Goal: Task Accomplishment & Management: Manage account settings

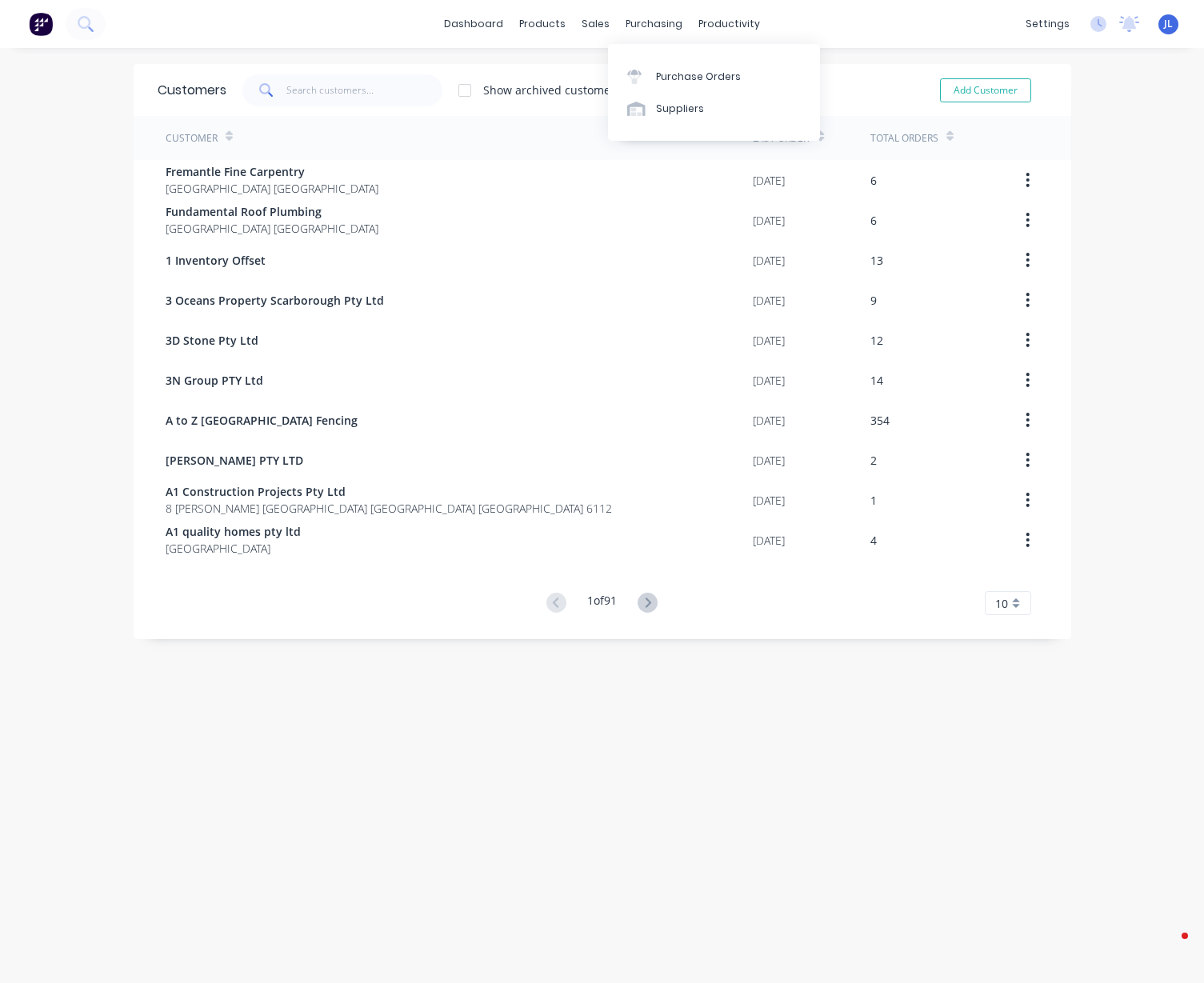
click at [659, 106] on div "Suppliers" at bounding box center [680, 108] width 48 height 14
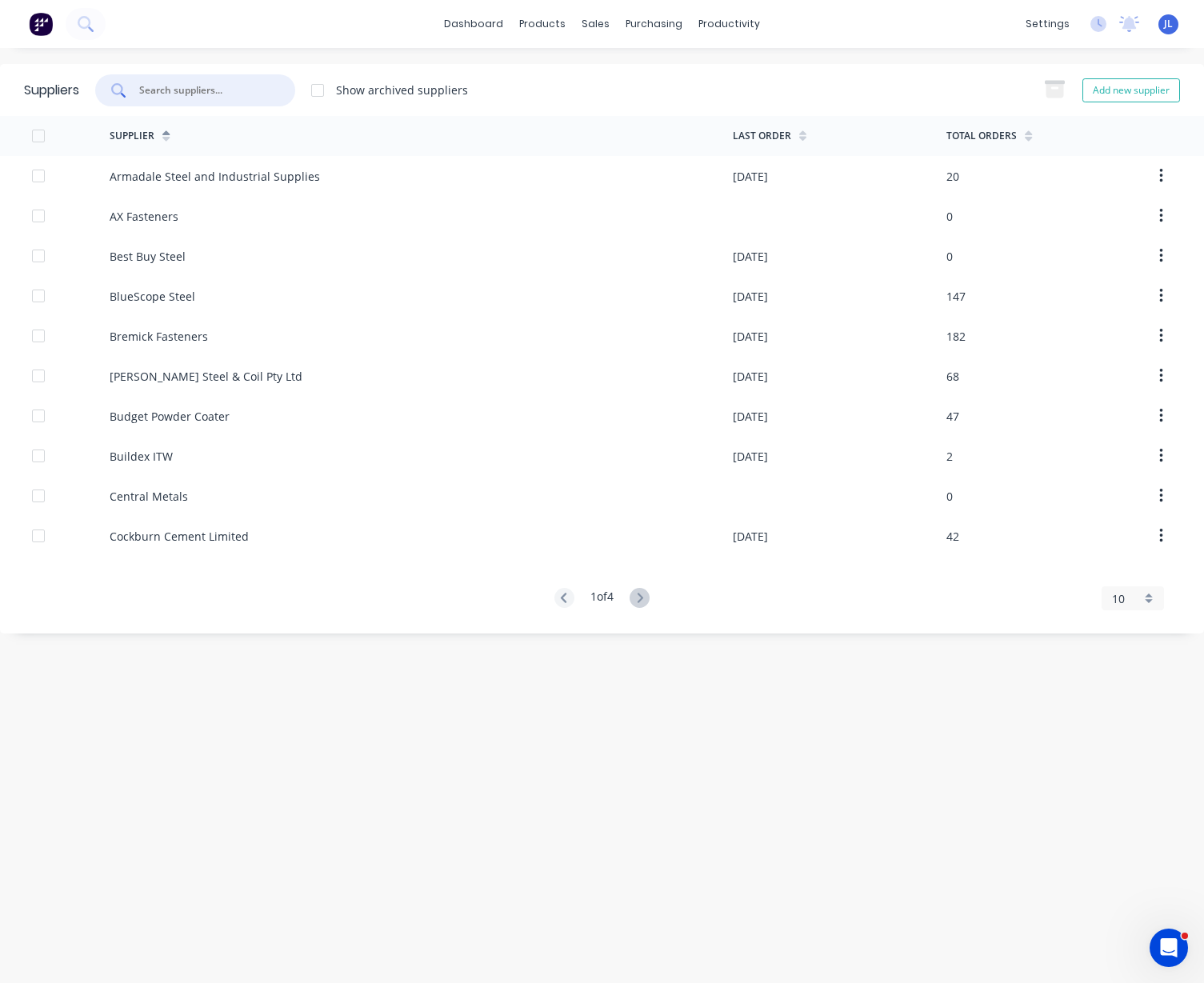
click at [231, 85] on input "text" at bounding box center [204, 90] width 133 height 16
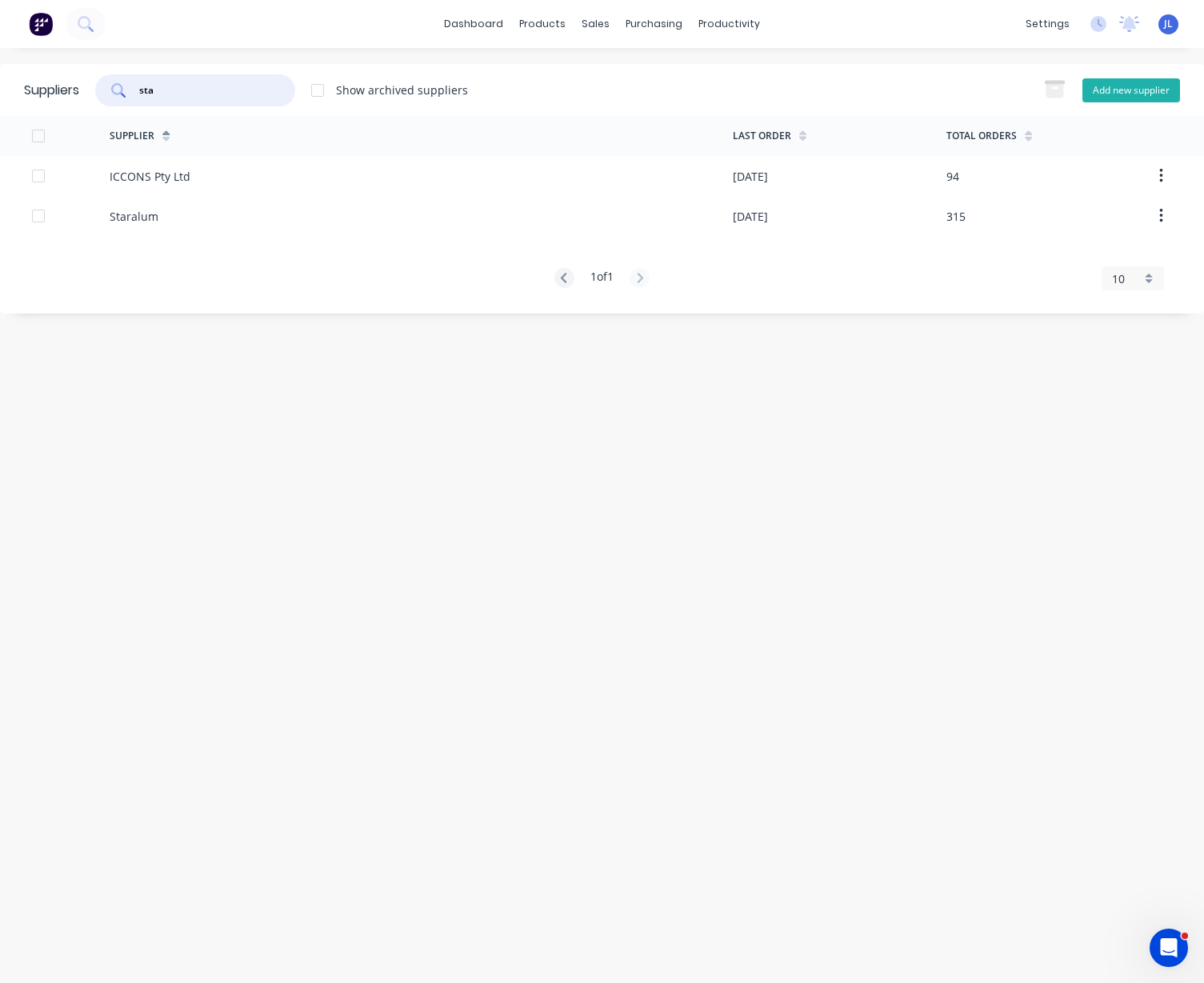
type input "sta"
click at [1150, 90] on button "Add new supplier" at bounding box center [1131, 90] width 98 height 24
select select "AU"
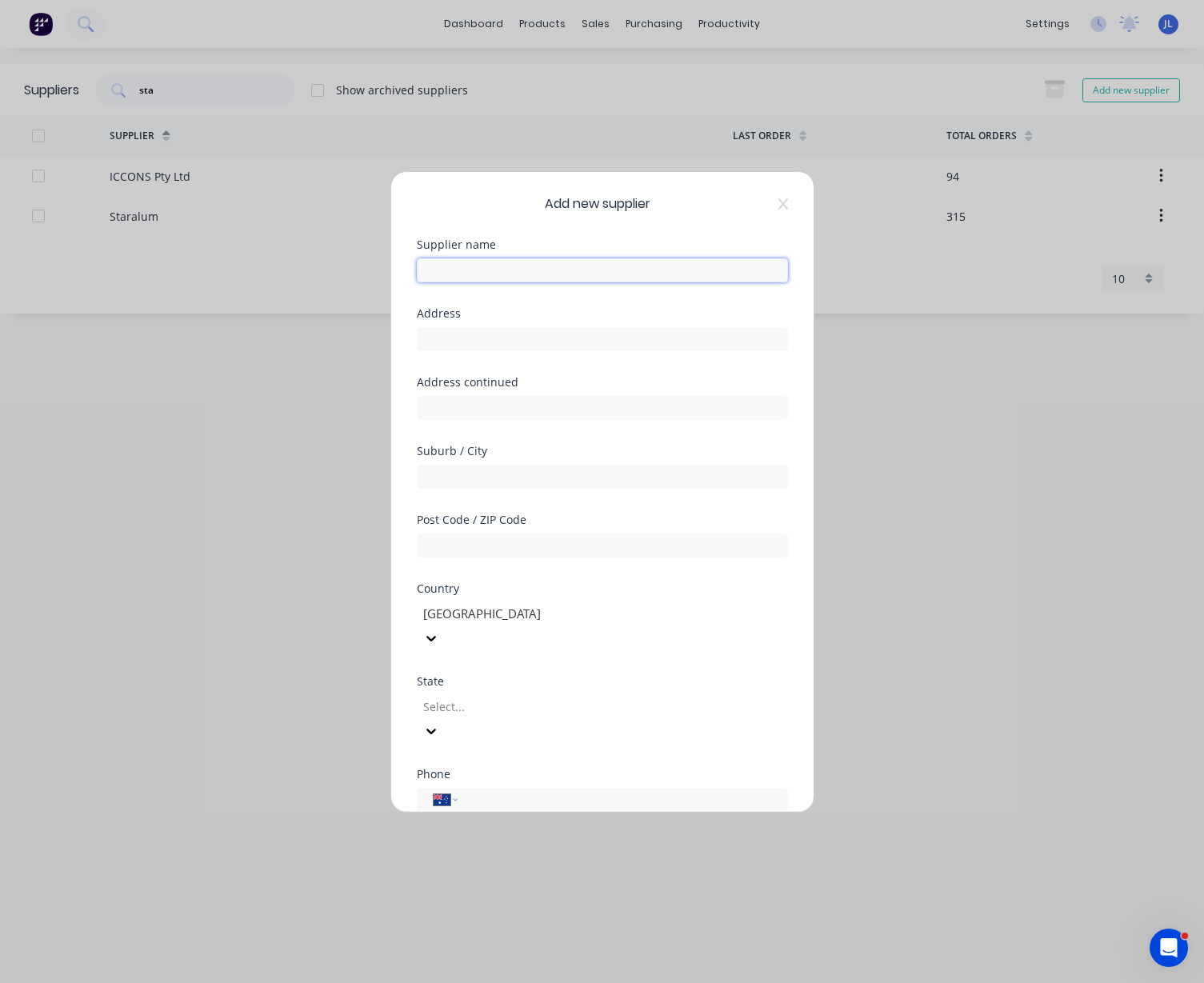
click at [490, 279] on input "text" at bounding box center [602, 270] width 371 height 24
paste input "Stratco"
click at [576, 217] on div "Add new supplier Supplier name Stratco Address Address continued Suburb / City …" at bounding box center [602, 492] width 423 height 640
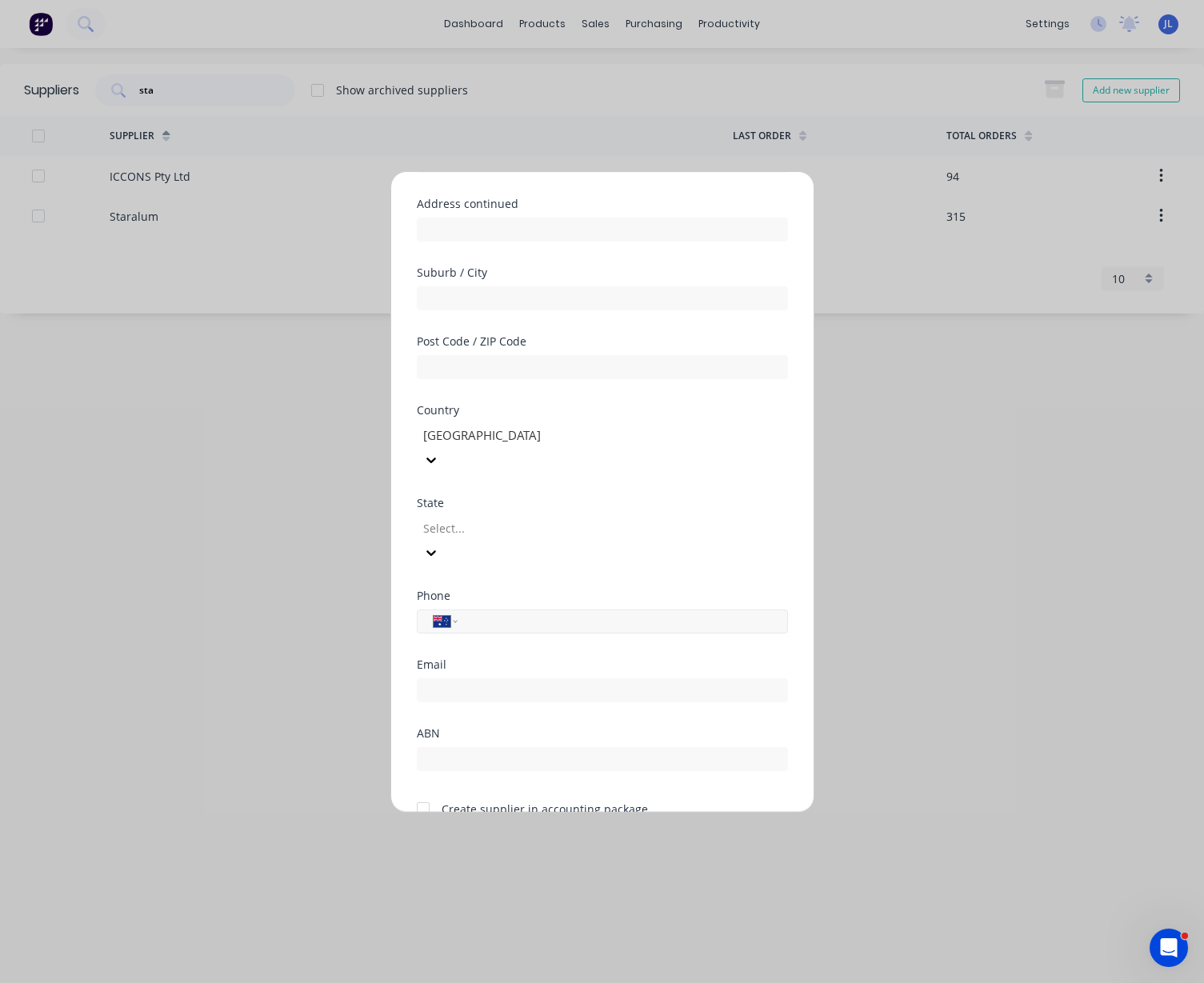
scroll to position [210, 0]
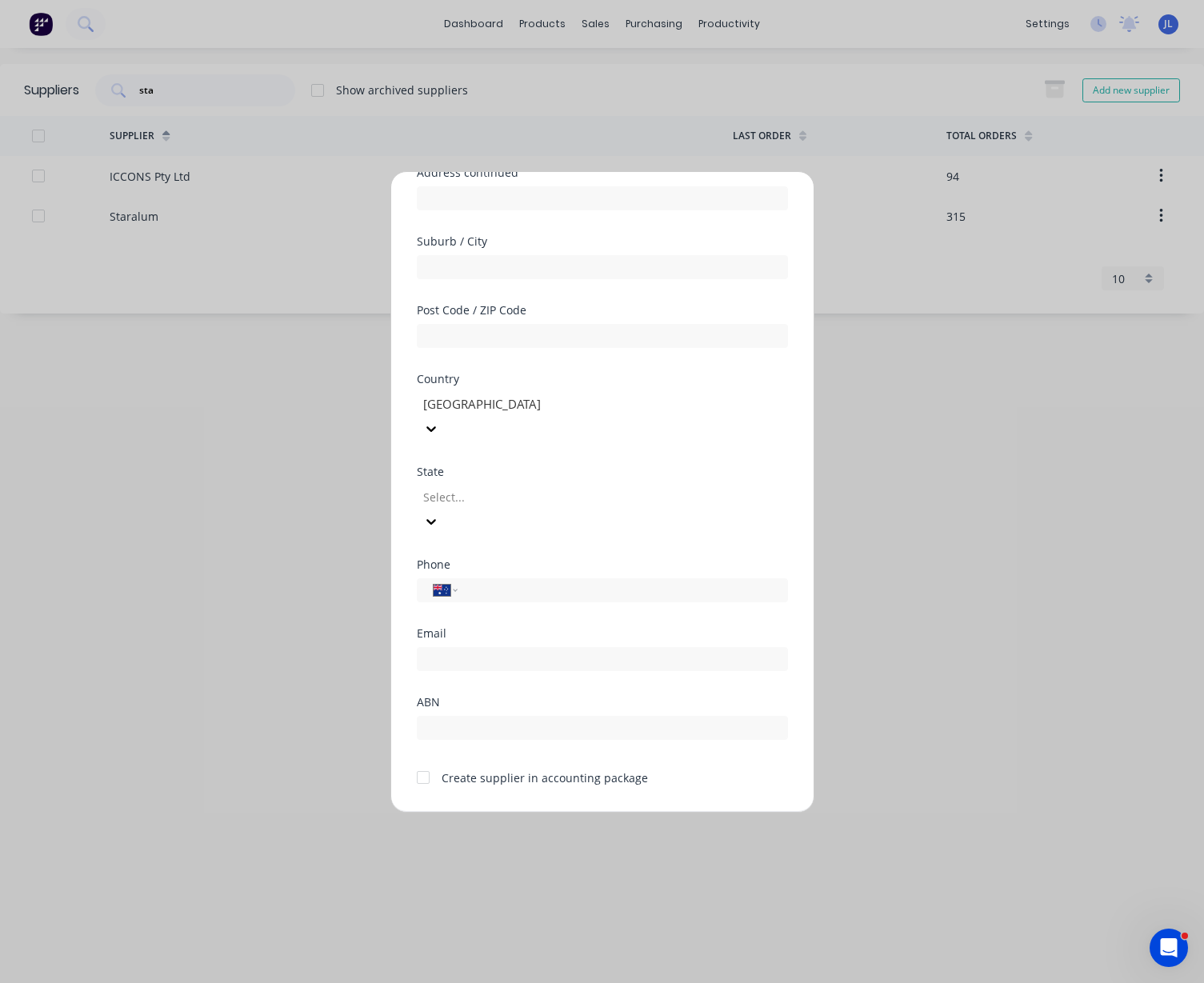
click at [419, 762] on div at bounding box center [423, 778] width 32 height 32
click at [488, 716] on input "text" at bounding box center [602, 728] width 371 height 24
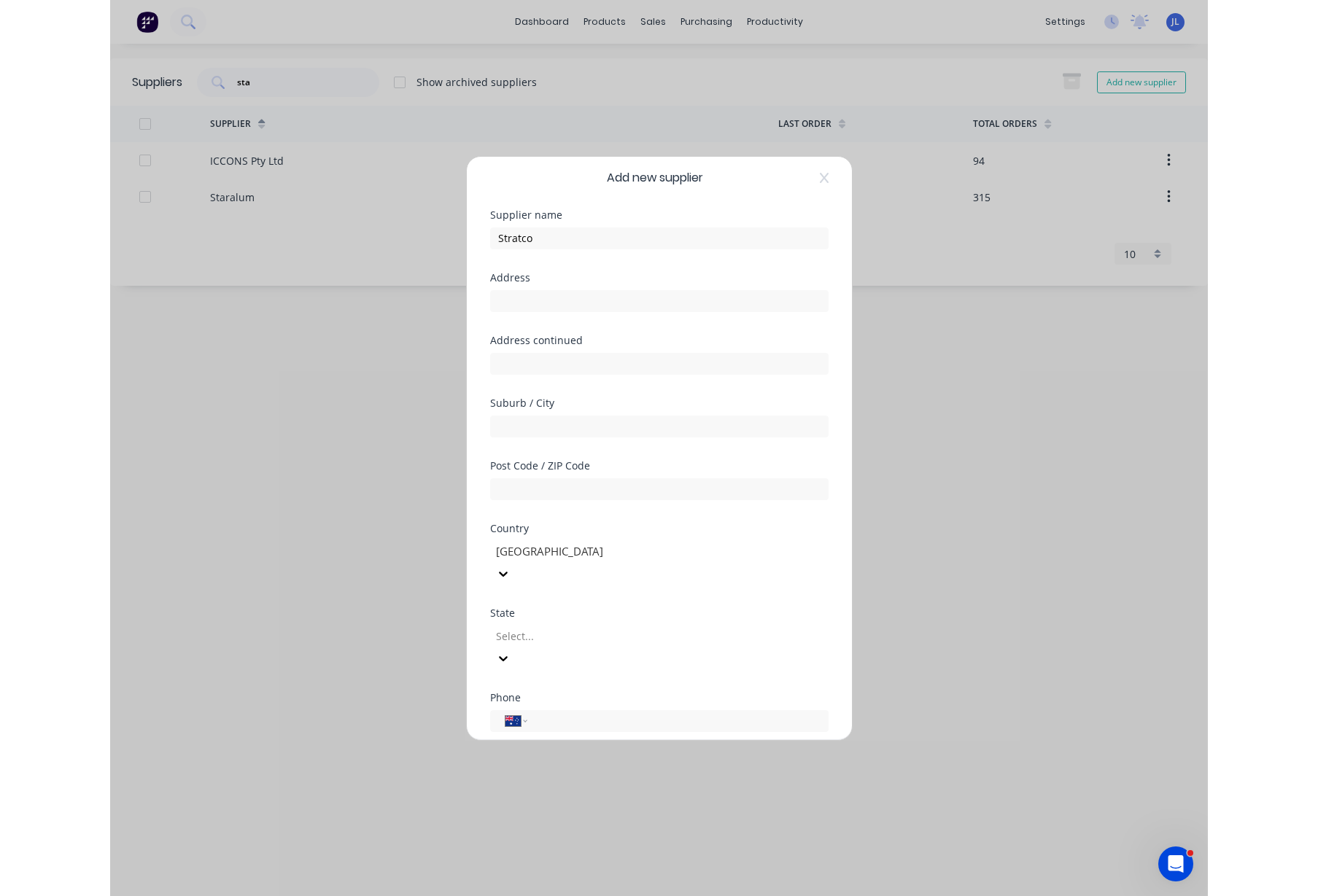
scroll to position [0, 0]
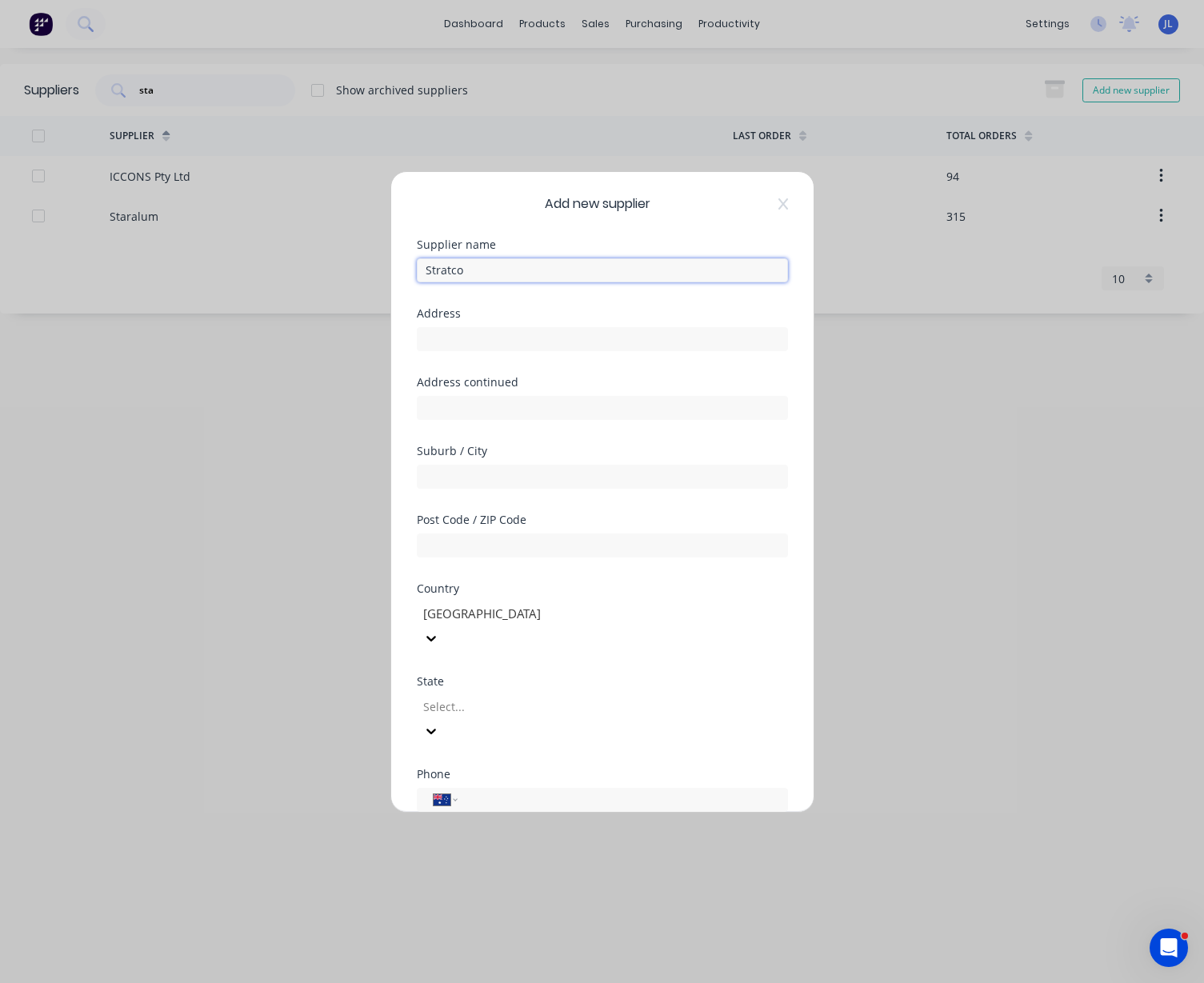
click at [516, 268] on input "Stratco" at bounding box center [602, 270] width 371 height 24
click at [469, 269] on input "Stratco ( WA) Pty Ltd" at bounding box center [602, 270] width 371 height 24
type input "Stratco ([GEOGRAPHIC_DATA]) Pty Ltd"
click at [513, 337] on input "text" at bounding box center [602, 339] width 371 height 24
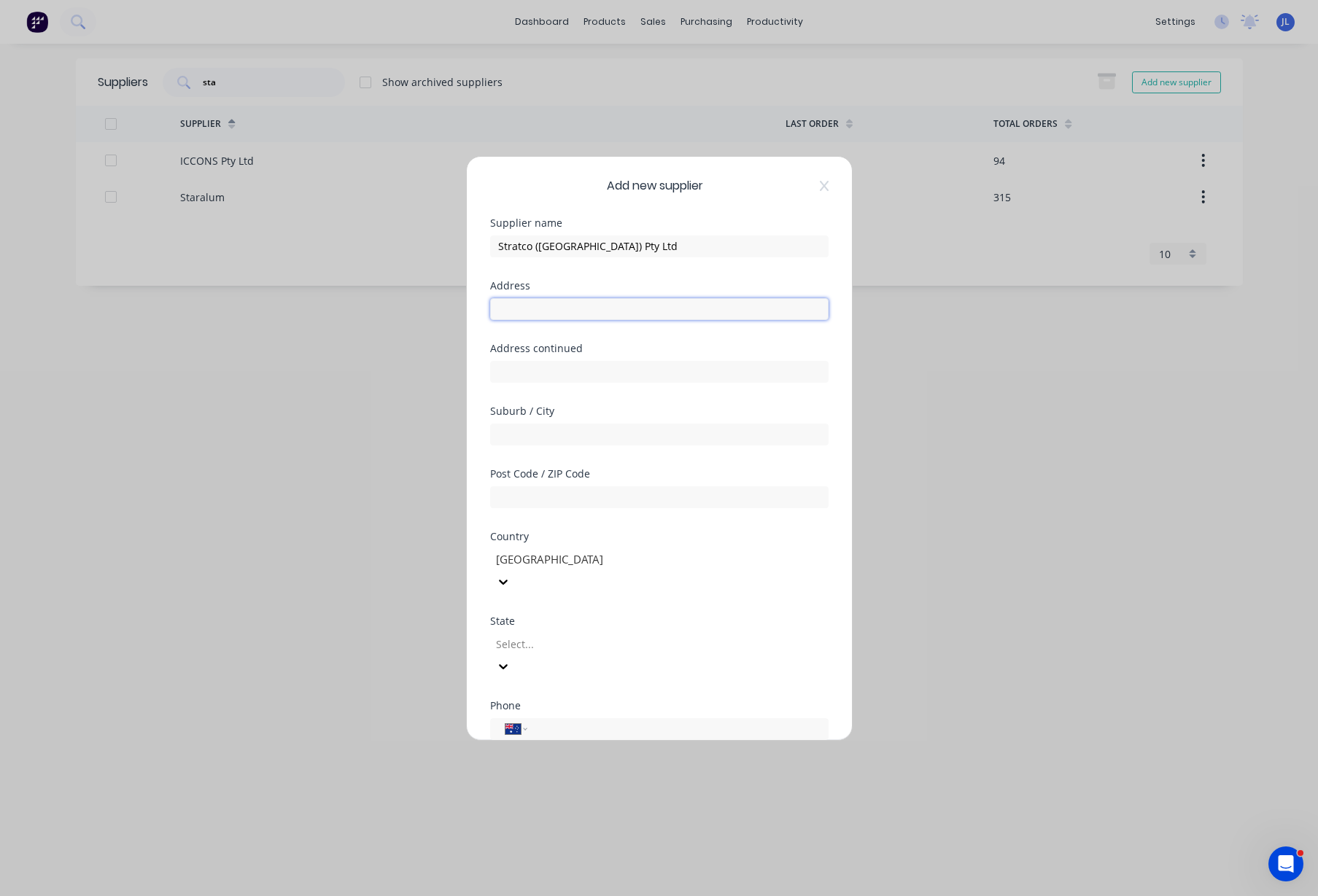
paste input "107 Bannister Rd, Canning Vale WA 6155"
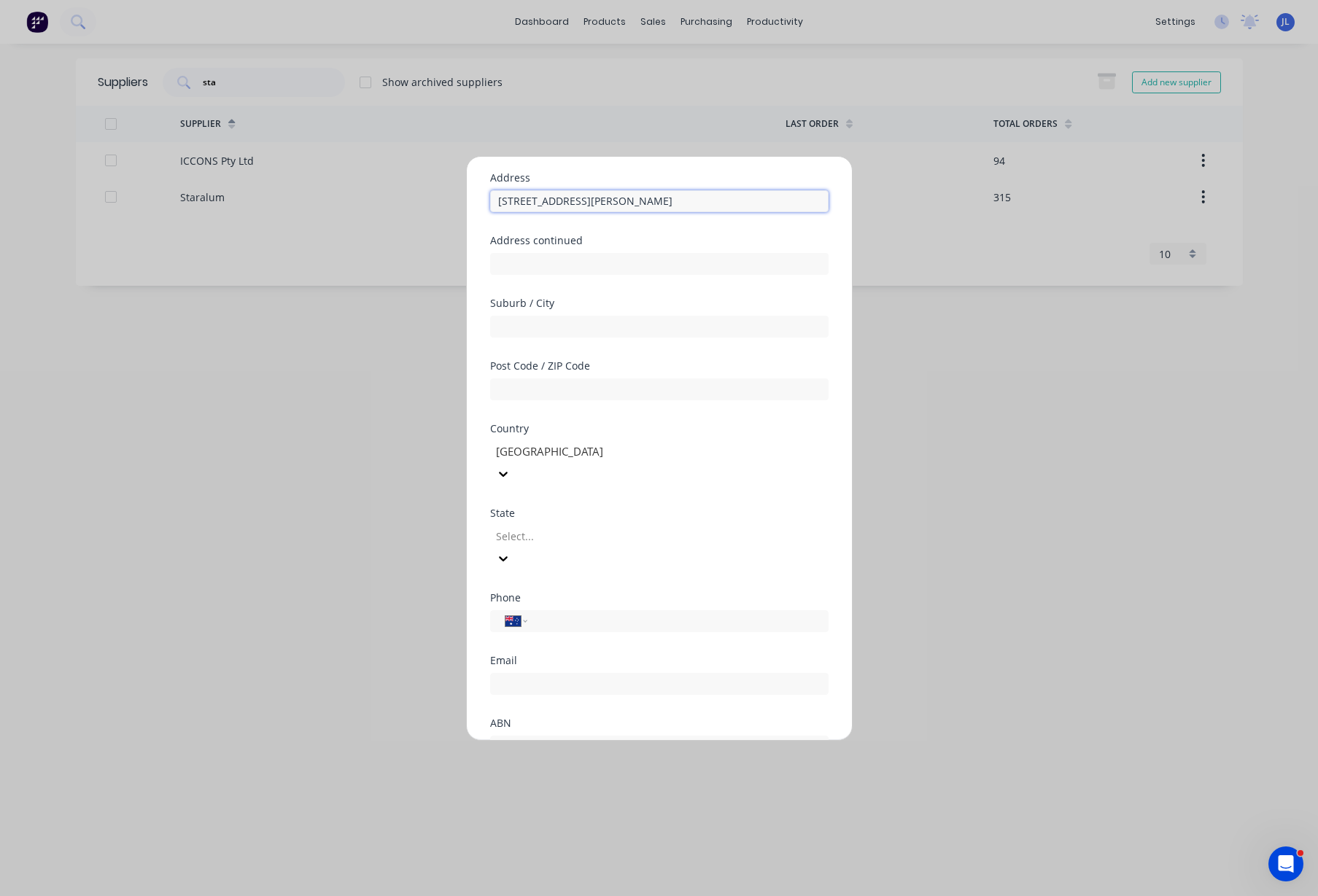
scroll to position [191, 0]
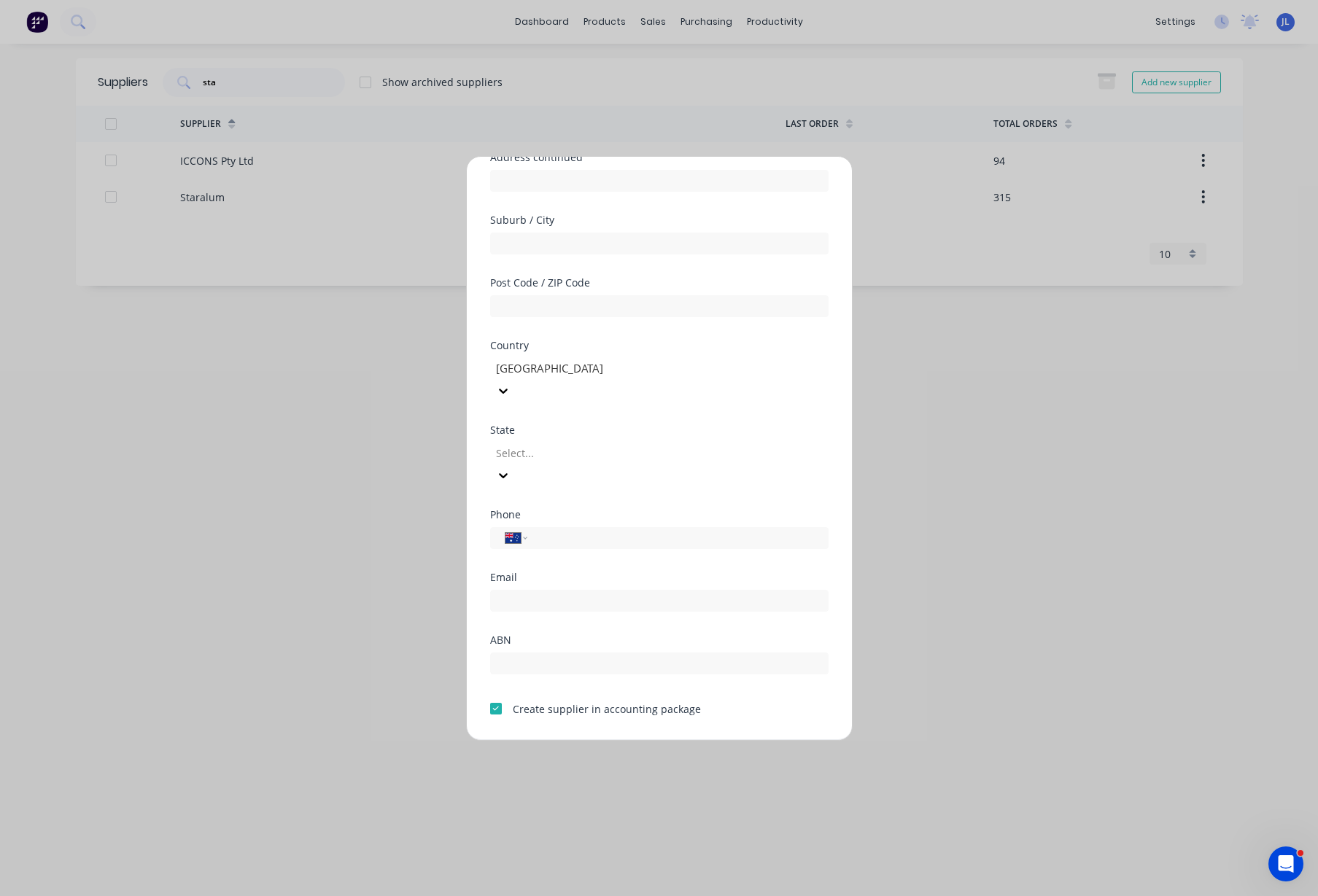
type input "107 Bannister Rd, Canning Vale WA 6155"
drag, startPoint x: 537, startPoint y: 616, endPoint x: 567, endPoint y: 605, distance: 32.0
click at [536, 653] on input "text" at bounding box center [659, 663] width 339 height 22
paste input "77 008 836 833"
type input "77 008 836 833"
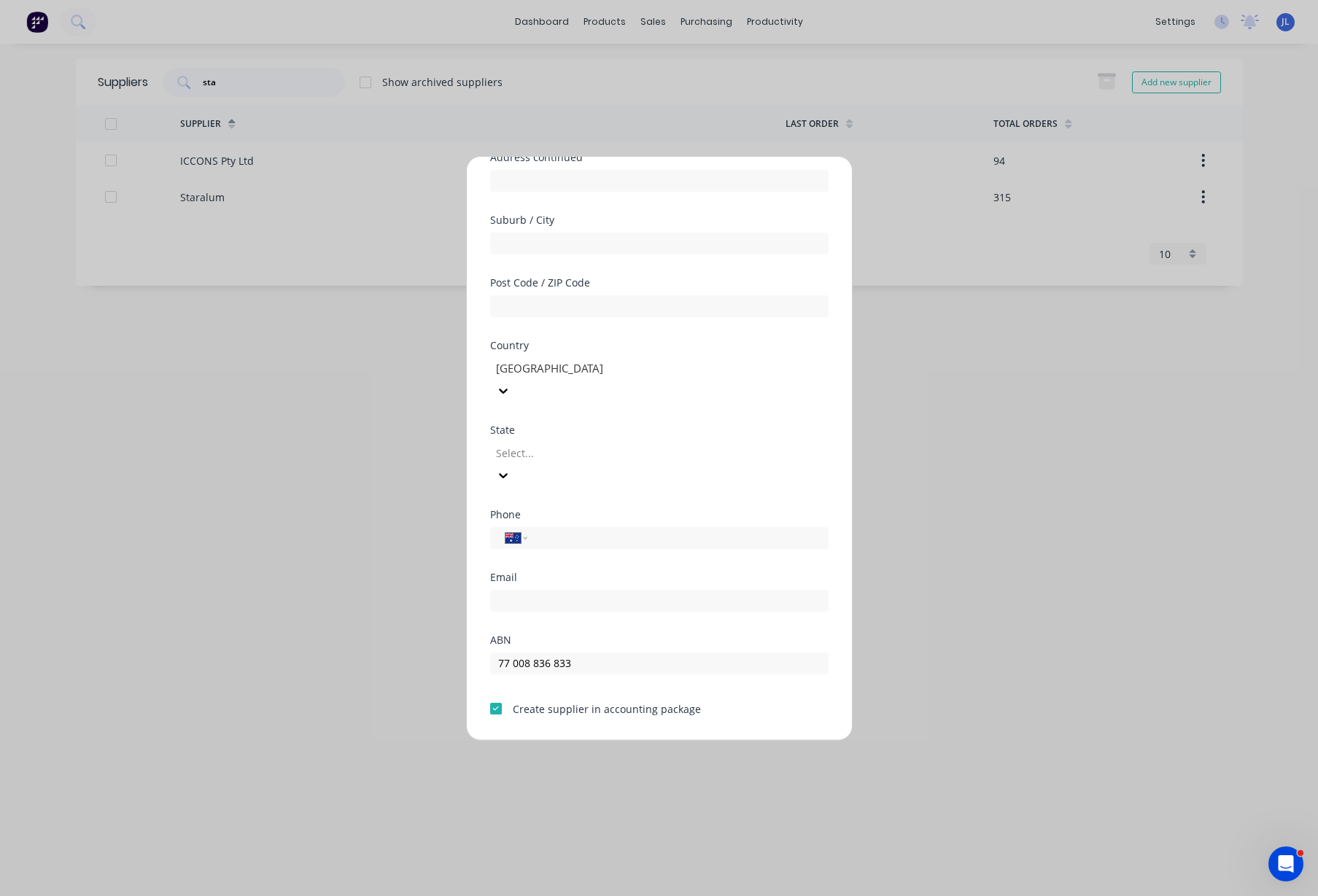
click at [617, 740] on button "Save" at bounding box center [613, 751] width 81 height 23
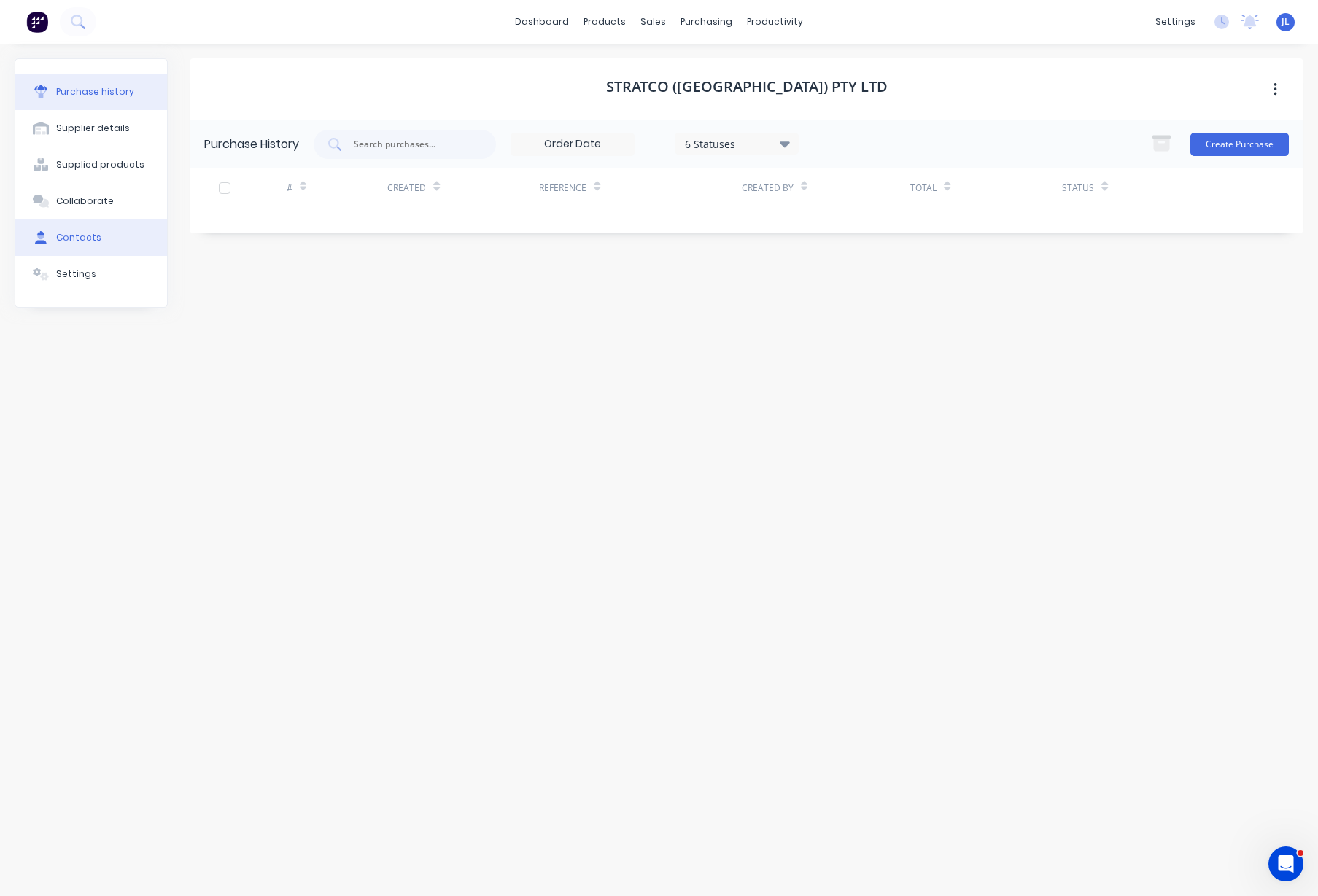
click at [79, 239] on div "Contacts" at bounding box center [79, 237] width 45 height 13
click at [1097, 139] on button "Add contact" at bounding box center [1256, 144] width 68 height 22
select select "AU"
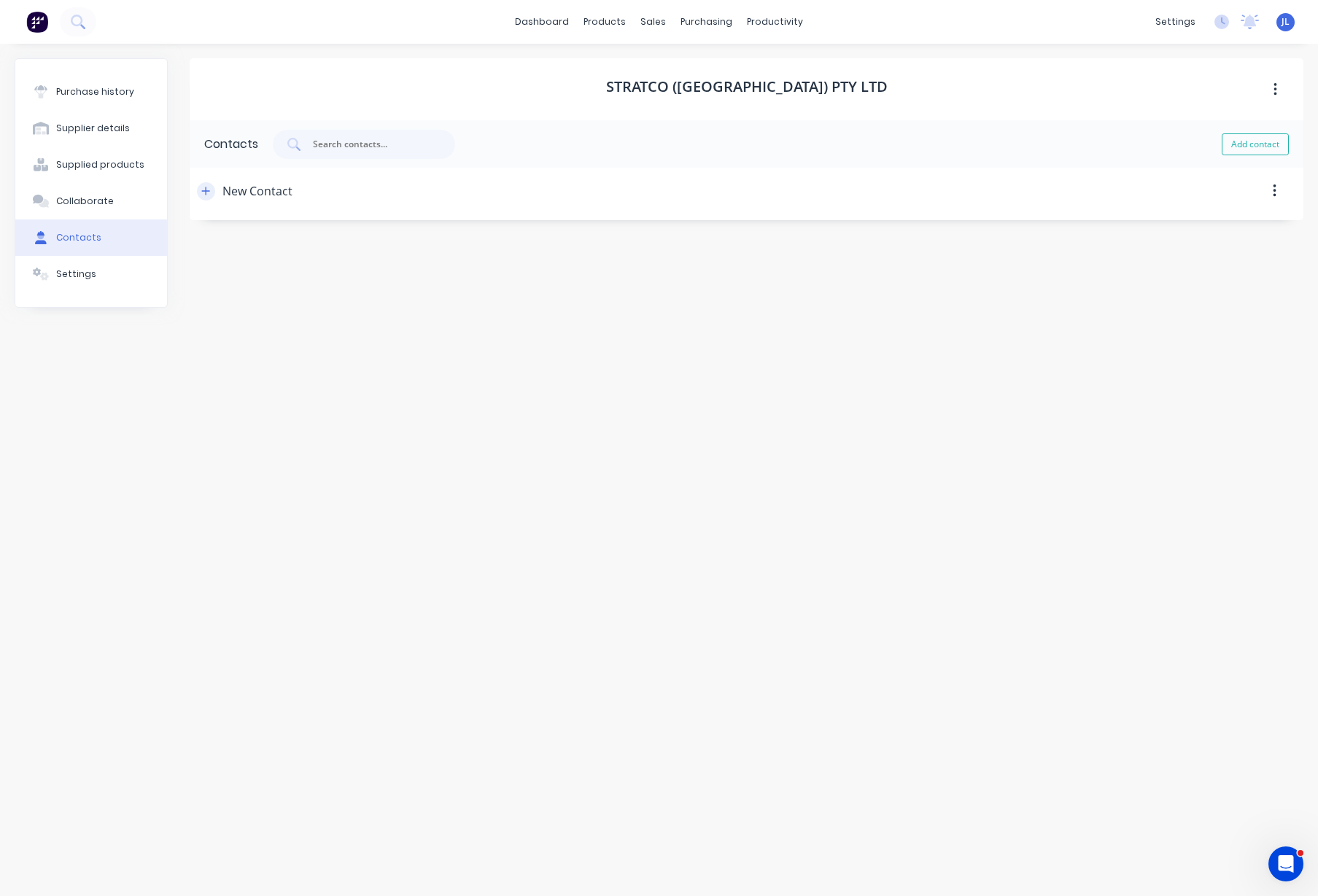
click at [201, 188] on button "button" at bounding box center [205, 191] width 18 height 18
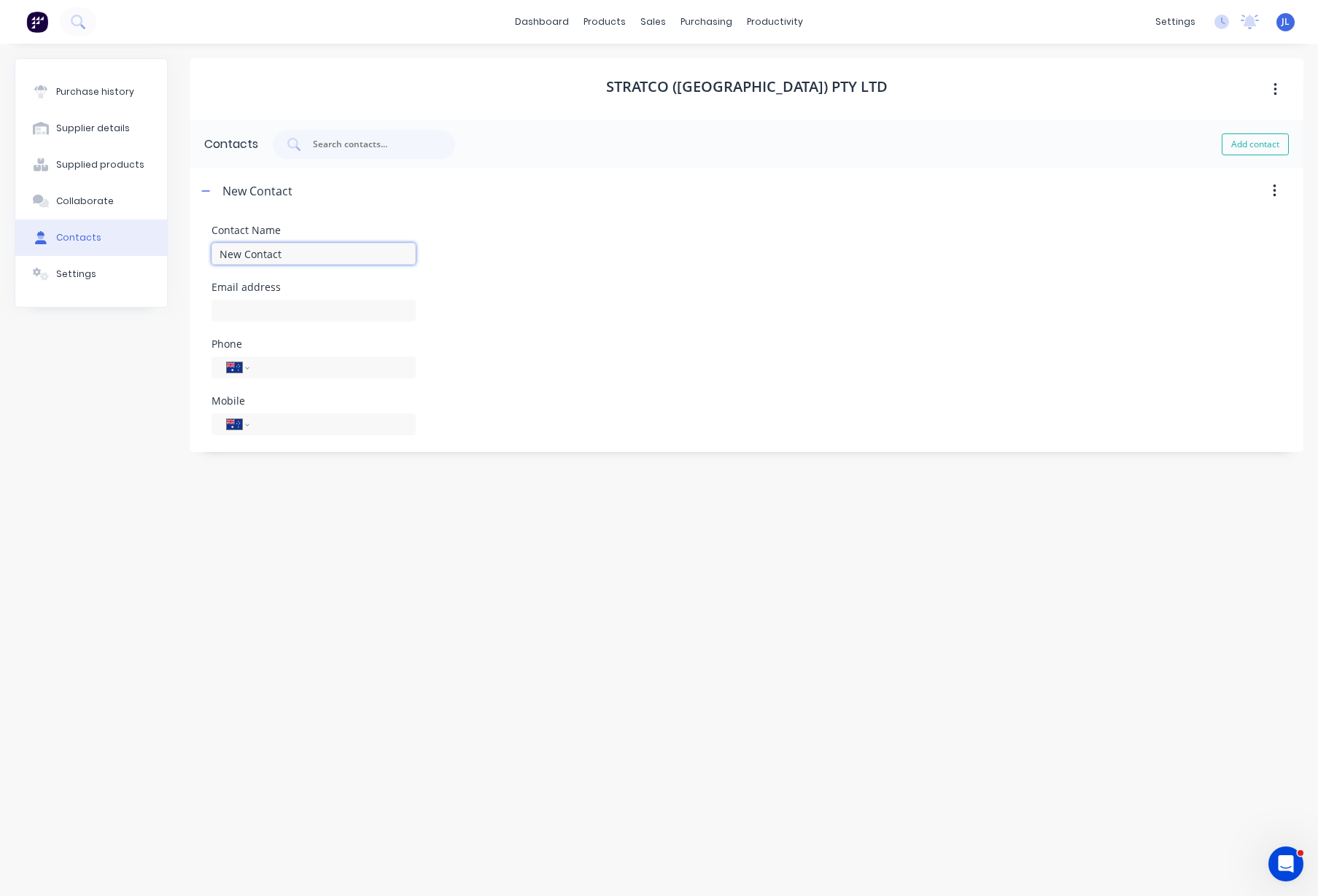
click at [311, 257] on input "New Contact" at bounding box center [313, 254] width 204 height 22
click at [294, 428] on input "tel" at bounding box center [330, 424] width 141 height 16
click at [289, 305] on input at bounding box center [313, 310] width 204 height 22
paste input "craig.boulton@stratcowa.com.au"
type input "craig.boulton@stratcowa.com.au"
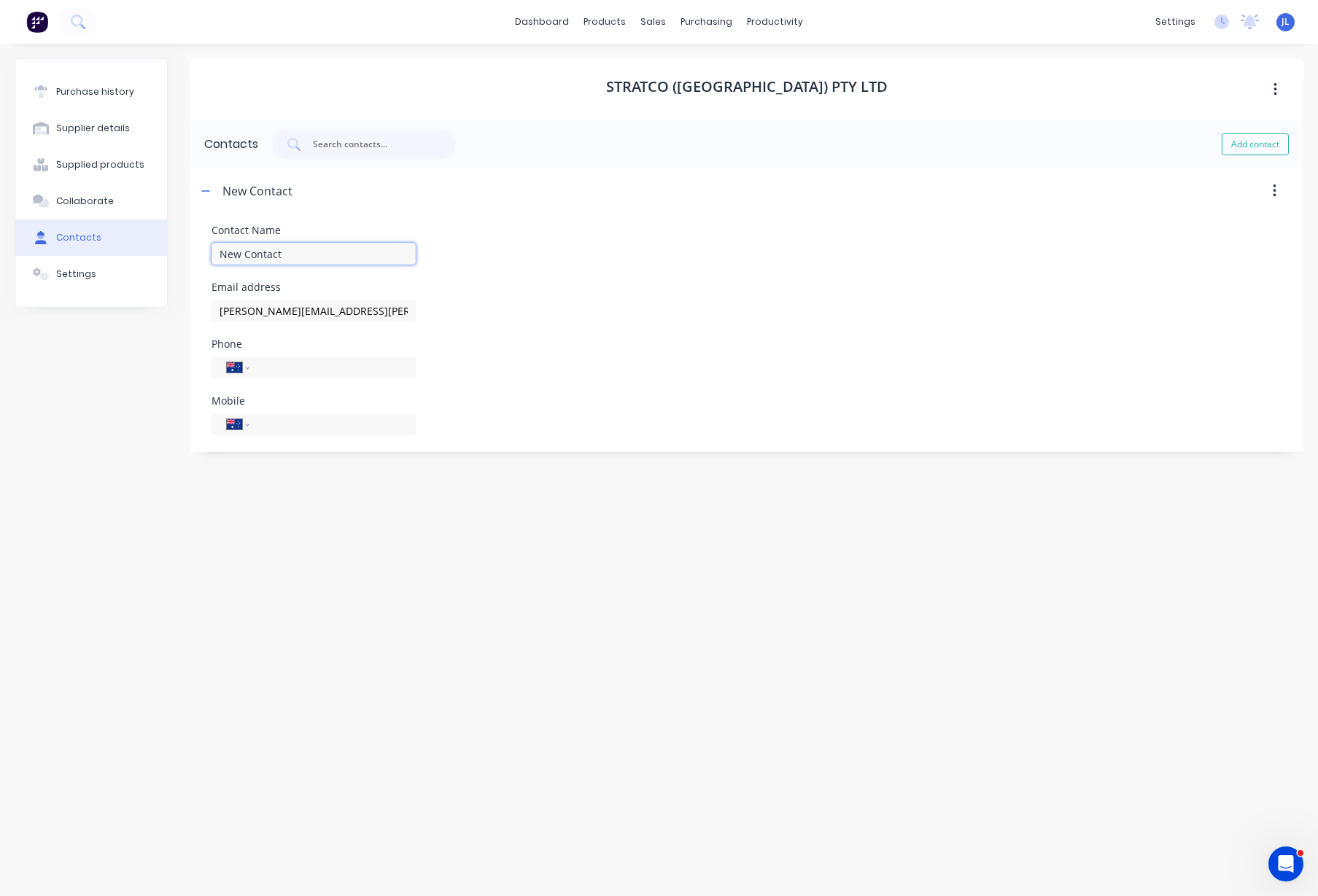
drag, startPoint x: 336, startPoint y: 252, endPoint x: 125, endPoint y: 234, distance: 211.8
click at [127, 247] on div "Purchase history Supplier details Supplied products Collaborate Contacts Settin…" at bounding box center [659, 462] width 1289 height 809
drag, startPoint x: 304, startPoint y: 251, endPoint x: 114, endPoint y: 250, distance: 190.0
click at [114, 250] on div "Purchase history Supplier details Supplied products Collaborate Contacts Settin…" at bounding box center [659, 462] width 1289 height 809
click at [292, 255] on input "Account" at bounding box center [313, 254] width 204 height 22
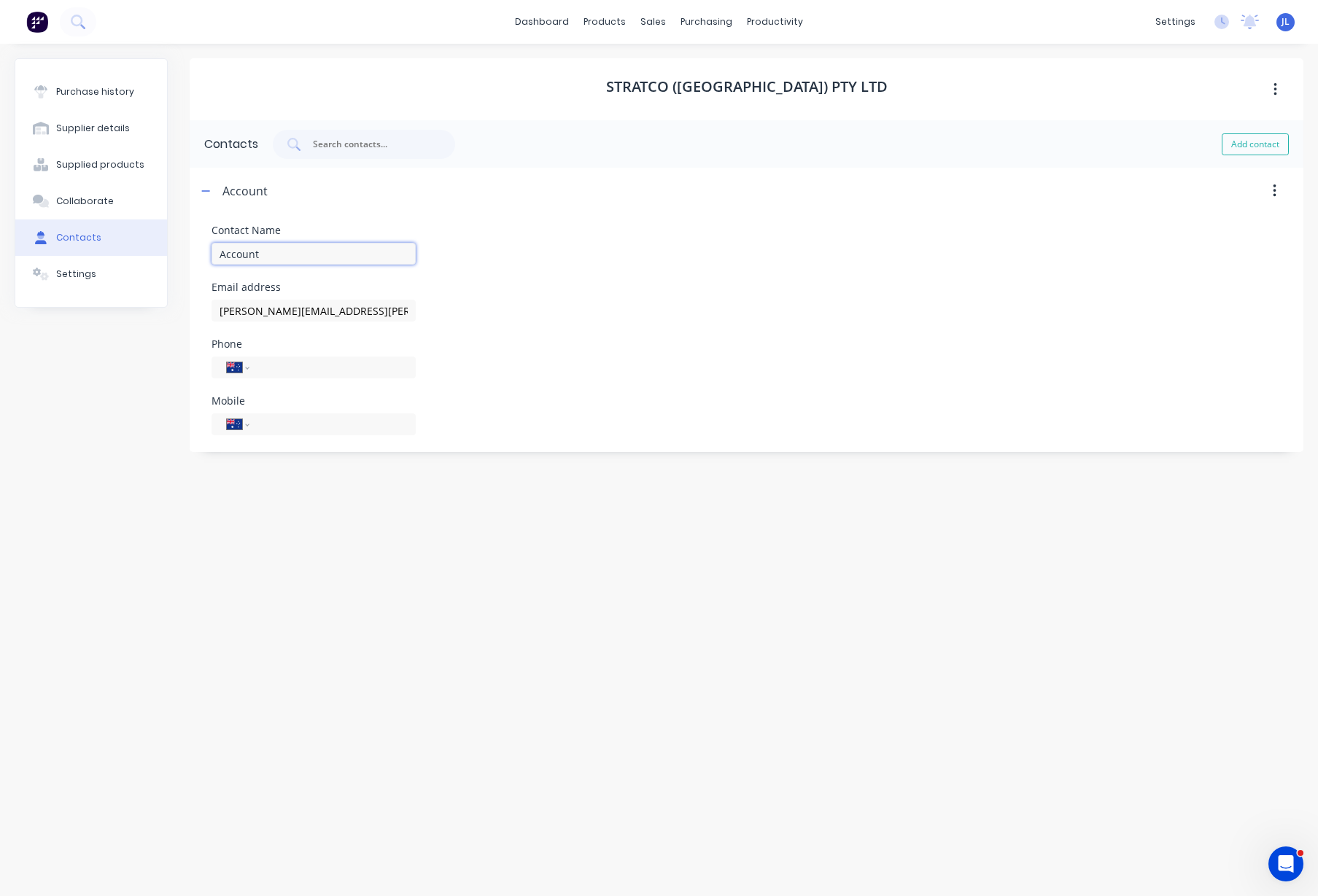
paste input "Craig Boulton"
click at [292, 255] on input "AccountCraig Boulton" at bounding box center [313, 254] width 204 height 22
drag, startPoint x: 358, startPoint y: 254, endPoint x: 348, endPoint y: 253, distance: 10.0
click at [348, 253] on input "AccountCraig Boulton" at bounding box center [313, 254] width 204 height 22
drag, startPoint x: 257, startPoint y: 253, endPoint x: 210, endPoint y: 231, distance: 51.9
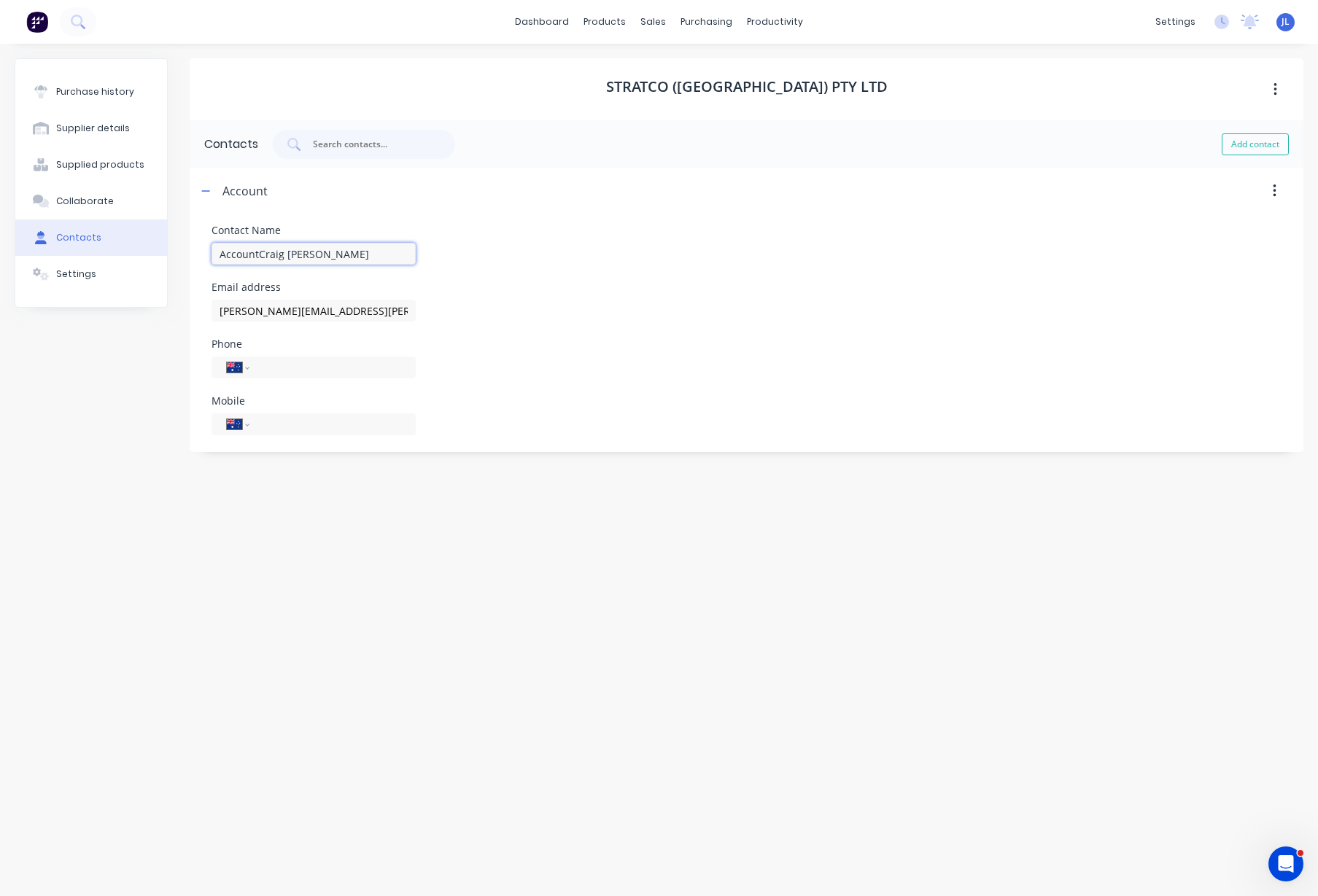
click at [210, 253] on form "Contact Name AccountCraig Boulton Email address craig.boulton@stratcowa.com.au …" at bounding box center [746, 331] width 1114 height 232
click at [339, 256] on input "Craig Boulton" at bounding box center [313, 254] width 204 height 22
type input "Craig Boulton- Trade Sales Representative"
click at [408, 224] on form "Contact Name Craig Boulton- Trade Sales Representative Email address craig.boul…" at bounding box center [746, 331] width 1114 height 232
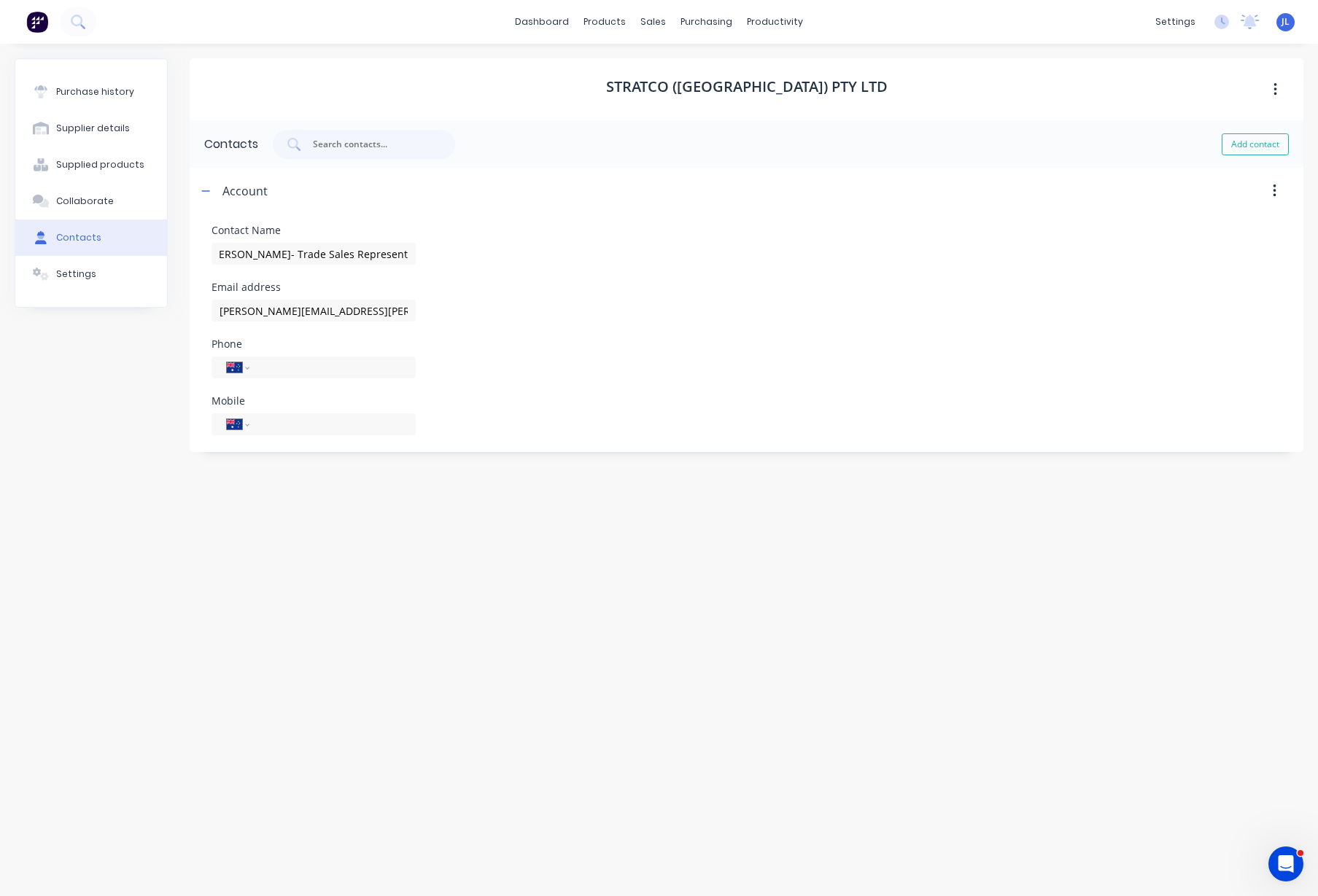
scroll to position [0, 0]
click at [479, 172] on div at bounding box center [785, 191] width 1036 height 47
click at [288, 366] on input "tel" at bounding box center [330, 367] width 141 height 16
type input "(08) 9455 1911"
click at [297, 419] on input "tel" at bounding box center [330, 424] width 141 height 16
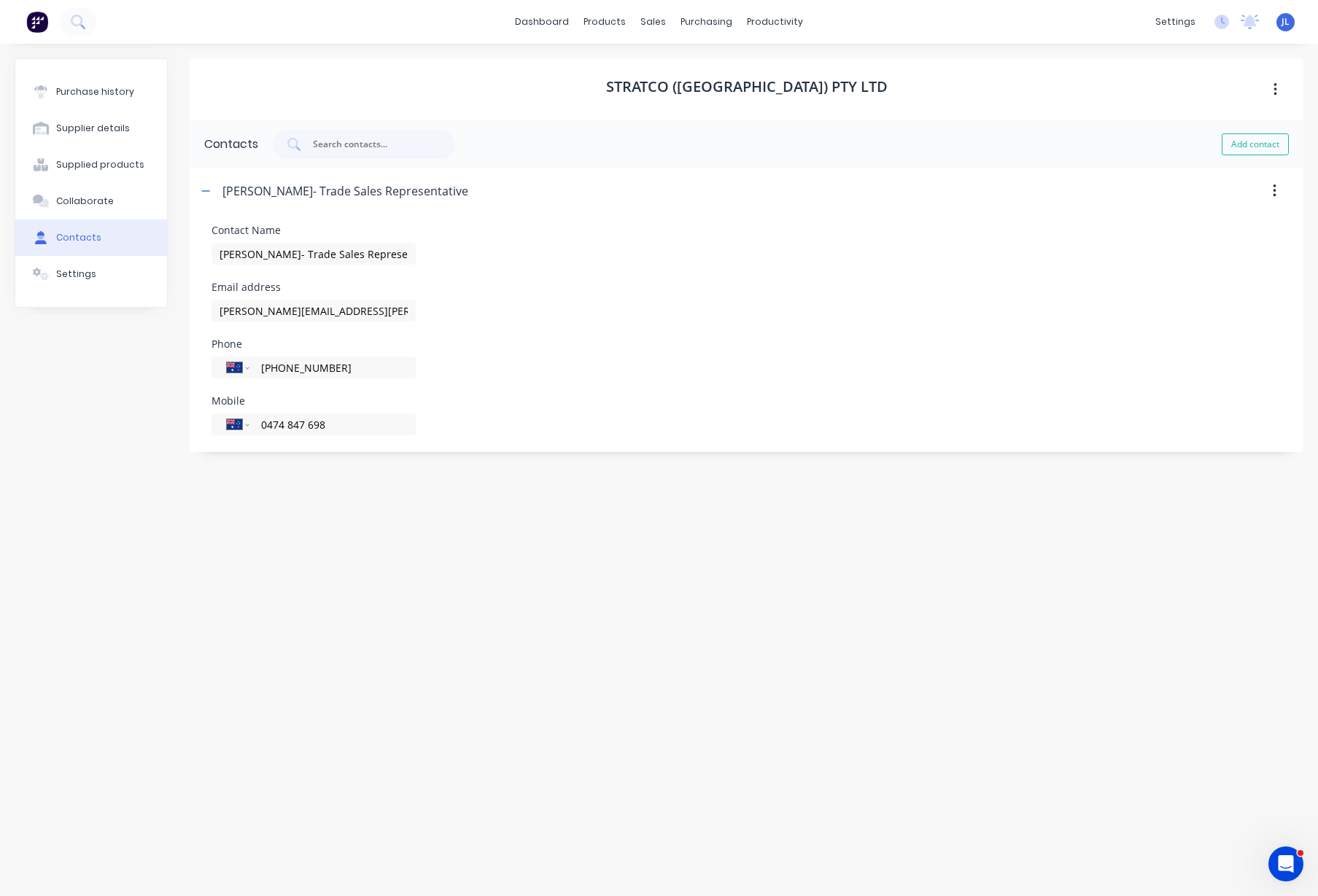
type input "0474 847 698"
click at [374, 493] on div "Stratco (WA) Pty Ltd Contacts Add contact Craig Boulton- Trade Sales Representa…" at bounding box center [746, 462] width 1114 height 809
click at [336, 461] on div "Stratco (WA) Pty Ltd Contacts Add contact Craig Boulton- Trade Sales Representa…" at bounding box center [746, 462] width 1114 height 809
click at [410, 490] on div "Stratco (WA) Pty Ltd Contacts Add contact Craig Boulton- Trade Sales Representa…" at bounding box center [746, 462] width 1114 height 809
click at [113, 93] on div "Purchase history" at bounding box center [95, 92] width 78 height 13
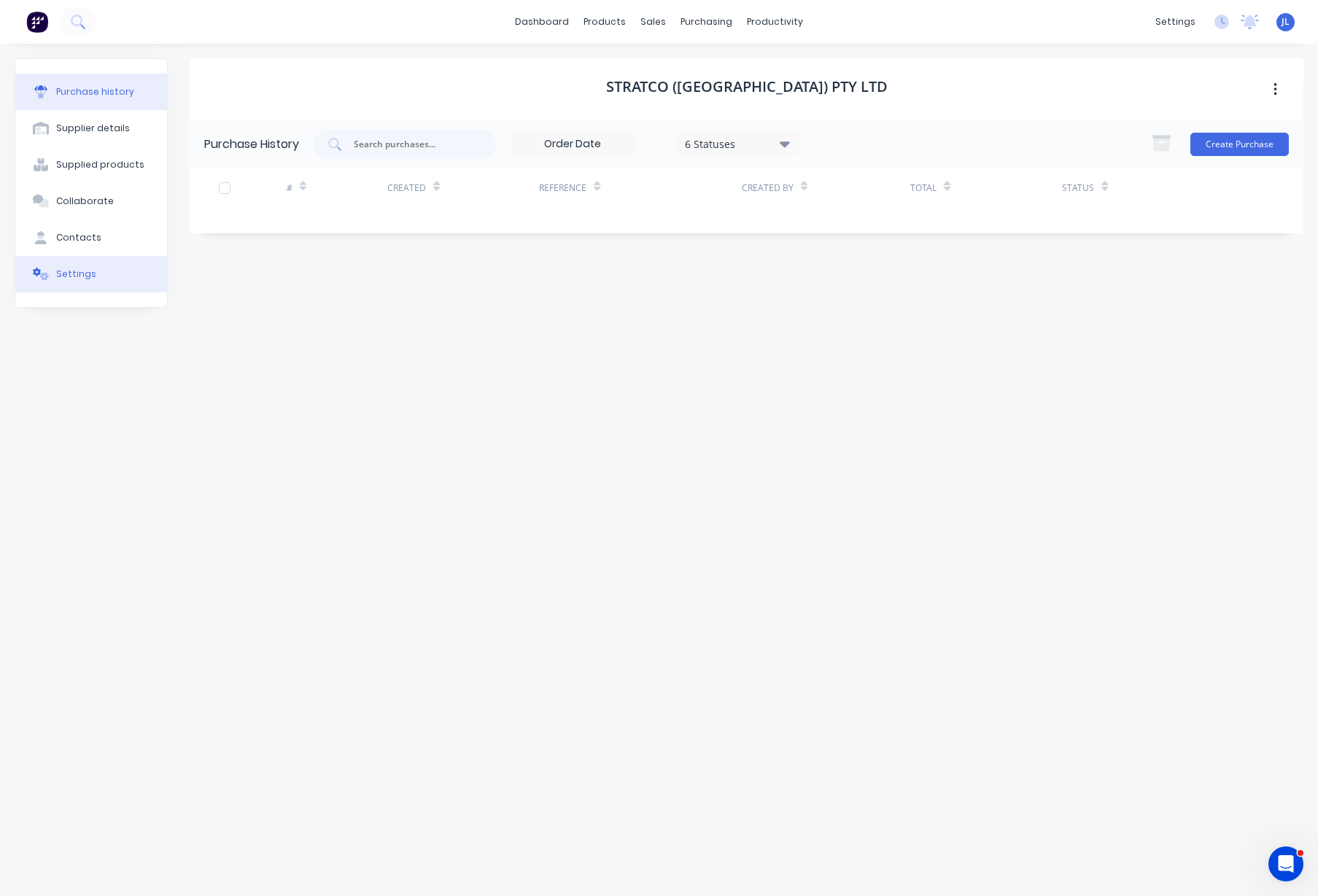
click at [70, 279] on div "Settings" at bounding box center [76, 274] width 40 height 13
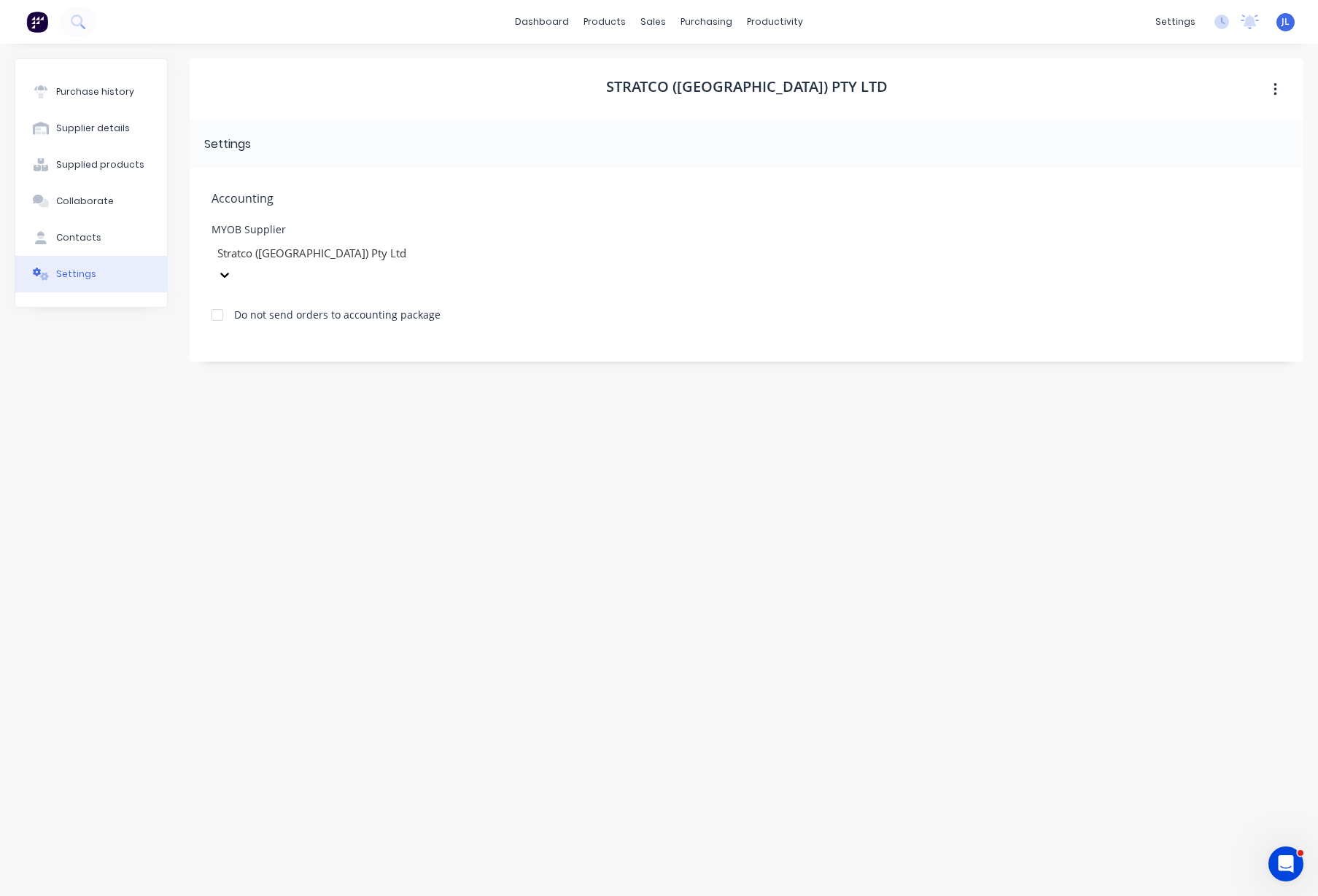
click at [454, 119] on div "Stratco ([GEOGRAPHIC_DATA]) Pty Ltd" at bounding box center [746, 89] width 1114 height 62
click at [507, 65] on div "Stratco ([GEOGRAPHIC_DATA]) Pty Ltd" at bounding box center [746, 89] width 1114 height 62
drag, startPoint x: 406, startPoint y: 86, endPoint x: 735, endPoint y: 92, distance: 329.1
click at [410, 86] on div "Stratco ([GEOGRAPHIC_DATA]) Pty Ltd" at bounding box center [746, 89] width 1114 height 62
click at [656, 91] on div "Stratco ([GEOGRAPHIC_DATA]) Pty Ltd" at bounding box center [746, 89] width 1114 height 62
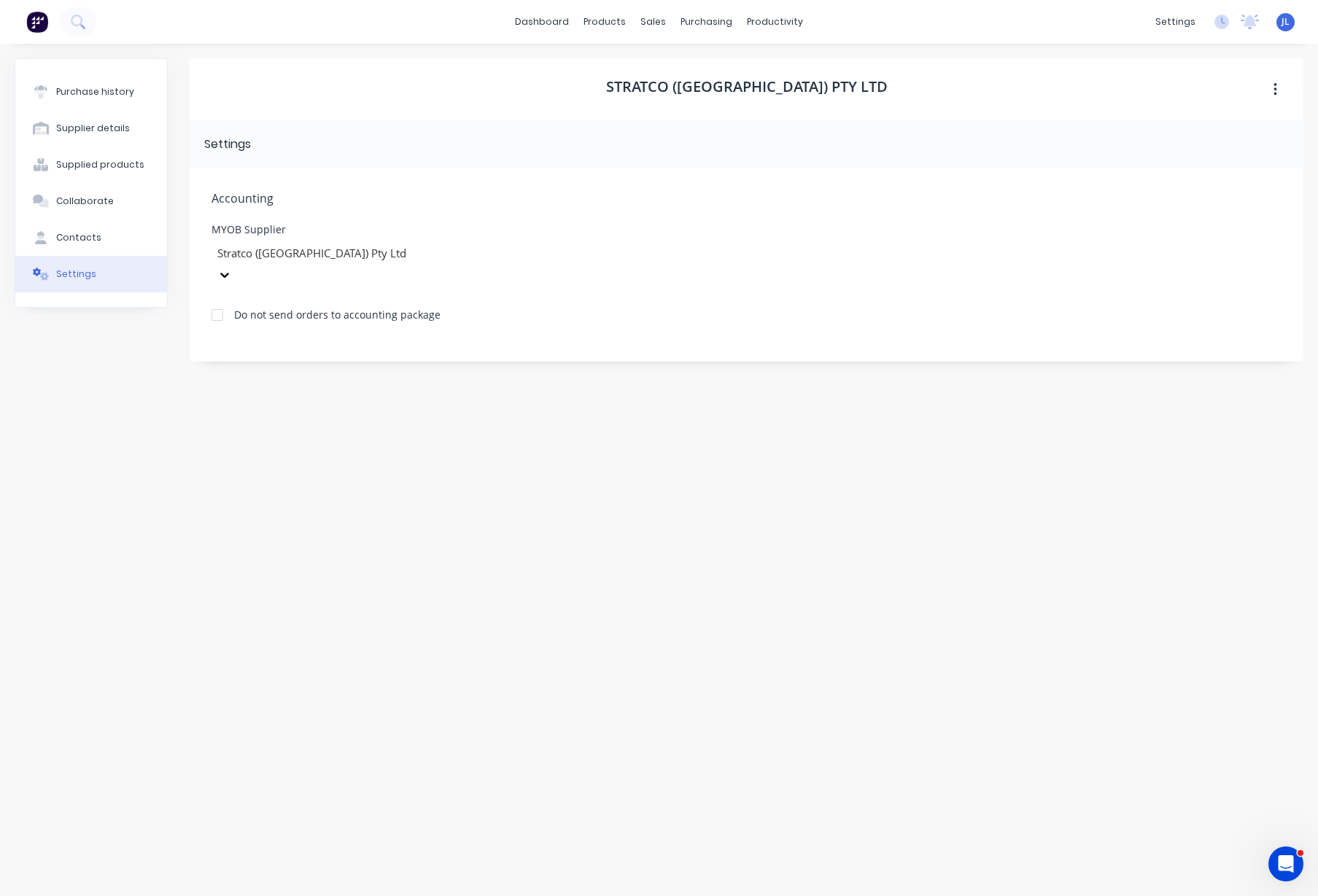
click at [831, 90] on div "Stratco ([GEOGRAPHIC_DATA]) Pty Ltd" at bounding box center [746, 89] width 1114 height 62
drag, startPoint x: 878, startPoint y: 83, endPoint x: 297, endPoint y: 93, distance: 581.1
click at [878, 82] on div "Stratco ([GEOGRAPHIC_DATA]) Pty Ltd" at bounding box center [746, 89] width 1114 height 62
drag, startPoint x: 628, startPoint y: 68, endPoint x: 596, endPoint y: 66, distance: 32.1
click at [628, 68] on div "Product Catalogue" at bounding box center [669, 69] width 90 height 13
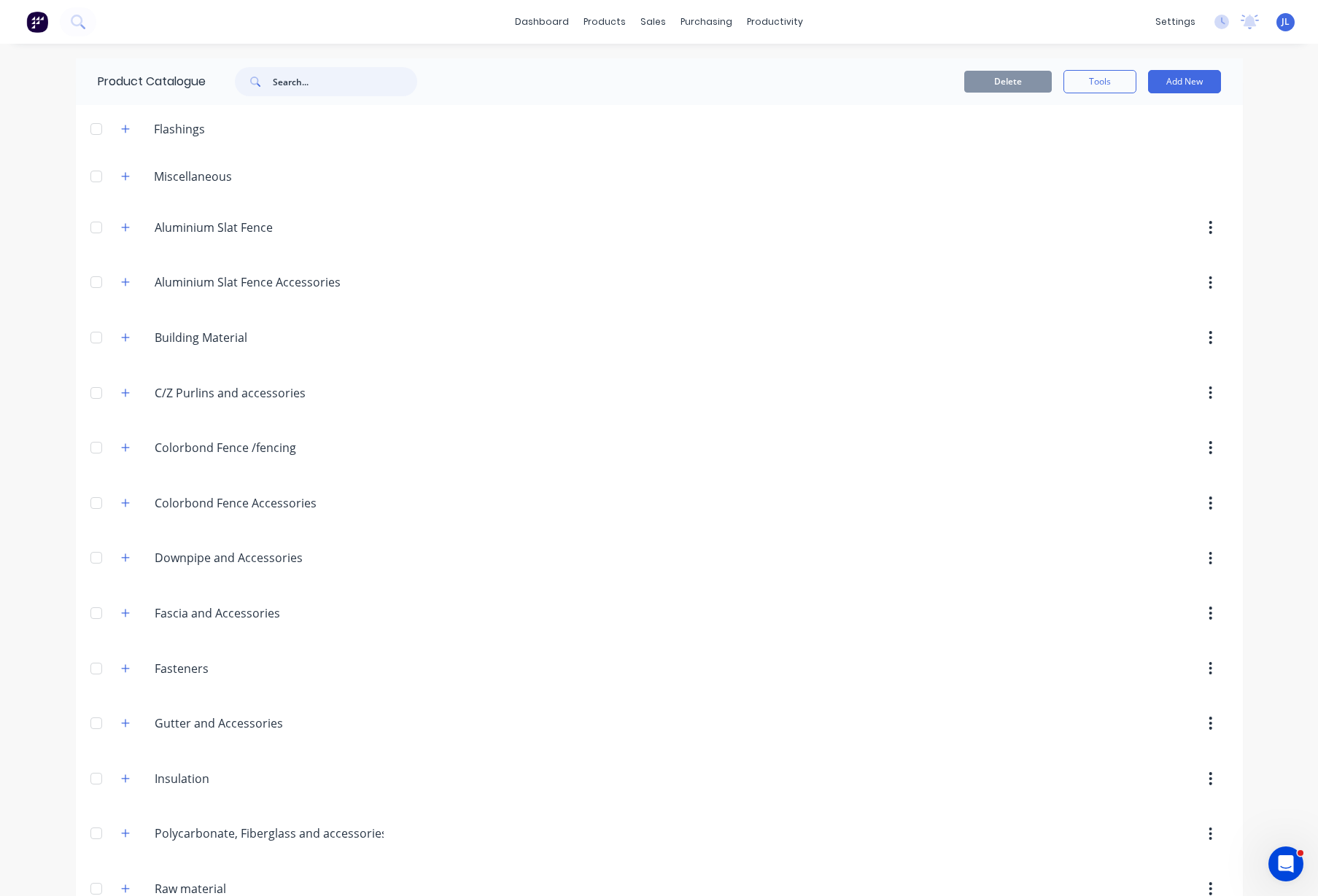
click at [343, 79] on input "text" at bounding box center [345, 82] width 145 height 29
type input "g"
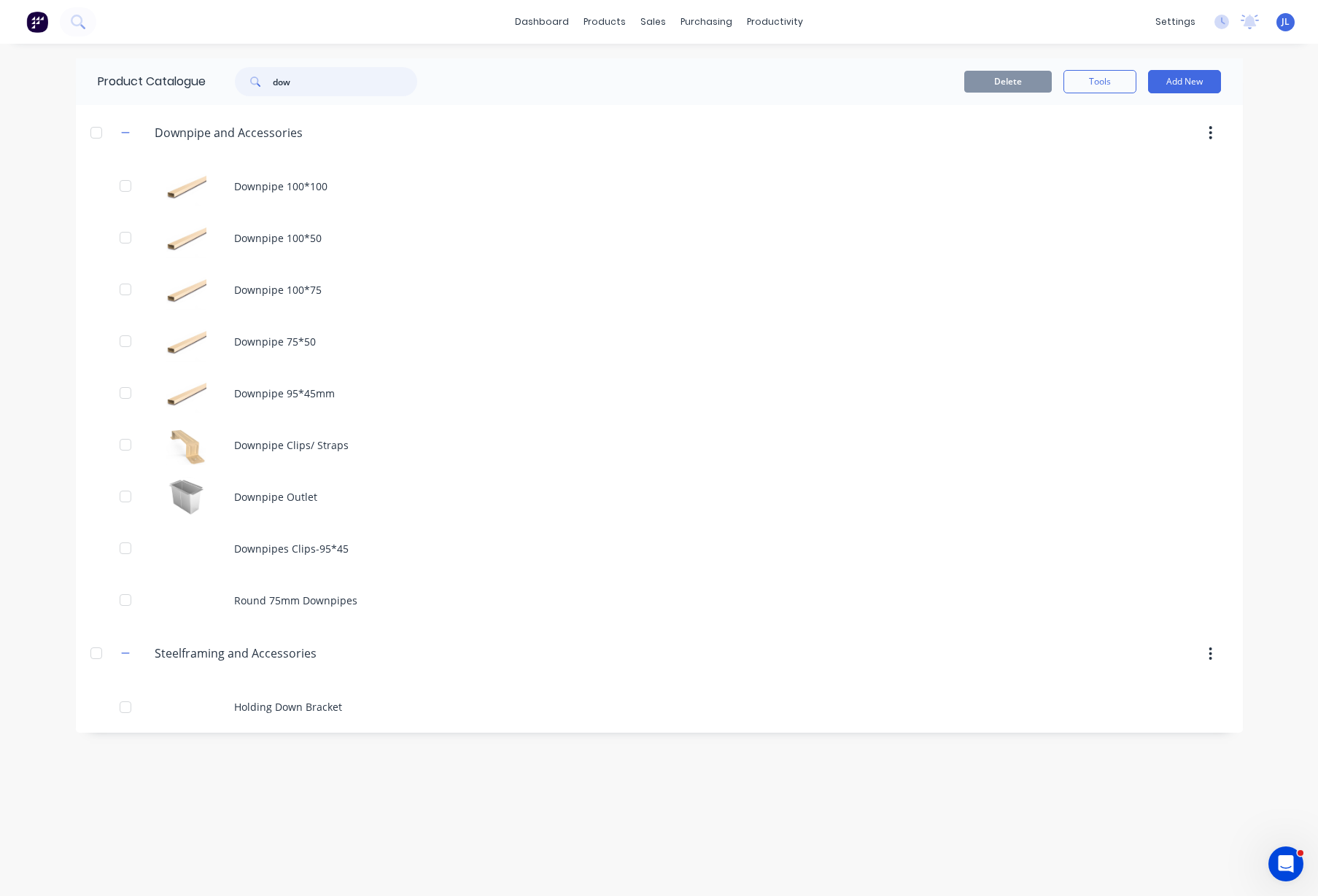
type input "dow"
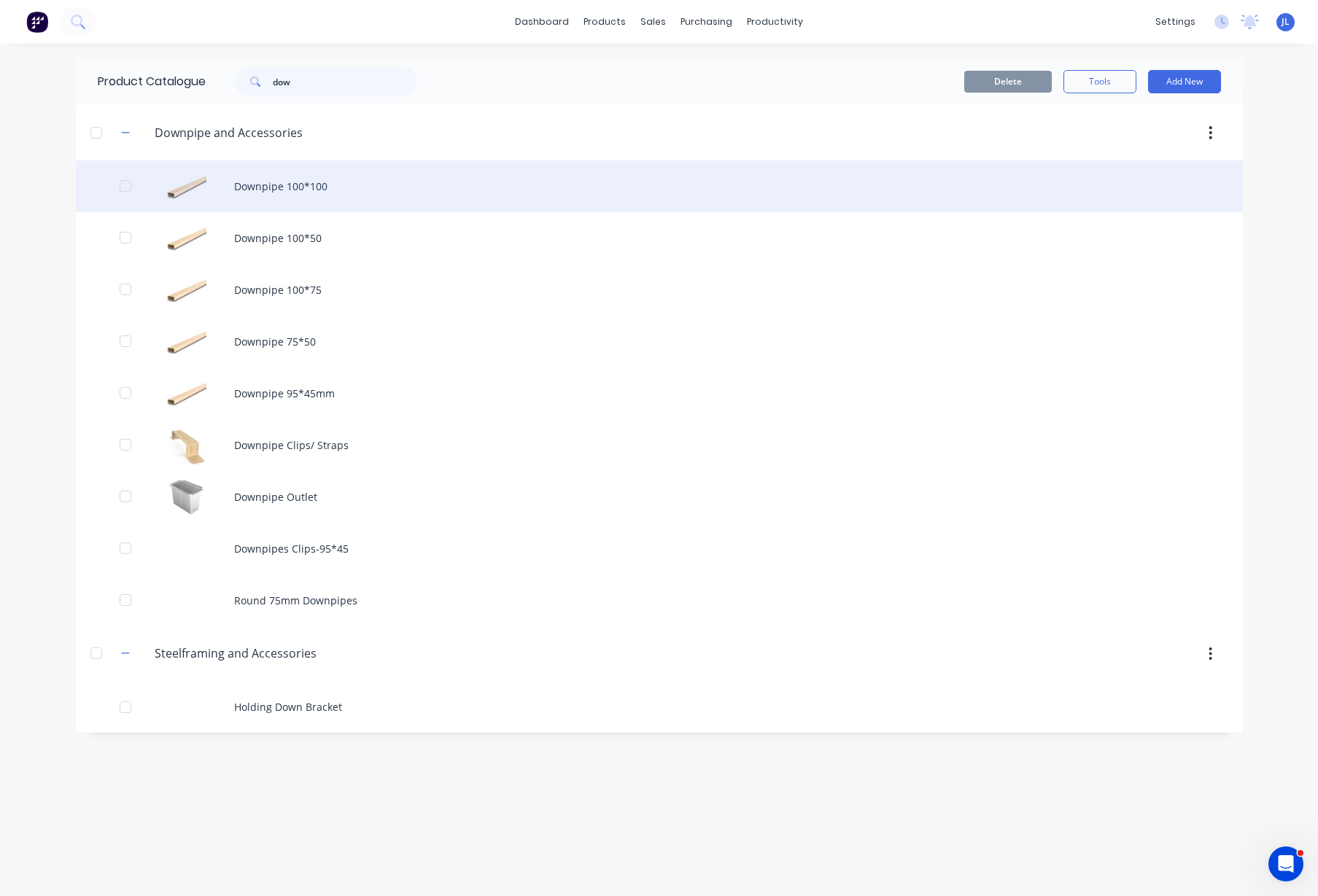
click at [309, 177] on div "Downpipe 100*100" at bounding box center [660, 186] width 1167 height 52
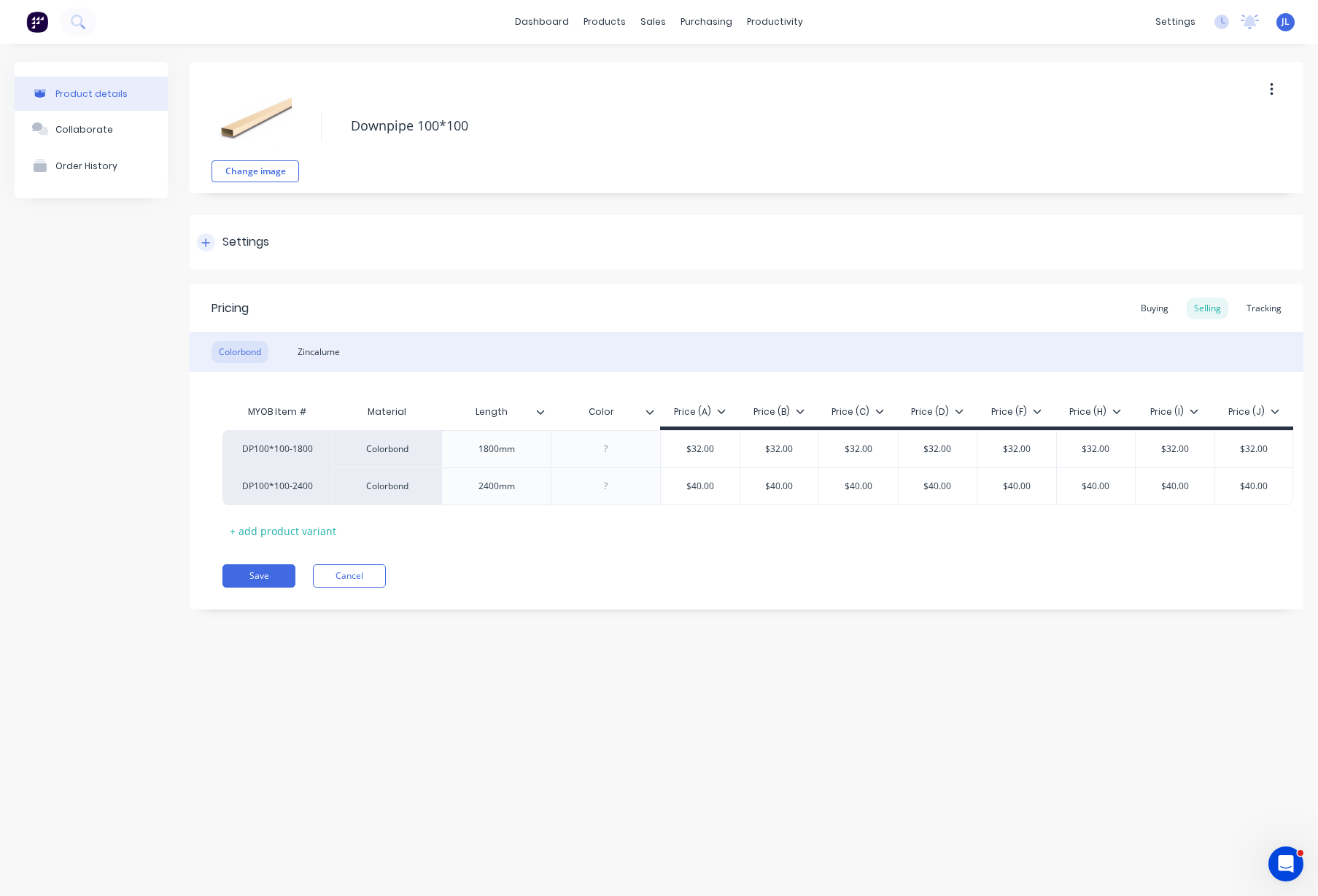
click at [202, 239] on icon at bounding box center [206, 243] width 9 height 10
type textarea "x"
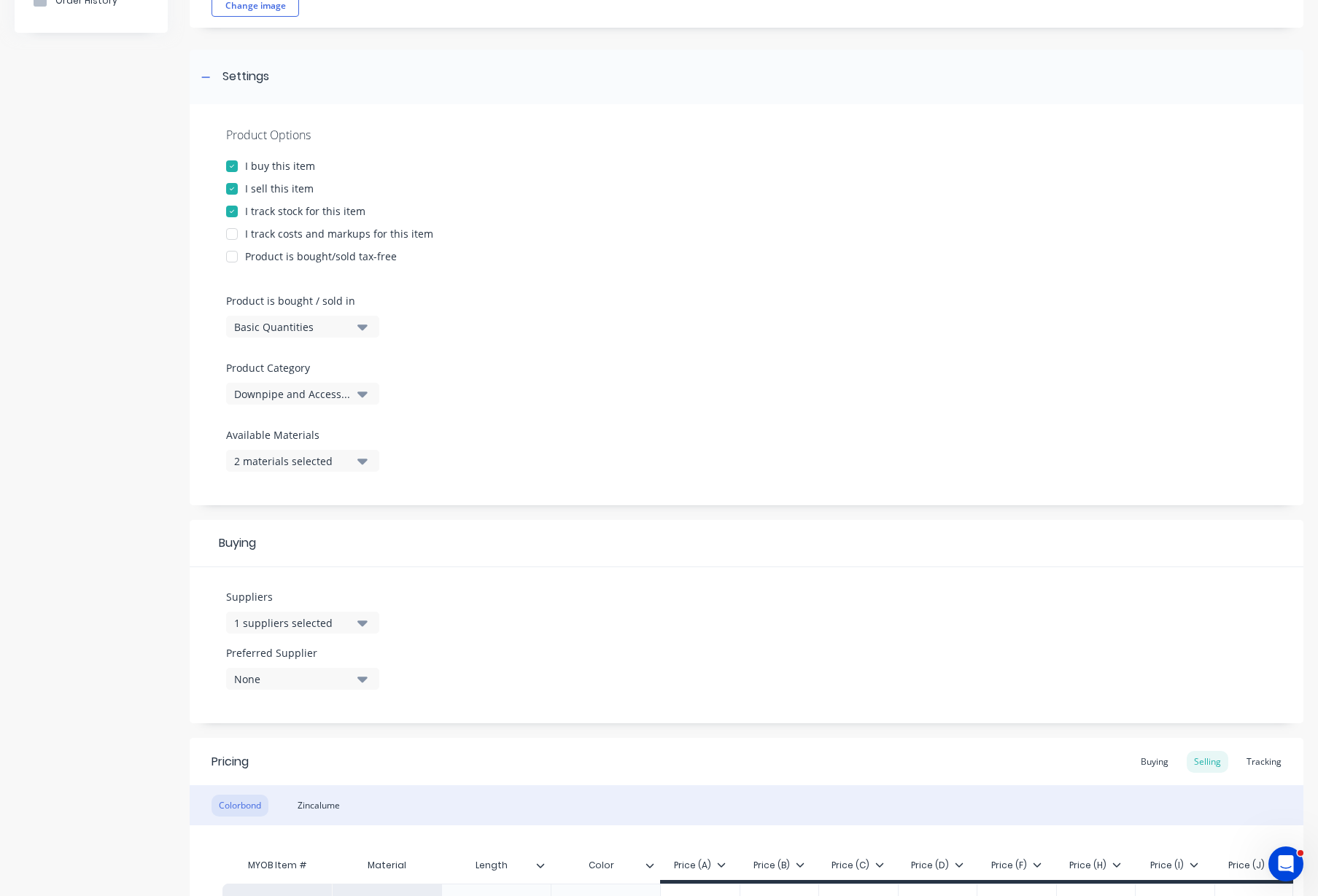
scroll to position [274, 0]
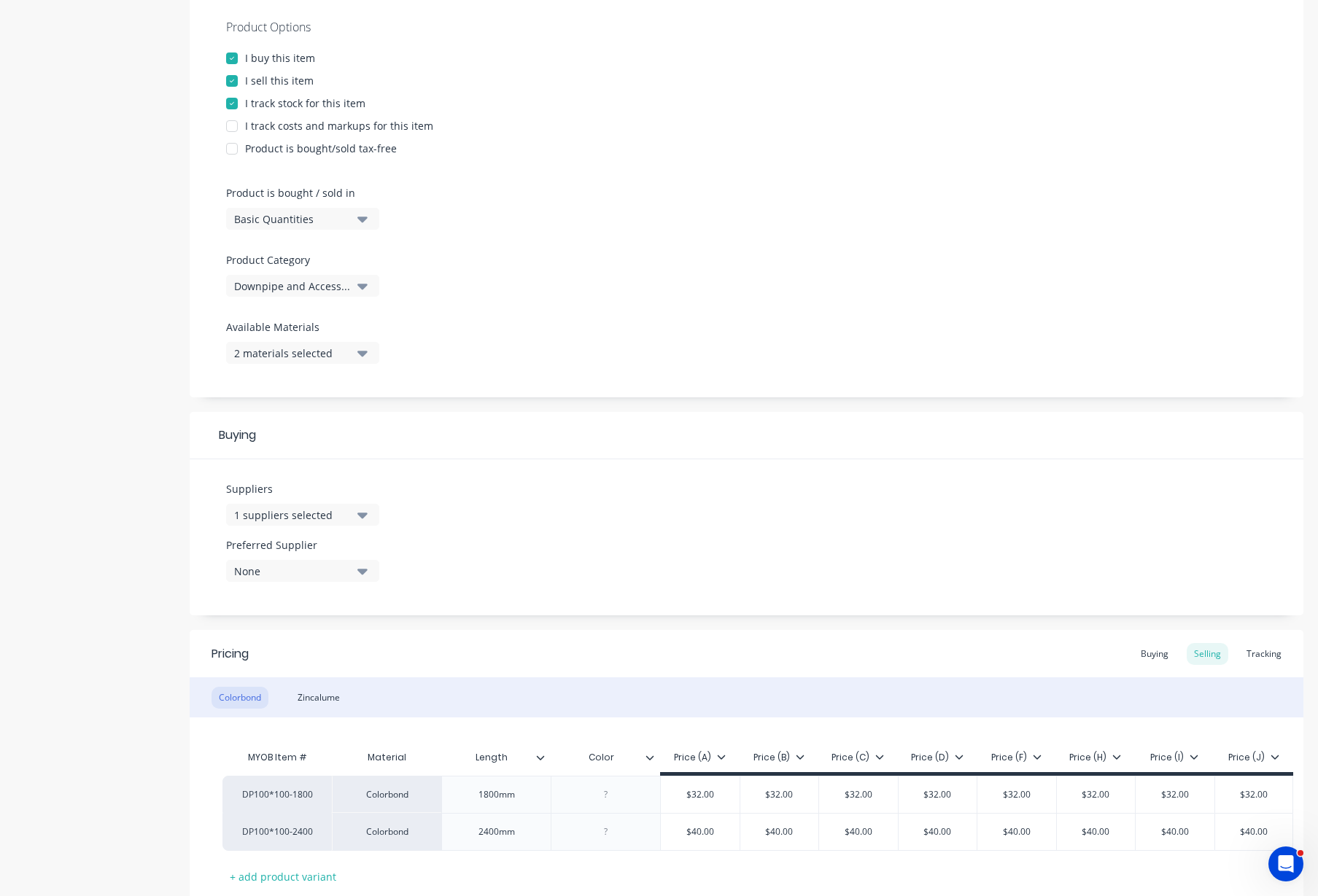
click at [319, 522] on button "1 suppliers selected" at bounding box center [302, 514] width 153 height 22
drag, startPoint x: 144, startPoint y: 535, endPoint x: 158, endPoint y: 535, distance: 14.0
click at [145, 535] on div "Product details Collaborate Order History" at bounding box center [91, 383] width 153 height 1189
click at [289, 515] on div "1 suppliers selected" at bounding box center [292, 515] width 117 height 16
click at [296, 559] on input "text" at bounding box center [346, 559] width 155 height 29
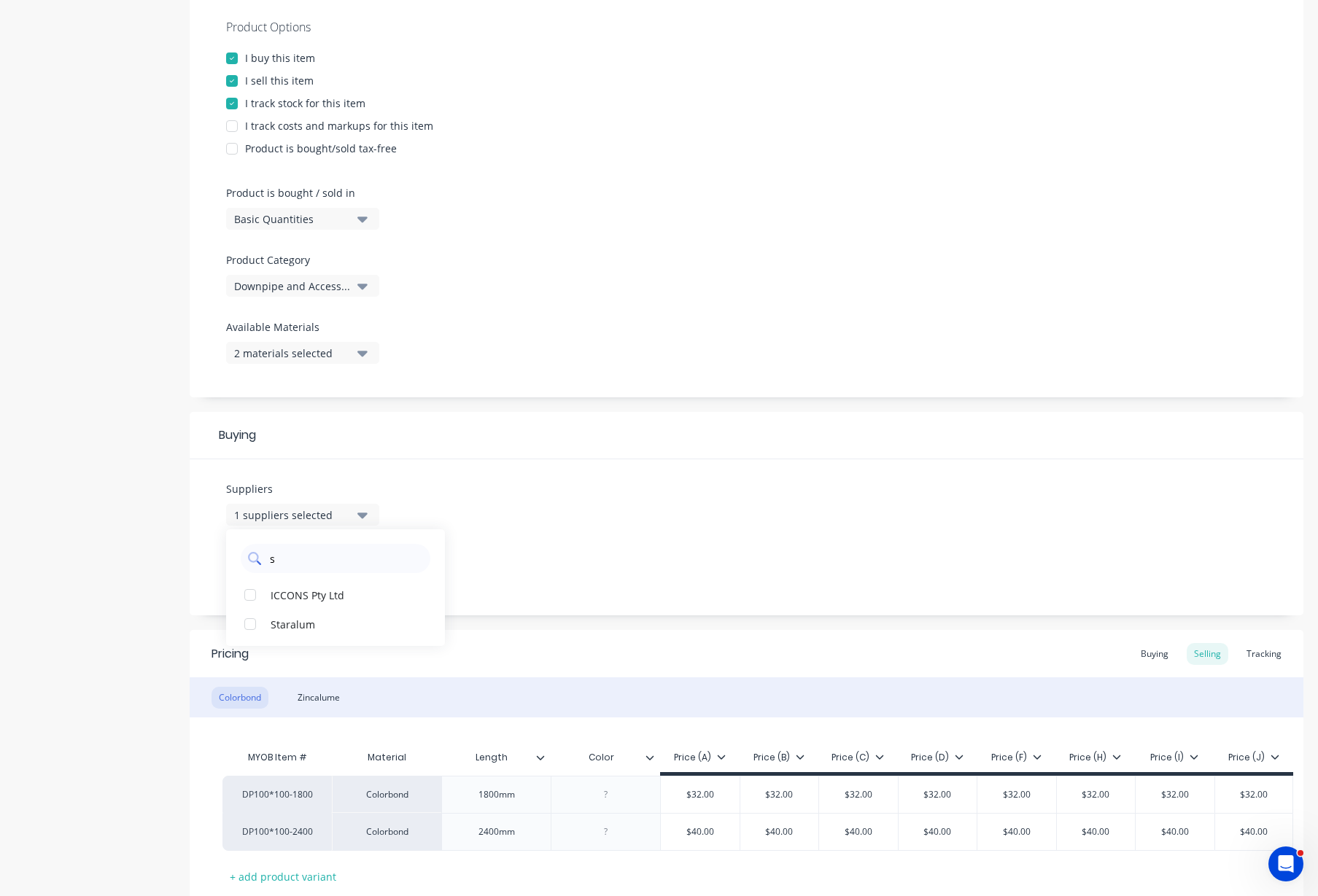
type input "st"
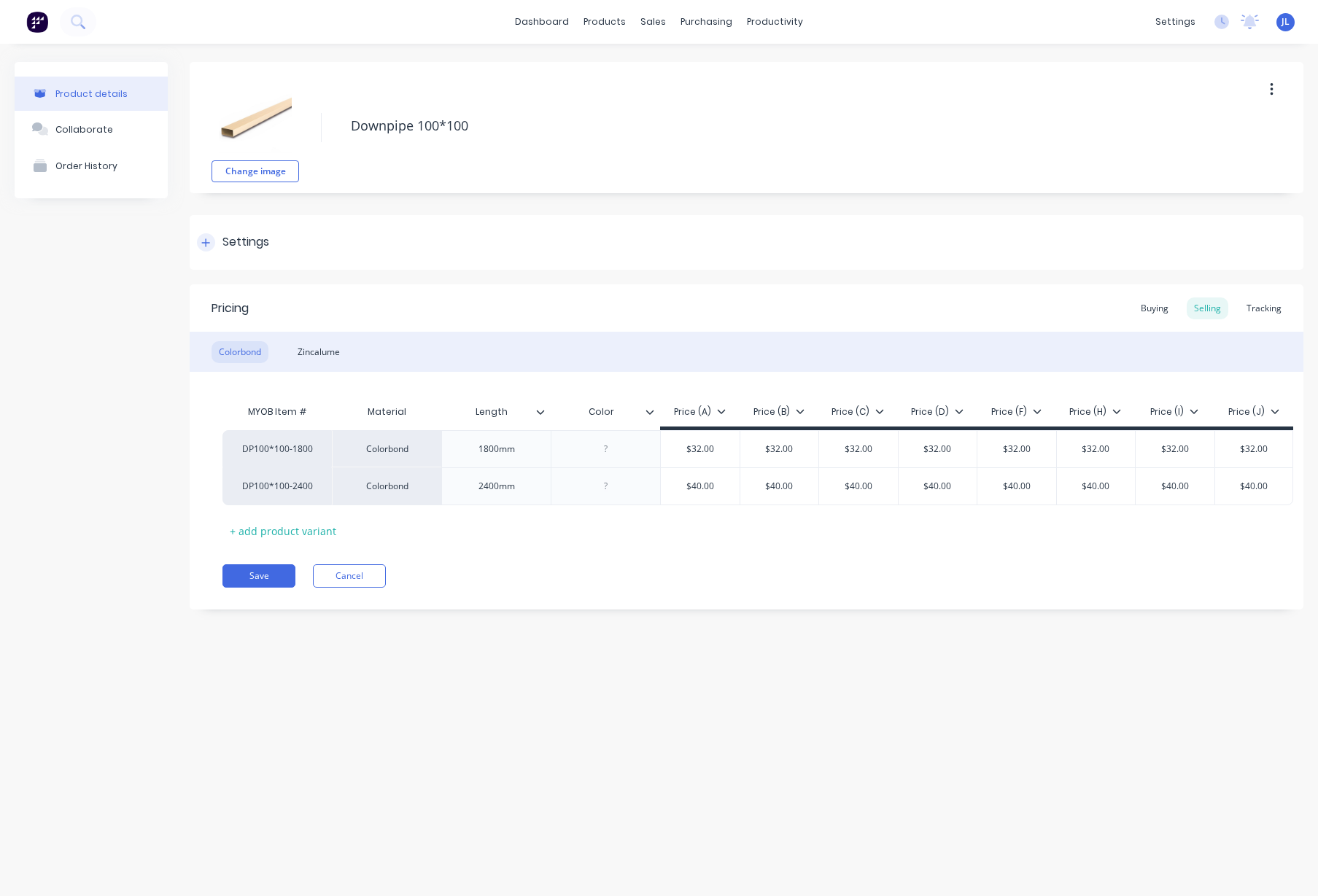
click at [206, 238] on icon at bounding box center [206, 243] width 9 height 10
type textarea "x"
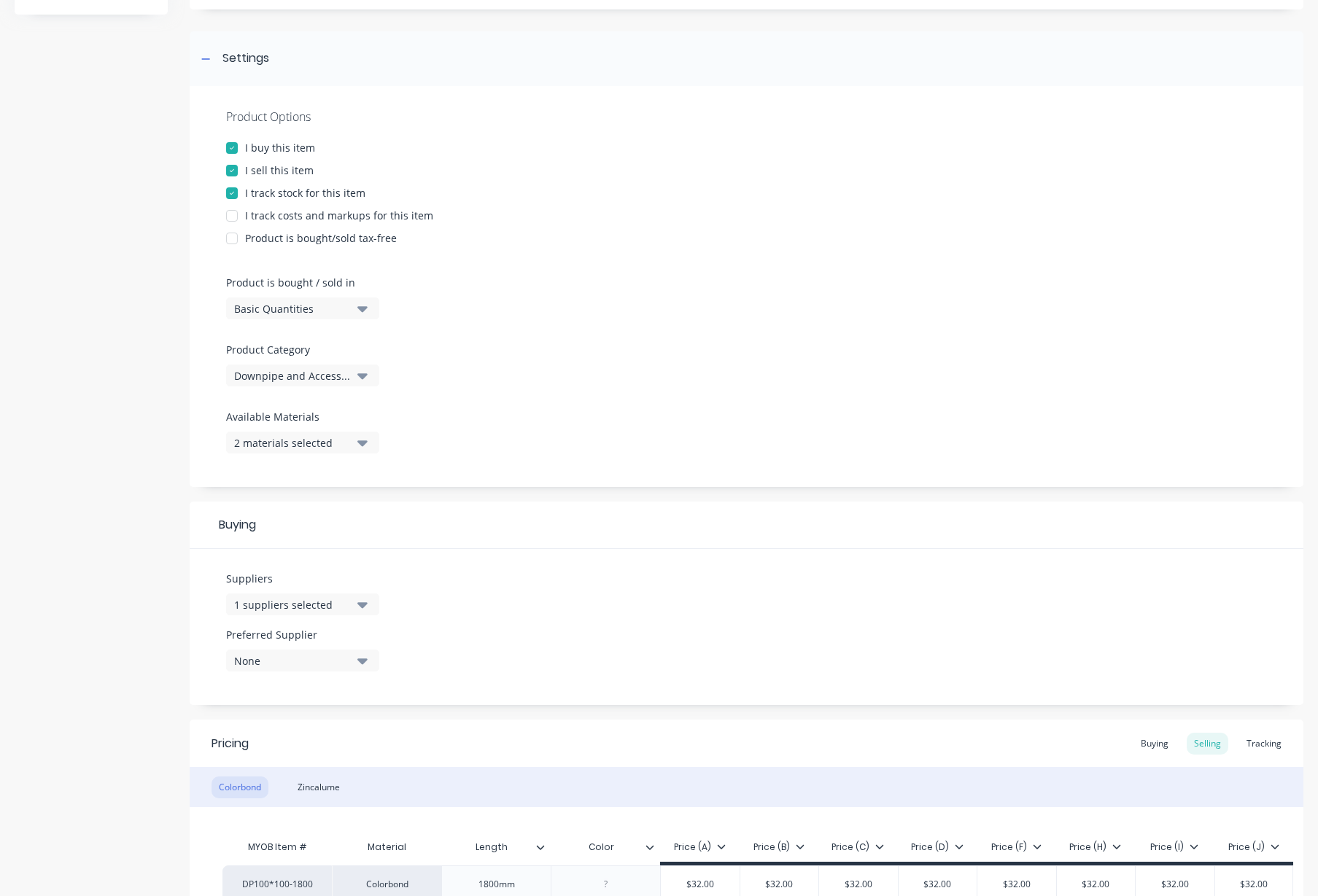
scroll to position [364, 0]
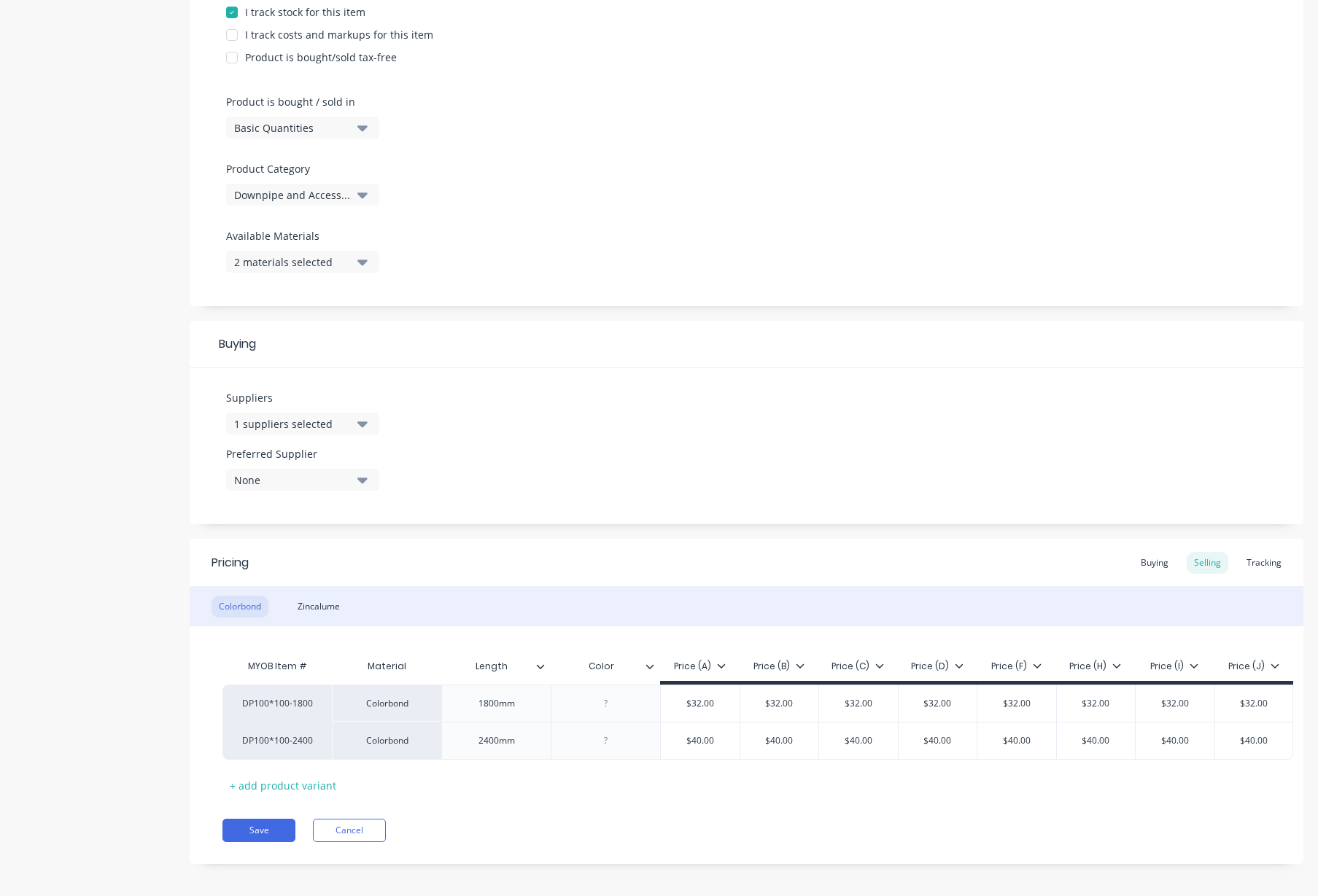
click at [308, 429] on div "1 suppliers selected" at bounding box center [292, 424] width 117 height 16
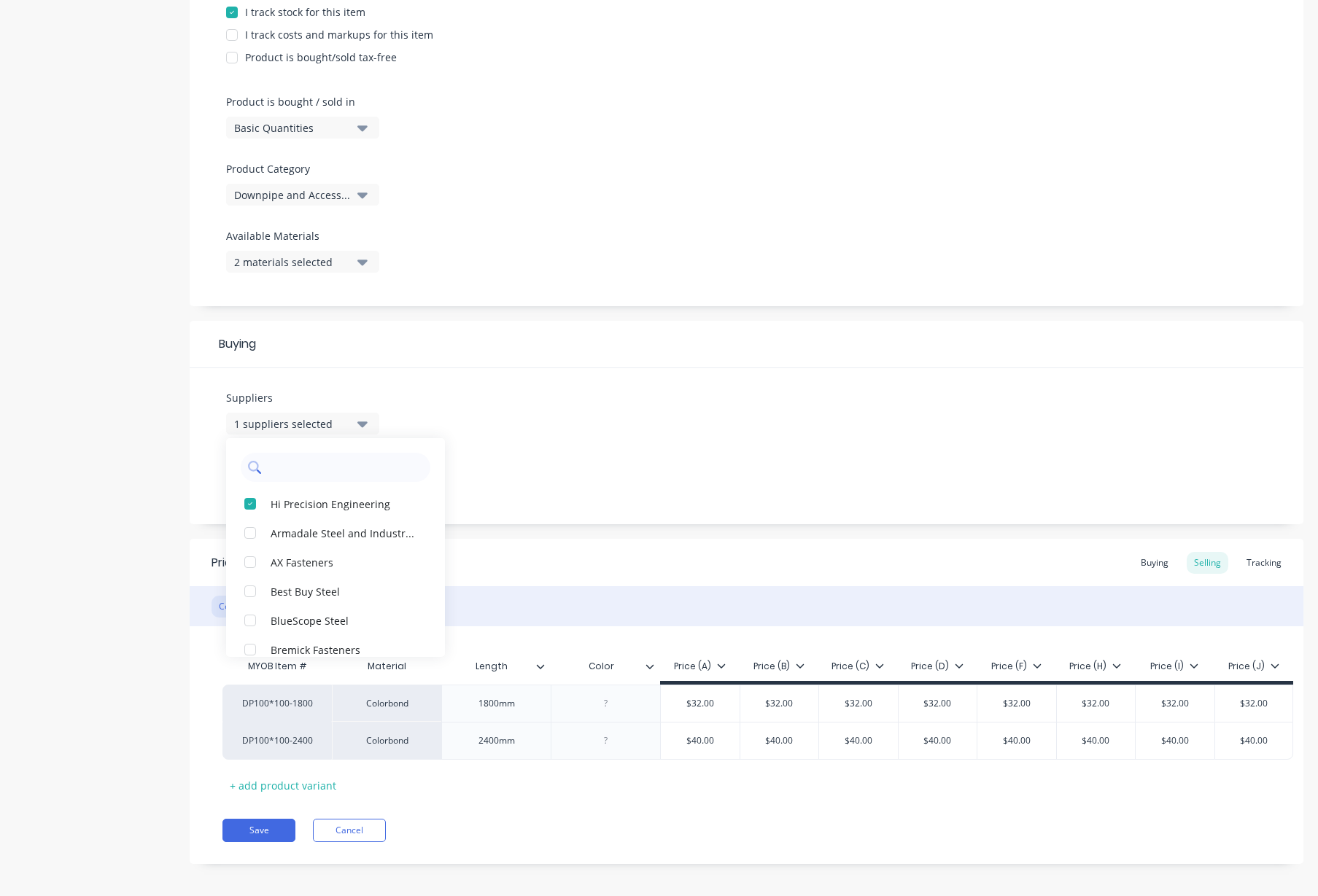
click at [303, 466] on input "text" at bounding box center [346, 467] width 155 height 29
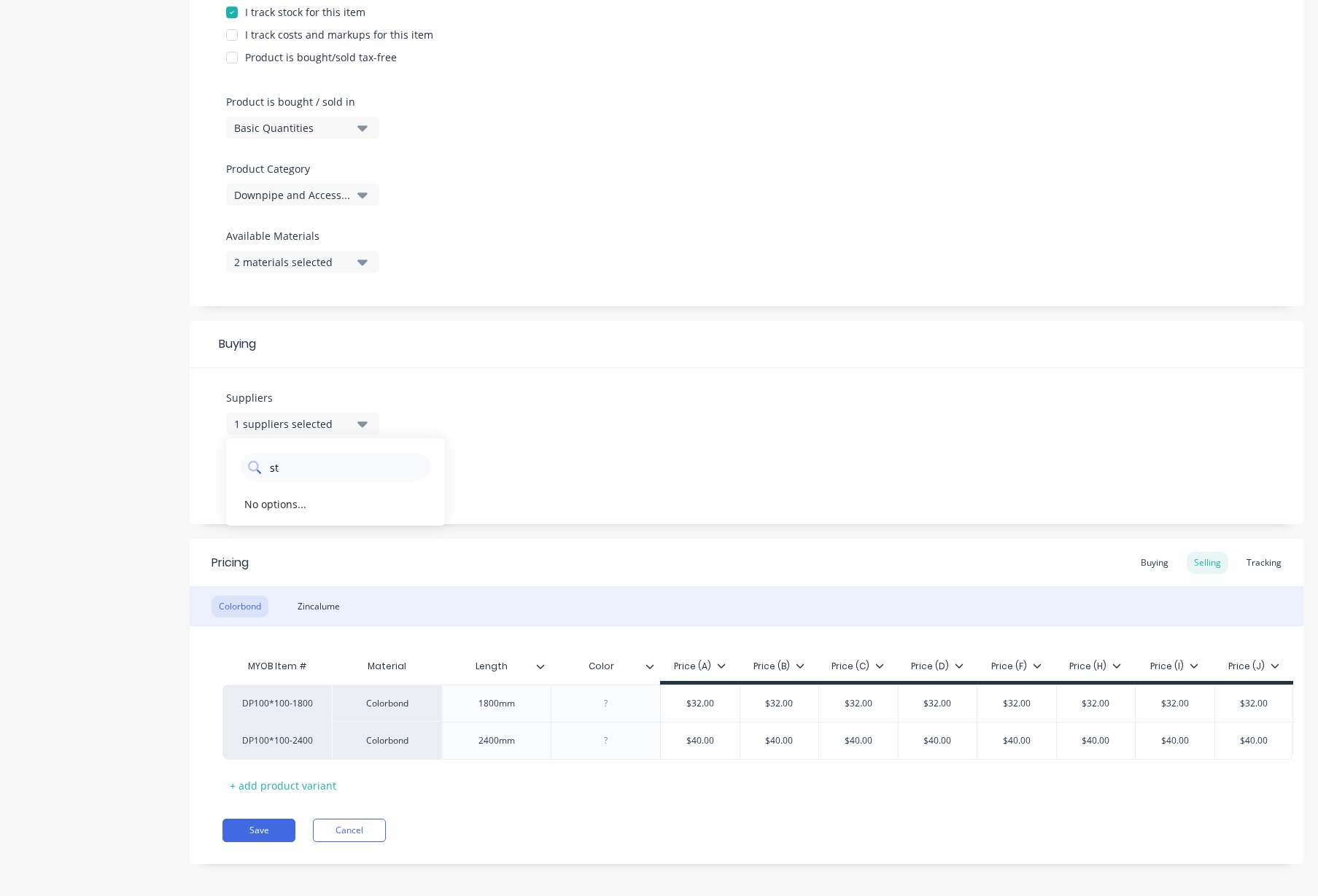
type input "str"
click at [249, 564] on div "button" at bounding box center [250, 563] width 29 height 29
type textarea "x"
type input "str"
click at [139, 483] on div "Product details Collaborate Order History" at bounding box center [91, 291] width 153 height 1189
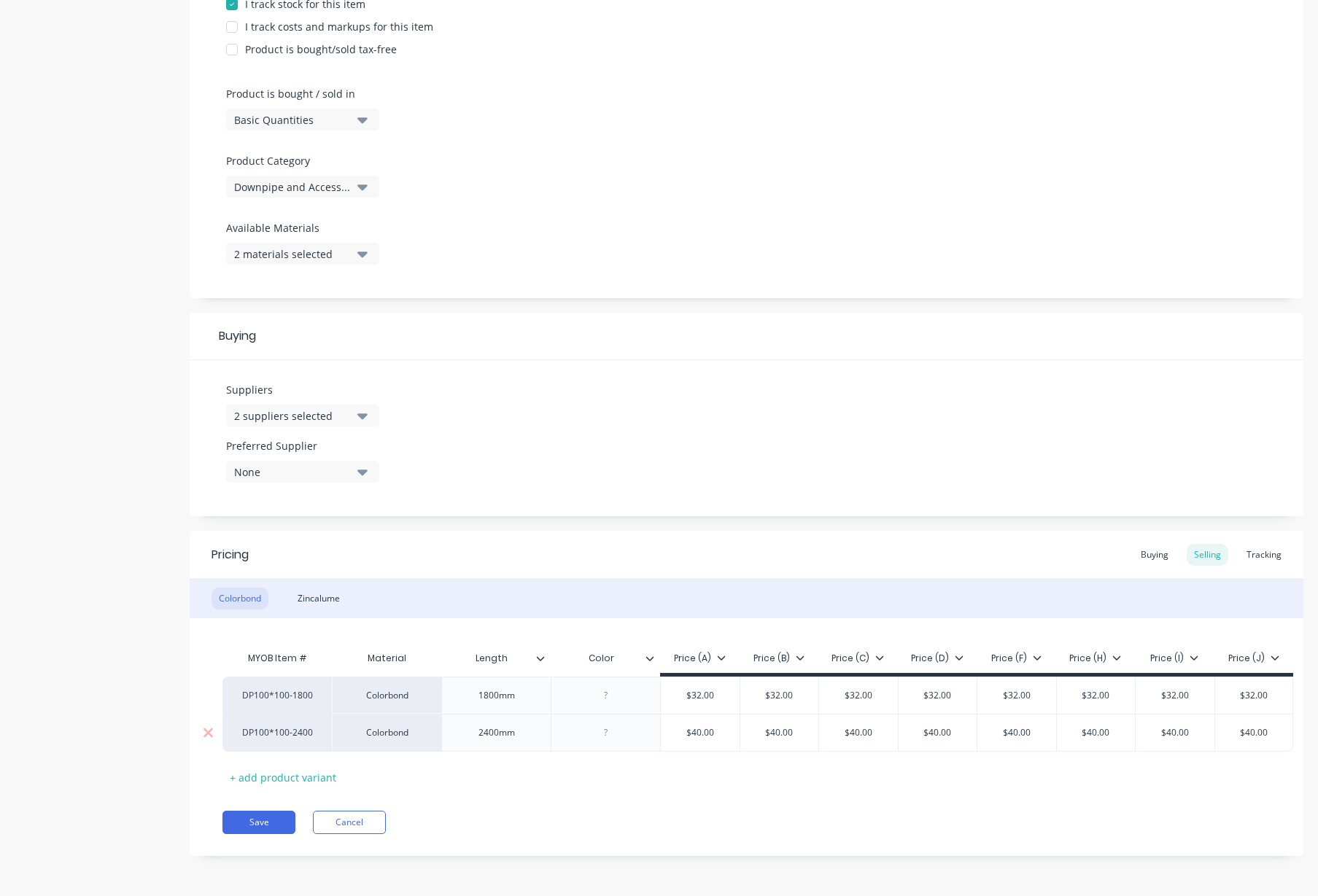
scroll to position [387, 0]
click at [267, 818] on button "Save" at bounding box center [259, 822] width 73 height 23
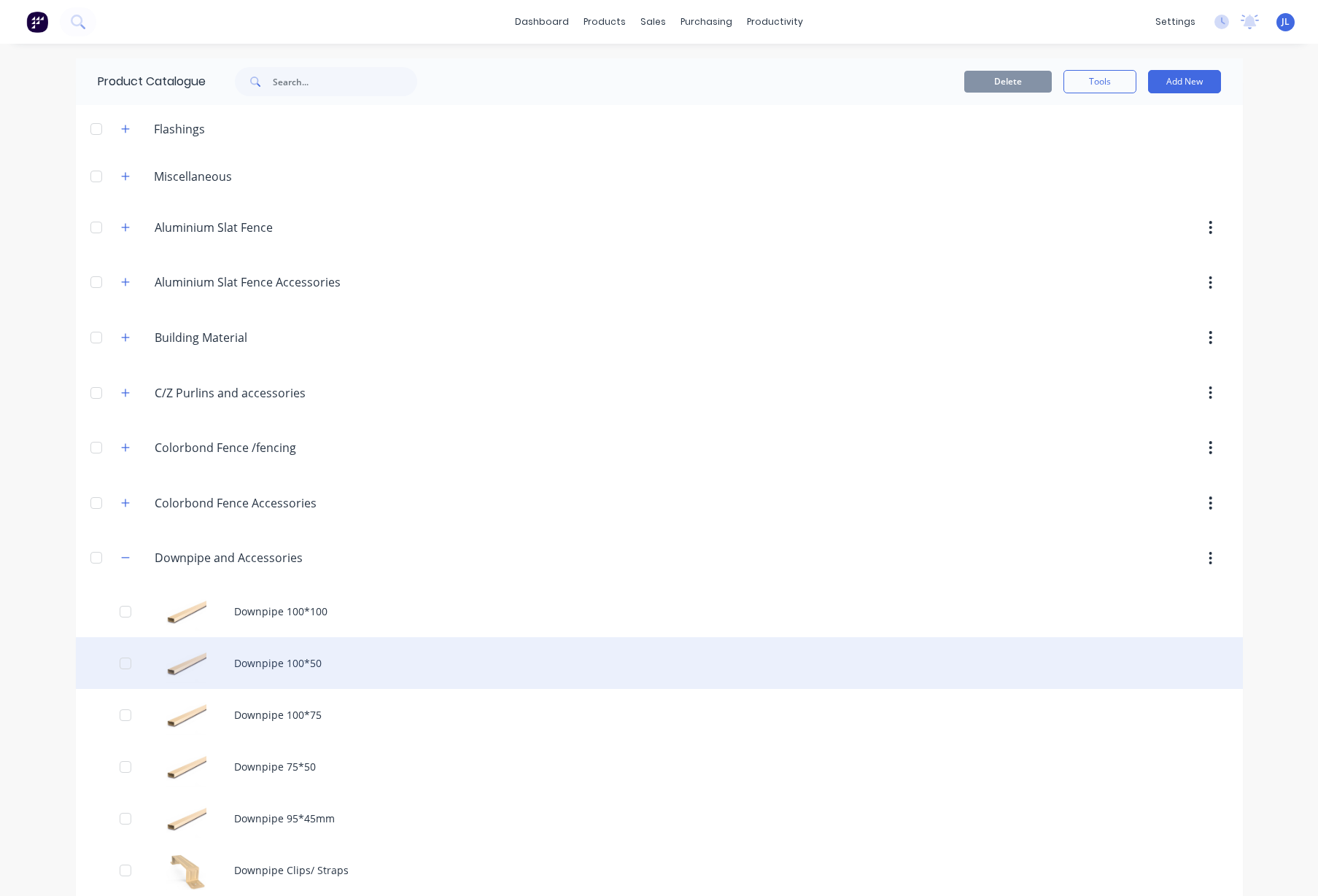
click at [270, 671] on div "Downpipe 100*50" at bounding box center [660, 663] width 1167 height 52
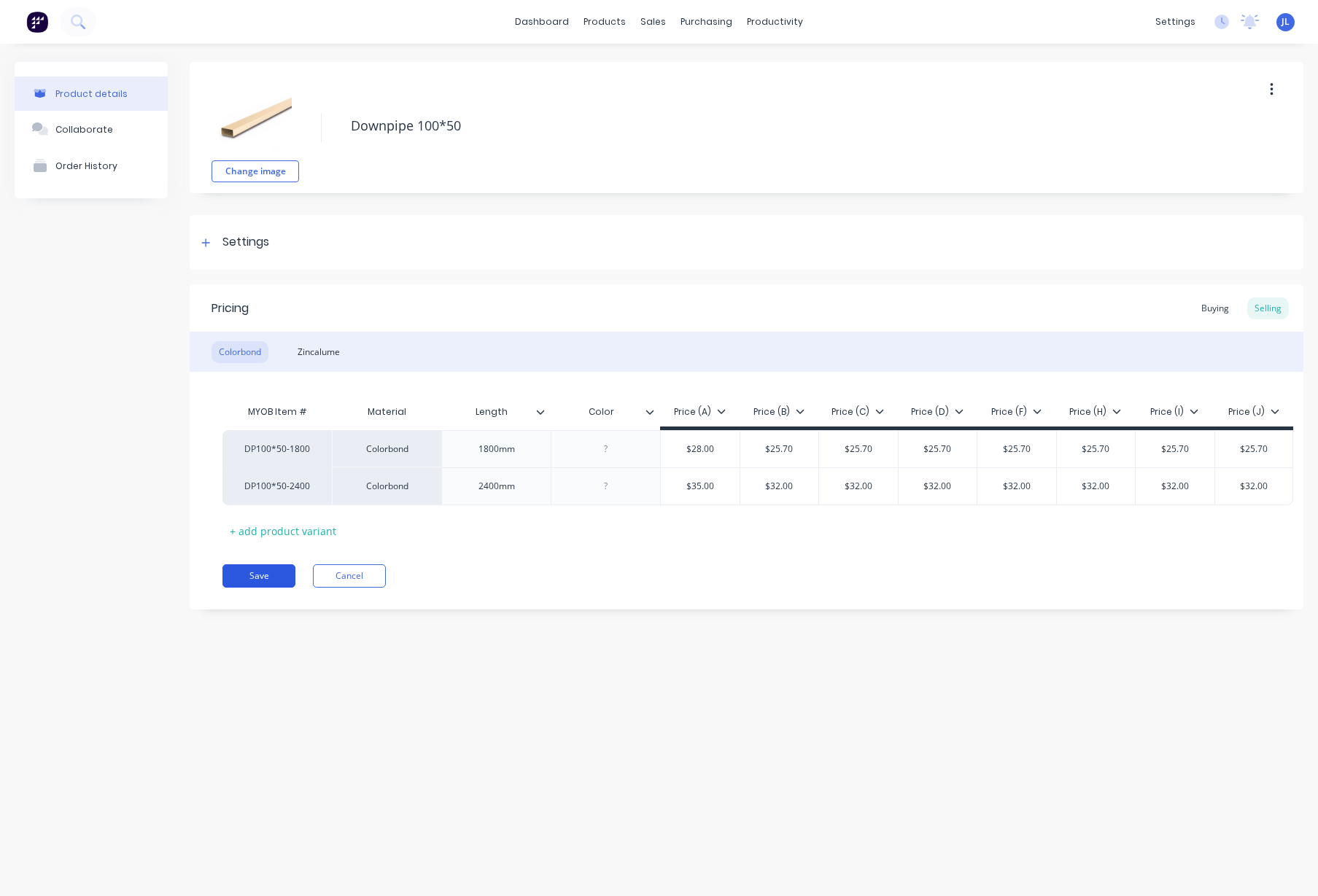
type textarea "x"
click at [208, 245] on icon at bounding box center [206, 243] width 9 height 10
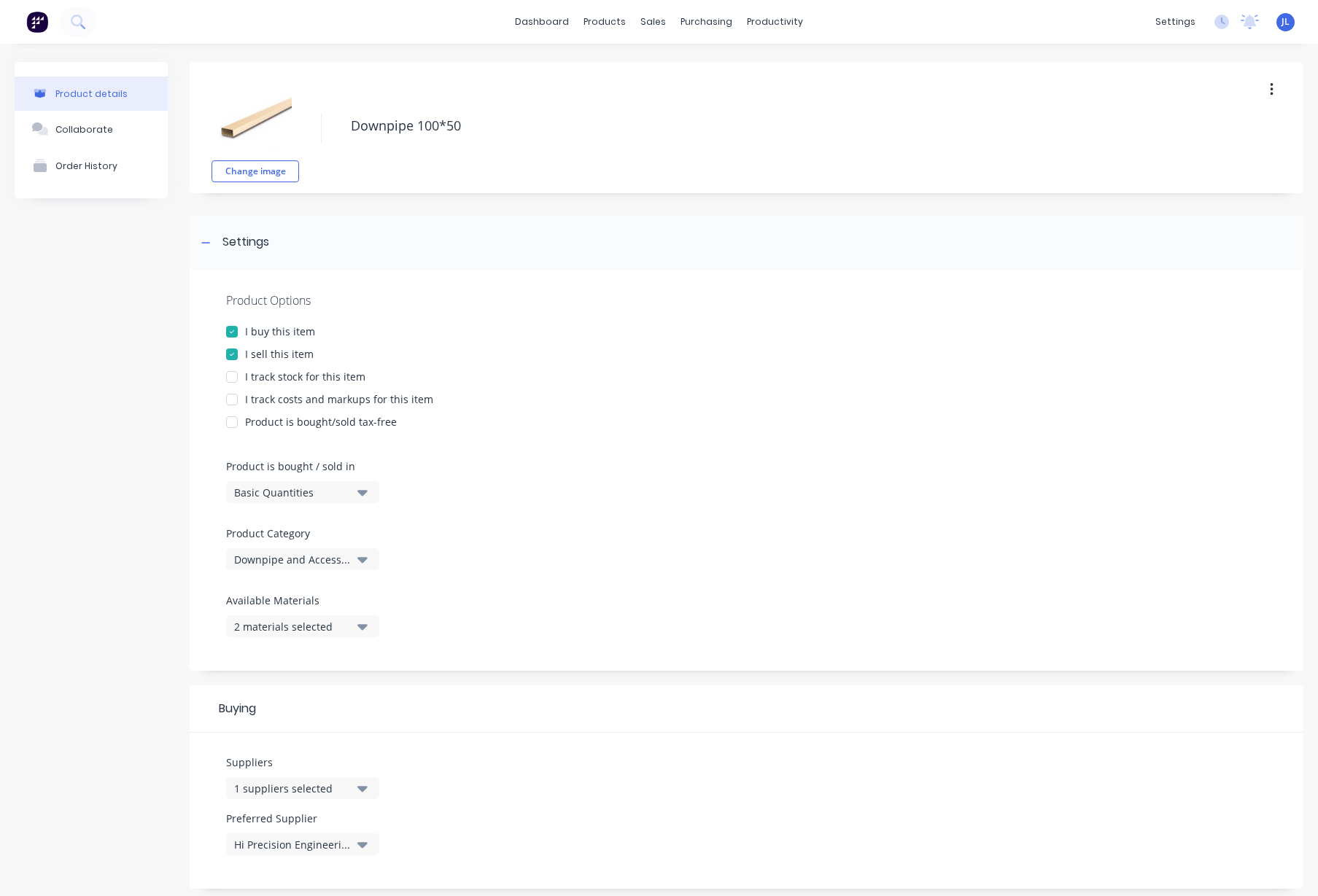
click at [306, 627] on div "2 materials selected" at bounding box center [292, 627] width 117 height 16
click at [300, 667] on Materials "text" at bounding box center [346, 670] width 155 height 29
type Materials "str"
drag, startPoint x: 309, startPoint y: 674, endPoint x: 137, endPoint y: 666, distance: 172.2
click at [151, 669] on div "Product details Collaborate Order History Change image Downpipe 100*50 Settings…" at bounding box center [659, 656] width 1289 height 1189
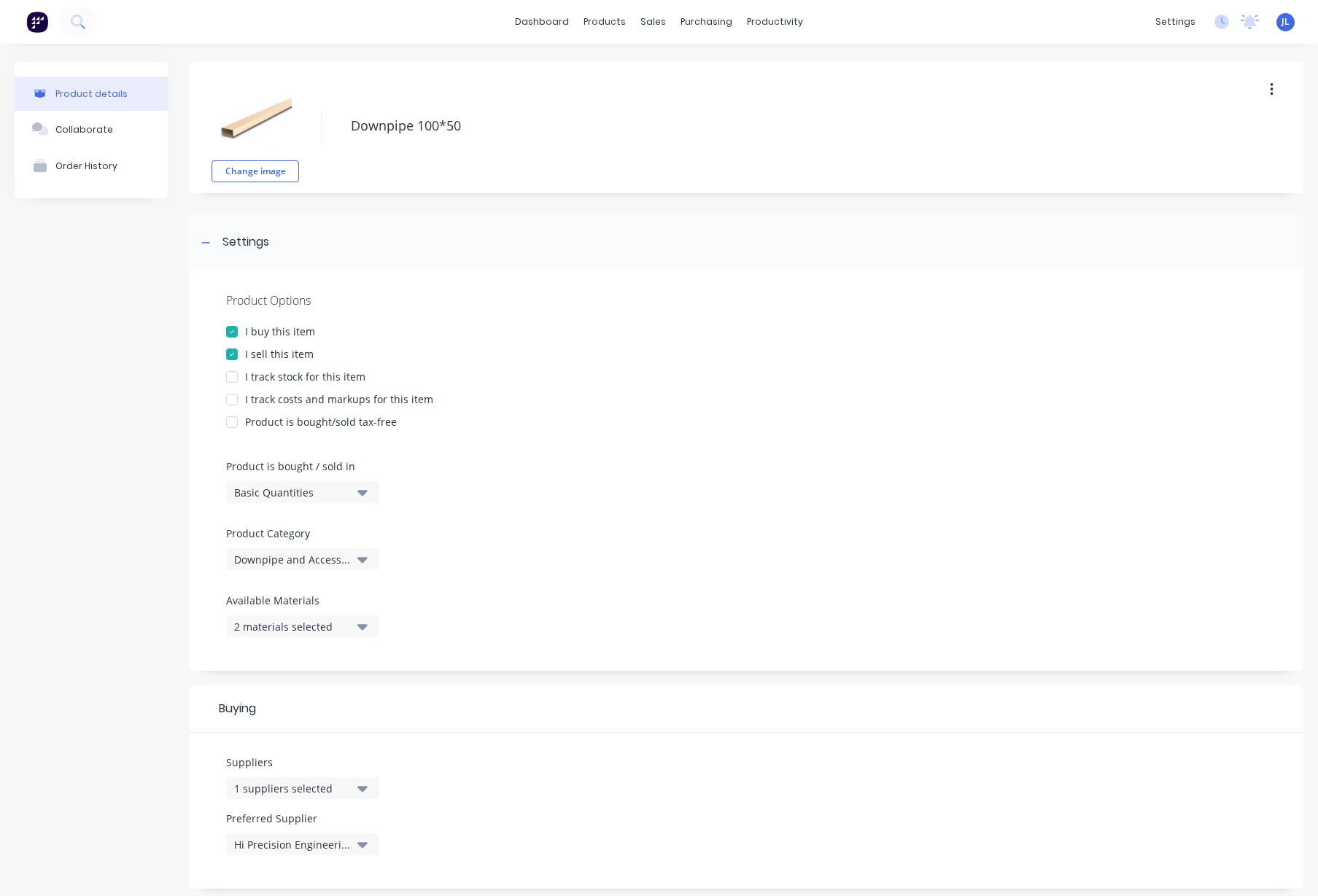
click at [59, 641] on div "Product details Collaborate Order History" at bounding box center [91, 656] width 153 height 1189
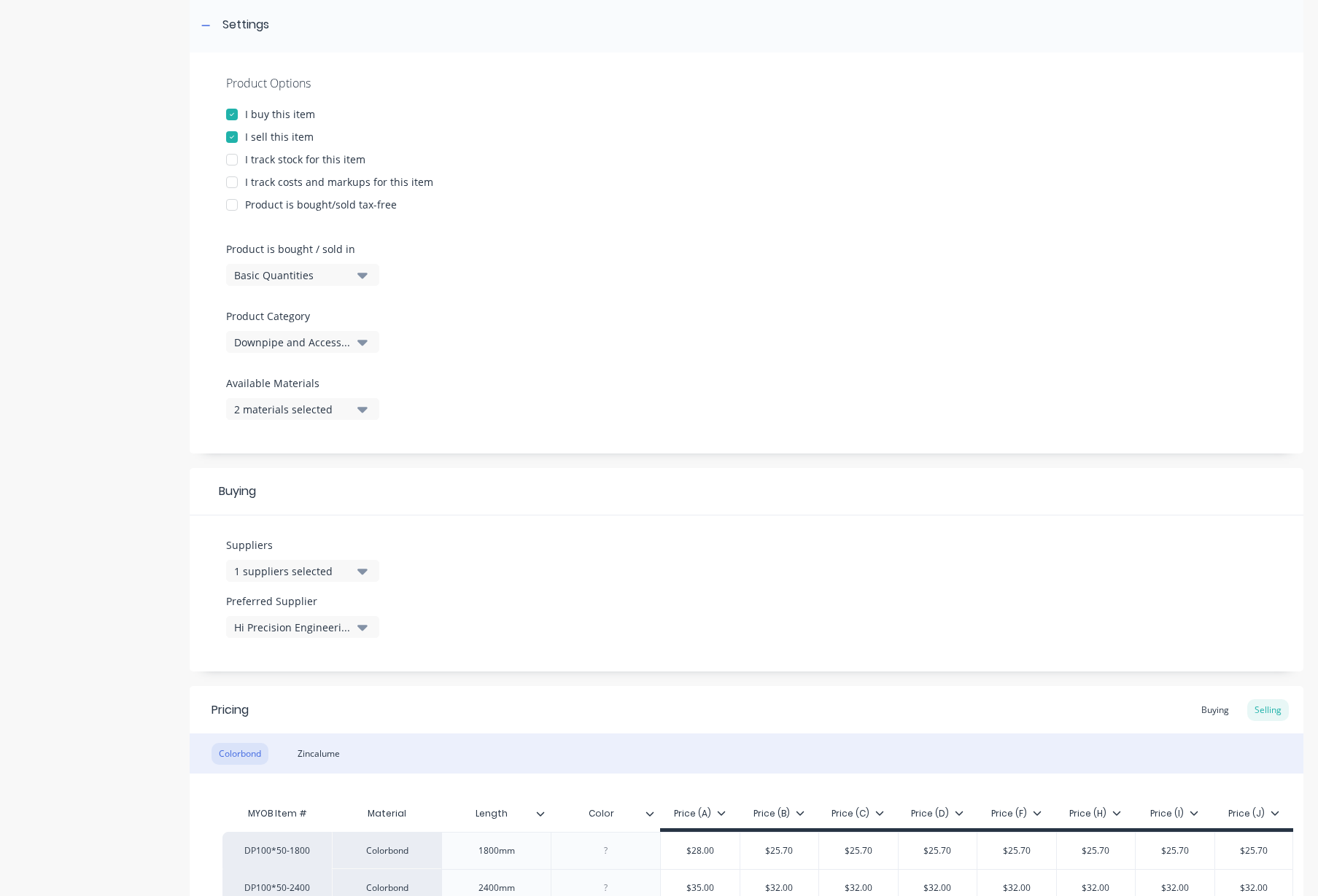
scroll to position [274, 0]
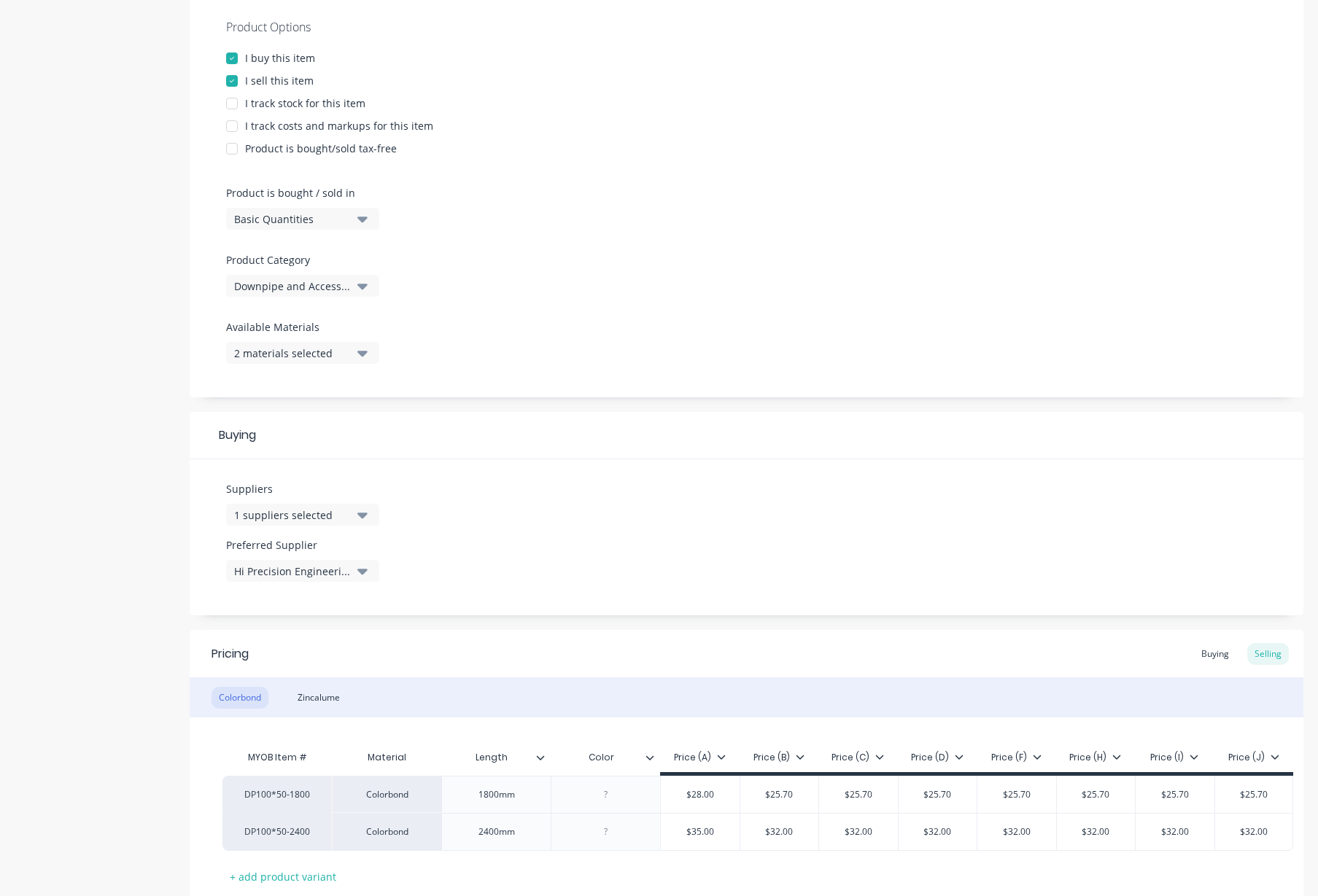
click at [296, 515] on div "1 suppliers selected" at bounding box center [292, 515] width 117 height 16
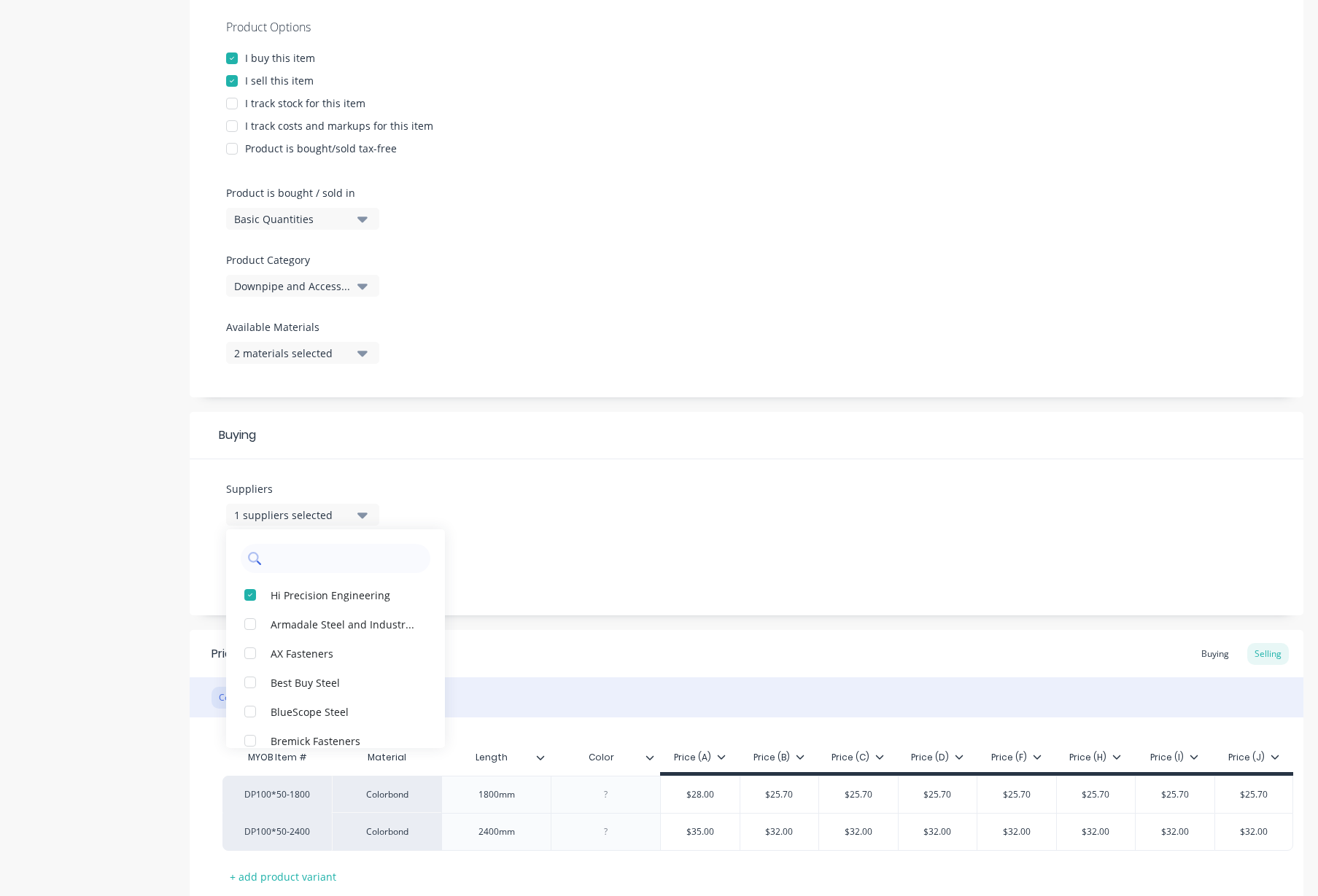
click at [286, 562] on input "text" at bounding box center [346, 559] width 155 height 29
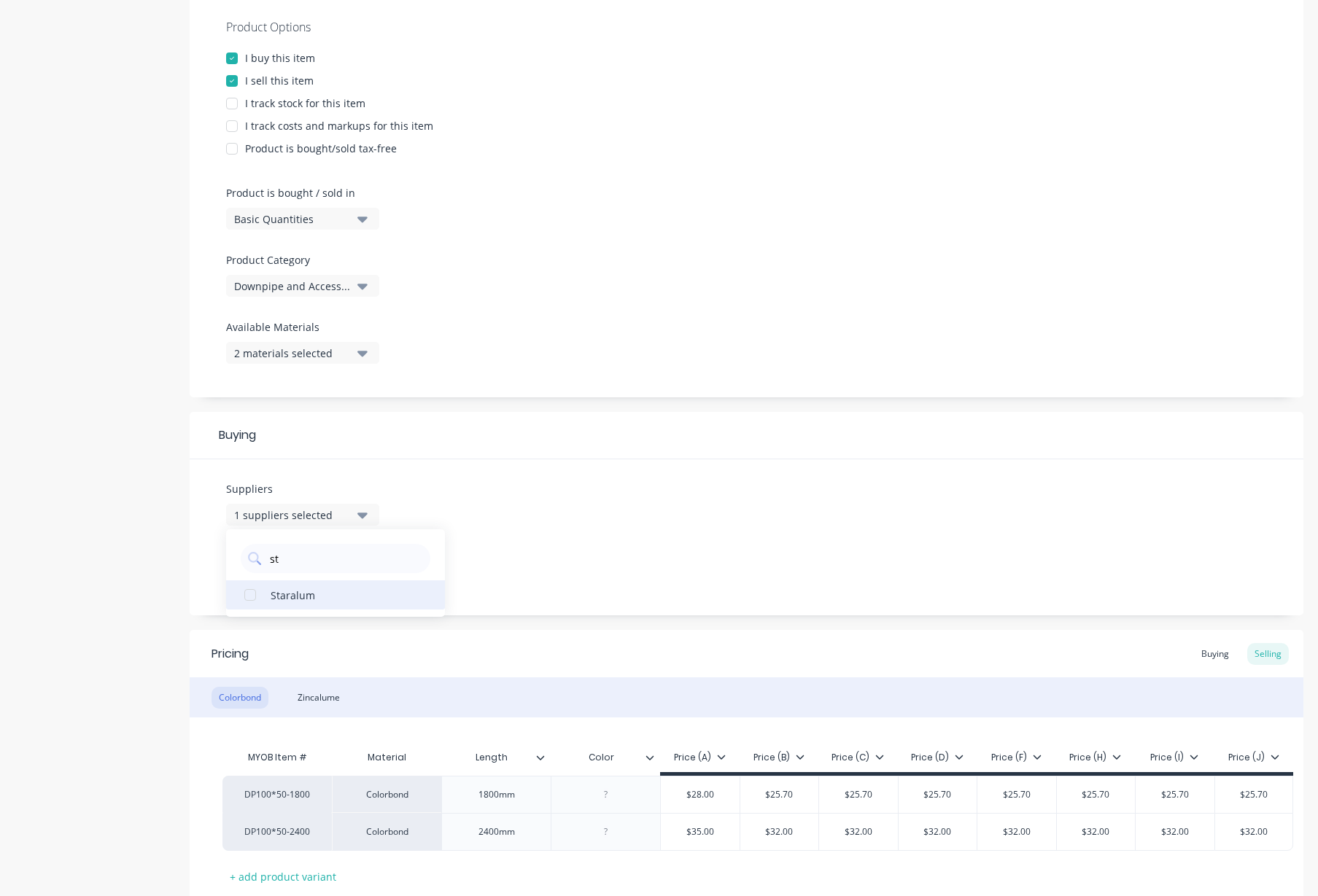
type input "str"
click at [249, 652] on div "button" at bounding box center [250, 654] width 29 height 29
type textarea "x"
type input "str"
click at [99, 563] on div "Product details Collaborate Order History" at bounding box center [91, 383] width 153 height 1189
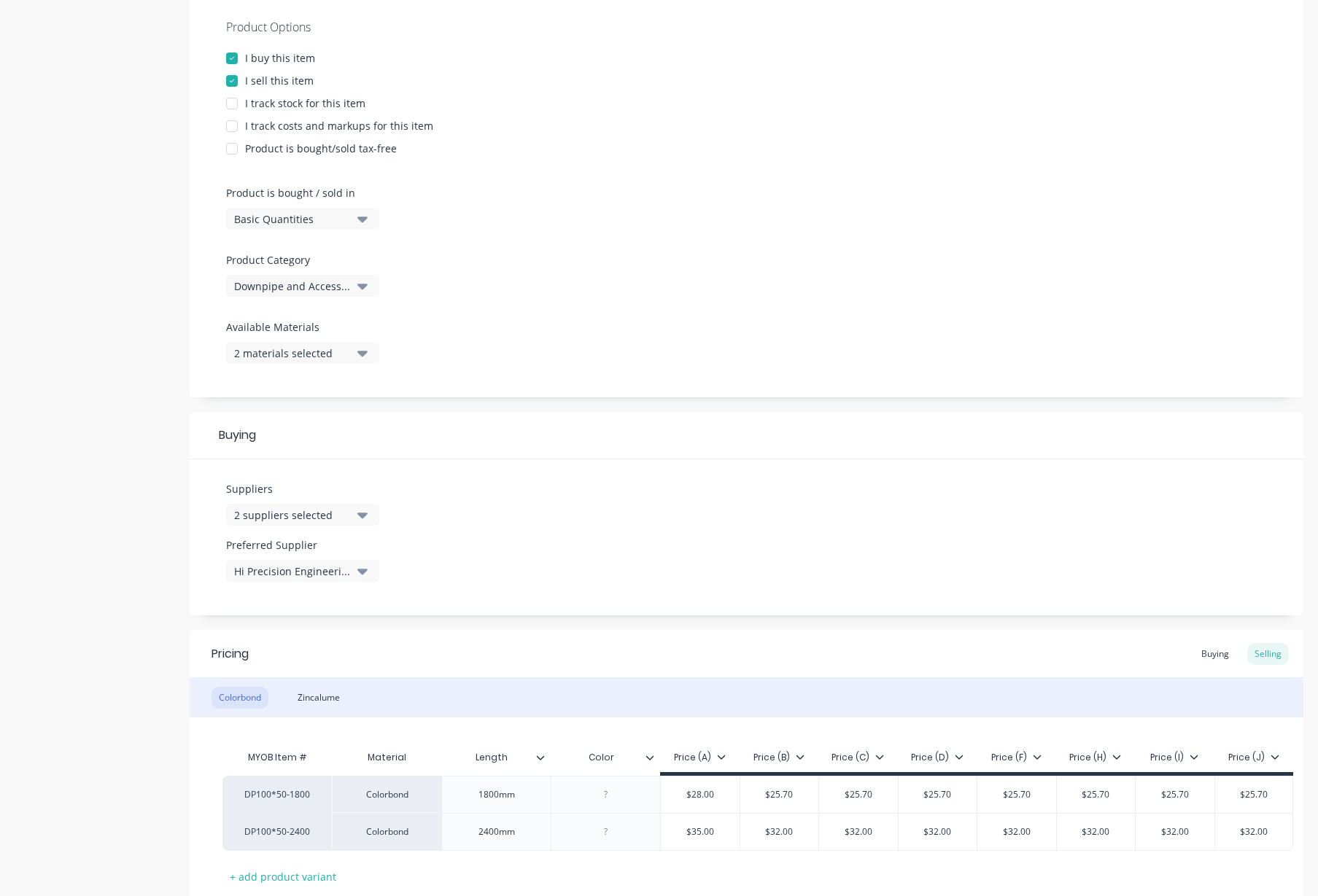
click at [107, 554] on div "Product details Collaborate Order History" at bounding box center [91, 383] width 153 height 1189
click at [121, 551] on div "Product details Collaborate Order History" at bounding box center [91, 383] width 153 height 1189
click at [328, 507] on div "2 suppliers selected" at bounding box center [292, 515] width 117 height 16
click at [120, 549] on div "Product details Collaborate Order History" at bounding box center [91, 383] width 153 height 1189
click at [307, 467] on div "Suppliers 2 suppliers selected str Preferred Supplier Hi Precision Engineering" at bounding box center [746, 538] width 1114 height 156
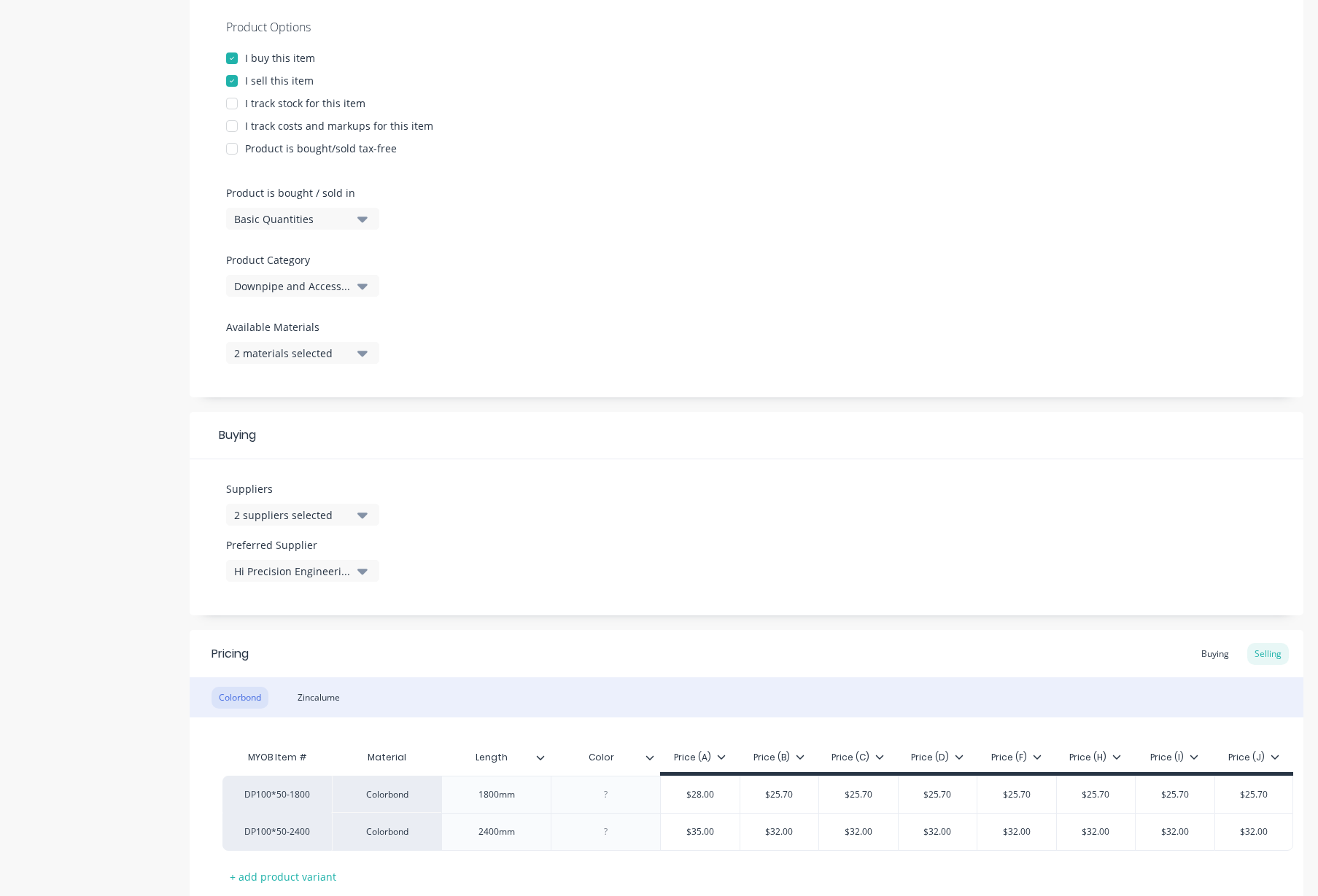
click at [307, 523] on button "2 suppliers selected" at bounding box center [302, 514] width 153 height 22
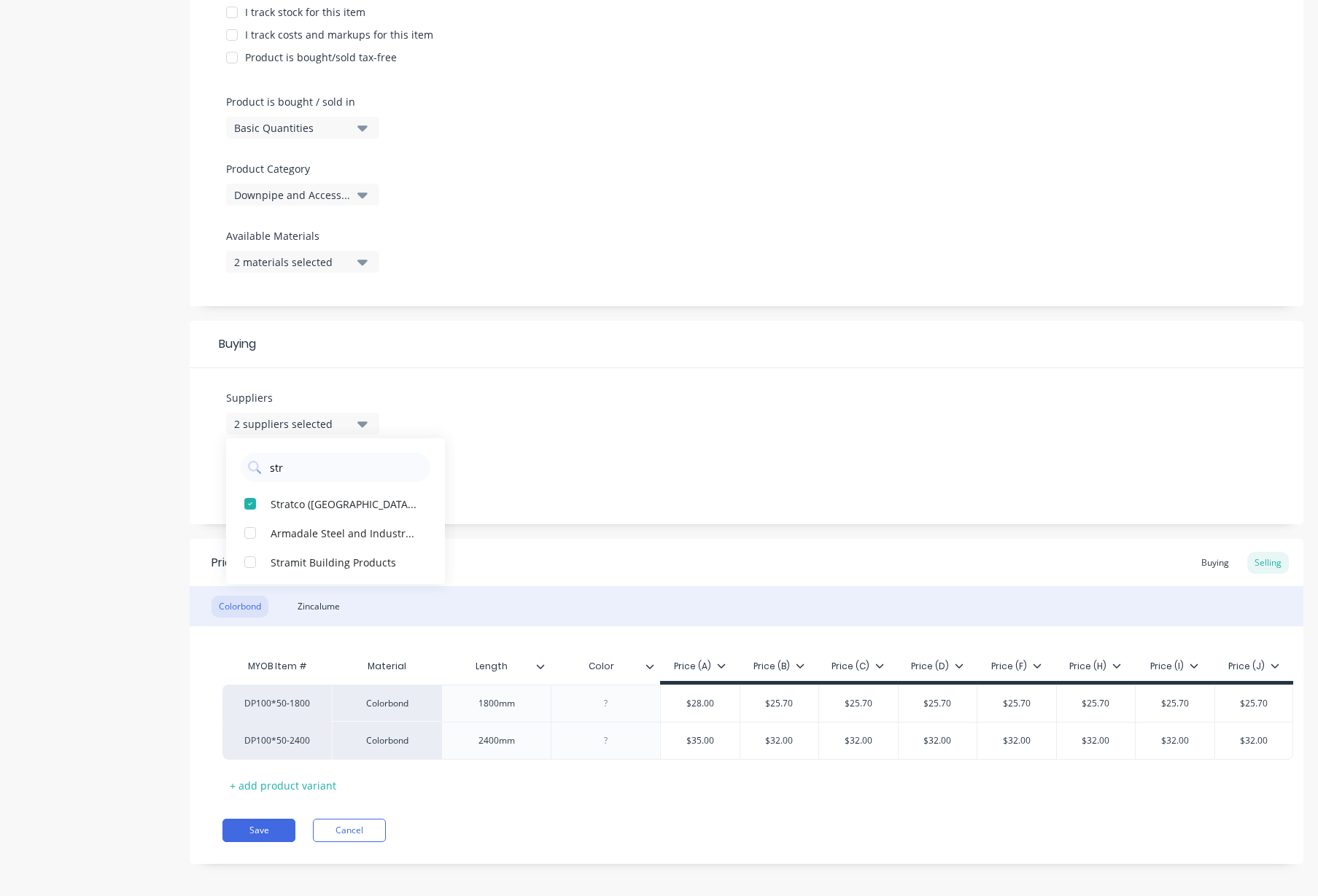
click at [104, 484] on div "Product details Collaborate Order History" at bounding box center [91, 291] width 153 height 1189
click at [259, 842] on button "Save" at bounding box center [259, 830] width 73 height 23
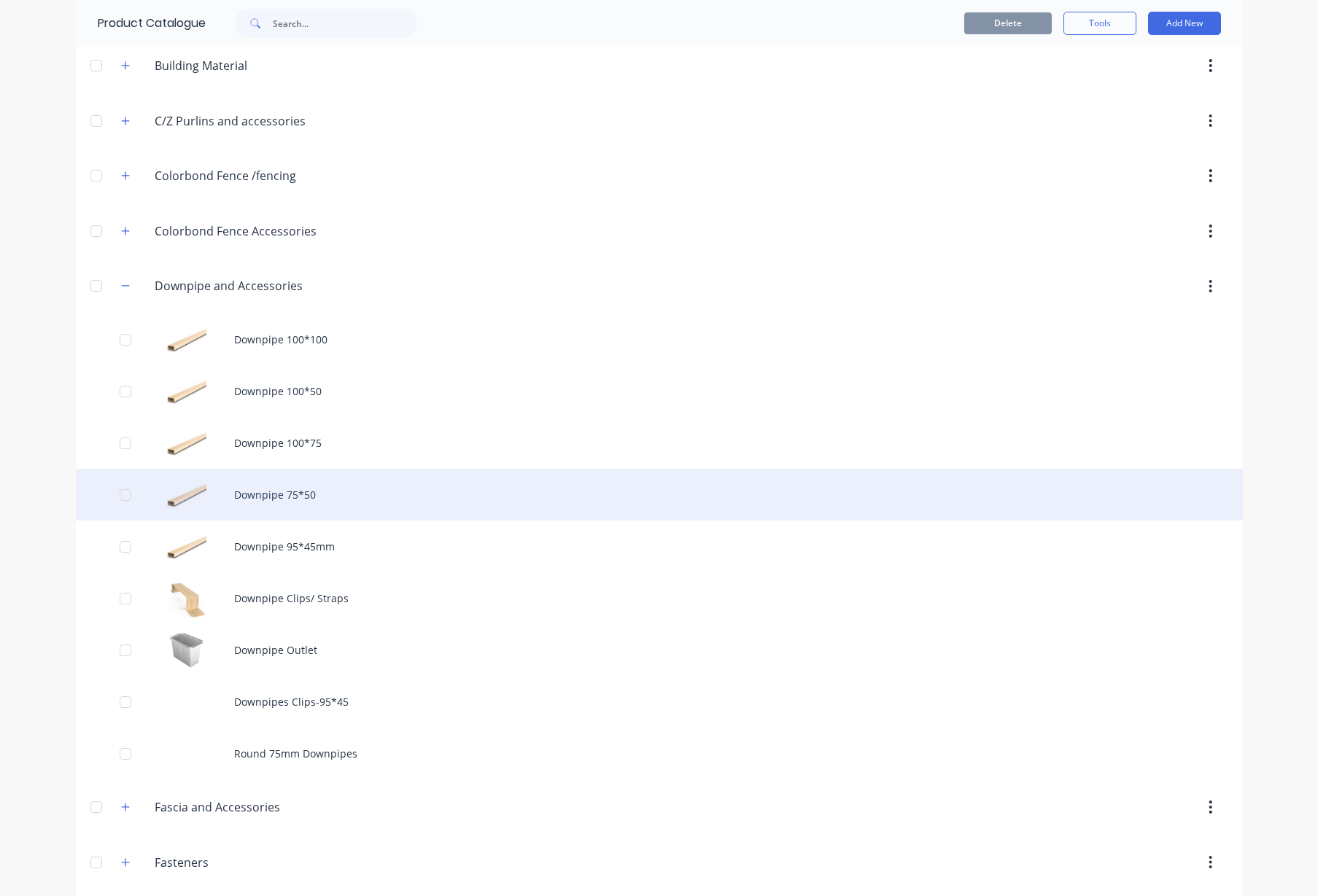
scroll to position [274, 0]
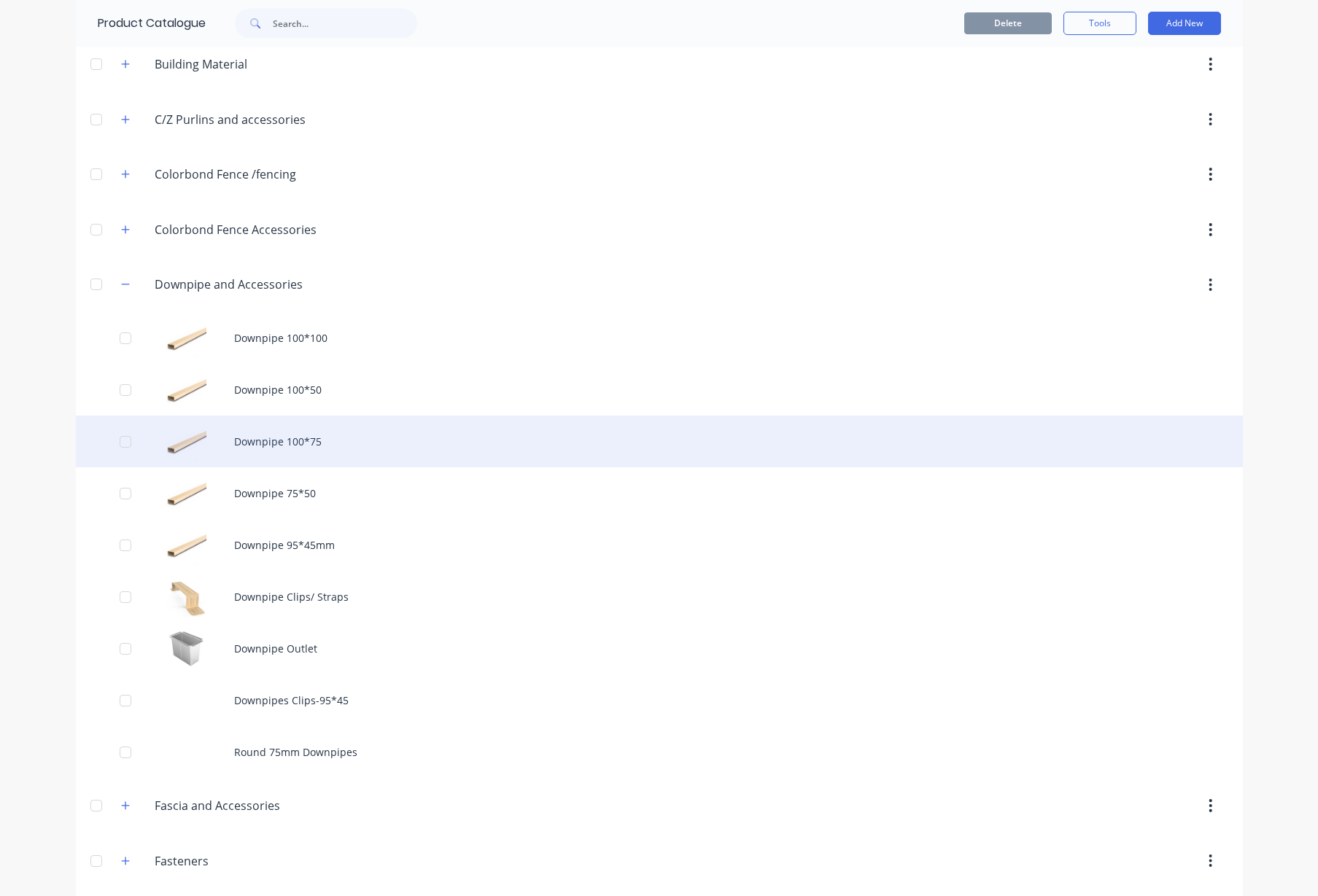
click at [275, 422] on div "Downpipe 100*75" at bounding box center [660, 442] width 1167 height 52
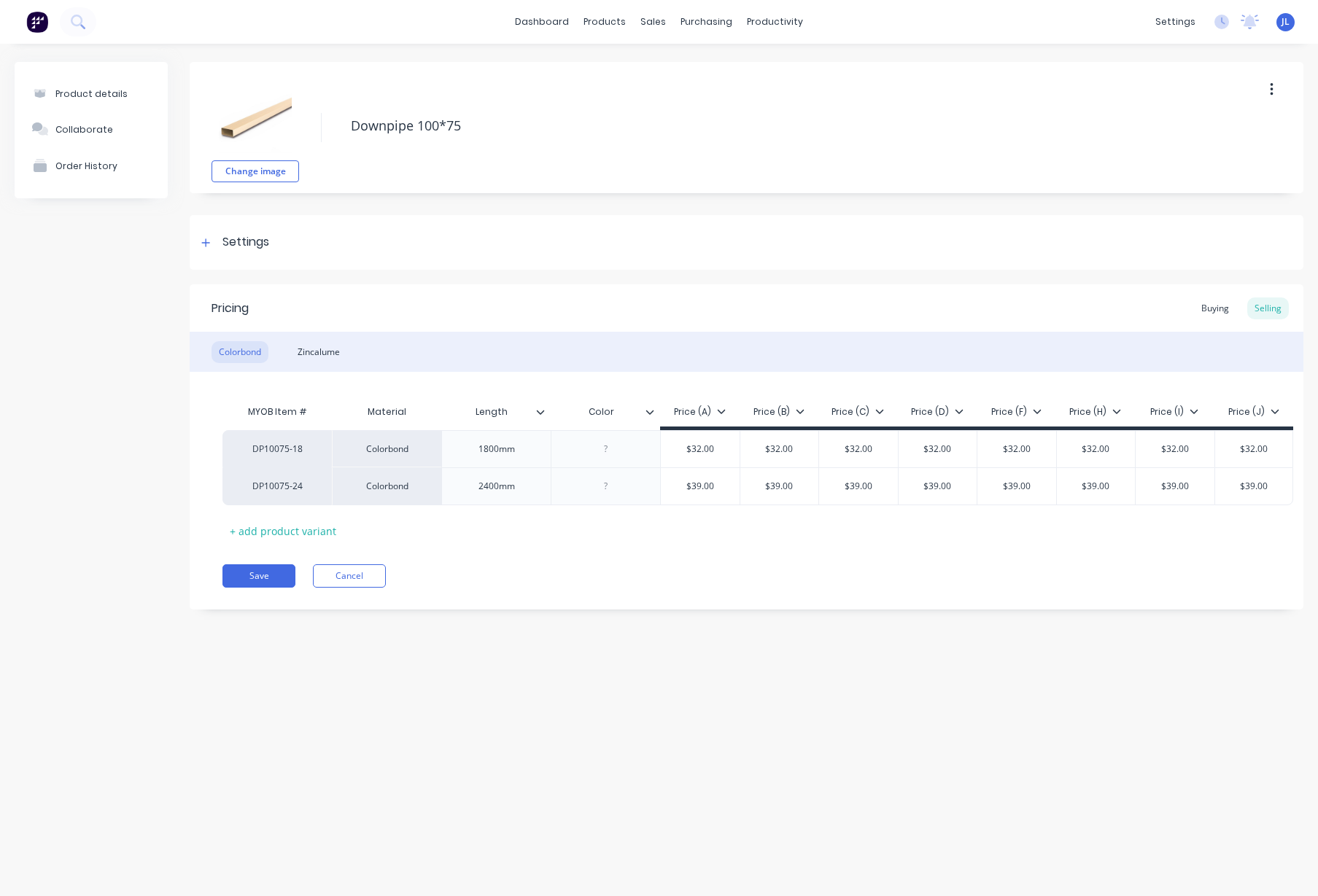
type textarea "x"
click at [203, 240] on icon at bounding box center [206, 243] width 9 height 10
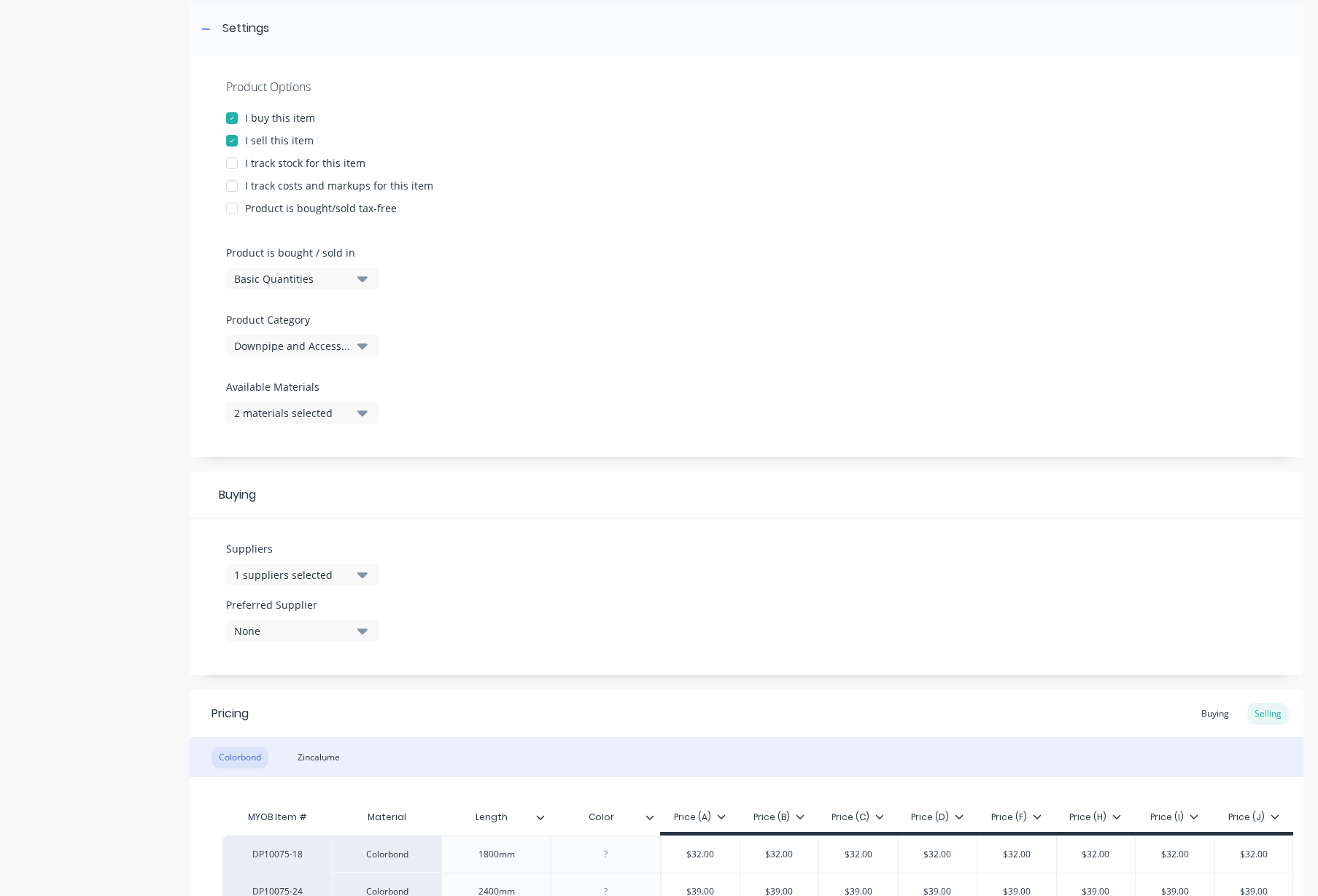
scroll to position [274, 0]
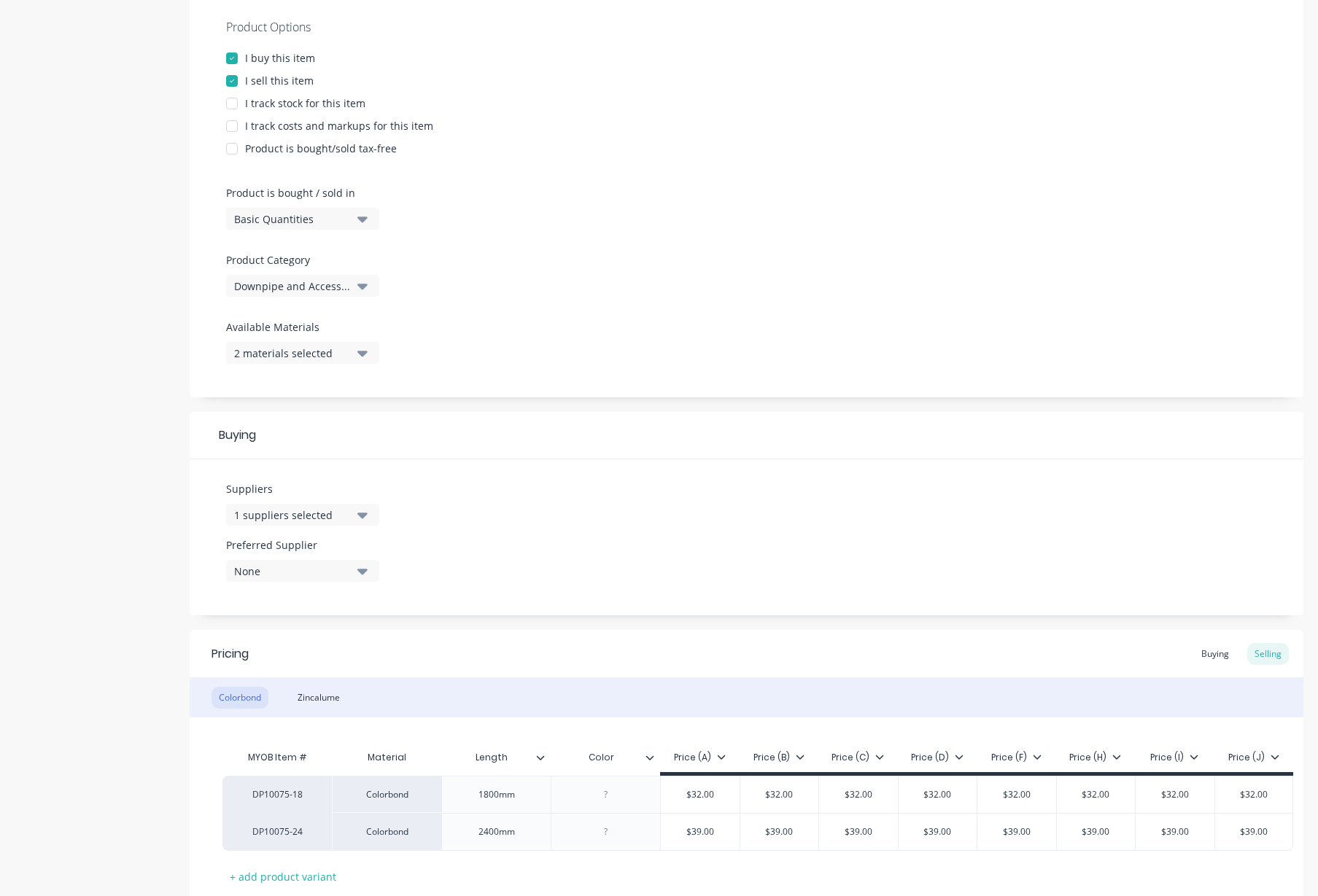
click at [334, 518] on div "1 suppliers selected" at bounding box center [292, 515] width 117 height 16
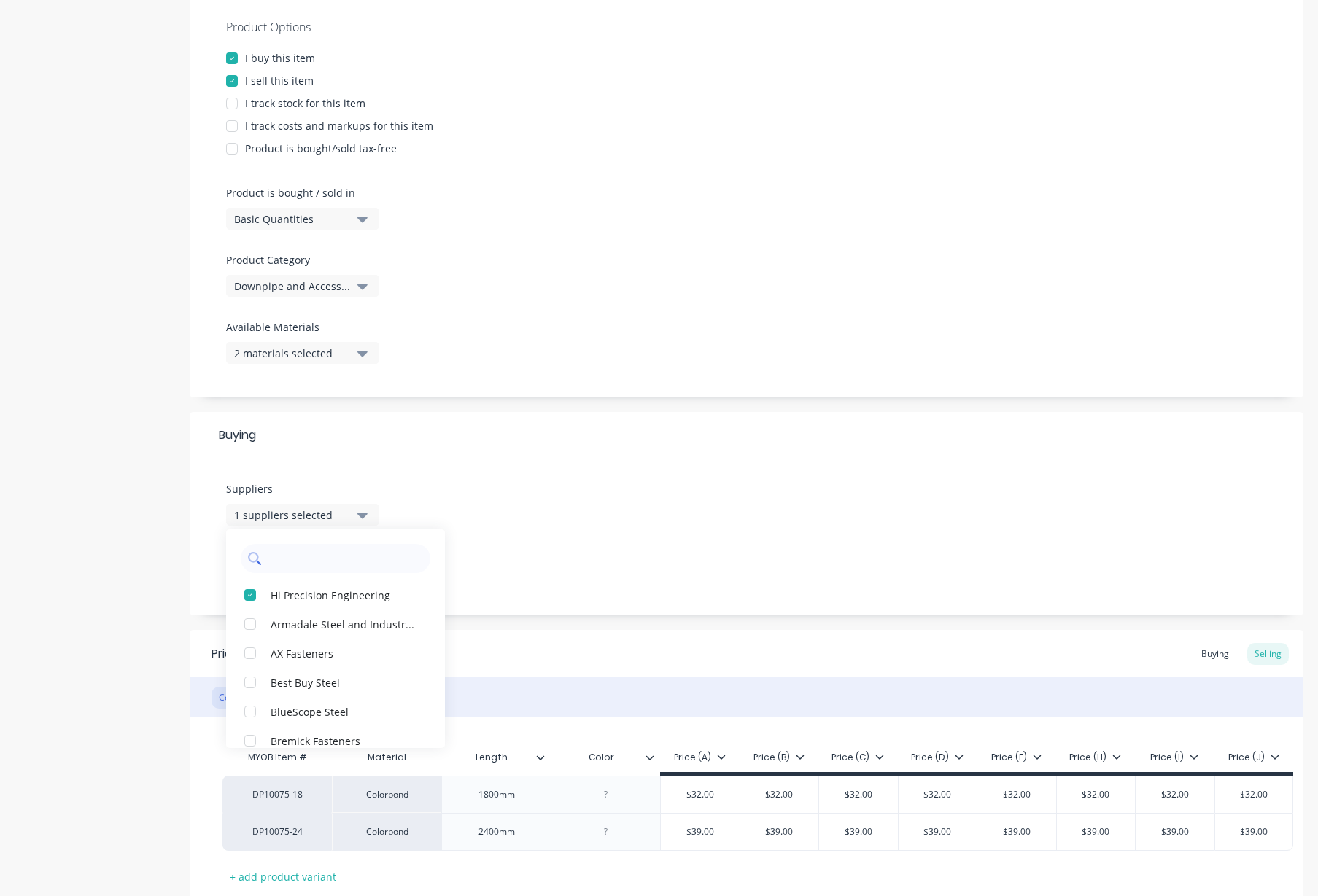
click at [323, 558] on input "text" at bounding box center [346, 559] width 155 height 29
type input "str"
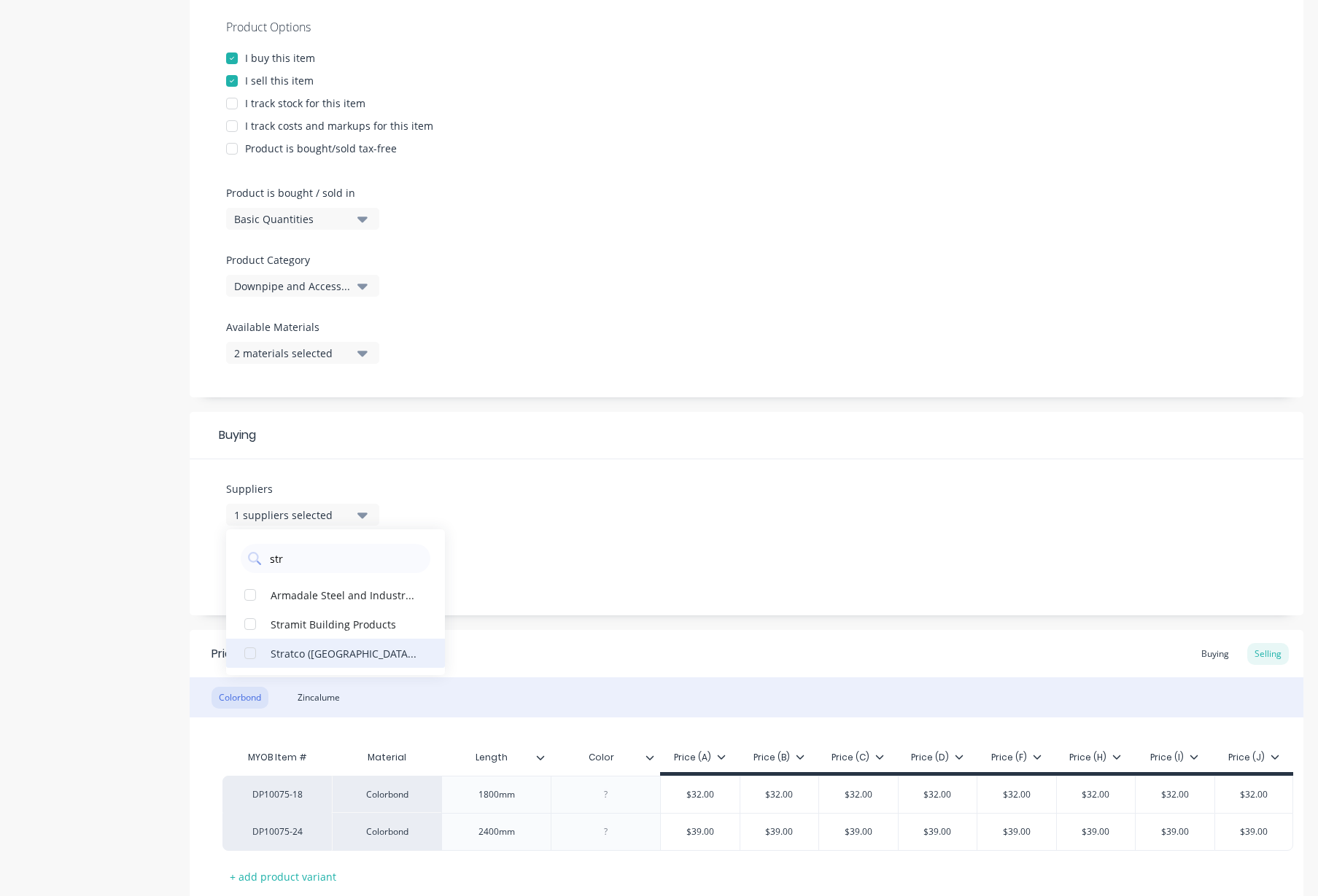
click at [249, 654] on div "button" at bounding box center [250, 654] width 29 height 29
type textarea "x"
type input "str"
click at [128, 547] on div "Product details Collaborate Order History" at bounding box center [91, 383] width 153 height 1189
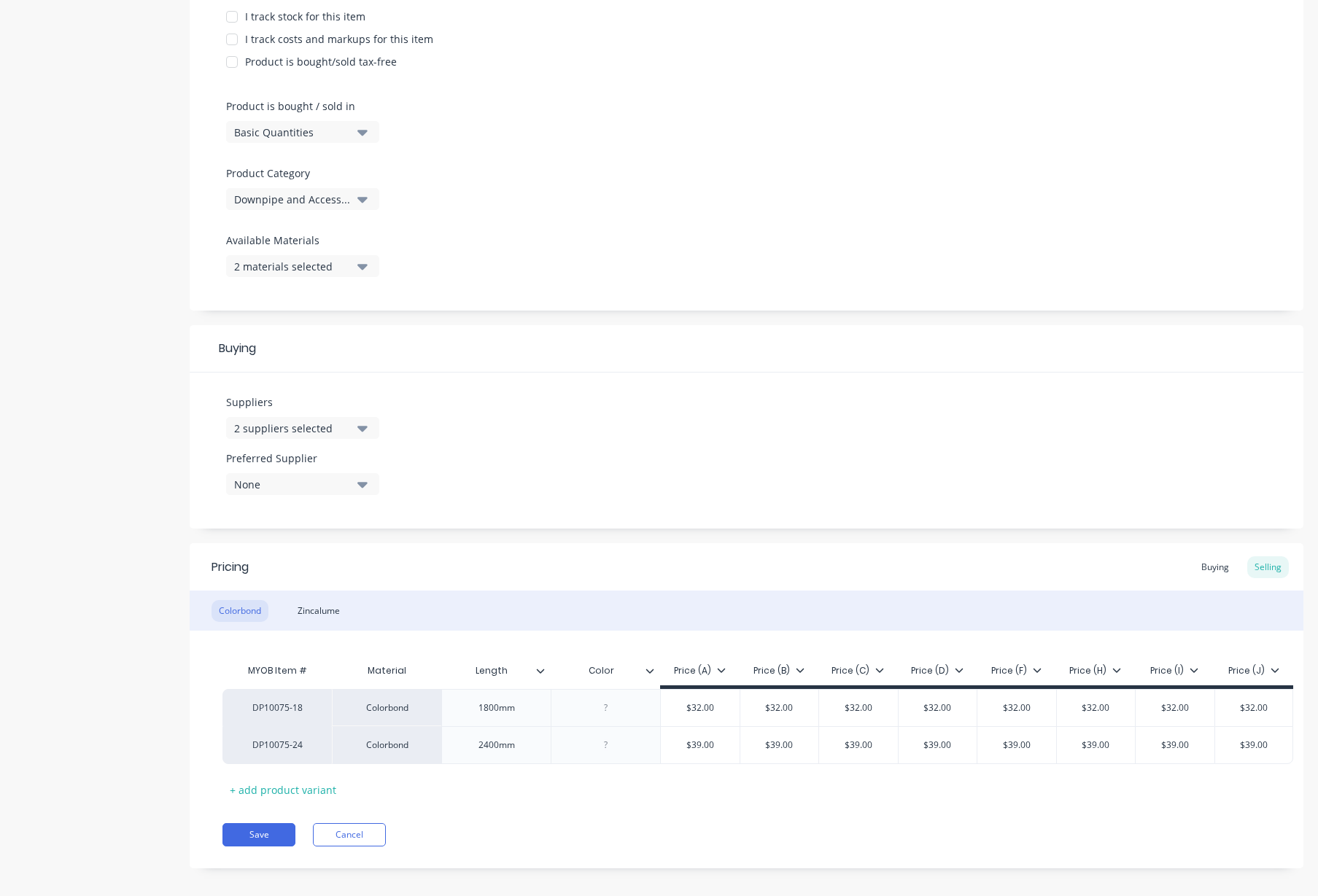
scroll to position [387, 0]
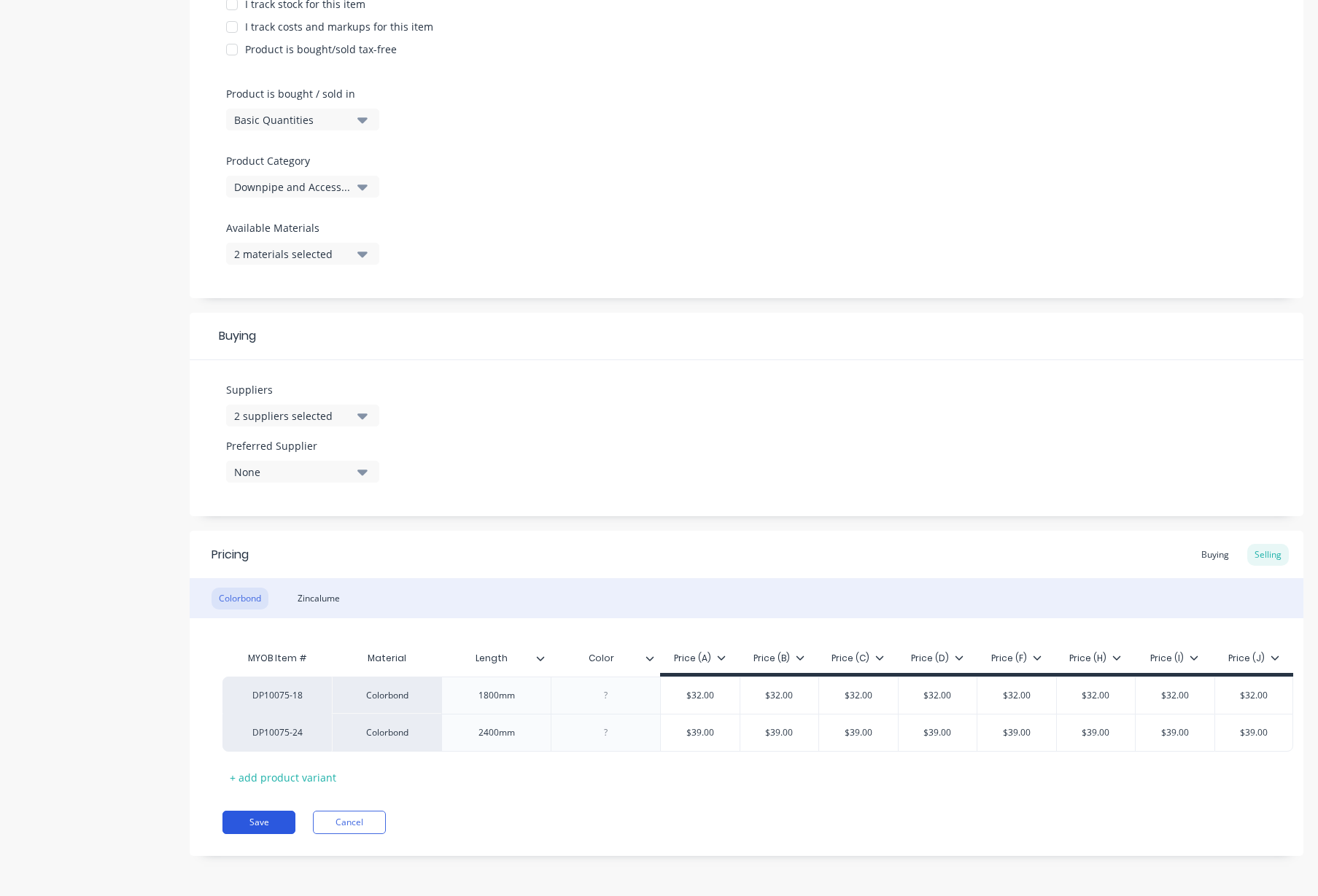
click at [253, 821] on button "Save" at bounding box center [259, 822] width 73 height 23
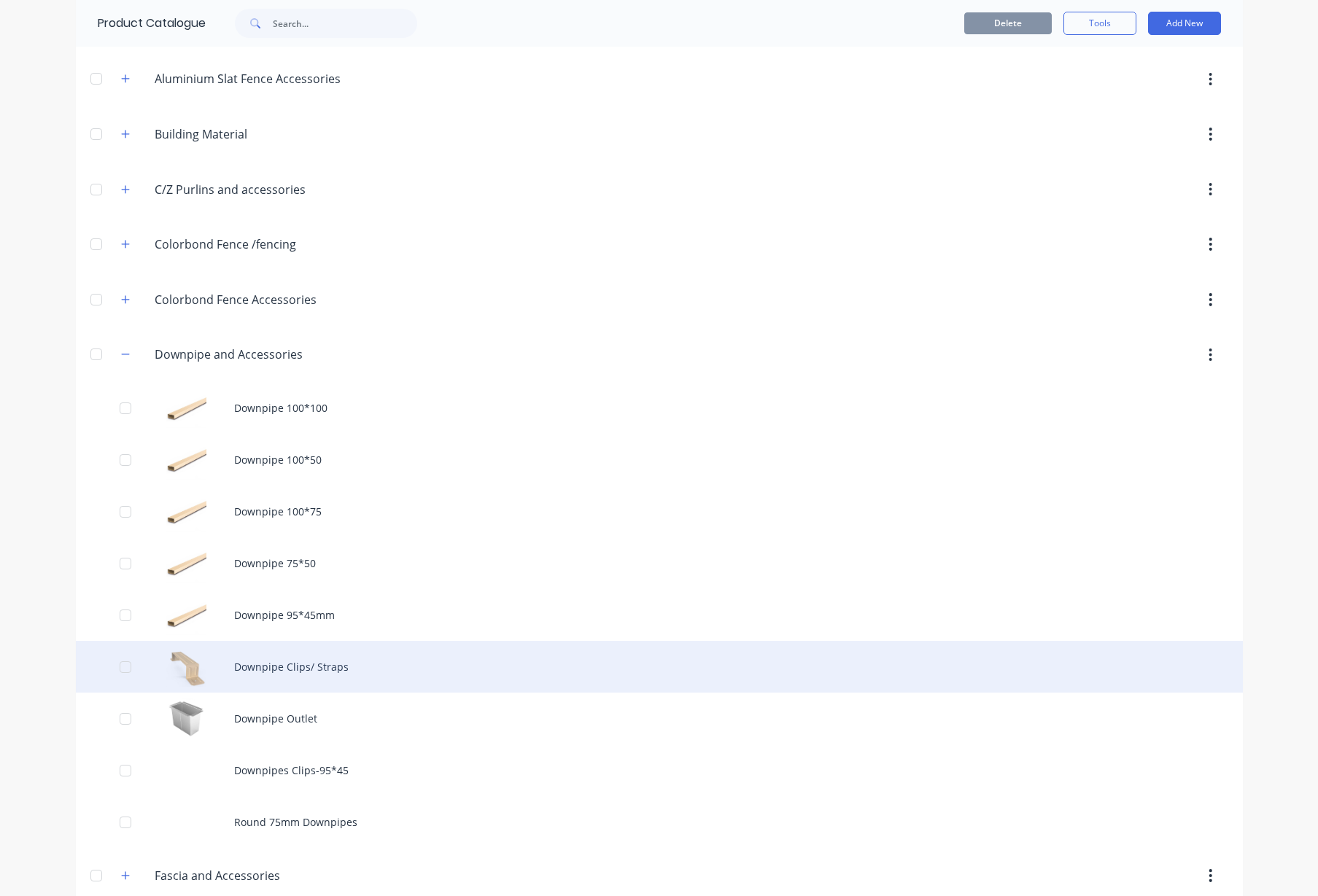
scroll to position [274, 0]
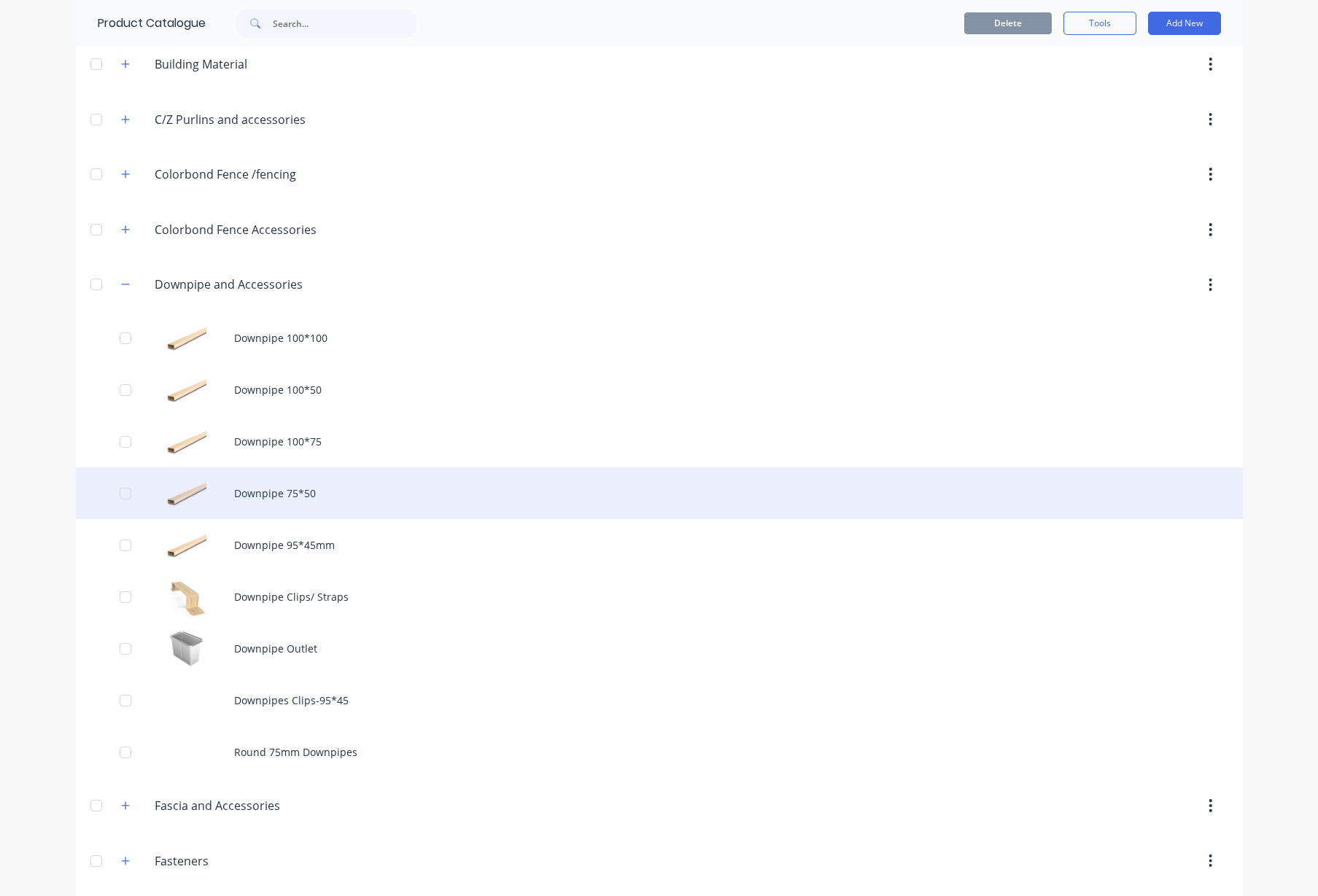
click at [294, 491] on div "Downpipe 75*50" at bounding box center [660, 493] width 1167 height 52
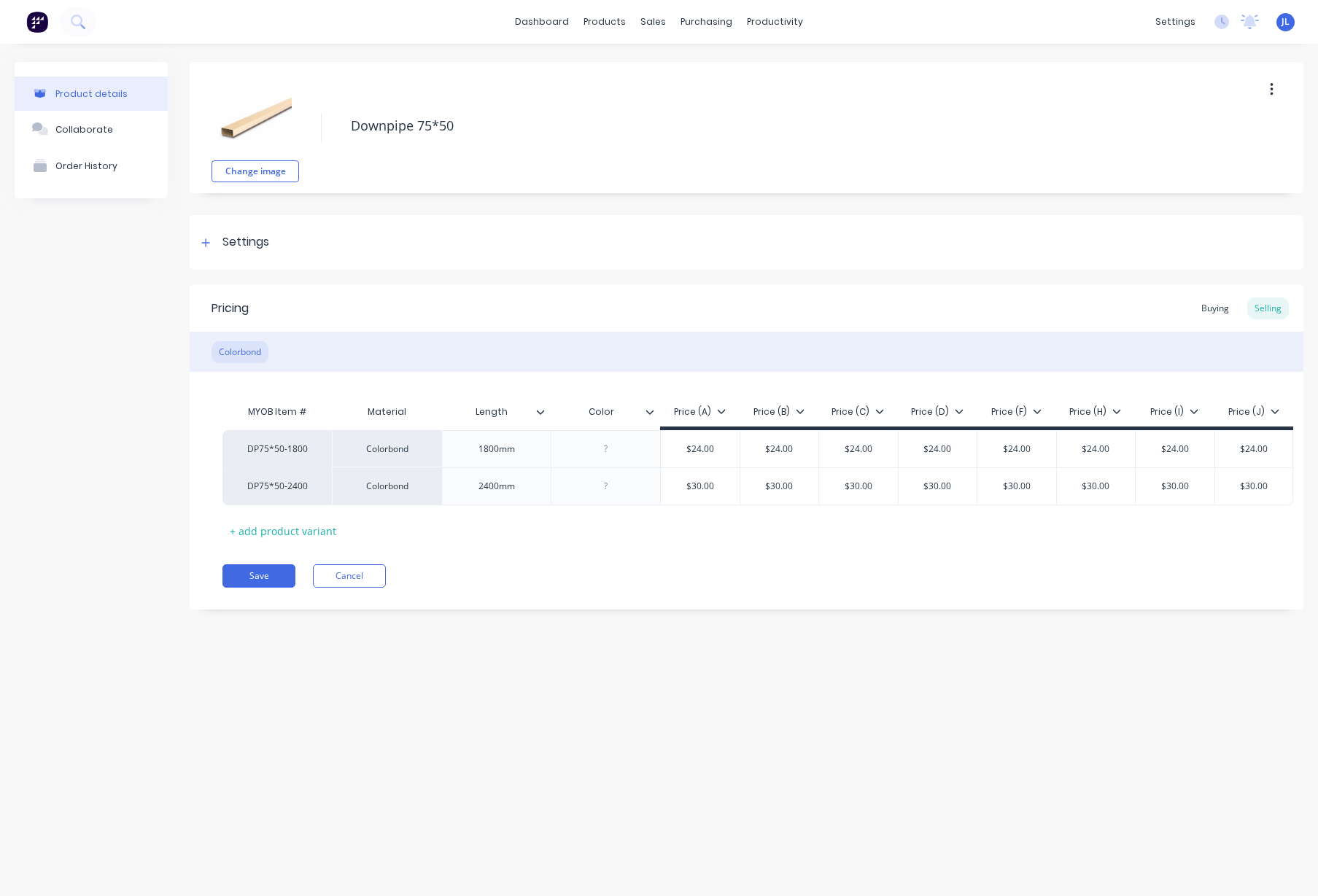
type textarea "x"
click at [206, 243] on icon at bounding box center [205, 242] width 8 height 8
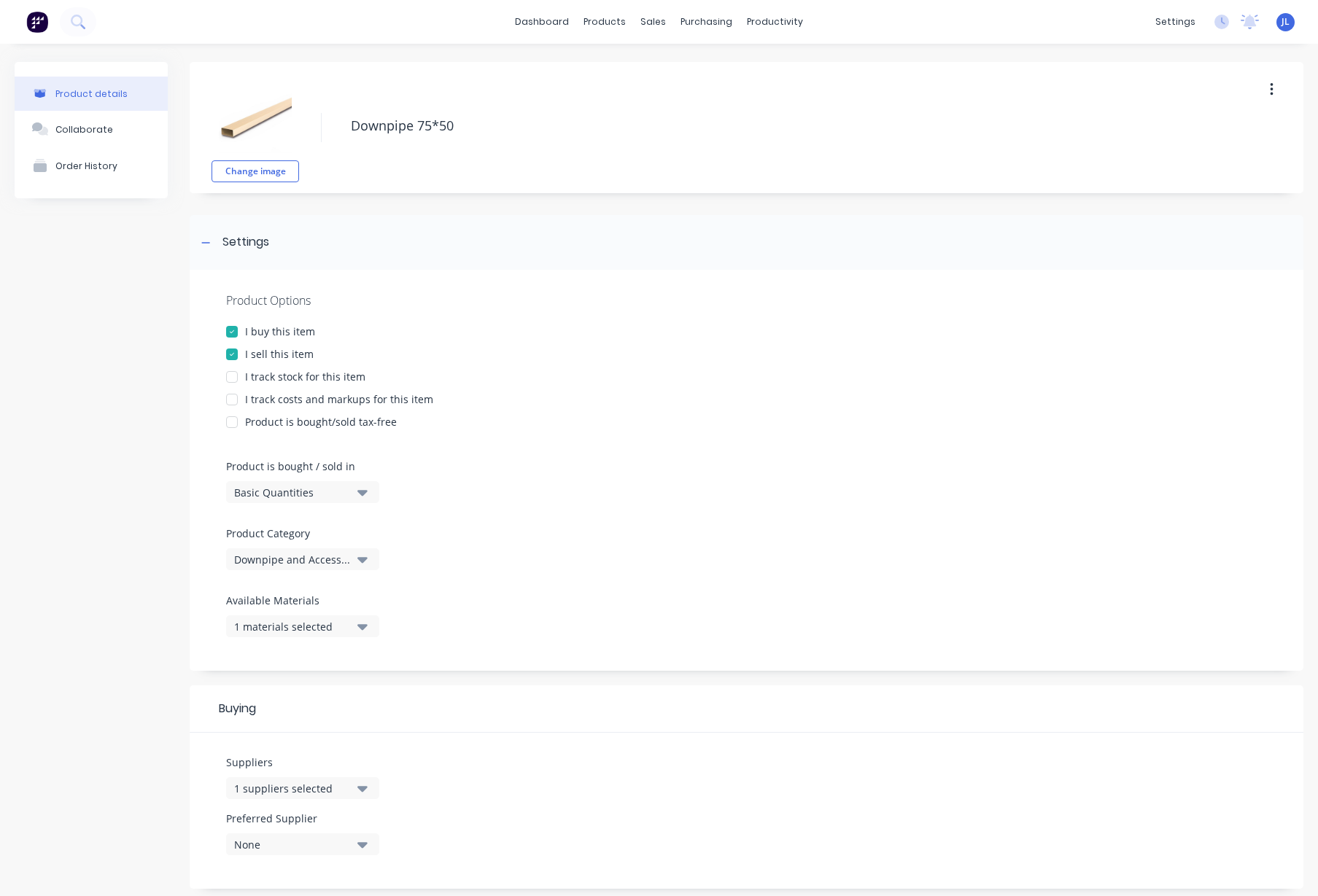
click at [293, 795] on div "1 suppliers selected" at bounding box center [292, 789] width 117 height 16
click at [294, 581] on input "text" at bounding box center [346, 588] width 155 height 29
type input "str"
click at [251, 681] on div "button" at bounding box center [250, 683] width 29 height 29
type textarea "x"
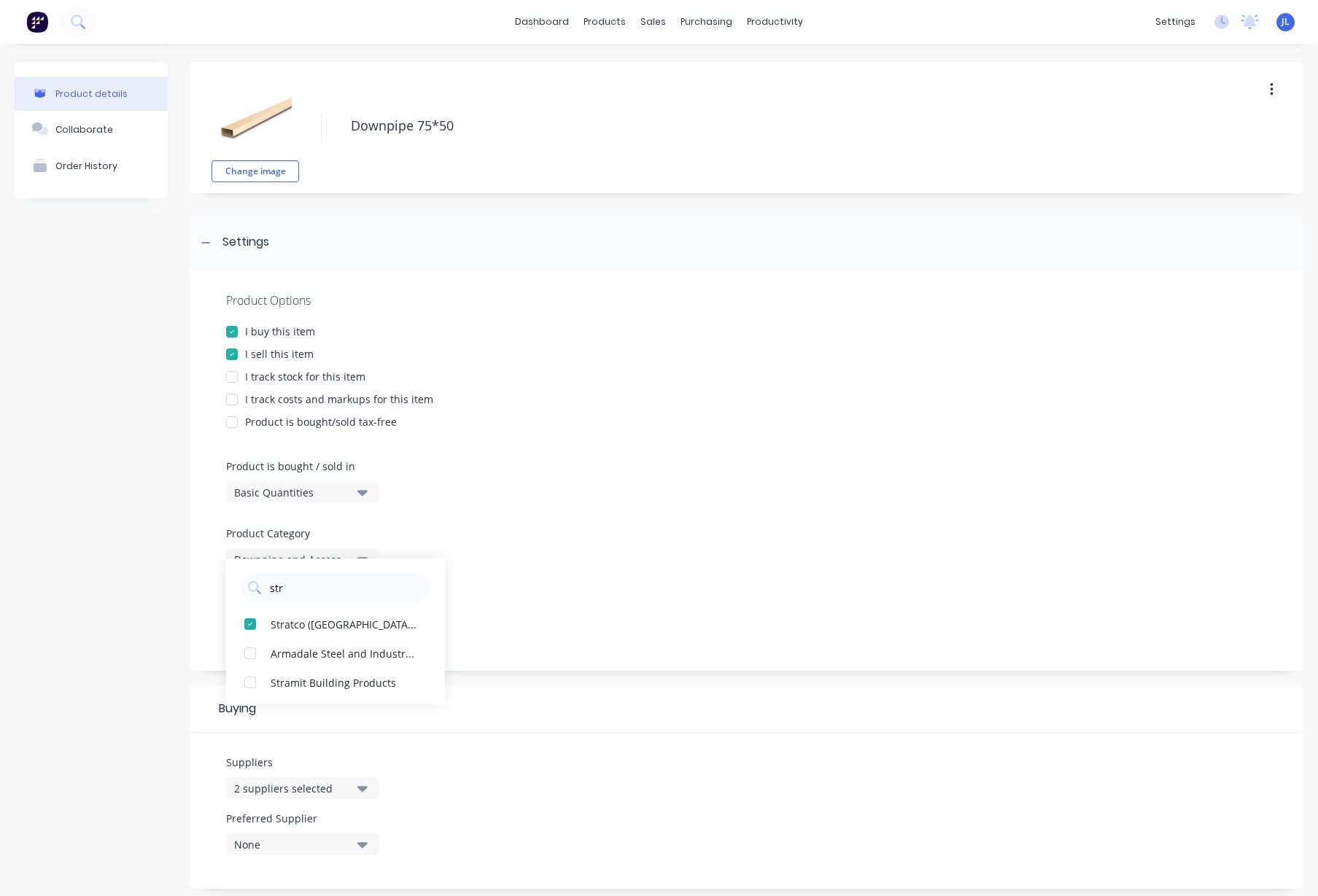
type input "str"
click at [92, 628] on div "Product details Collaborate Order History" at bounding box center [91, 656] width 153 height 1189
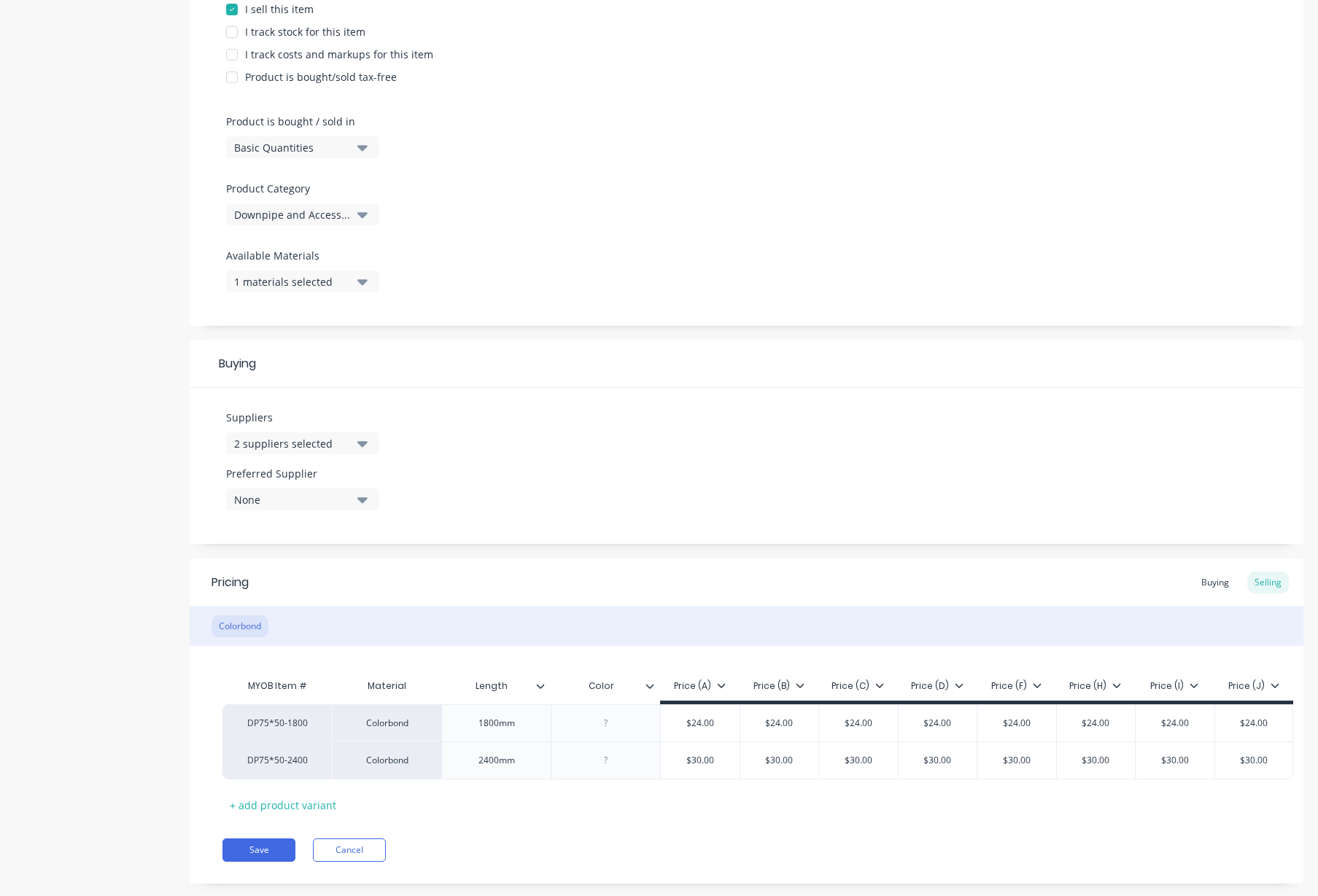
scroll to position [387, 0]
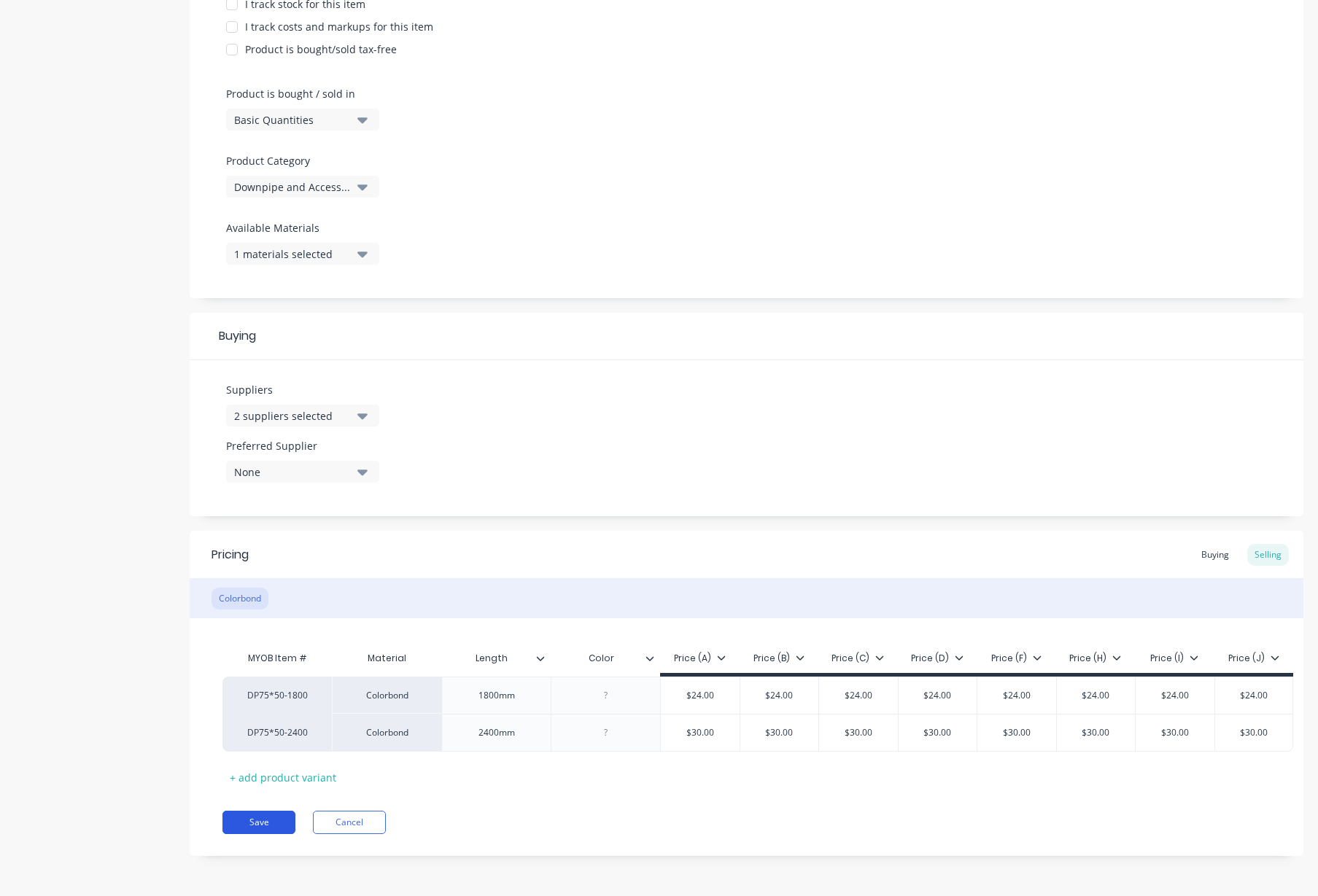
click at [256, 817] on button "Save" at bounding box center [259, 822] width 73 height 23
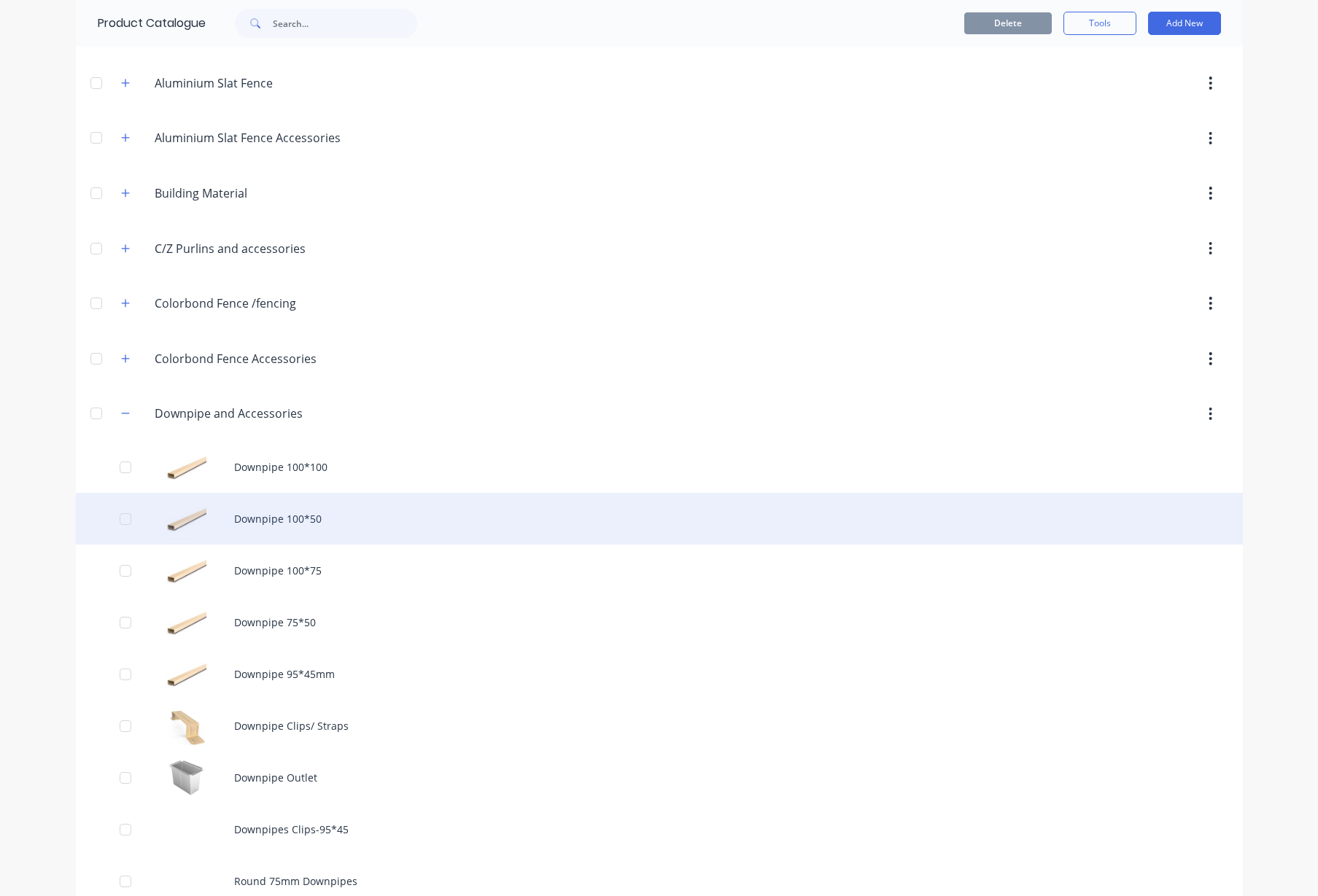
scroll to position [183, 0]
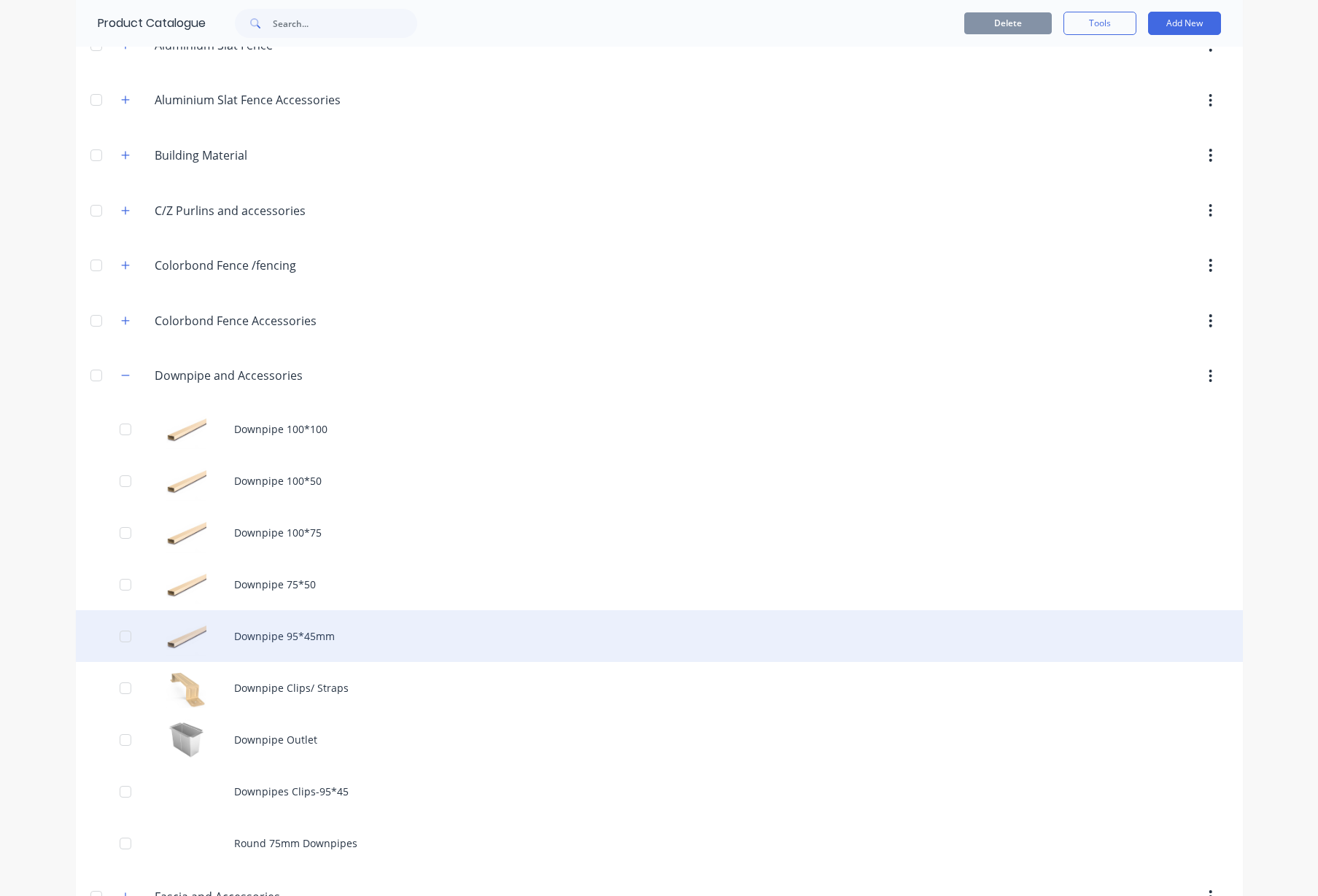
click at [251, 641] on div "Downpipe 95*45mm" at bounding box center [660, 636] width 1167 height 52
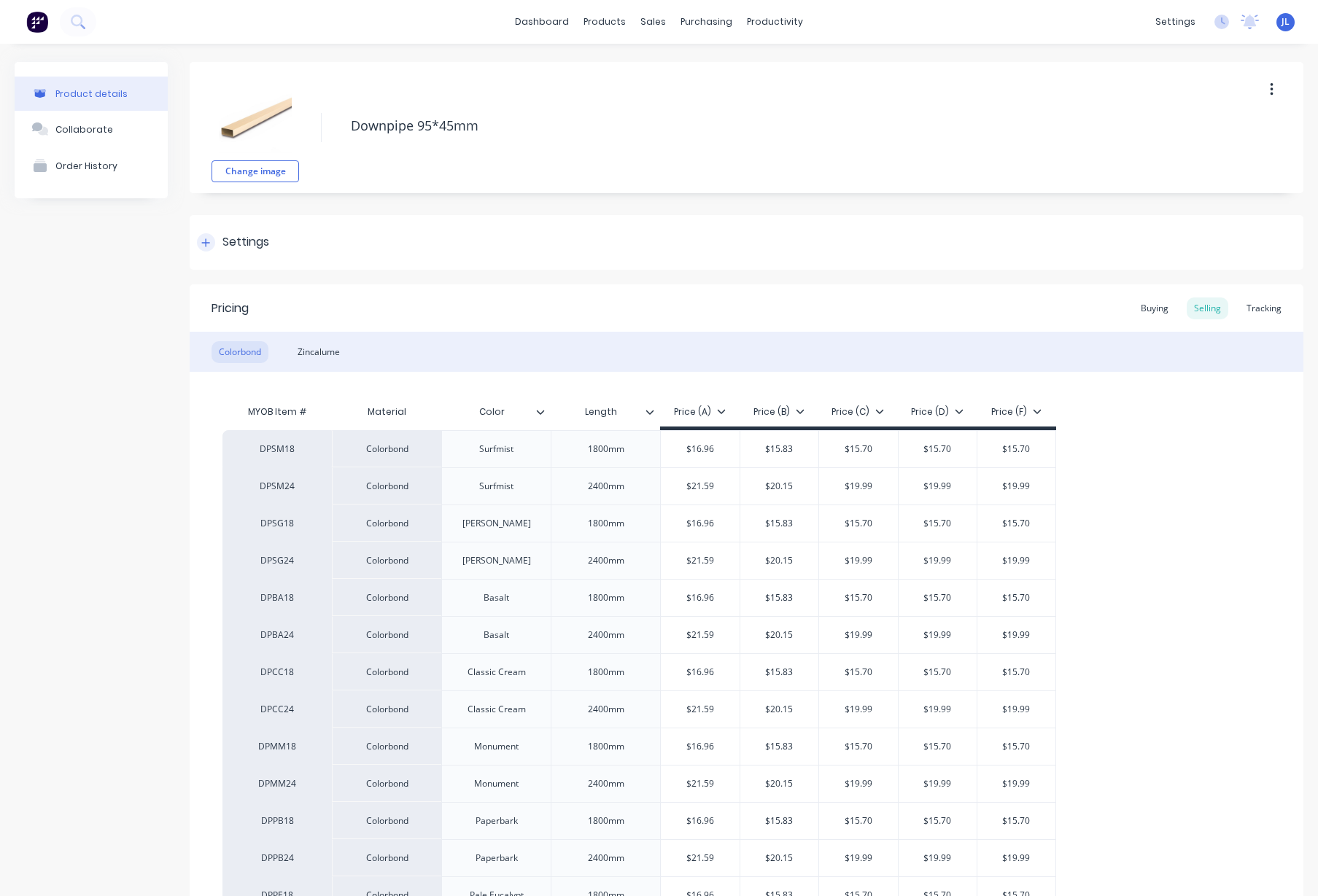
click at [210, 242] on div at bounding box center [205, 242] width 18 height 18
type textarea "x"
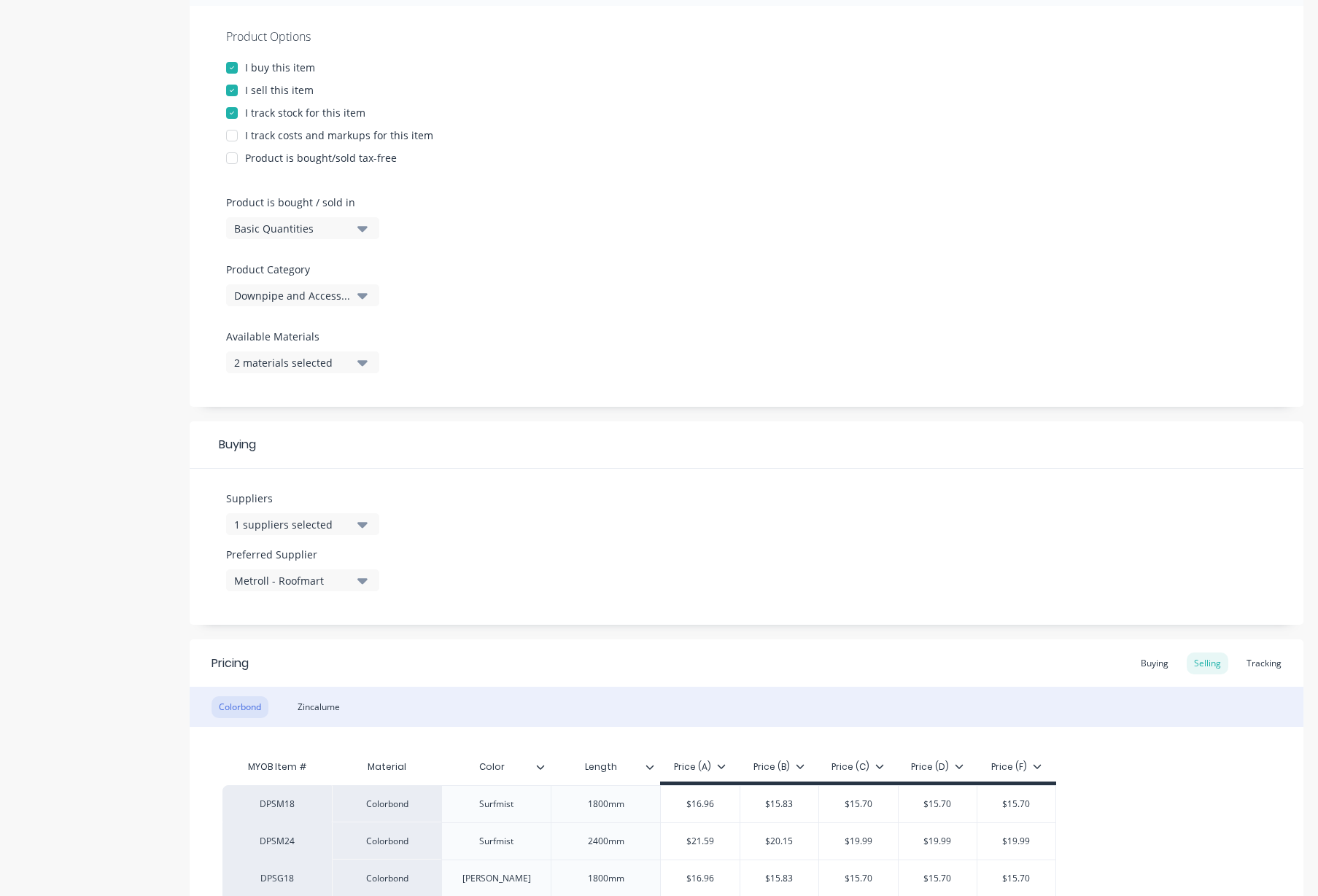
scroll to position [274, 0]
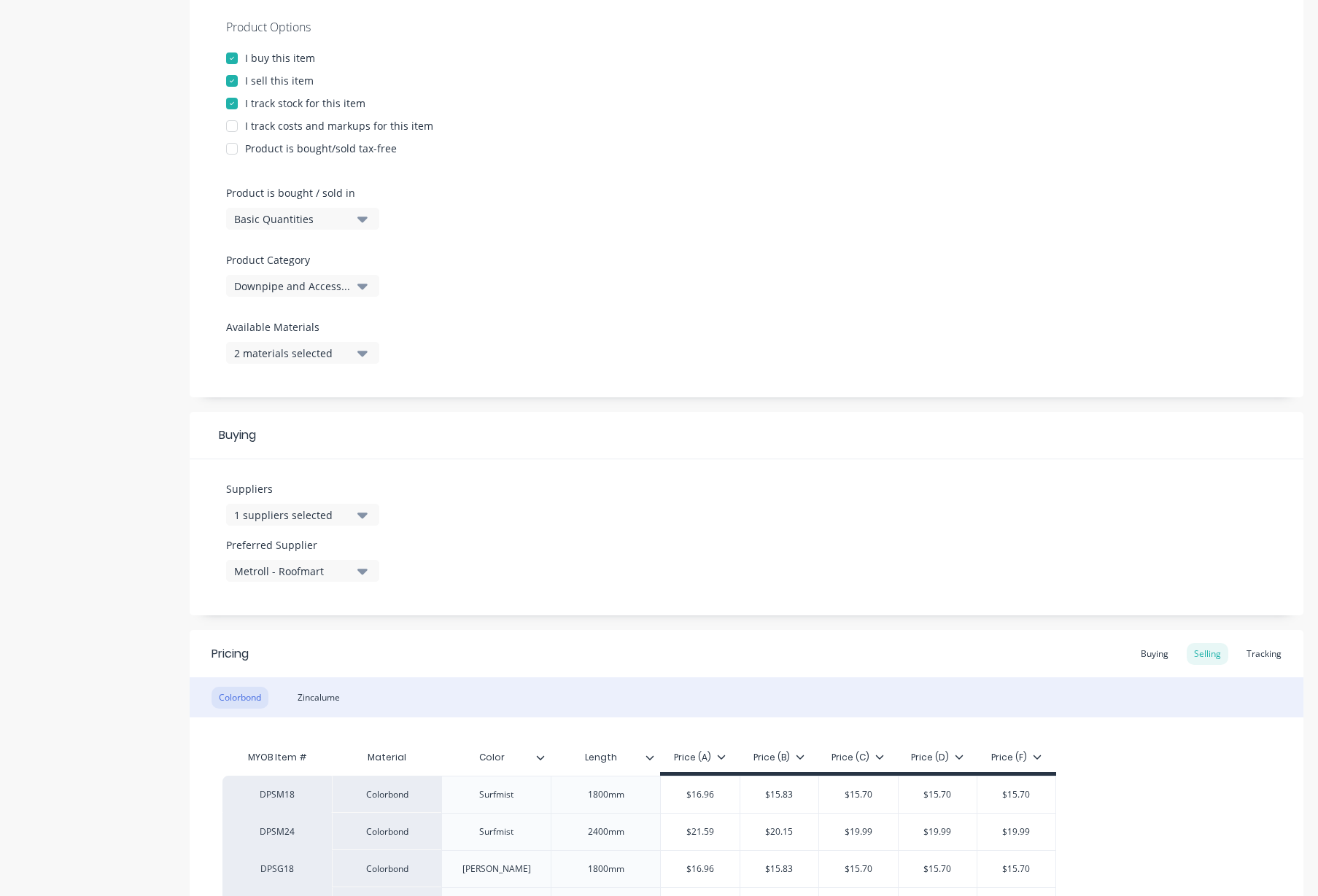
click at [343, 516] on div "1 suppliers selected" at bounding box center [292, 515] width 117 height 16
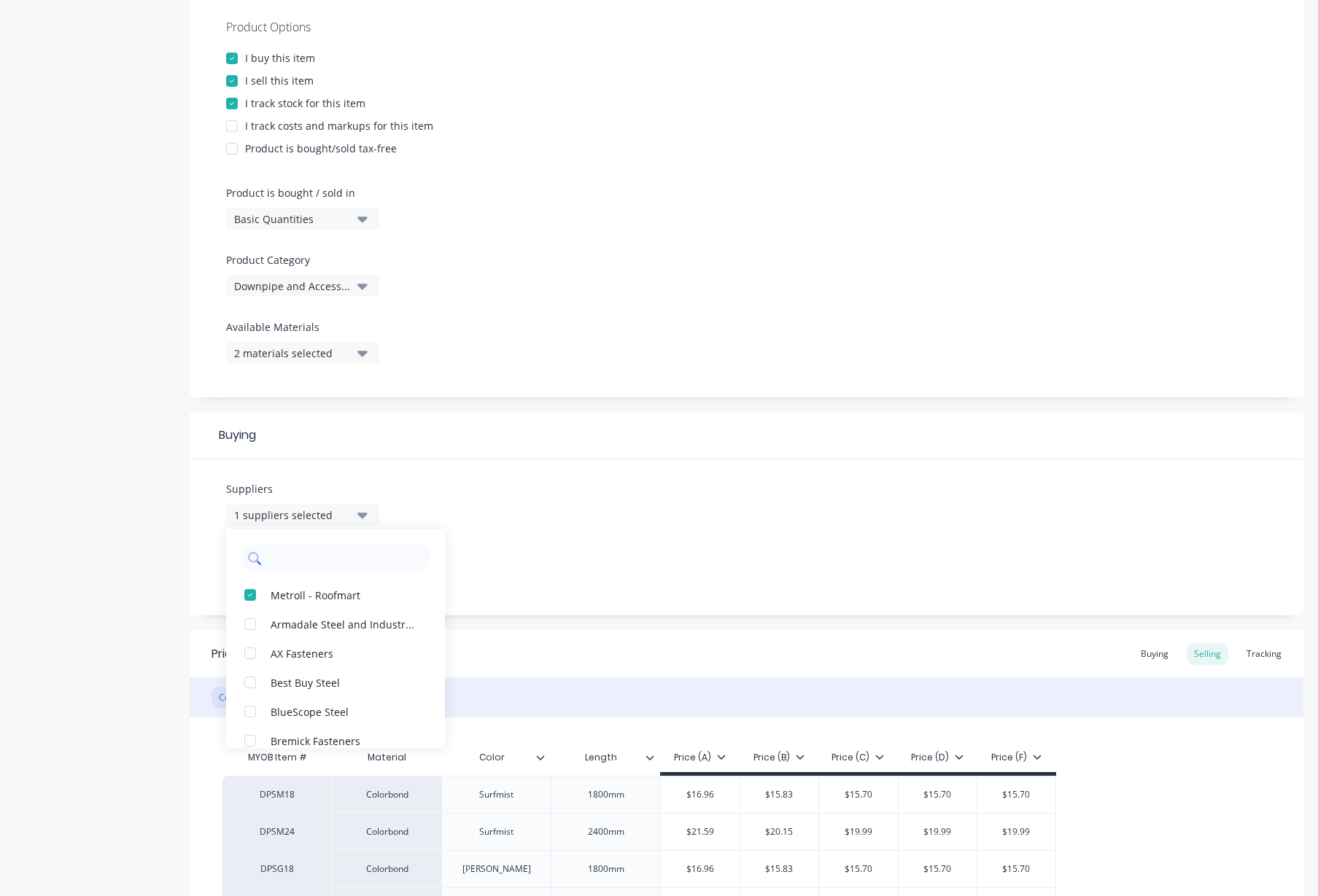
click at [295, 571] on input "text" at bounding box center [346, 559] width 155 height 29
type input "str"
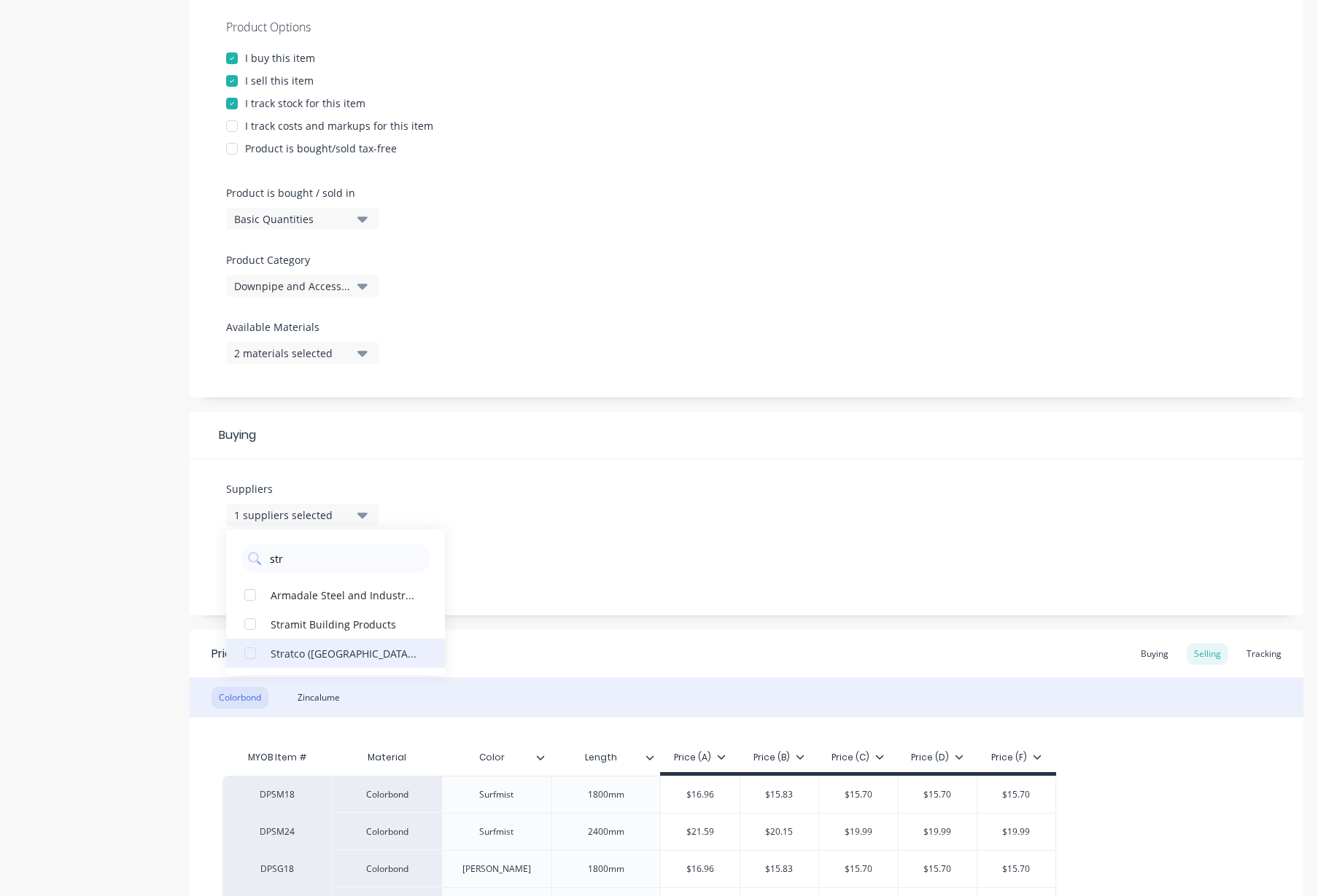
click at [249, 648] on div "button" at bounding box center [250, 654] width 29 height 29
type textarea "x"
type input "str"
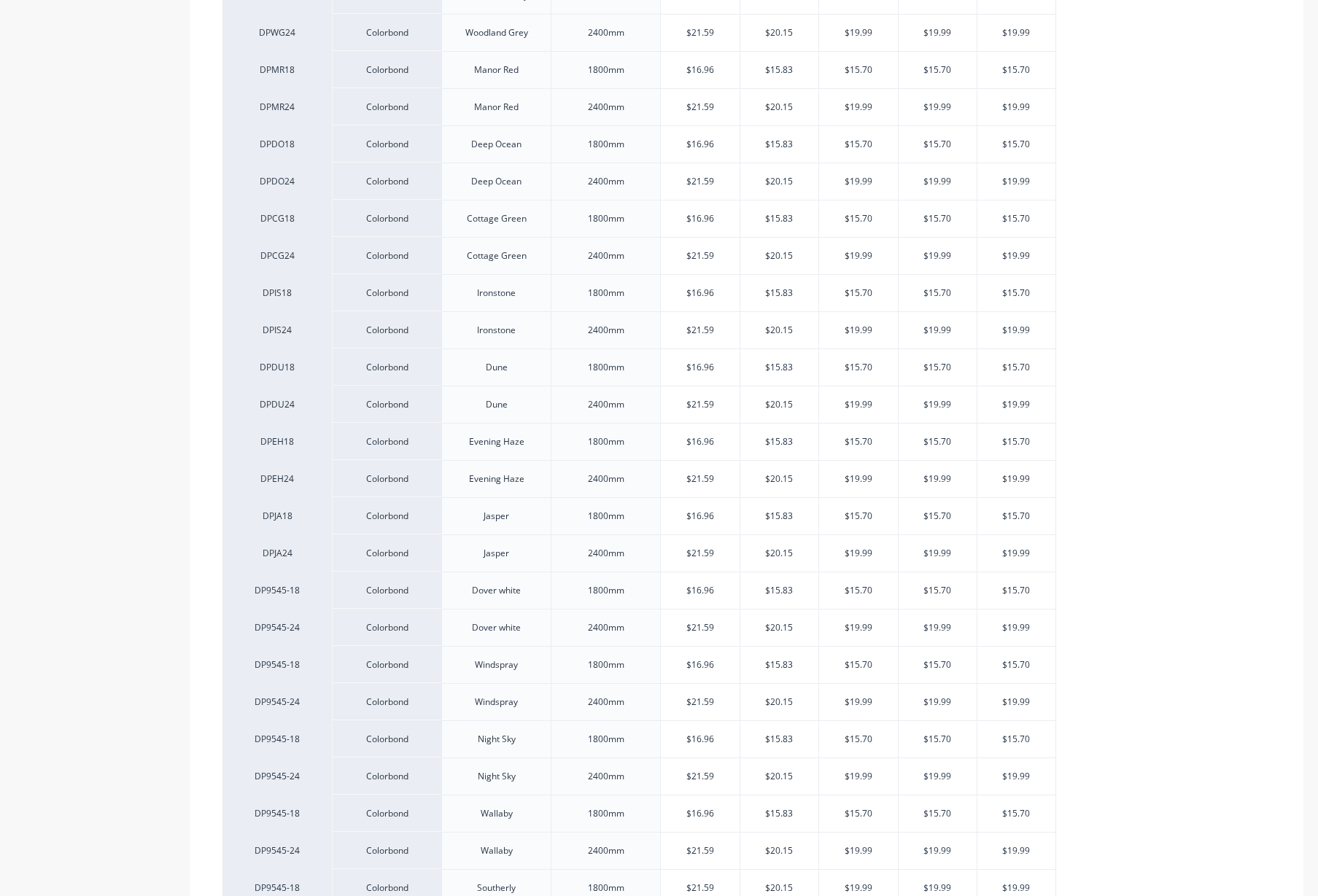
scroll to position [1860, 0]
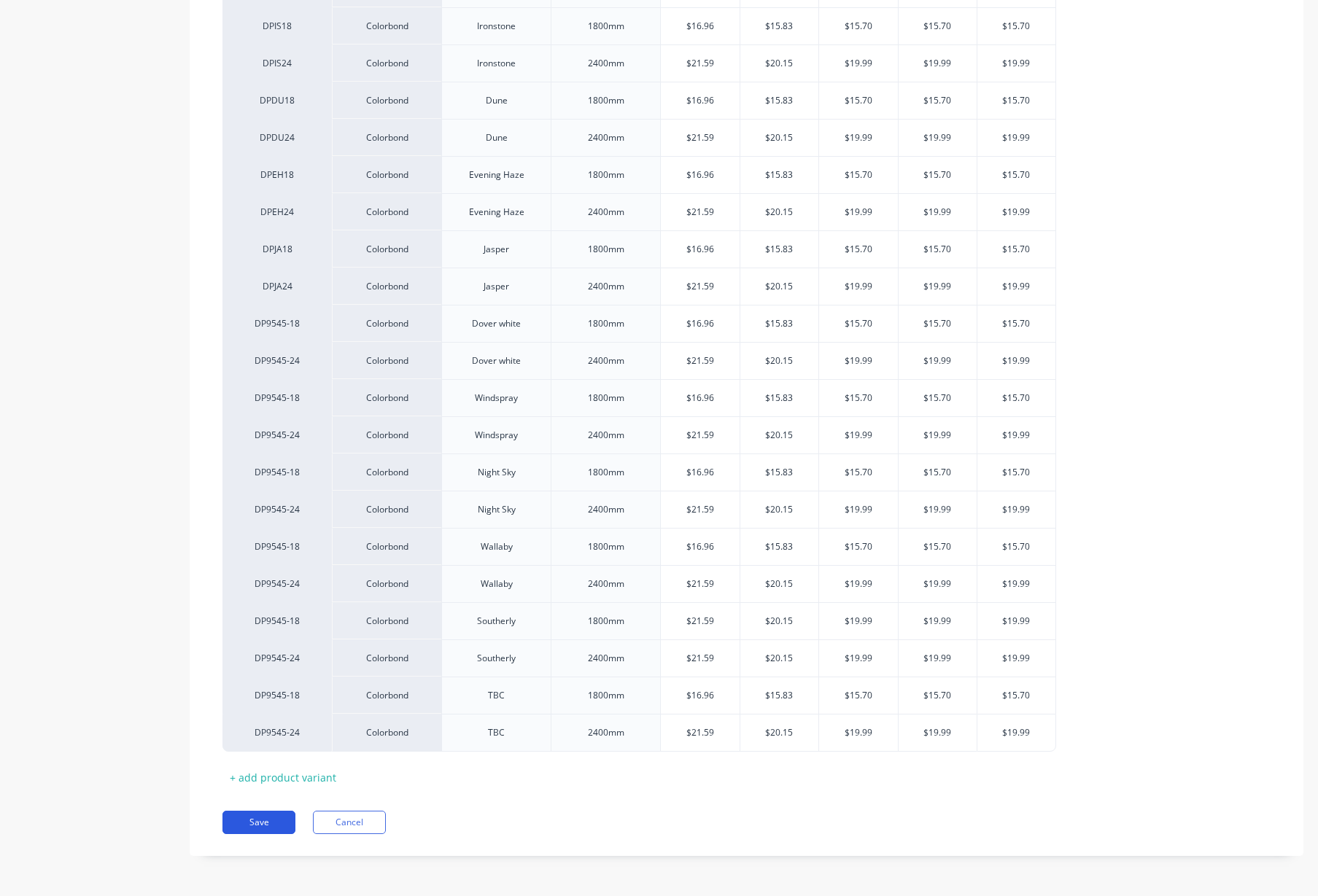
click at [267, 822] on button "Save" at bounding box center [259, 822] width 73 height 23
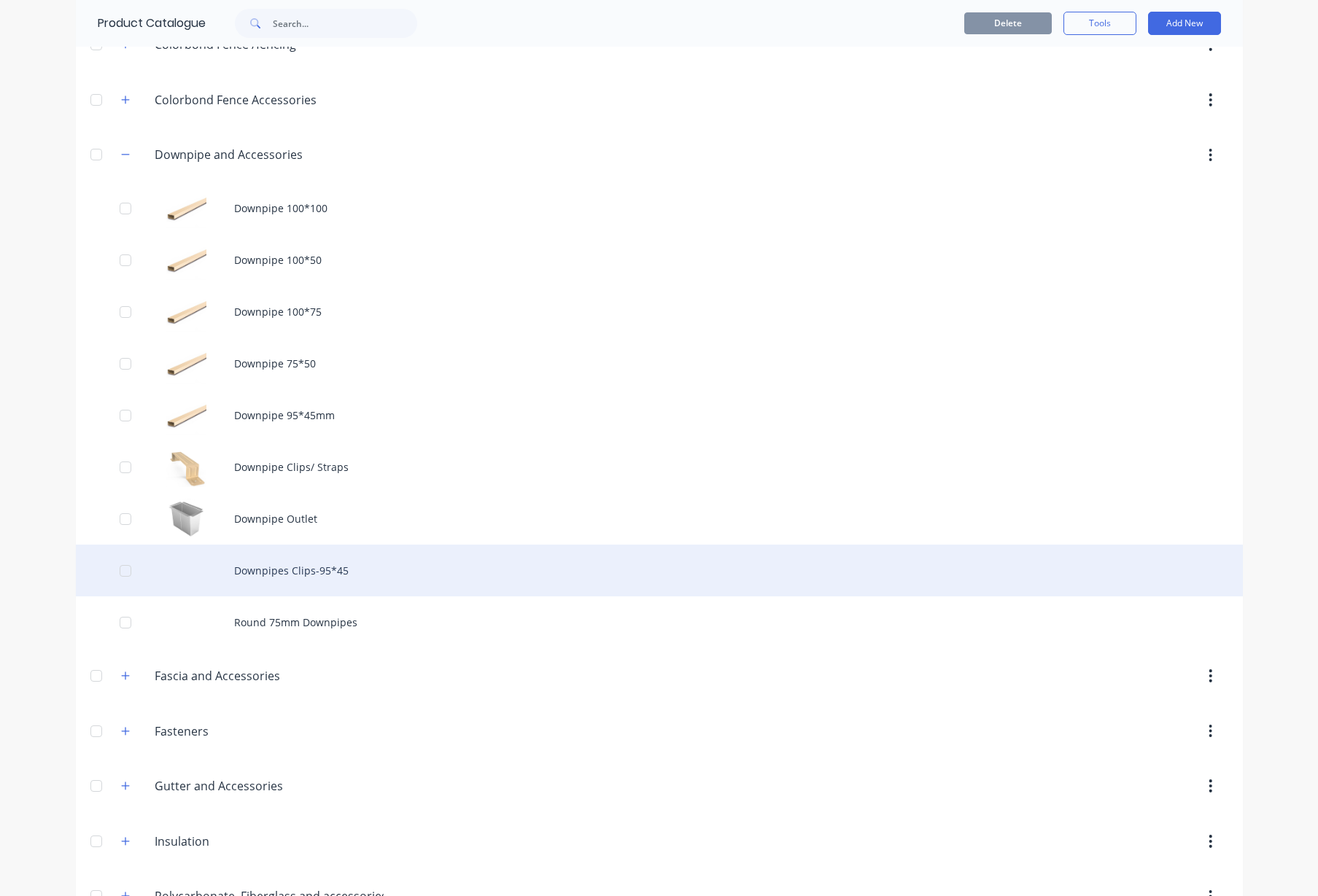
scroll to position [456, 0]
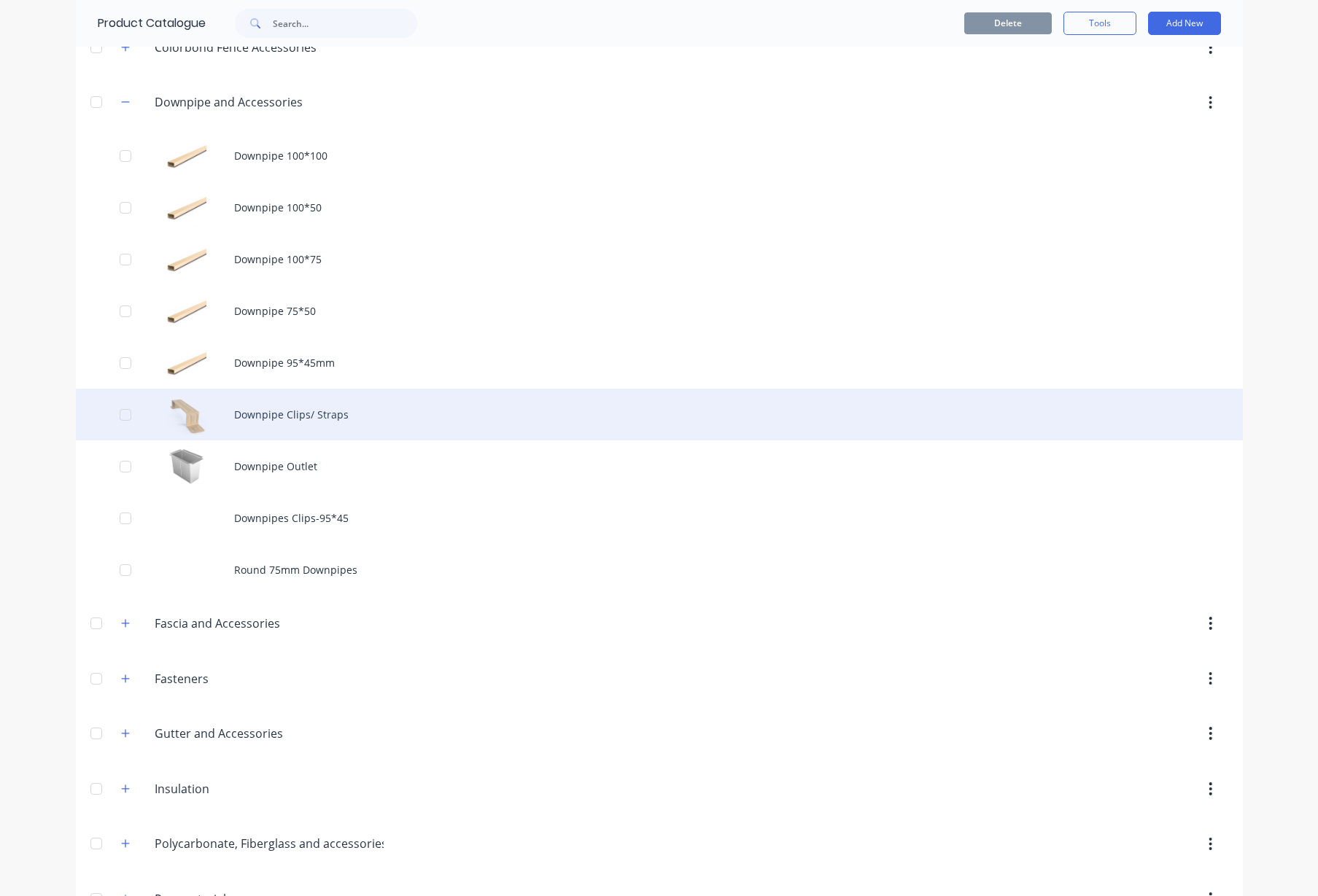
click at [285, 416] on div "Downpipe Clips/ Straps" at bounding box center [660, 415] width 1167 height 52
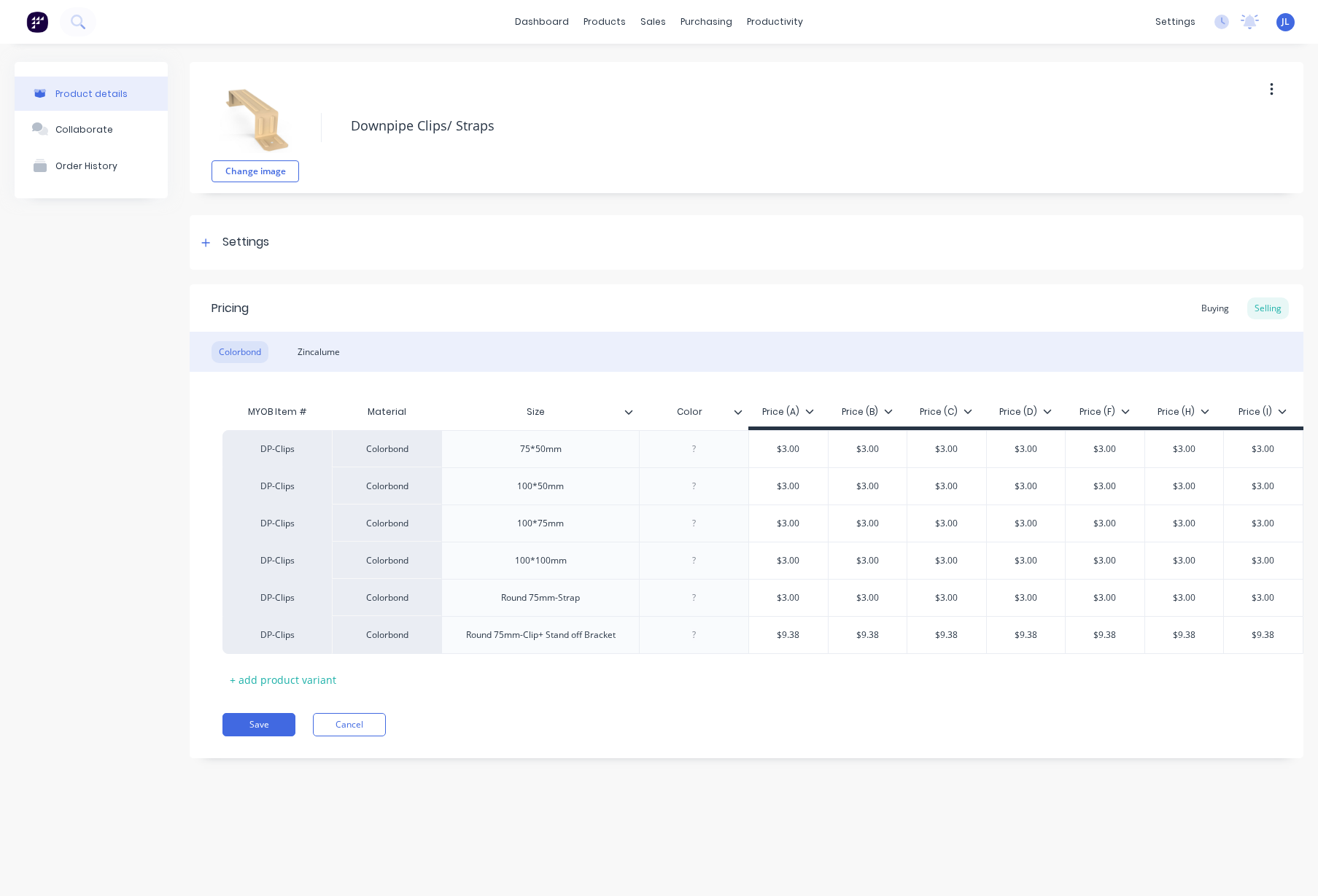
type textarea "x"
click at [206, 248] on div at bounding box center [205, 242] width 18 height 18
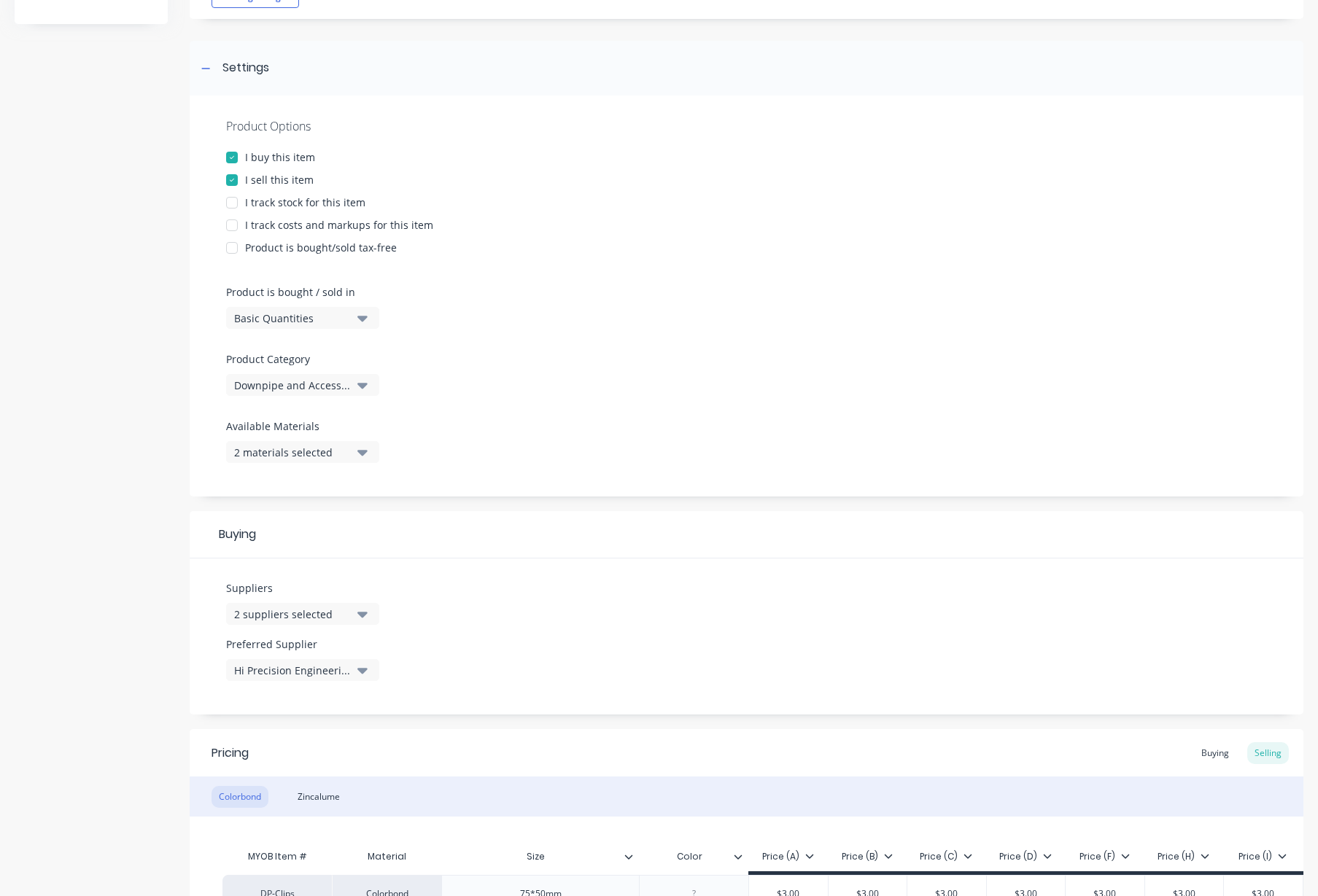
scroll to position [274, 0]
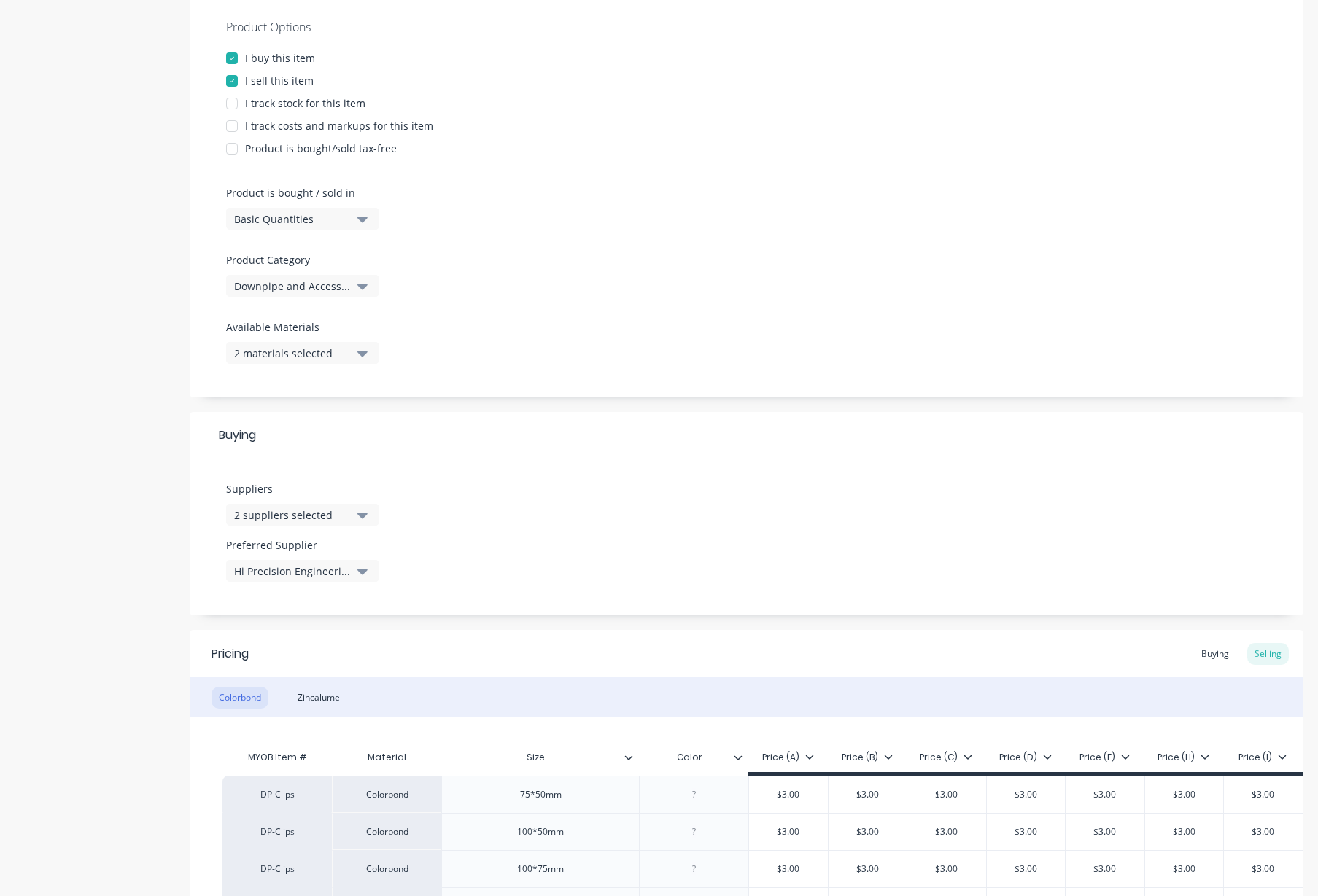
click at [317, 505] on button "2 suppliers selected" at bounding box center [302, 514] width 153 height 22
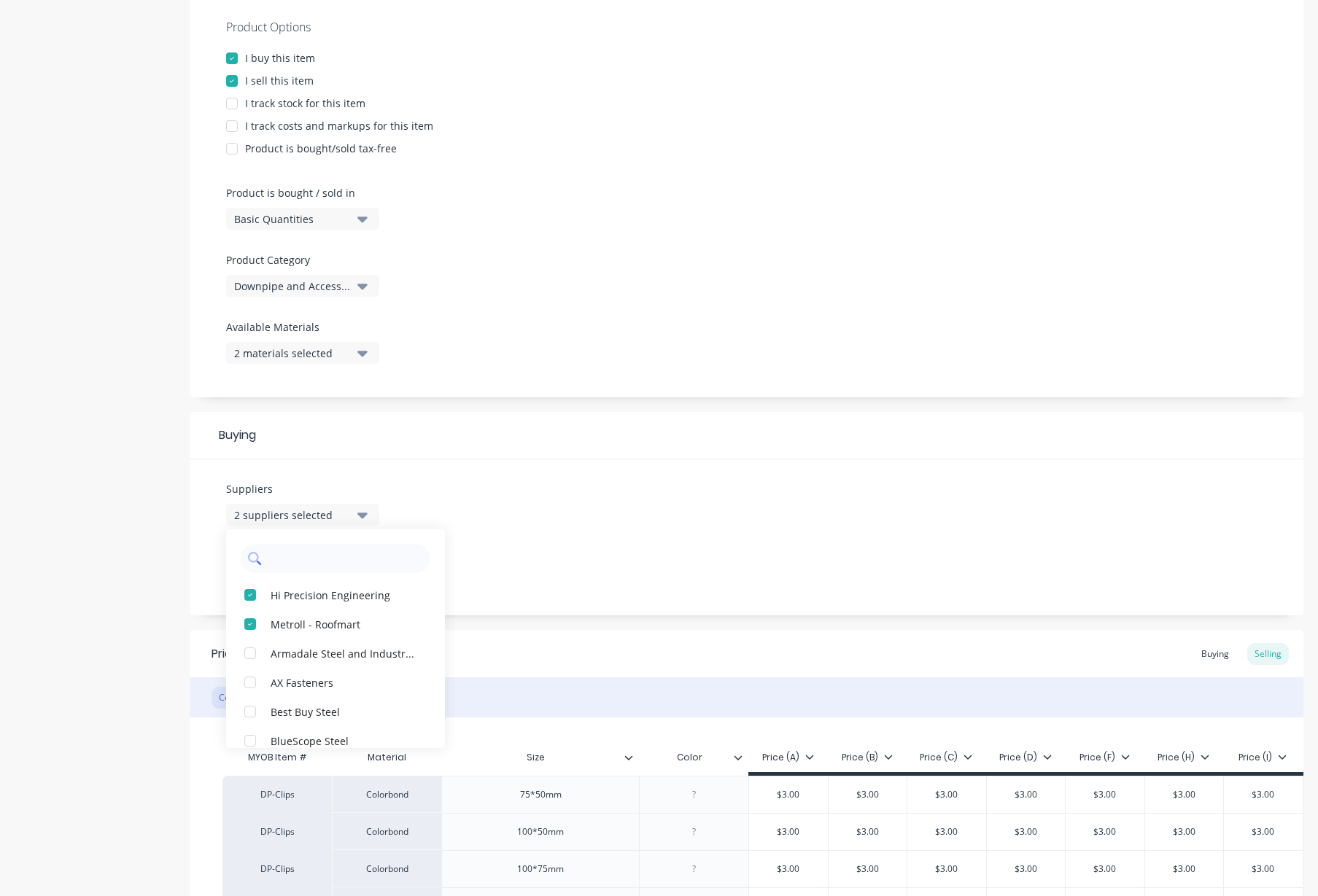
click at [311, 555] on input "text" at bounding box center [346, 559] width 155 height 29
type input "str"
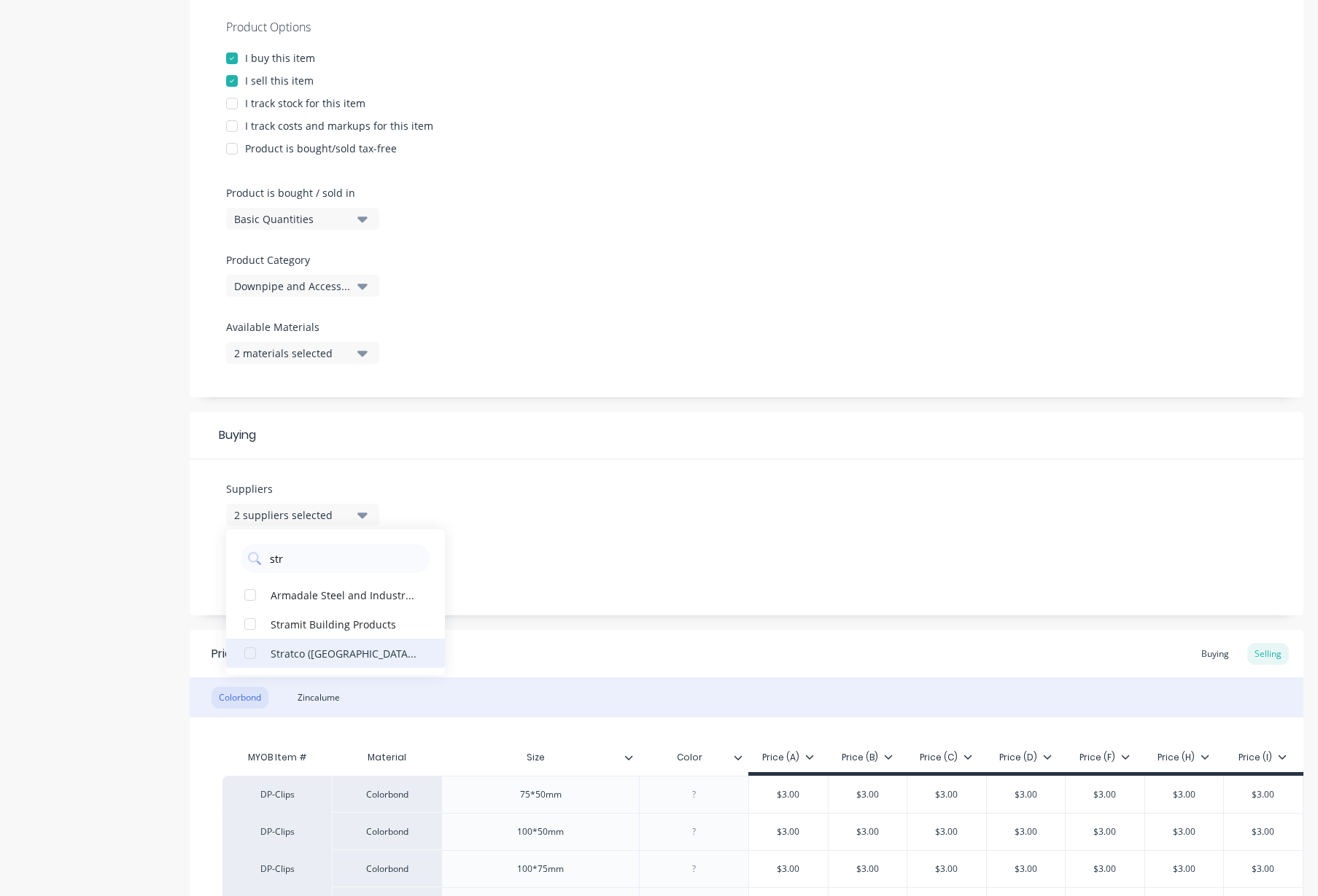
click at [247, 653] on div "button" at bounding box center [250, 654] width 29 height 29
type textarea "x"
type input "str"
click at [94, 649] on div "Product details Collaborate Order History" at bounding box center [91, 457] width 153 height 1338
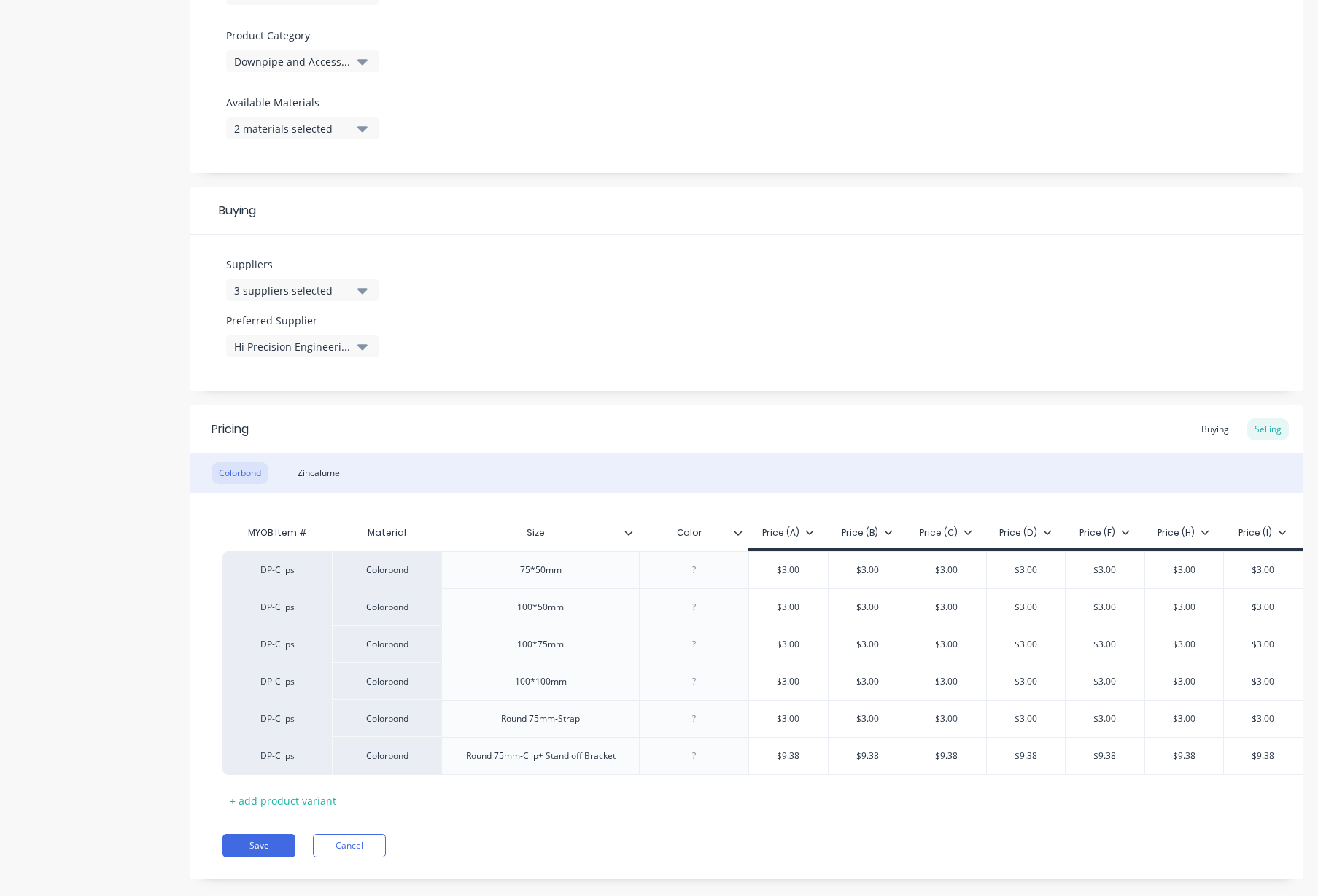
scroll to position [535, 0]
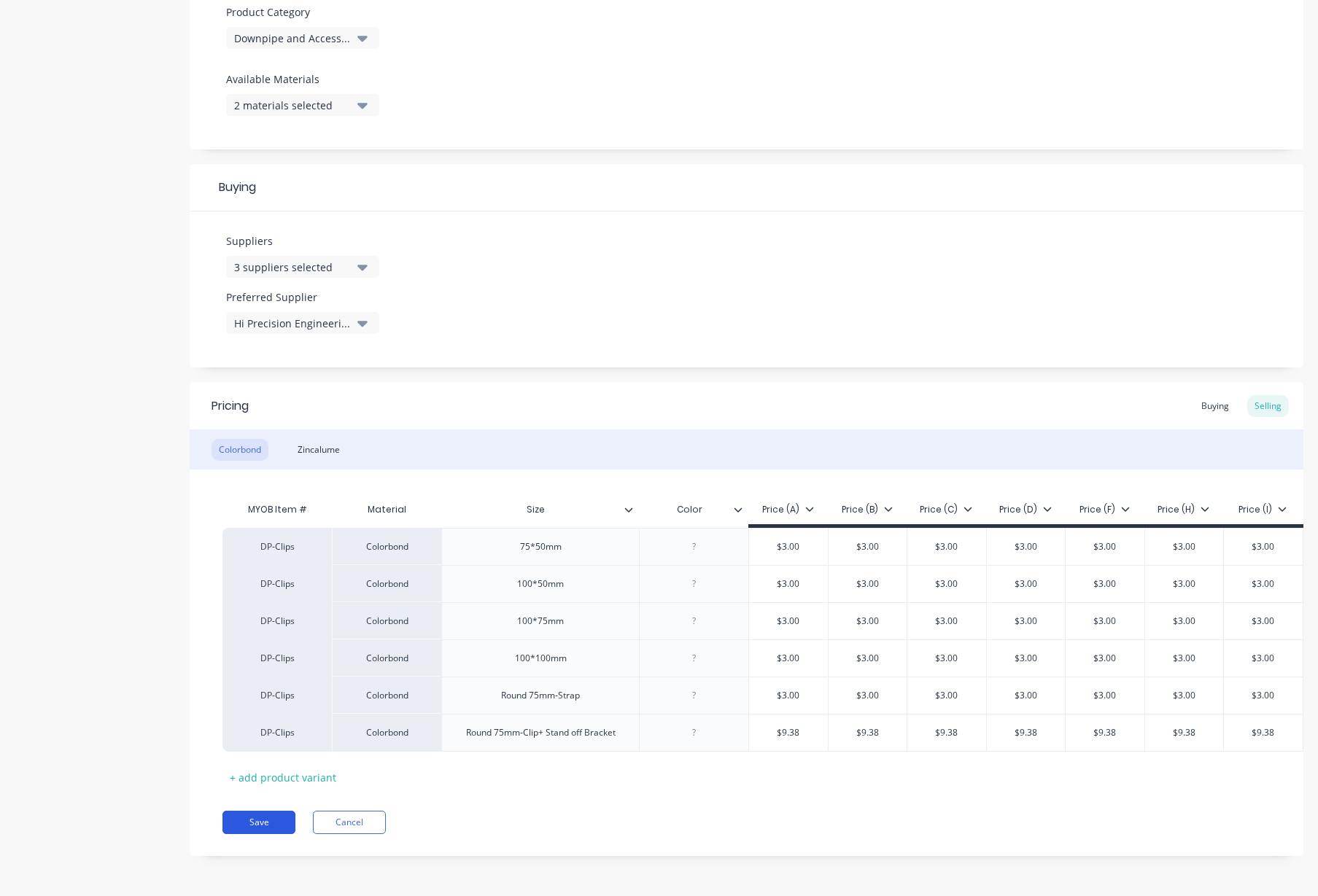
click at [255, 825] on button "Save" at bounding box center [259, 822] width 73 height 23
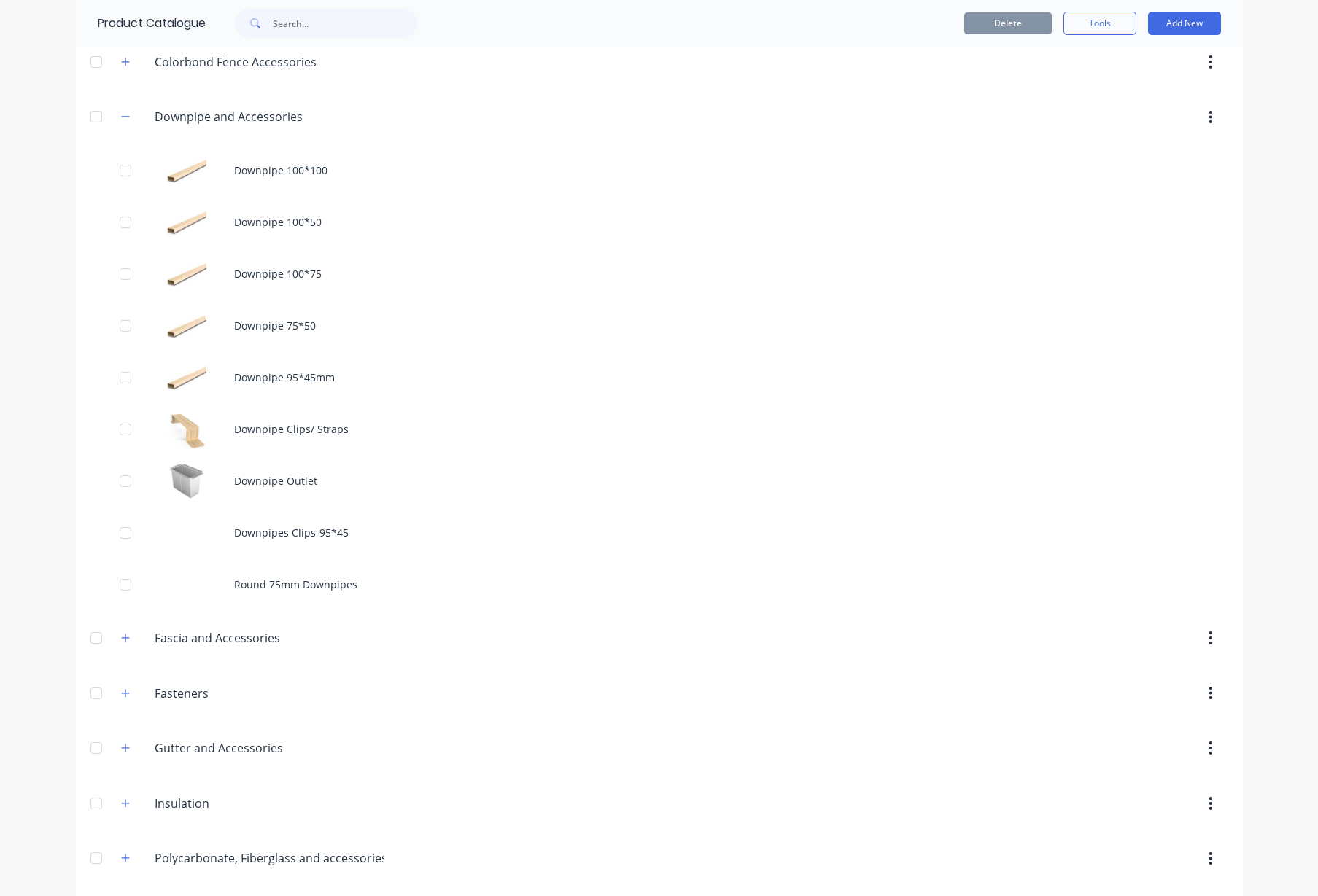
scroll to position [456, 0]
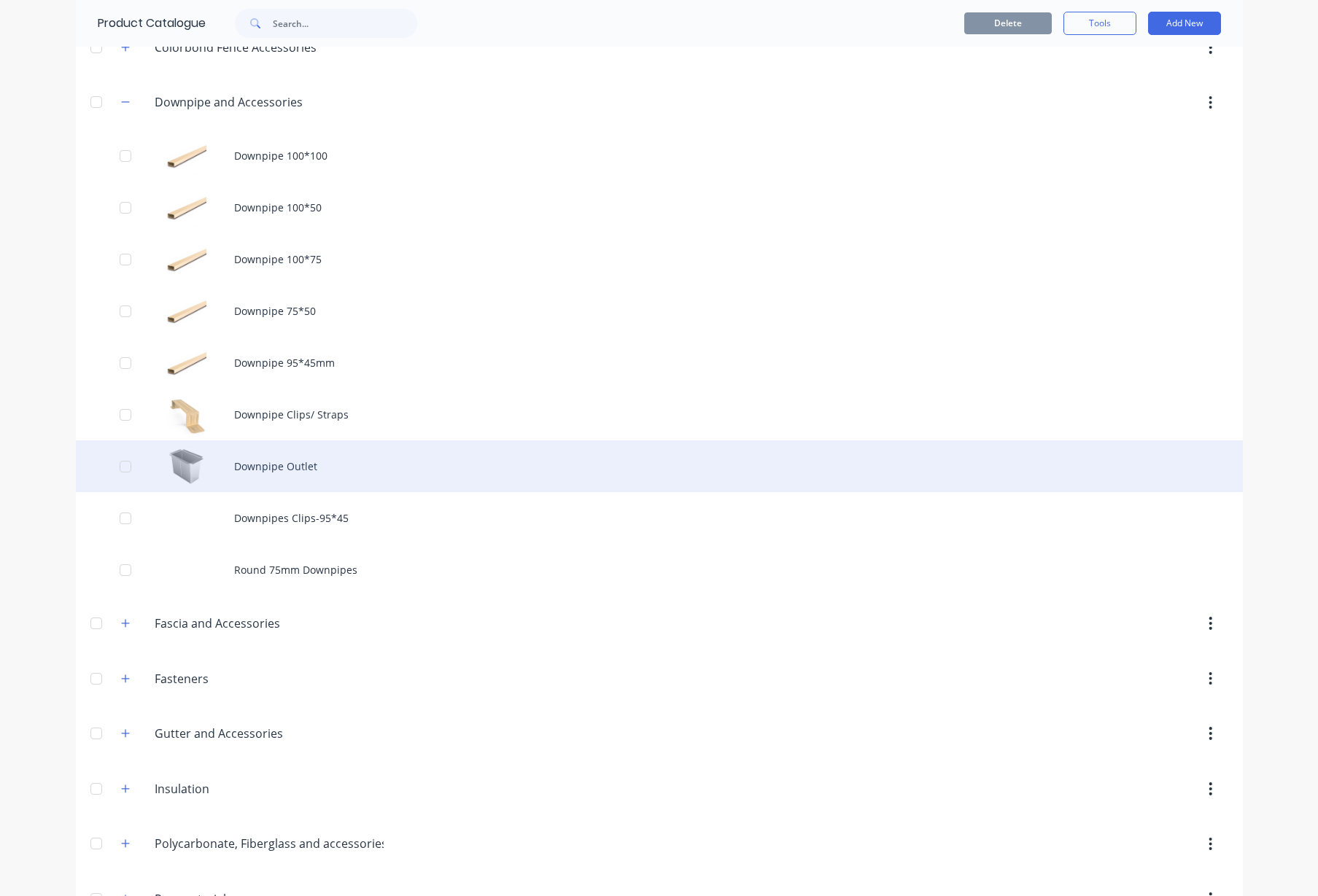
click at [288, 471] on div "Downpipe Outlet" at bounding box center [660, 467] width 1167 height 52
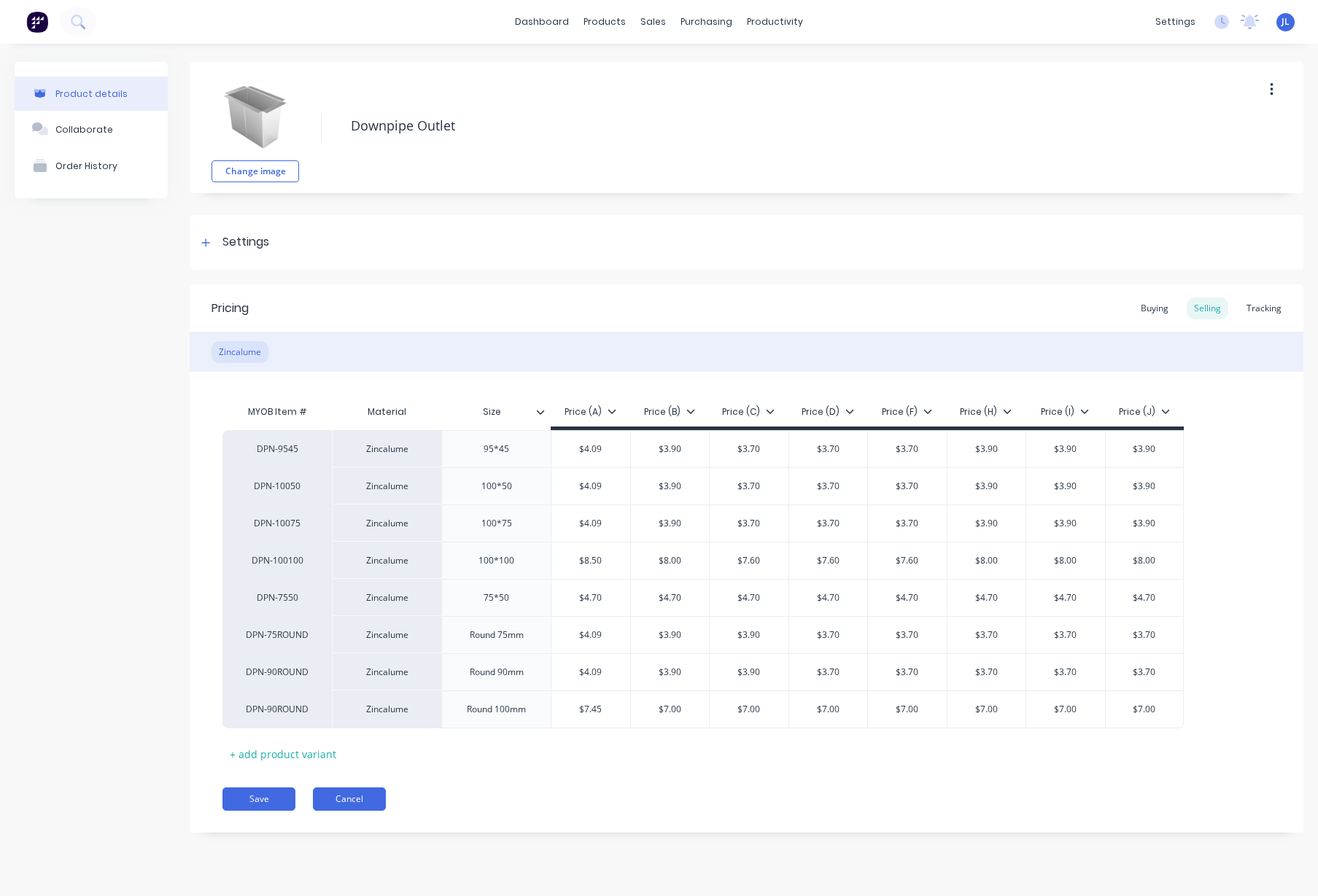
click at [359, 803] on button "Cancel" at bounding box center [349, 799] width 73 height 23
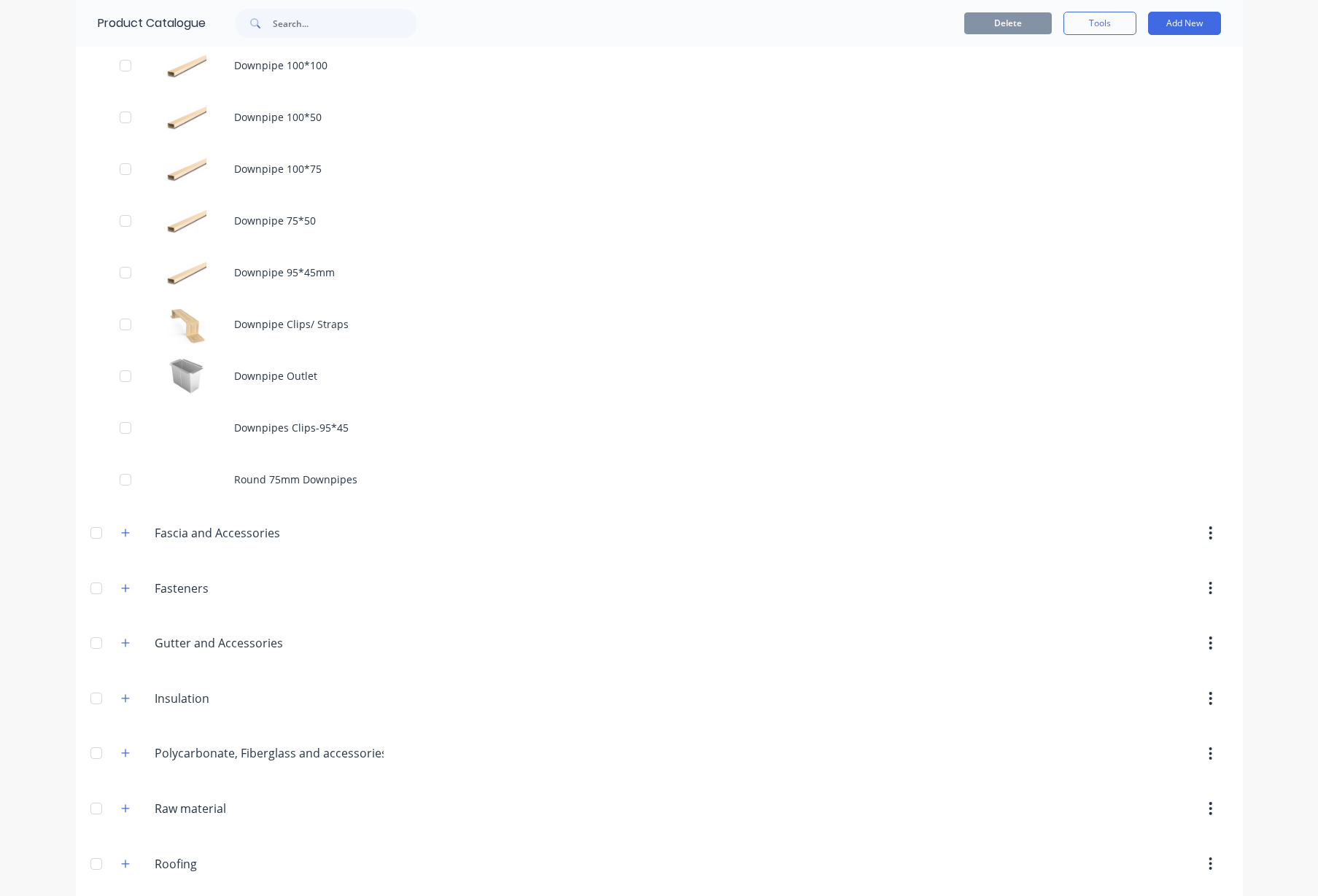
scroll to position [547, 0]
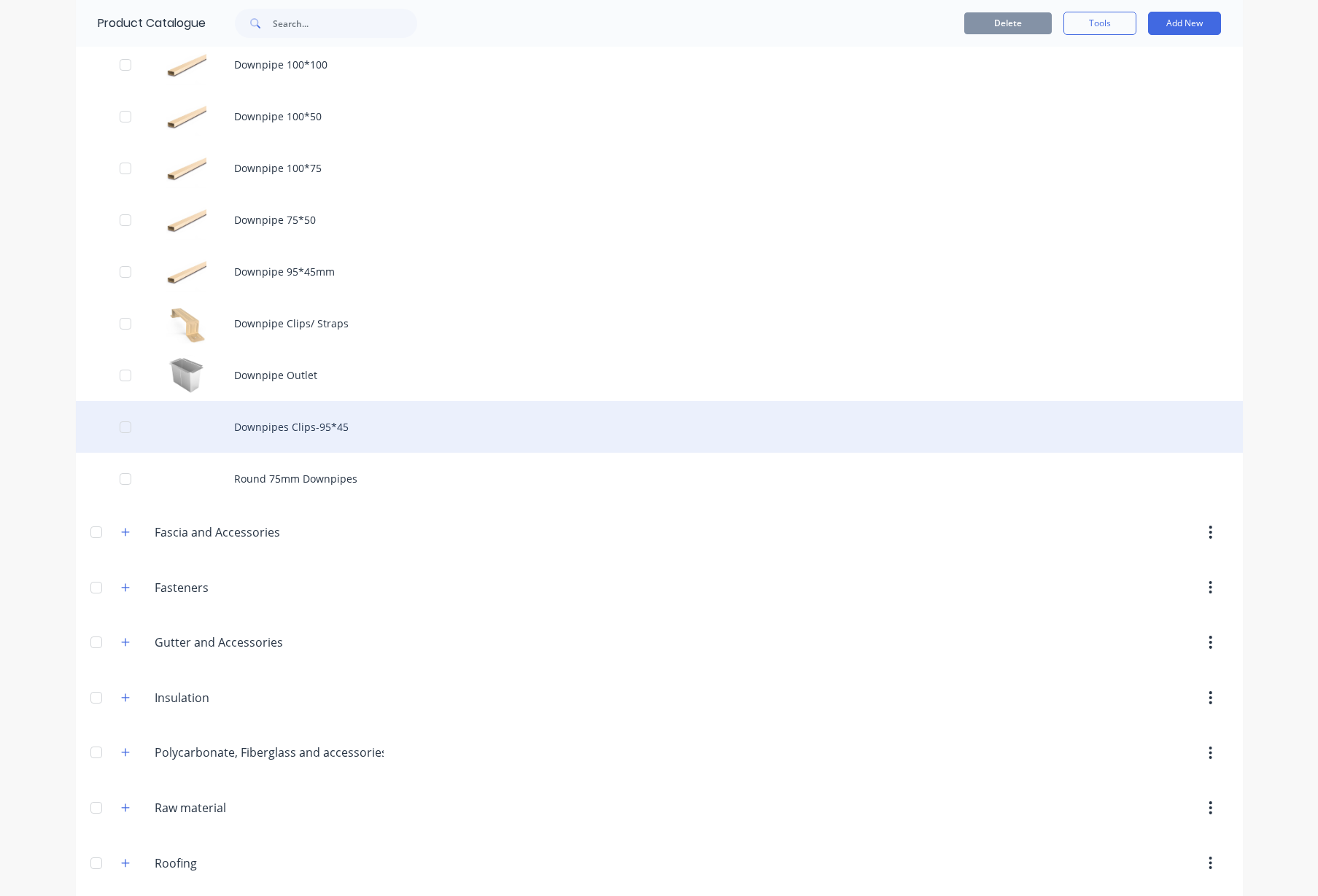
click at [297, 422] on div "Downpipes Clips-95*45" at bounding box center [660, 427] width 1167 height 52
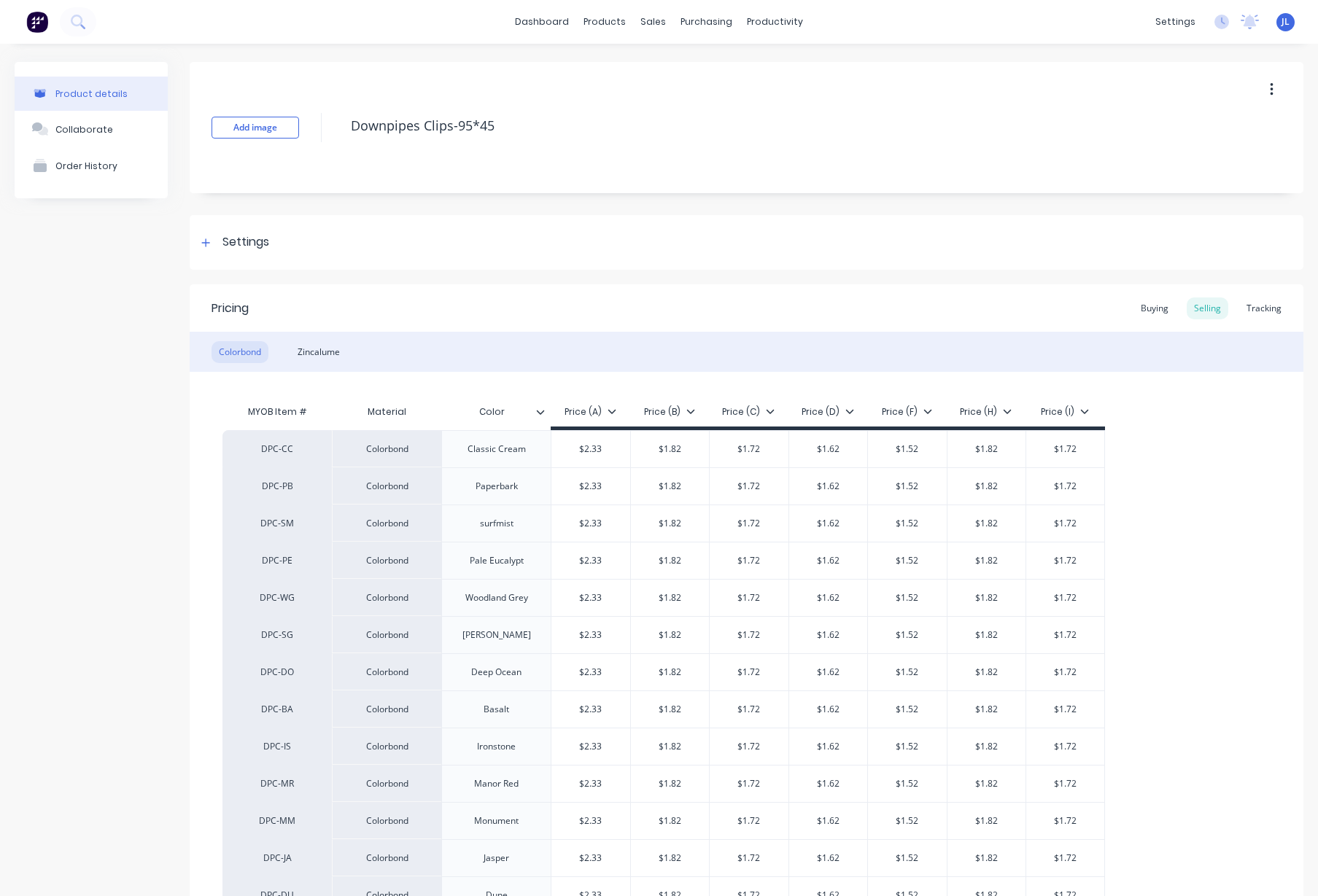
type textarea "x"
click at [209, 242] on icon at bounding box center [206, 243] width 9 height 10
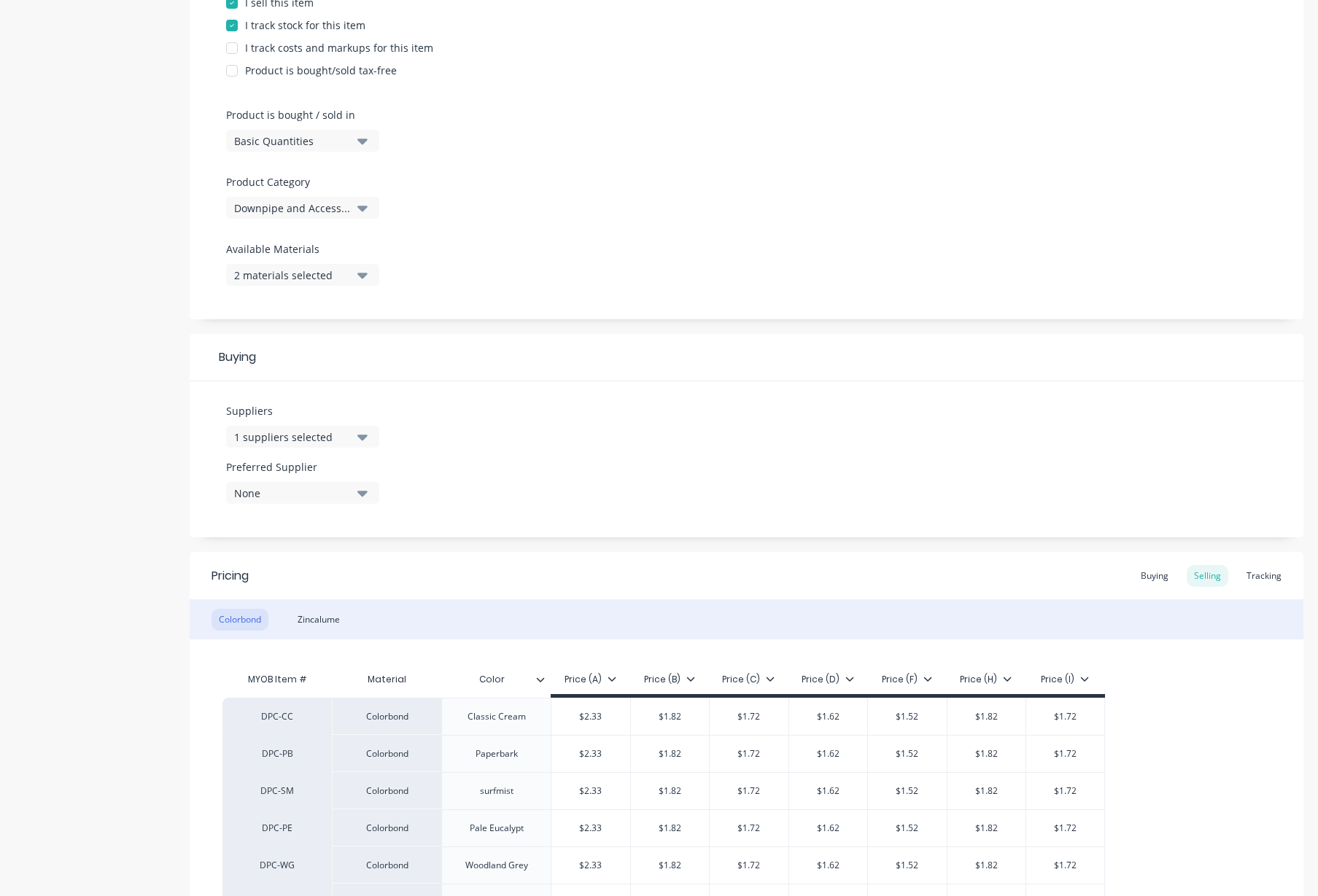
scroll to position [364, 0]
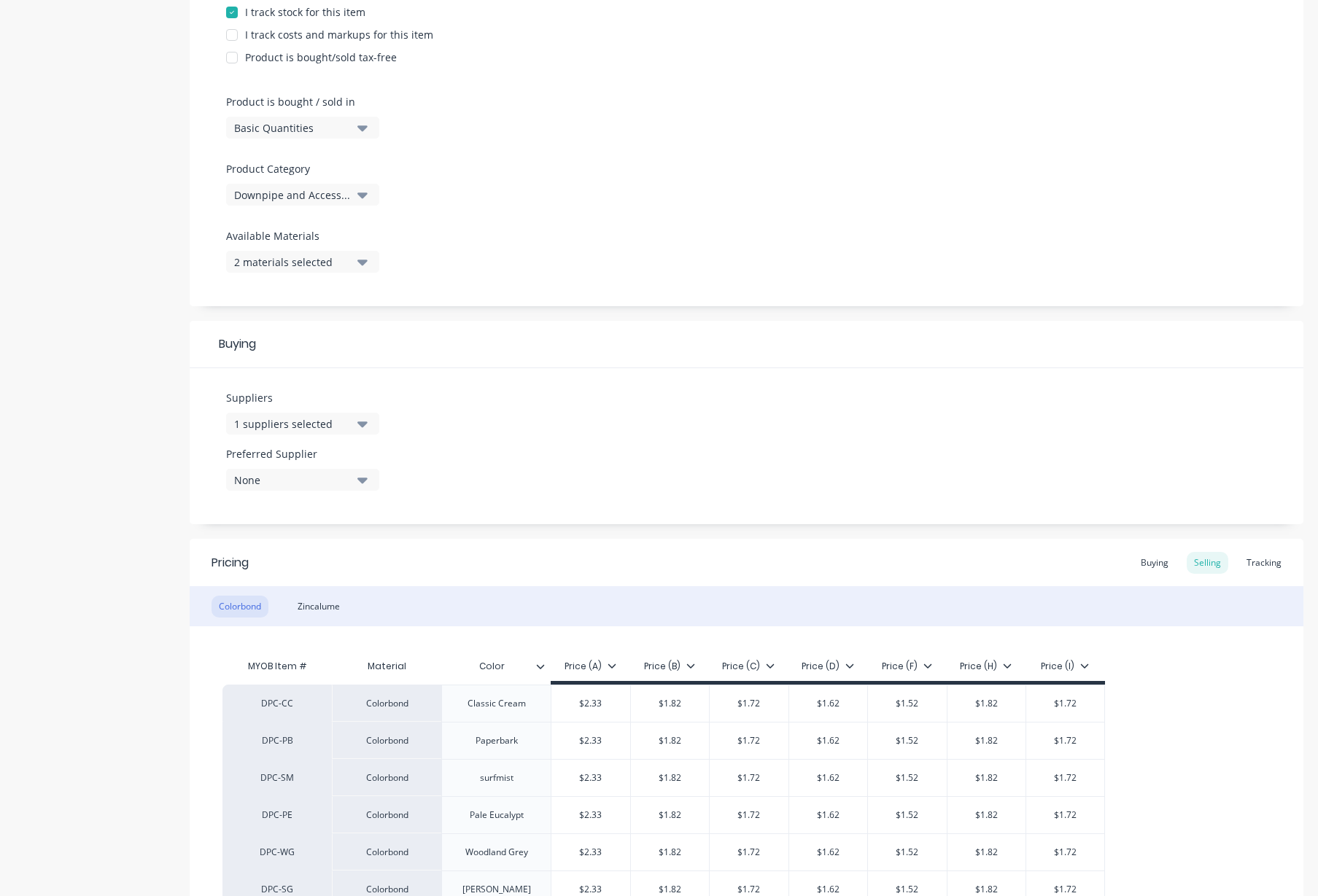
click at [367, 425] on icon "button" at bounding box center [363, 423] width 10 height 16
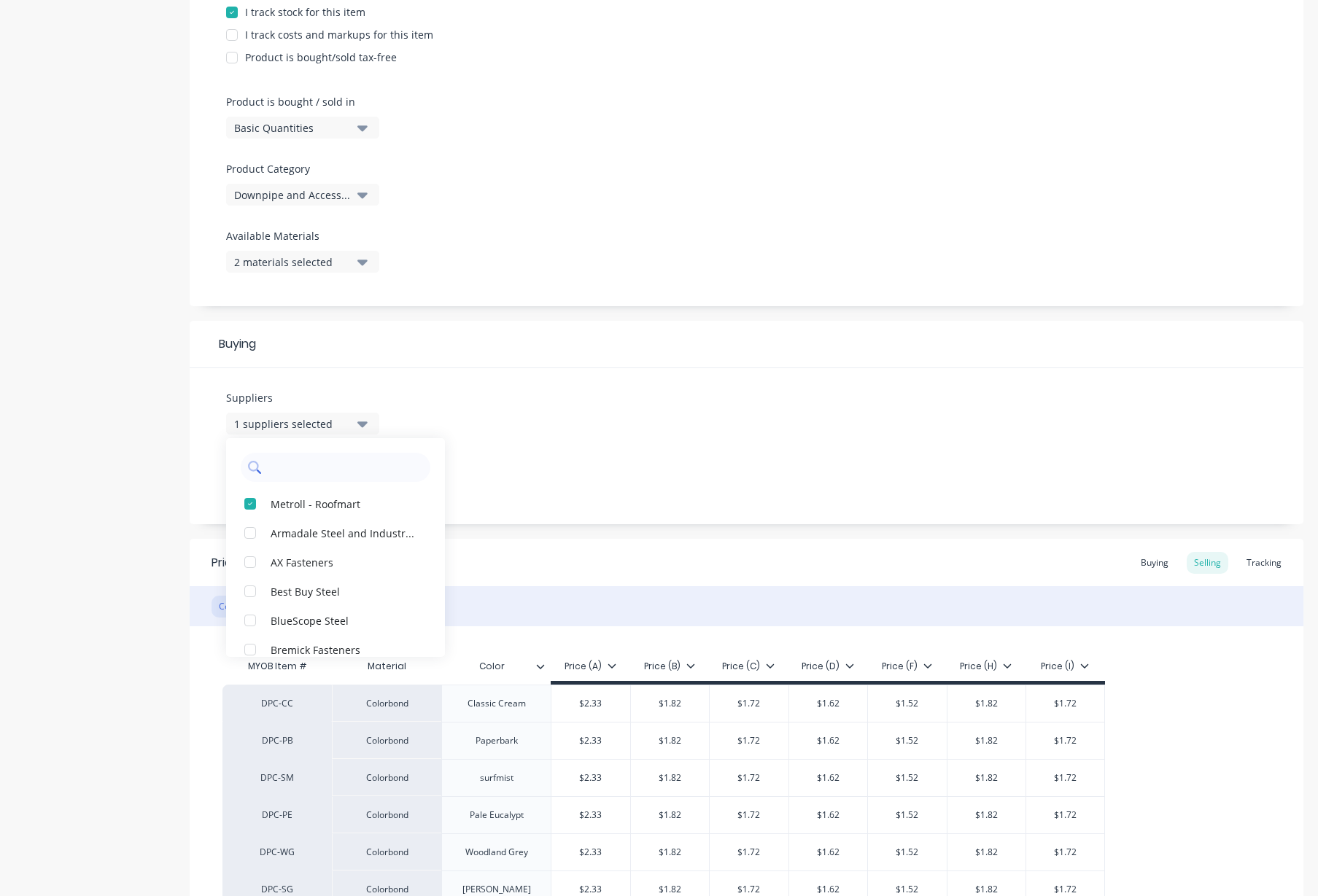
click at [294, 467] on input "text" at bounding box center [346, 467] width 155 height 29
type input "str"
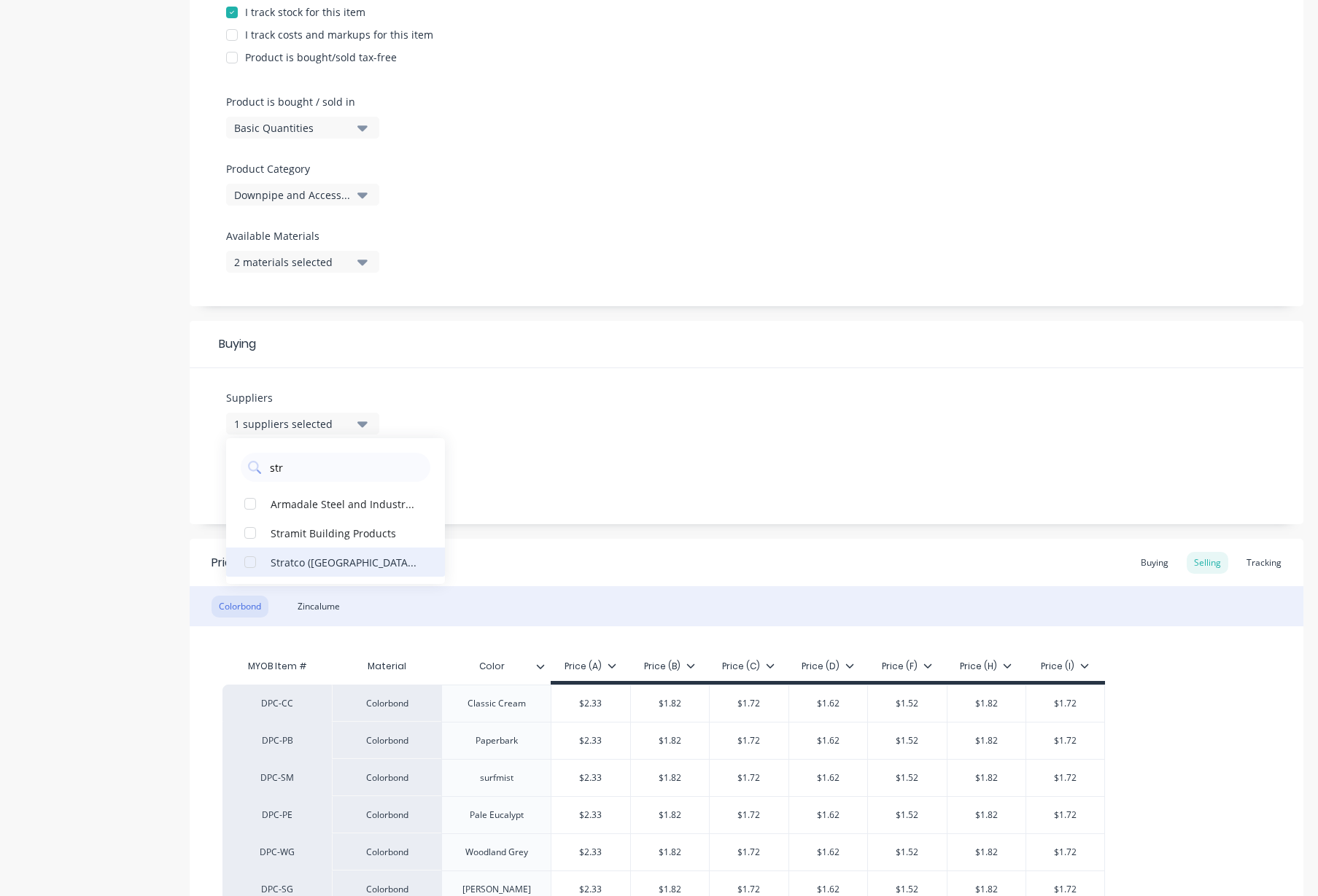
click at [247, 563] on div "button" at bounding box center [250, 563] width 29 height 29
type textarea "x"
type input "str"
click at [47, 549] on div "Product details Collaborate Order History" at bounding box center [91, 645] width 153 height 1896
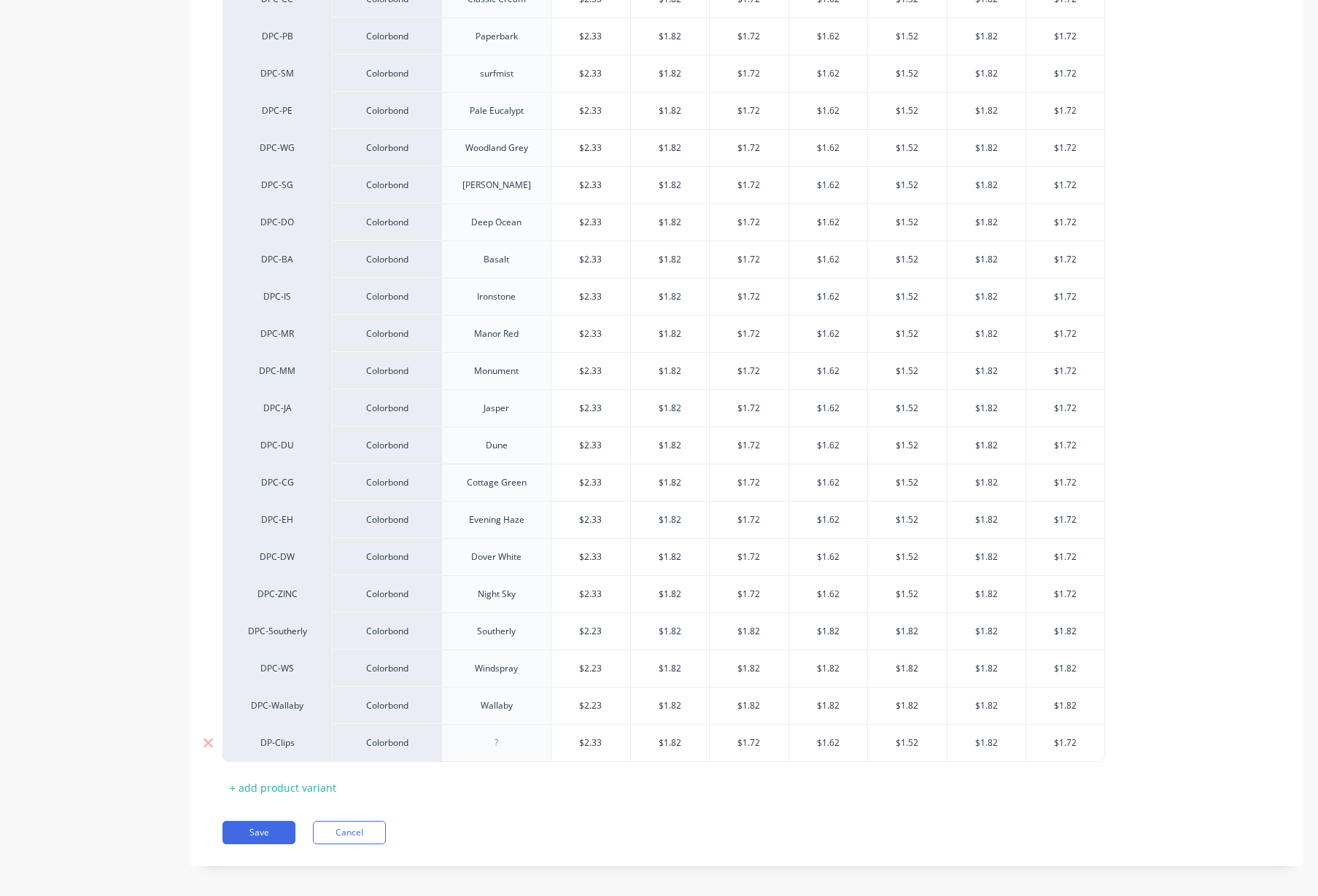
scroll to position [1080, 0]
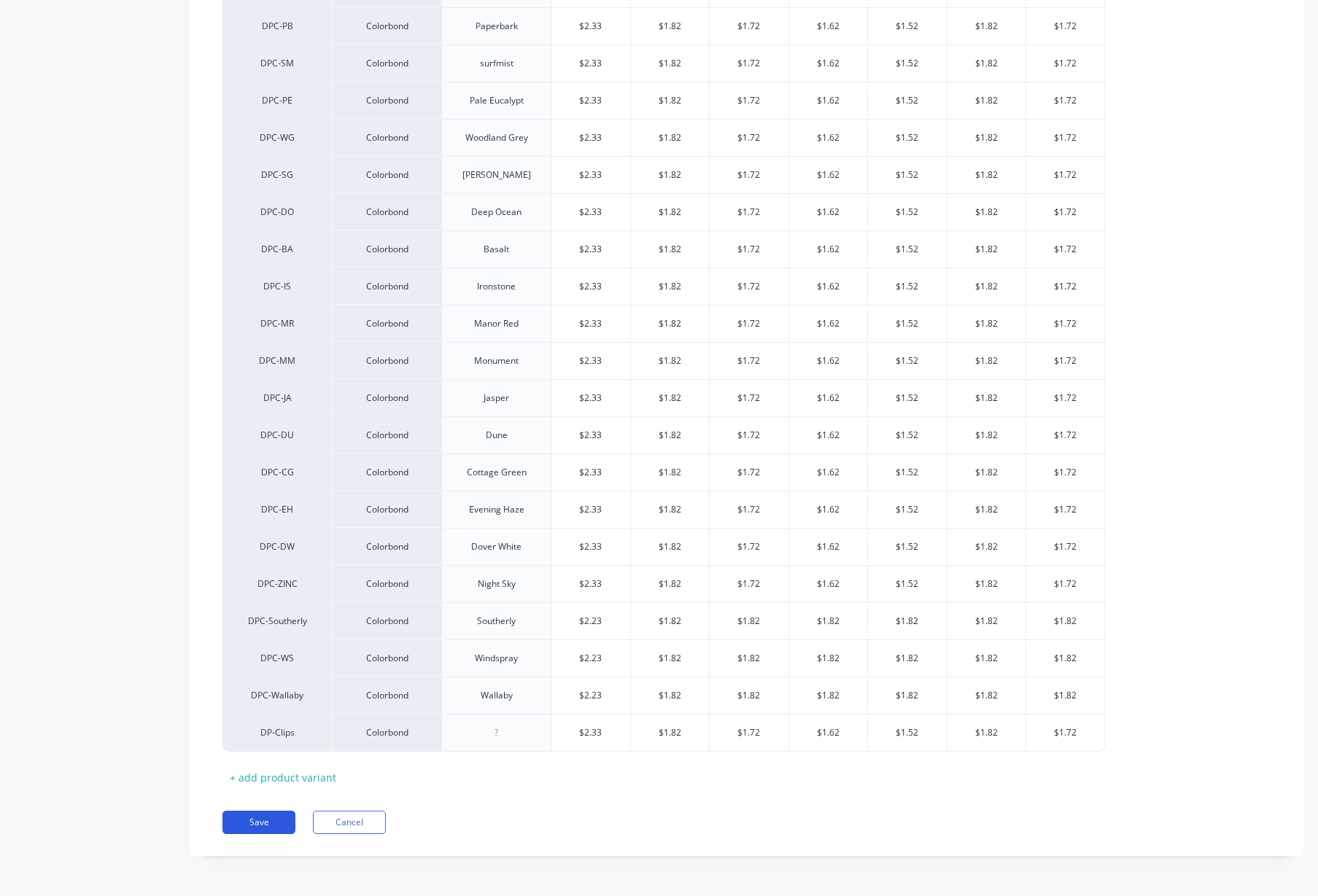
click at [256, 825] on button "Save" at bounding box center [259, 822] width 73 height 23
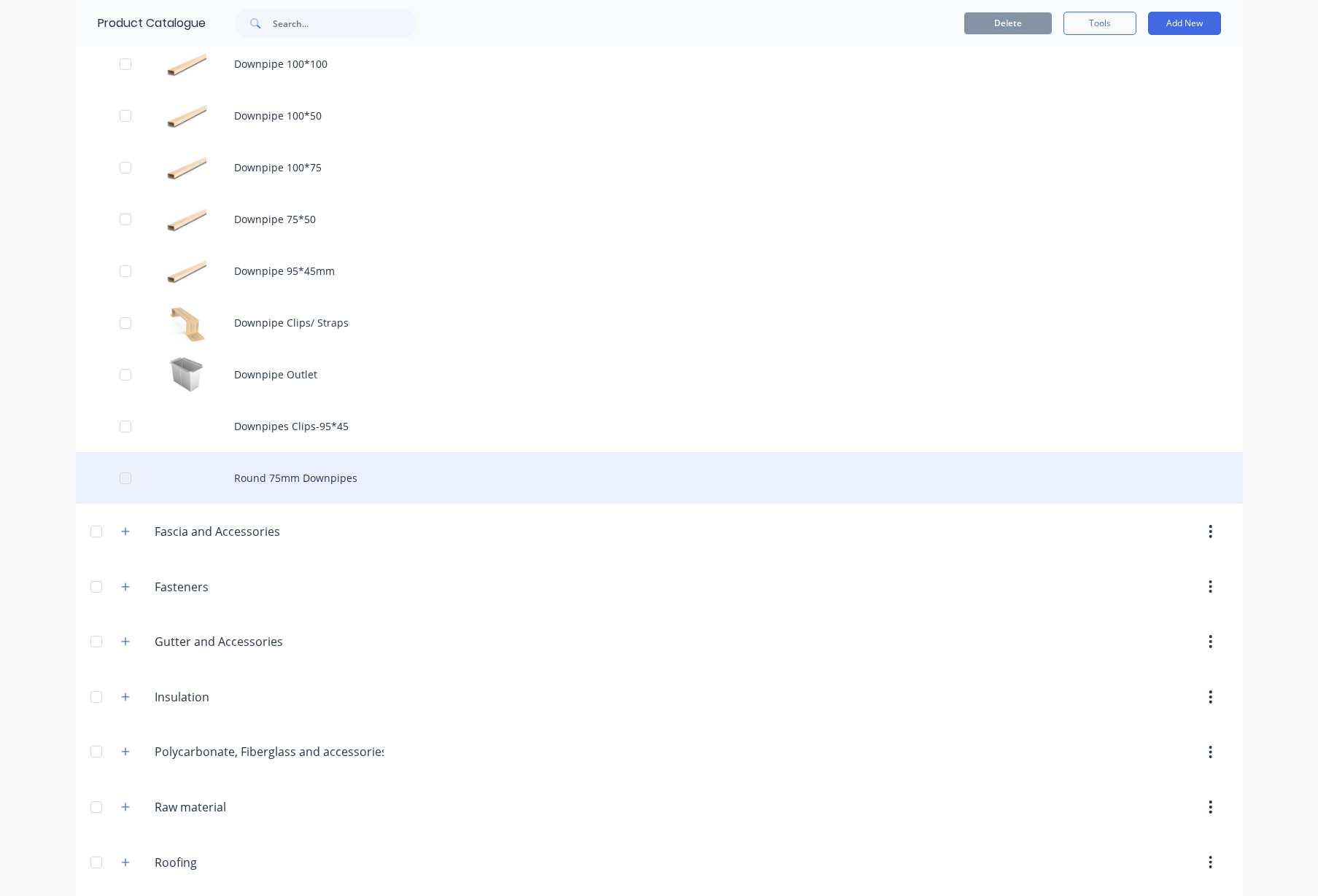
scroll to position [547, 0]
click at [303, 481] on div "Round 75mm Downpipes" at bounding box center [660, 479] width 1167 height 52
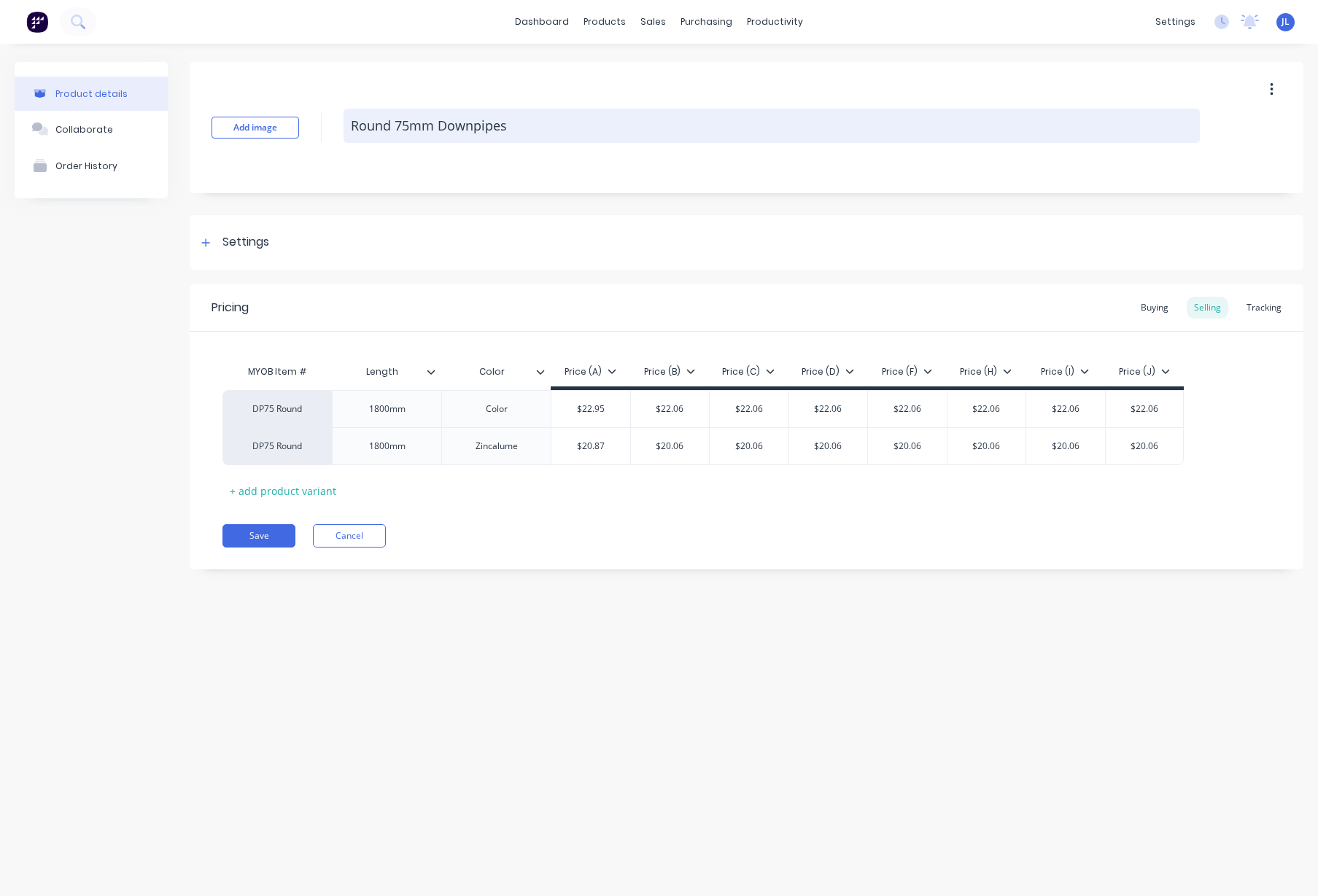
drag, startPoint x: 436, startPoint y: 126, endPoint x: 392, endPoint y: 126, distance: 44.0
click at [392, 126] on textarea "Round 75mm Downpipes" at bounding box center [772, 126] width 856 height 35
type textarea "x"
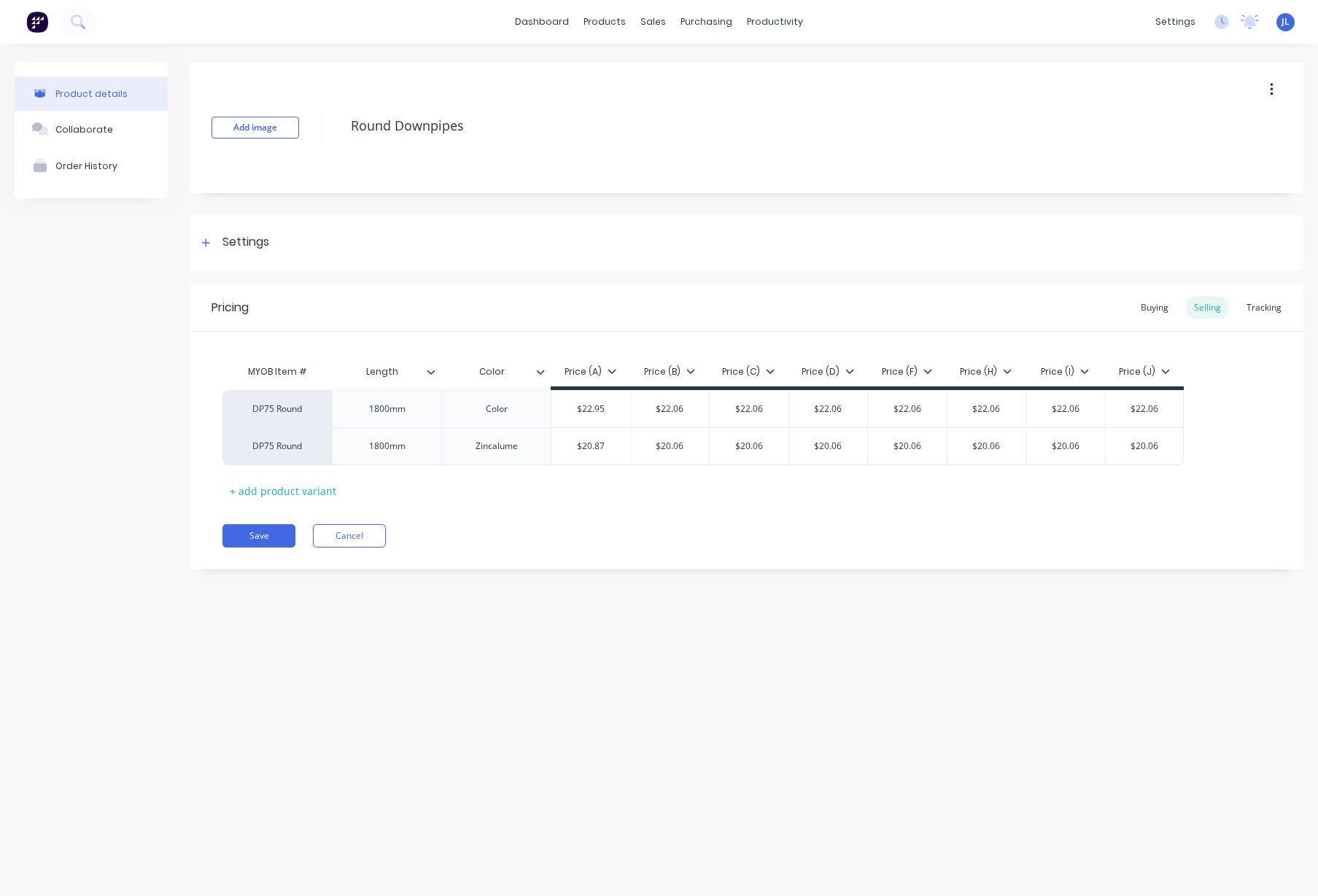
type textarea "Round Downpipes"
type textarea "x"
type textarea "Round Downpipes"
drag, startPoint x: 565, startPoint y: 179, endPoint x: 573, endPoint y: 169, distance: 12.8
click at [563, 178] on div "Add image Round Downpipes" at bounding box center [746, 128] width 1114 height 132
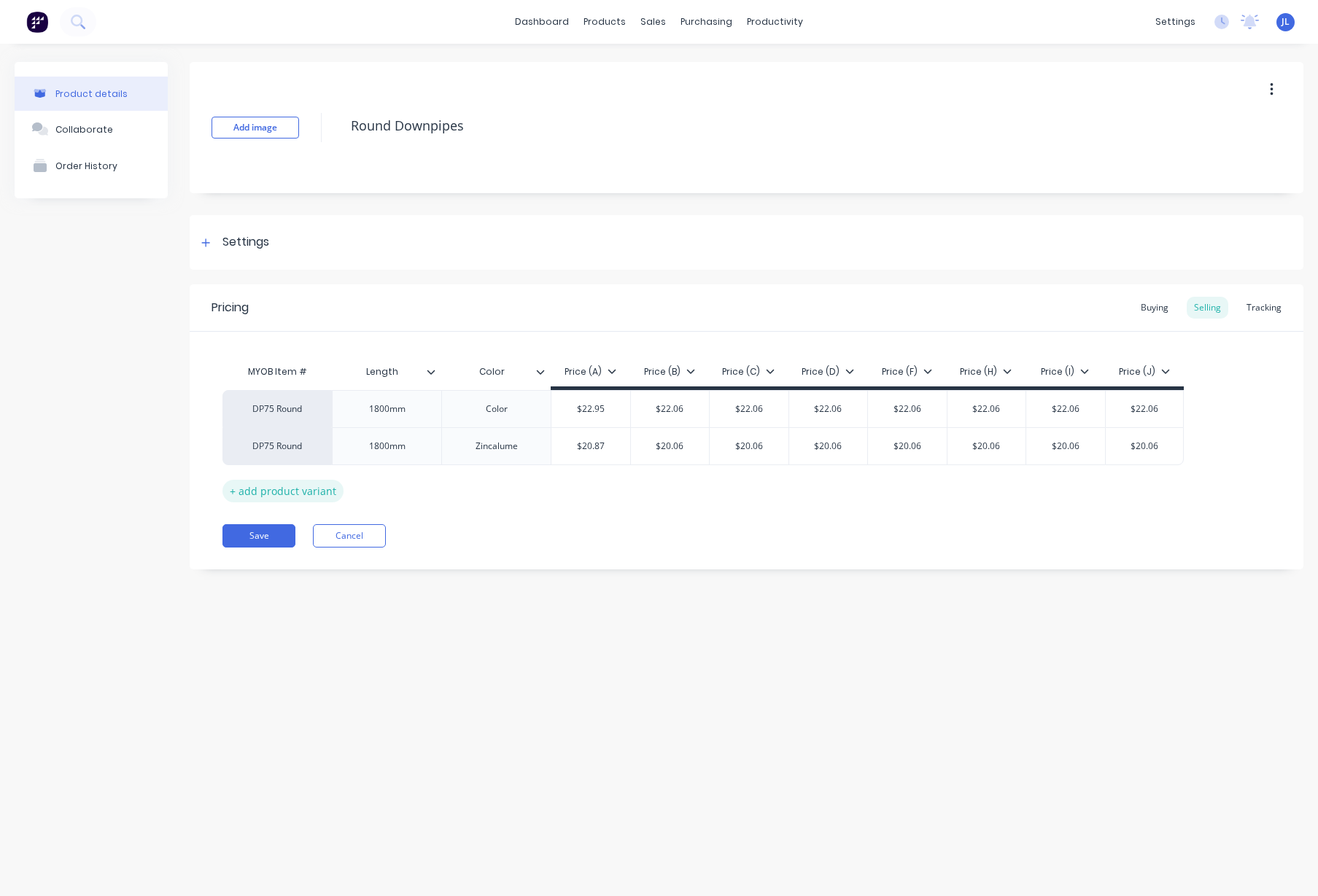
click at [248, 493] on div "+ add product variant" at bounding box center [283, 491] width 121 height 23
click at [249, 523] on div "+ add product variant" at bounding box center [283, 528] width 121 height 23
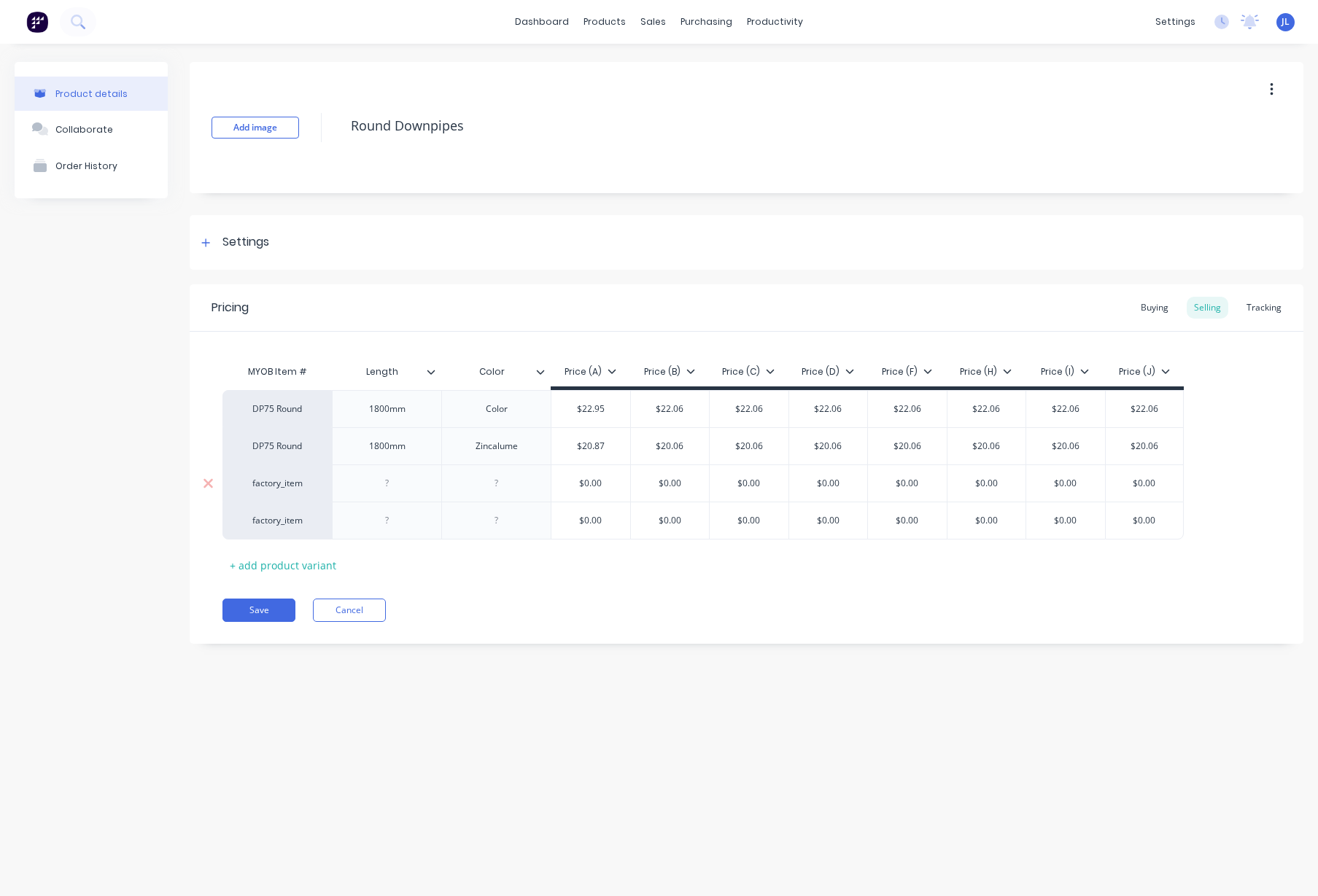
click at [394, 484] on div at bounding box center [387, 484] width 73 height 19
click at [433, 372] on icon at bounding box center [431, 372] width 9 height 9
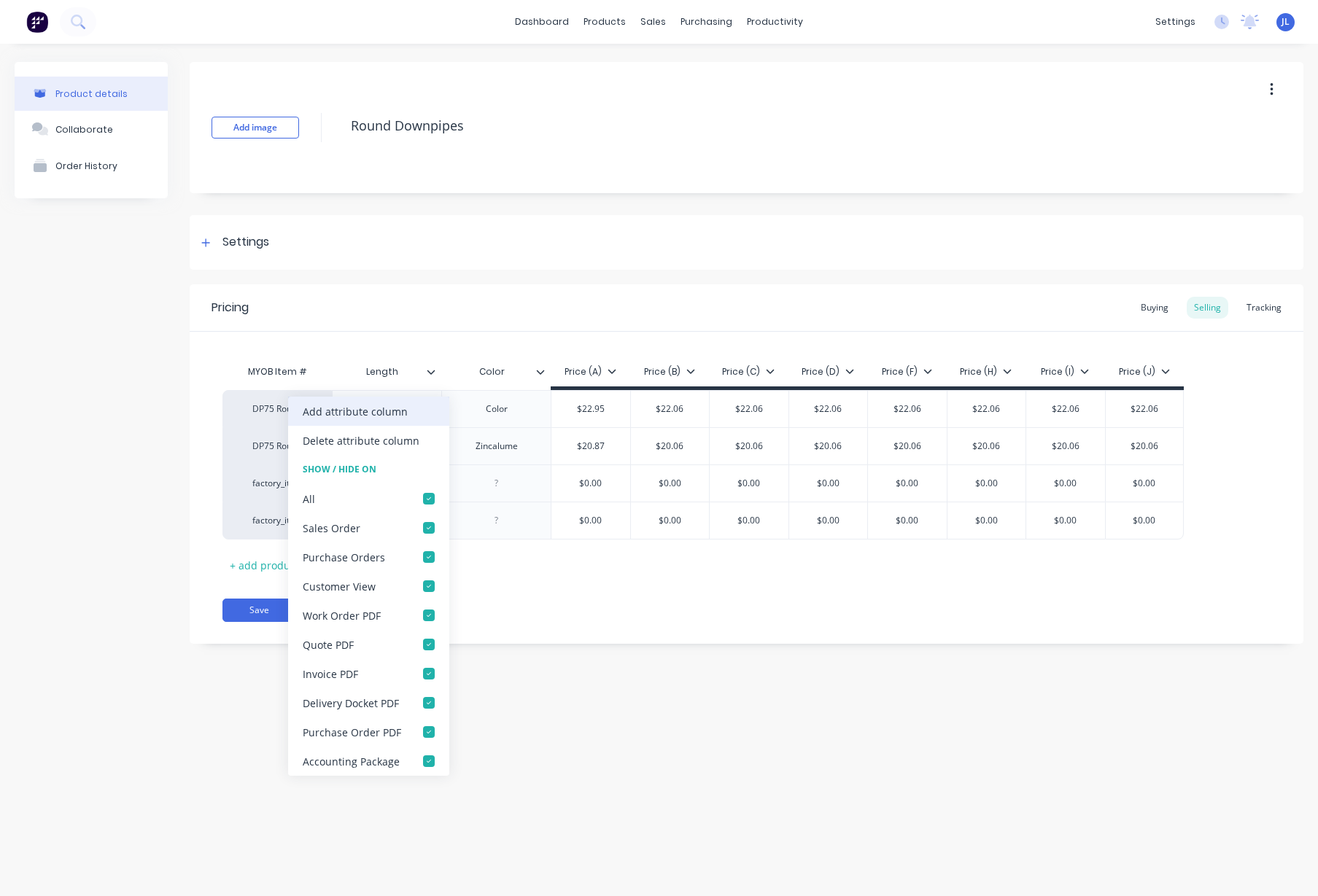
click at [366, 413] on div "Add attribute column" at bounding box center [355, 412] width 105 height 16
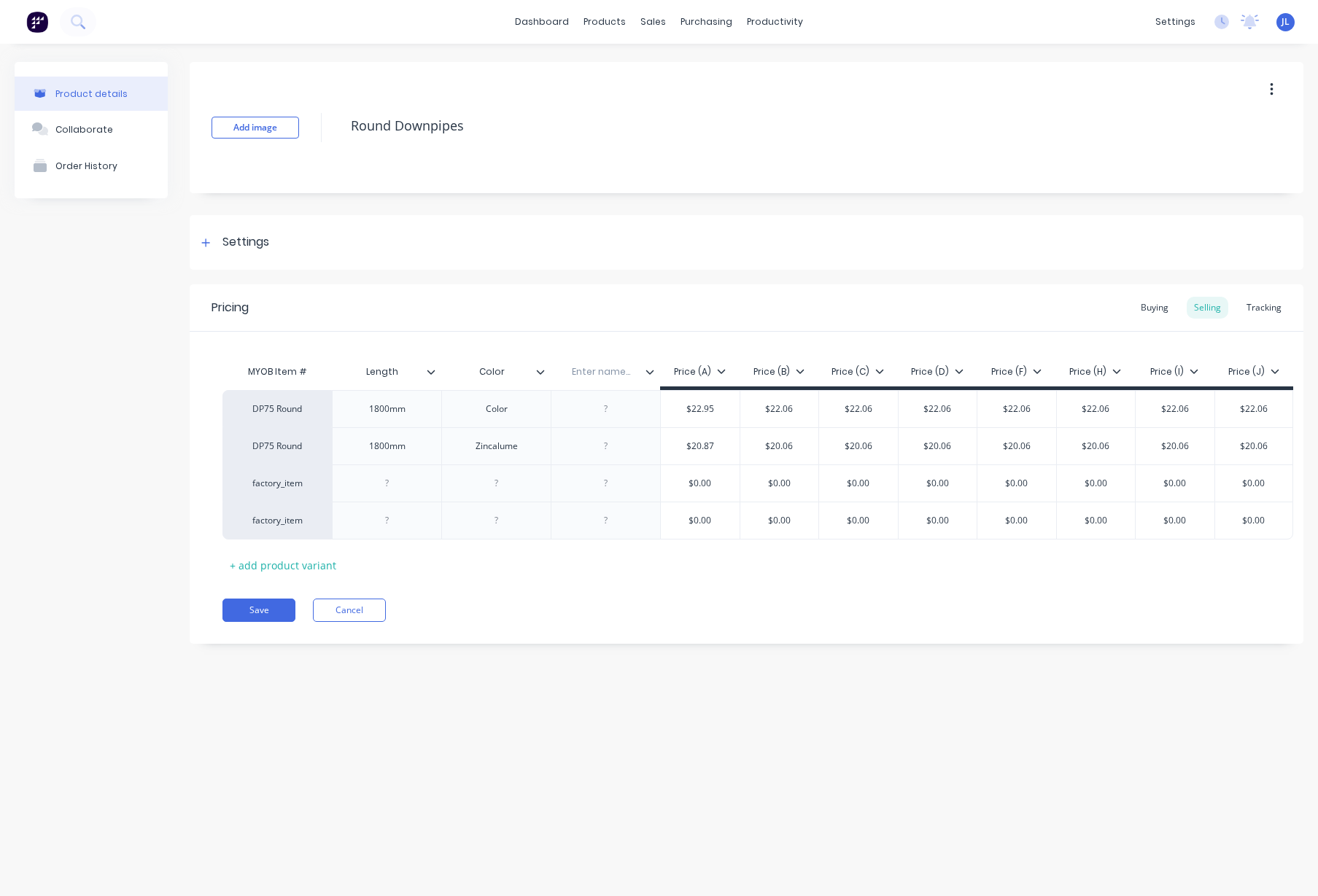
drag, startPoint x: 602, startPoint y: 373, endPoint x: 650, endPoint y: 369, distance: 48.2
click at [582, 378] on div "Enter name..." at bounding box center [601, 372] width 100 height 36
type textarea "x"
click at [396, 371] on input "Length" at bounding box center [382, 371] width 100 height 13
type input "Size"
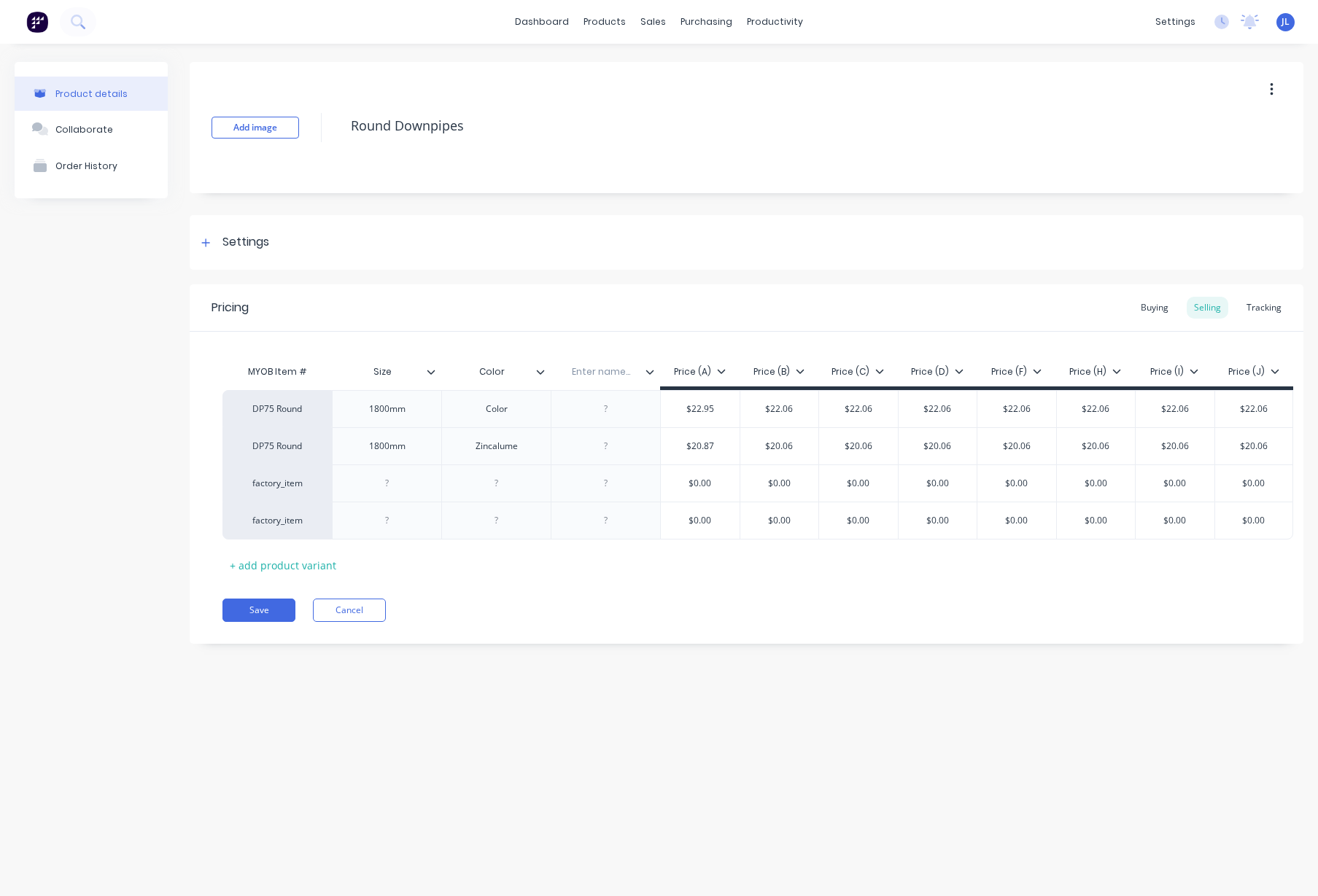
type textarea "x"
click at [513, 373] on input "Color" at bounding box center [492, 371] width 100 height 13
type input "Length"
type textarea "x"
click at [600, 373] on input "text" at bounding box center [601, 371] width 100 height 13
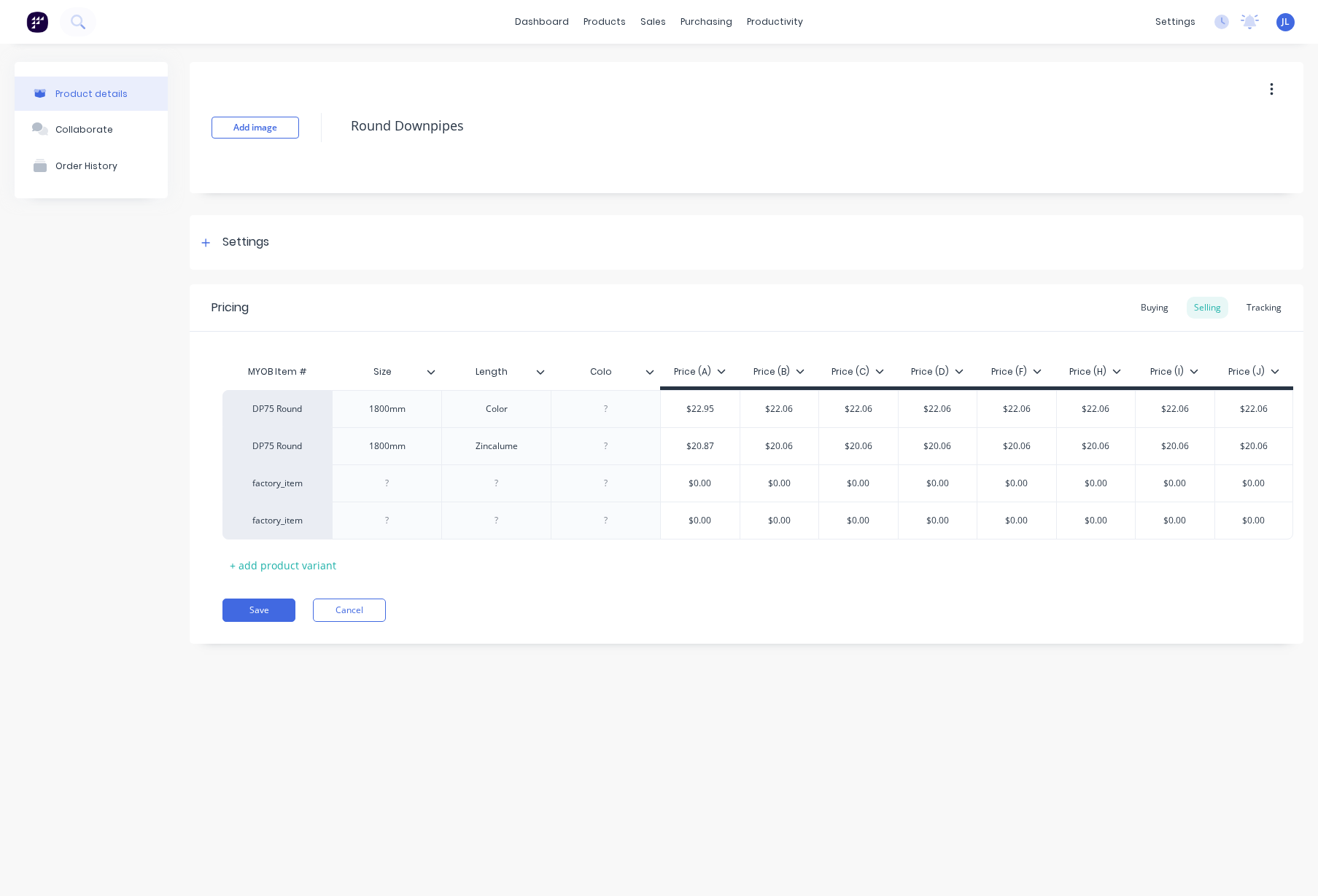
type input "Color"
click at [609, 410] on div at bounding box center [606, 409] width 73 height 19
type textarea "x"
click at [392, 410] on div "1800mm" at bounding box center [387, 409] width 73 height 19
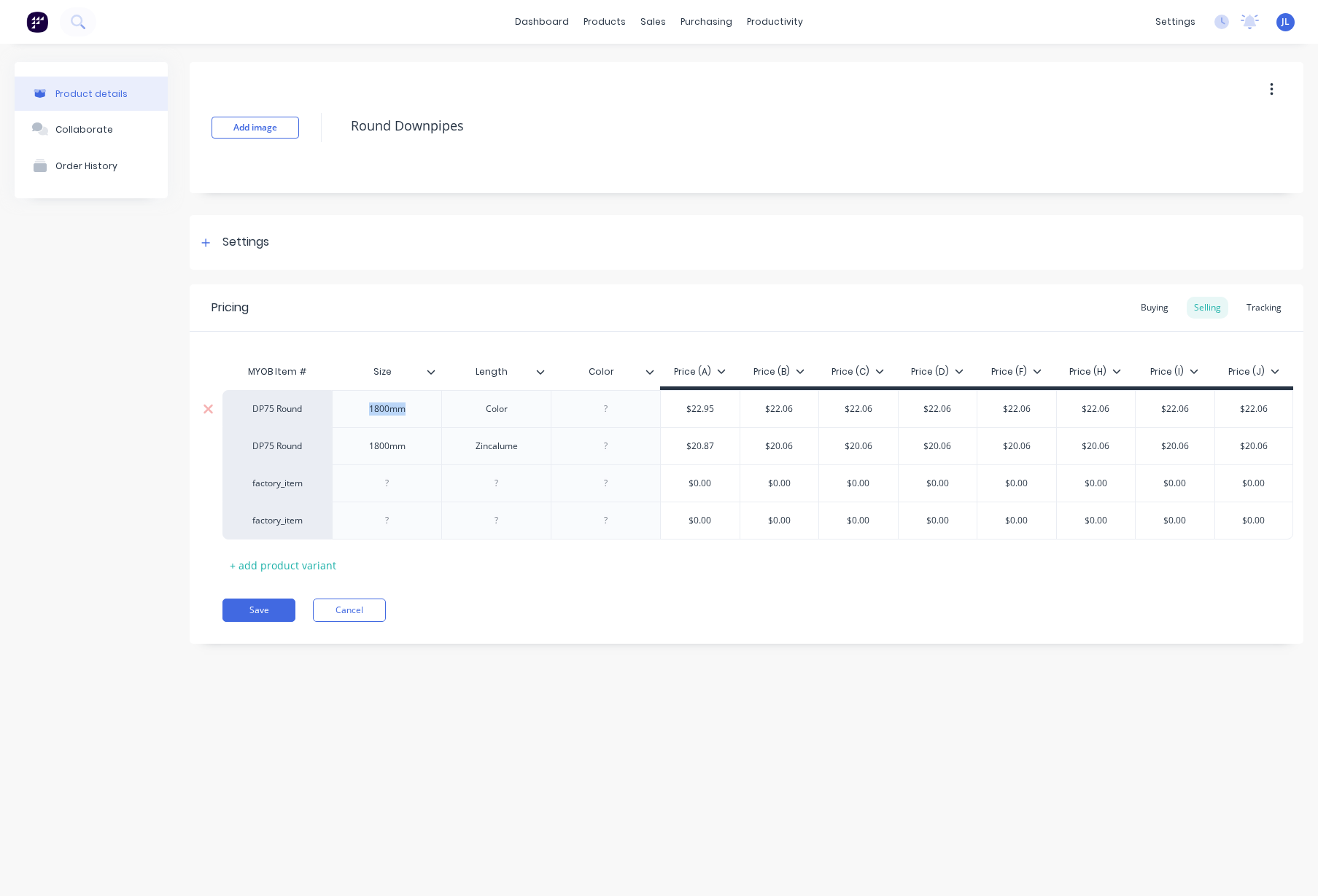
click at [392, 410] on div "1800mm" at bounding box center [387, 409] width 73 height 19
type textarea "x"
click at [391, 448] on div "1800mm" at bounding box center [387, 447] width 73 height 19
type textarea "x"
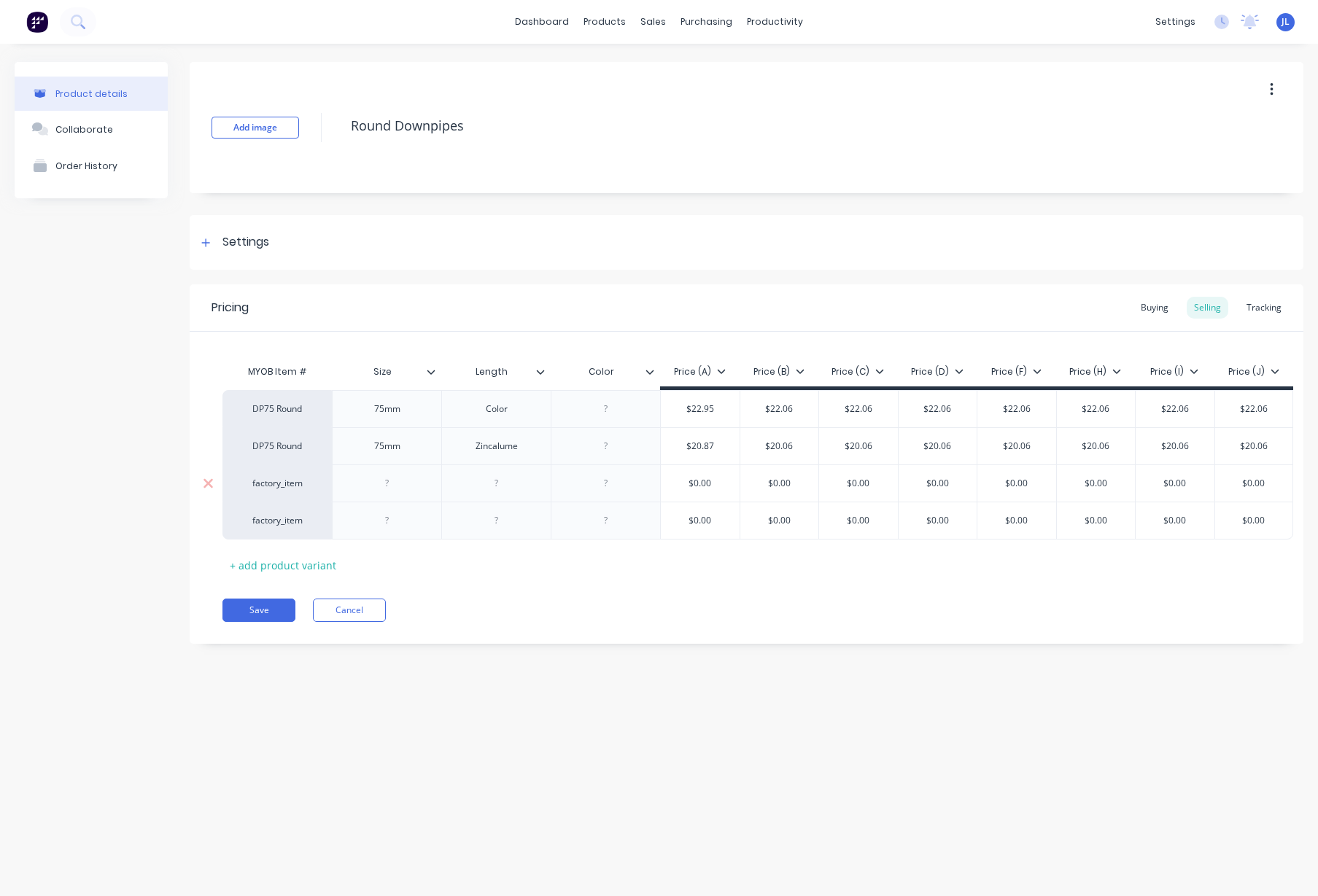
click at [404, 486] on div at bounding box center [387, 484] width 73 height 19
type textarea "x"
click at [401, 521] on div at bounding box center [387, 521] width 73 height 19
click at [322, 567] on div "+ add product variant" at bounding box center [283, 565] width 121 height 23
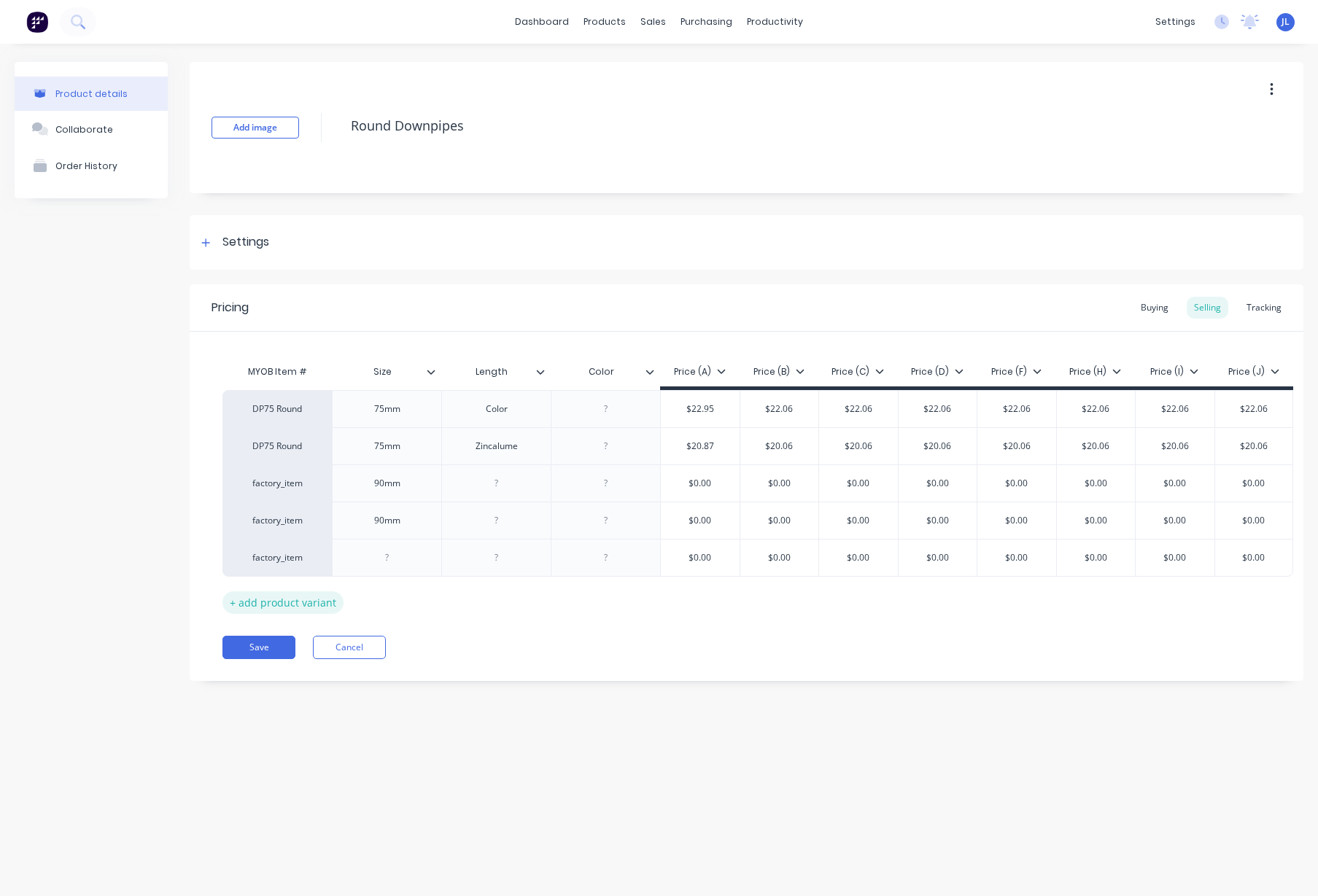
click at [287, 604] on div "+ add product variant" at bounding box center [283, 603] width 121 height 23
type textarea "x"
click at [403, 565] on div at bounding box center [387, 558] width 73 height 19
type textarea "x"
click at [409, 590] on div at bounding box center [387, 596] width 73 height 19
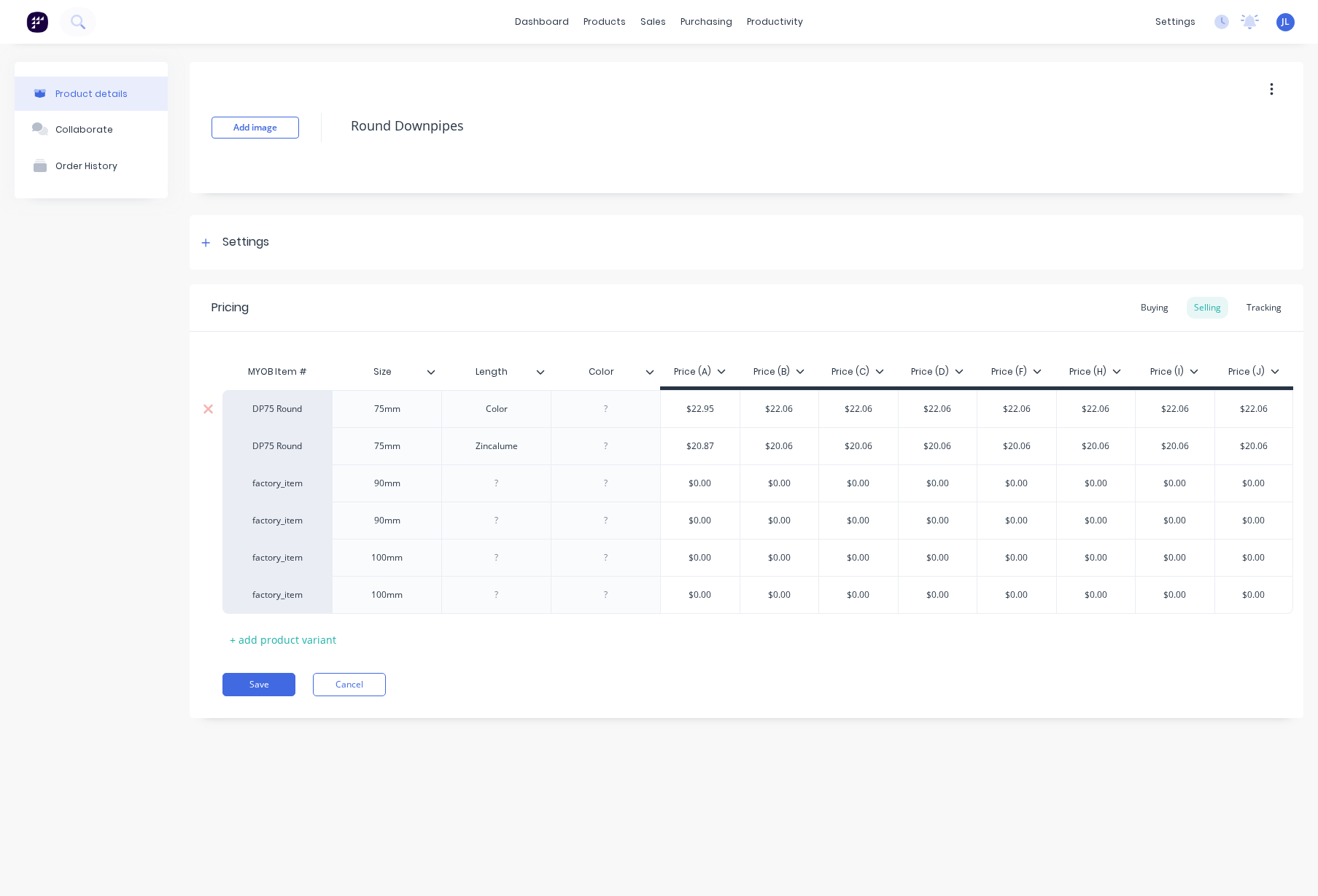
click at [513, 396] on div "Color" at bounding box center [496, 409] width 109 height 37
type textarea "x"
click at [516, 407] on div "Color" at bounding box center [497, 409] width 73 height 19
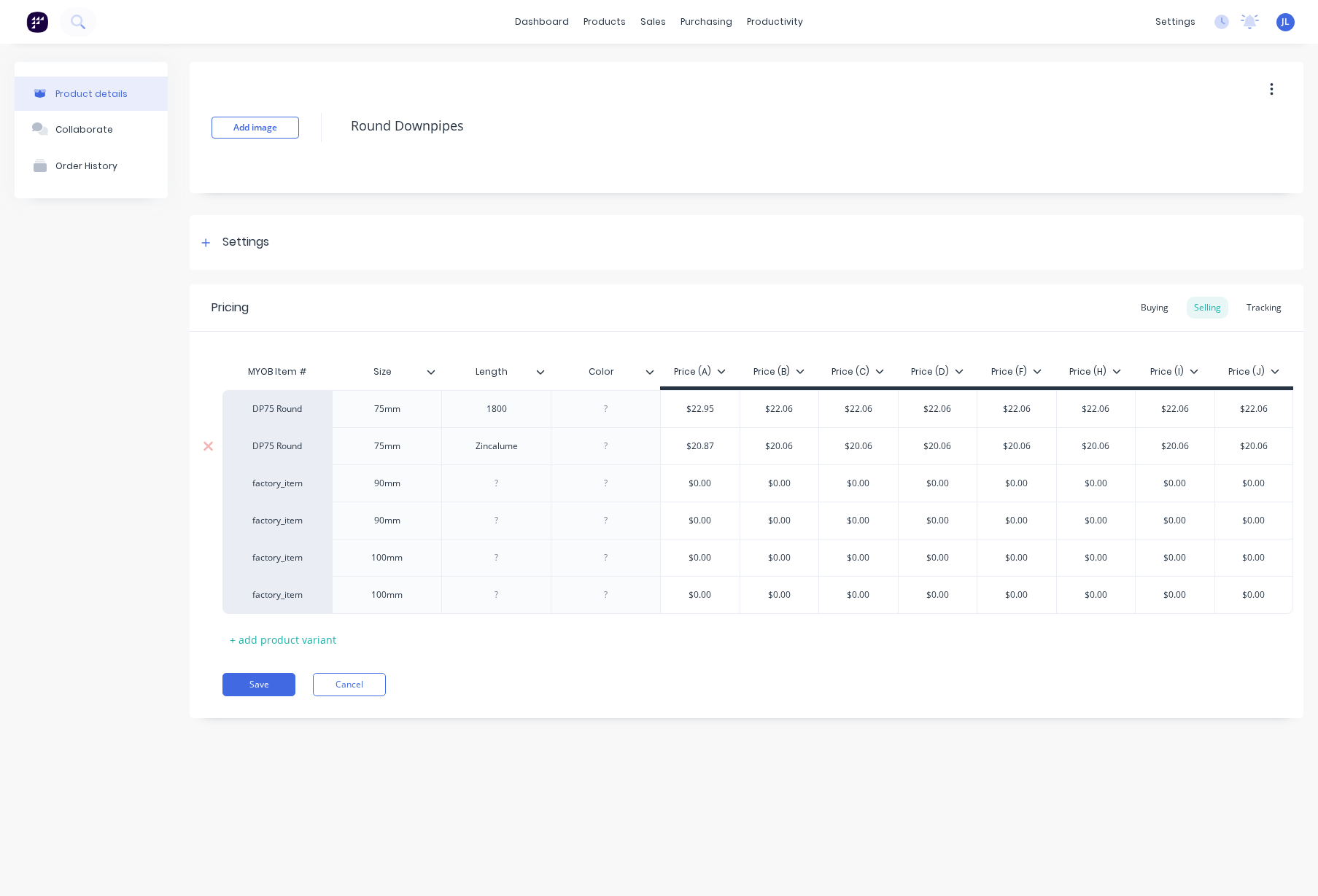
click at [515, 452] on div "Zincalume" at bounding box center [497, 447] width 73 height 19
type textarea "x"
click at [515, 452] on div "Zincalume" at bounding box center [497, 447] width 73 height 19
type textarea "x"
click at [507, 487] on div at bounding box center [497, 484] width 73 height 19
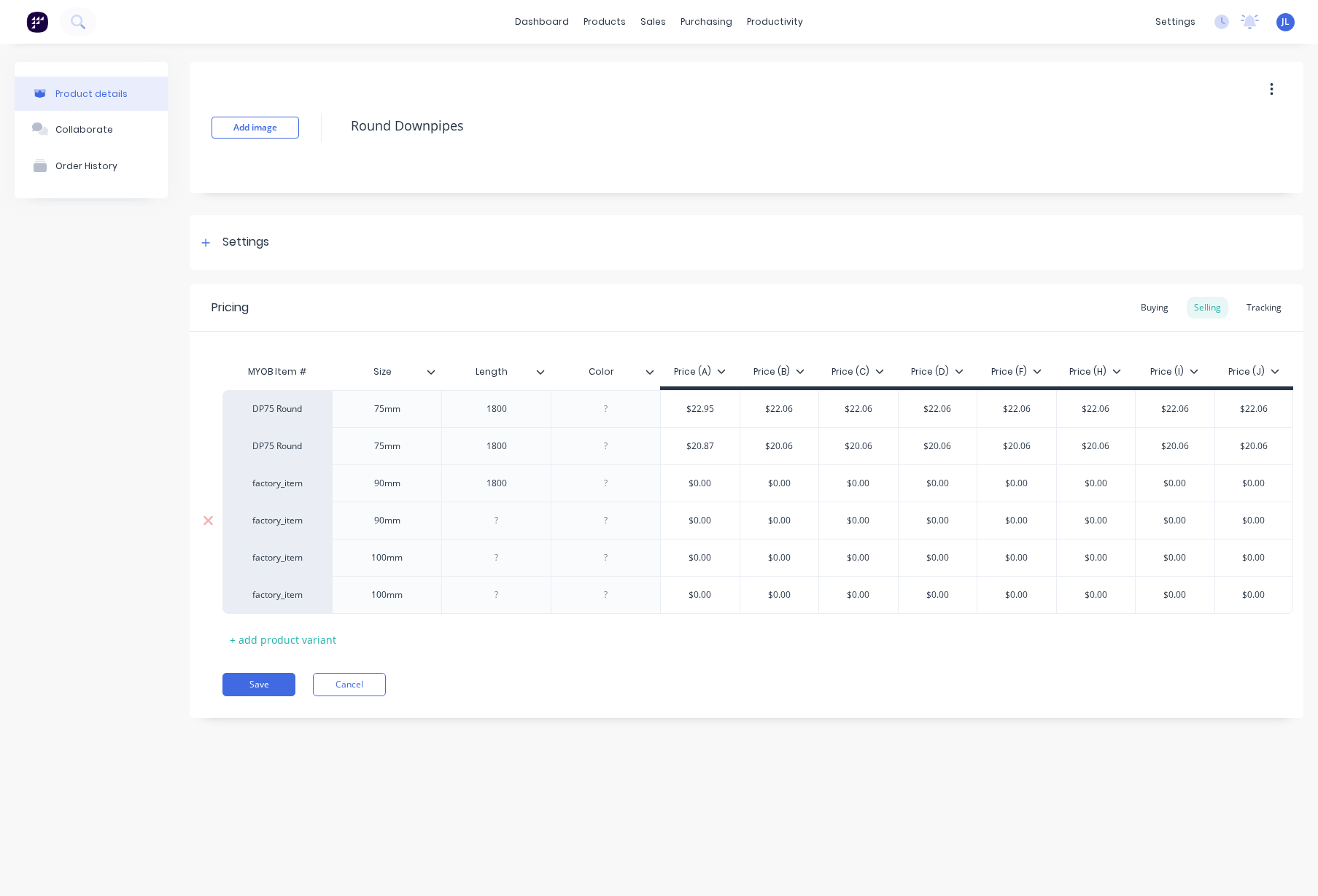
type textarea "x"
click at [510, 524] on div at bounding box center [497, 521] width 73 height 19
type textarea "x"
click at [507, 558] on div at bounding box center [497, 558] width 73 height 19
type textarea "x"
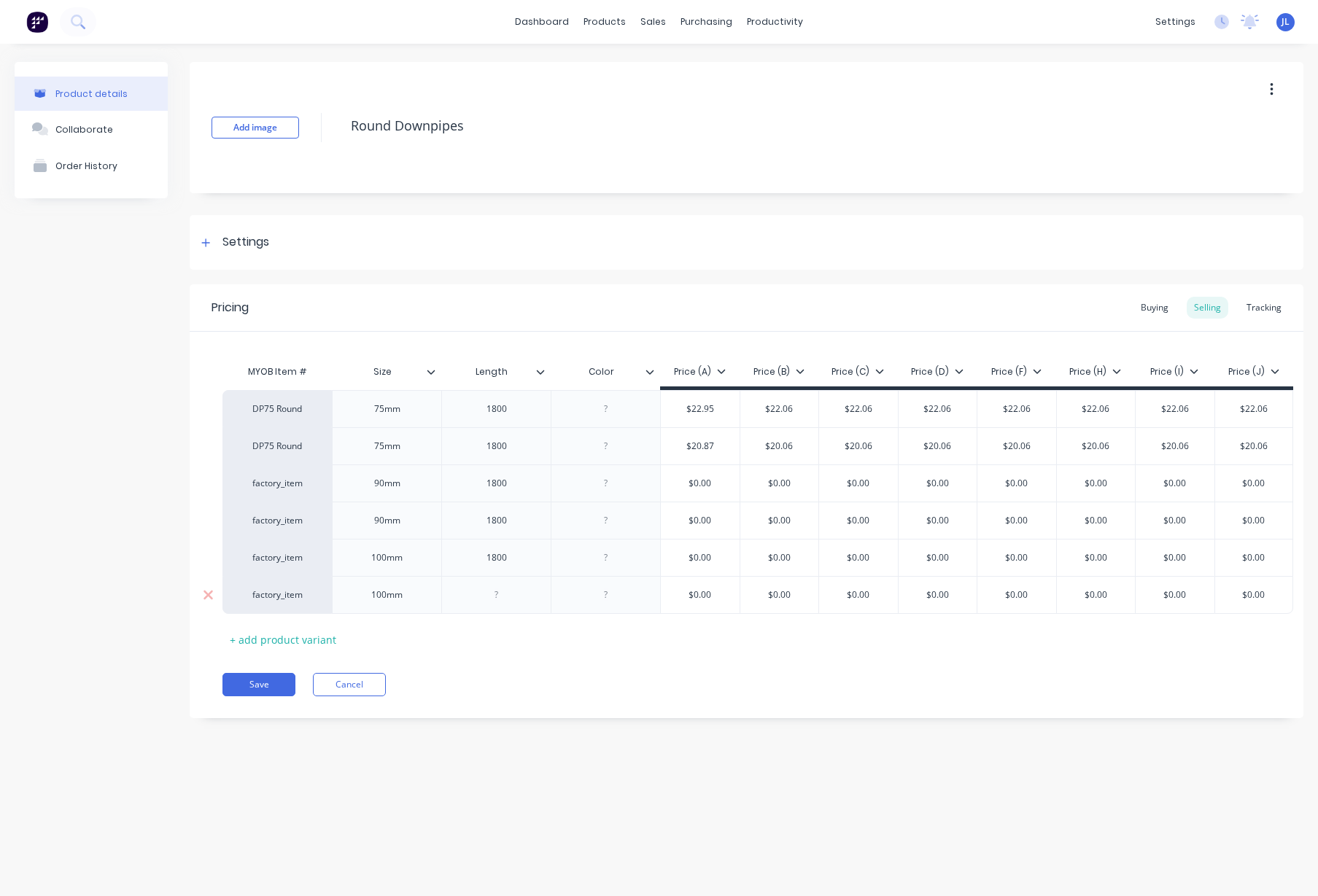
click at [499, 592] on div at bounding box center [497, 596] width 73 height 19
type textarea "x"
click at [620, 405] on div at bounding box center [606, 409] width 73 height 19
click at [207, 241] on icon at bounding box center [206, 243] width 9 height 10
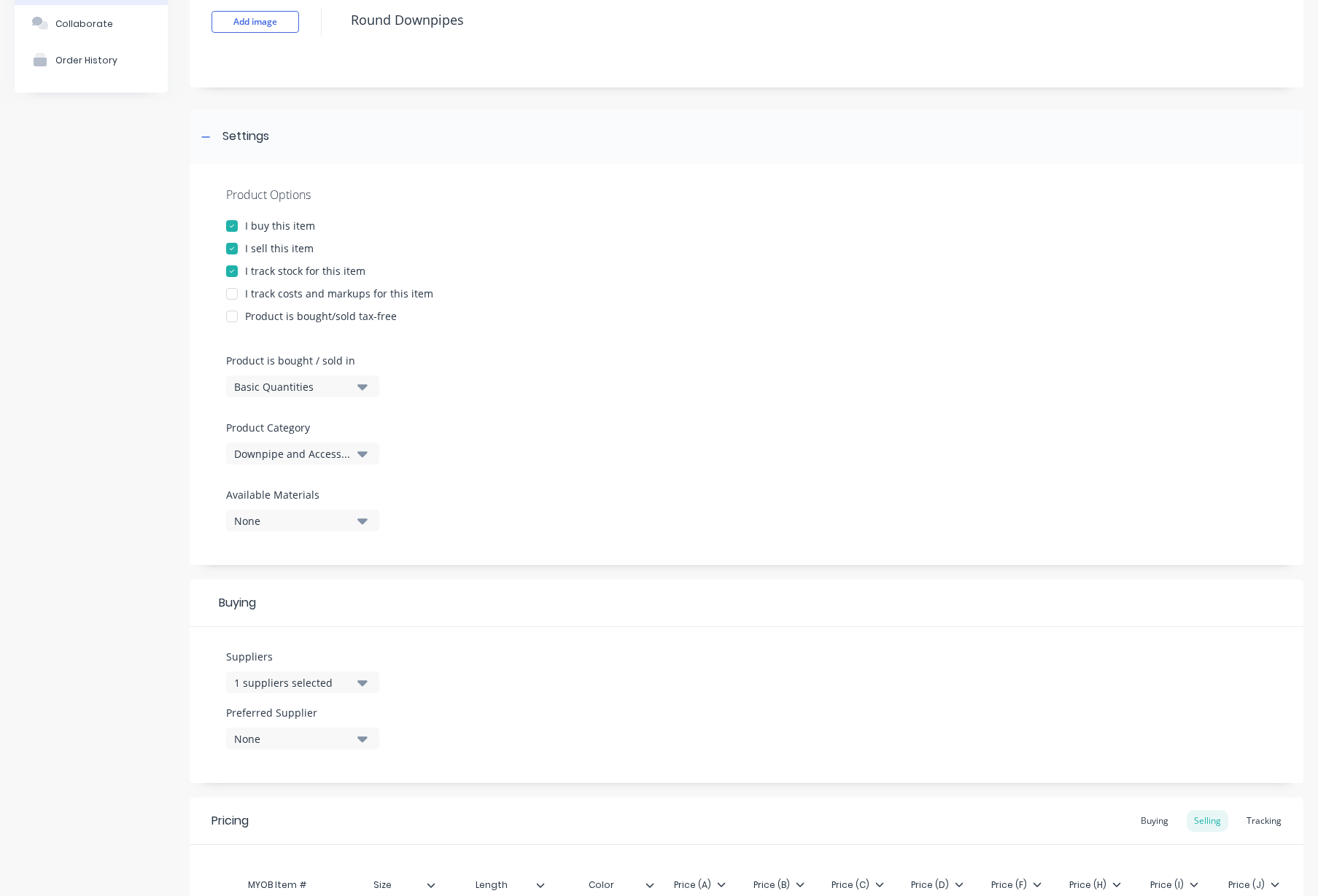
scroll to position [183, 0]
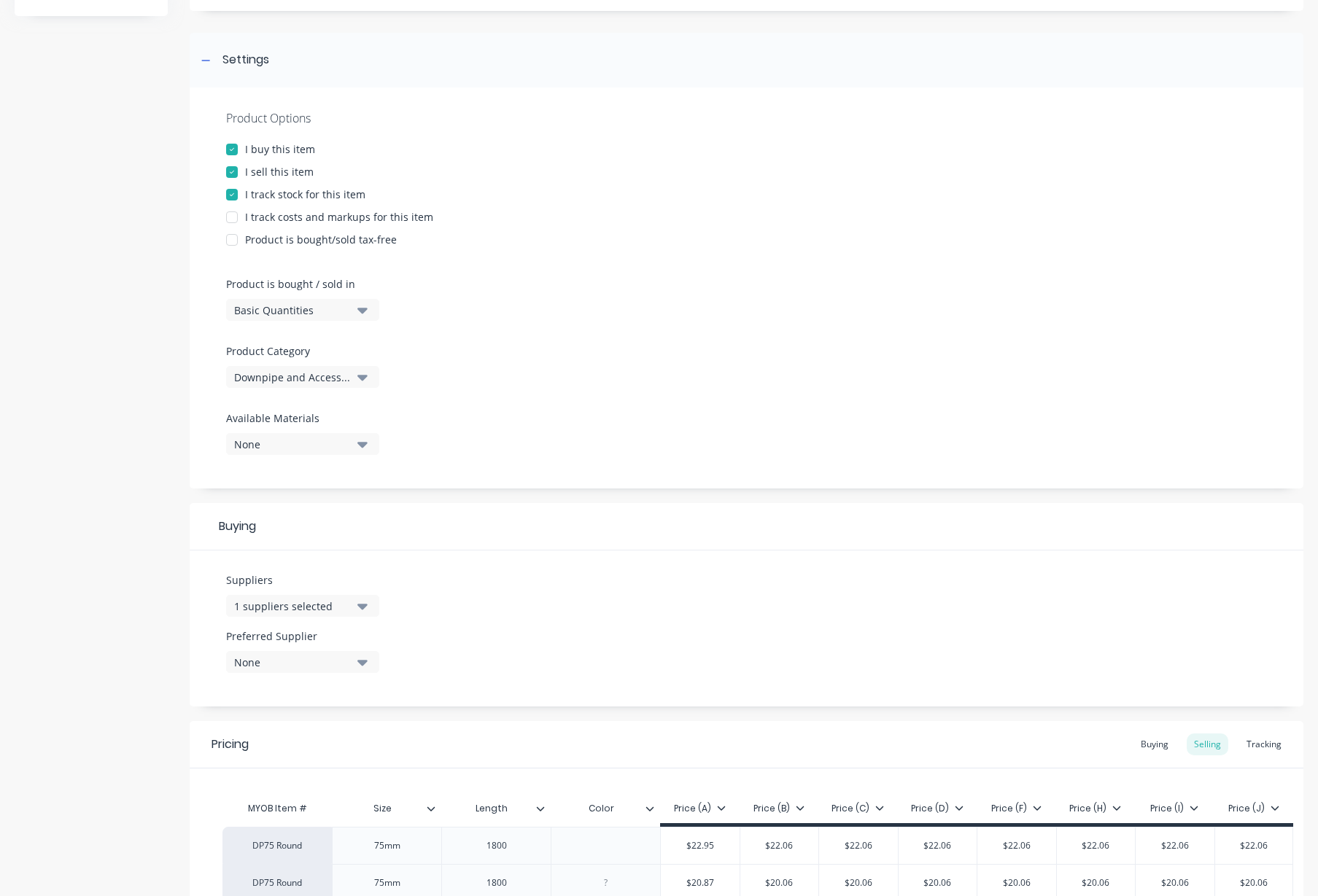
click at [355, 444] on button "None" at bounding box center [302, 443] width 153 height 22
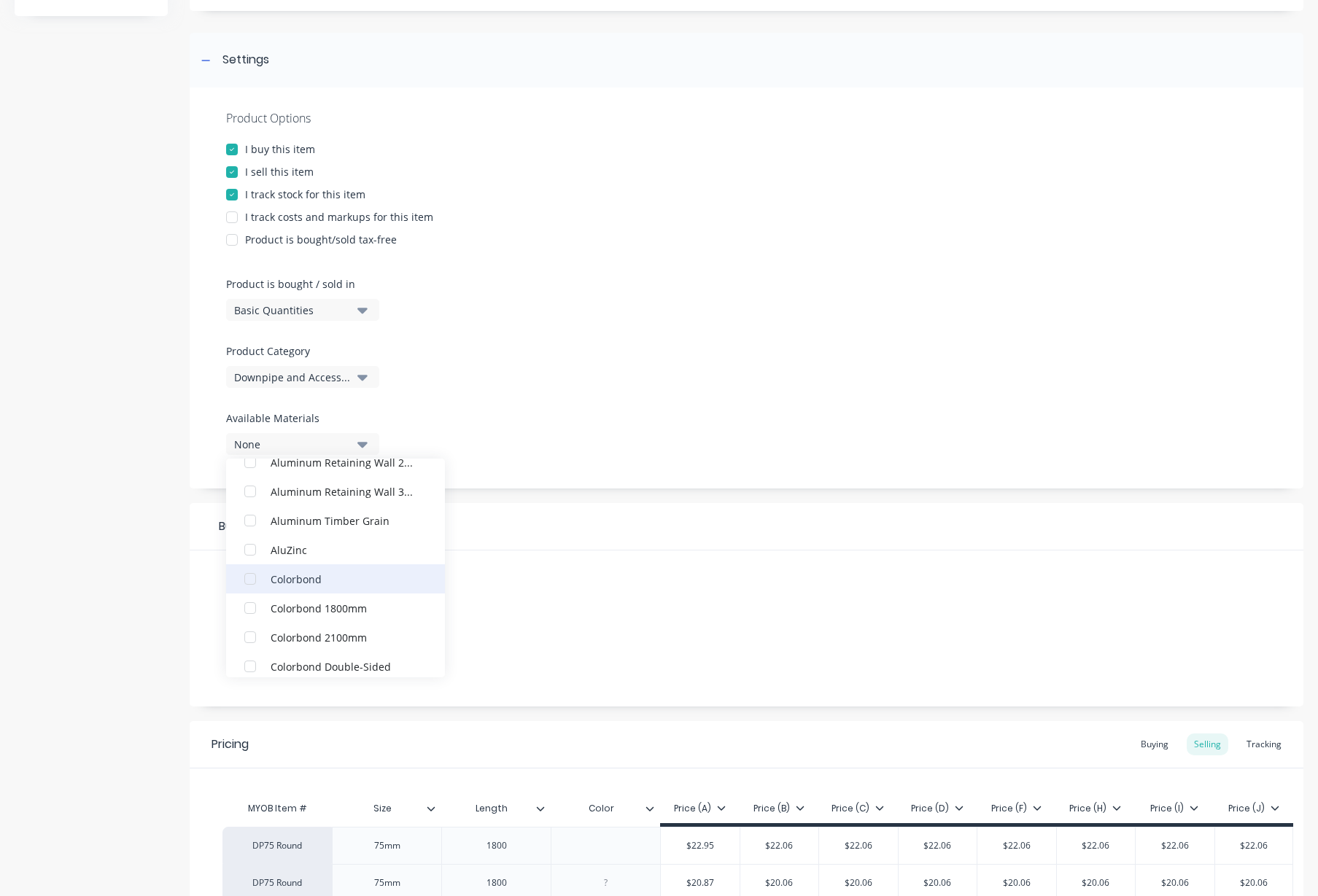
click at [250, 580] on div "button" at bounding box center [250, 579] width 29 height 29
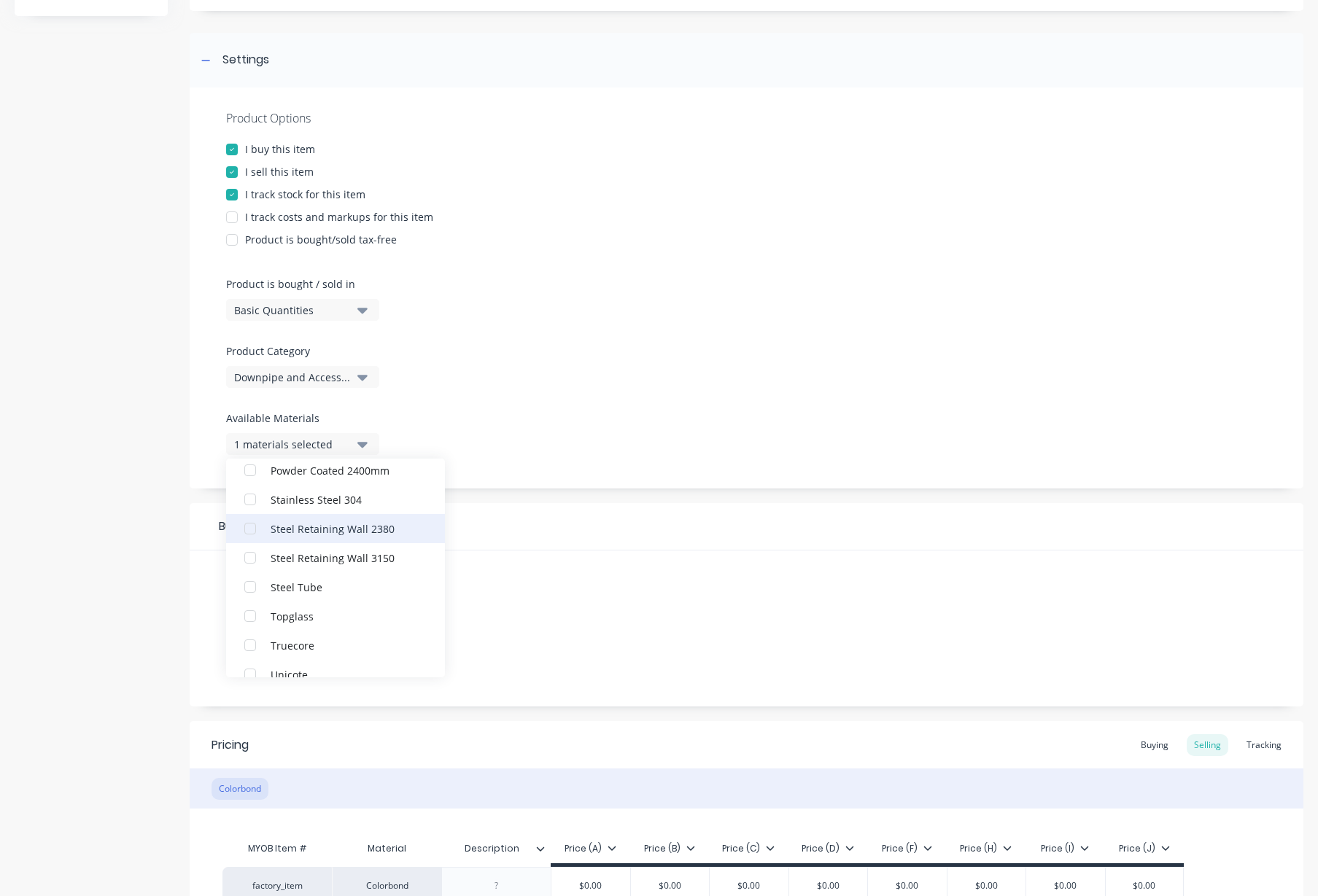
scroll to position [803, 0]
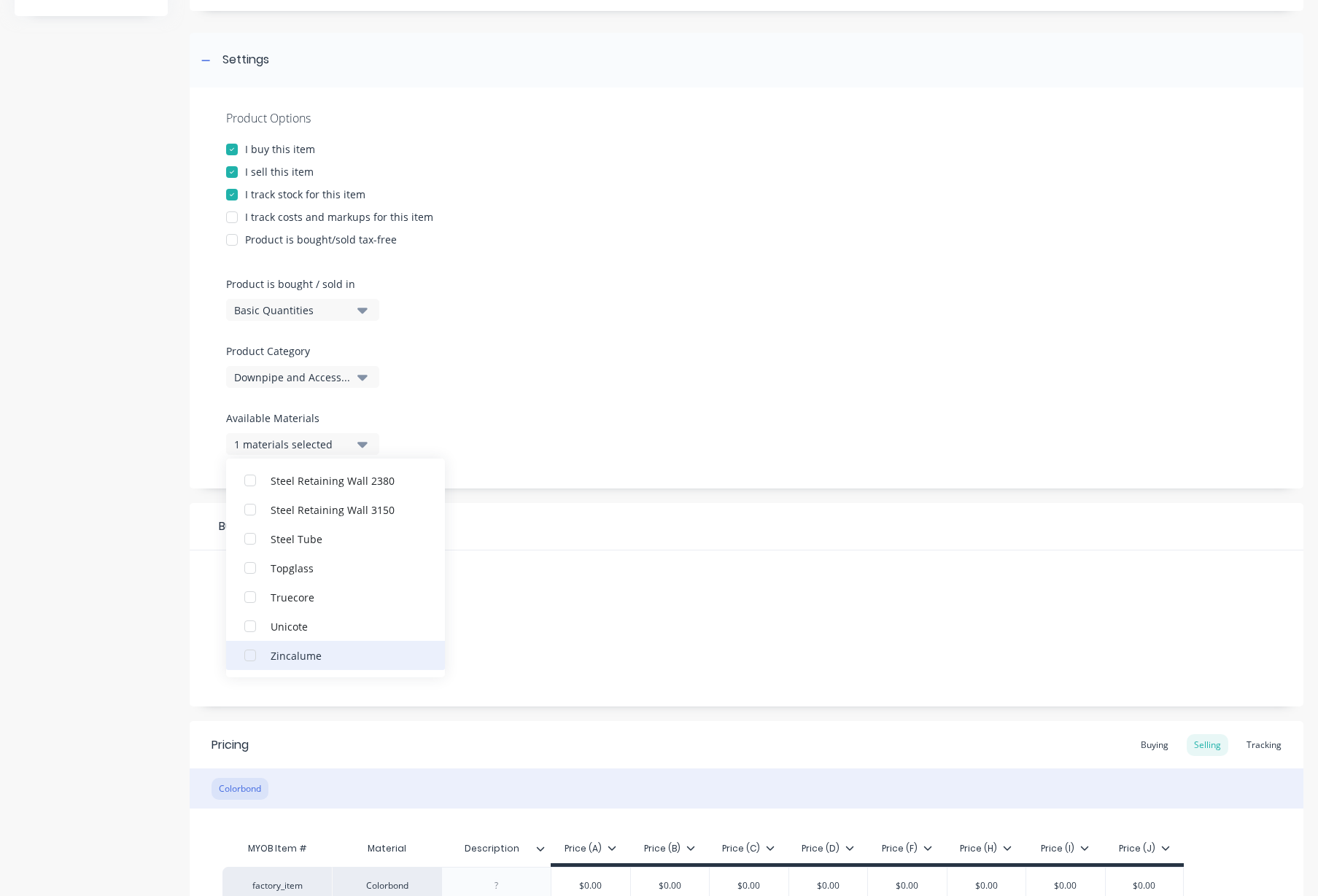
click at [250, 654] on div "button" at bounding box center [250, 656] width 29 height 29
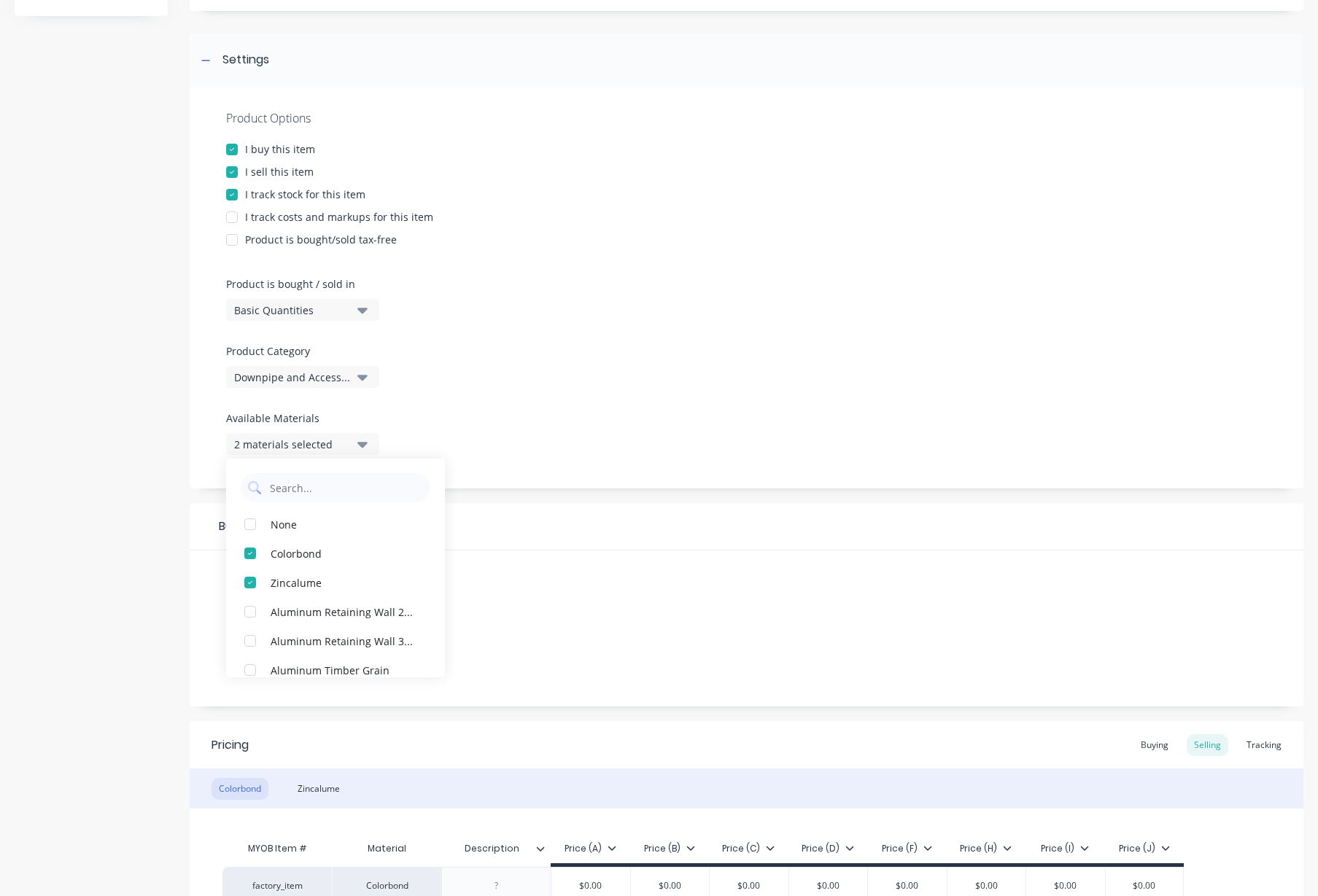
click at [68, 601] on div "Product details Collaborate Order History" at bounding box center [91, 455] width 153 height 1151
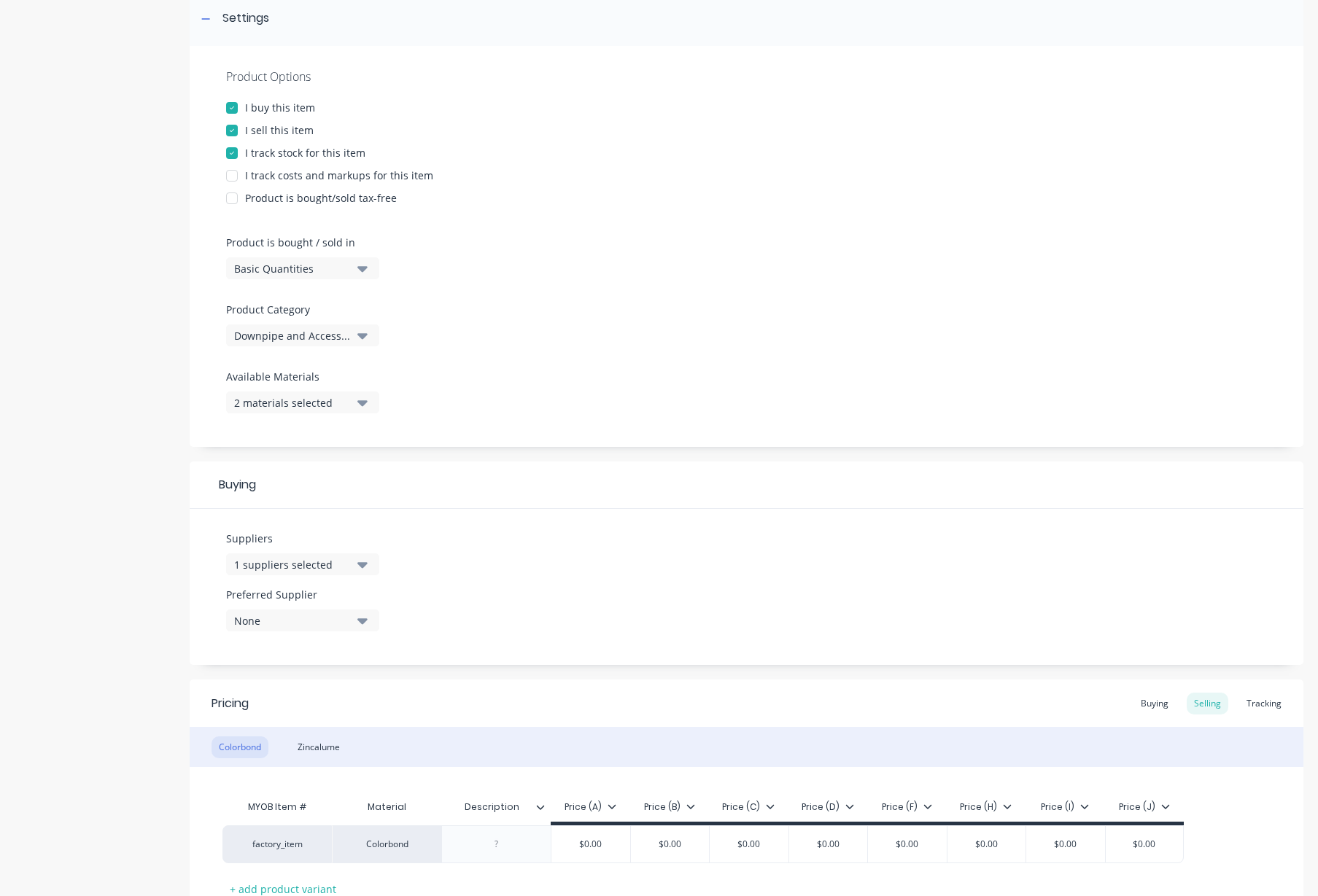
scroll to position [336, 0]
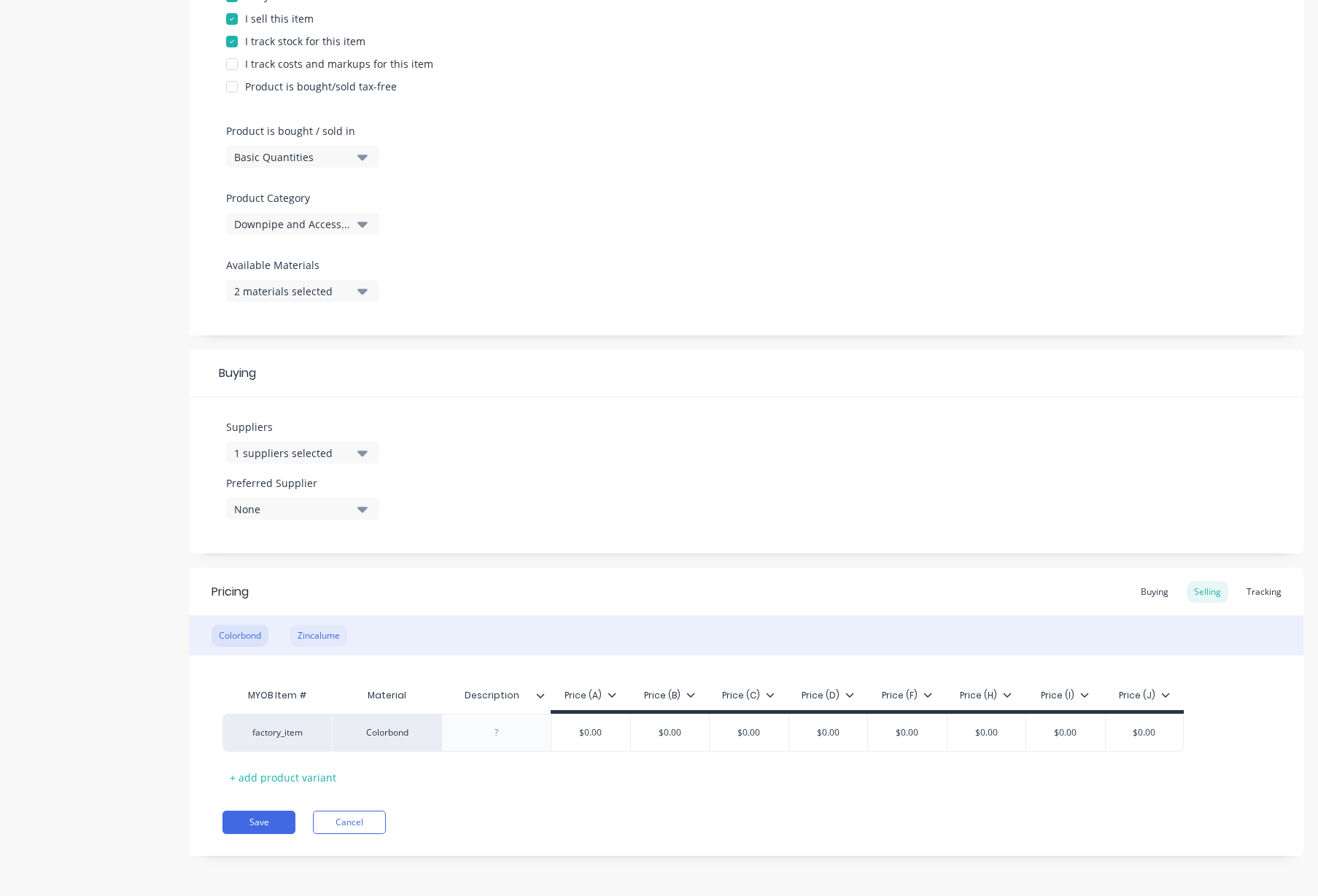
click at [318, 638] on div "Zincalume" at bounding box center [319, 635] width 57 height 22
click at [228, 628] on div "Colorbond" at bounding box center [240, 635] width 57 height 22
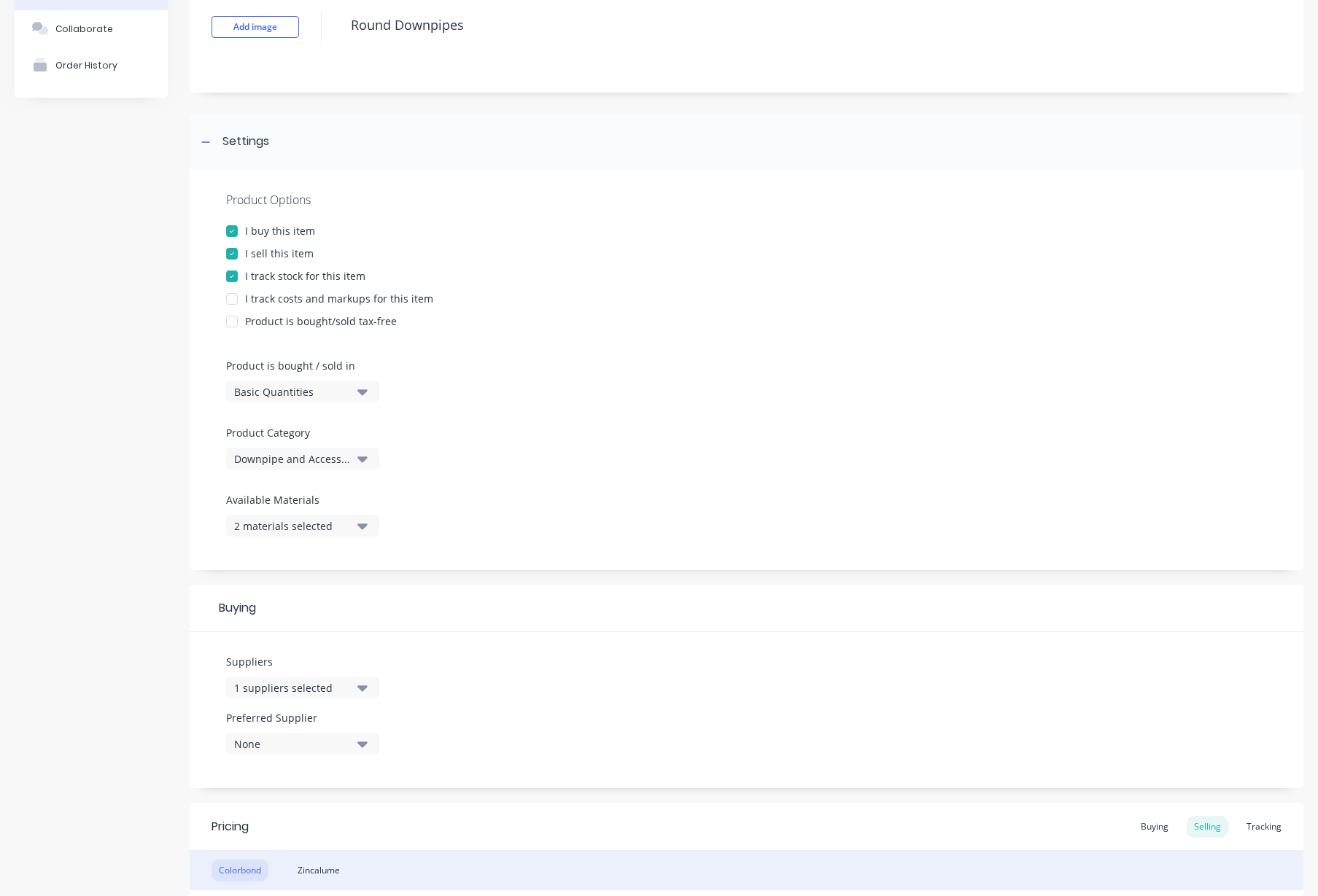
scroll to position [153, 0]
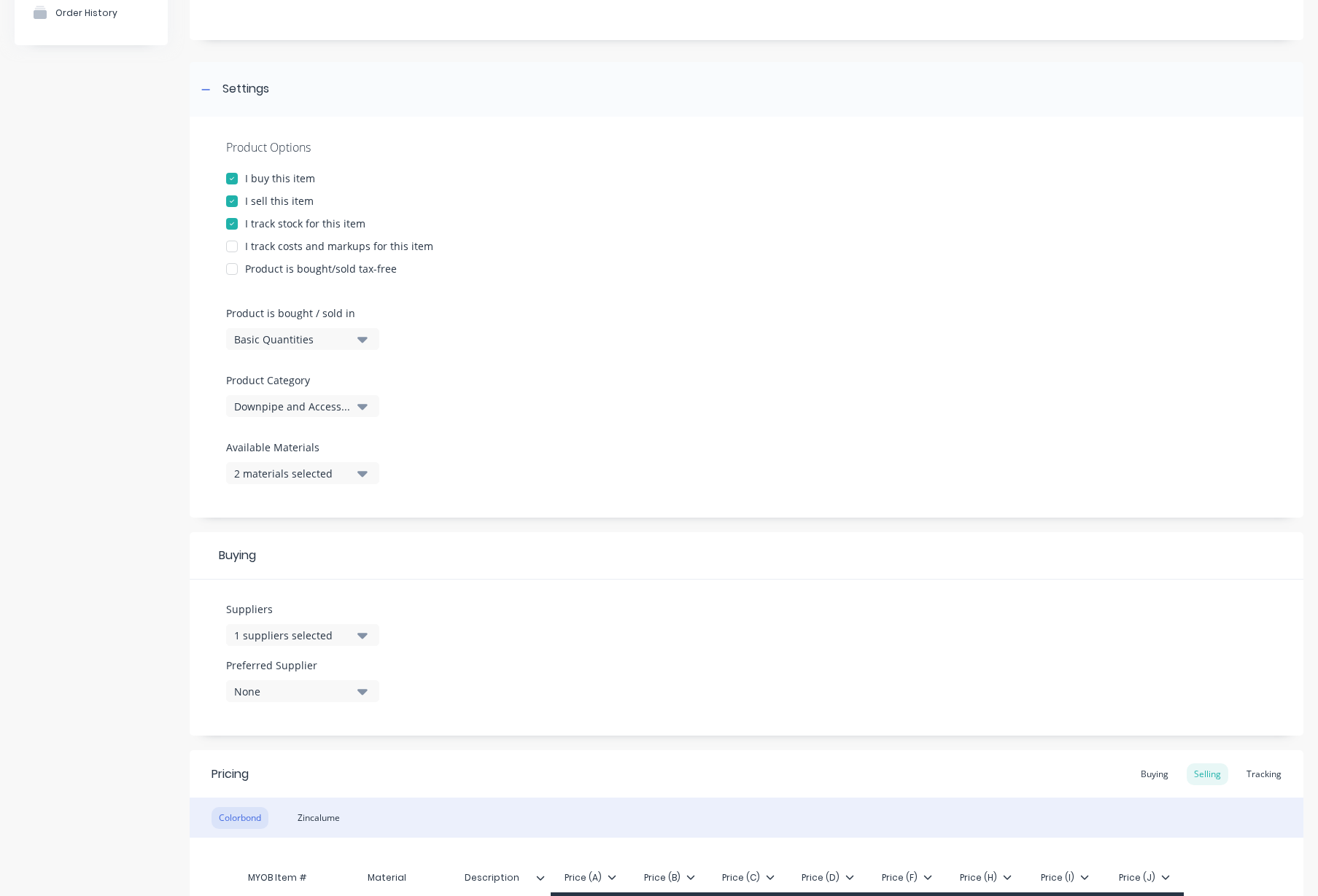
click at [234, 222] on div at bounding box center [232, 224] width 29 height 29
type textarea "x"
click at [123, 250] on div "Product details Collaborate Order History" at bounding box center [91, 485] width 153 height 1151
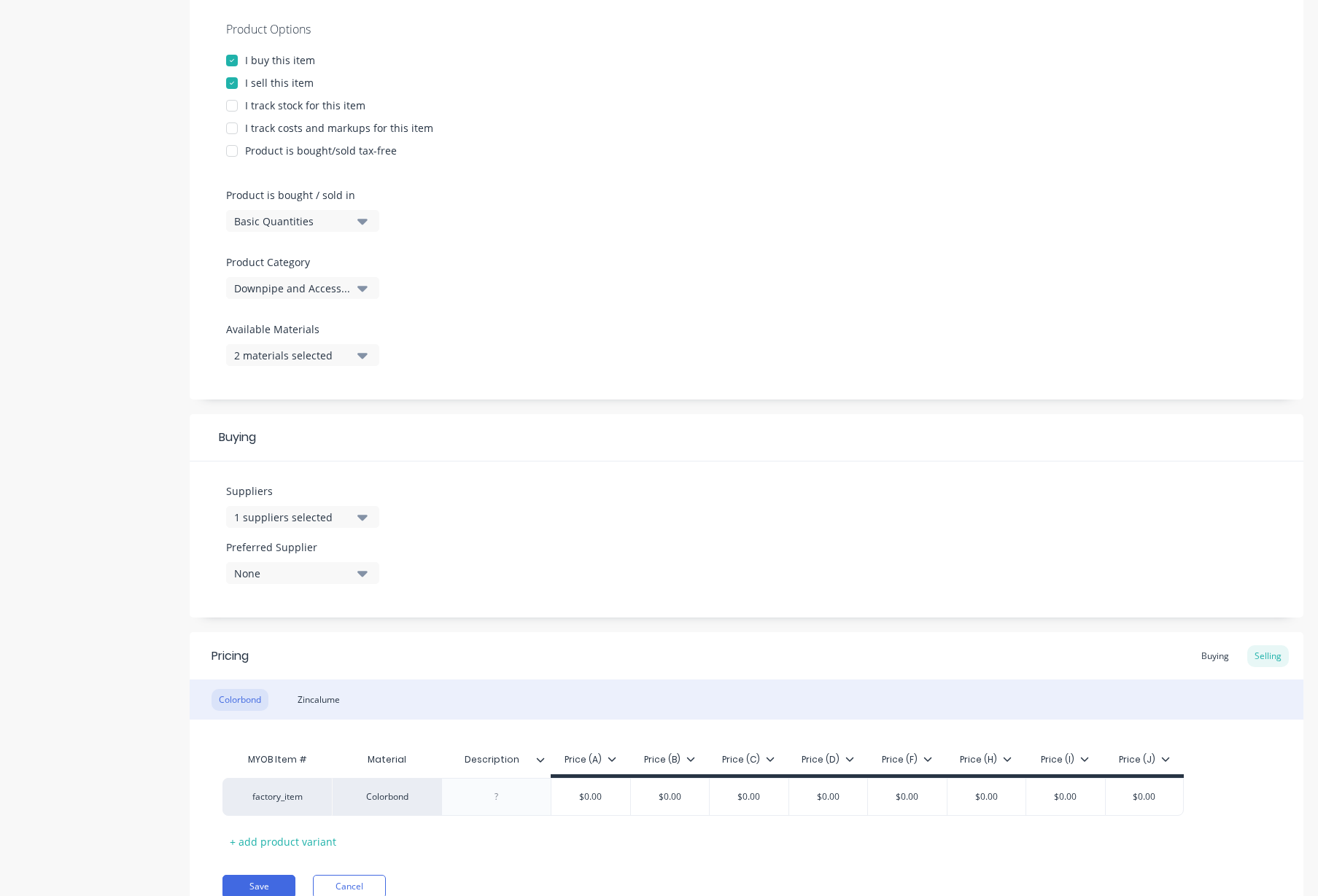
scroll to position [336, 0]
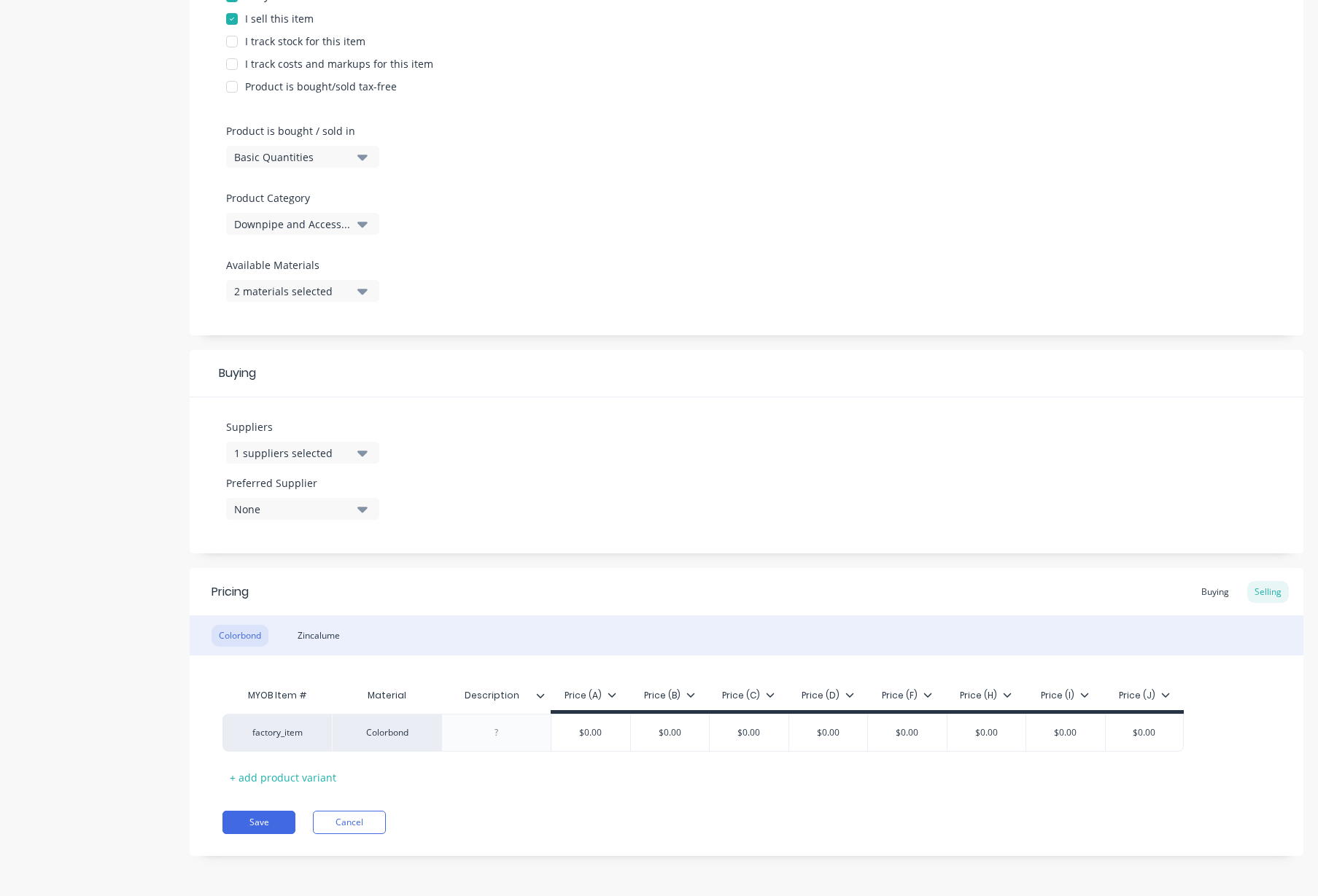
click at [287, 451] on div "1 suppliers selected" at bounding box center [292, 454] width 117 height 16
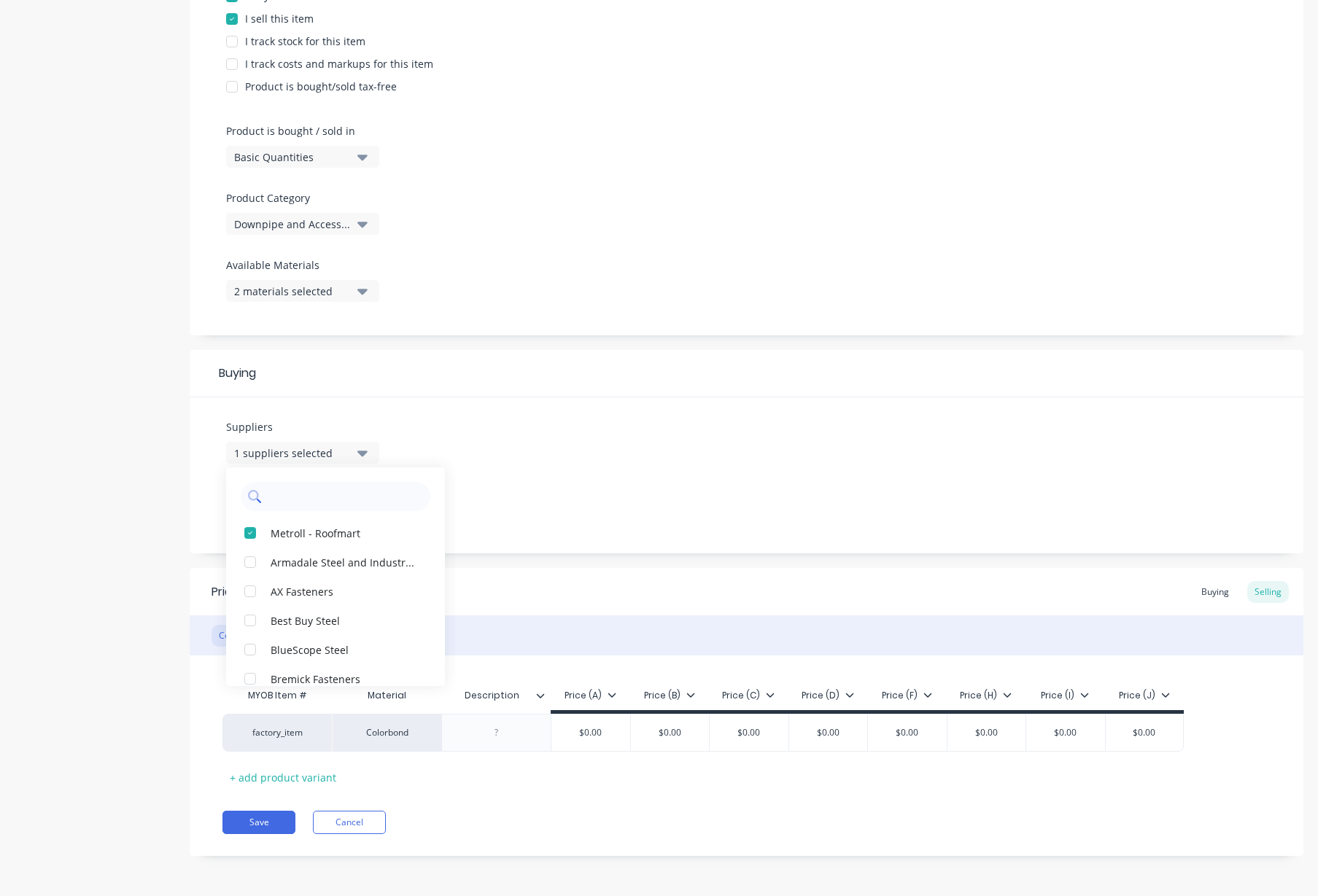
click at [316, 498] on input "text" at bounding box center [346, 497] width 155 height 29
type input "str"
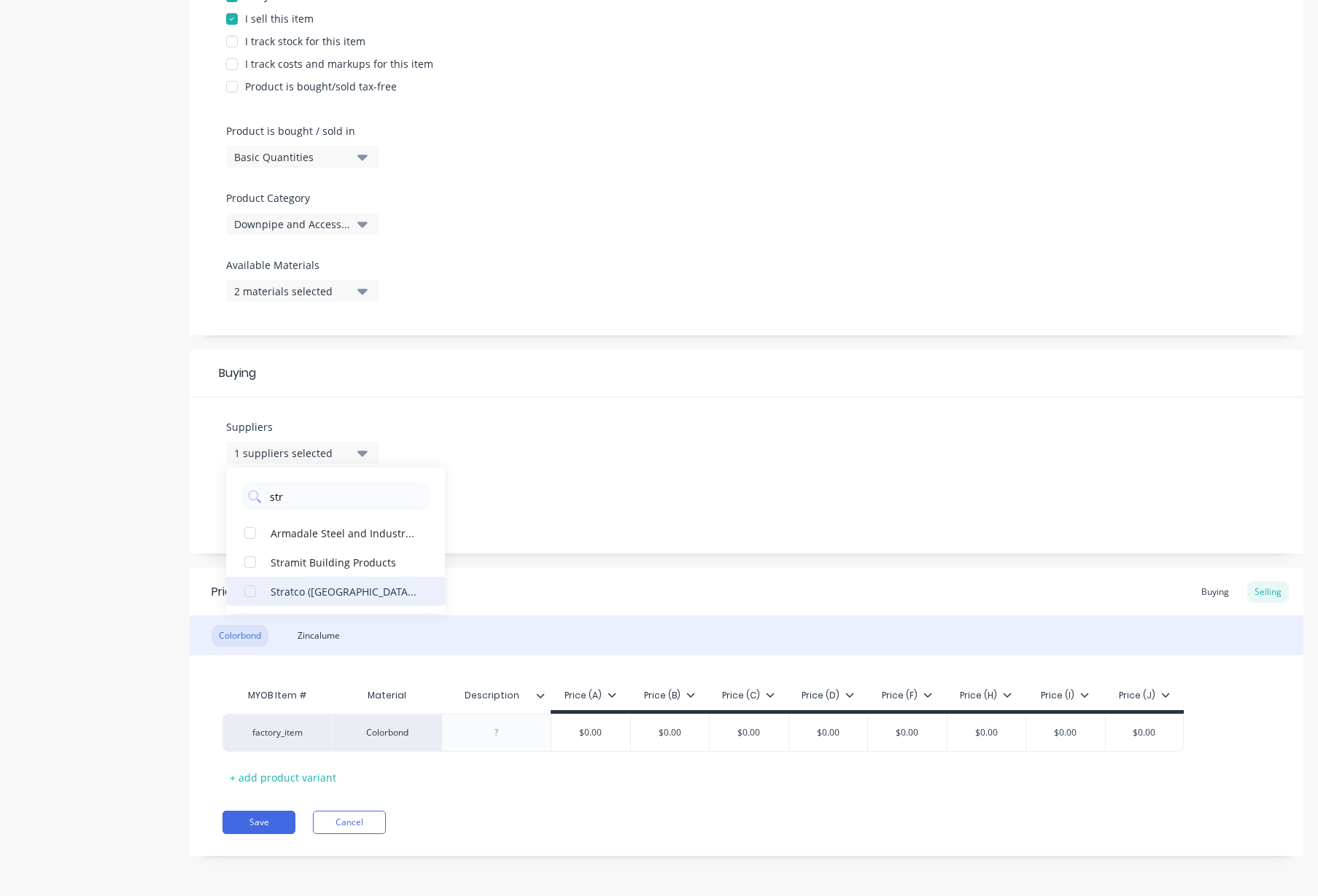
click at [245, 590] on div "button" at bounding box center [250, 591] width 29 height 29
type textarea "x"
type input "str"
click at [97, 716] on div "Product details Collaborate Order History" at bounding box center [91, 302] width 153 height 1151
click at [267, 826] on button "Save" at bounding box center [259, 822] width 73 height 23
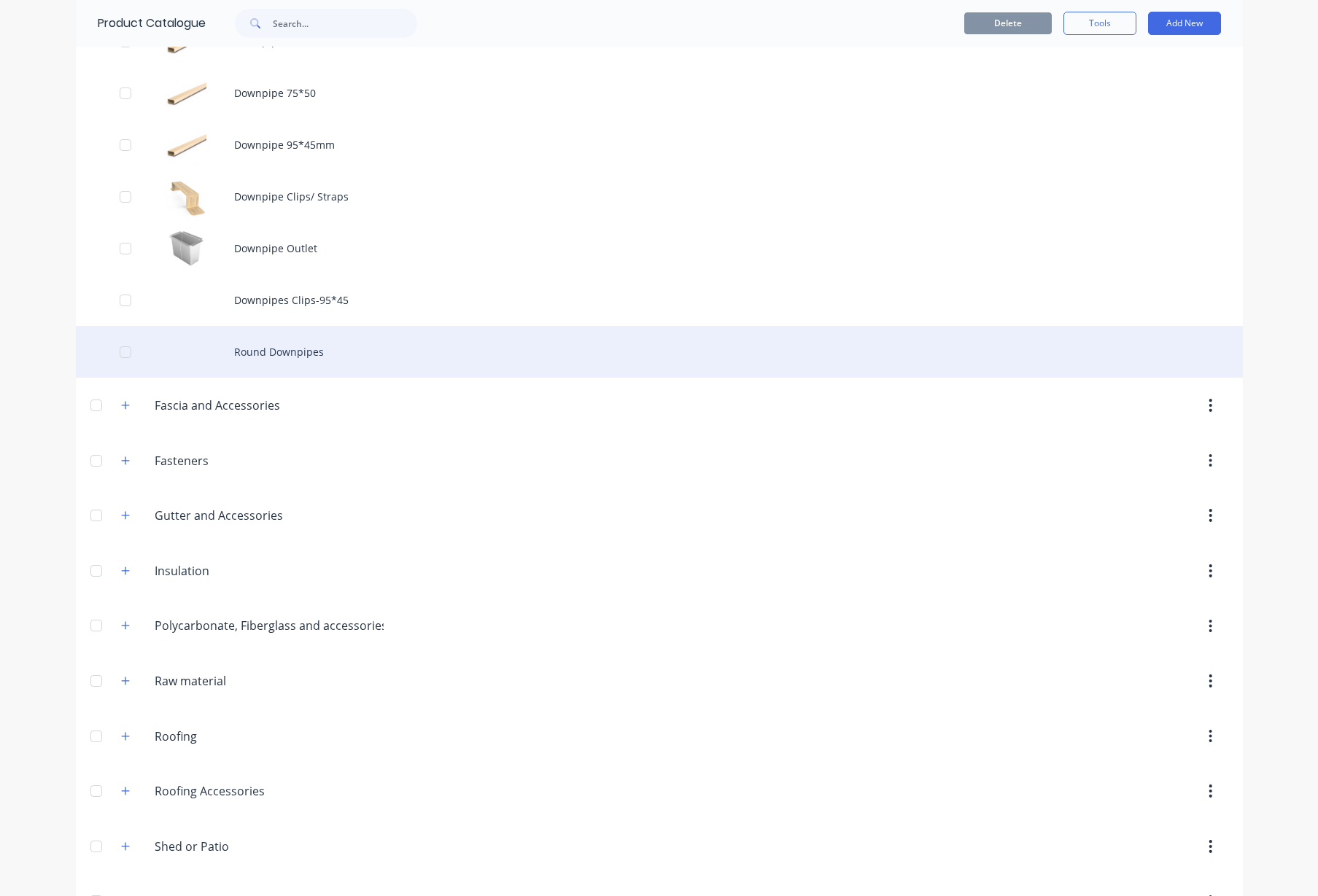
scroll to position [649, 0]
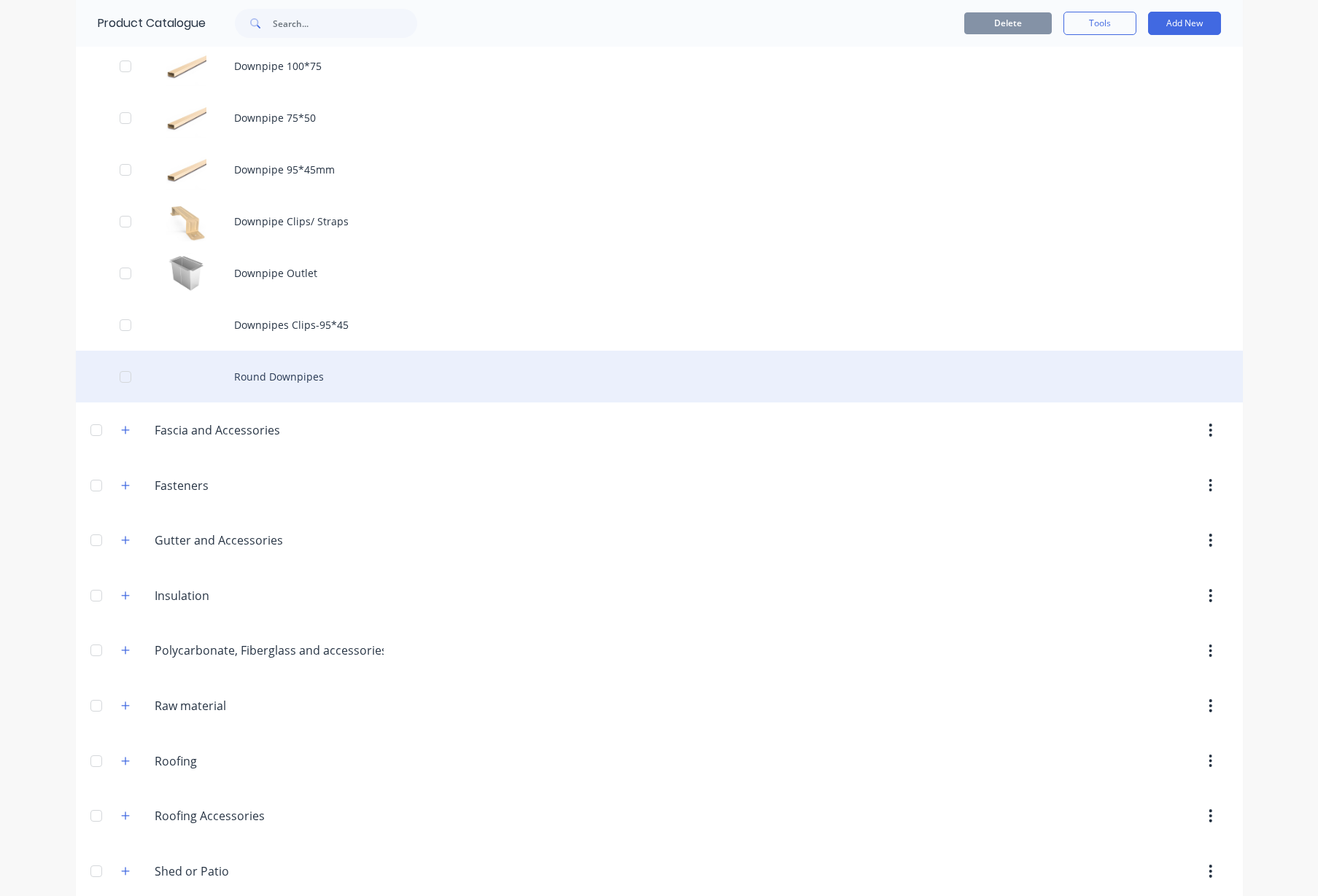
click at [287, 377] on div "Round Downpipes" at bounding box center [660, 377] width 1167 height 52
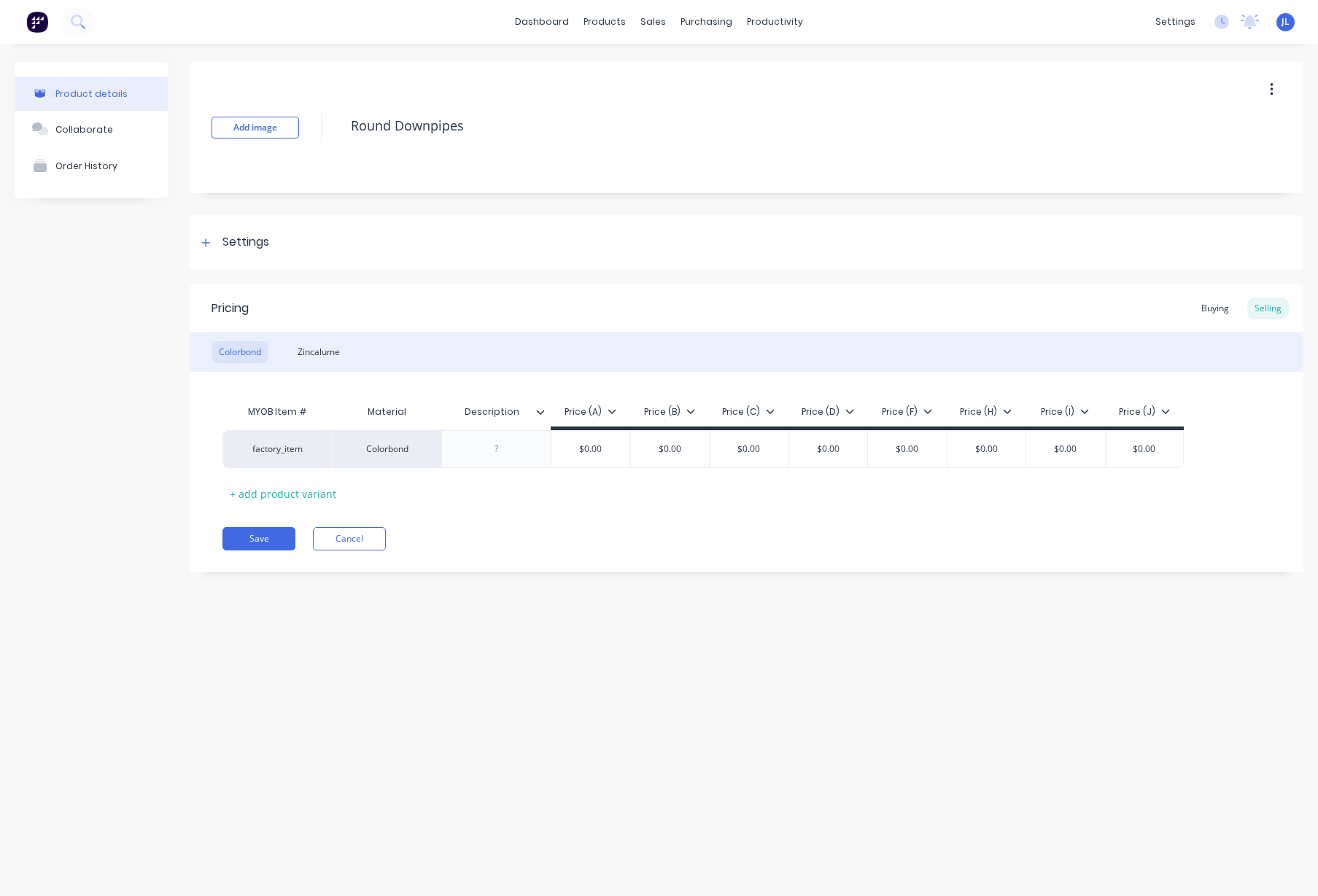
type textarea "x"
click at [507, 410] on input "Description" at bounding box center [492, 411] width 100 height 13
click at [507, 410] on input "Description" at bounding box center [492, 411] width 100 height 13
type input "Size"
click at [542, 410] on icon at bounding box center [540, 412] width 9 height 9
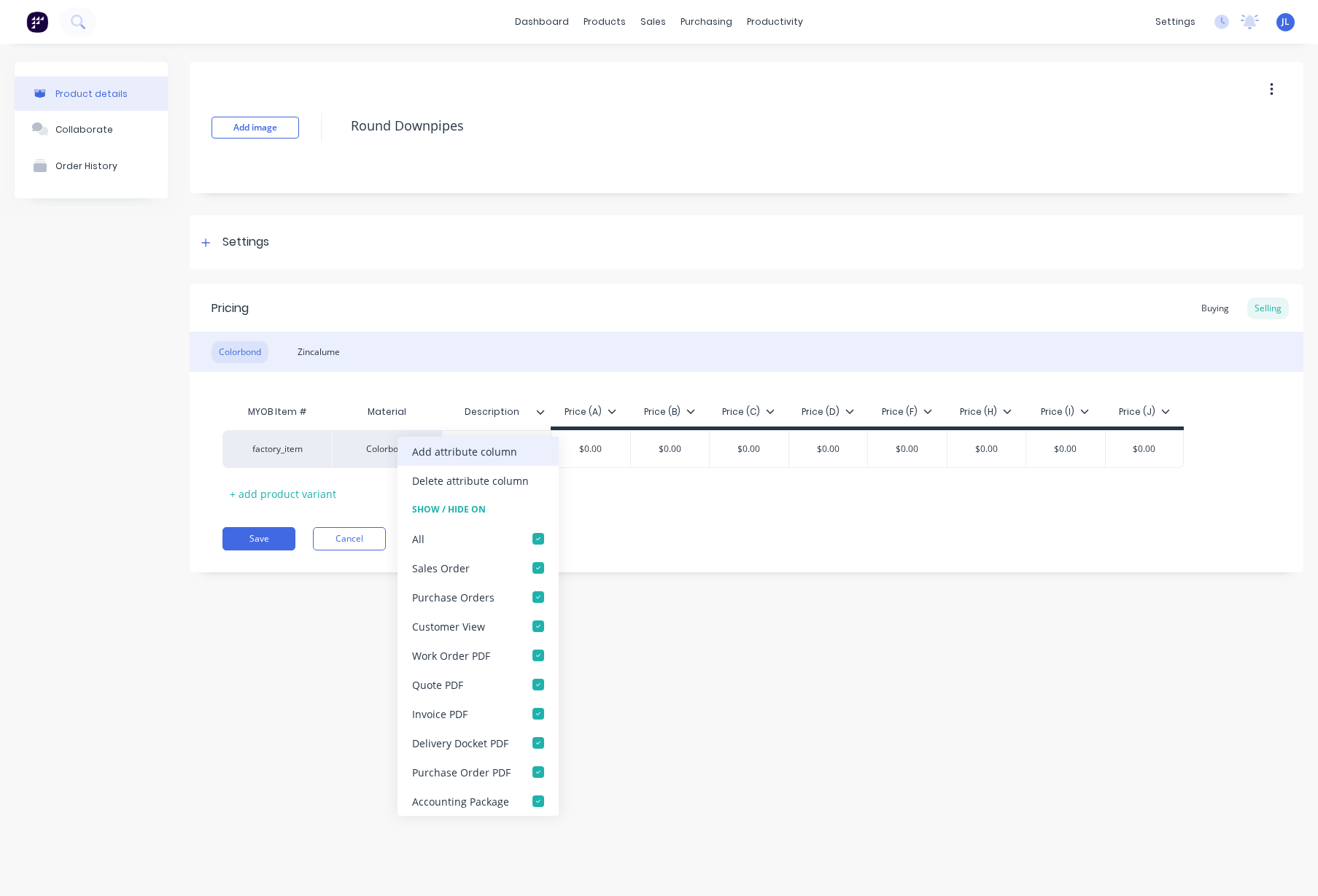
click at [481, 454] on div "Add attribute column" at bounding box center [464, 452] width 105 height 16
type textarea "x"
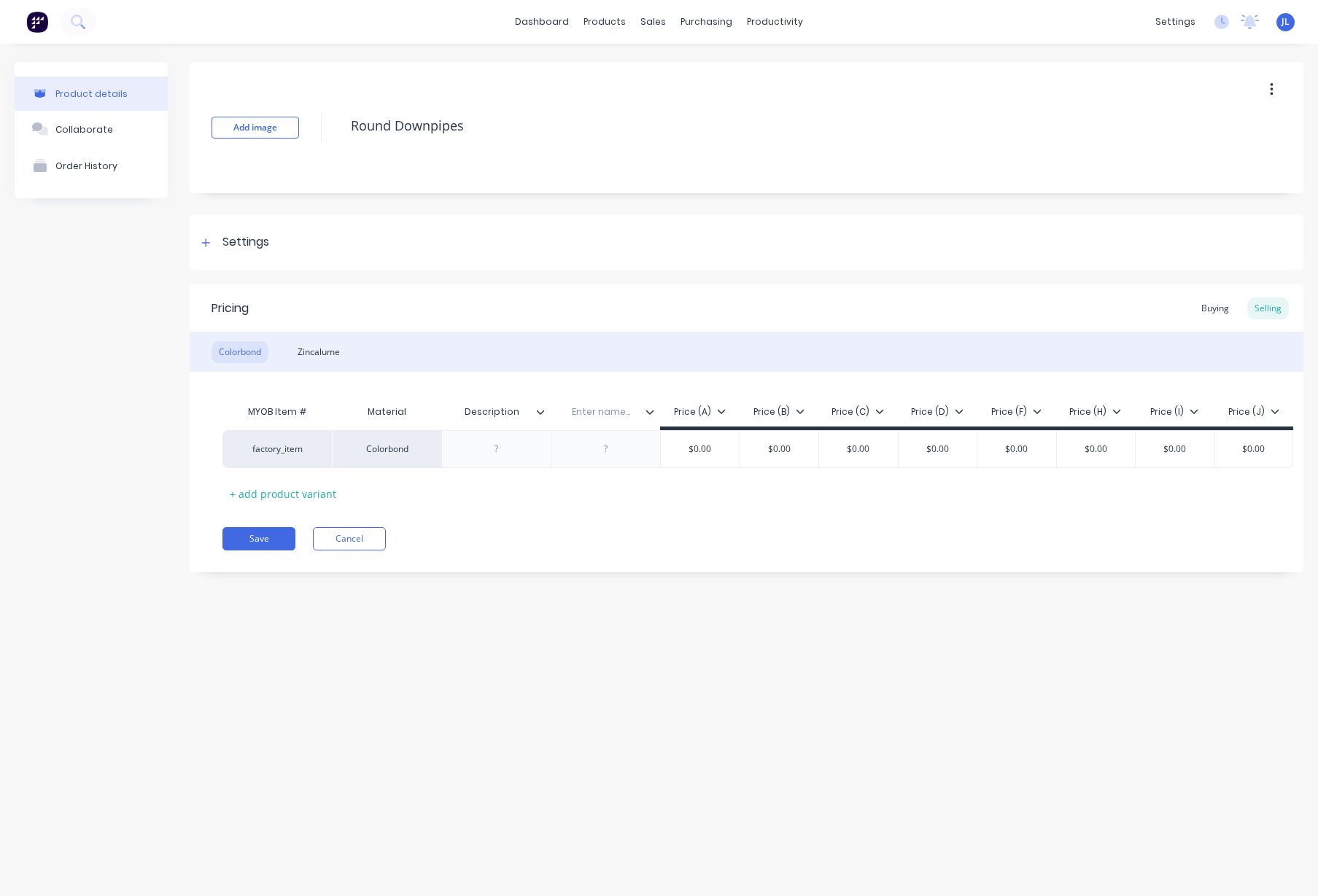
click at [600, 413] on input "text" at bounding box center [601, 411] width 100 height 13
type input "Color"
type textarea "x"
click at [505, 549] on div "Save Cancel" at bounding box center [763, 538] width 1082 height 23
drag, startPoint x: 600, startPoint y: 519, endPoint x: 594, endPoint y: 493, distance: 26.7
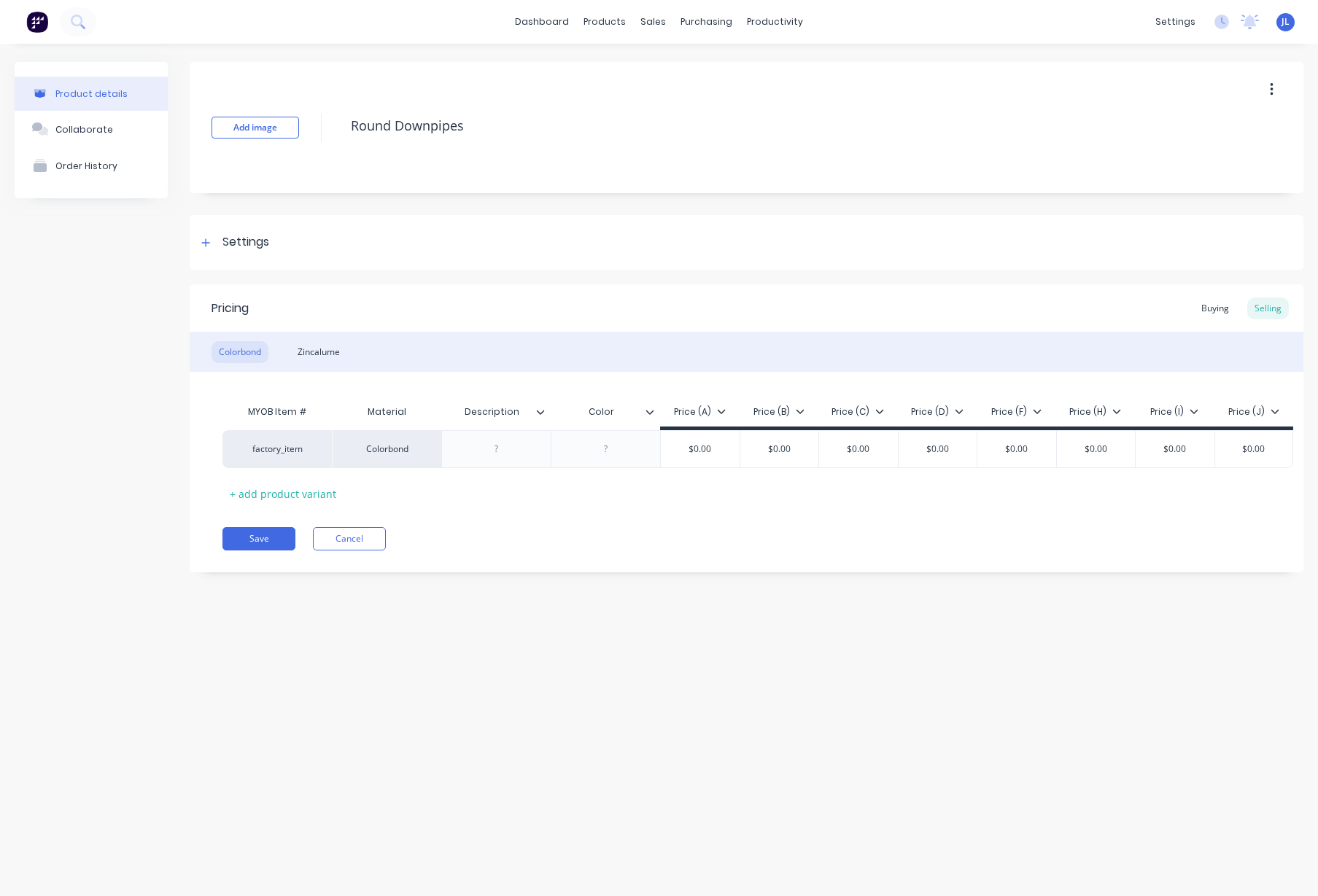
click at [600, 512] on div "Pricing Buying Selling Colorbond Zincalume MYOB Item # Material Description Col…" at bounding box center [746, 429] width 1114 height 288
click at [509, 412] on input "Description" at bounding box center [492, 411] width 100 height 13
type input "Length"
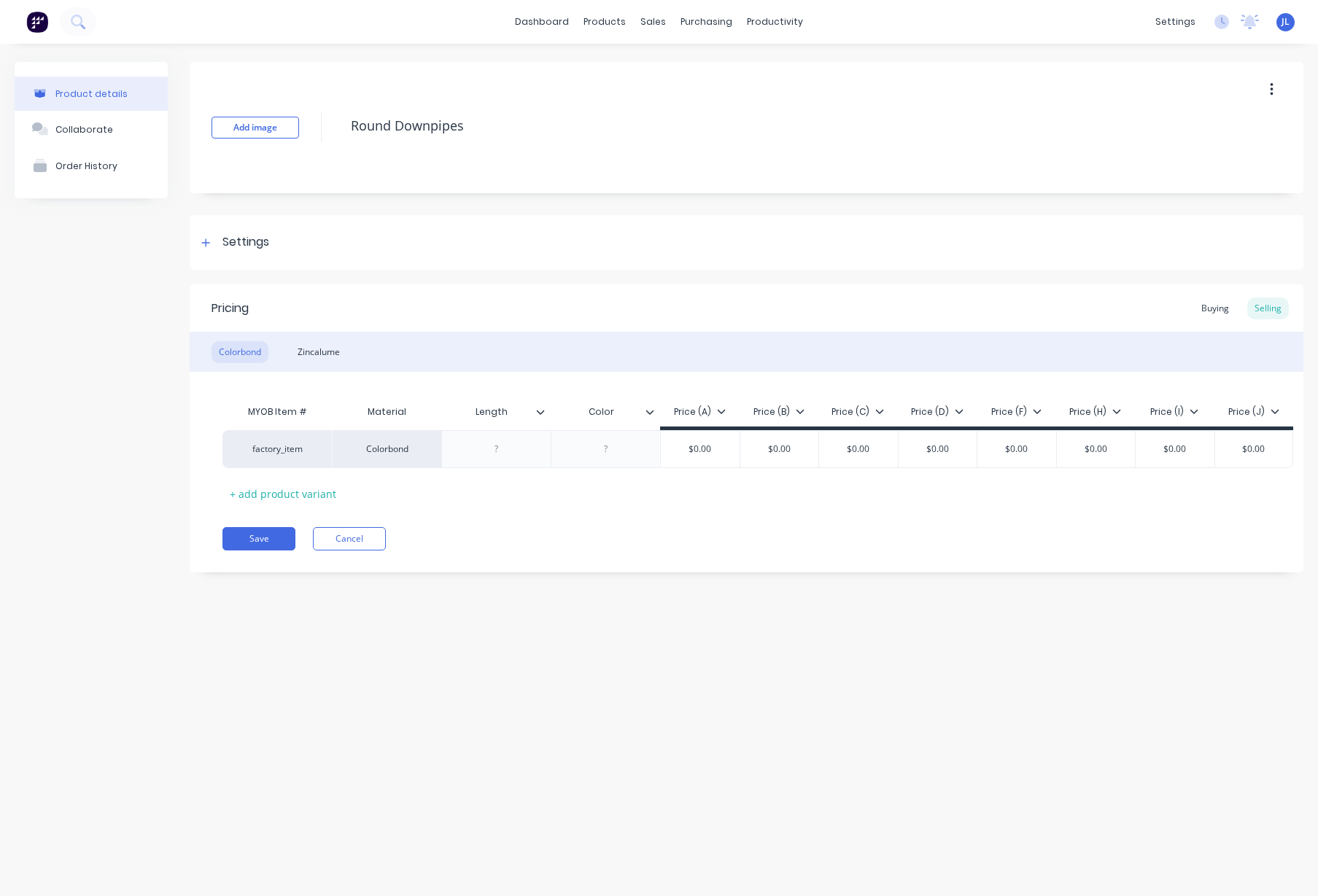
type textarea "x"
drag, startPoint x: 489, startPoint y: 555, endPoint x: 497, endPoint y: 545, distance: 12.8
click at [489, 554] on div "Pricing Buying Selling Colorbond Zincalume MYOB Item # Material Description Len…" at bounding box center [746, 429] width 1114 height 288
drag, startPoint x: 520, startPoint y: 536, endPoint x: 509, endPoint y: 484, distance: 53.2
click at [520, 531] on div "Save Cancel" at bounding box center [763, 538] width 1082 height 23
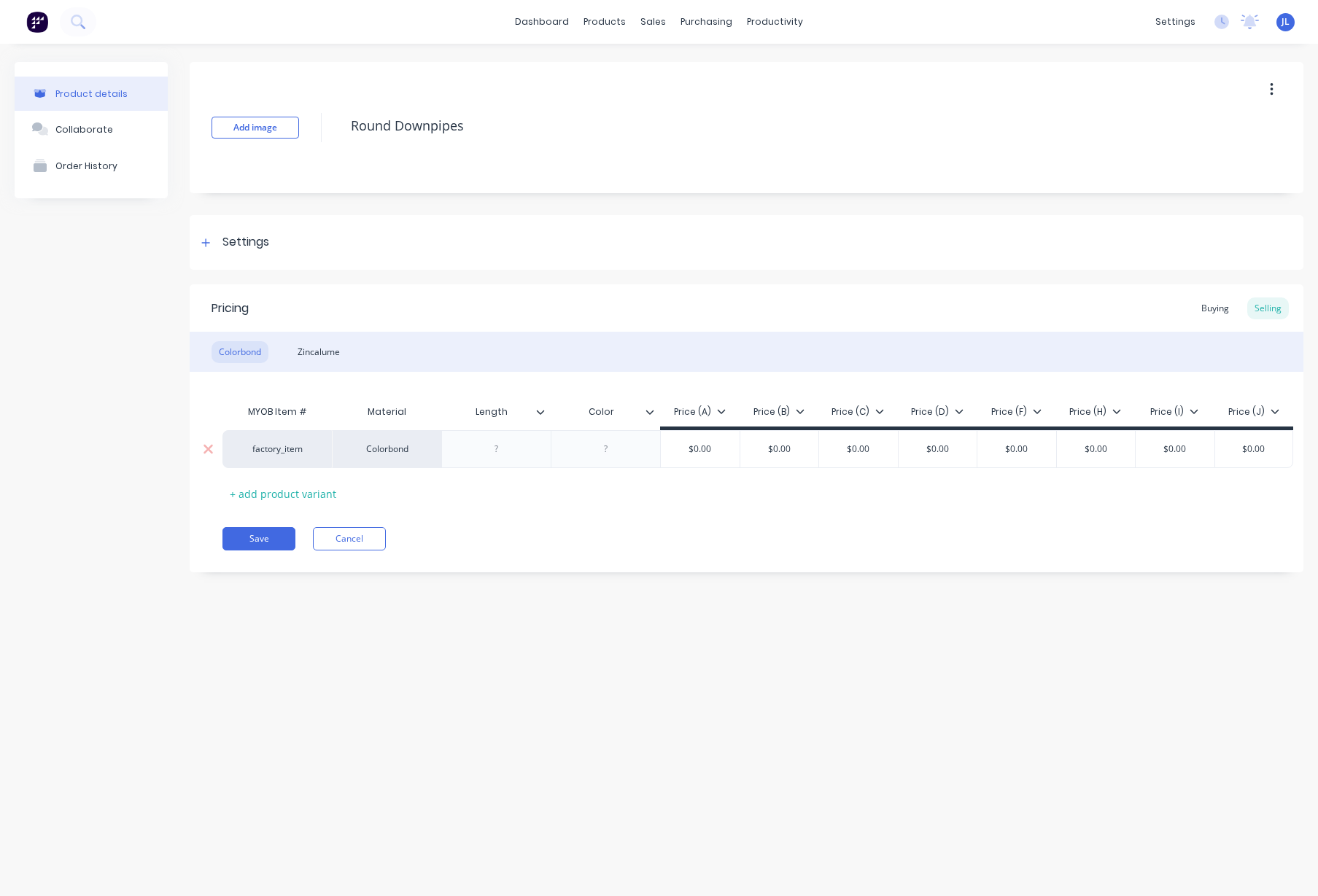
click at [508, 451] on div at bounding box center [497, 449] width 73 height 19
type textarea "x"
click at [576, 525] on div "Pricing Buying Selling Colorbond Zincalume MYOB Item # Material Length Color Pr…" at bounding box center [746, 429] width 1114 height 288
click at [507, 412] on input "Length" at bounding box center [492, 411] width 100 height 13
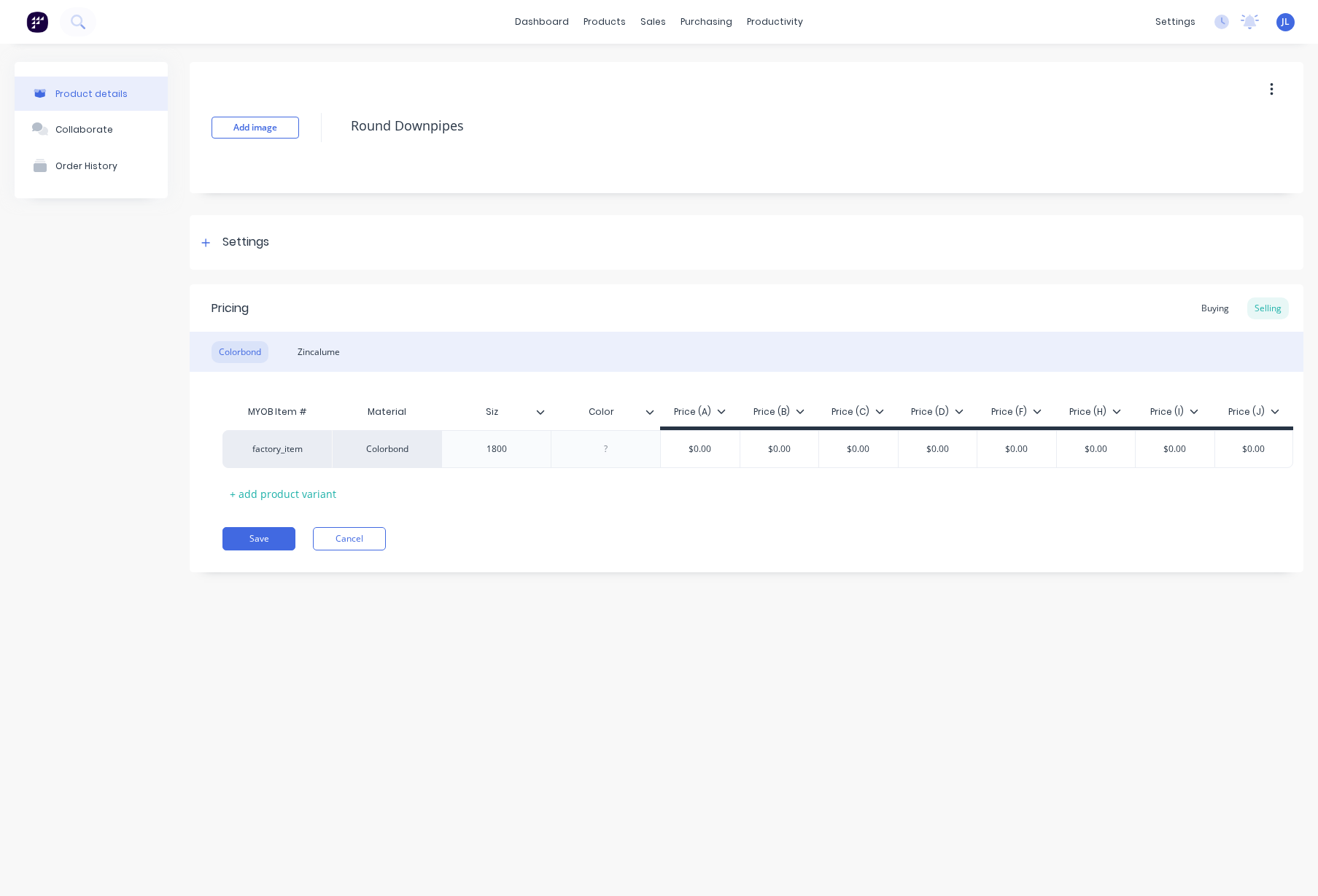
type input "Size"
type textarea "x"
click at [625, 409] on input "Color" at bounding box center [601, 411] width 100 height 13
type input "Length"
click at [651, 410] on icon at bounding box center [650, 412] width 9 height 9
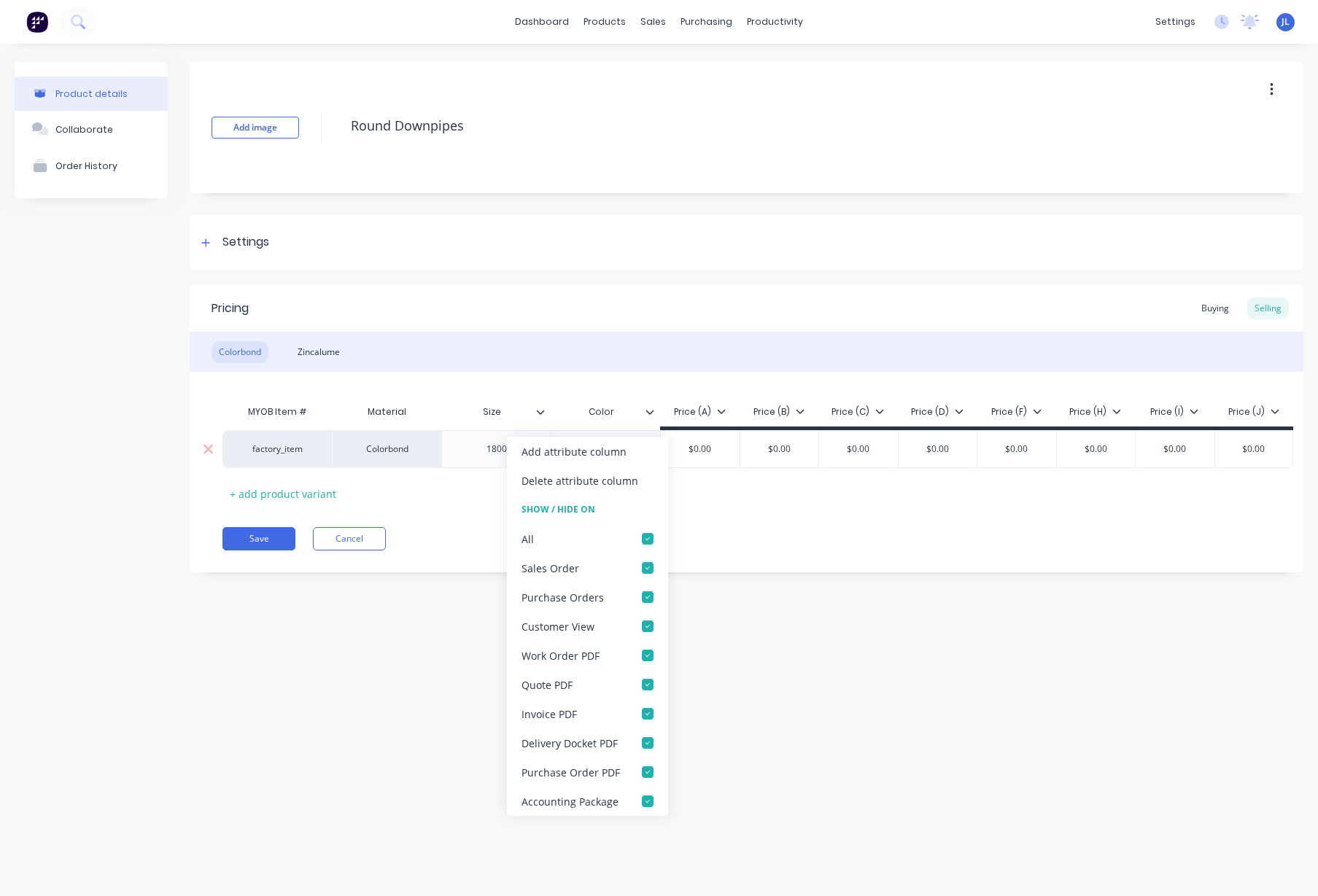
click at [598, 452] on div "Add attribute column" at bounding box center [573, 452] width 105 height 16
type textarea "x"
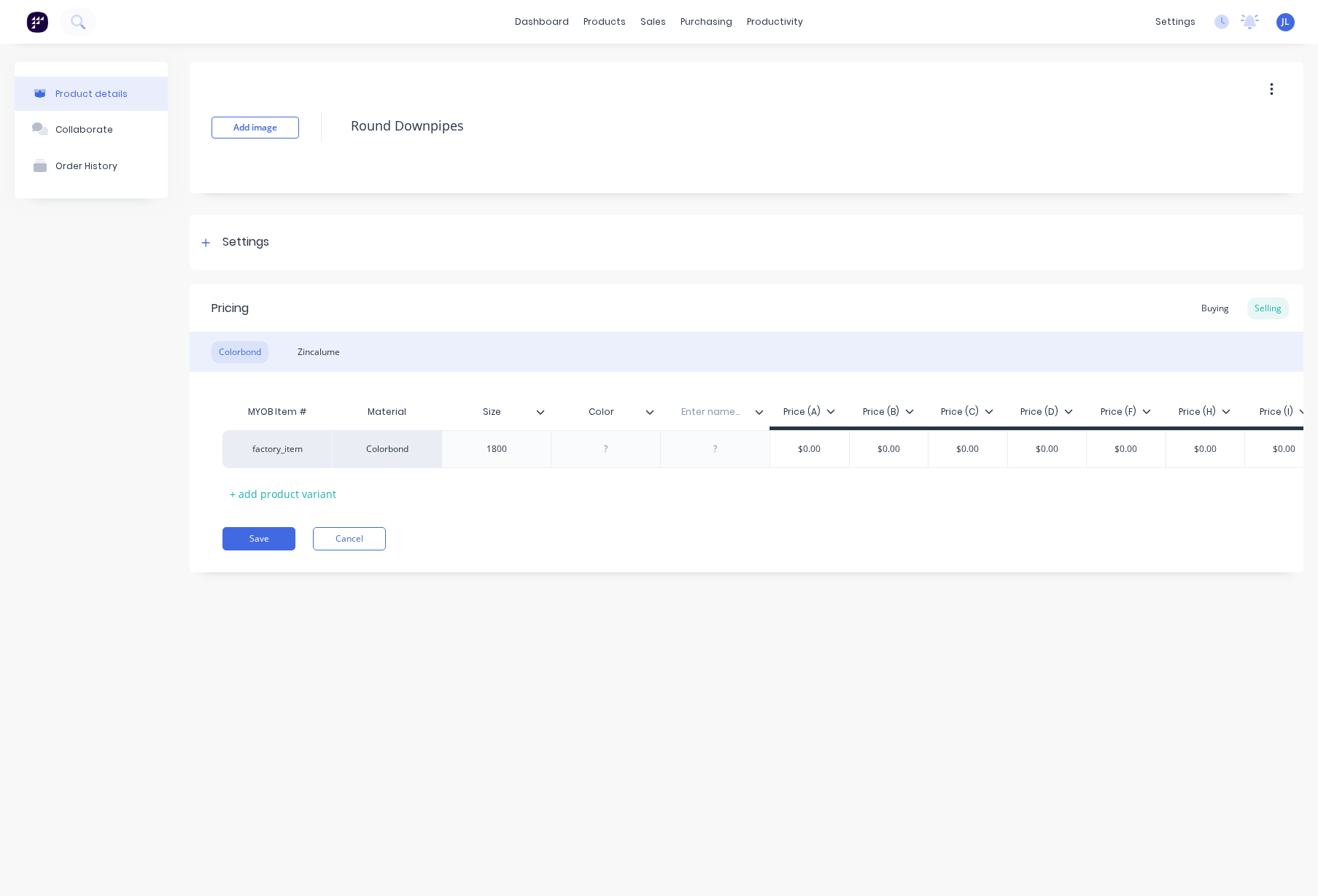
click at [696, 414] on input "text" at bounding box center [711, 411] width 100 height 13
type input "Color"
click at [572, 488] on div "MYOB Item # Material Size Color Color Color Price (A) Price (B) Price (C) Price…" at bounding box center [746, 451] width 1049 height 108
click at [637, 489] on div "MYOB Item # Material Size Color Color Price (A) Price (B) Price (C) Price (D) P…" at bounding box center [746, 451] width 1049 height 108
click at [684, 494] on div "MYOB Item # Material Size Color Color Price (A) Price (B) Price (C) Price (D) P…" at bounding box center [746, 451] width 1049 height 108
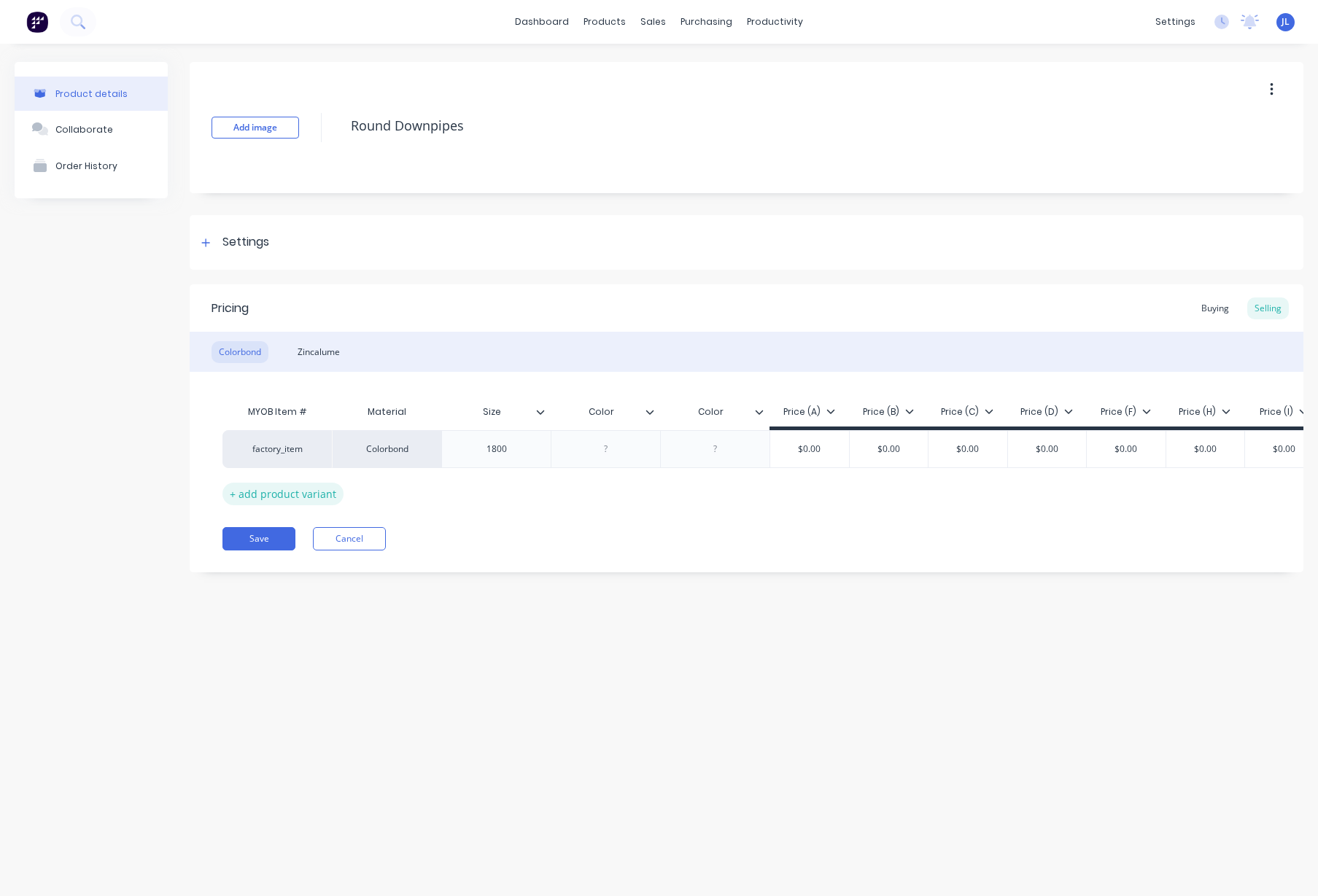
click at [283, 489] on div "+ add product variant" at bounding box center [283, 494] width 121 height 23
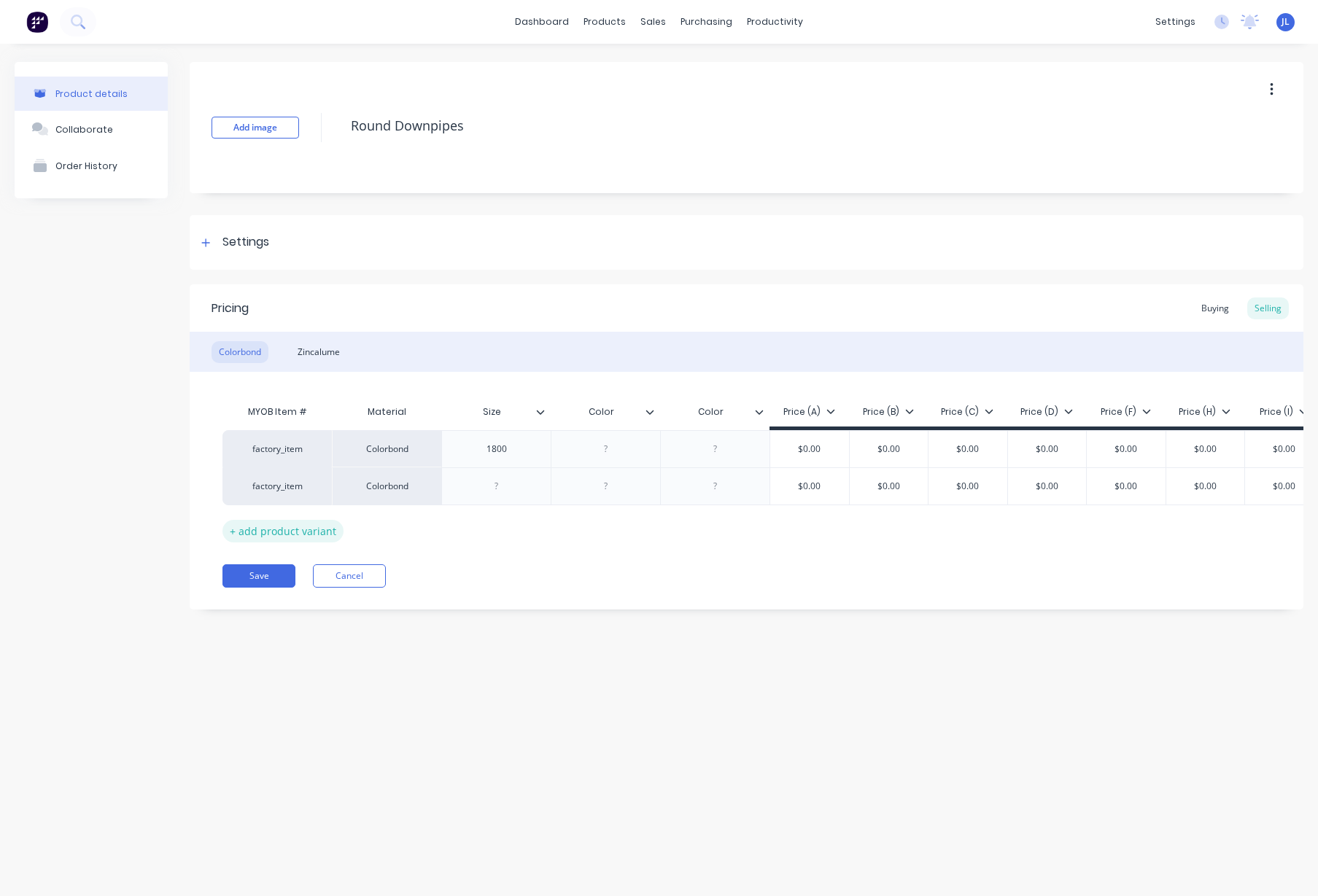
click at [280, 529] on div "+ add product variant" at bounding box center [283, 532] width 121 height 23
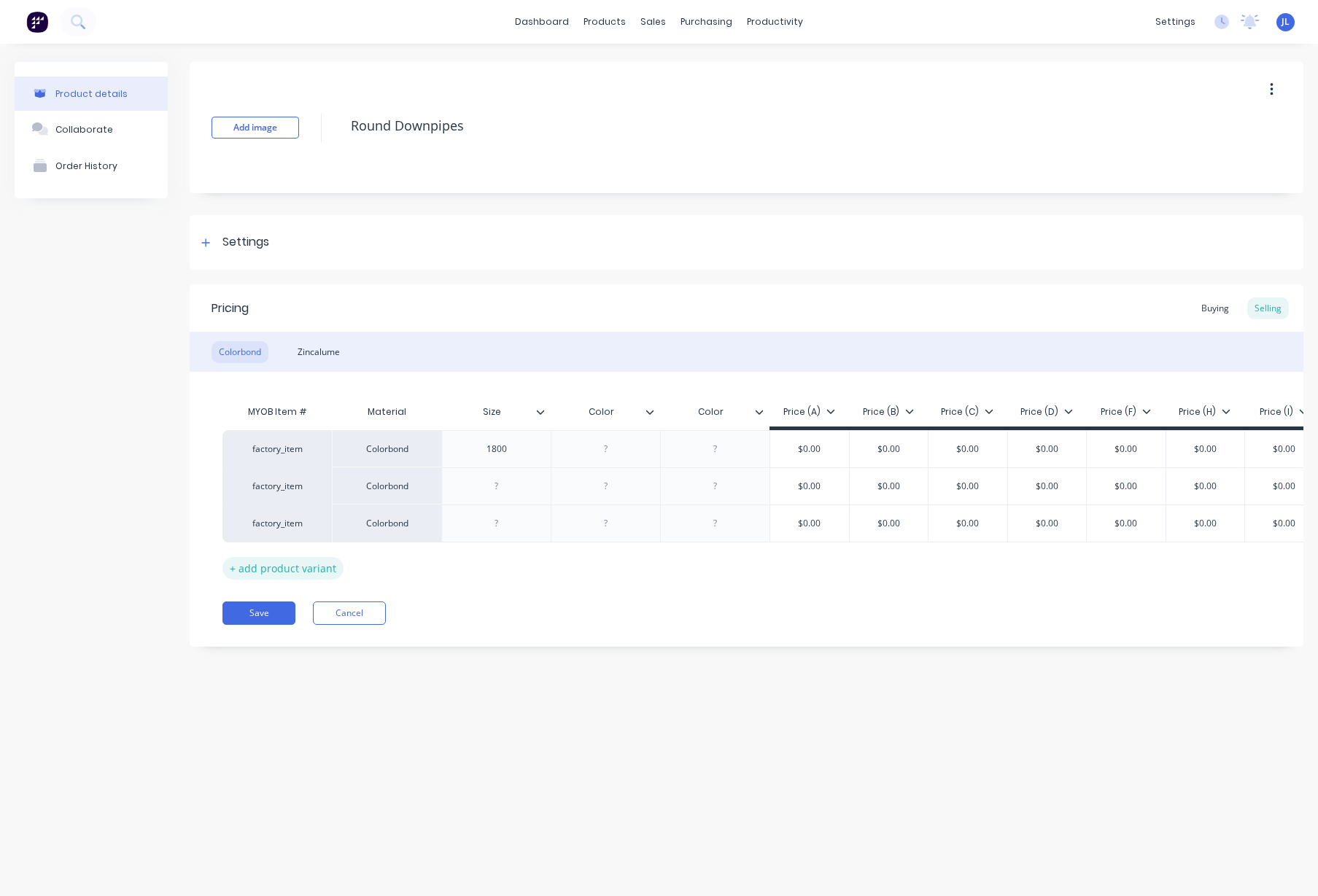
click at [278, 563] on div "+ add product variant" at bounding box center [283, 569] width 121 height 23
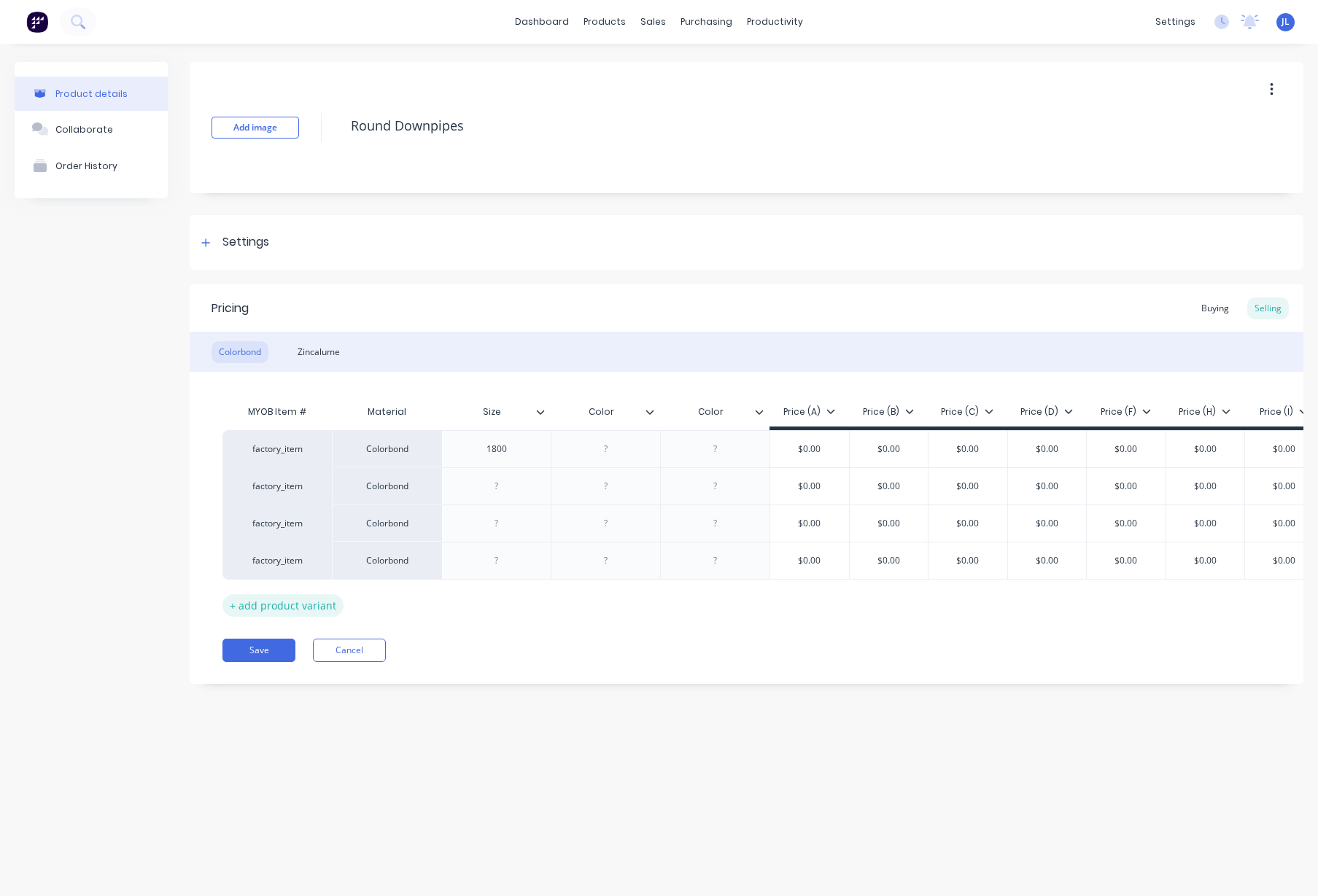
click at [286, 601] on div "+ add product variant" at bounding box center [283, 606] width 121 height 23
type textarea "x"
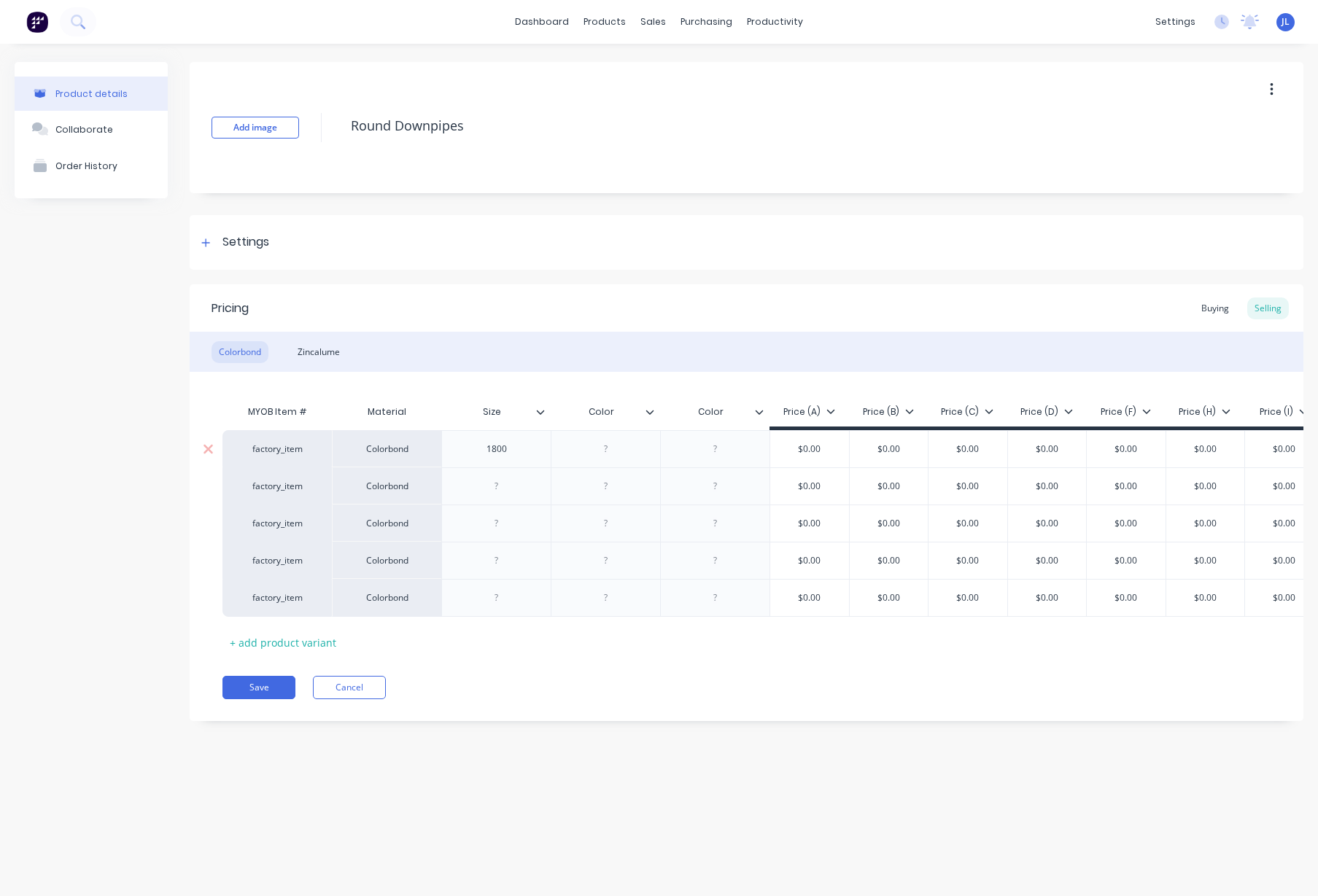
click at [503, 452] on div "1800" at bounding box center [497, 449] width 73 height 19
type textarea "x"
click at [514, 479] on div at bounding box center [497, 487] width 73 height 19
drag, startPoint x: 513, startPoint y: 485, endPoint x: 451, endPoint y: 485, distance: 62.0
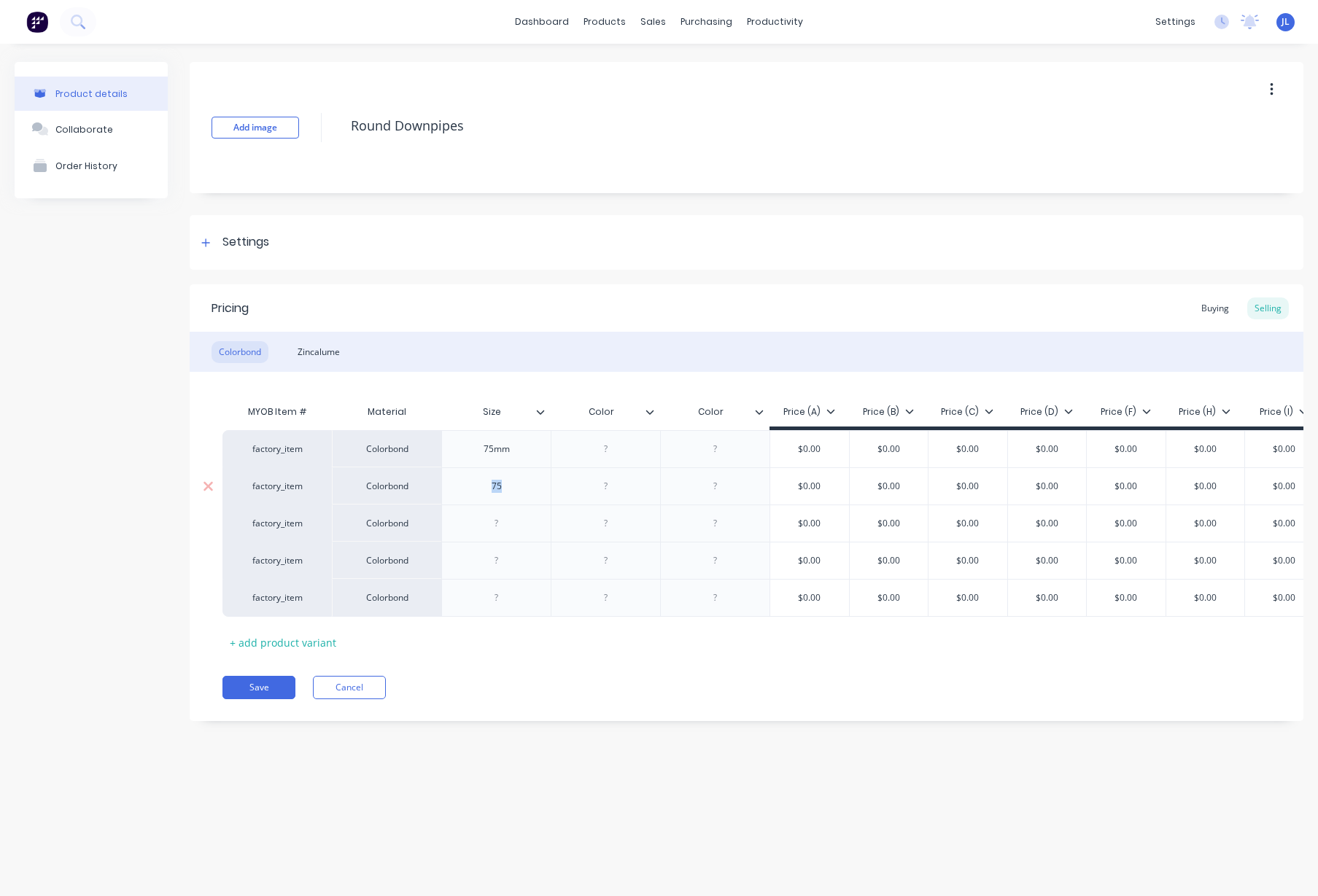
click at [451, 485] on div "75" at bounding box center [496, 486] width 109 height 37
type textarea "x"
click at [514, 526] on div at bounding box center [497, 524] width 73 height 19
type textarea "x"
click at [612, 415] on input "Color" at bounding box center [601, 411] width 100 height 13
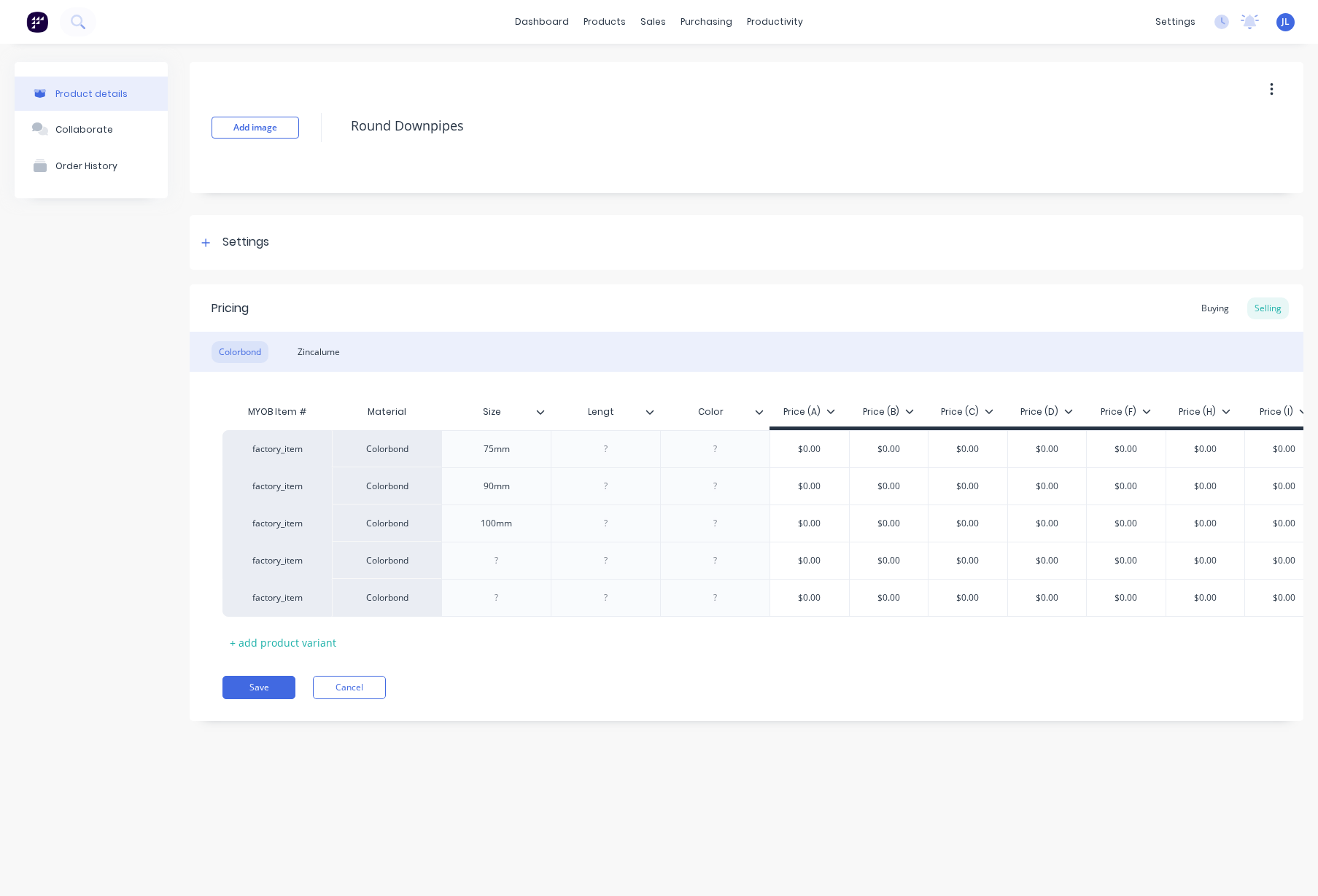
type input "Length"
type textarea "x"
click at [617, 481] on div at bounding box center [606, 487] width 73 height 19
click at [628, 519] on div at bounding box center [606, 524] width 73 height 19
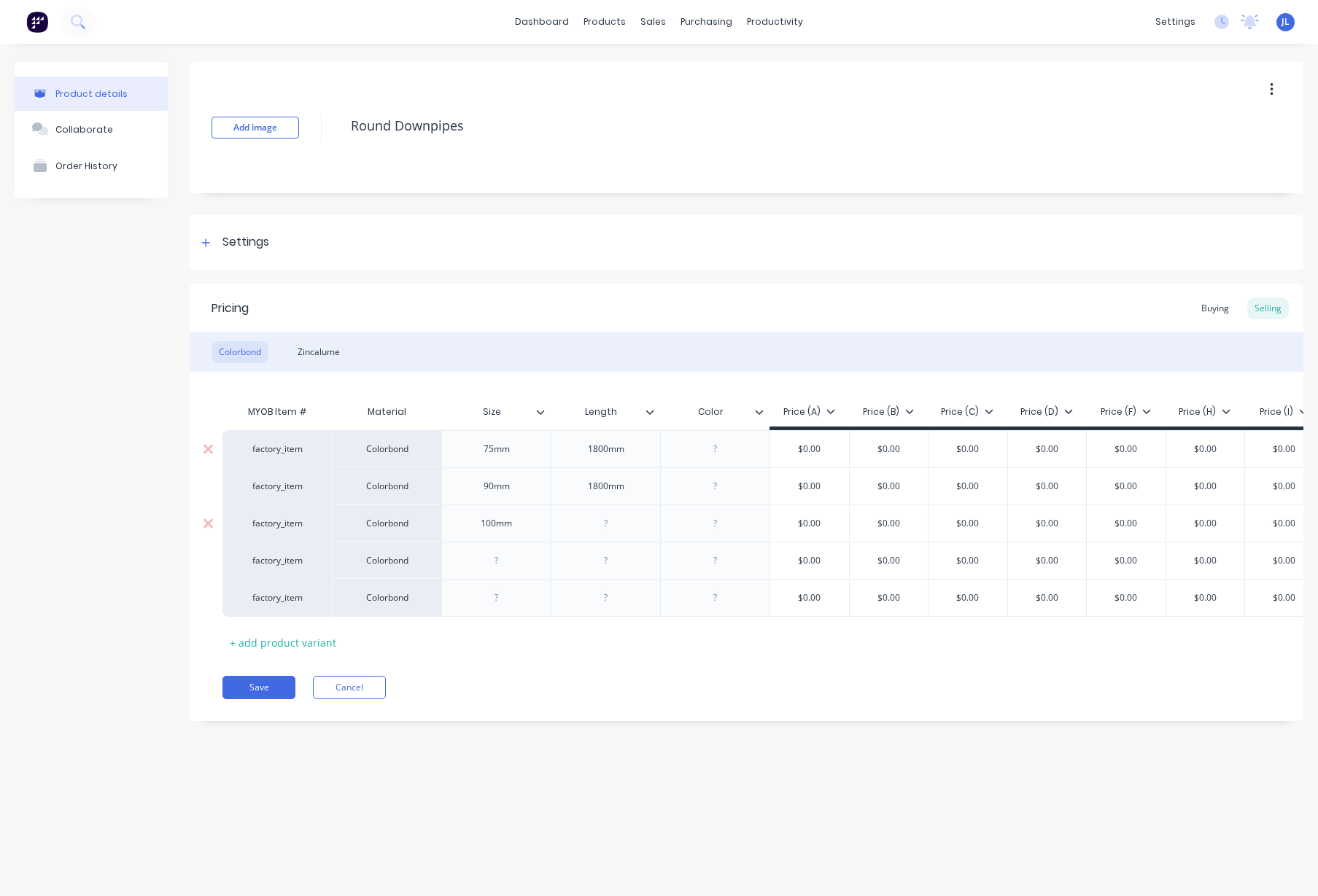
type textarea "x"
click at [604, 648] on div "MYOB Item # Material Size Length Color Price (A) Price (B) Price (C) Price (D) …" at bounding box center [746, 525] width 1049 height 257
type textarea "x"
click at [335, 350] on div "Zincalume" at bounding box center [319, 351] width 57 height 22
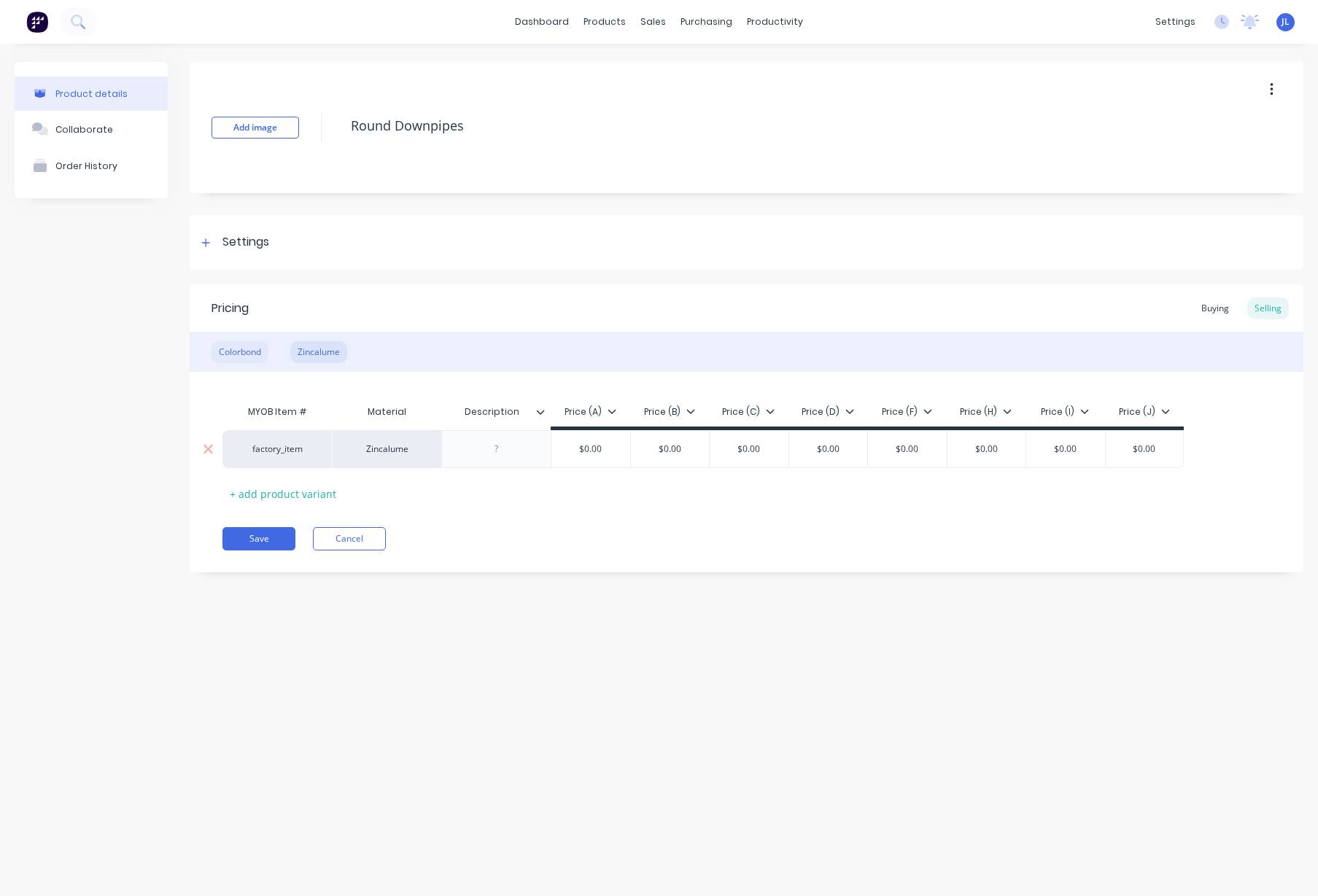
click at [235, 353] on div "Colorbond" at bounding box center [240, 351] width 57 height 22
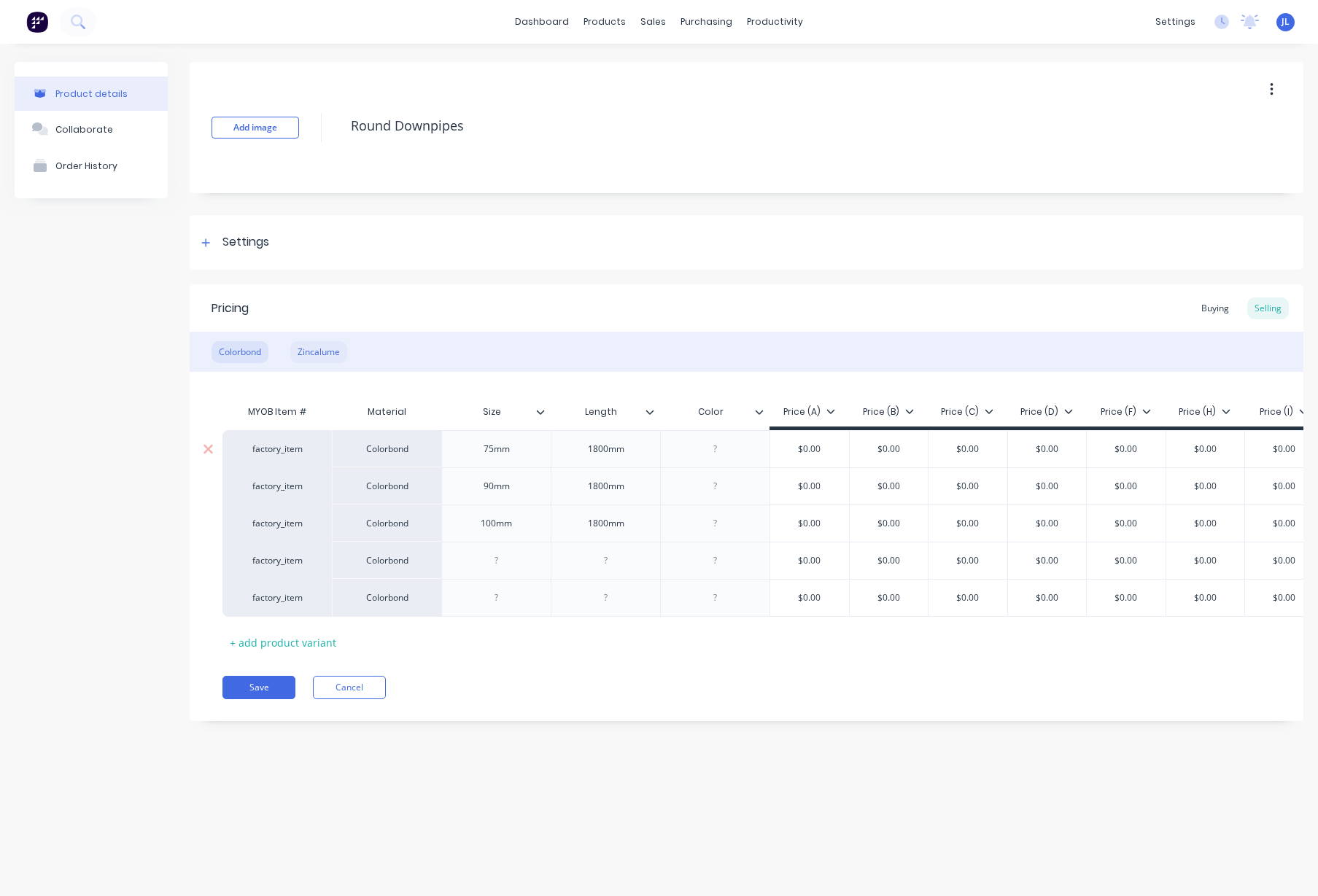
click at [315, 341] on div "Zincalume" at bounding box center [319, 351] width 57 height 22
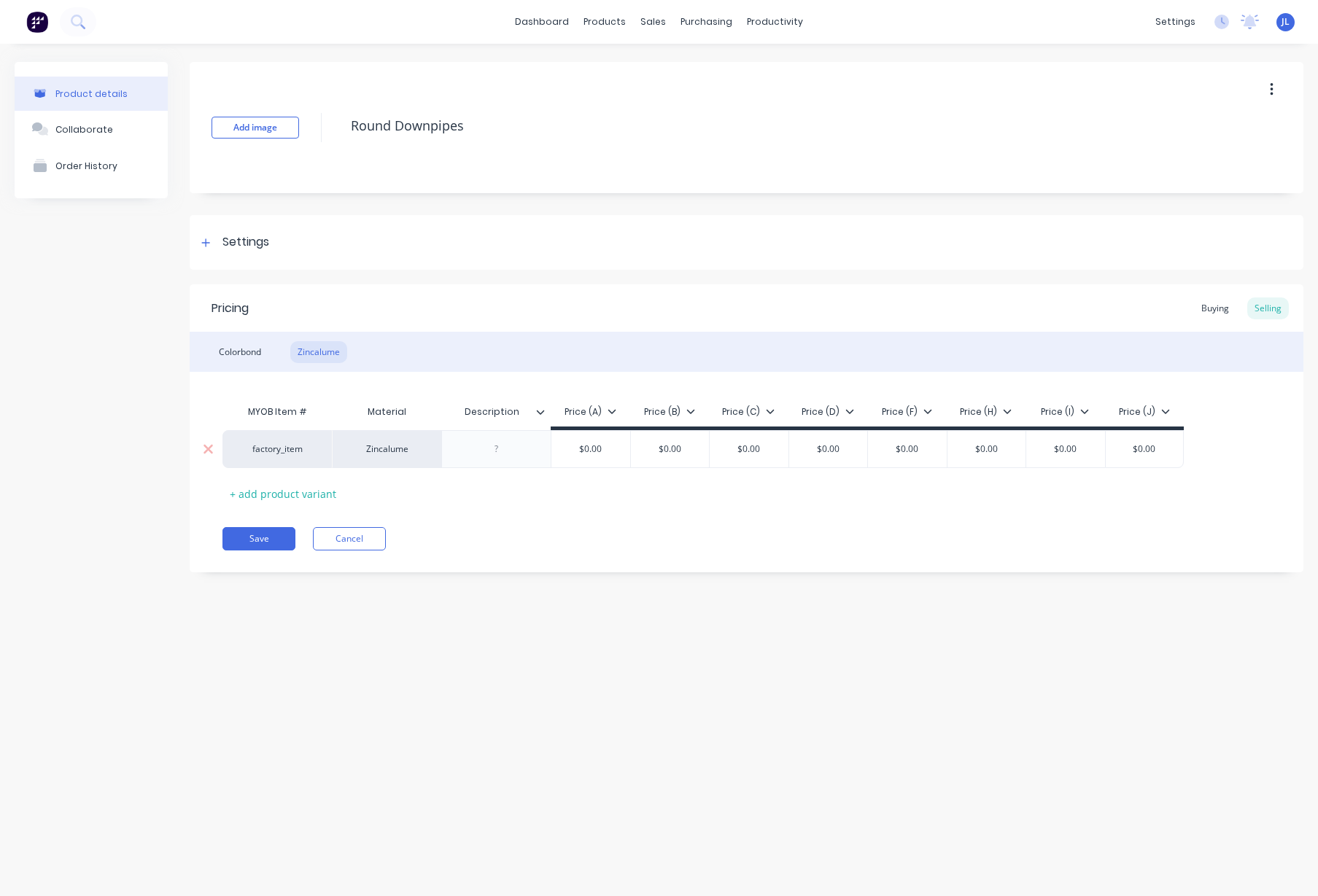
click at [395, 410] on div "Material" at bounding box center [386, 412] width 109 height 29
click at [526, 412] on input "Description" at bounding box center [492, 411] width 100 height 13
type input "Size"
click at [539, 409] on icon at bounding box center [540, 412] width 9 height 9
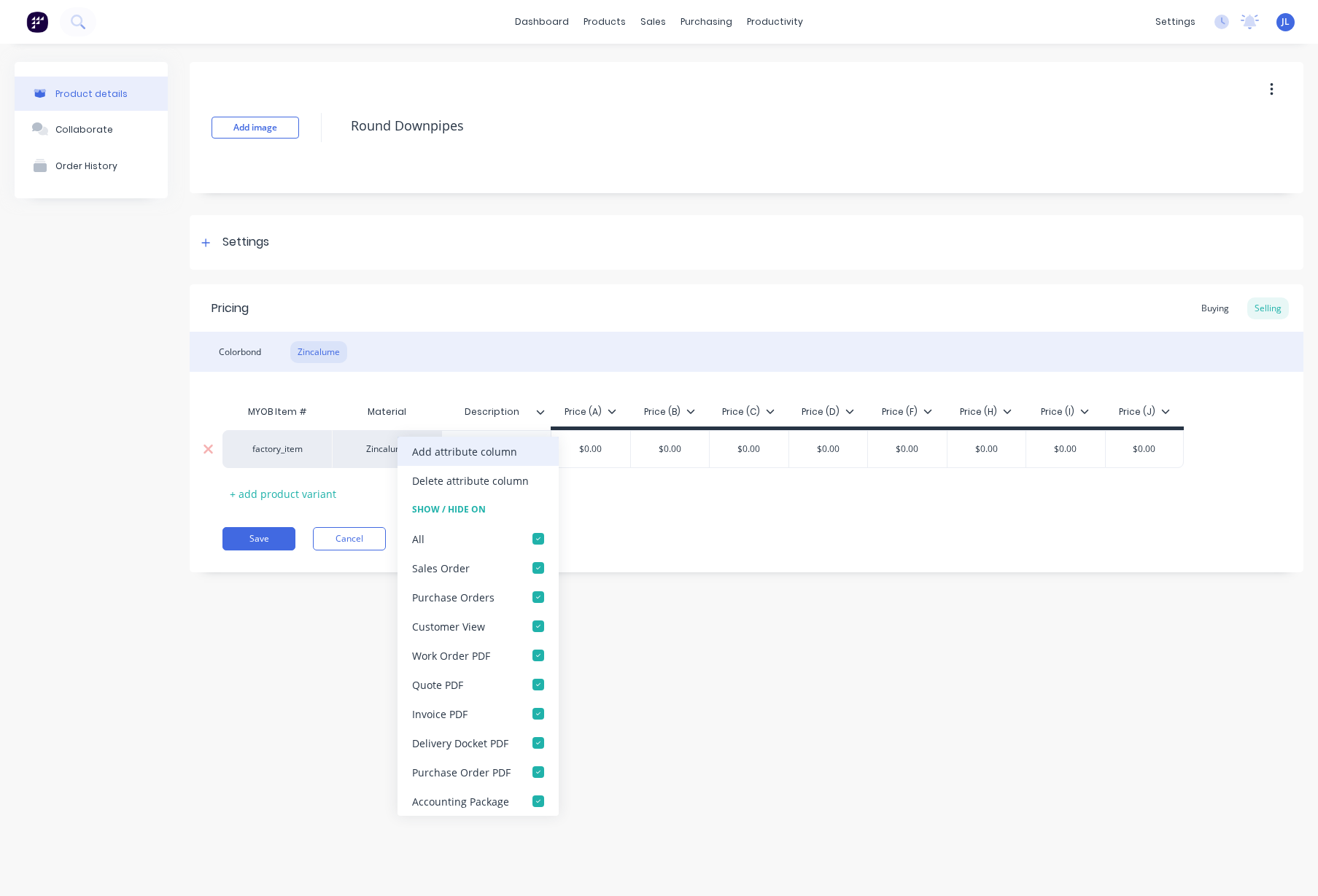
click at [473, 456] on div "Add attribute column" at bounding box center [464, 452] width 105 height 16
type textarea "x"
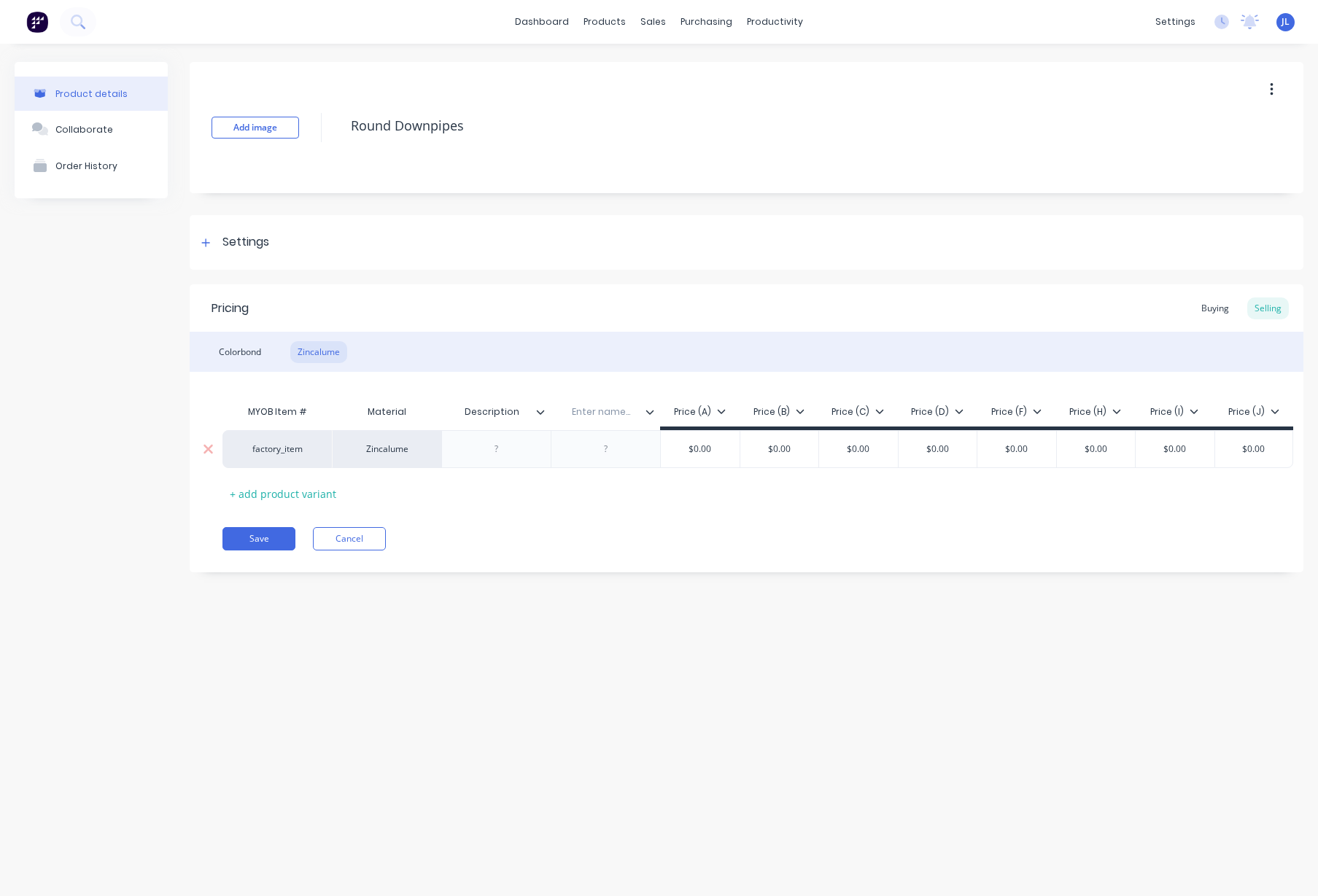
click at [606, 412] on input "text" at bounding box center [601, 411] width 100 height 13
type input "Length"
click at [506, 440] on div at bounding box center [497, 449] width 73 height 19
click at [507, 402] on div "Description" at bounding box center [492, 412] width 100 height 36
type textarea "x"
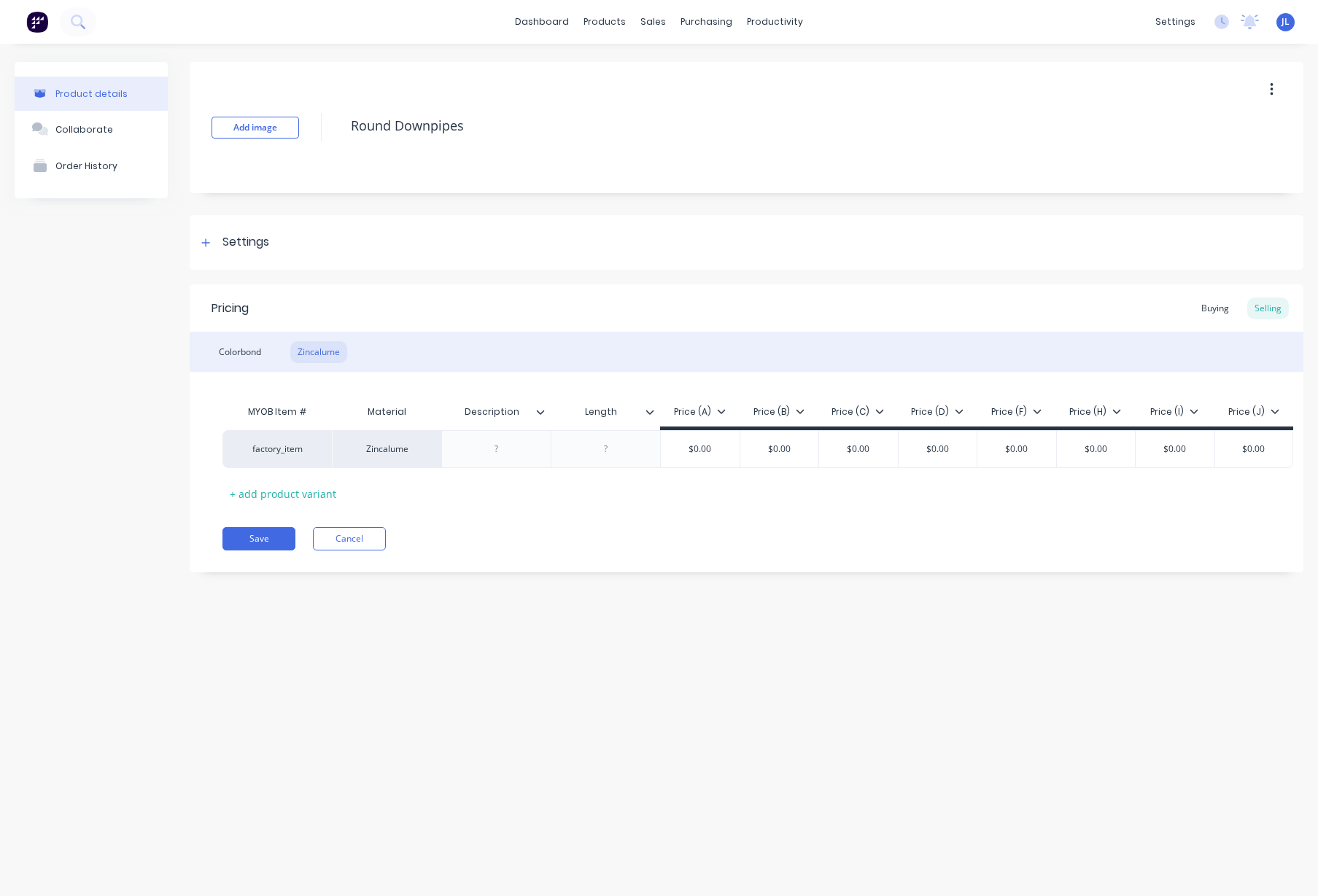
click at [504, 413] on input "Description" at bounding box center [492, 411] width 100 height 13
click at [507, 411] on input "Description" at bounding box center [492, 411] width 100 height 13
type input "Size"
type textarea "x"
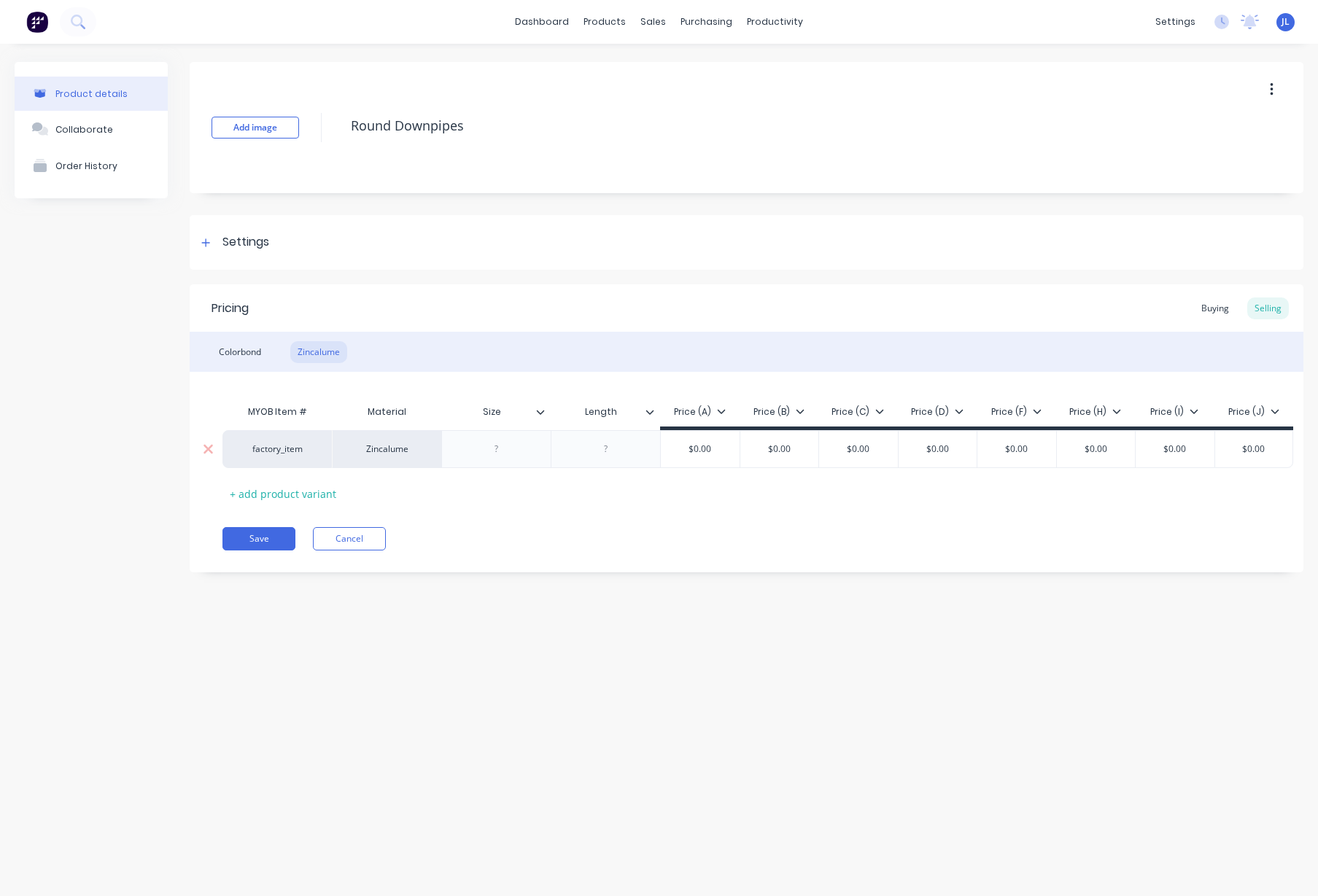
click at [501, 451] on div at bounding box center [497, 449] width 73 height 19
click at [546, 532] on div "Save Cancel" at bounding box center [763, 538] width 1082 height 23
type textarea "x"
click at [616, 455] on div at bounding box center [606, 449] width 73 height 19
click at [494, 509] on div "Pricing Buying Selling Colorbond Zincalume MYOB Item # Material Size Length Pri…" at bounding box center [746, 429] width 1114 height 288
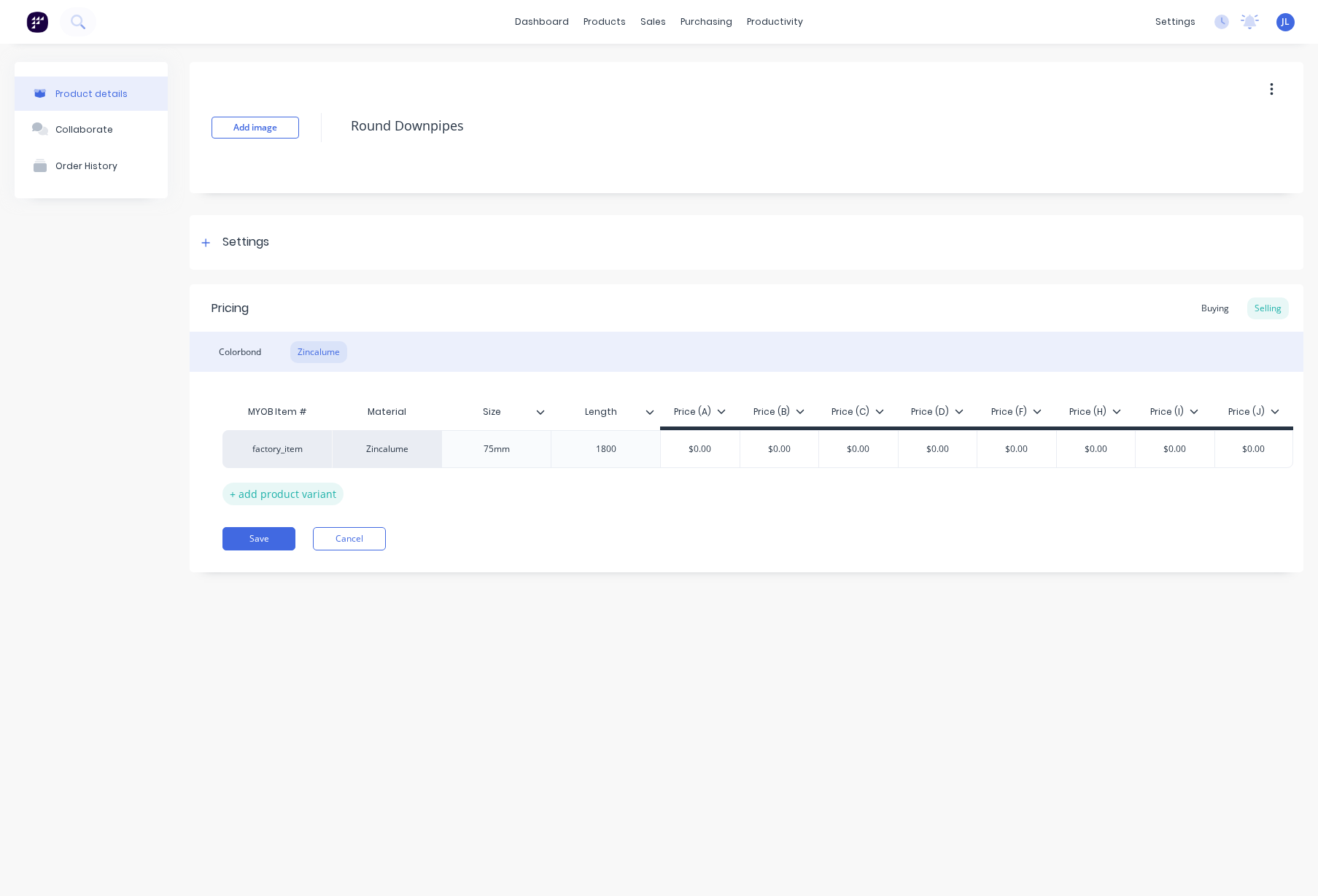
click at [290, 482] on div "MYOB Item # Material Size Length Price (A) Price (B) Price (C) Price (D) Price …" at bounding box center [746, 451] width 1049 height 108
click at [294, 489] on div "+ add product variant" at bounding box center [283, 494] width 121 height 23
type textarea "x"
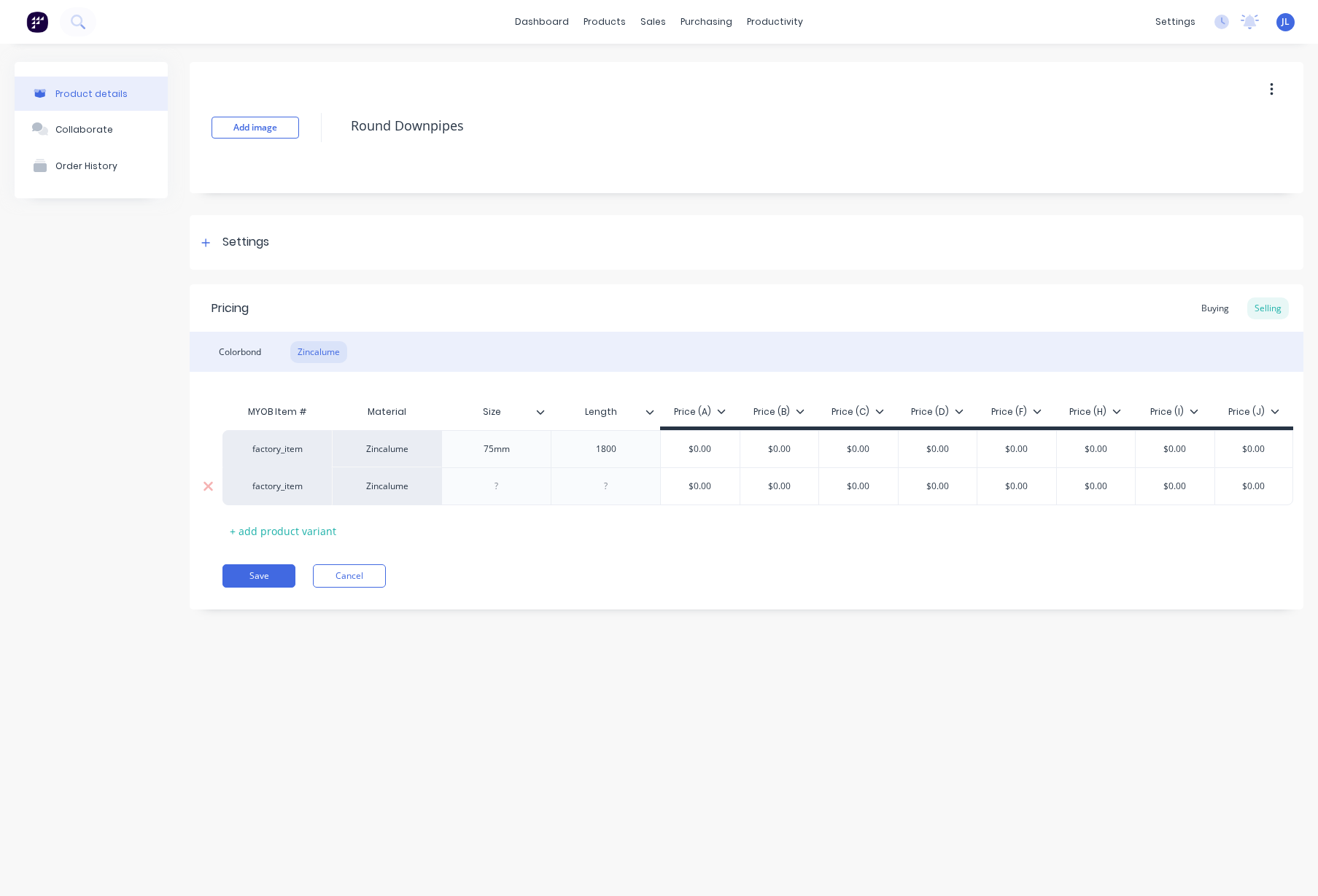
click at [507, 489] on div at bounding box center [497, 487] width 73 height 19
type textarea "x"
click at [561, 554] on div "Pricing Buying Selling Colorbond Zincalume MYOB Item # Material Size Length Pri…" at bounding box center [746, 448] width 1114 height 326
click at [607, 480] on div at bounding box center [606, 487] width 73 height 19
click at [540, 544] on div "Pricing Buying Selling Colorbond Zincalume MYOB Item # Material Size Length Pri…" at bounding box center [746, 448] width 1114 height 326
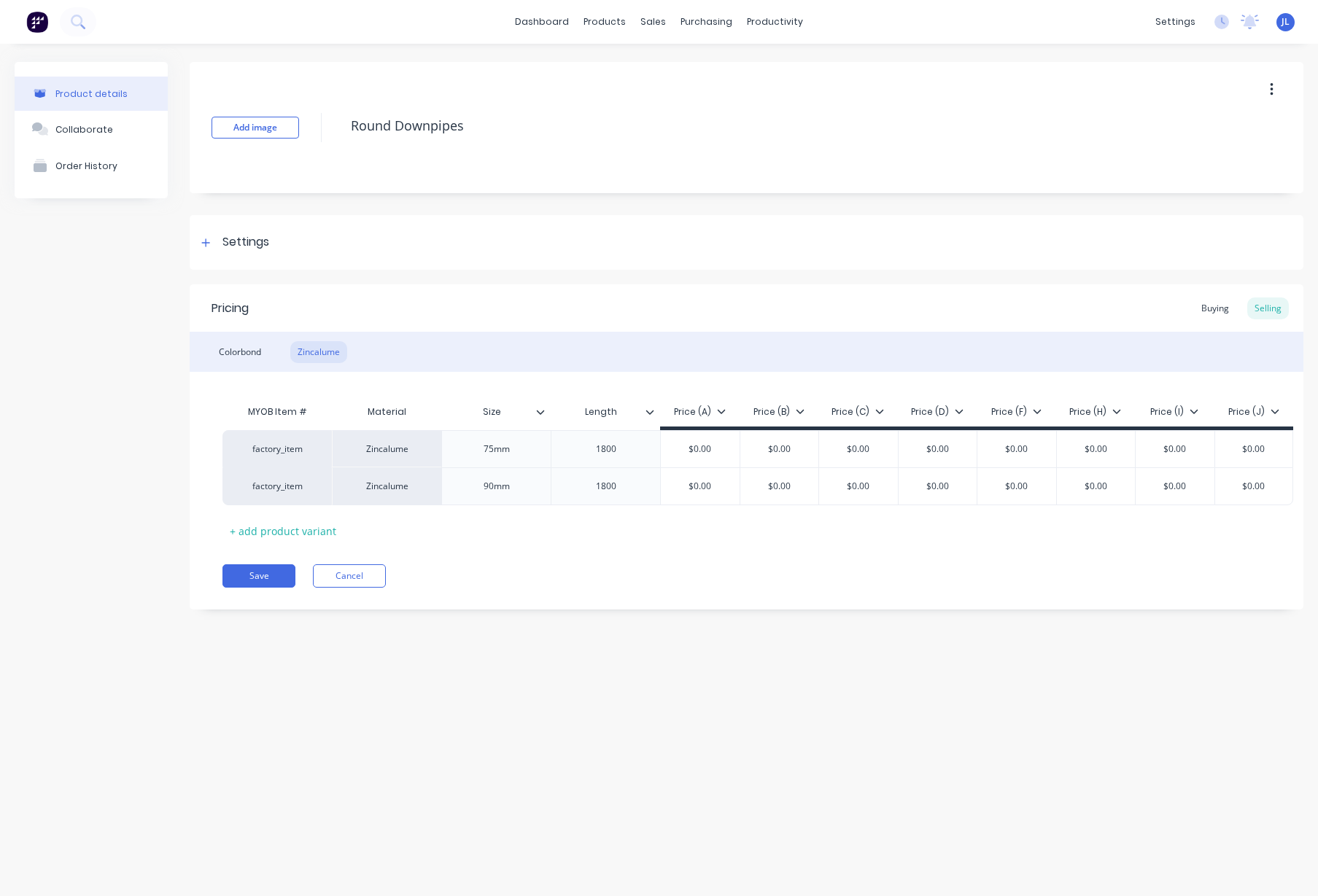
click at [268, 550] on div "Pricing Buying Selling Colorbond Zincalume MYOB Item # Material Size Length Pri…" at bounding box center [746, 448] width 1114 height 326
click at [281, 532] on div "+ add product variant" at bounding box center [283, 532] width 121 height 23
type textarea "x"
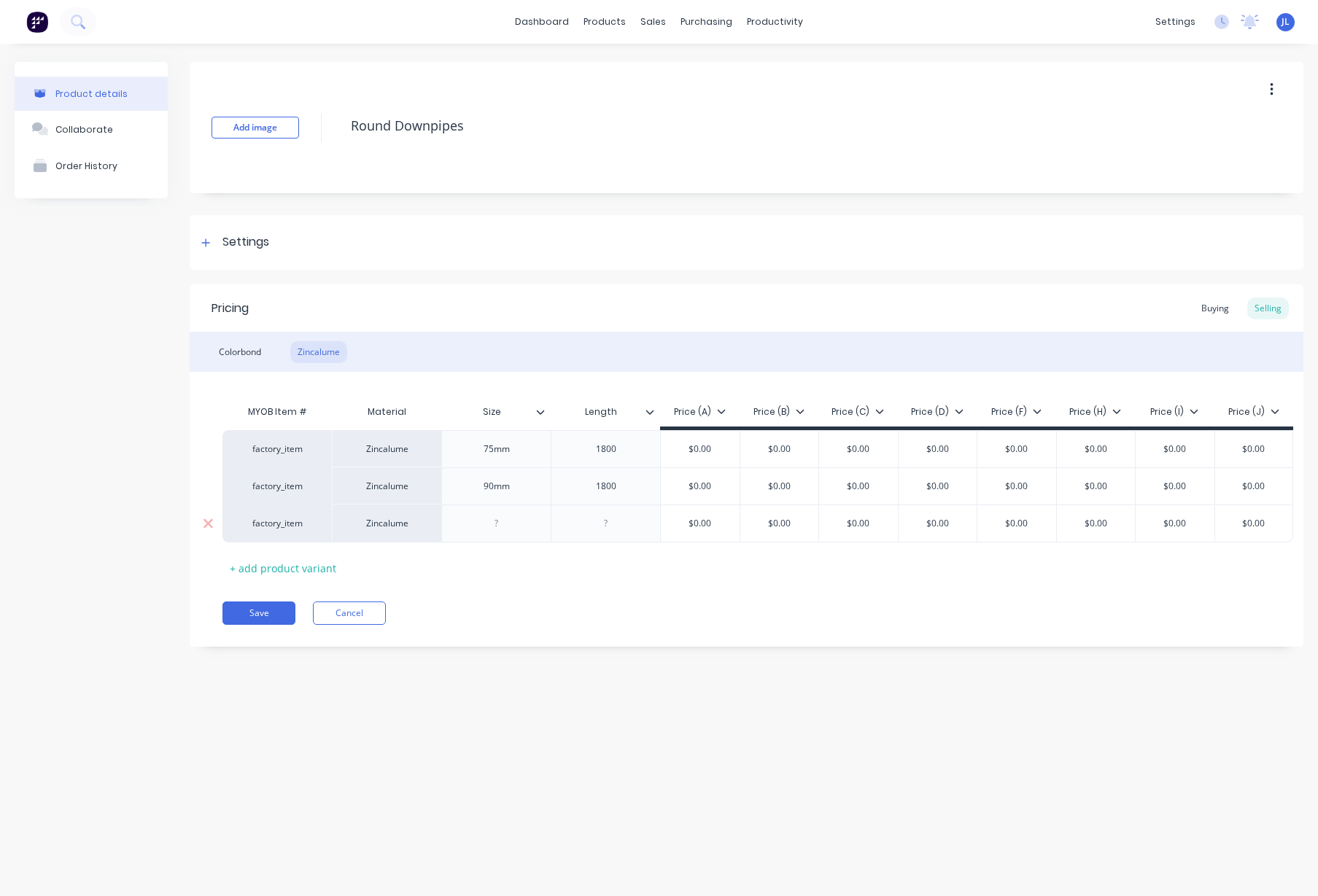
click at [507, 520] on div at bounding box center [497, 524] width 73 height 19
type textarea "x"
click at [572, 570] on div "MYOB Item # Material Size Length Price (A) Price (B) Price (C) Price (D) Price …" at bounding box center [746, 488] width 1049 height 183
click at [609, 524] on div at bounding box center [606, 524] width 73 height 19
click at [509, 594] on div "Pricing Buying Selling Colorbond Zincalume MYOB Item # Material Size Length Pri…" at bounding box center [746, 466] width 1114 height 363
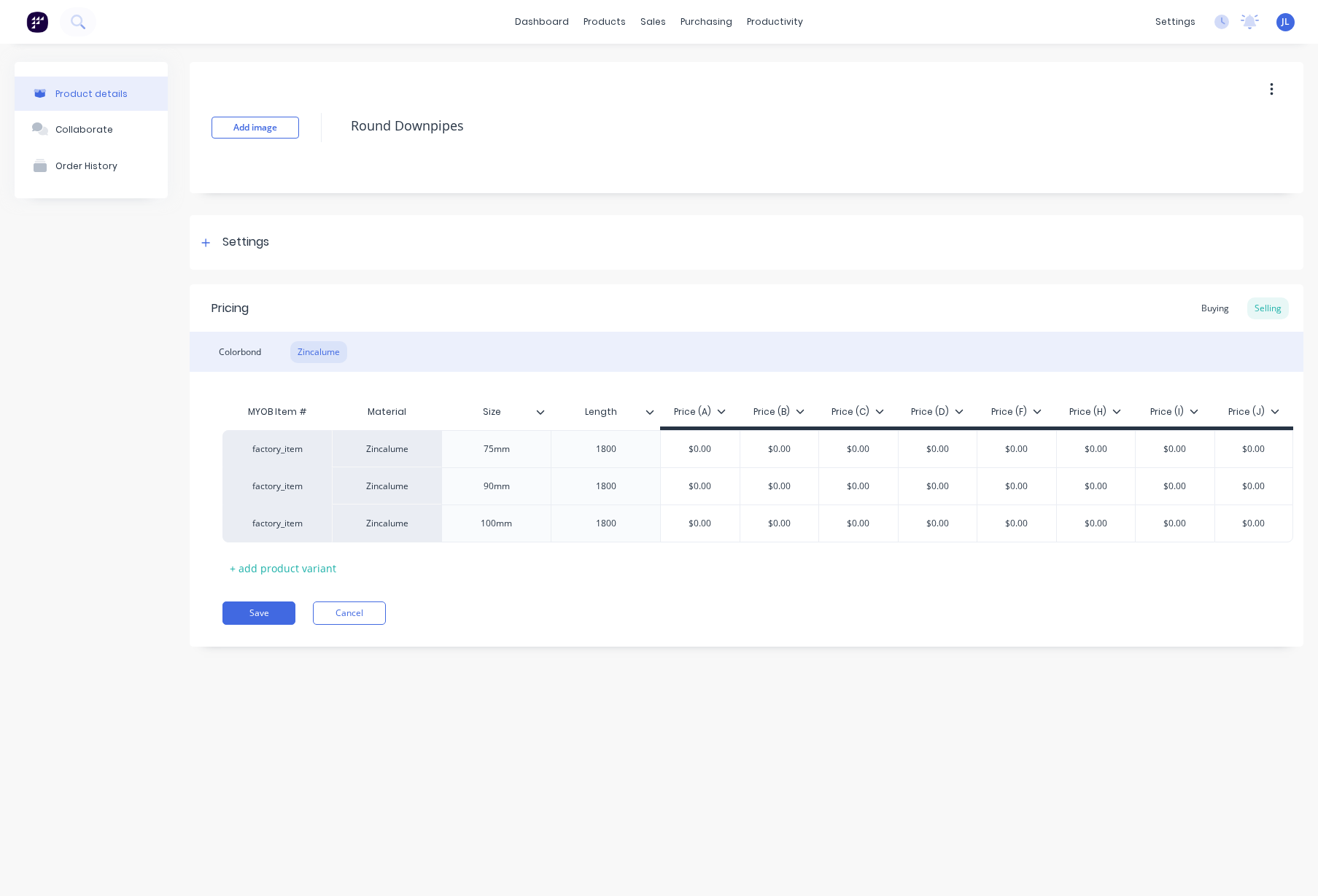
click at [699, 581] on div "Pricing Buying Selling Colorbond Zincalume MYOB Item # Material Size Length Pri…" at bounding box center [746, 466] width 1114 height 363
click at [697, 574] on div "MYOB Item # Material Size Length Price (A) Price (B) Price (C) Price (D) Price …" at bounding box center [746, 488] width 1049 height 183
click at [640, 452] on div "1800" at bounding box center [606, 449] width 73 height 19
click at [635, 472] on div "1800" at bounding box center [605, 486] width 109 height 37
click at [633, 490] on div "1800" at bounding box center [606, 487] width 73 height 19
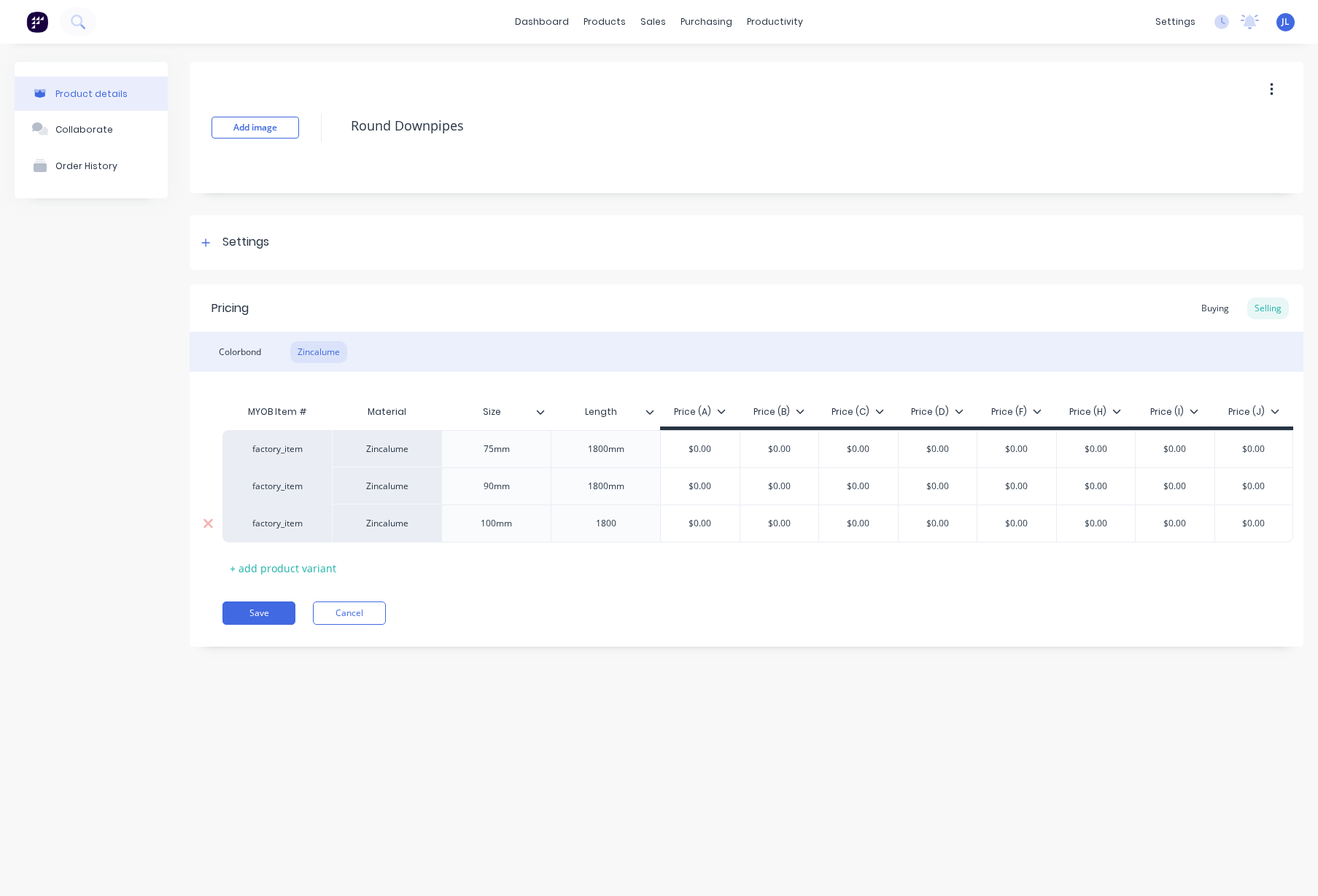
click at [625, 532] on div "1800" at bounding box center [606, 524] width 73 height 19
click at [625, 531] on div "1800" at bounding box center [606, 524] width 73 height 19
click at [603, 596] on div "Pricing Buying Selling Colorbond Zincalume MYOB Item # Material Size Length Pri…" at bounding box center [746, 466] width 1114 height 363
drag, startPoint x: 636, startPoint y: 602, endPoint x: 555, endPoint y: 589, distance: 82.0
click at [632, 600] on div "Pricing Buying Selling Colorbond Zincalume MYOB Item # Material Size Length Pri…" at bounding box center [746, 466] width 1114 height 363
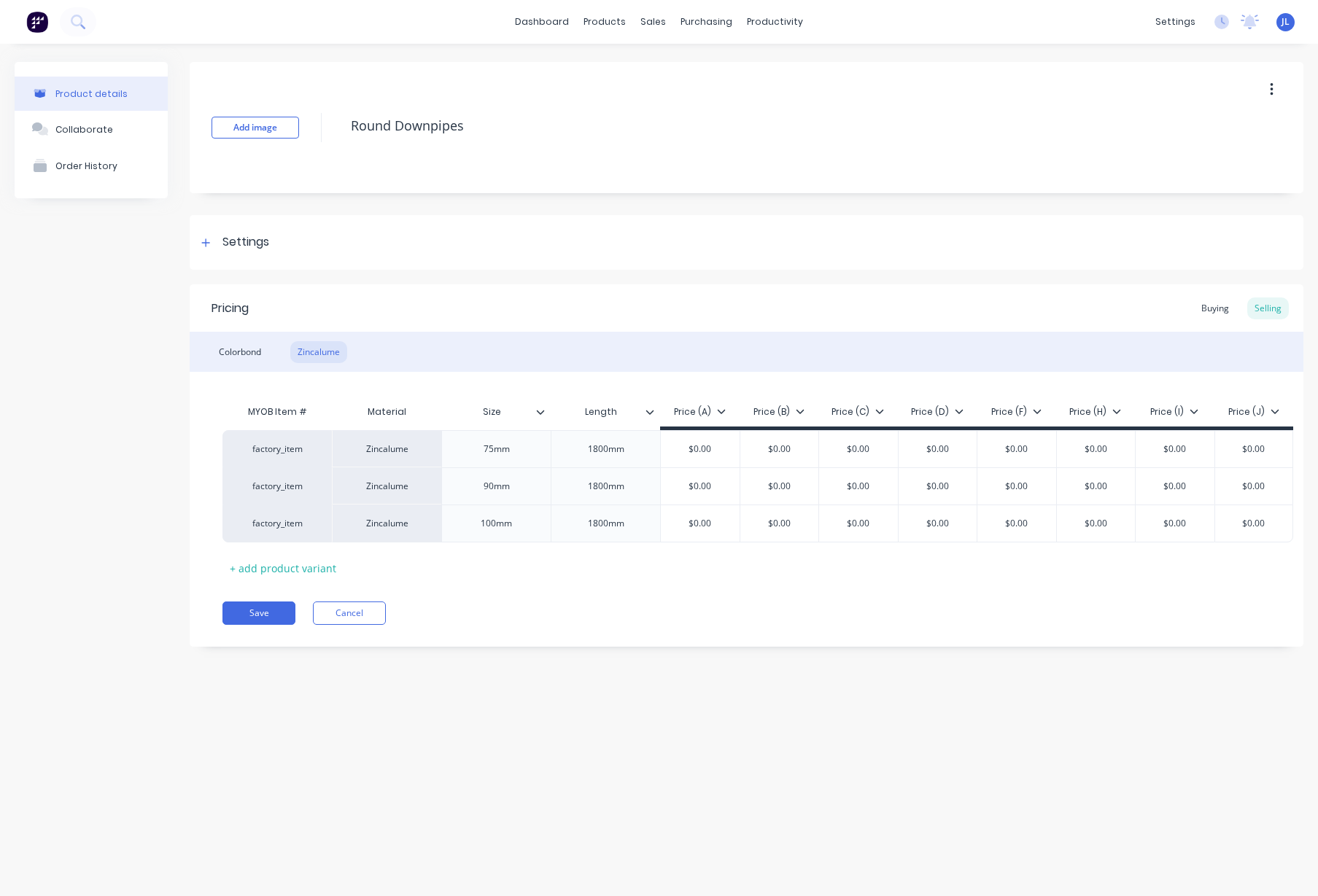
click at [555, 589] on div "Pricing Buying Selling Colorbond Zincalume MYOB Item # Material Size Length Pri…" at bounding box center [746, 466] width 1114 height 363
click at [697, 594] on div "Pricing Buying Selling Colorbond Zincalume MYOB Item # Material Size Length Pri…" at bounding box center [746, 466] width 1114 height 363
click at [260, 602] on button "Save" at bounding box center [259, 613] width 73 height 23
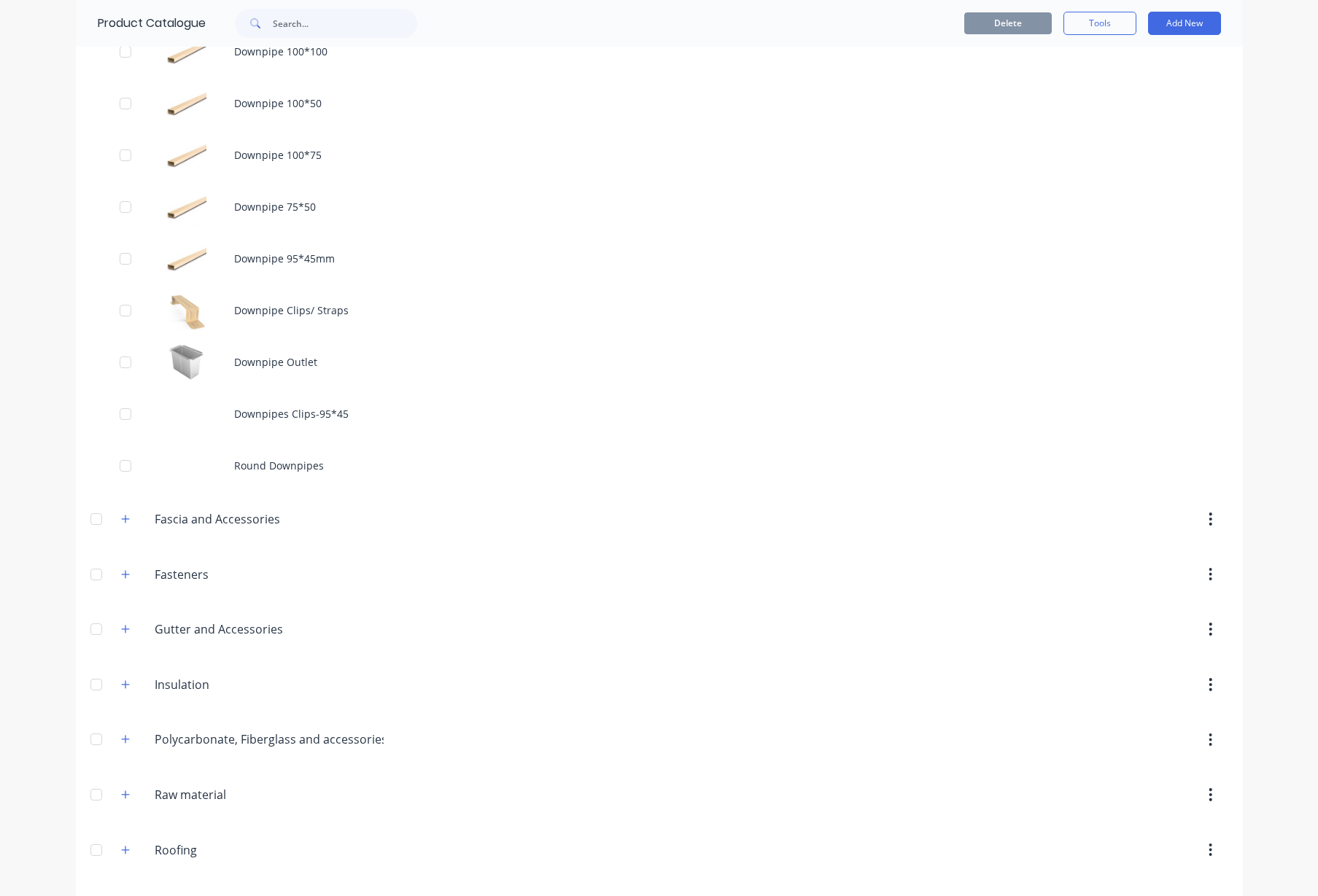
scroll to position [467, 0]
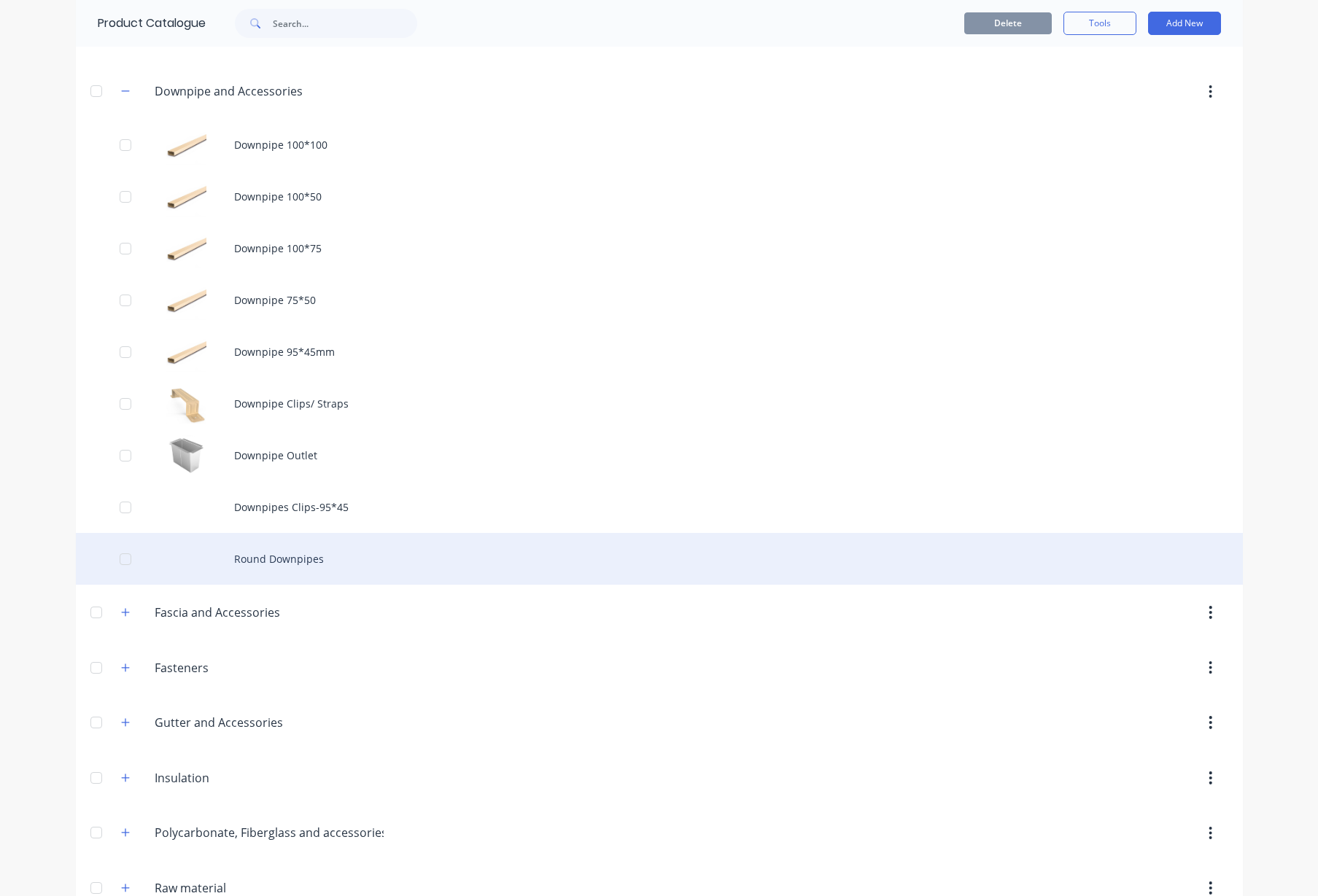
click at [303, 553] on div "Round Downpipes" at bounding box center [660, 559] width 1167 height 52
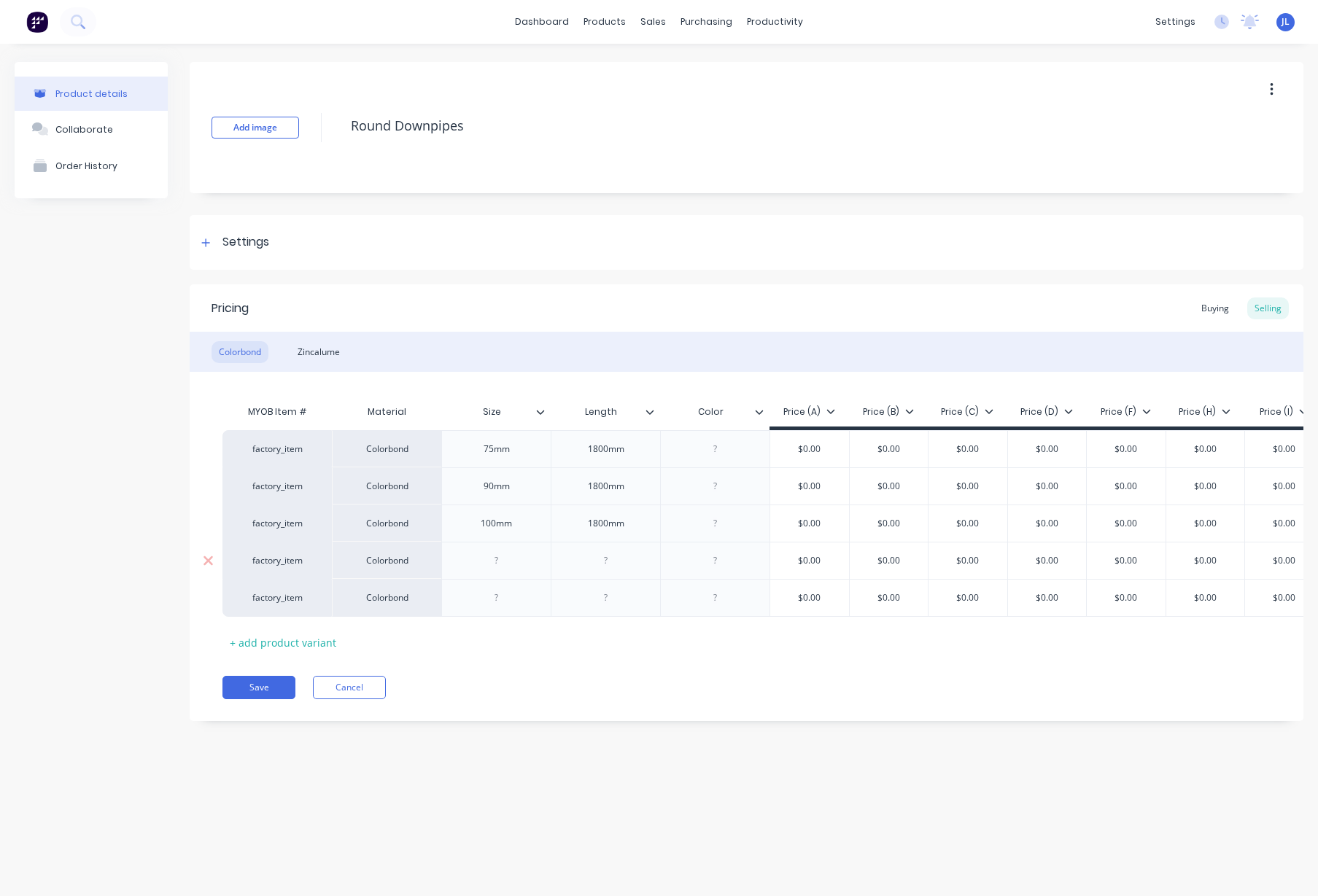
type textarea "x"
click at [278, 449] on div "factory_item" at bounding box center [277, 448] width 81 height 13
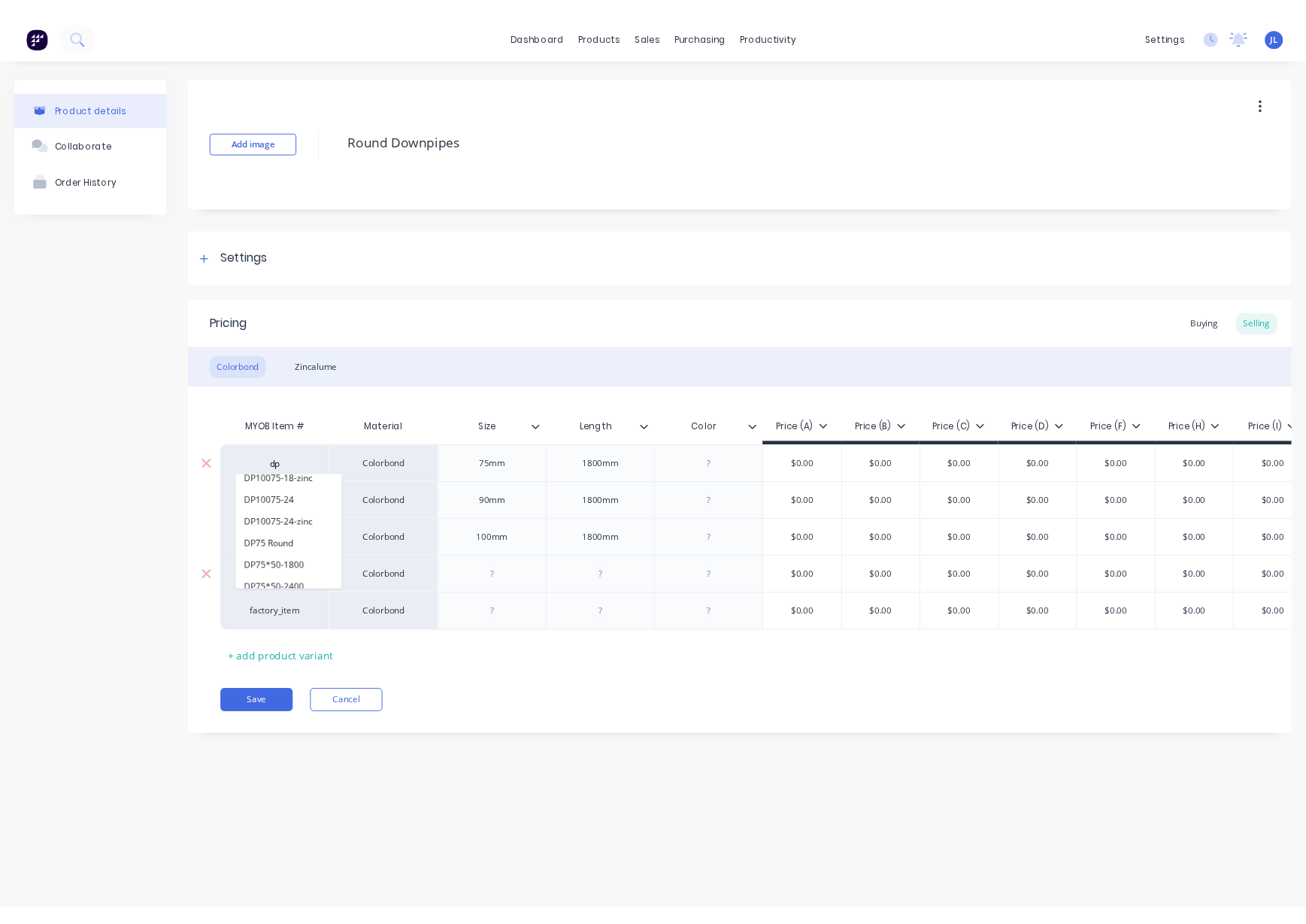
scroll to position [188, 0]
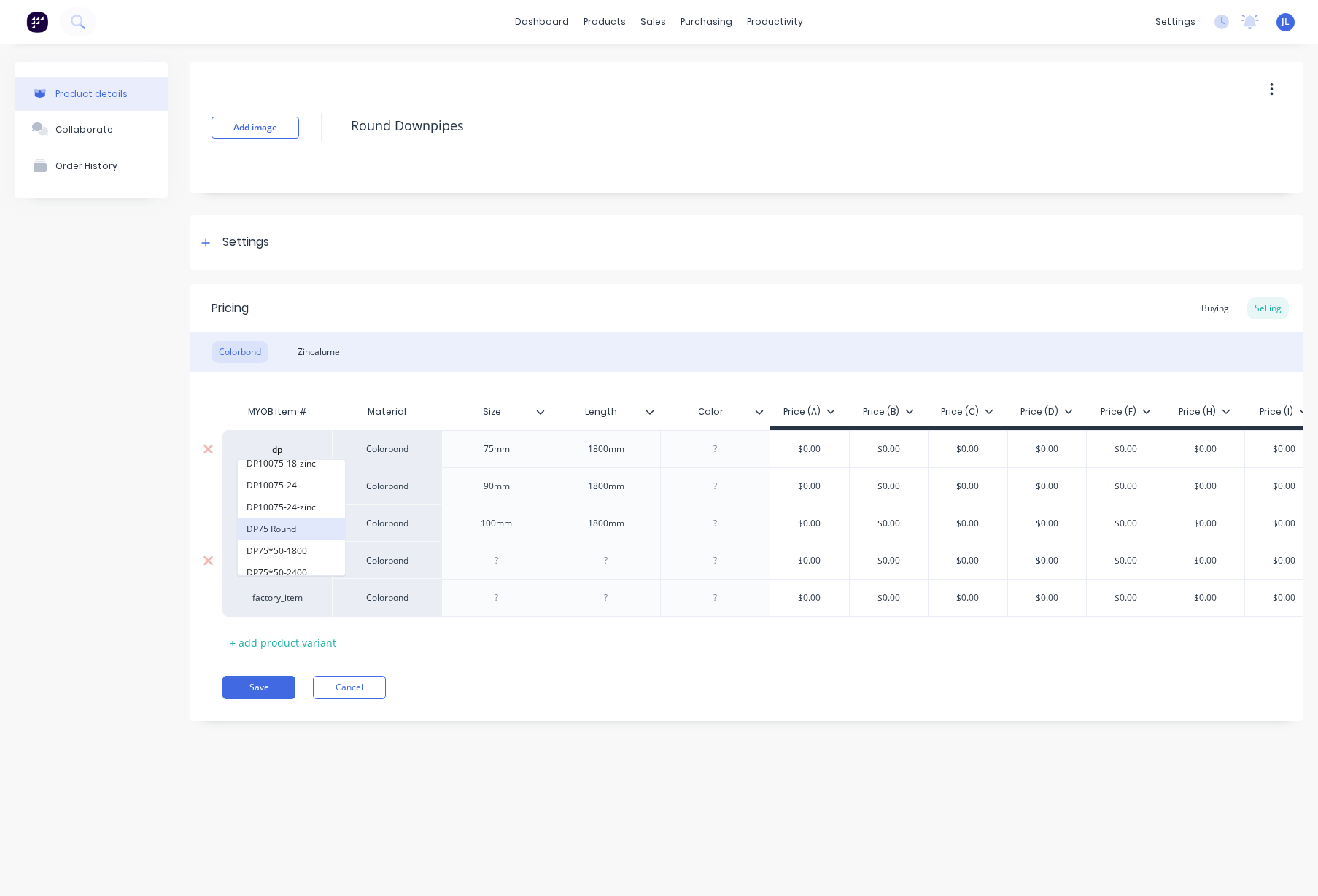
type input "dp"
click at [288, 525] on button "DP75 Round" at bounding box center [292, 529] width 107 height 22
type textarea "x"
click at [275, 485] on div "factory_item" at bounding box center [277, 486] width 81 height 13
type input "dp75"
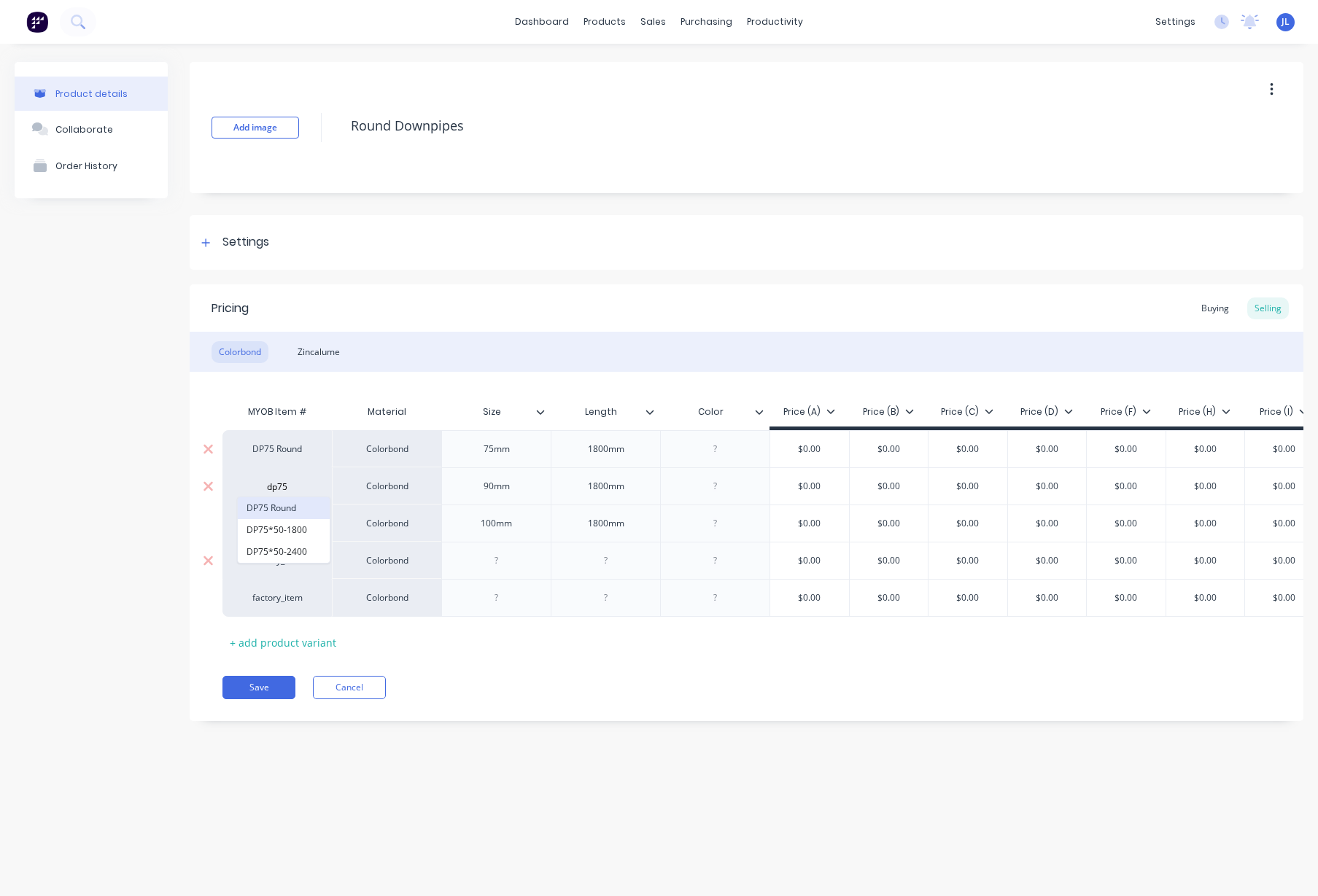
click at [267, 505] on button "DP75 Round" at bounding box center [284, 508] width 92 height 22
type textarea "x"
click at [281, 524] on div "factory_item" at bounding box center [277, 523] width 81 height 13
type input "dp75"
click at [274, 545] on button "DP75 Round" at bounding box center [284, 545] width 92 height 22
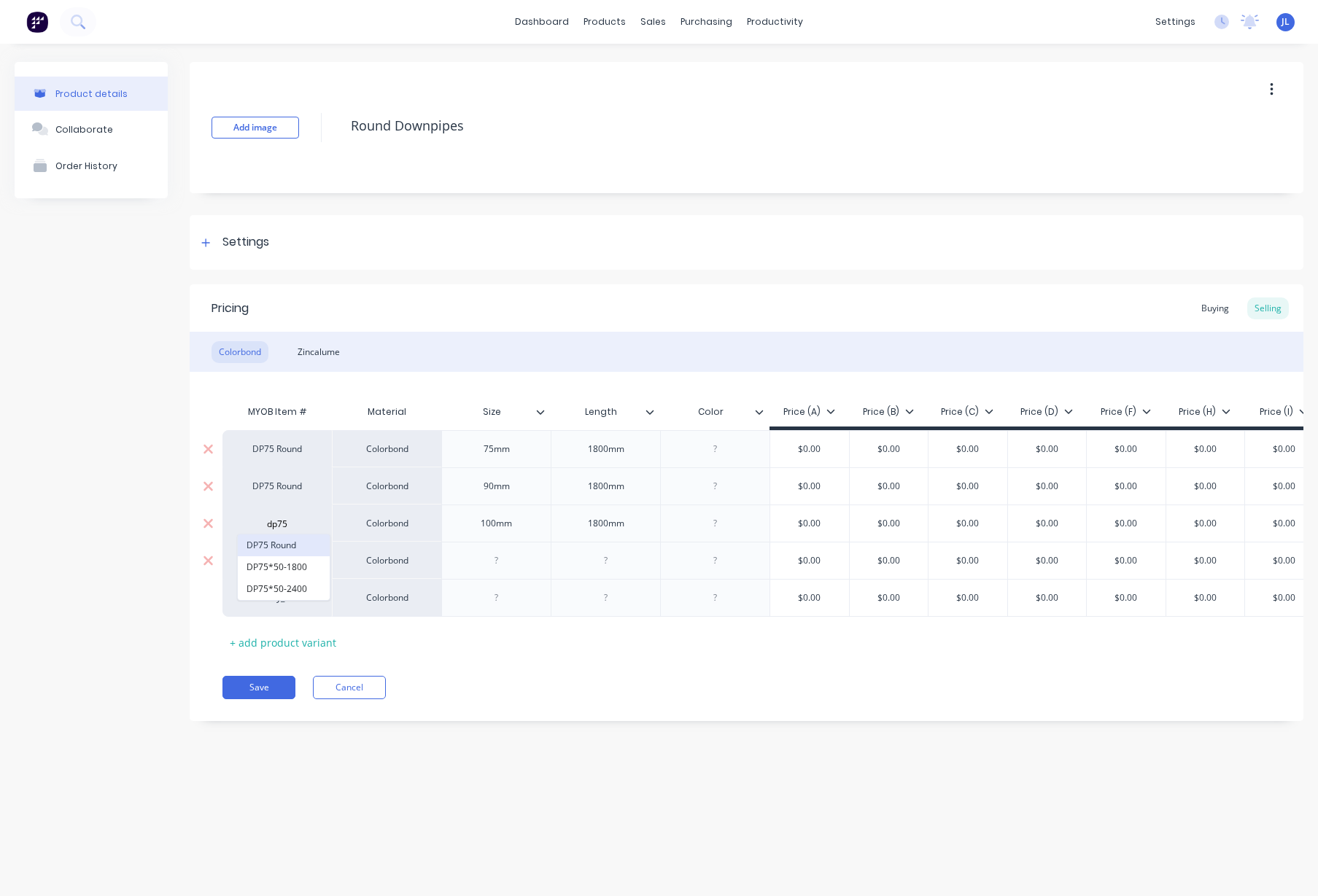
type textarea "x"
click at [281, 564] on div "factory_item" at bounding box center [277, 560] width 81 height 13
type input "dp7"
click at [281, 452] on button "DP75 Round" at bounding box center [284, 448] width 92 height 22
type textarea "x"
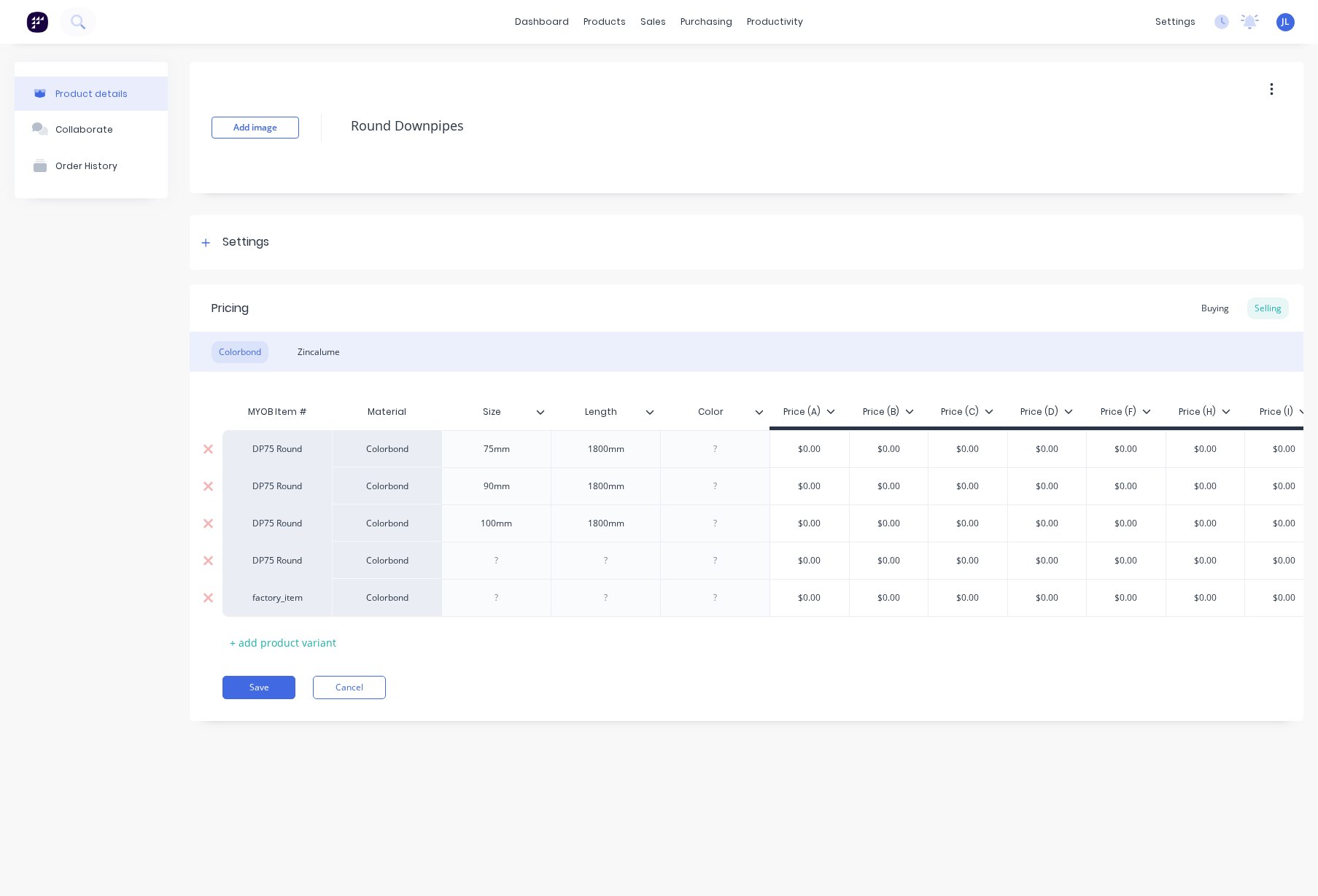
click at [287, 604] on div "factory_item" at bounding box center [277, 598] width 109 height 38
click at [287, 598] on div "factory_item" at bounding box center [277, 597] width 81 height 13
type input "dp75"
click at [280, 488] on button "DP75 Round" at bounding box center [284, 486] width 92 height 22
type textarea "x"
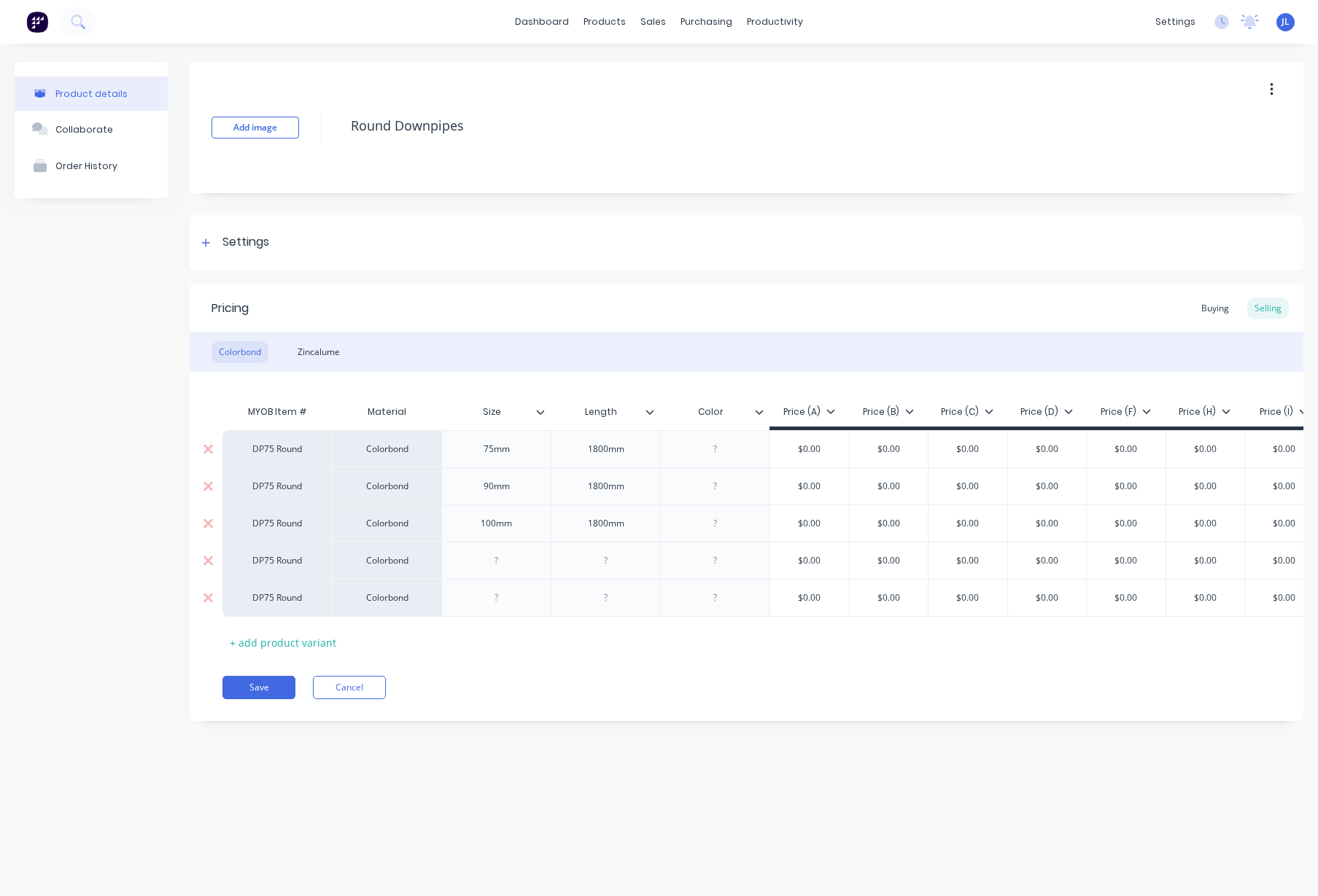
click at [509, 646] on div "MYOB Item # Material Size Length Color Price (A) Price (B) Price (C) Price (D) …" at bounding box center [746, 525] width 1049 height 257
click at [518, 643] on div "MYOB Item # Material Size Length Color Price (A) Price (B) Price (C) Price (D) …" at bounding box center [746, 525] width 1049 height 257
click at [329, 351] on div "Zincalume" at bounding box center [319, 351] width 57 height 22
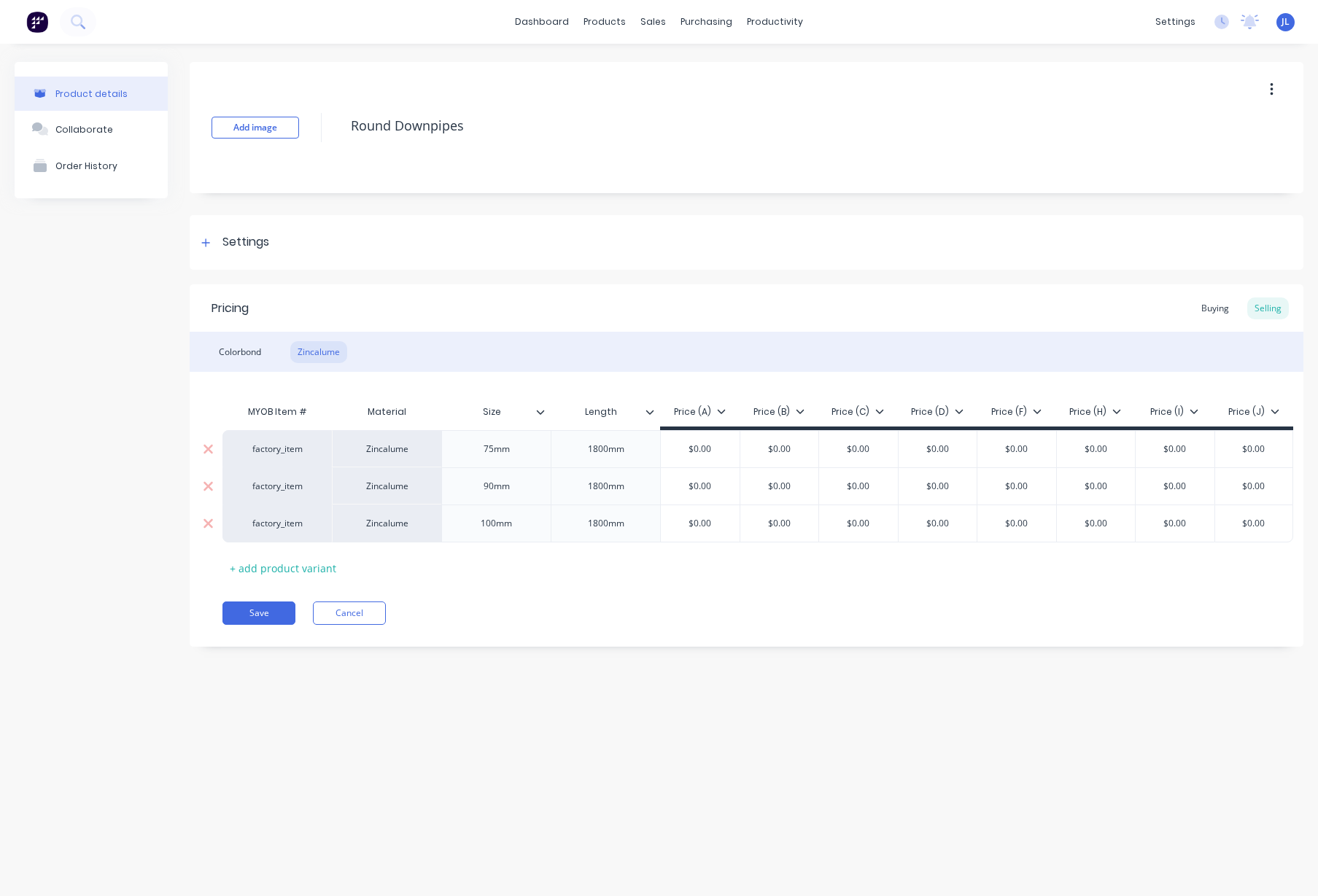
click at [277, 450] on div "factory_item" at bounding box center [277, 448] width 81 height 13
type input "dp75"
click at [280, 474] on button "DP75 Round" at bounding box center [284, 471] width 92 height 22
type textarea "x"
click at [277, 490] on div "factory_item" at bounding box center [277, 486] width 81 height 13
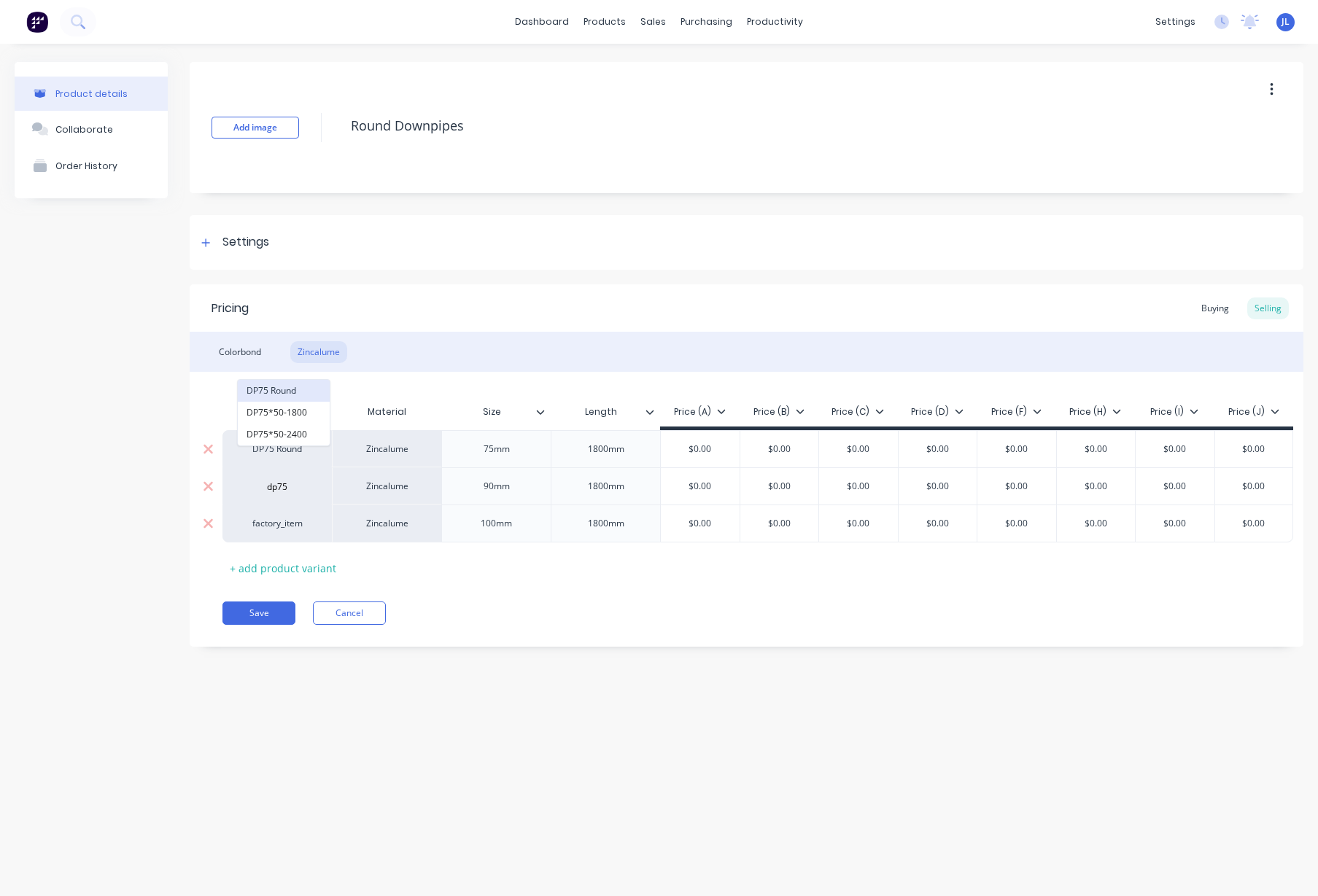
type input "dp75"
click at [279, 390] on button "DP75 Round" at bounding box center [284, 390] width 92 height 22
type textarea "x"
click at [275, 534] on div "factory_item" at bounding box center [277, 524] width 109 height 38
click at [275, 525] on div "factory_item" at bounding box center [277, 523] width 81 height 13
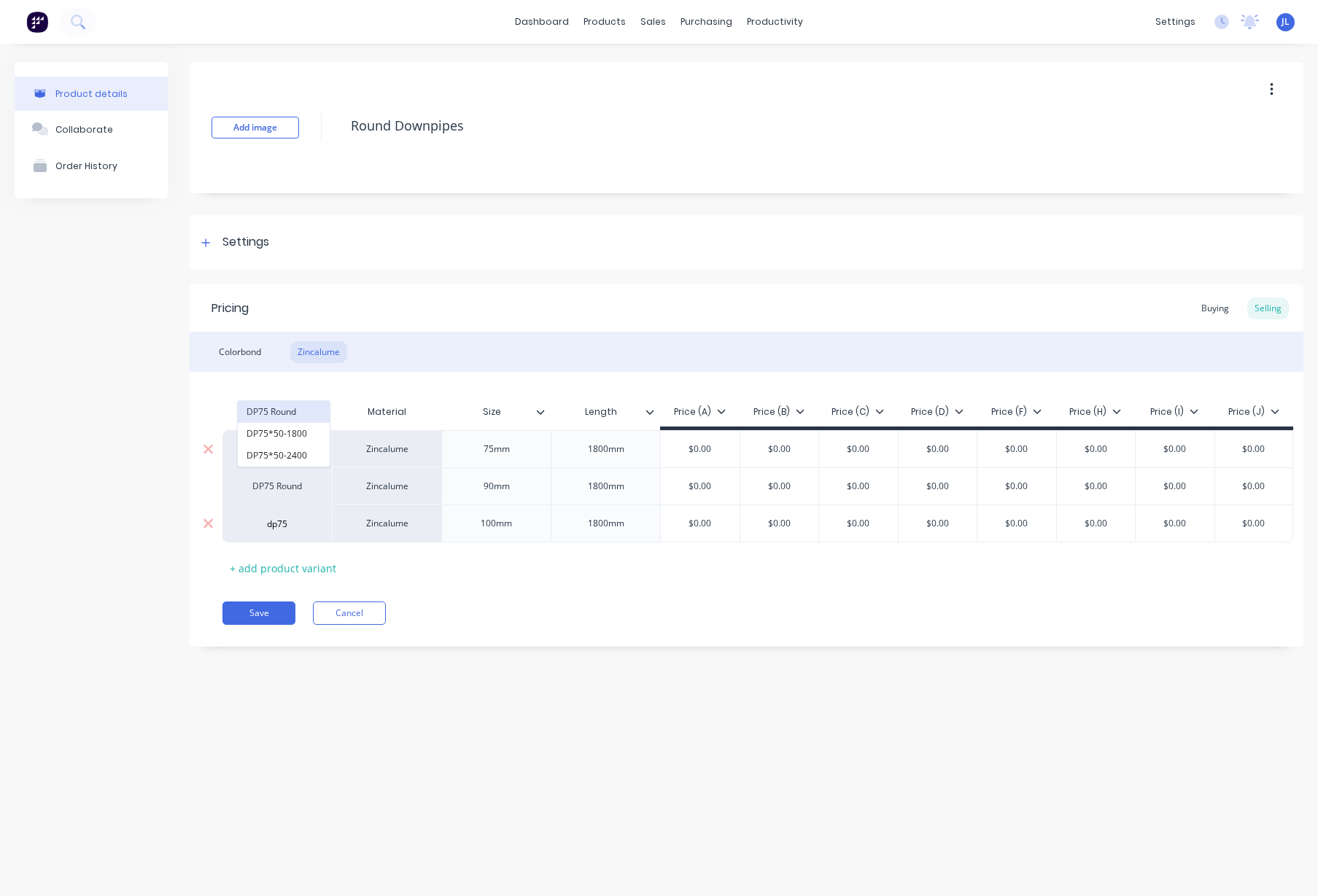
type input "dp75"
click at [274, 415] on button "DP75 Round" at bounding box center [284, 411] width 92 height 22
click at [262, 618] on button "Save" at bounding box center [259, 613] width 73 height 23
type textarea "x"
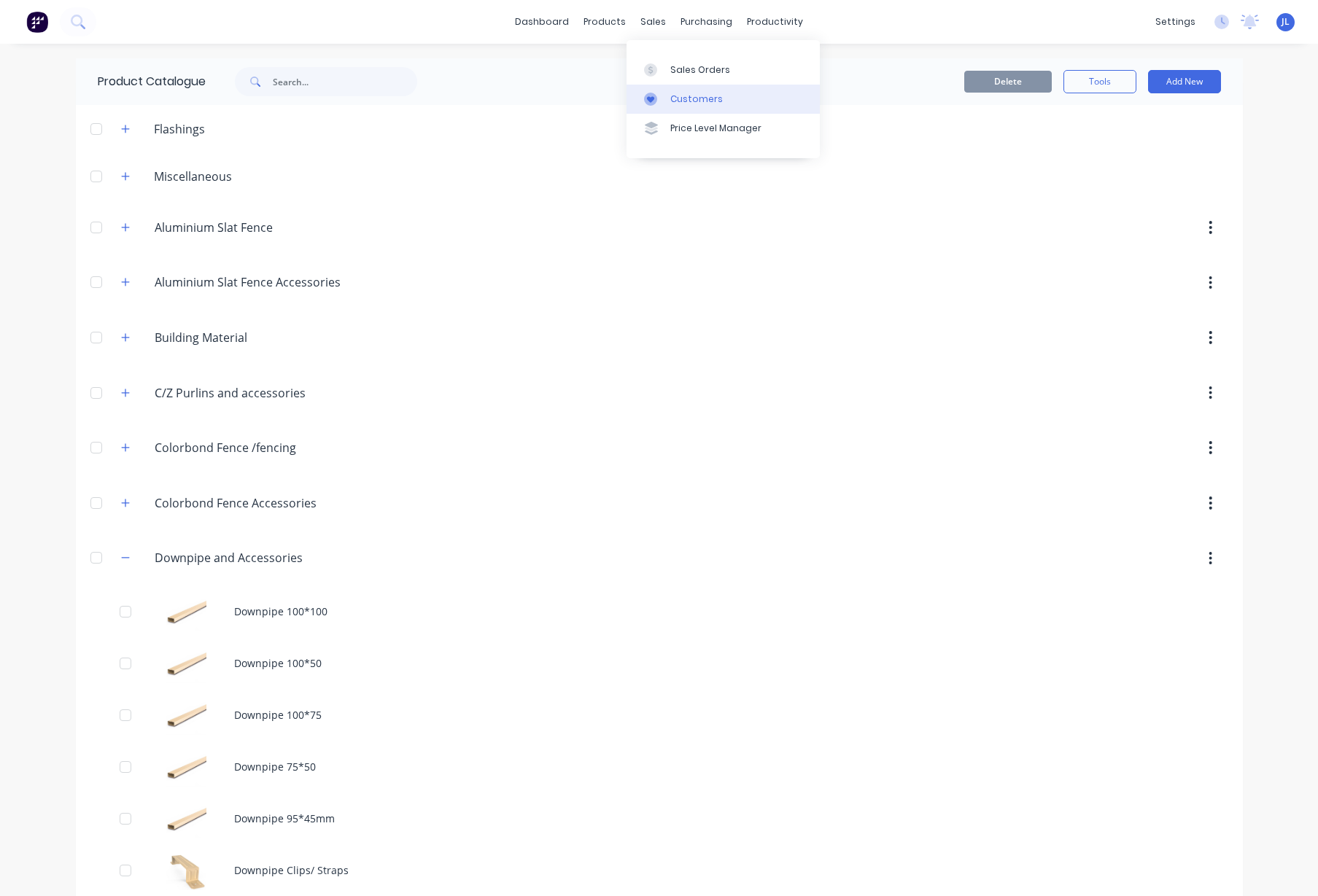
drag, startPoint x: 692, startPoint y: 101, endPoint x: 685, endPoint y: 97, distance: 8.1
click at [691, 100] on div "Customers" at bounding box center [696, 99] width 53 height 13
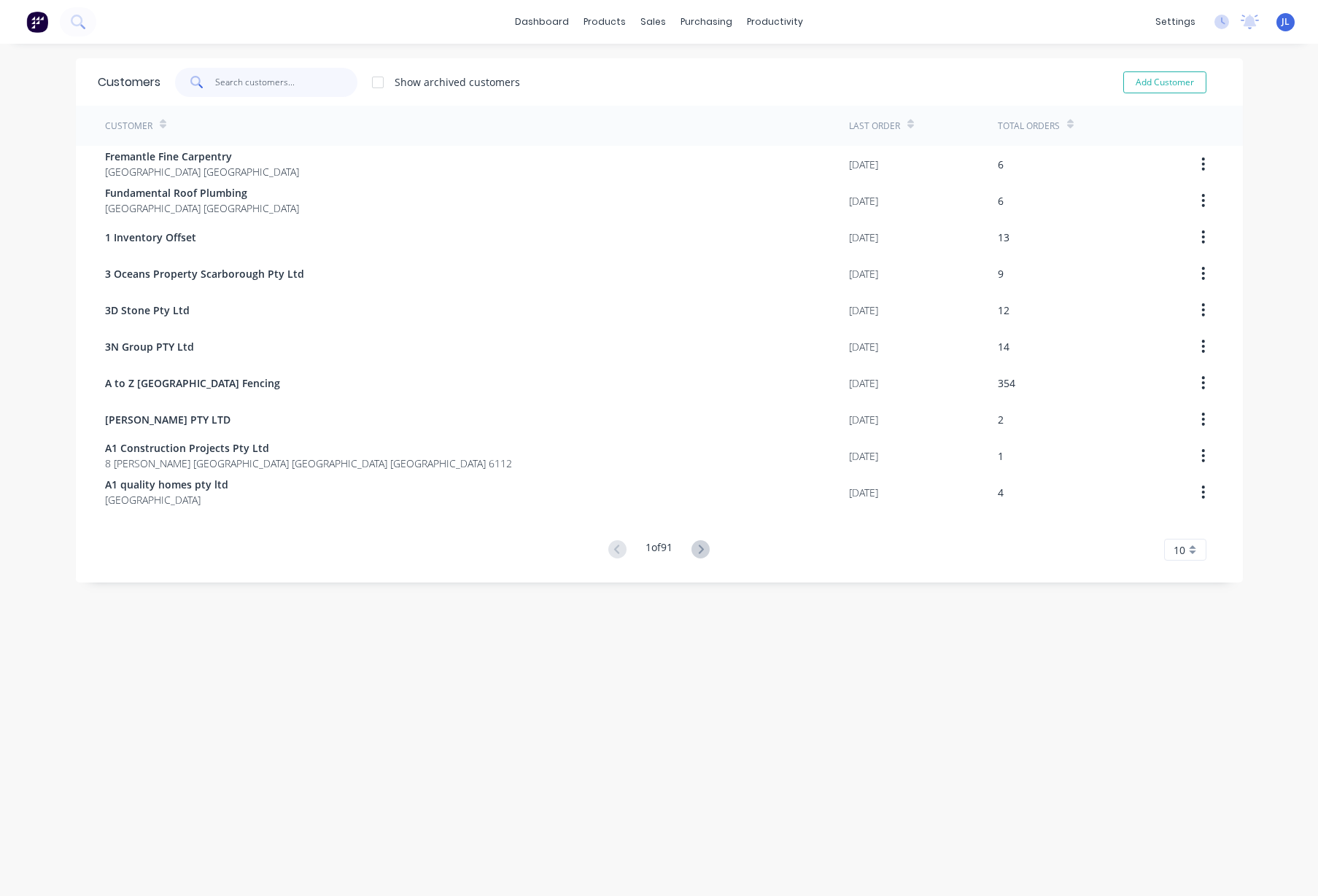
click at [329, 70] on input "text" at bounding box center [287, 82] width 142 height 29
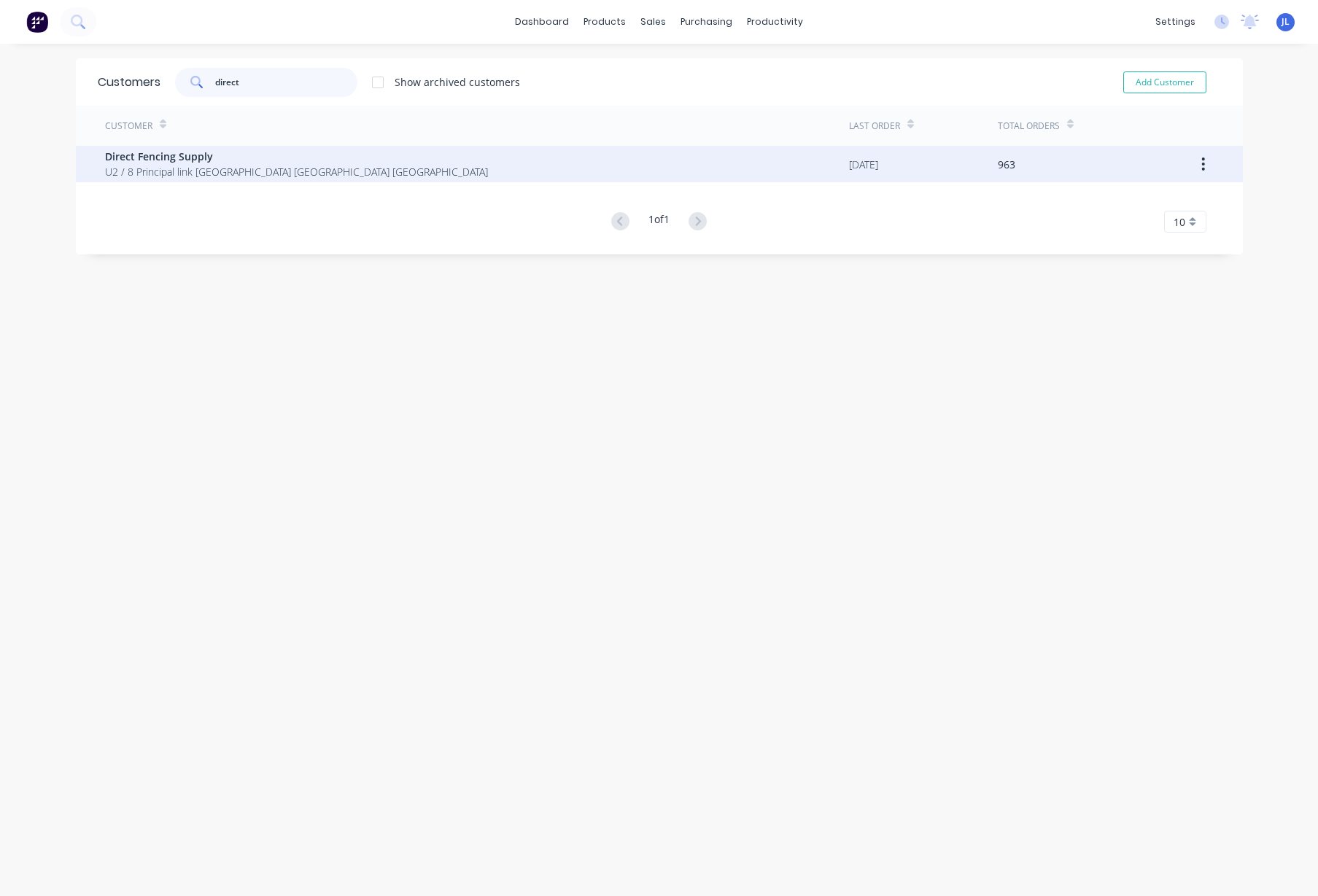
type input "direct"
click at [359, 164] on div "Direct Fencing Supply U2 / 8 Principal link Malaga Western Australia Australia" at bounding box center [476, 164] width 744 height 36
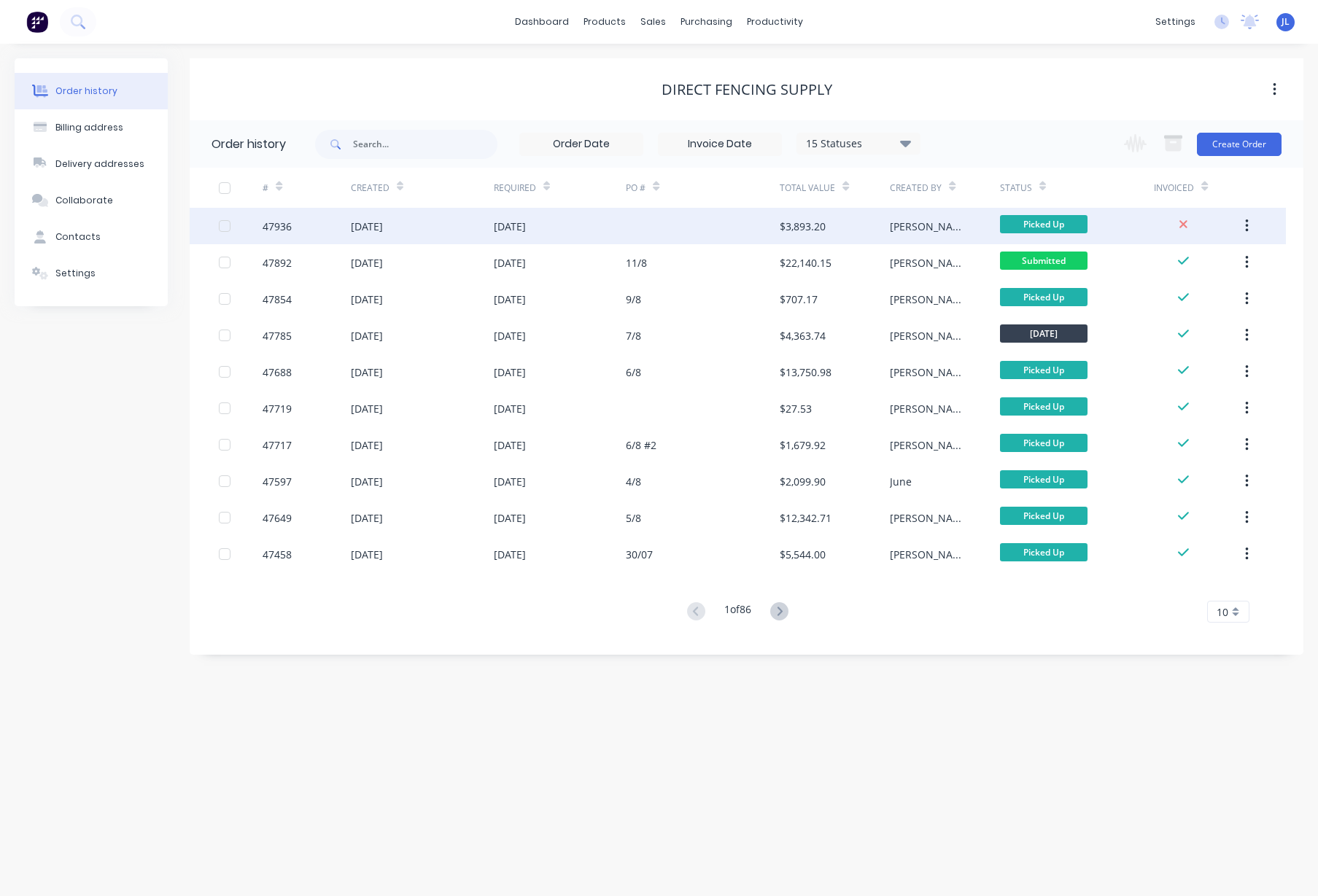
click at [837, 229] on div "$3,893.20" at bounding box center [835, 226] width 110 height 36
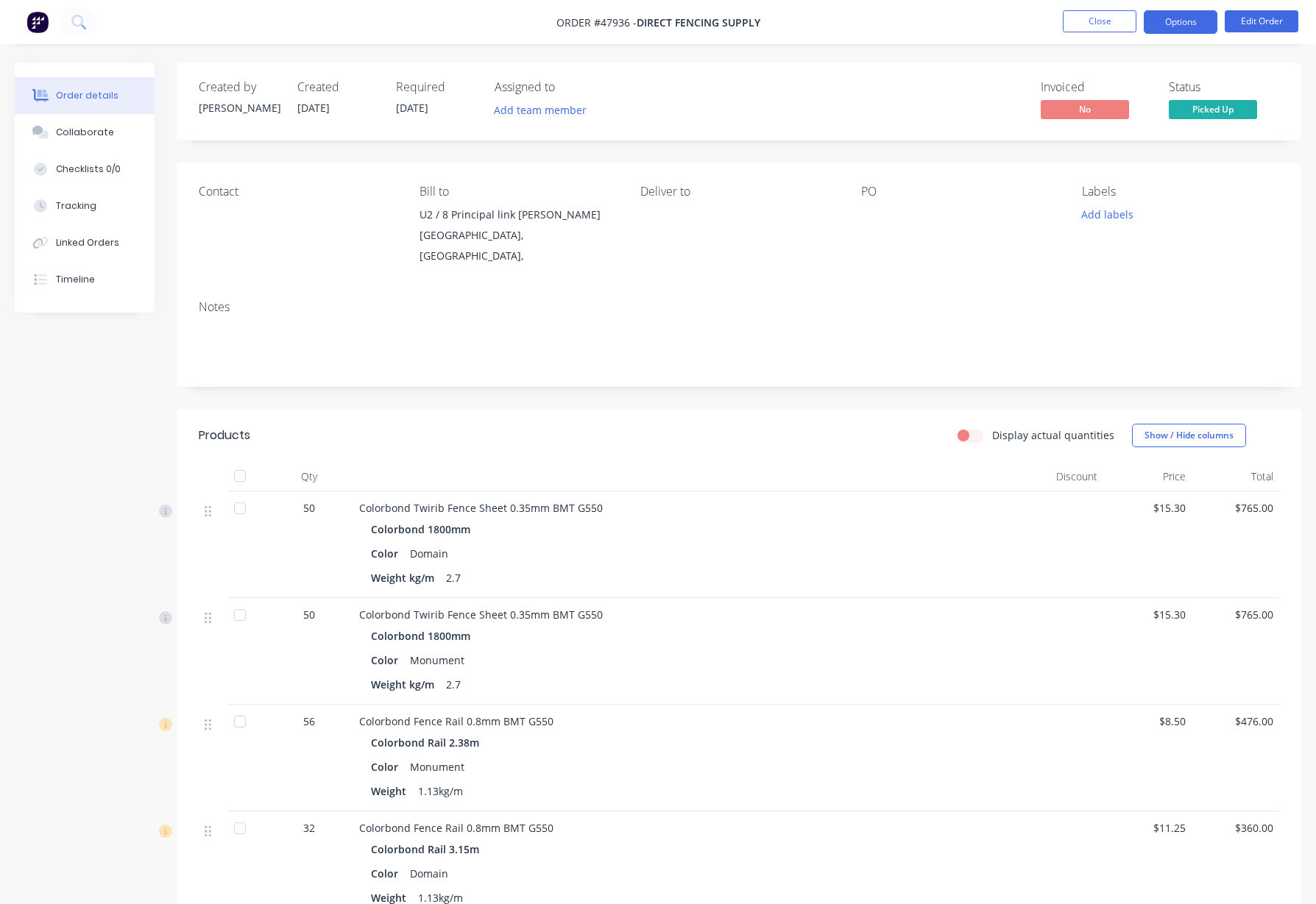
click at [1196, 21] on button "Options" at bounding box center [1181, 22] width 73 height 24
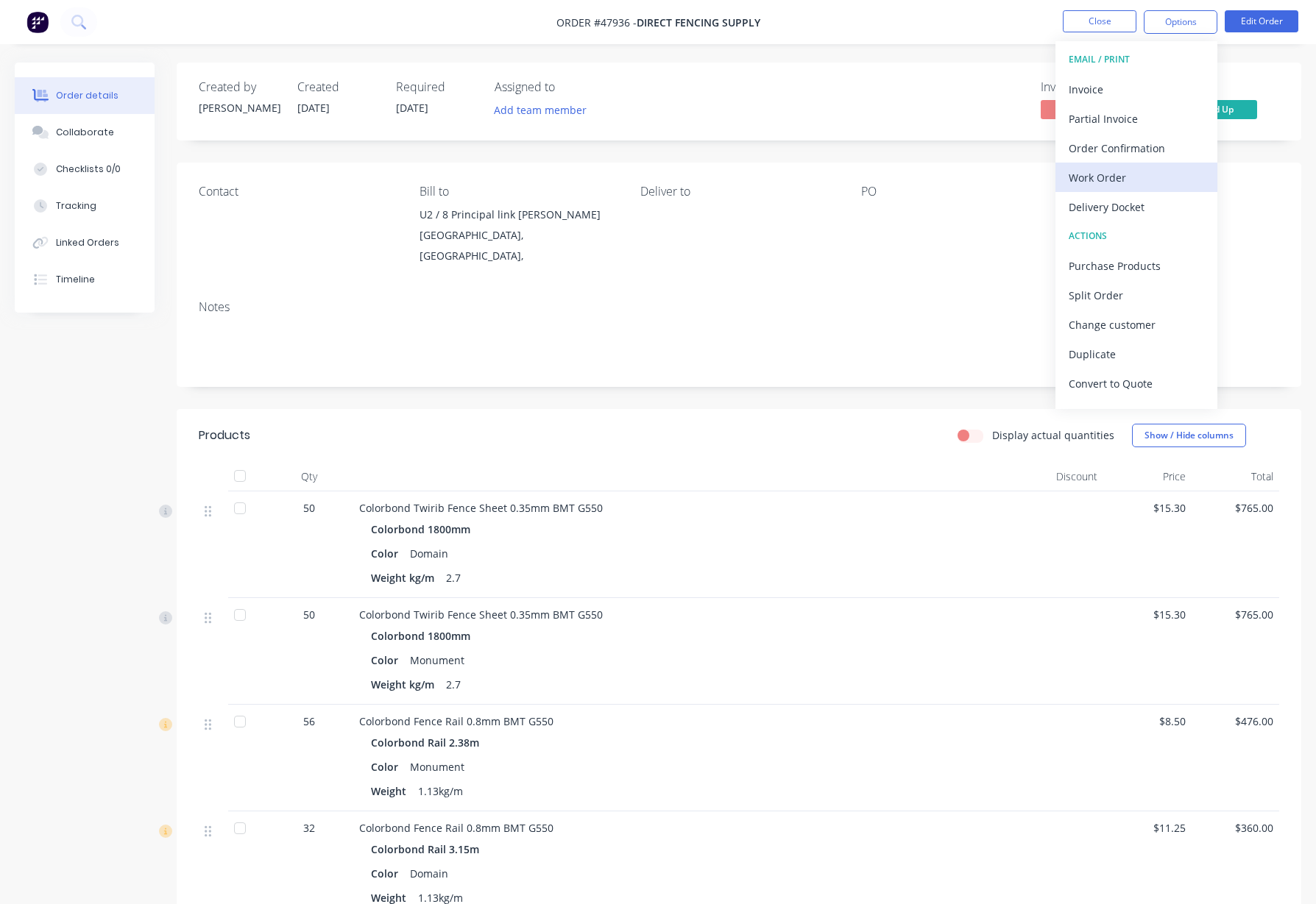
click at [1112, 176] on div "Work Order" at bounding box center [1136, 177] width 135 height 21
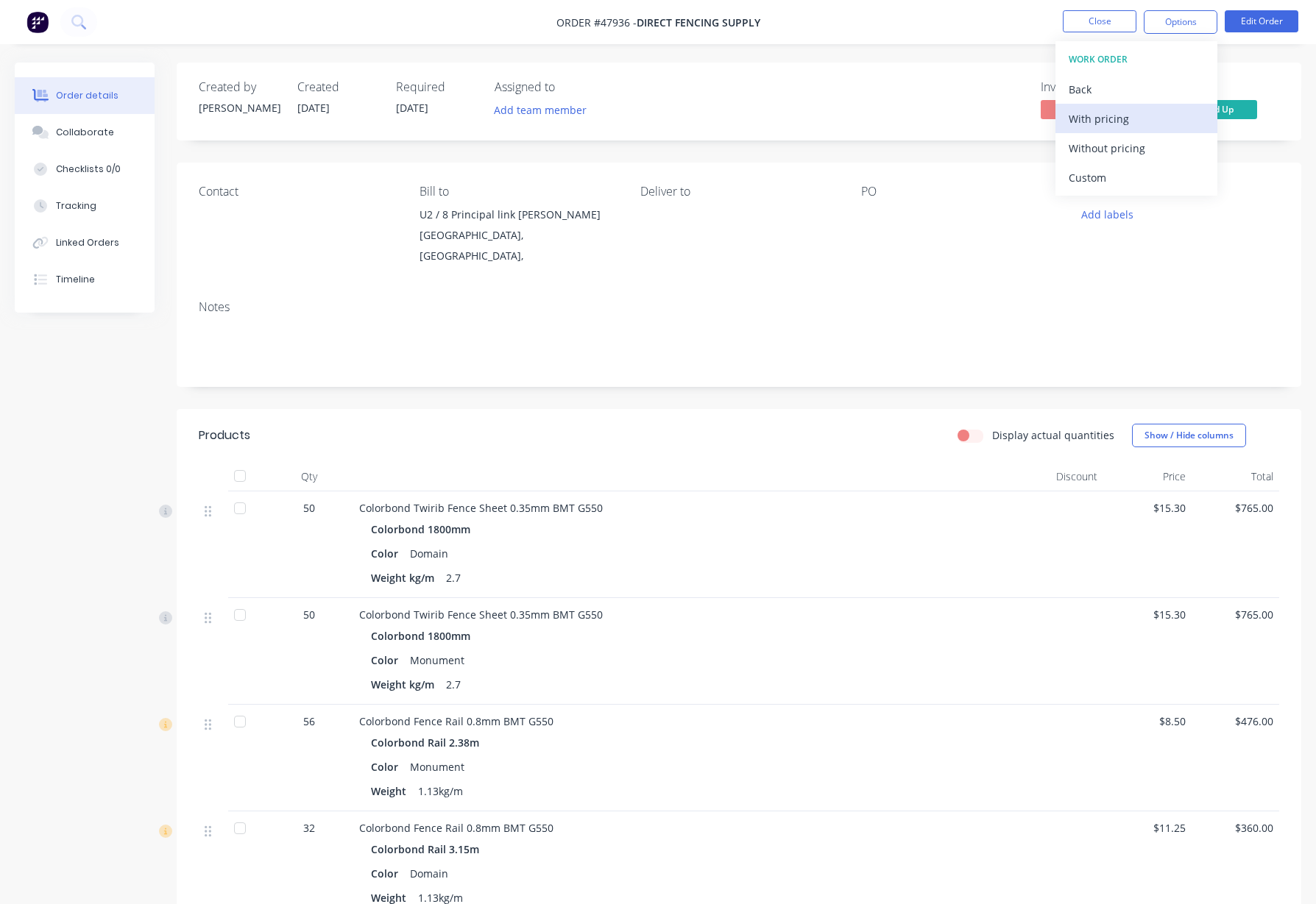
click at [1122, 119] on div "With pricing" at bounding box center [1136, 119] width 135 height 21
click at [919, 68] on div "Created by Juana Created 11/08/25 Required 11/08/25 Assigned to Add team member…" at bounding box center [738, 101] width 1125 height 78
click at [1095, 19] on button "Close" at bounding box center [1100, 21] width 73 height 22
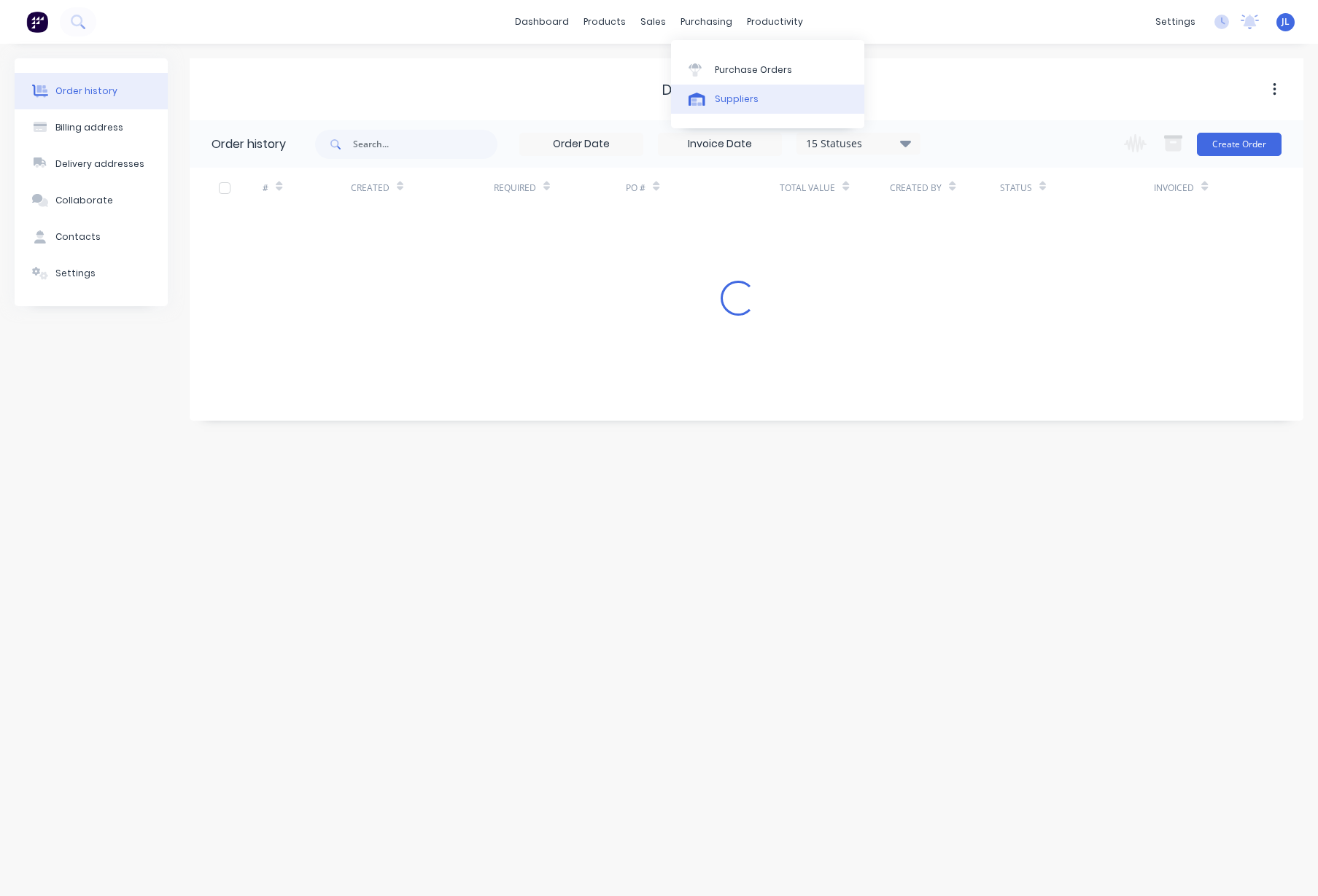
click at [740, 98] on div "Suppliers" at bounding box center [737, 99] width 44 height 13
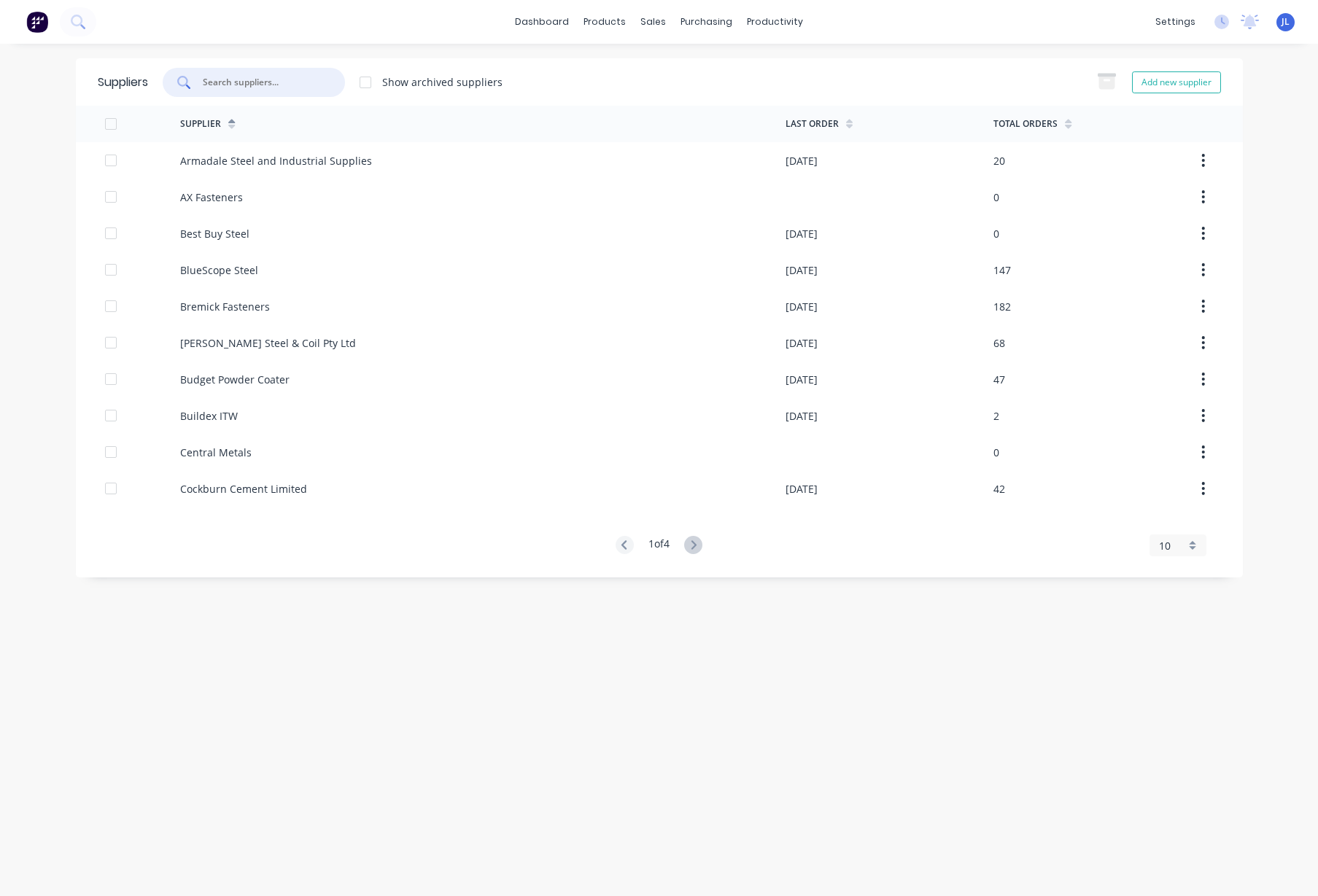
click at [286, 77] on input "text" at bounding box center [262, 82] width 121 height 15
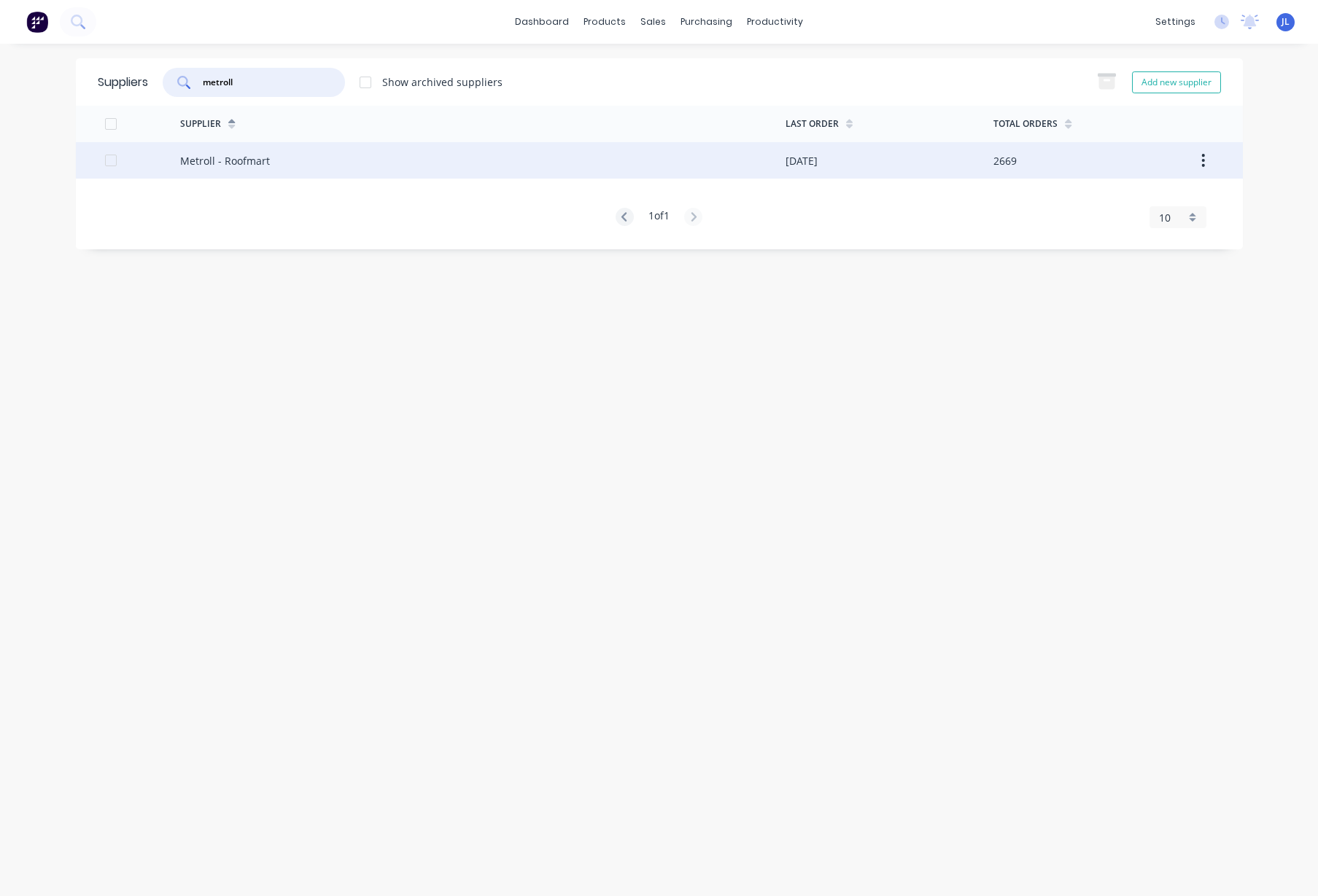
type input "metroll"
click at [289, 169] on div "Metroll - Roofmart" at bounding box center [482, 160] width 605 height 36
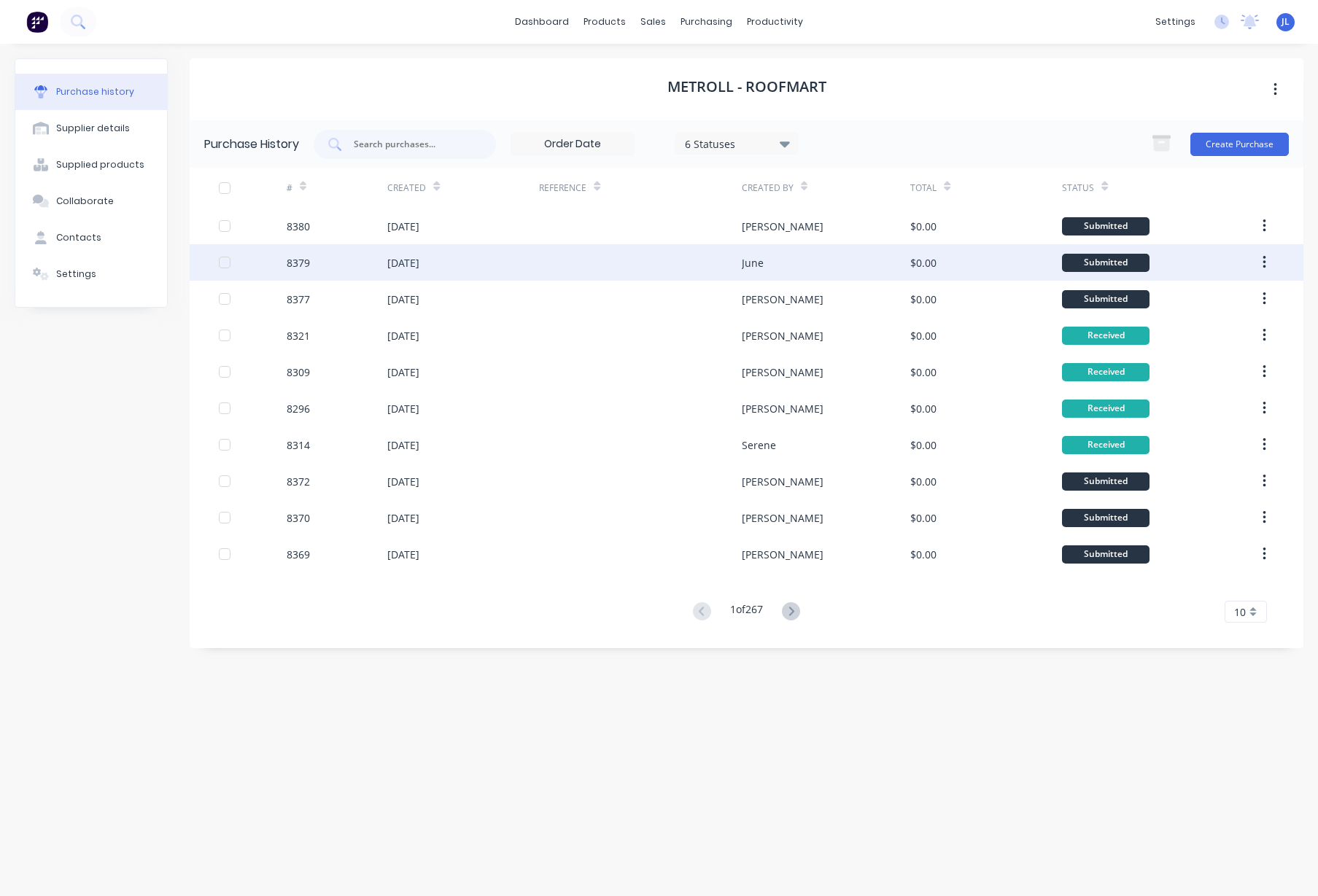
click at [458, 253] on div "[DATE]" at bounding box center [462, 262] width 152 height 36
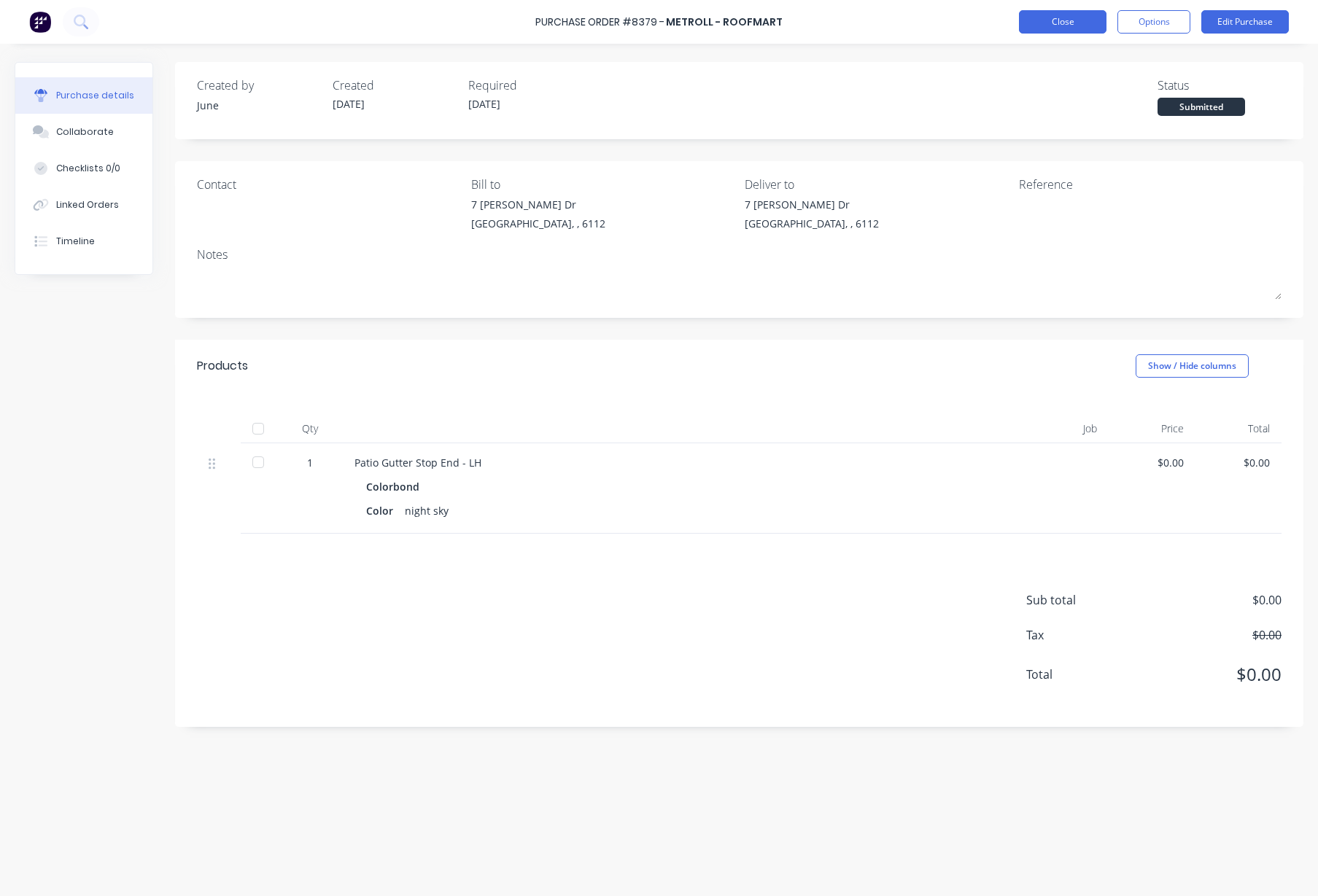
click at [1068, 17] on button "Close" at bounding box center [1063, 22] width 87 height 23
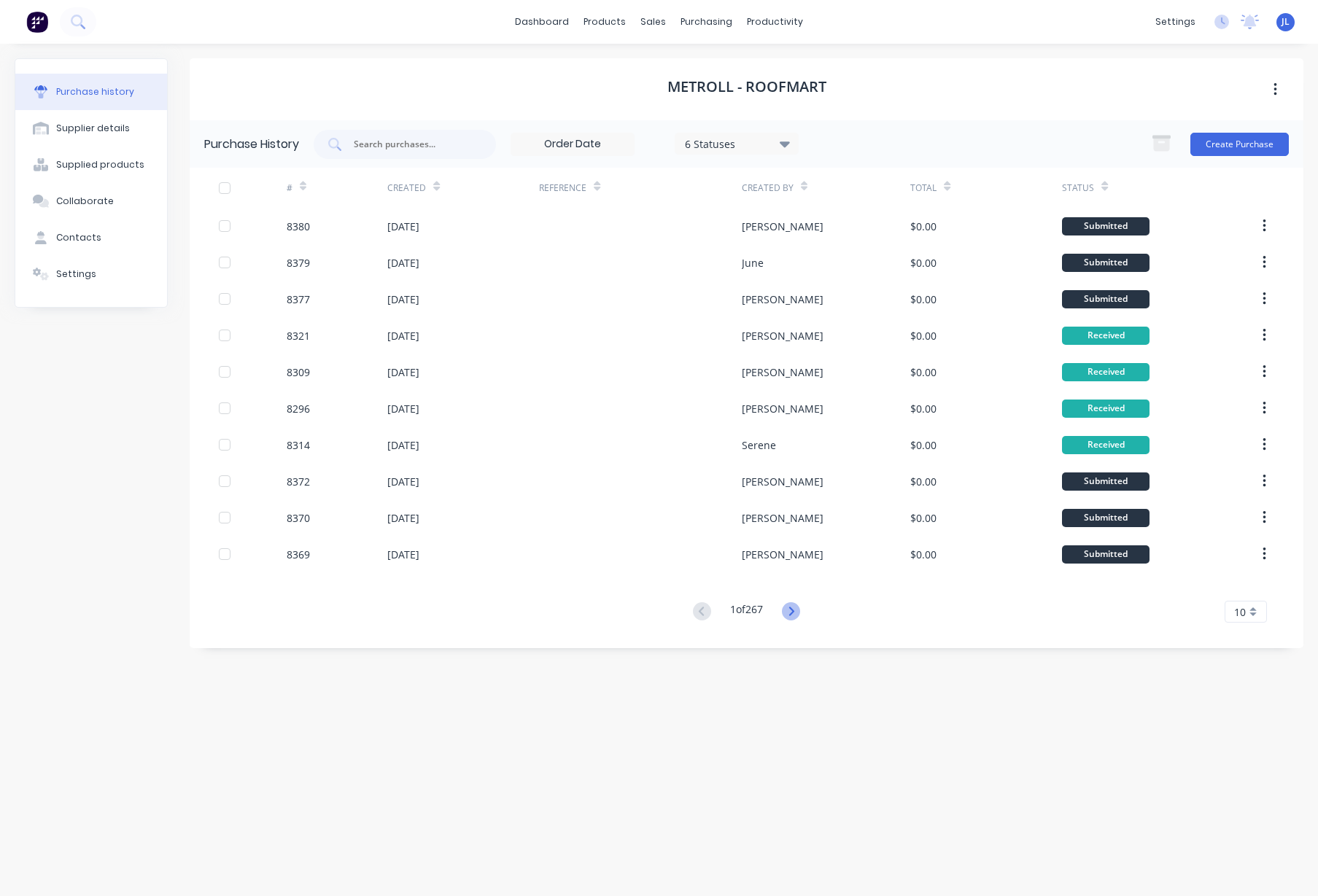
click at [791, 608] on icon at bounding box center [791, 611] width 18 height 18
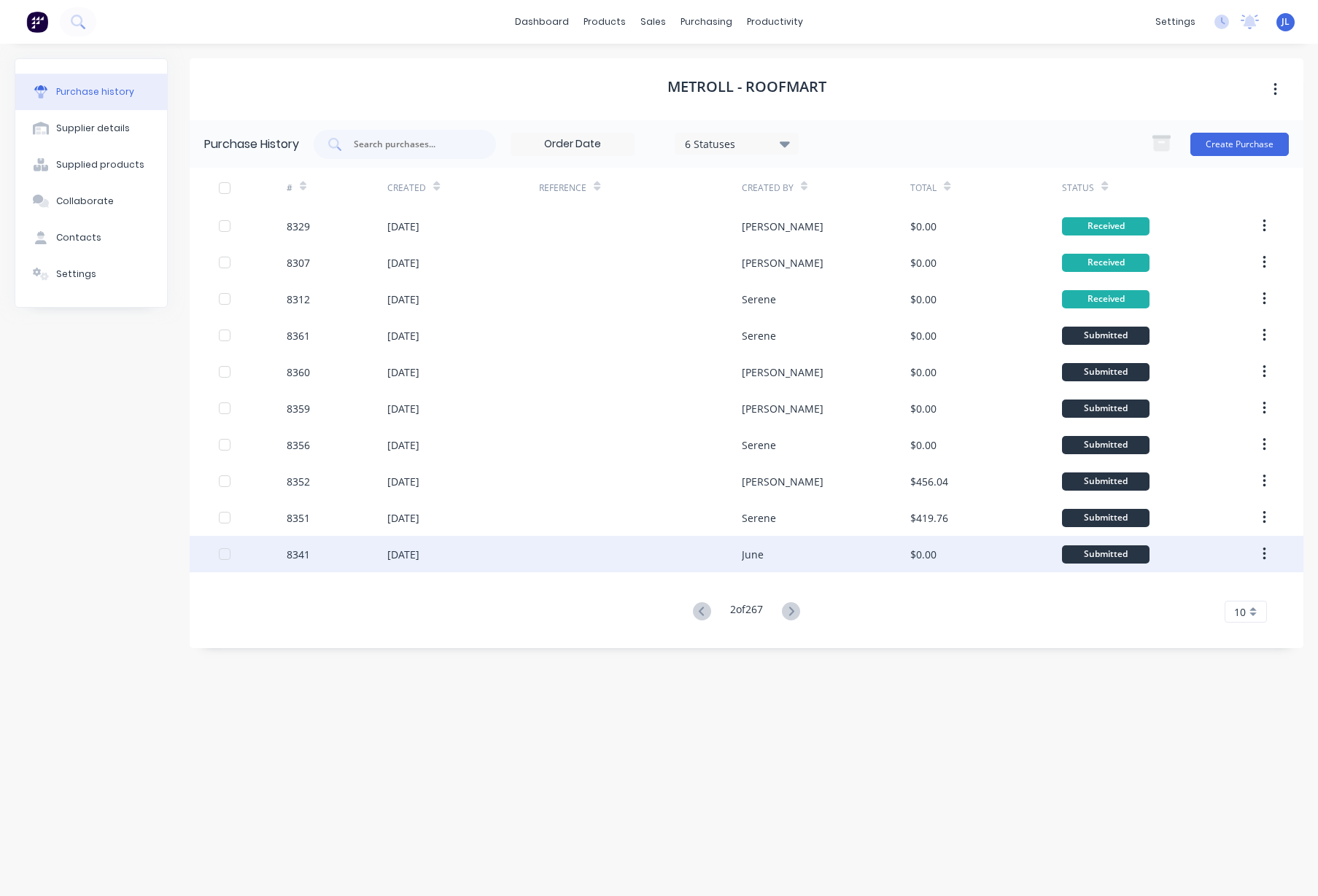
click at [703, 552] on div at bounding box center [641, 554] width 203 height 36
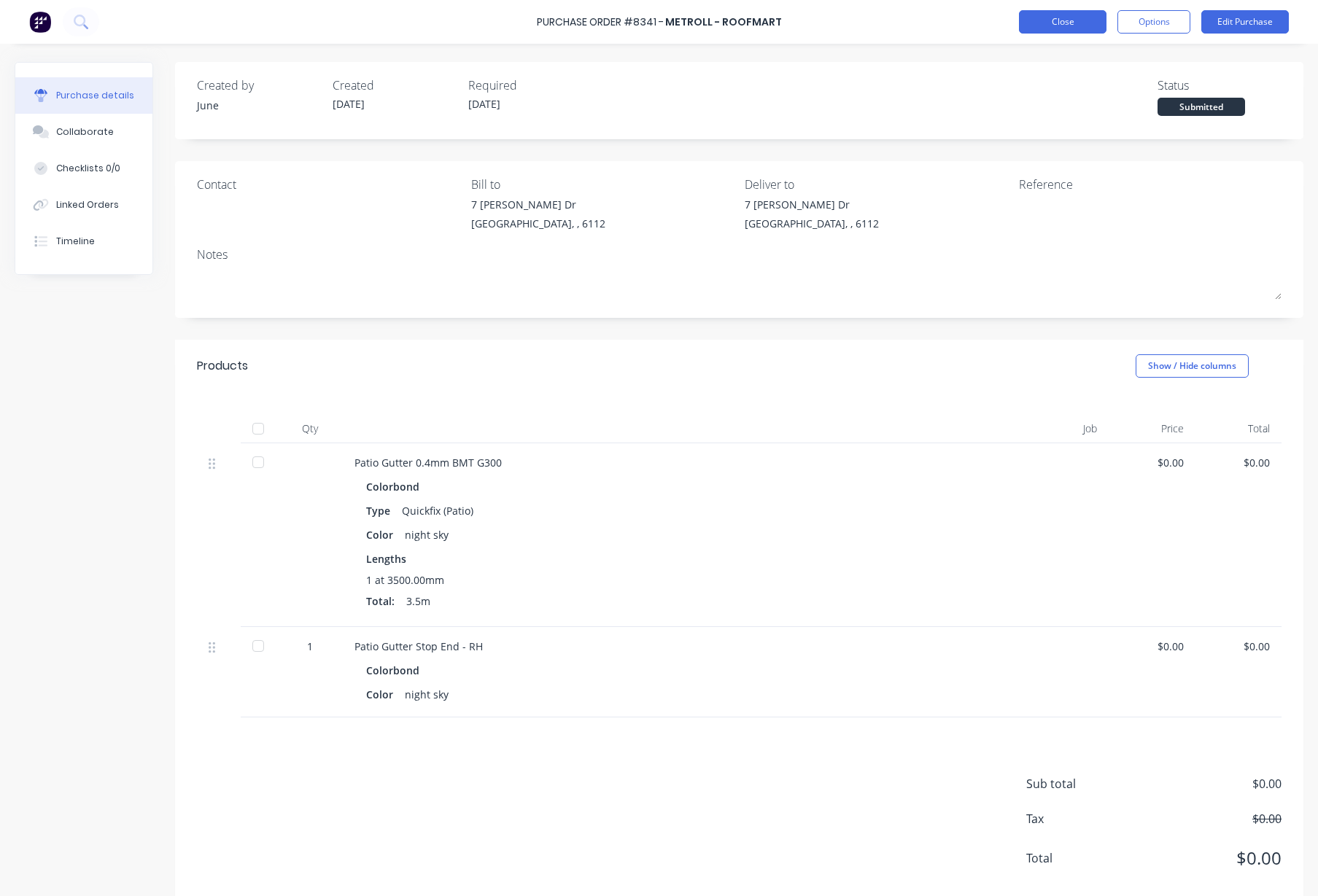
click at [1089, 25] on button "Close" at bounding box center [1063, 22] width 87 height 23
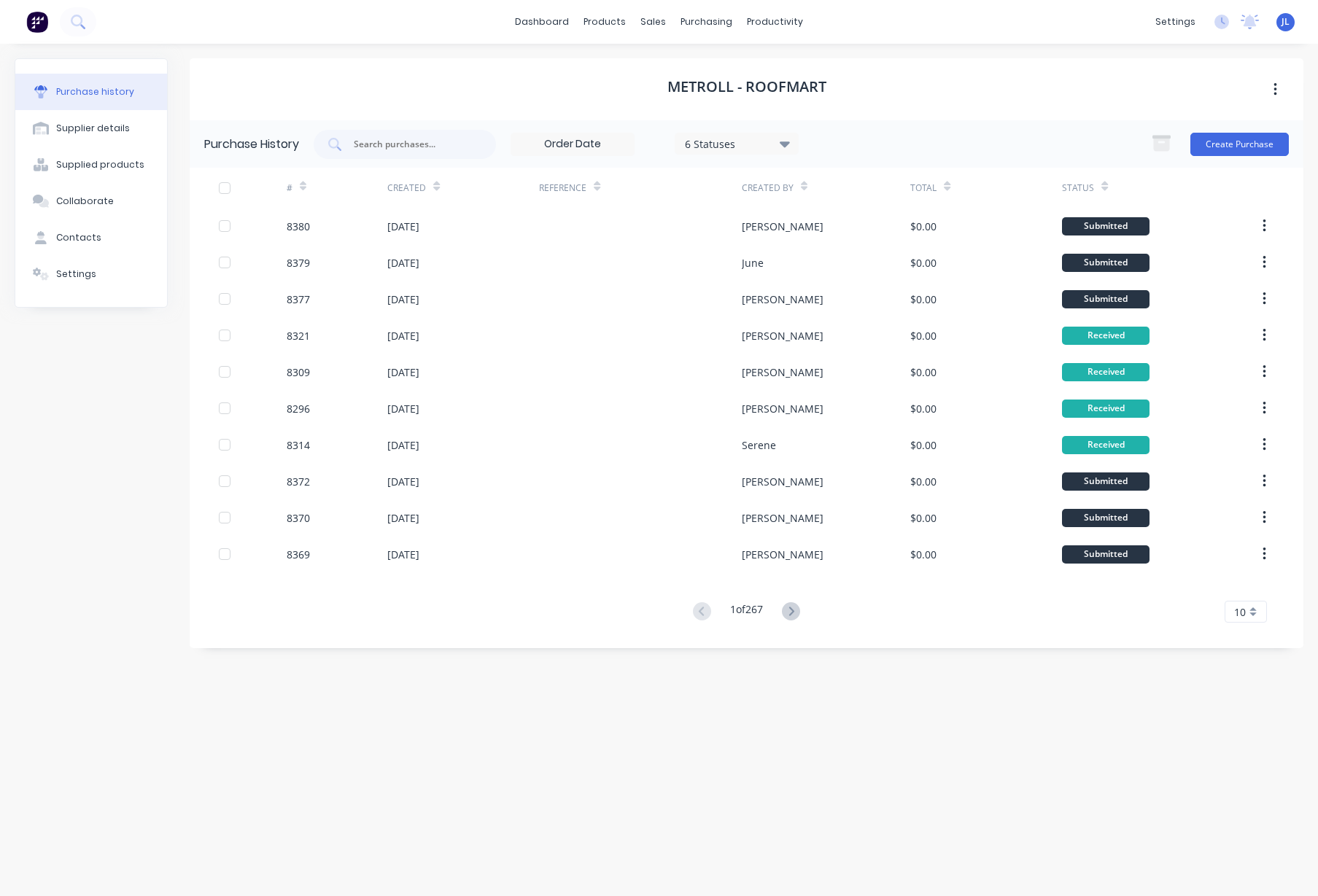
click at [359, 68] on div "Metroll - Roofmart" at bounding box center [746, 89] width 1114 height 62
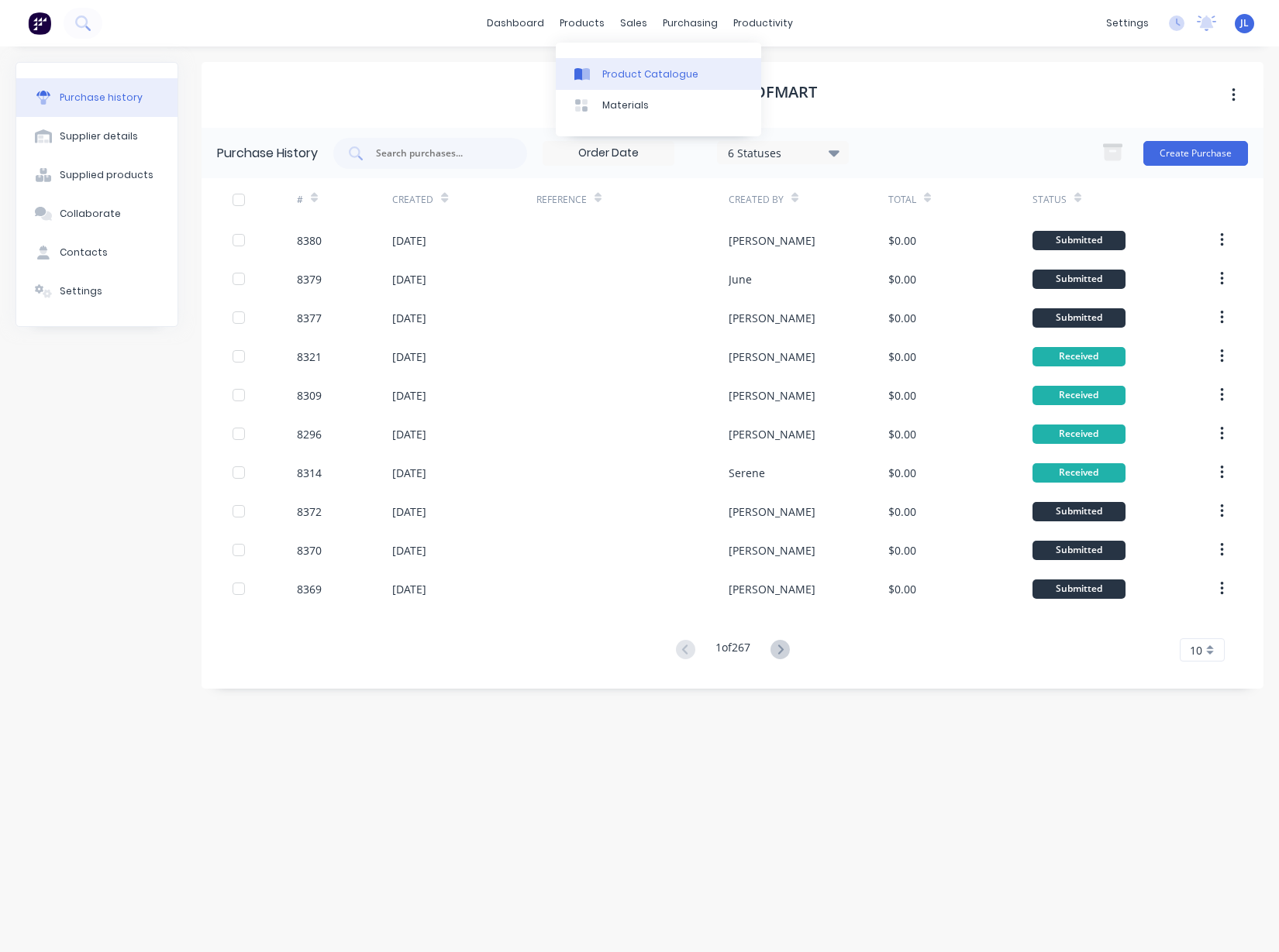
click at [618, 75] on div "Product Catalogue" at bounding box center [651, 74] width 96 height 14
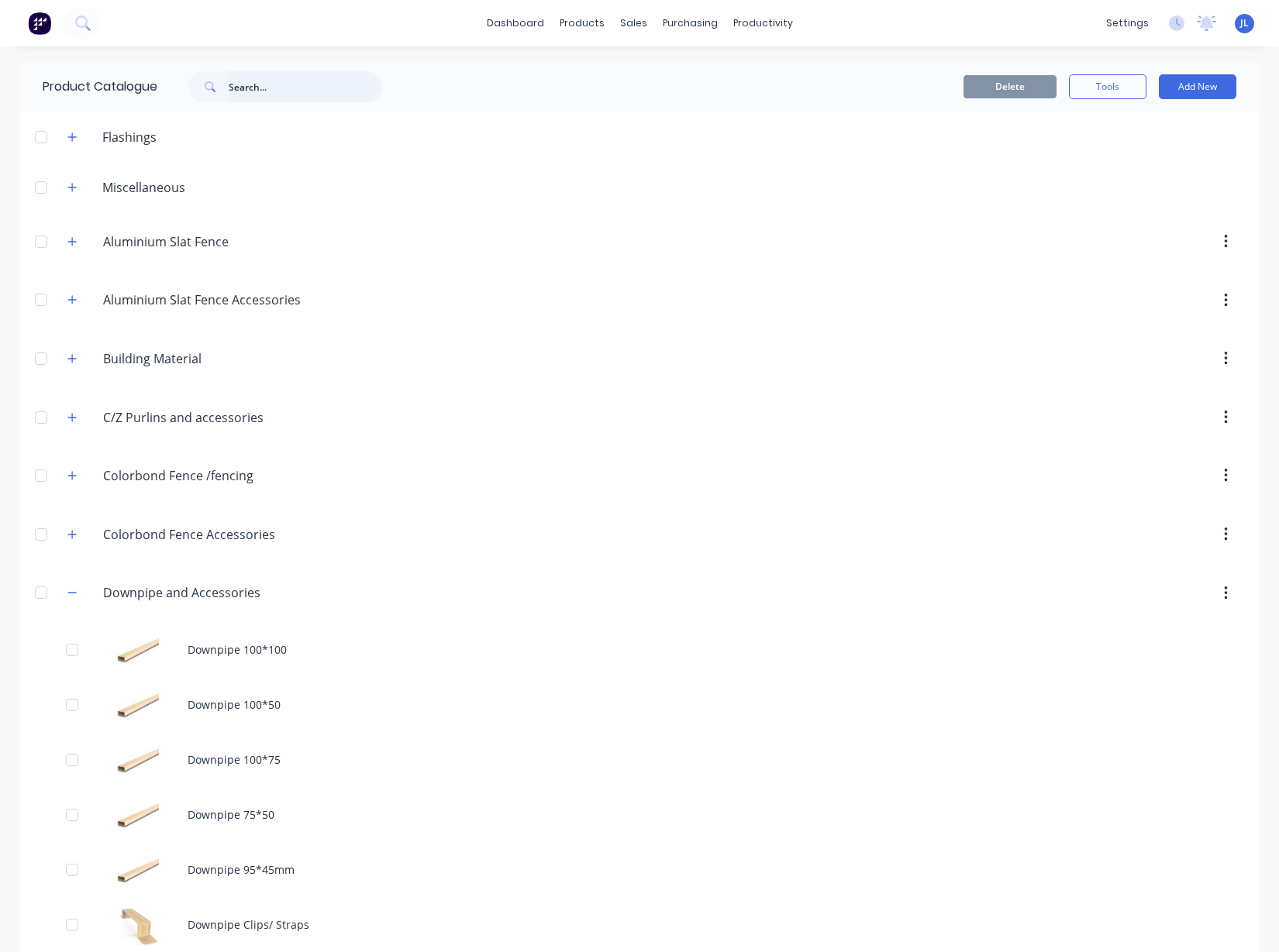
click at [308, 97] on input "text" at bounding box center [305, 87] width 154 height 31
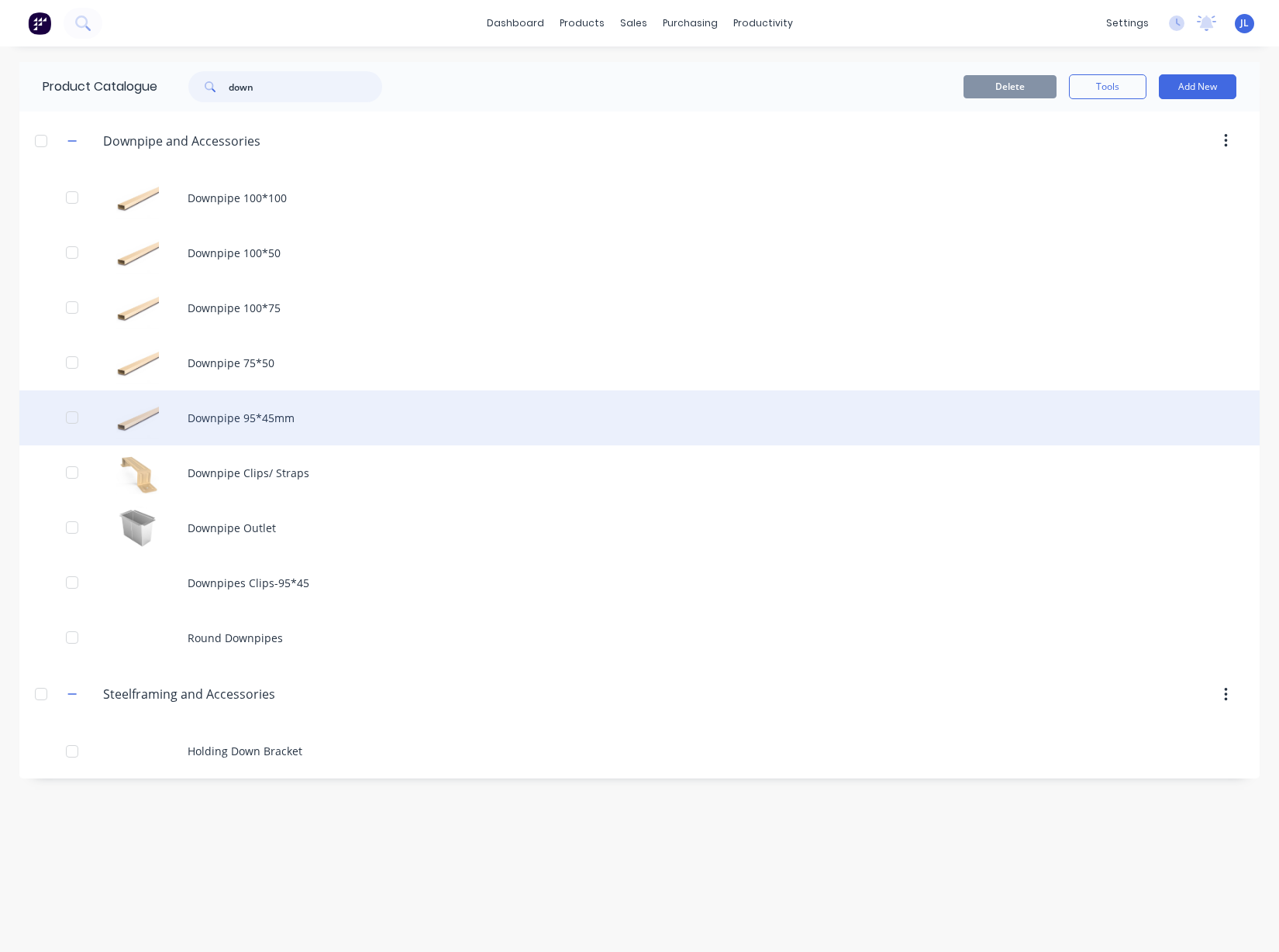
type input "down"
click at [254, 416] on div "Downpipe 95*45mm" at bounding box center [640, 419] width 1240 height 55
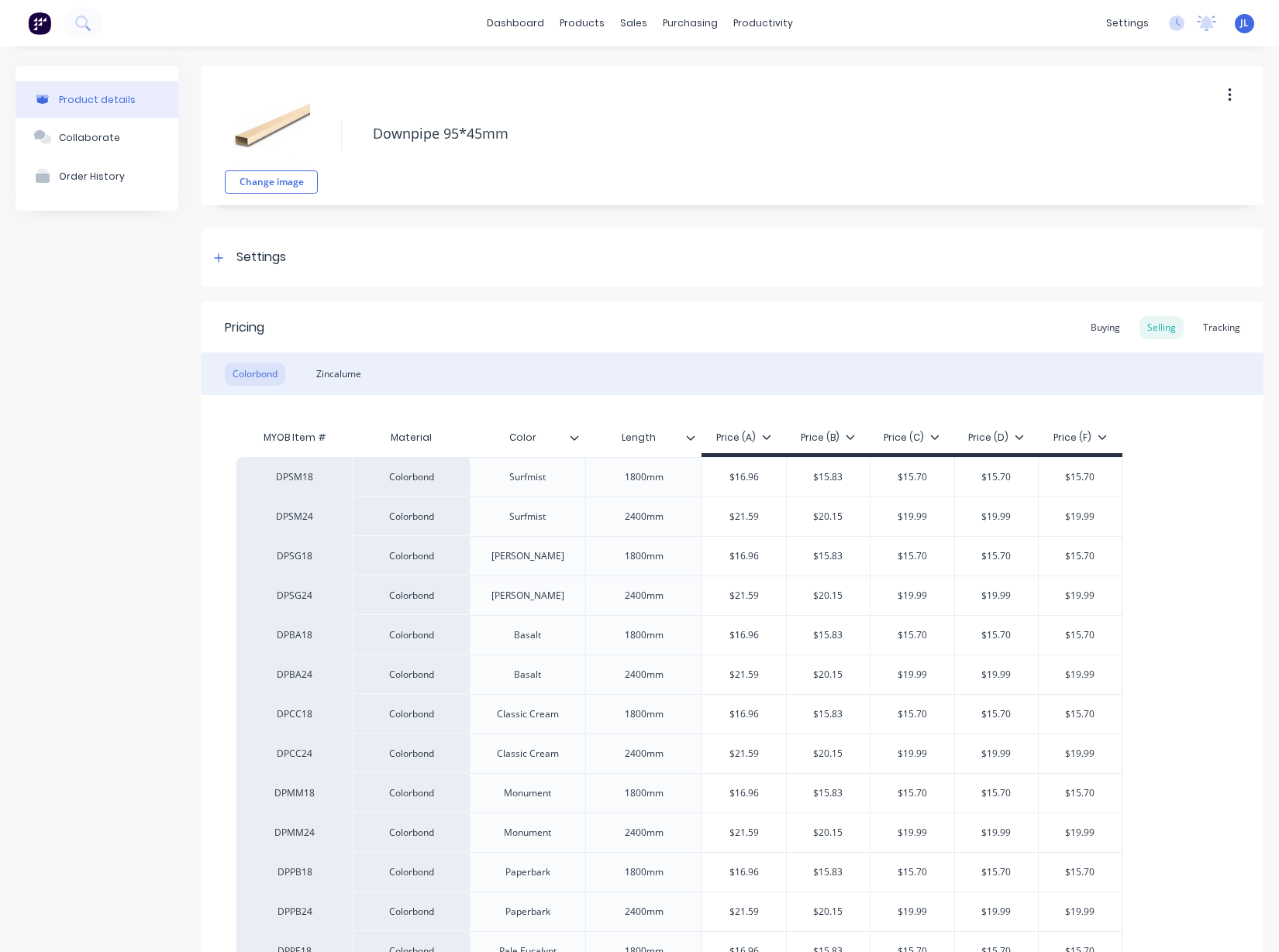
type textarea "x"
click at [1229, 329] on div "Tracking" at bounding box center [1221, 327] width 52 height 23
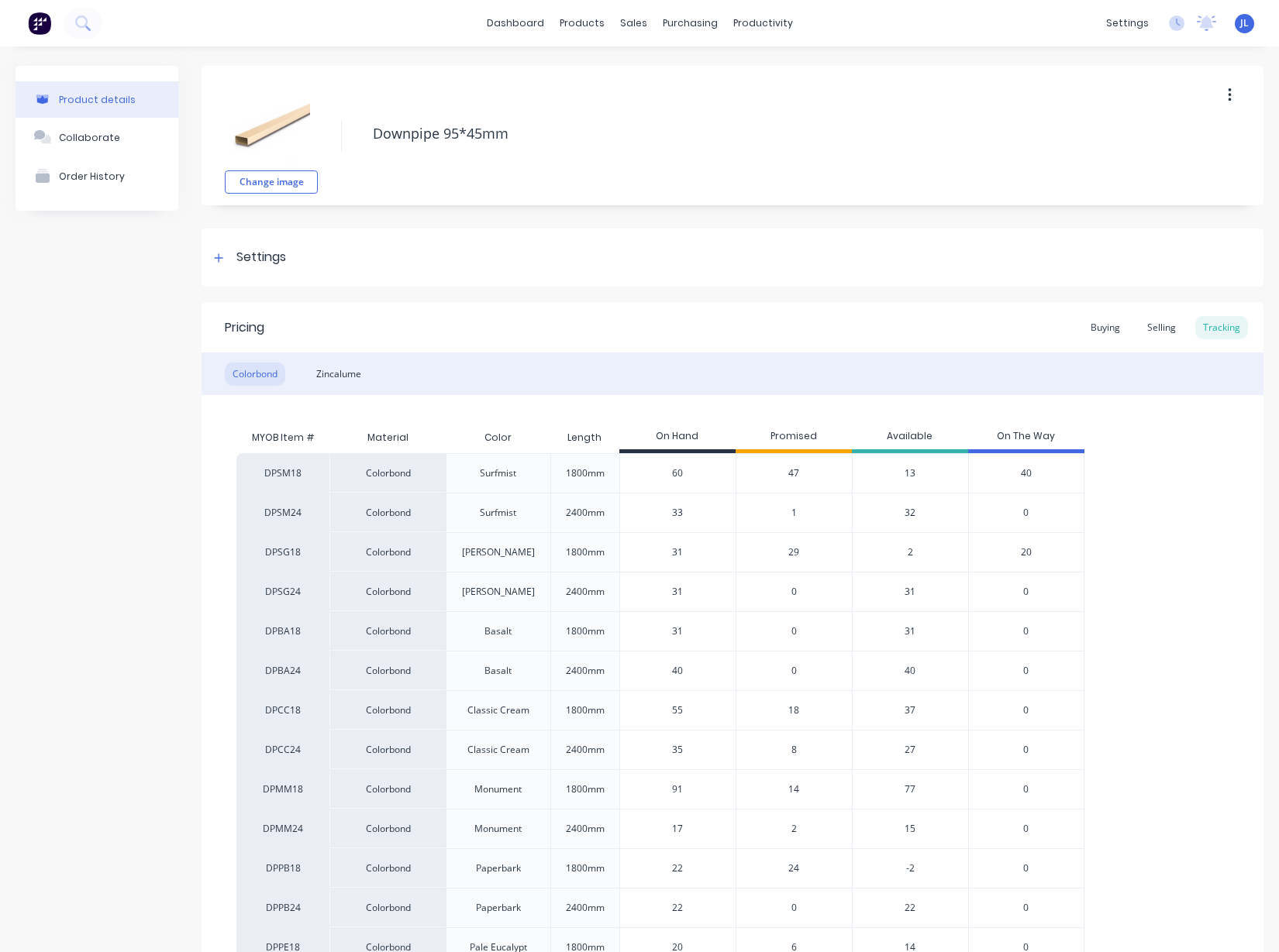
click at [1026, 473] on span "40" at bounding box center [1027, 473] width 11 height 14
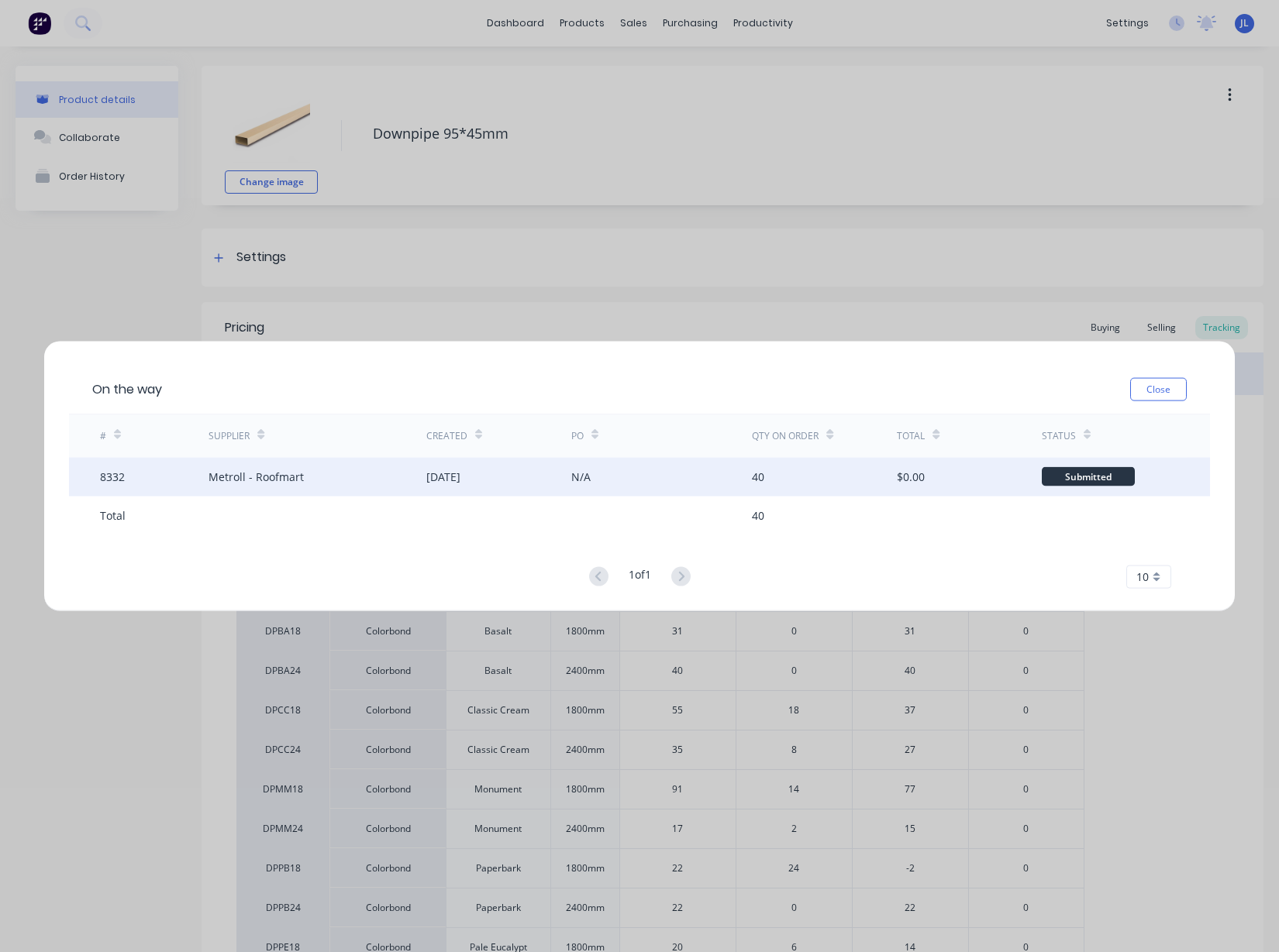
click at [242, 480] on div "Metroll - Roofmart" at bounding box center [257, 477] width 96 height 17
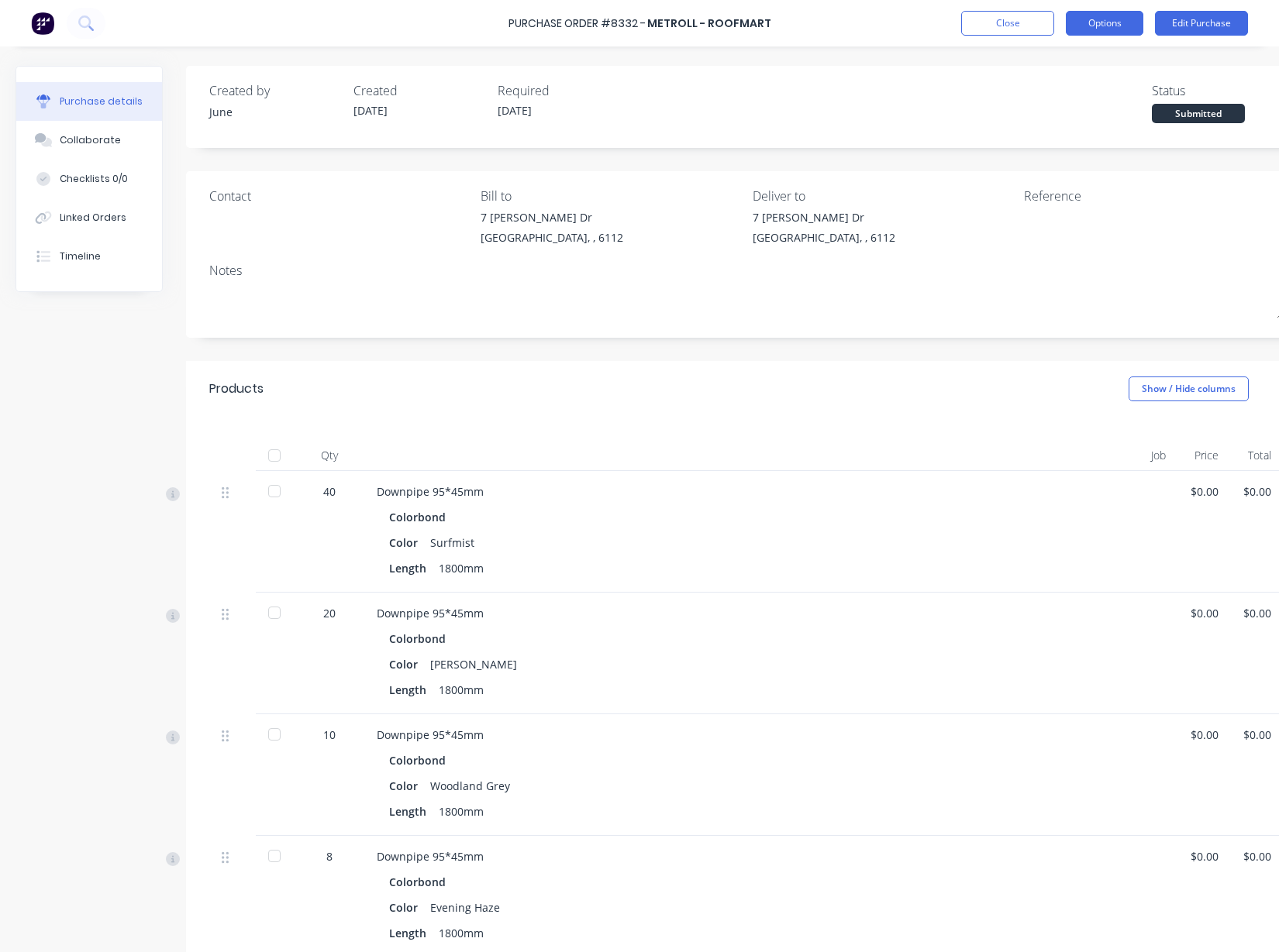
click at [1115, 24] on button "Options" at bounding box center [1104, 23] width 77 height 25
click at [1053, 188] on div "Change supplier" at bounding box center [1070, 187] width 120 height 22
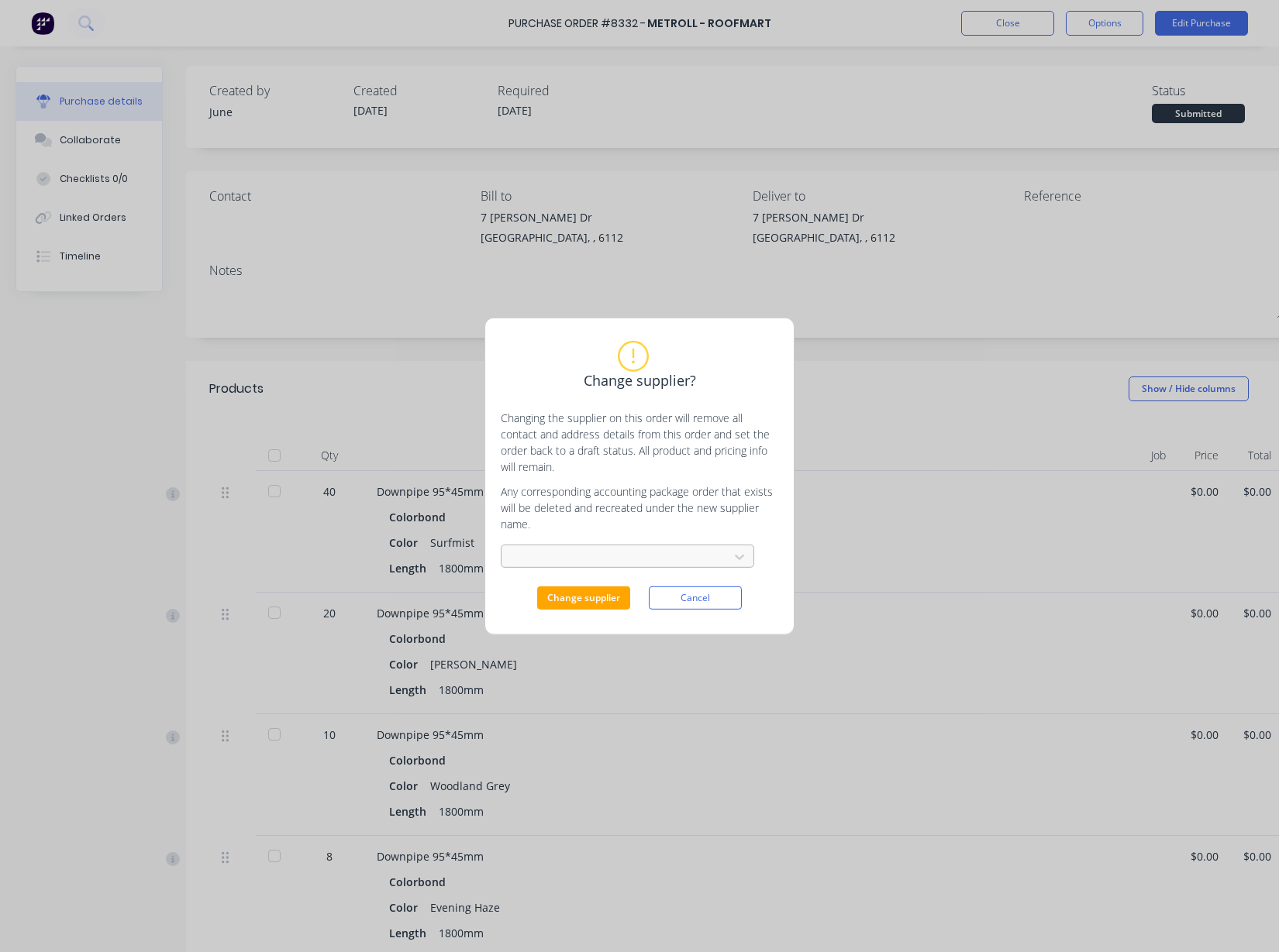
click at [559, 562] on div at bounding box center [617, 556] width 207 height 19
type input "str"
click at [593, 242] on div "Change supplier? Changing the supplier on this order will remove all contact an…" at bounding box center [640, 476] width 1279 height 952
click at [582, 603] on button "Change supplier" at bounding box center [583, 598] width 93 height 23
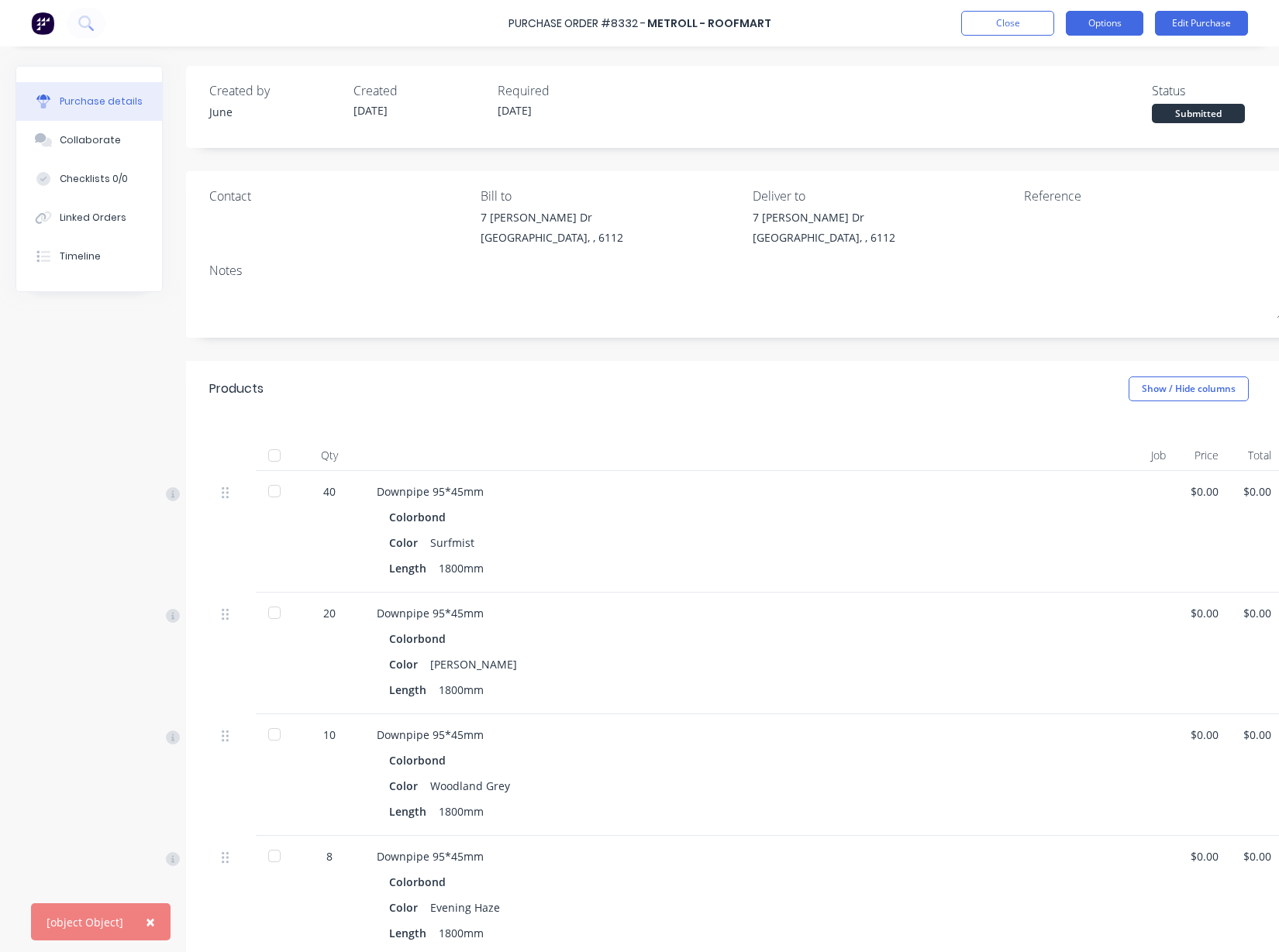
click at [1106, 26] on button "Options" at bounding box center [1104, 23] width 77 height 25
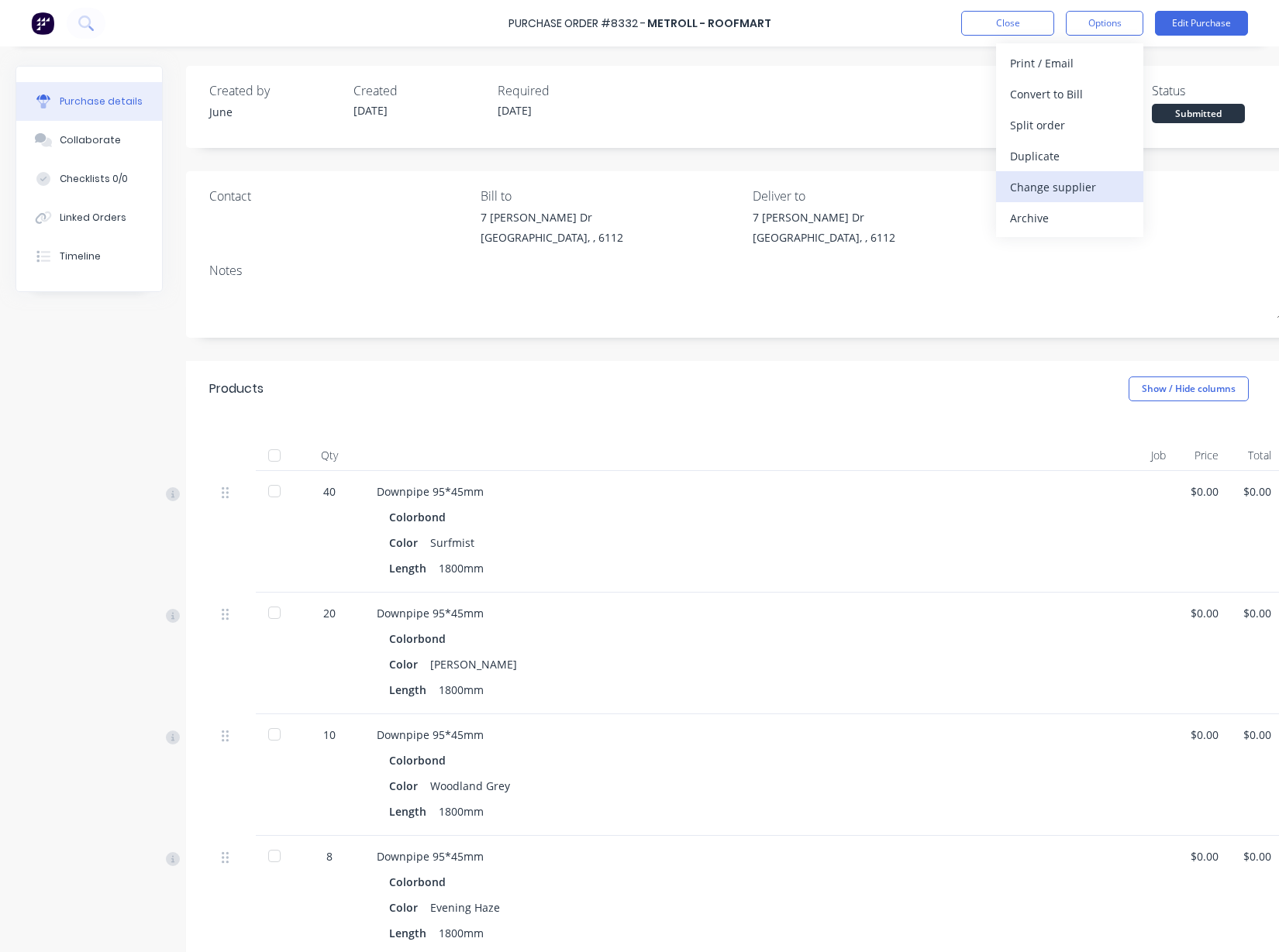
click at [1047, 189] on div "Change supplier" at bounding box center [1070, 187] width 120 height 22
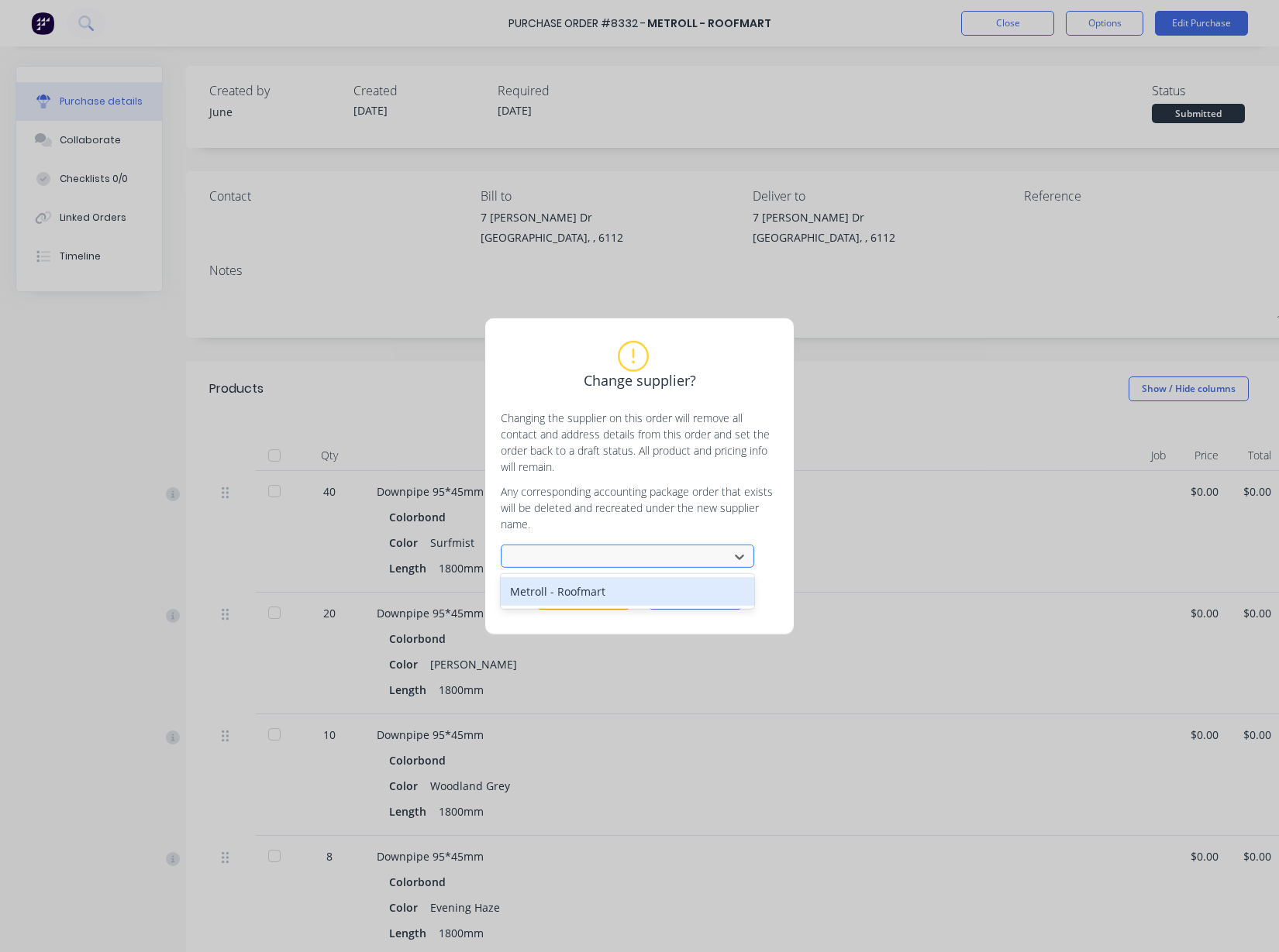
click at [652, 549] on div at bounding box center [617, 556] width 207 height 19
click at [703, 554] on div at bounding box center [617, 556] width 207 height 19
click at [738, 557] on icon at bounding box center [740, 557] width 9 height 6
click at [569, 556] on div at bounding box center [617, 556] width 207 height 19
click at [608, 596] on button "Change supplier" at bounding box center [583, 598] width 93 height 23
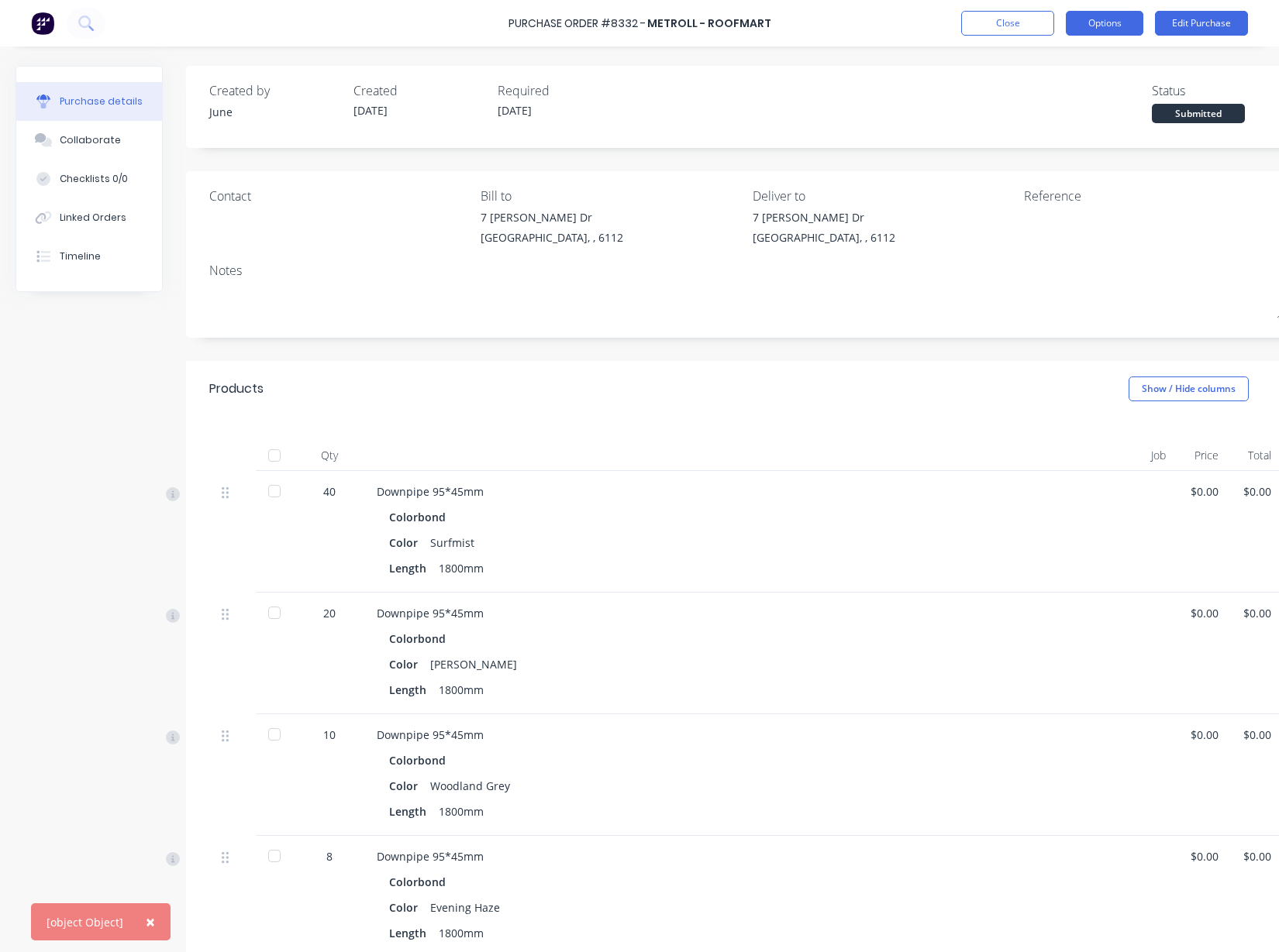
click at [1116, 12] on button "Options" at bounding box center [1104, 23] width 77 height 25
click at [1069, 178] on div "Change supplier" at bounding box center [1070, 187] width 120 height 22
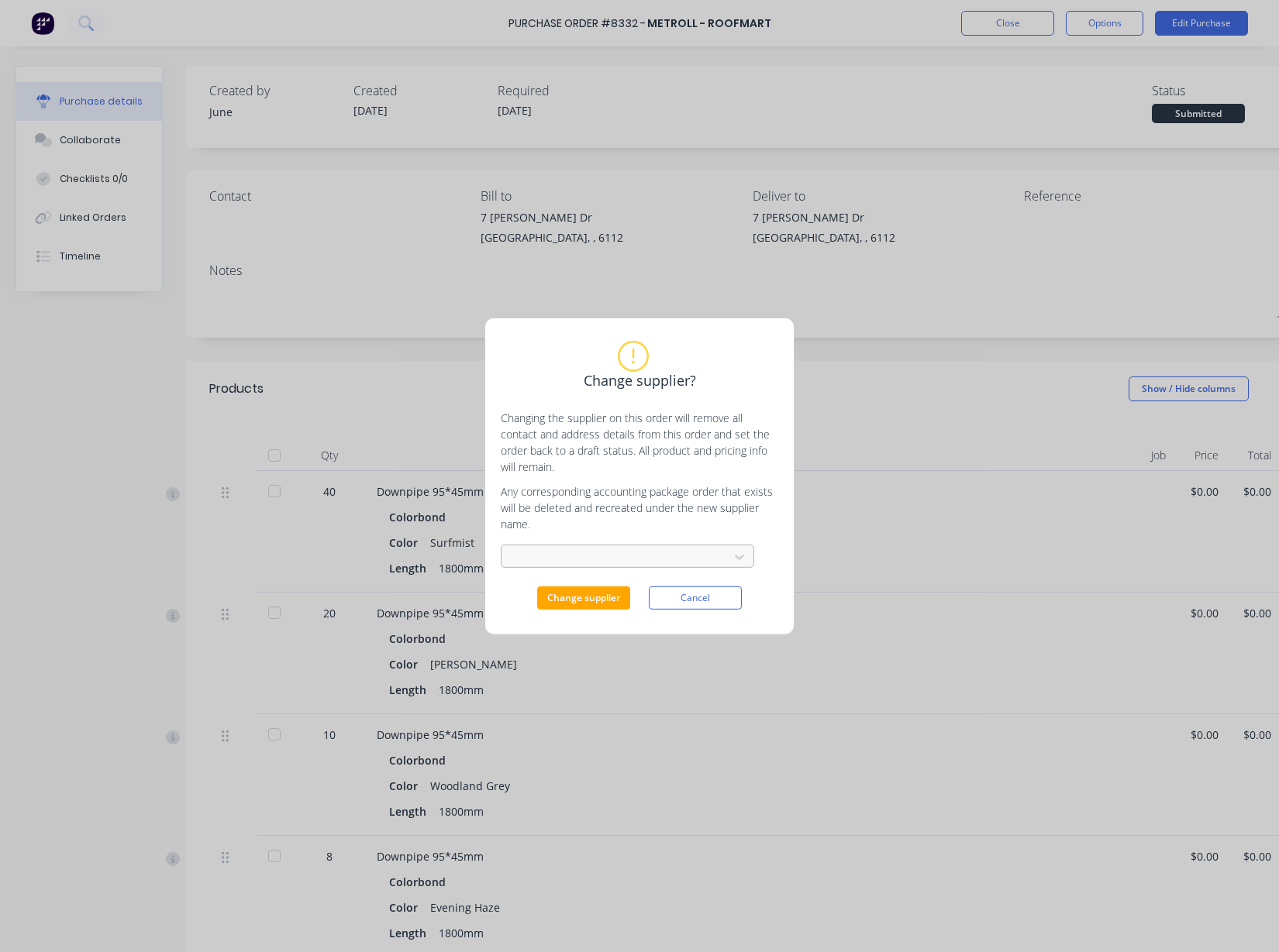
click at [689, 550] on div at bounding box center [617, 556] width 207 height 19
click at [890, 224] on div "Change supplier? Changing the supplier on this order will remove all contact an…" at bounding box center [640, 476] width 1279 height 952
click at [704, 591] on button "Cancel" at bounding box center [695, 598] width 93 height 23
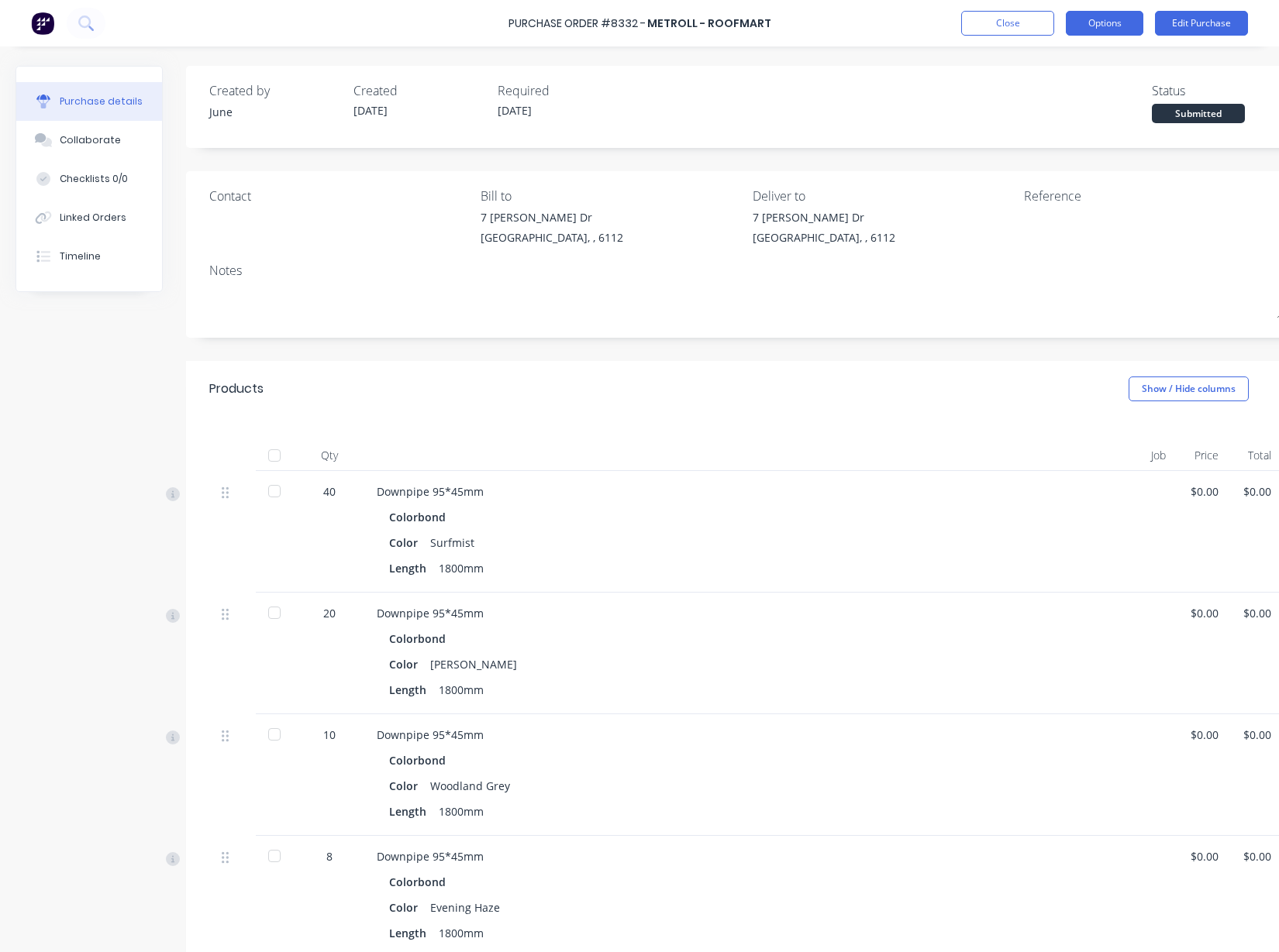
click at [1104, 24] on button "Options" at bounding box center [1104, 23] width 77 height 25
click at [1051, 152] on div "Duplicate" at bounding box center [1070, 156] width 120 height 22
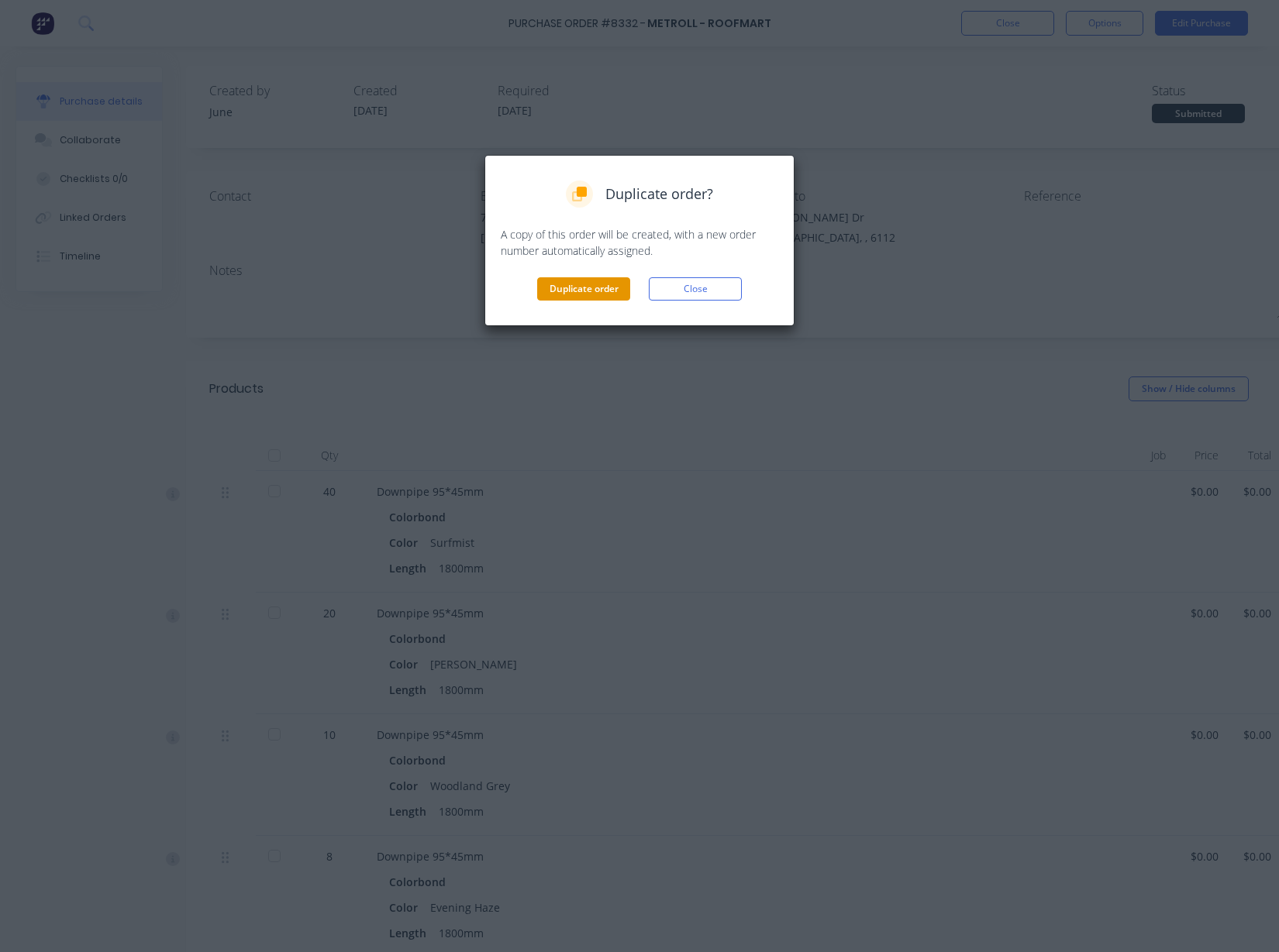
click at [574, 280] on button "Duplicate order" at bounding box center [583, 289] width 93 height 23
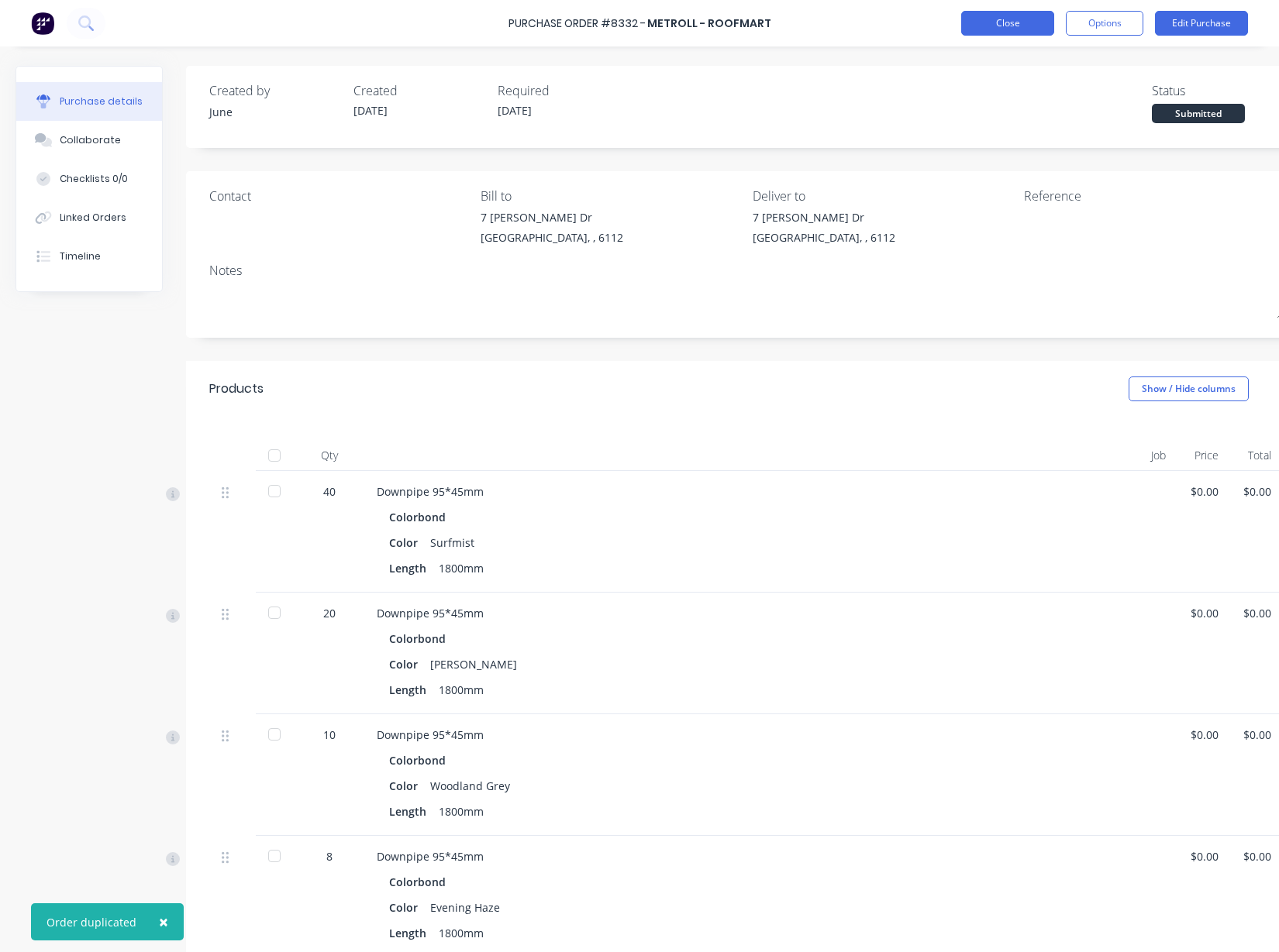
click at [1006, 16] on button "Close" at bounding box center [1008, 23] width 93 height 25
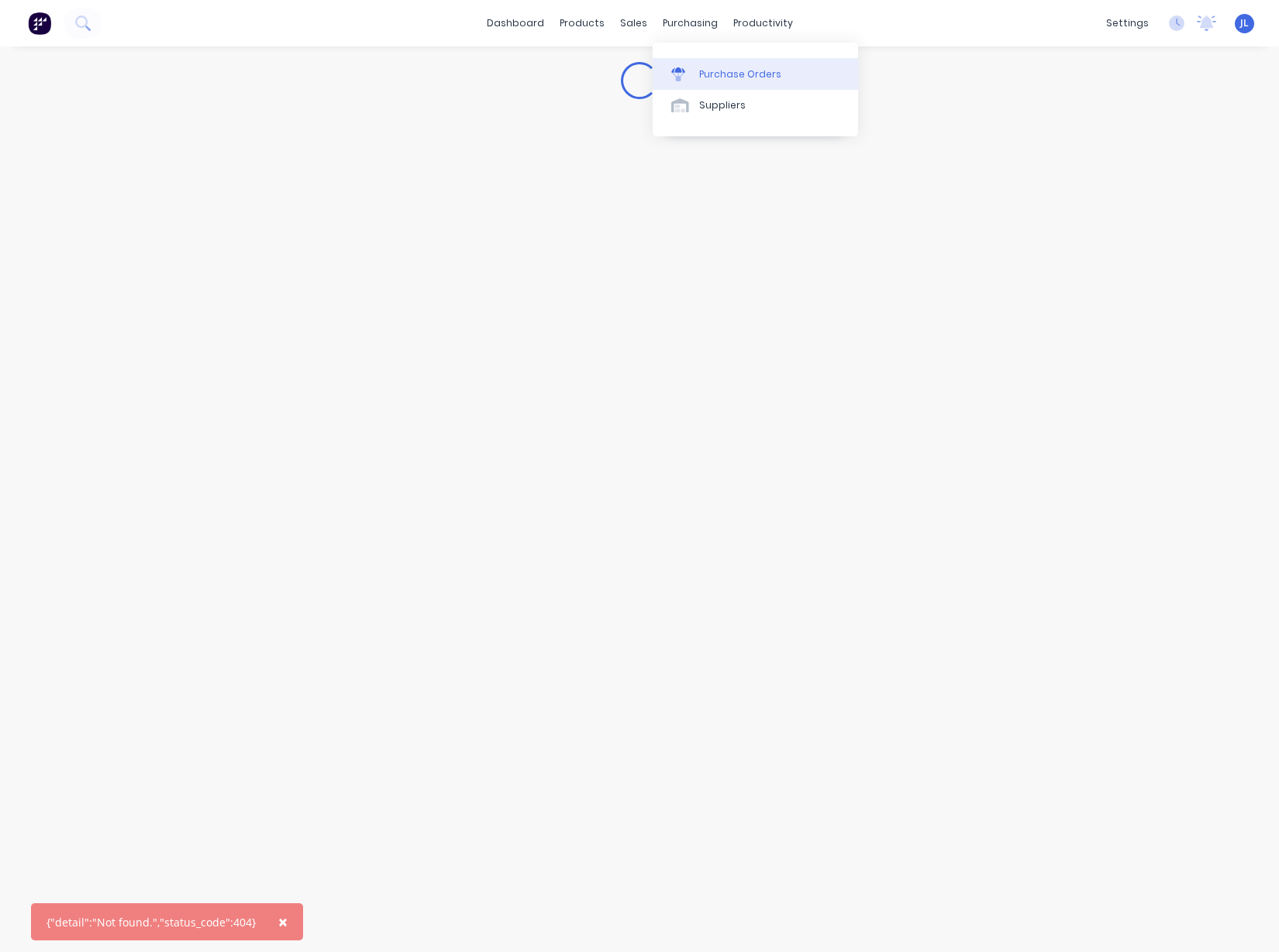
click at [721, 75] on div "Purchase Orders" at bounding box center [740, 74] width 82 height 14
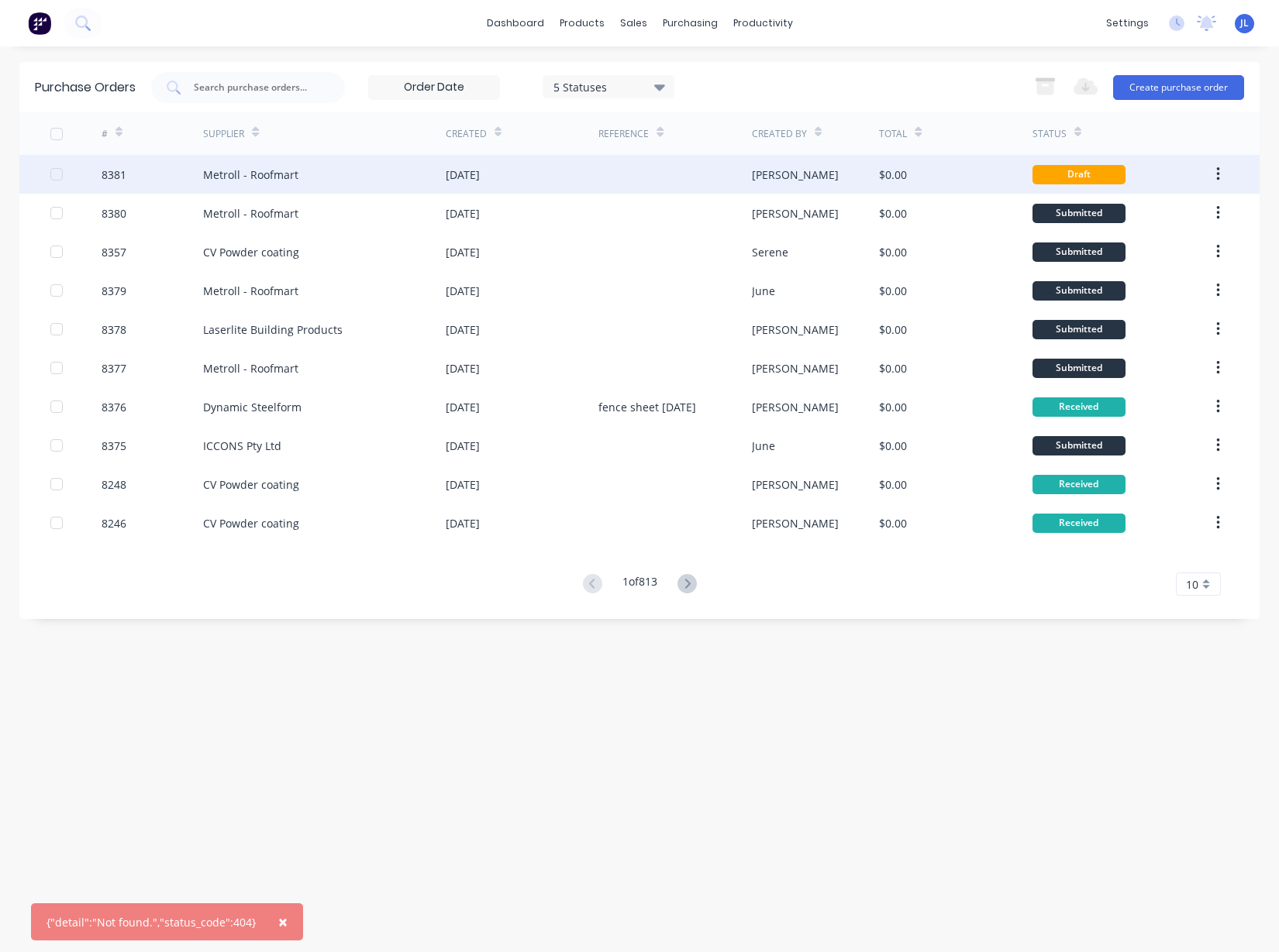
click at [480, 172] on div "[DATE]" at bounding box center [462, 175] width 34 height 17
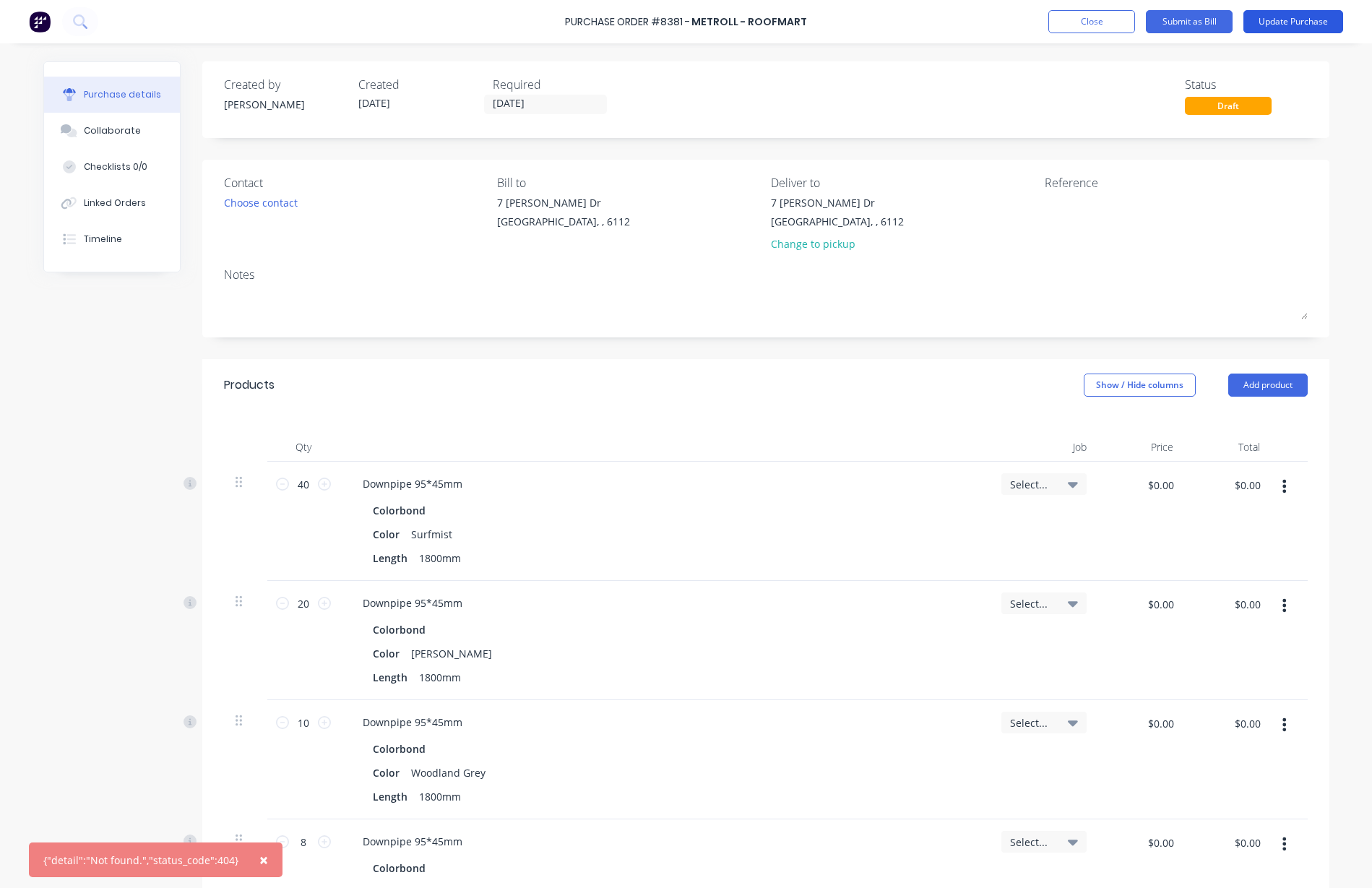
click at [1292, 23] on button "Update Purchase" at bounding box center [1293, 21] width 99 height 23
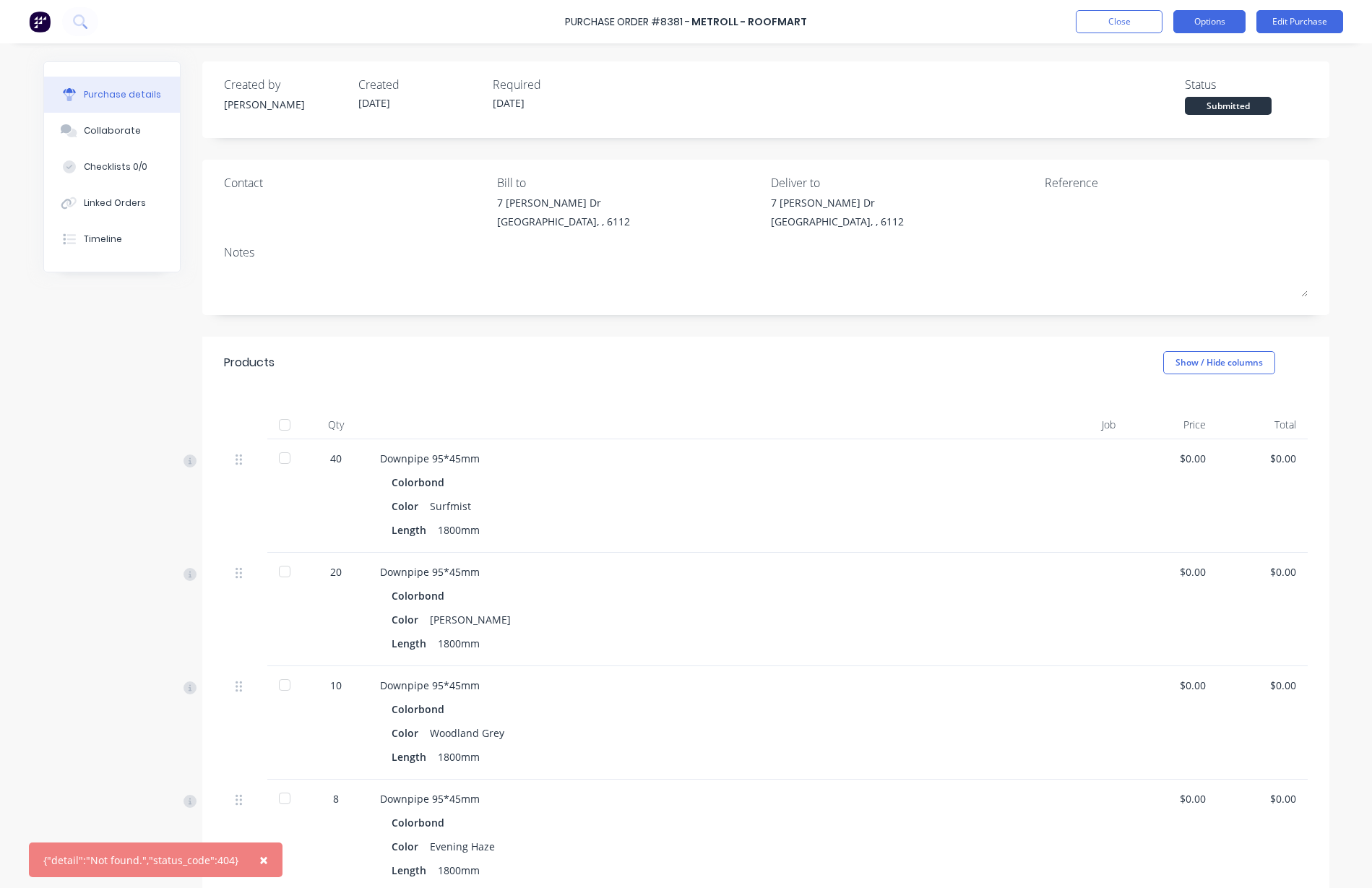
click at [1200, 20] on button "Options" at bounding box center [1209, 21] width 72 height 23
click at [1164, 176] on div "Change supplier" at bounding box center [1177, 174] width 111 height 21
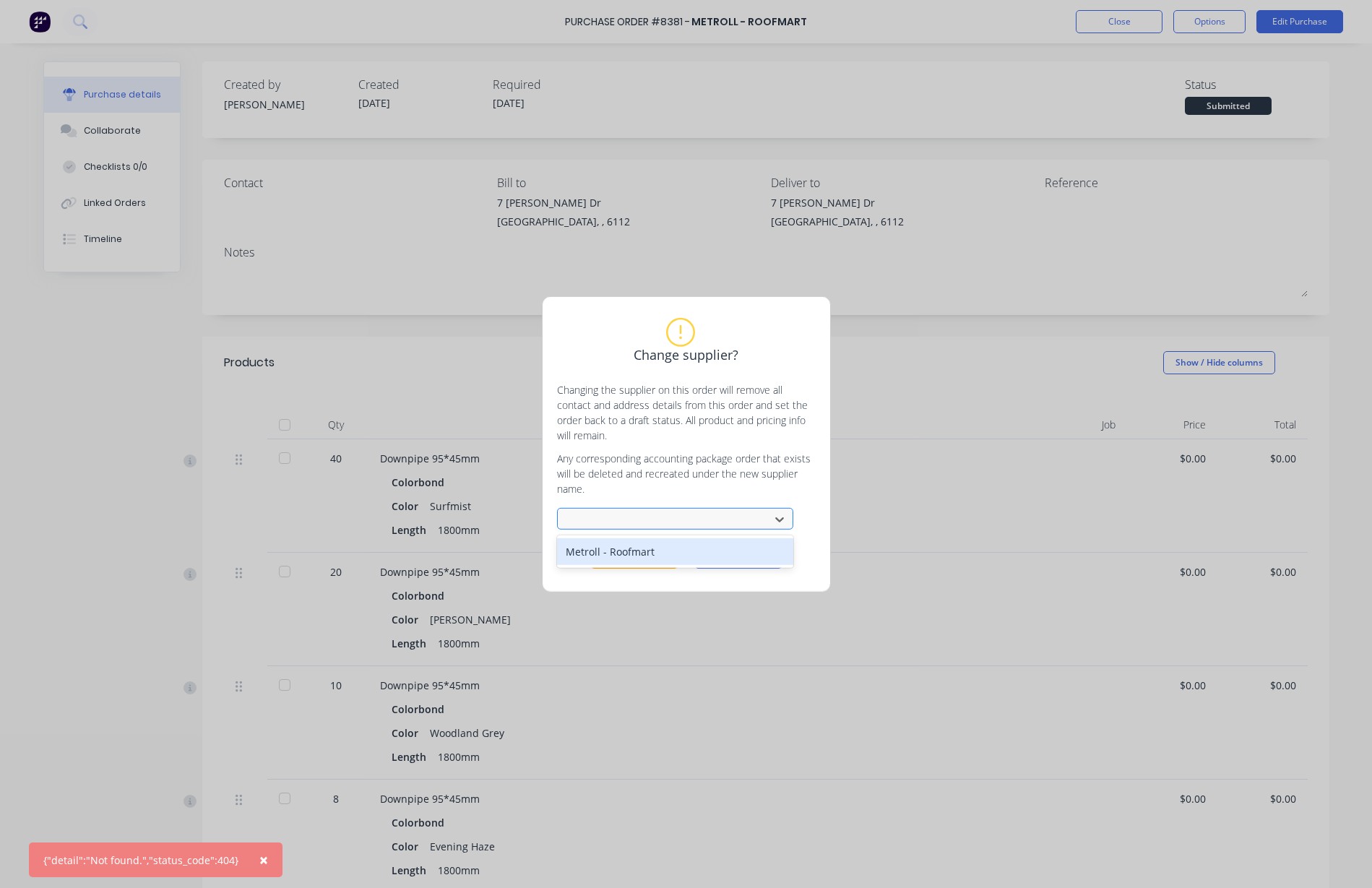
click at [608, 527] on div at bounding box center [665, 519] width 193 height 18
click at [623, 517] on div at bounding box center [665, 519] width 193 height 18
click at [631, 509] on div at bounding box center [665, 519] width 202 height 21
type input "n"
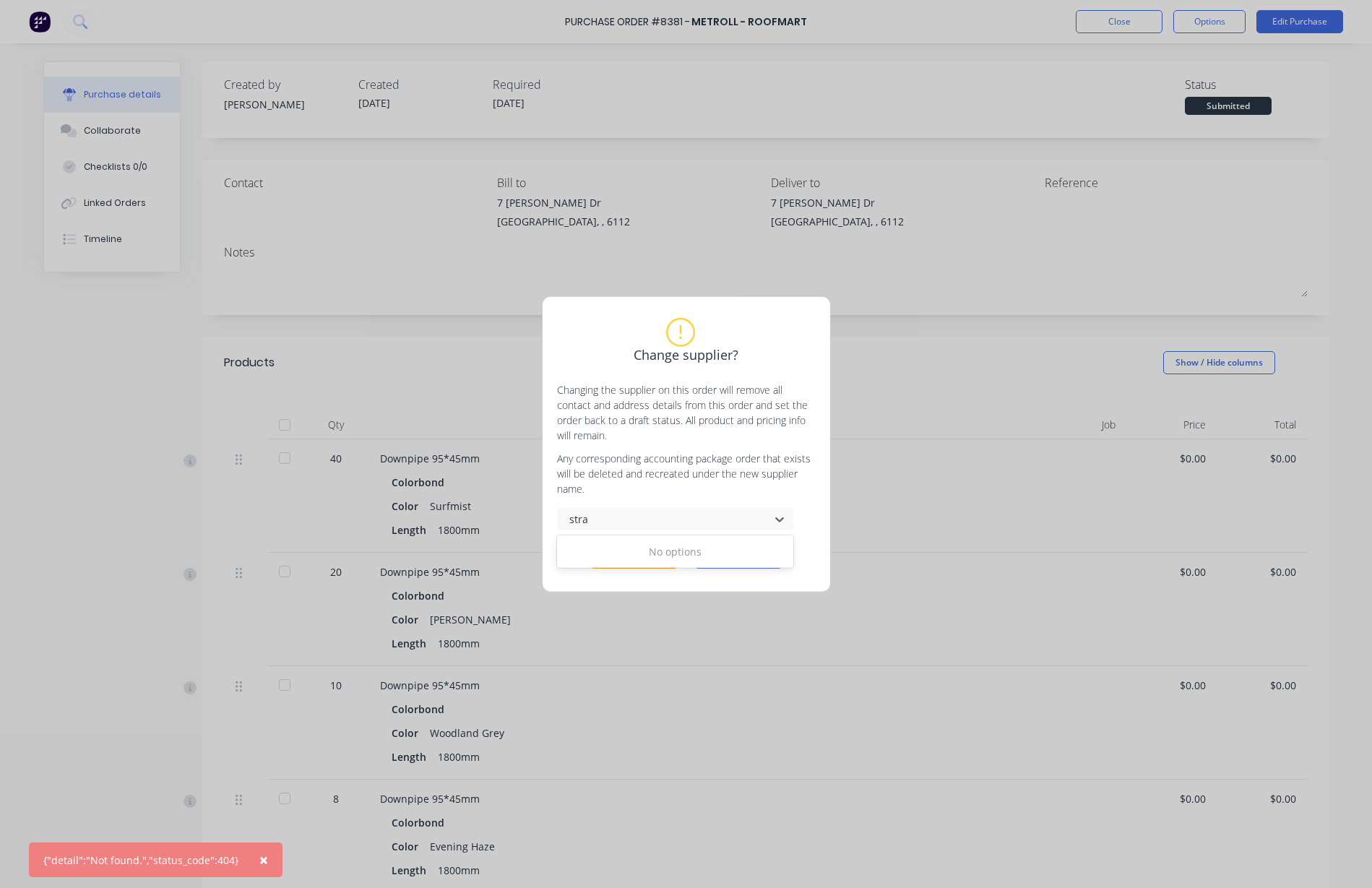
type input "stra"
click at [858, 328] on div "Change supplier? Changing the supplier on this order will remove all contact an…" at bounding box center [686, 444] width 1372 height 888
click at [731, 553] on button "Cancel" at bounding box center [738, 558] width 87 height 21
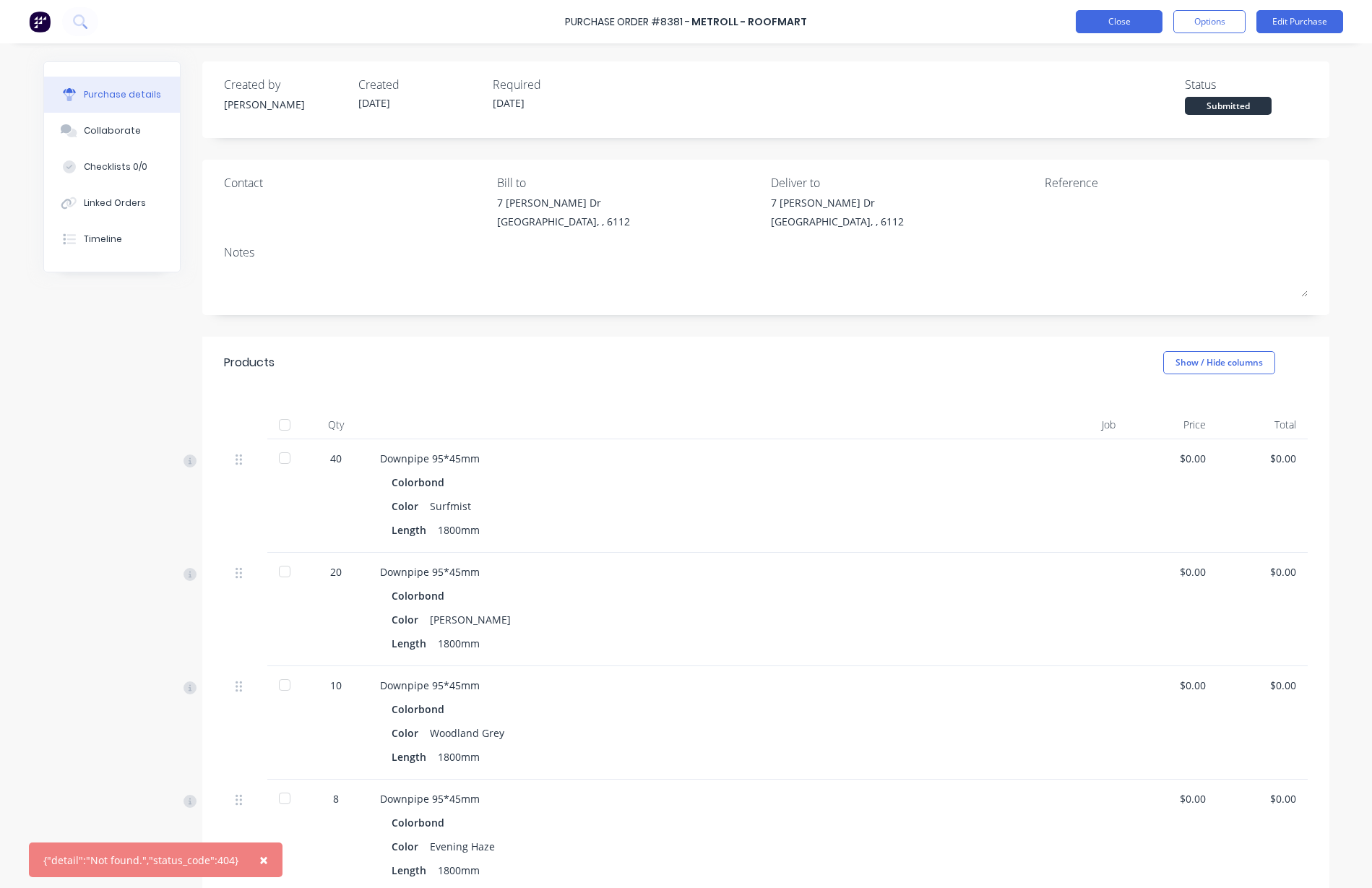
click at [1135, 21] on button "Close" at bounding box center [1119, 21] width 87 height 23
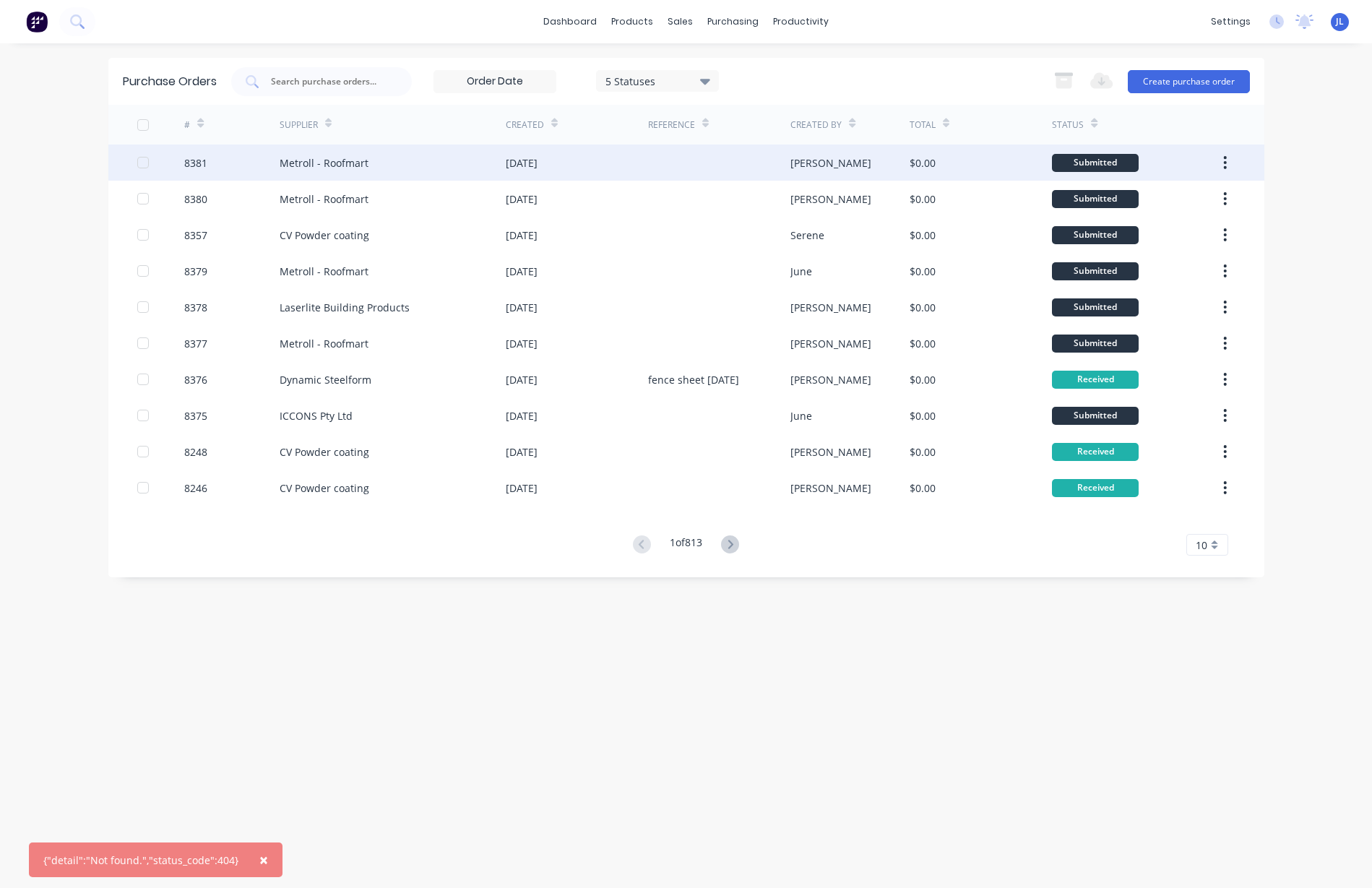
click at [1226, 160] on icon "button" at bounding box center [1225, 162] width 3 height 16
click at [1157, 207] on div "Archive" at bounding box center [1174, 201] width 111 height 21
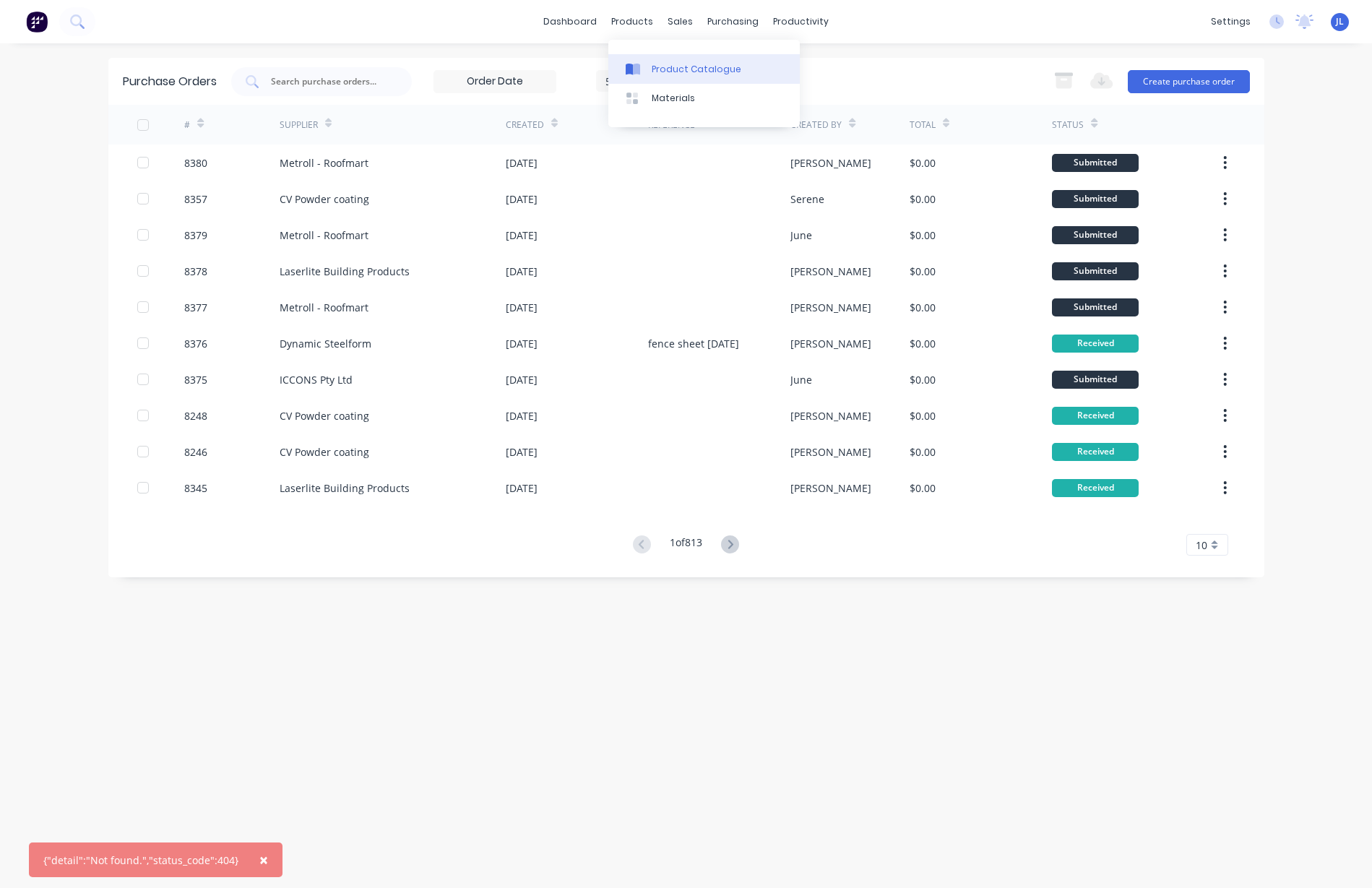
click at [657, 67] on div "Product Catalogue" at bounding box center [696, 69] width 89 height 13
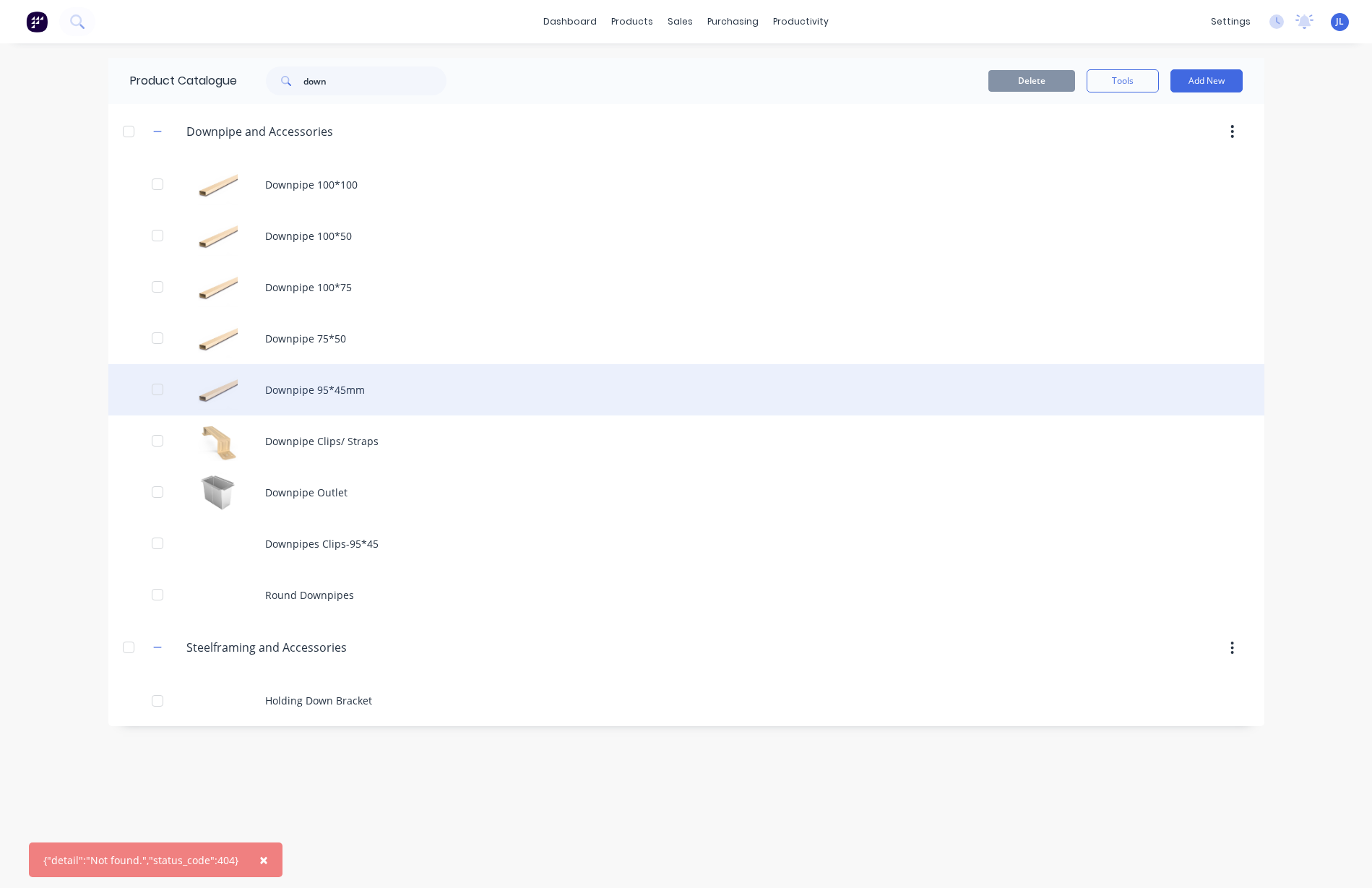
click at [342, 390] on div "Downpipe 95*45mm" at bounding box center [686, 390] width 1156 height 51
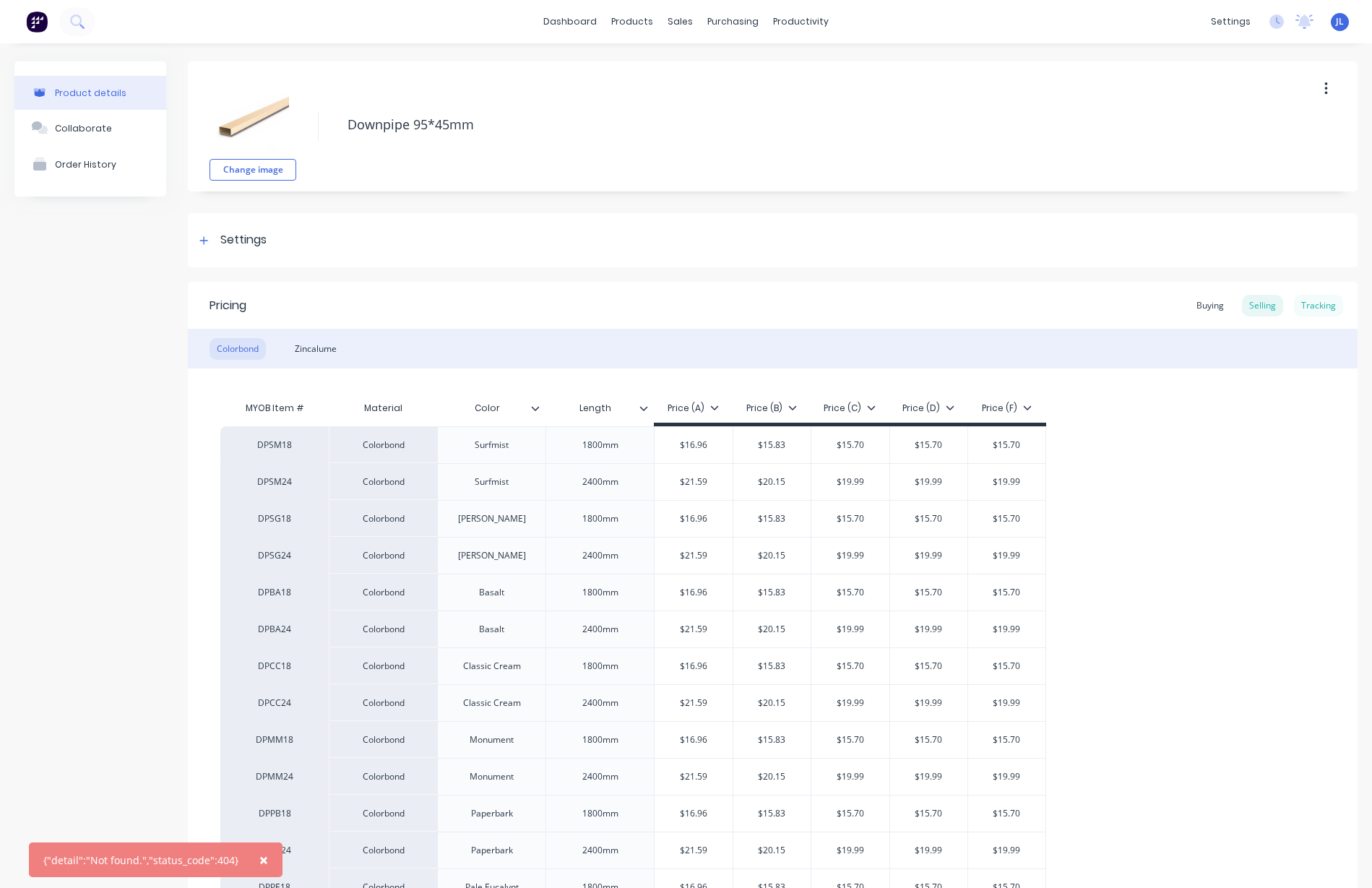
click at [1305, 305] on div "Tracking" at bounding box center [1318, 305] width 49 height 21
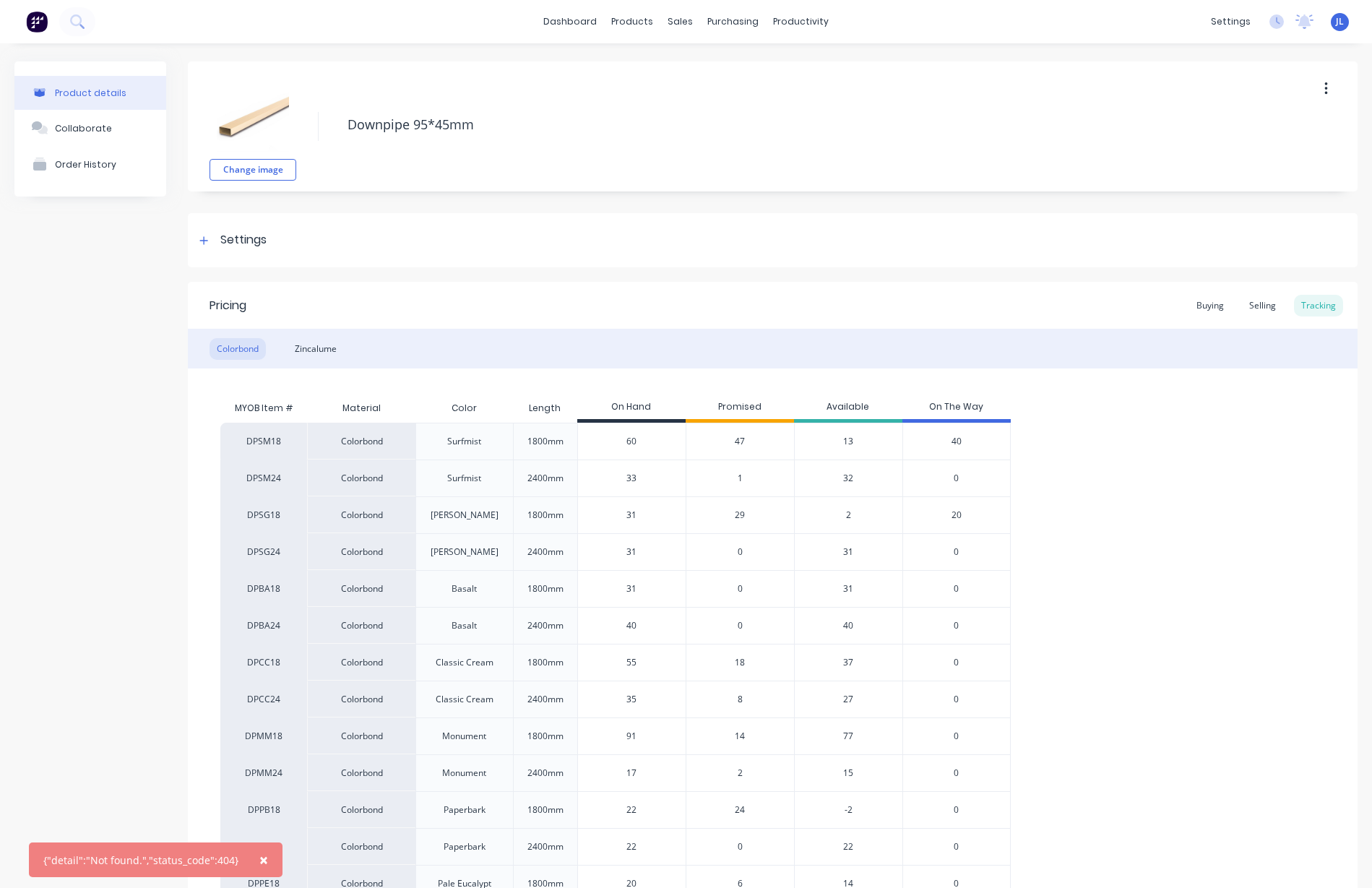
click at [954, 443] on span "40" at bounding box center [957, 441] width 10 height 13
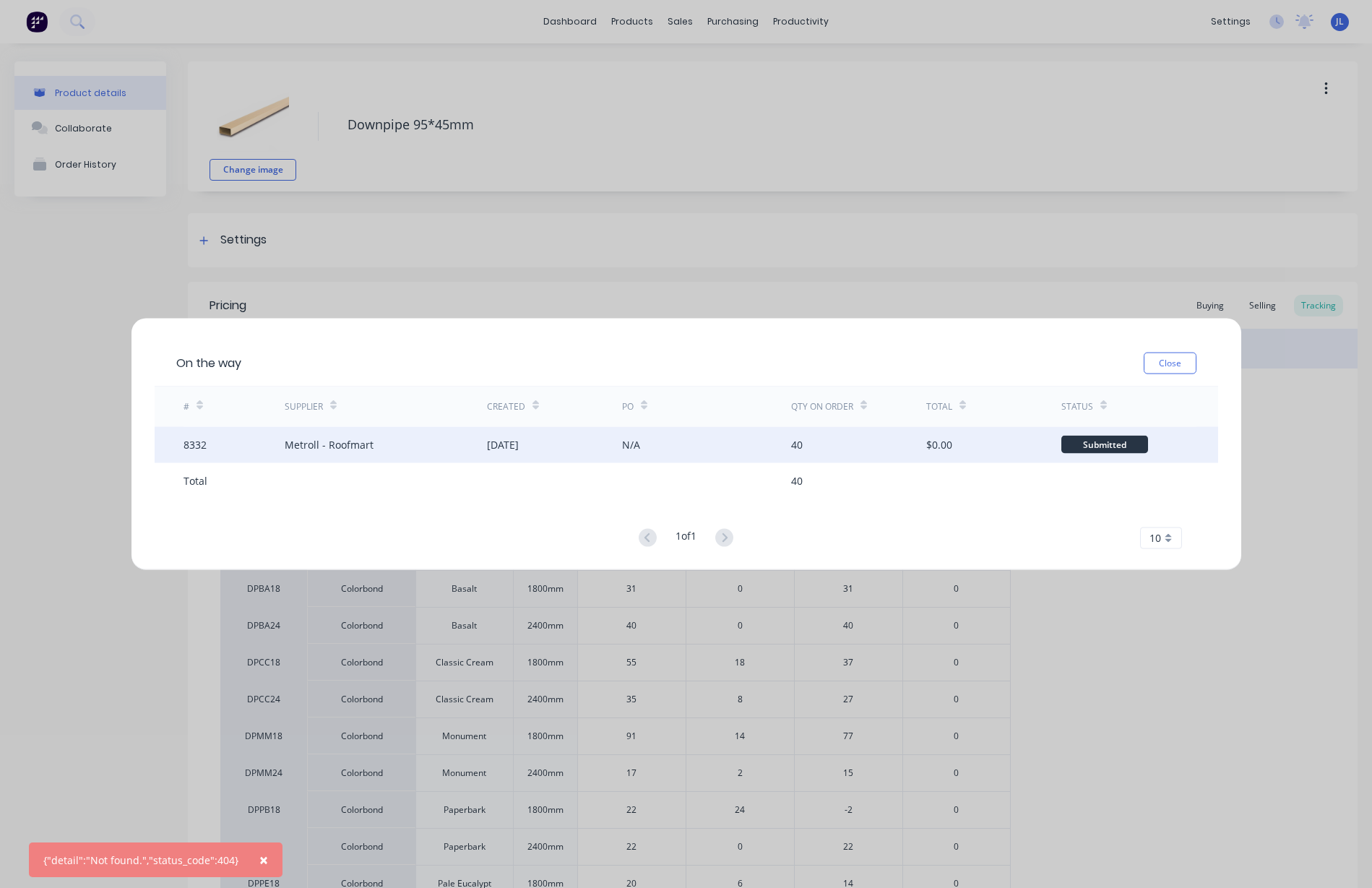
click at [481, 436] on div "Metroll - Roofmart" at bounding box center [386, 444] width 202 height 36
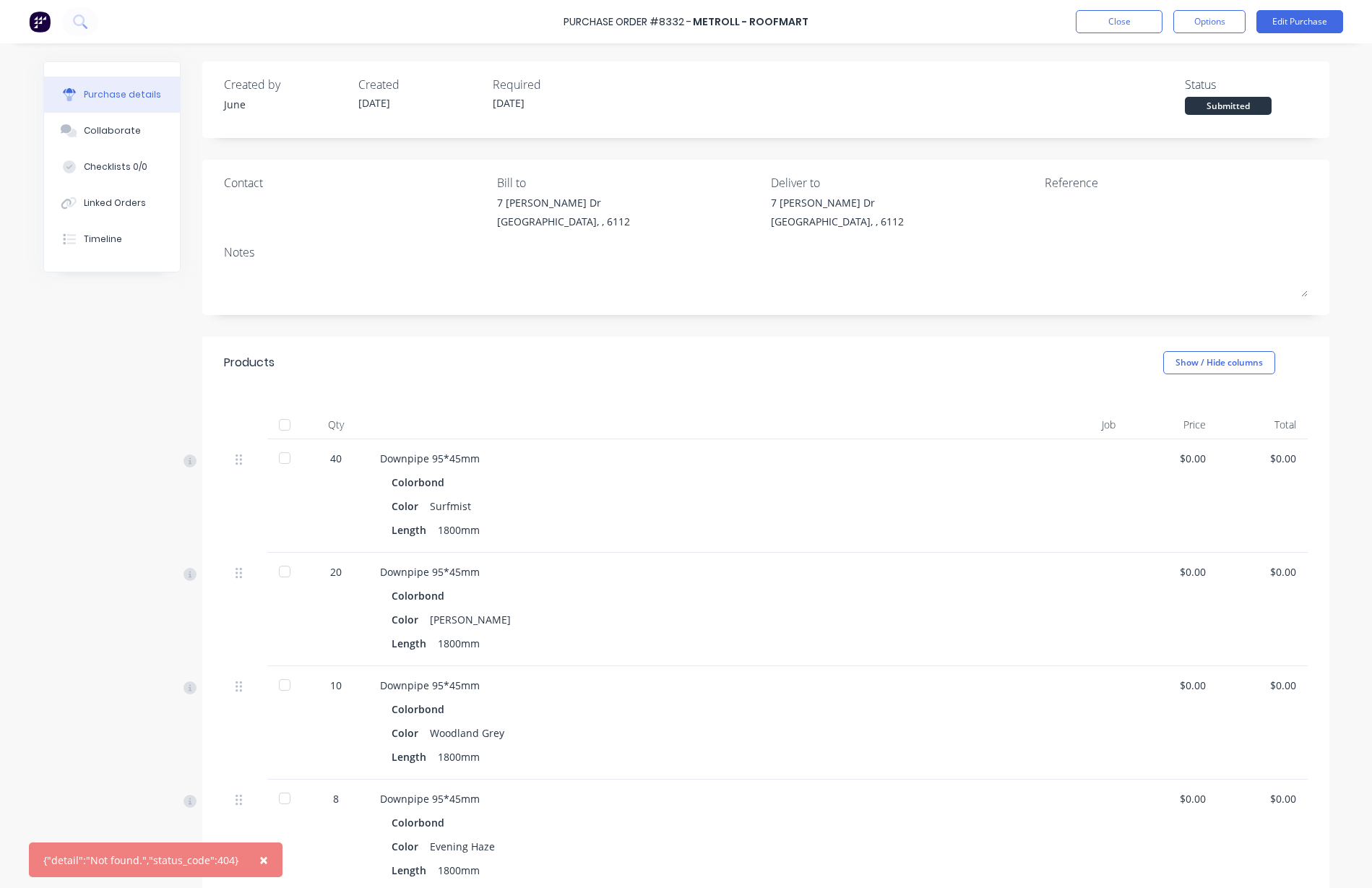
click at [86, 354] on div "Created by June Created 07/08/25 Required 07/08/25 Status Submitted Contact Bil…" at bounding box center [687, 630] width 1286 height 1137
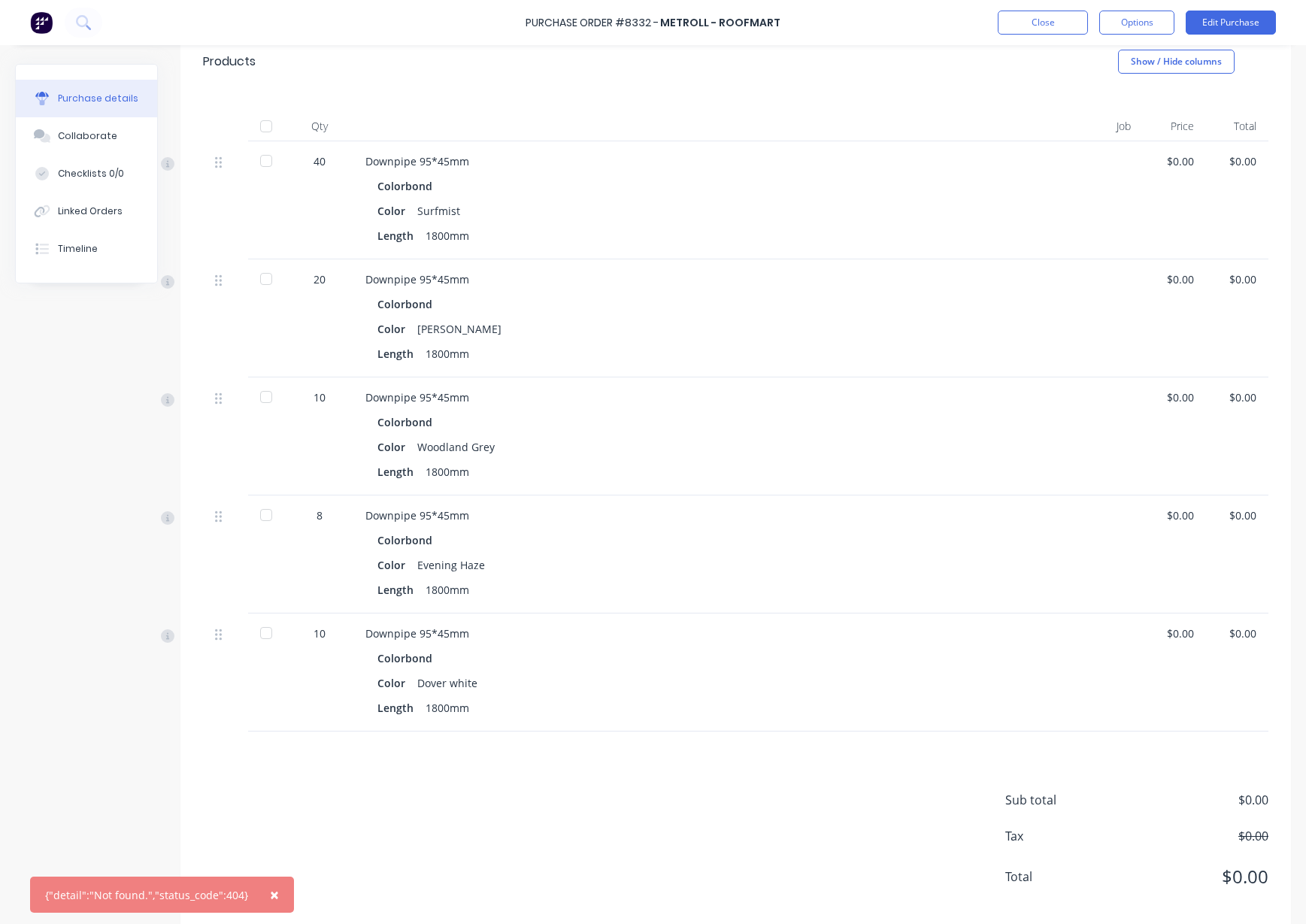
scroll to position [337, 0]
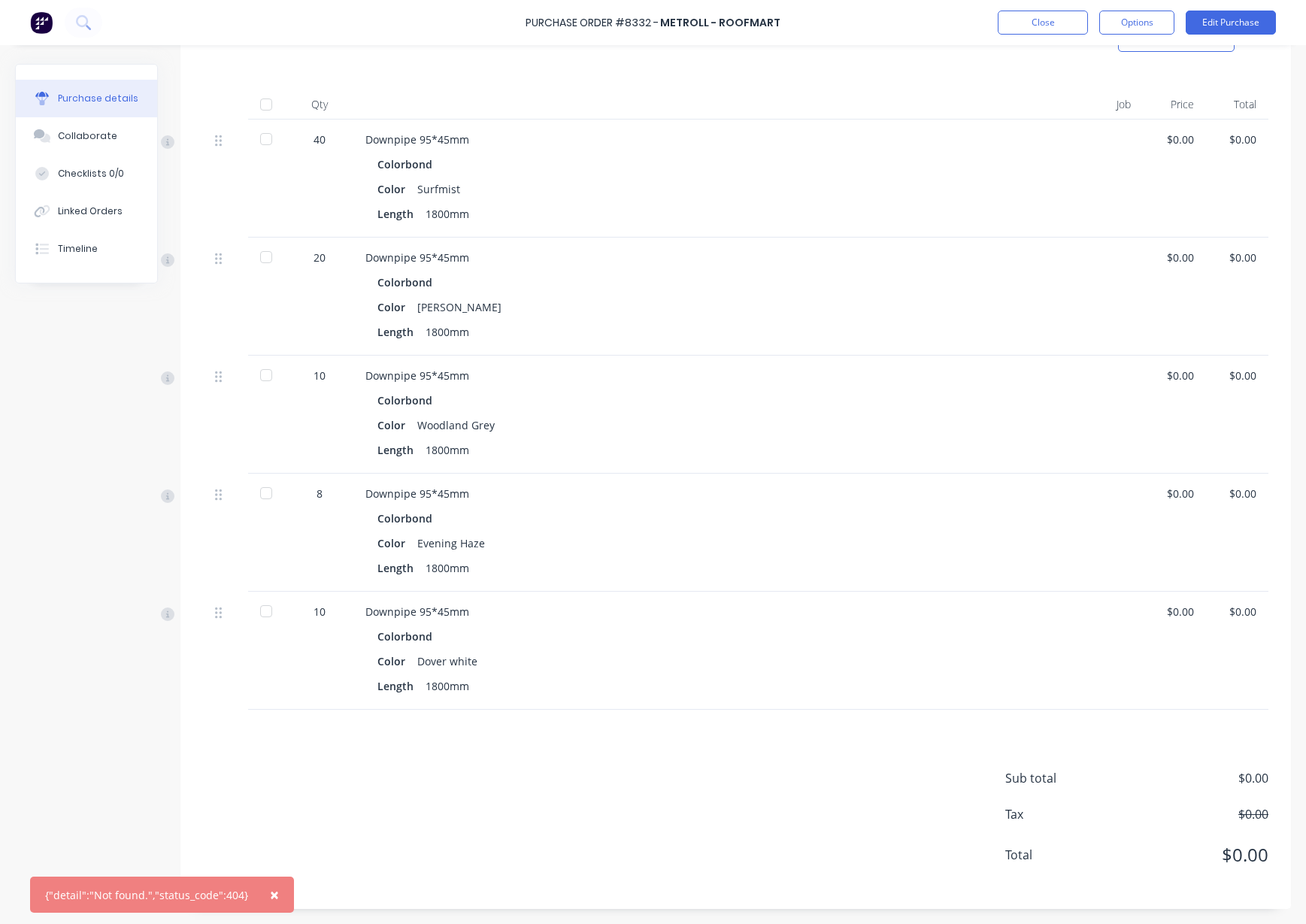
click at [57, 853] on div "Created by June Created 07/08/25 Required 07/08/25 Status Submitted Contact Bil…" at bounding box center [653, 317] width 1277 height 1183
click at [270, 897] on span "×" at bounding box center [274, 895] width 9 height 21
click at [206, 727] on div "Sub total $0.00 Tax $0.00 Total $0.00" at bounding box center [736, 809] width 1111 height 199
drag, startPoint x: 378, startPoint y: 820, endPoint x: 342, endPoint y: 688, distance: 136.8
click at [377, 818] on div "Sub total $0.00 Tax $0.00 Total $0.00" at bounding box center [736, 809] width 1111 height 199
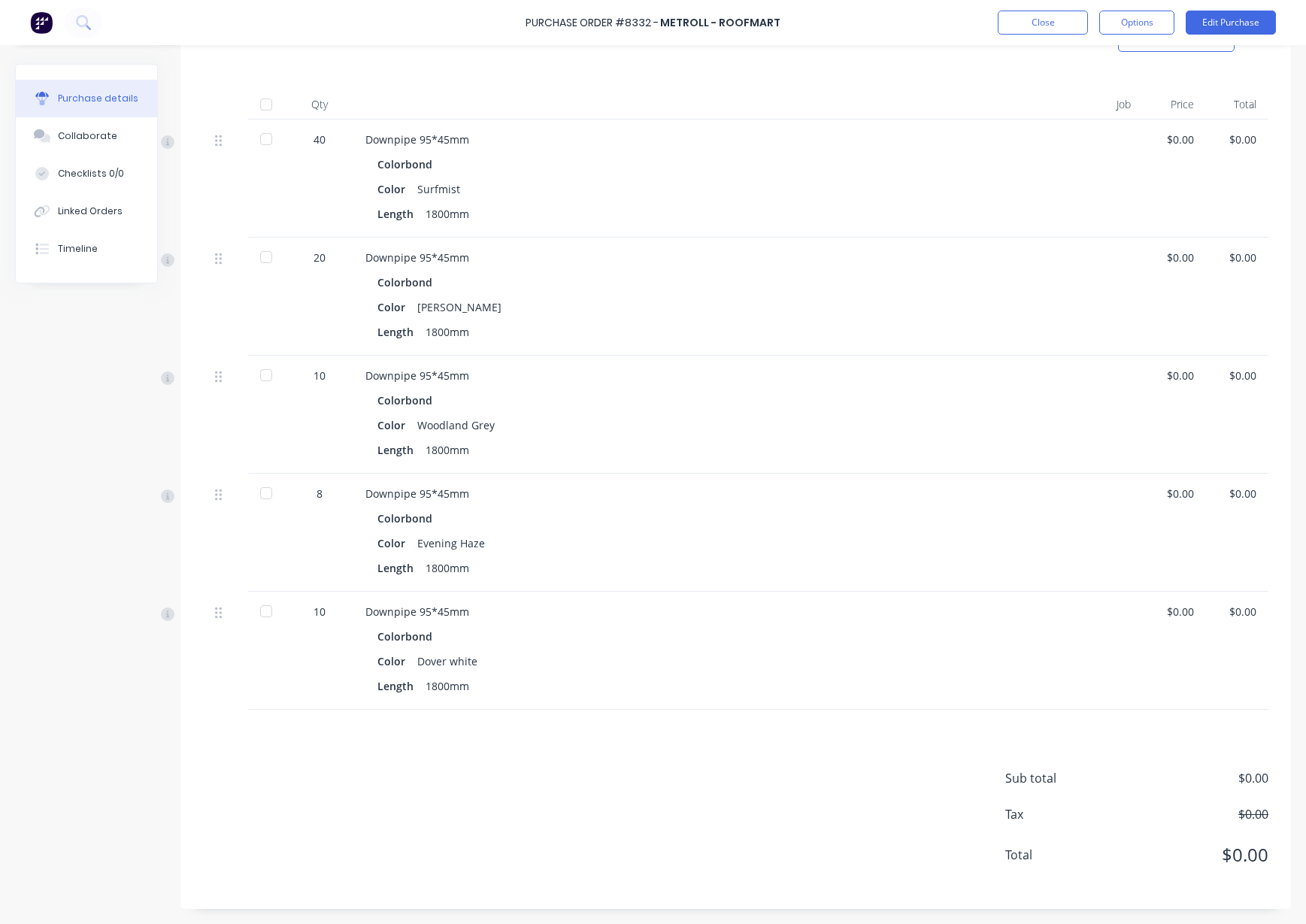
click at [337, 33] on div "Purchase Order #8332 - Metroll - Roofmart Close Options Edit Purchase" at bounding box center [653, 22] width 1306 height 46
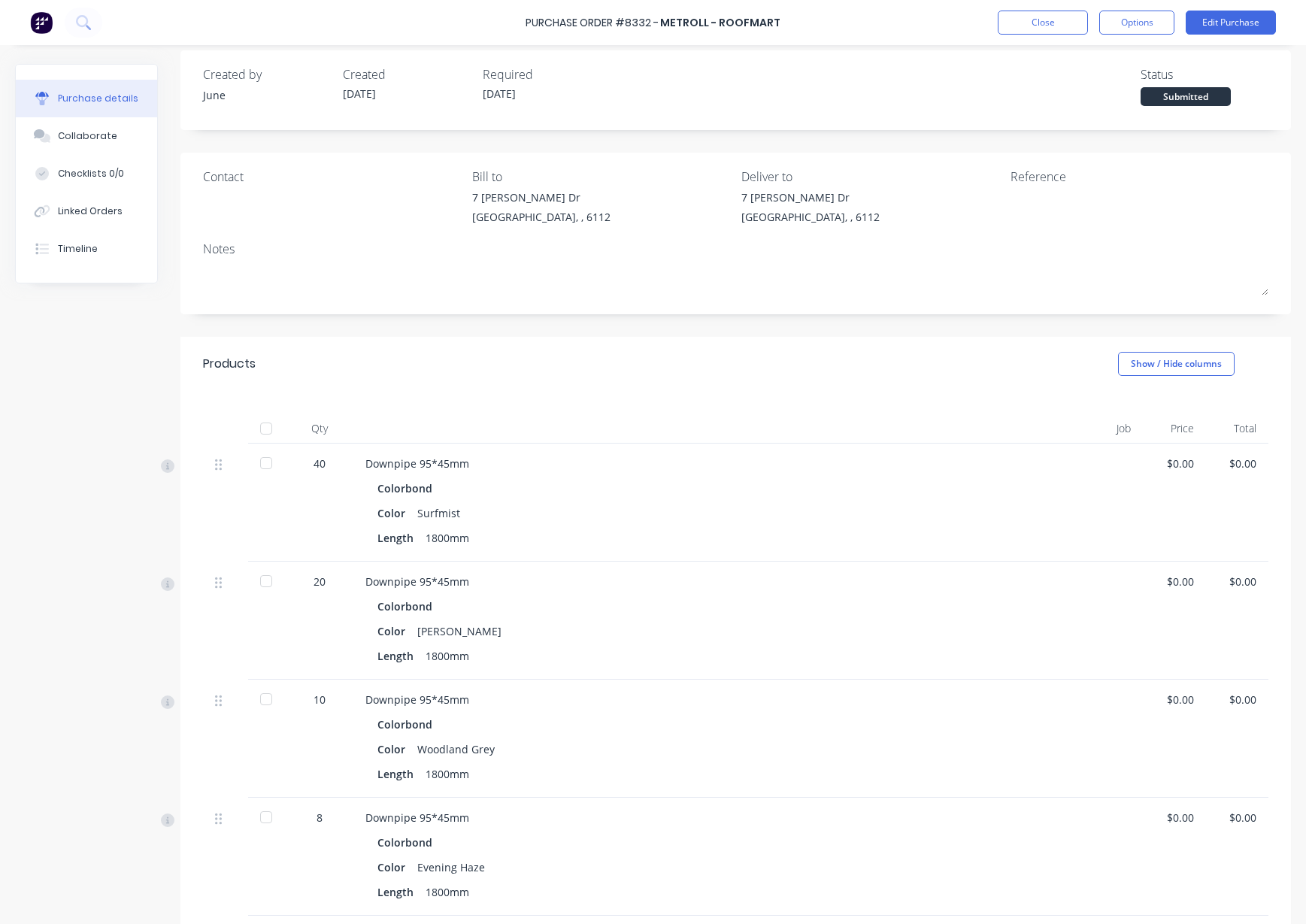
scroll to position [0, 0]
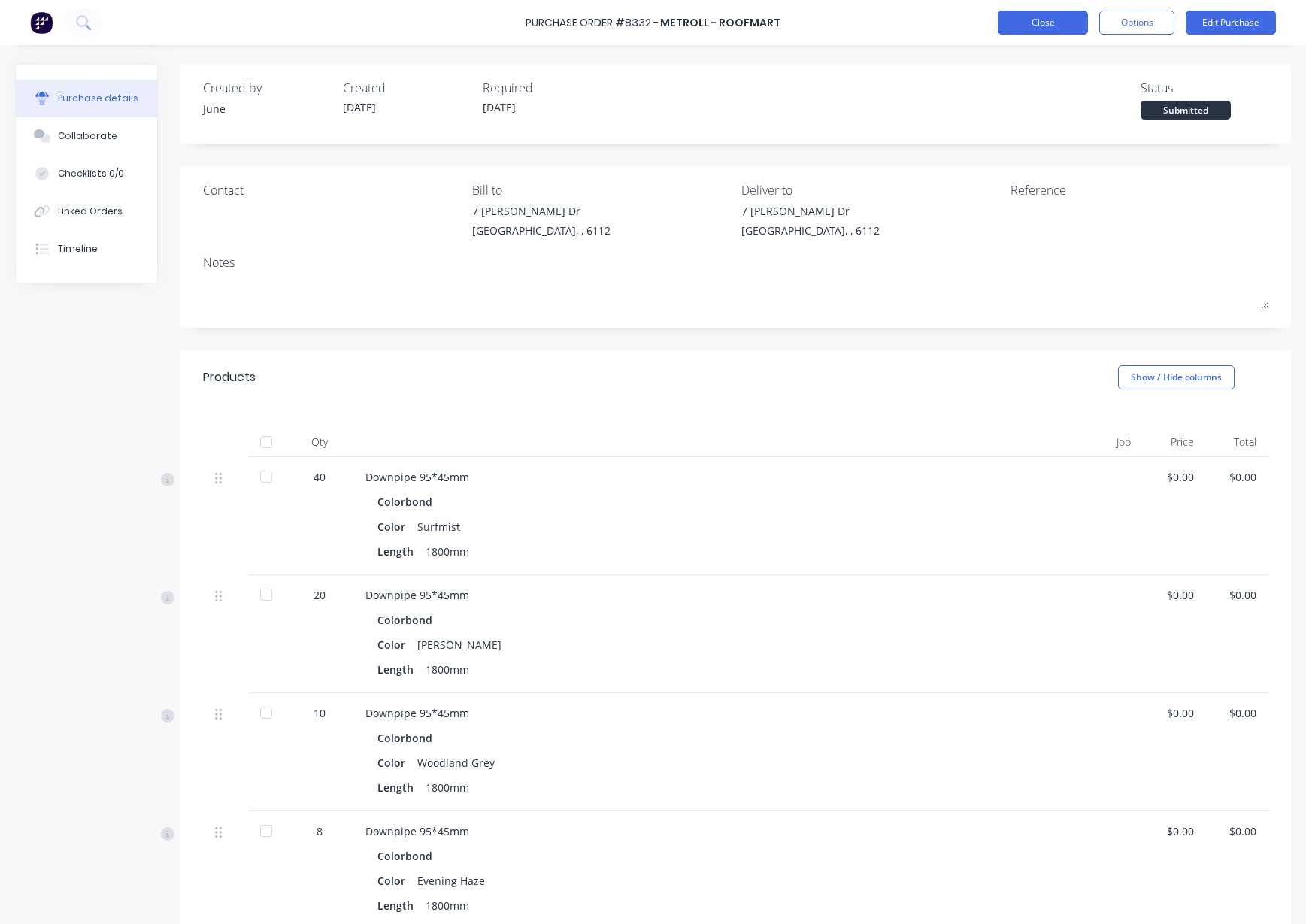
click at [1025, 29] on button "Close" at bounding box center [1043, 22] width 90 height 24
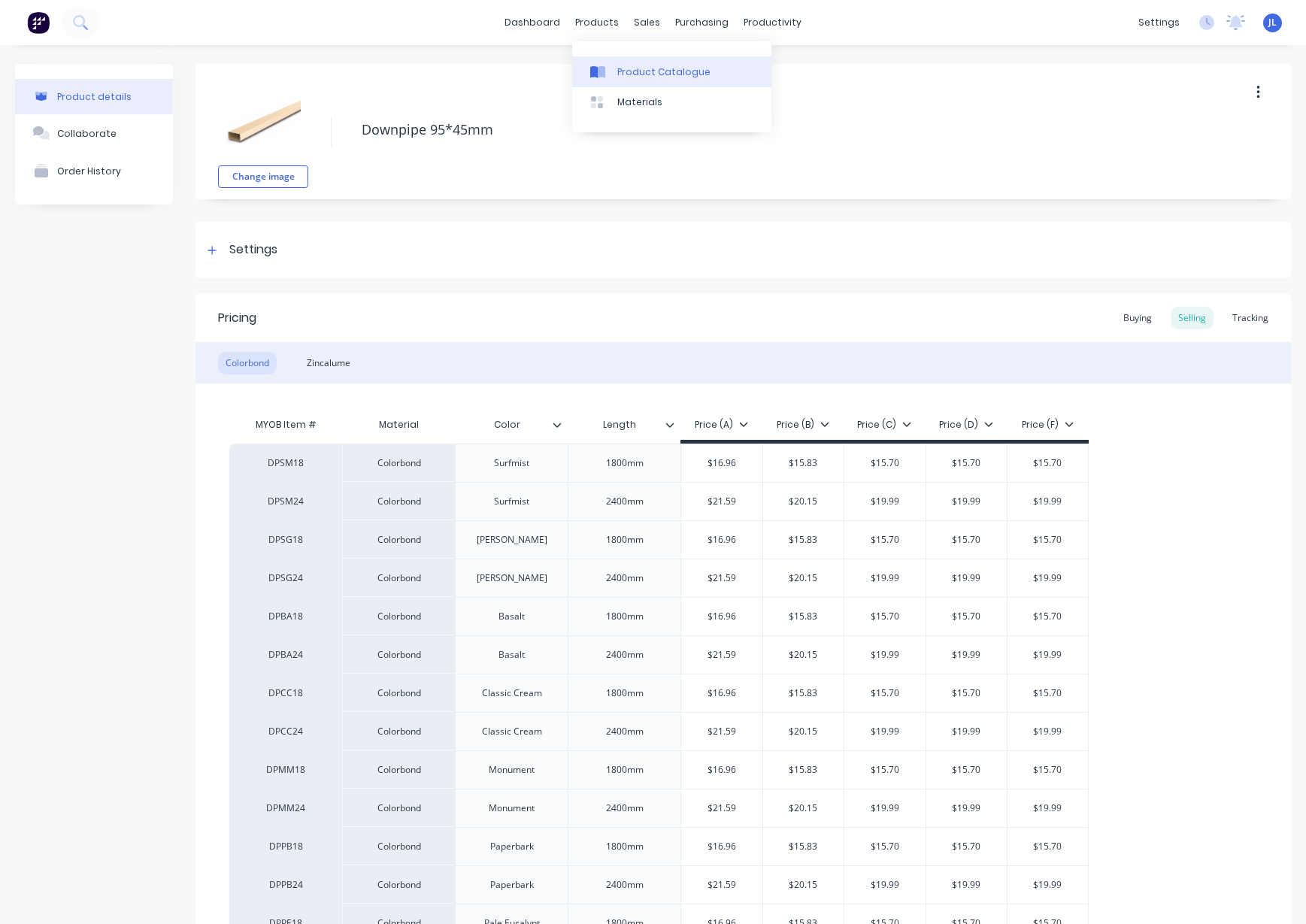
click at [632, 61] on link "Product Catalogue" at bounding box center [671, 71] width 199 height 30
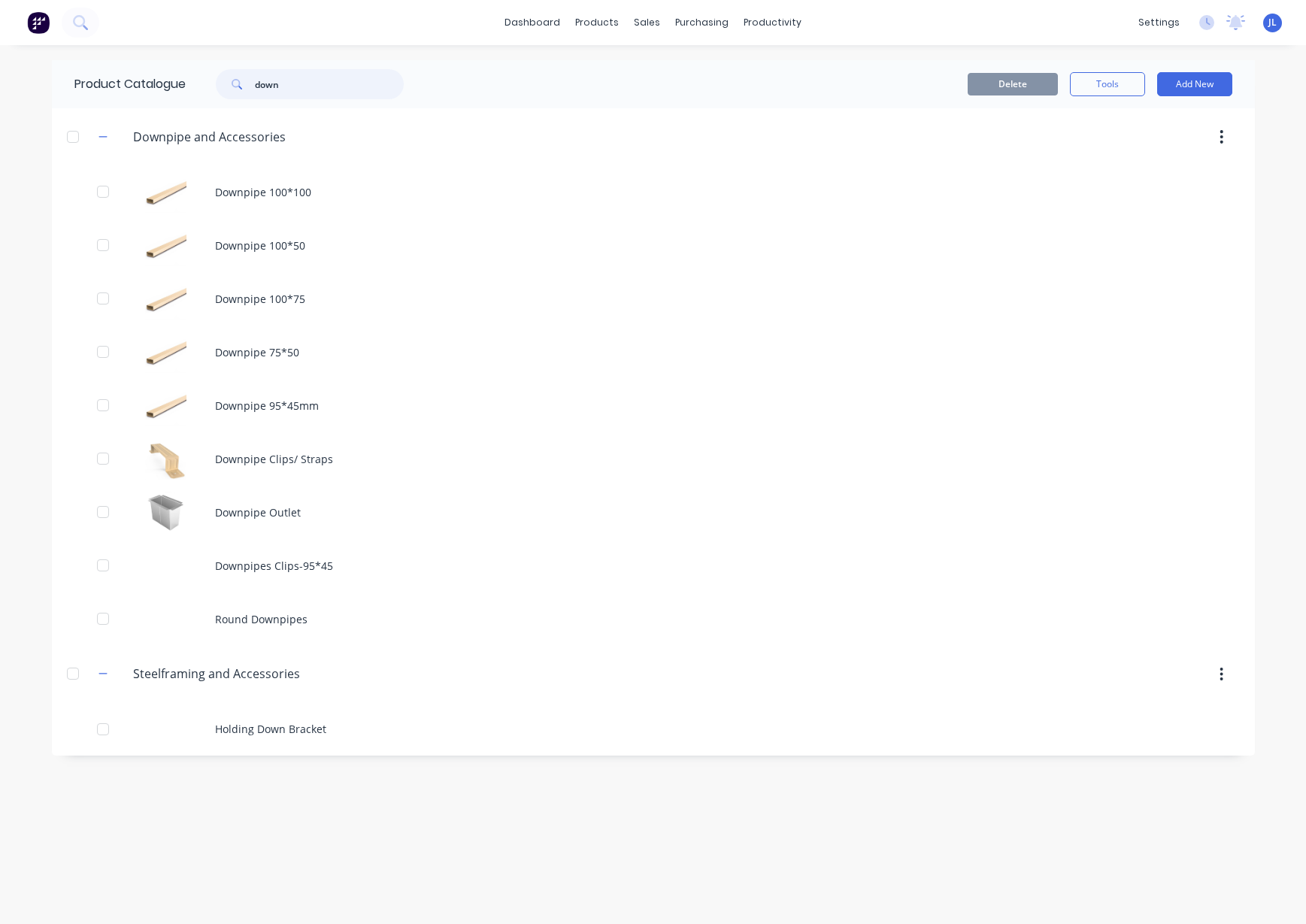
click at [342, 72] on input "down" at bounding box center [329, 85] width 149 height 30
click at [341, 73] on input "down" at bounding box center [329, 85] width 149 height 30
type input "I"
type input "i"
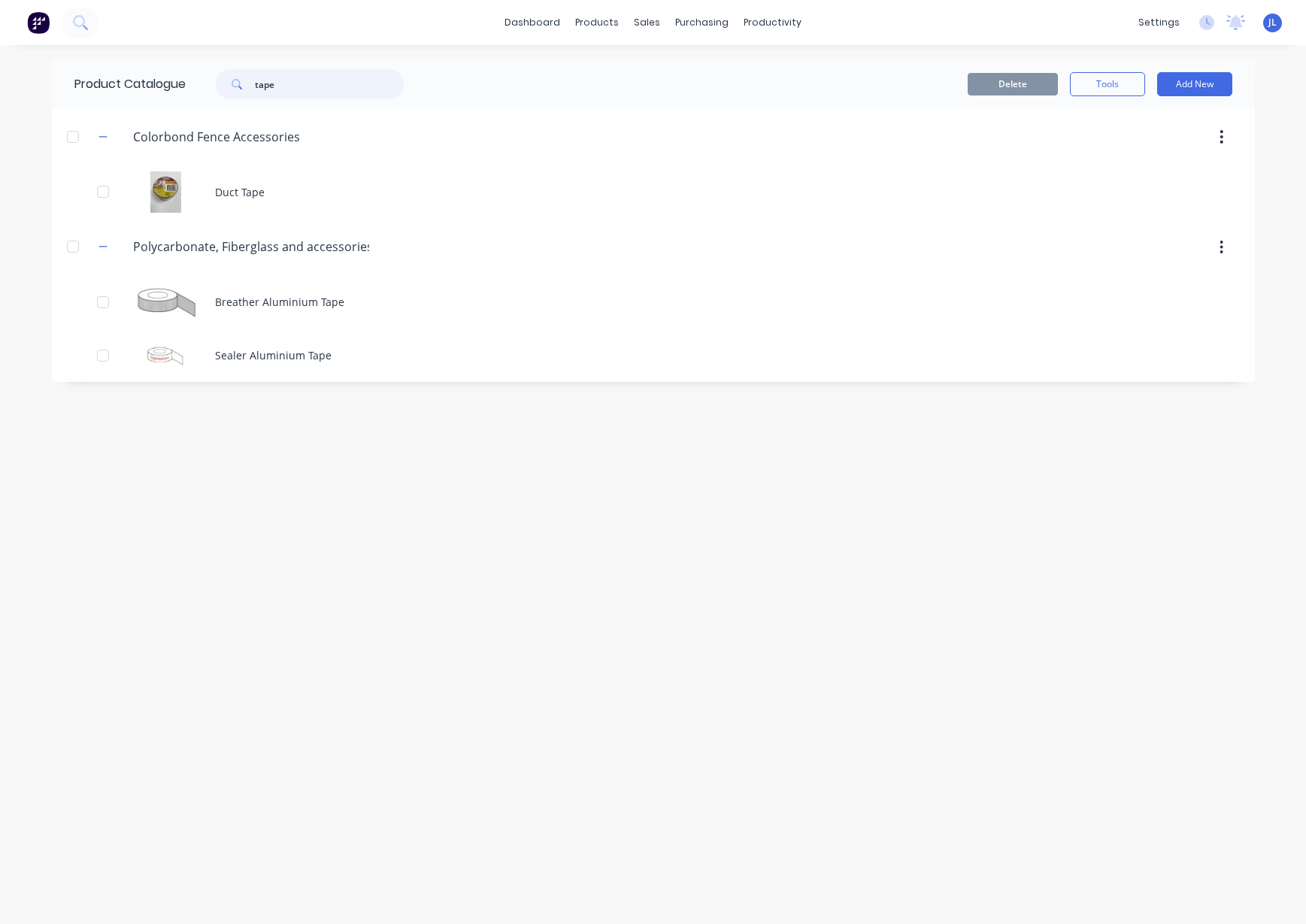
drag, startPoint x: 324, startPoint y: 80, endPoint x: 208, endPoint y: 87, distance: 116.2
click at [208, 87] on div "tape" at bounding box center [302, 85] width 203 height 30
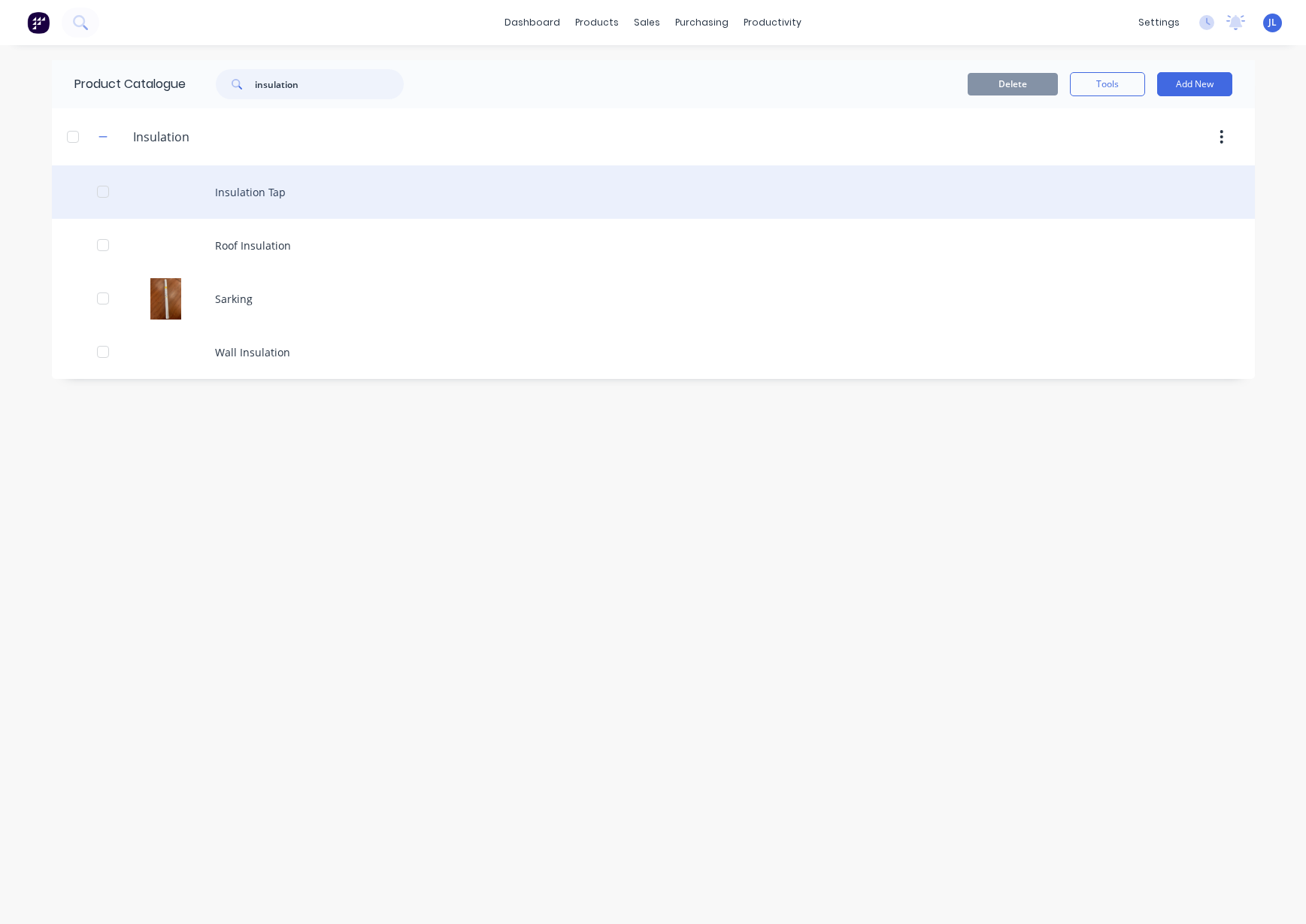
type input "insulation"
click at [265, 193] on div "Insulation Tap" at bounding box center [653, 192] width 1203 height 54
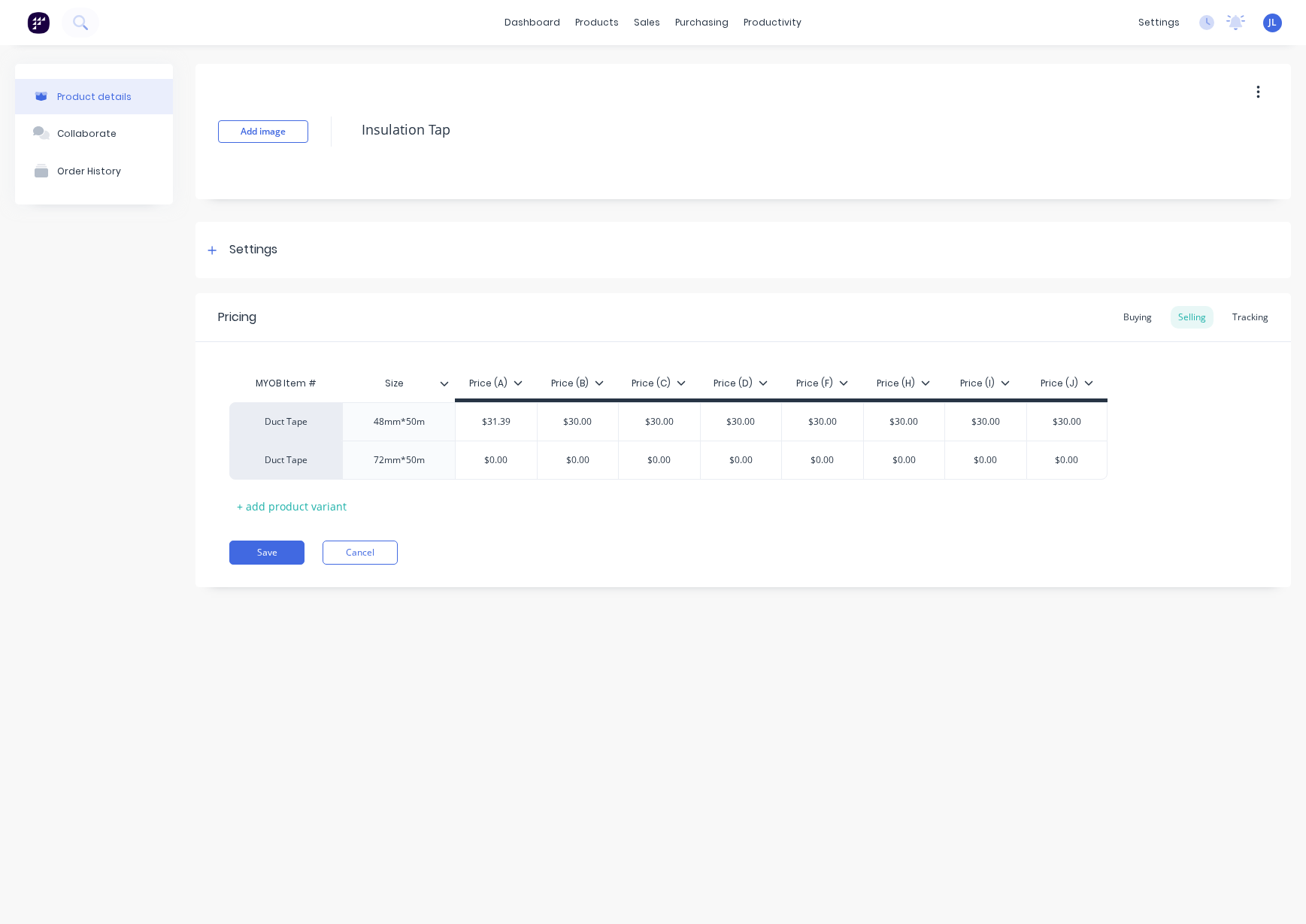
drag, startPoint x: 460, startPoint y: 129, endPoint x: 346, endPoint y: 131, distance: 114.0
click at [346, 131] on div "Add image Insulation Tap" at bounding box center [744, 132] width 1096 height 136
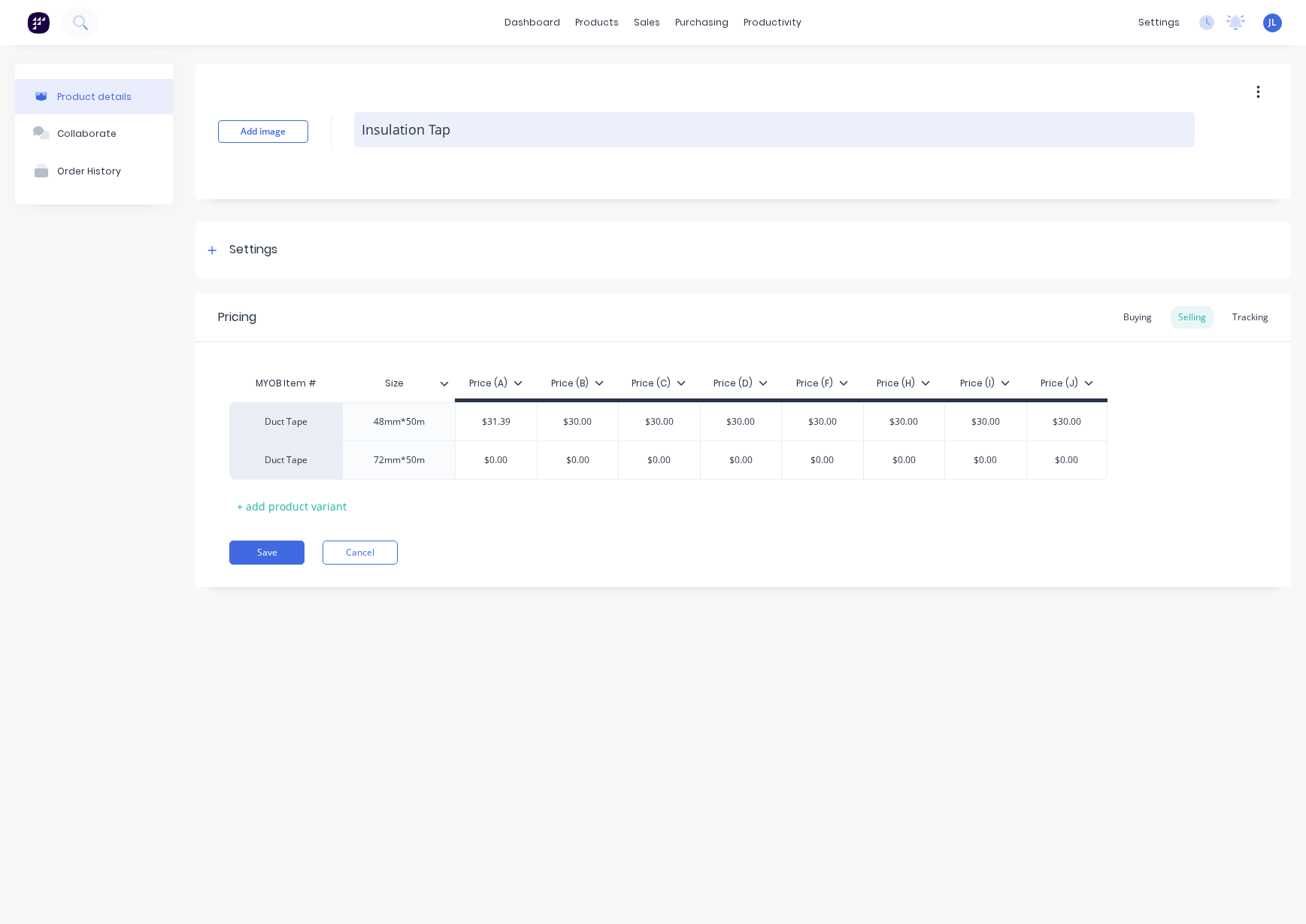
click at [465, 130] on textarea "Insulation Tap" at bounding box center [775, 130] width 841 height 36
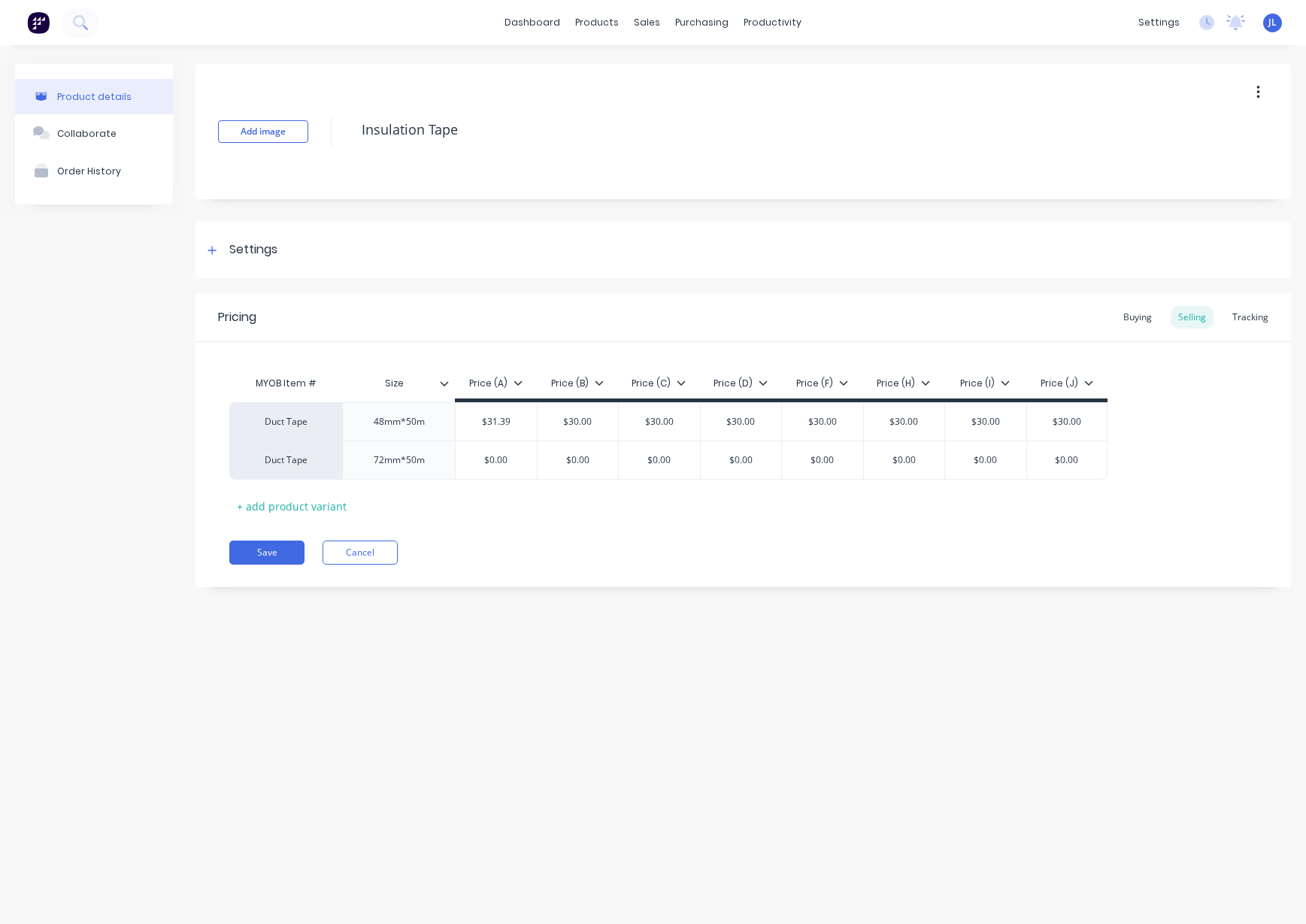
type textarea "Insulation Tape"
click at [568, 557] on div "Save Cancel" at bounding box center [761, 553] width 1062 height 24
drag, startPoint x: 608, startPoint y: 557, endPoint x: 533, endPoint y: 552, distance: 75.2
click at [606, 556] on div "Save Cancel" at bounding box center [761, 553] width 1062 height 24
click at [533, 552] on div "Save Cancel" at bounding box center [761, 553] width 1062 height 24
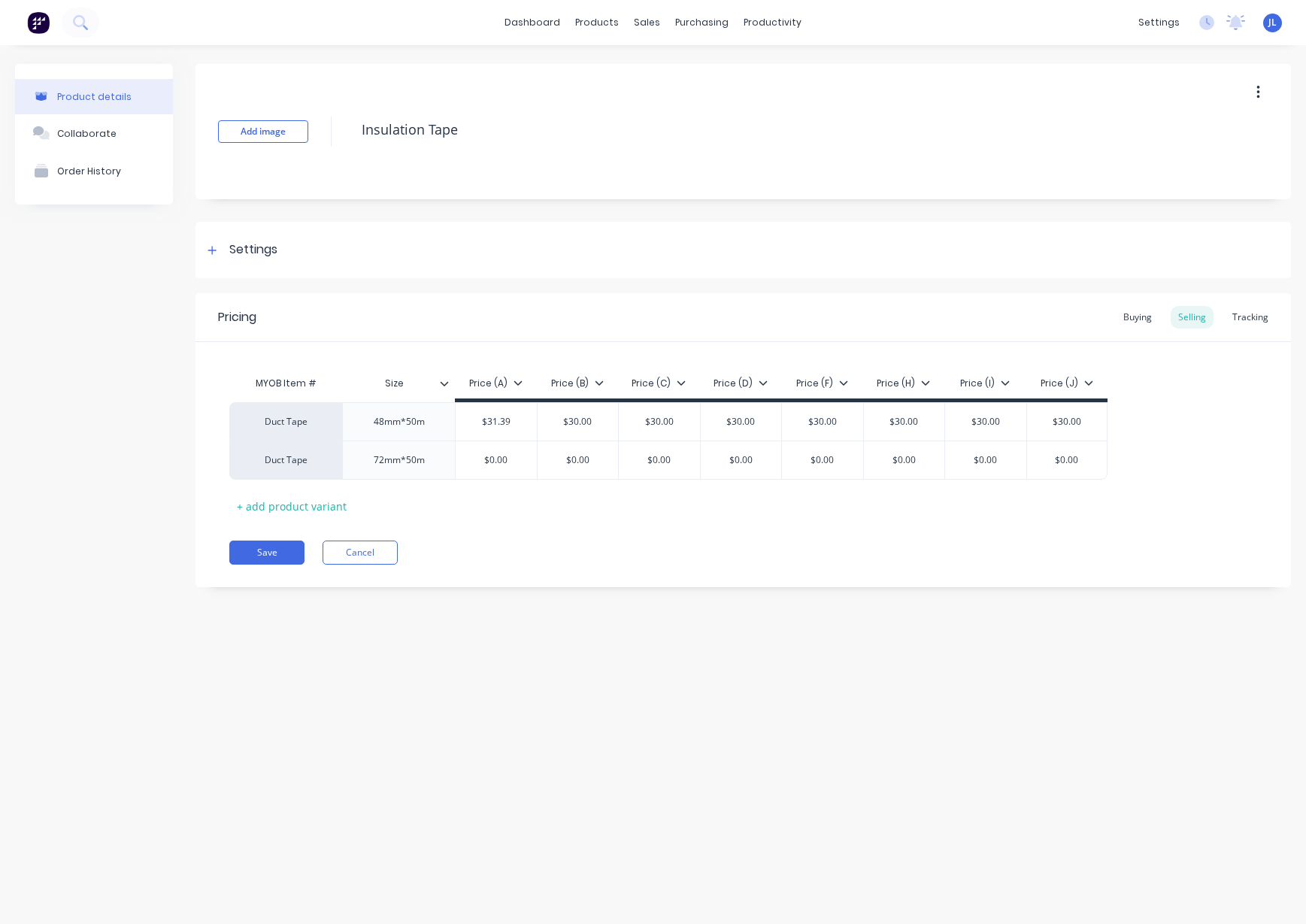
click at [622, 578] on div "Pricing Buying Selling Tracking MYOB Item # Size Price (A) Price (B) Price (C) …" at bounding box center [744, 440] width 1096 height 294
click at [513, 456] on input "$0.00" at bounding box center [496, 460] width 81 height 13
click at [499, 459] on input "$31.19" at bounding box center [496, 460] width 81 height 13
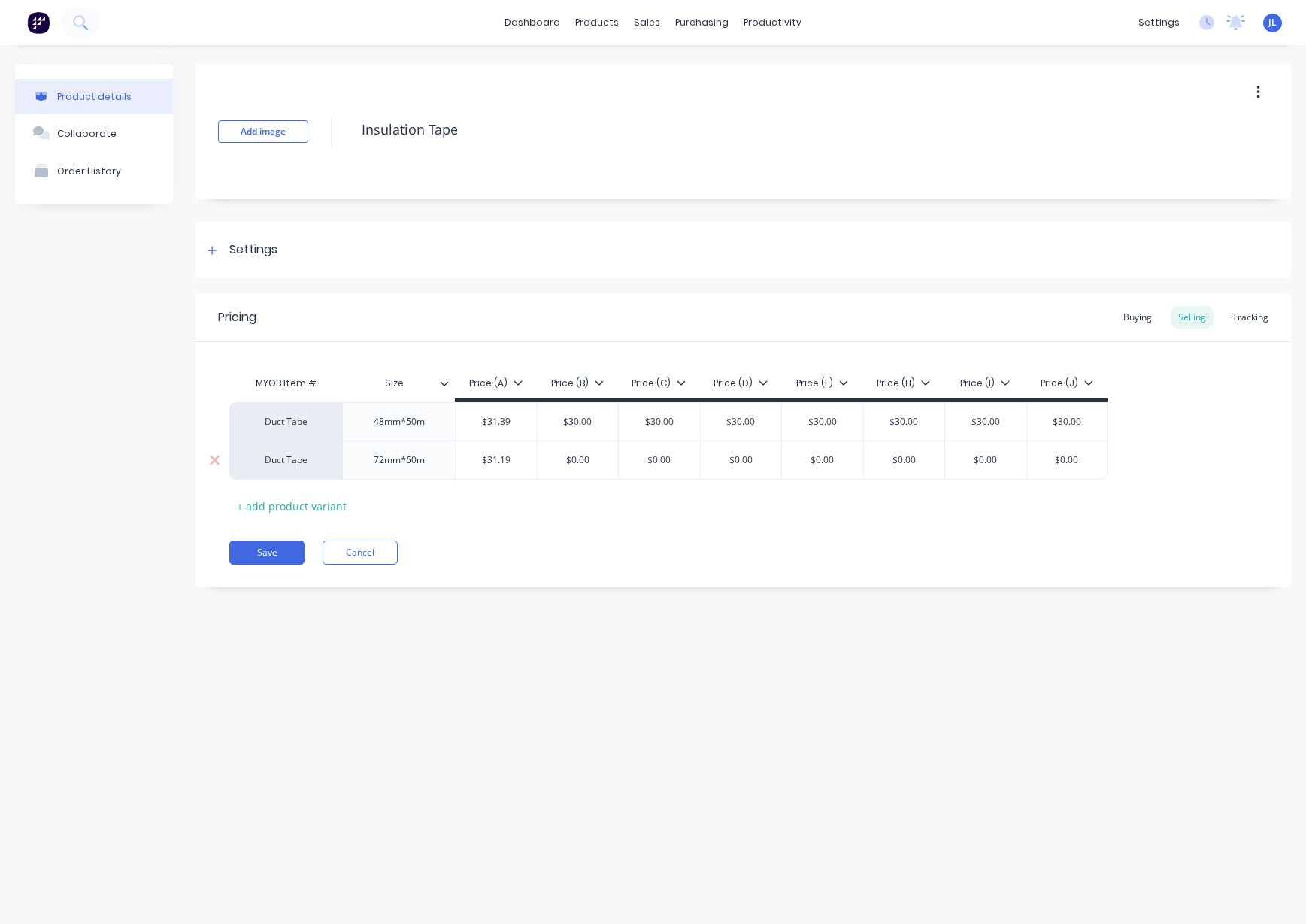
type input "$31.19"
click at [587, 463] on input "$0.00" at bounding box center [578, 460] width 81 height 13
click at [579, 459] on input "$0.00" at bounding box center [578, 460] width 81 height 13
paste input "31.19"
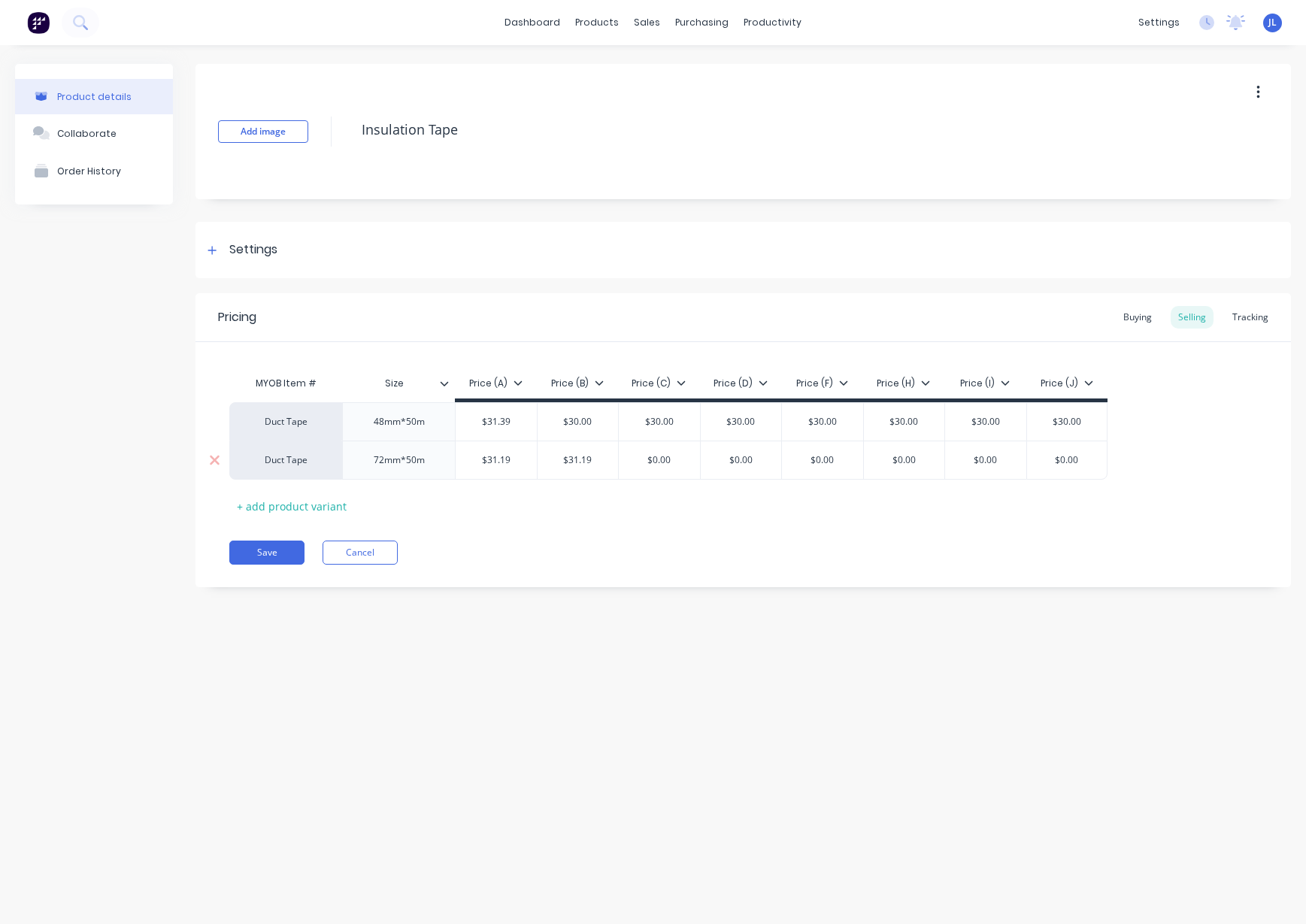
type input "$31.19"
click at [660, 461] on input "$0.00" at bounding box center [659, 460] width 81 height 13
paste input "31.19"
type input "$31.19"
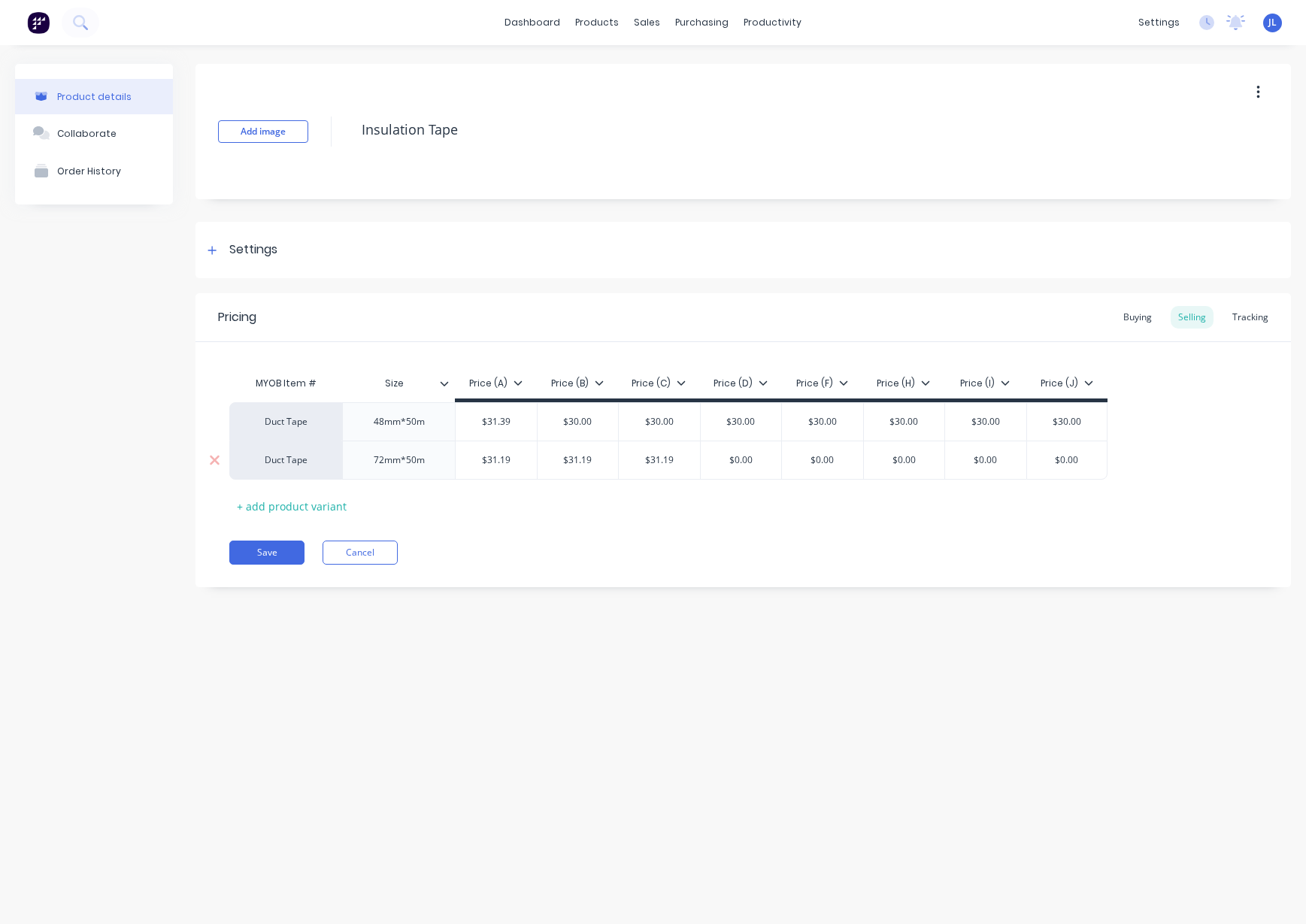
click at [738, 454] on input "$0.00" at bounding box center [741, 460] width 81 height 13
paste input "31.19"
type input "$31.19"
click at [828, 459] on input "$0.00" at bounding box center [822, 460] width 81 height 13
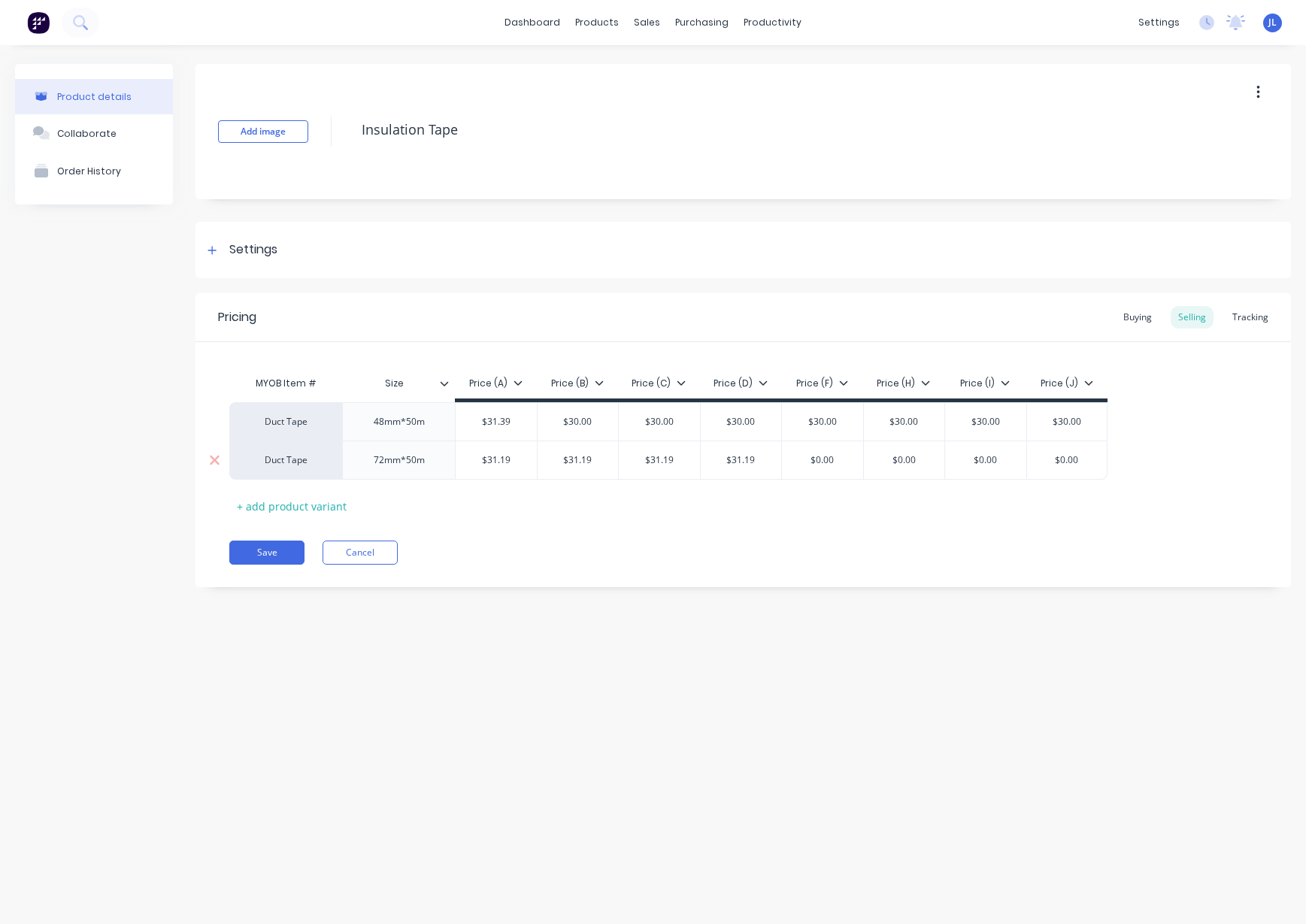
click at [828, 459] on input "$0.00" at bounding box center [822, 460] width 81 height 13
paste input "31.19"
type input "$31.19"
click at [895, 456] on input "$0.00" at bounding box center [904, 460] width 81 height 13
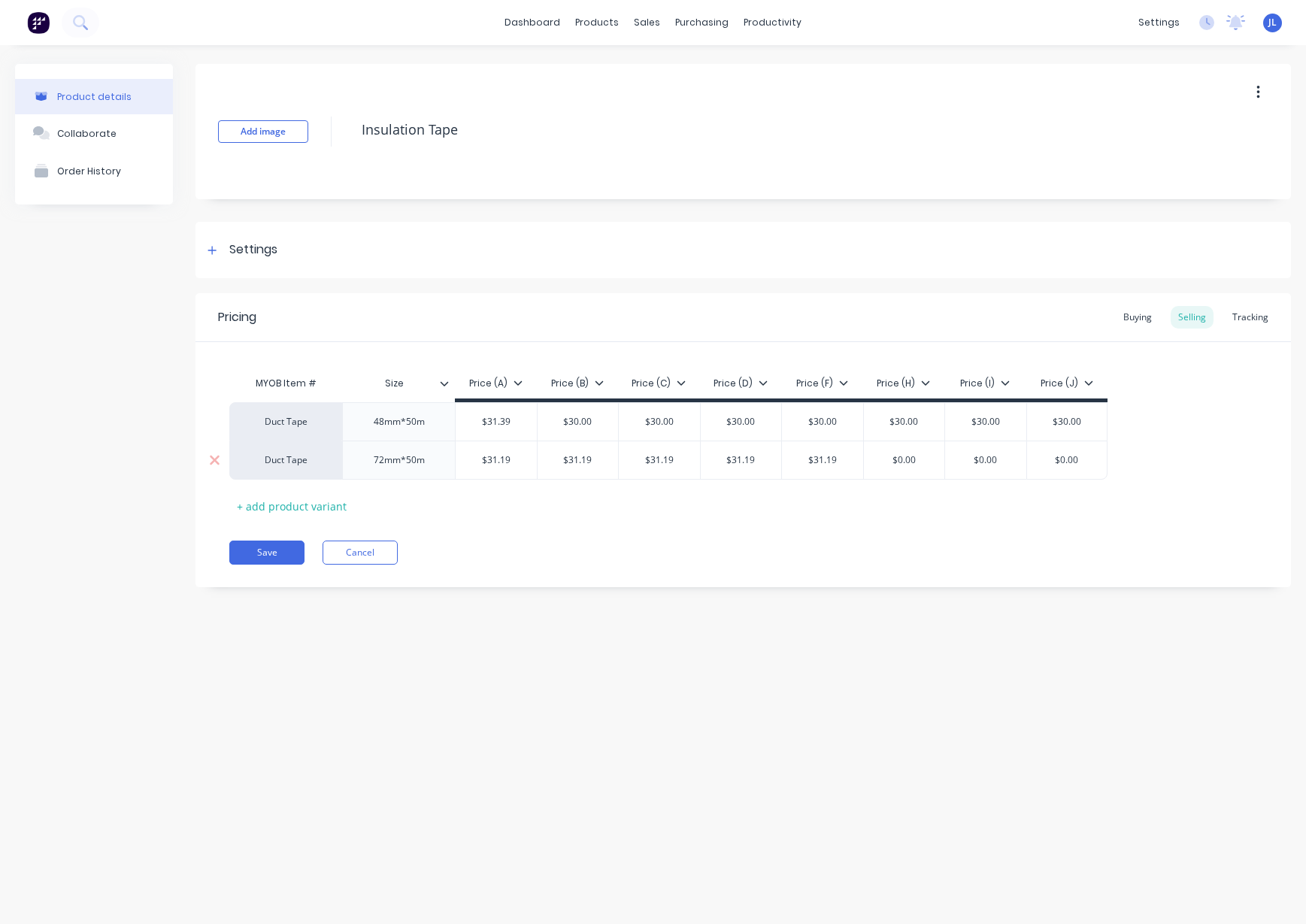
paste input "31.19"
type input "$31.19"
click at [980, 456] on input "$0.00" at bounding box center [986, 460] width 81 height 13
click at [979, 456] on input "$0.00" at bounding box center [986, 460] width 81 height 13
paste input "31.19"
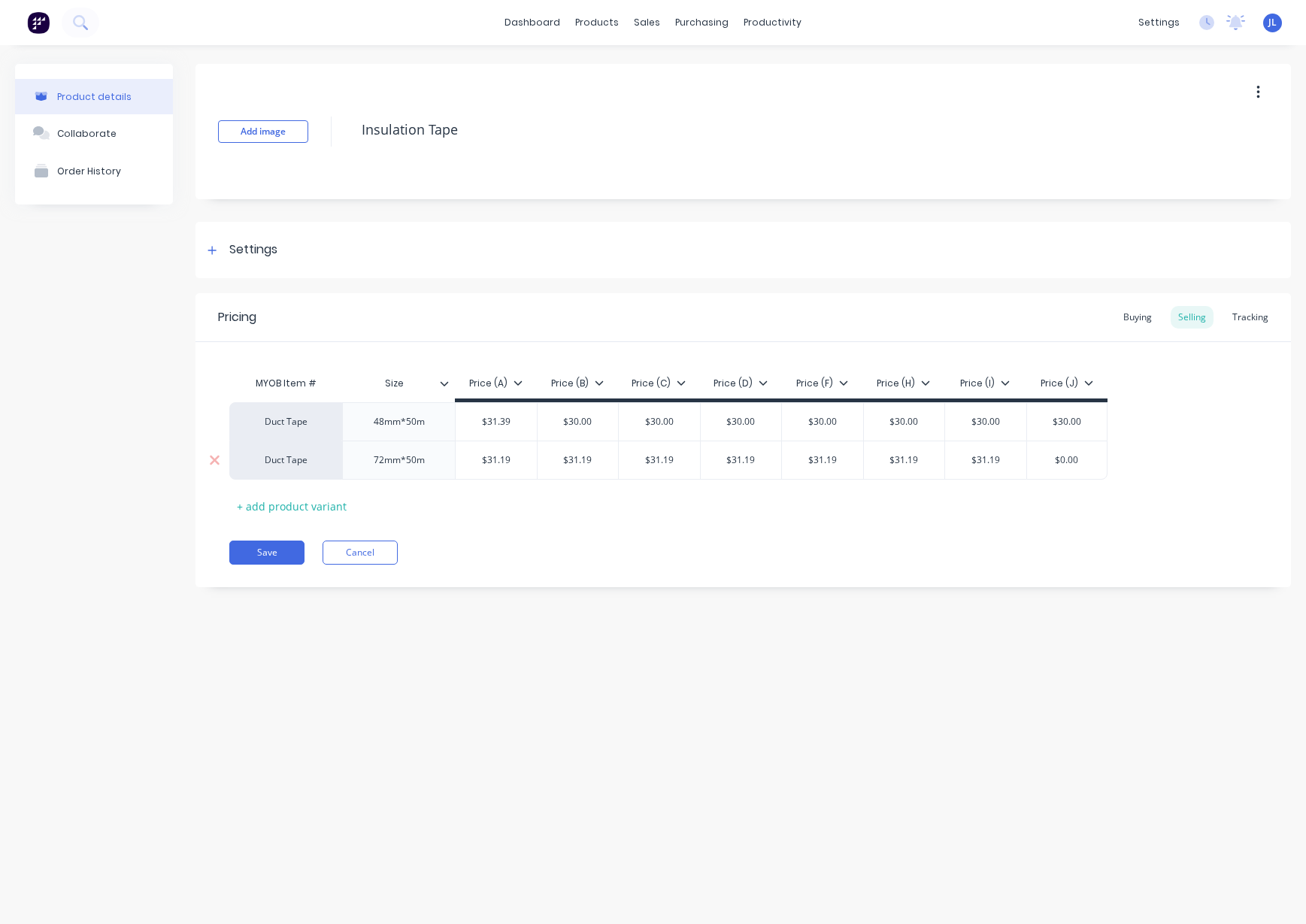
type input "$31.19"
click at [1077, 458] on input "$0.00" at bounding box center [1068, 460] width 80 height 13
click at [1077, 458] on input "$0.00" at bounding box center [1068, 460] width 80 height 13
paste input "31.19"
type input "$31.19"
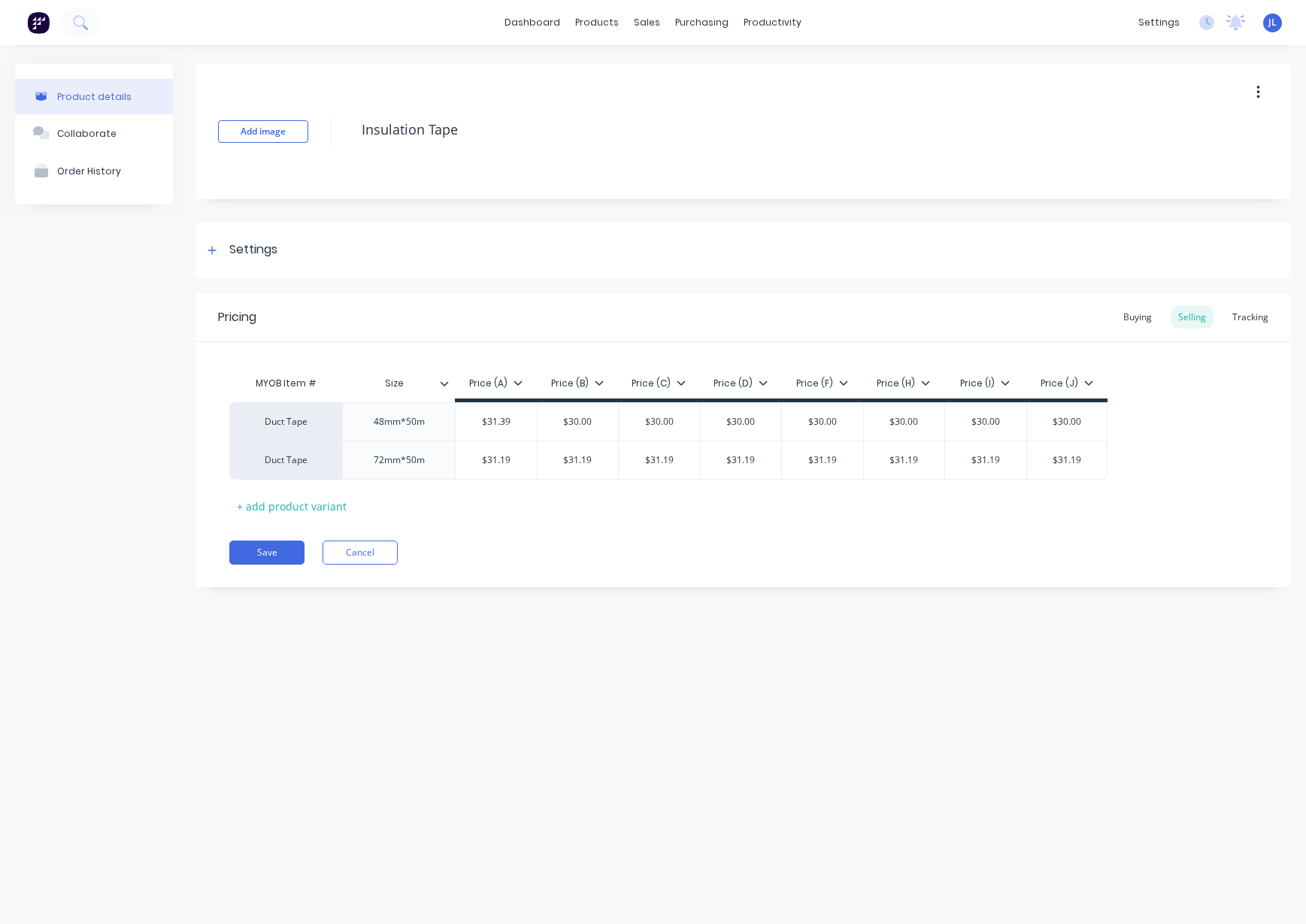
drag, startPoint x: 987, startPoint y: 511, endPoint x: 950, endPoint y: 512, distance: 37.0
click at [986, 511] on div "MYOB Item # Size Price (A) Price (B) Price (C) Price (D) Price (F) Price (H) Pr…" at bounding box center [744, 444] width 1028 height 150
click at [926, 519] on div "Pricing Buying Selling Tracking MYOB Item # Size Price (A) Price (B) Price (C) …" at bounding box center [744, 440] width 1096 height 294
click at [492, 427] on input "$31.39" at bounding box center [496, 421] width 81 height 13
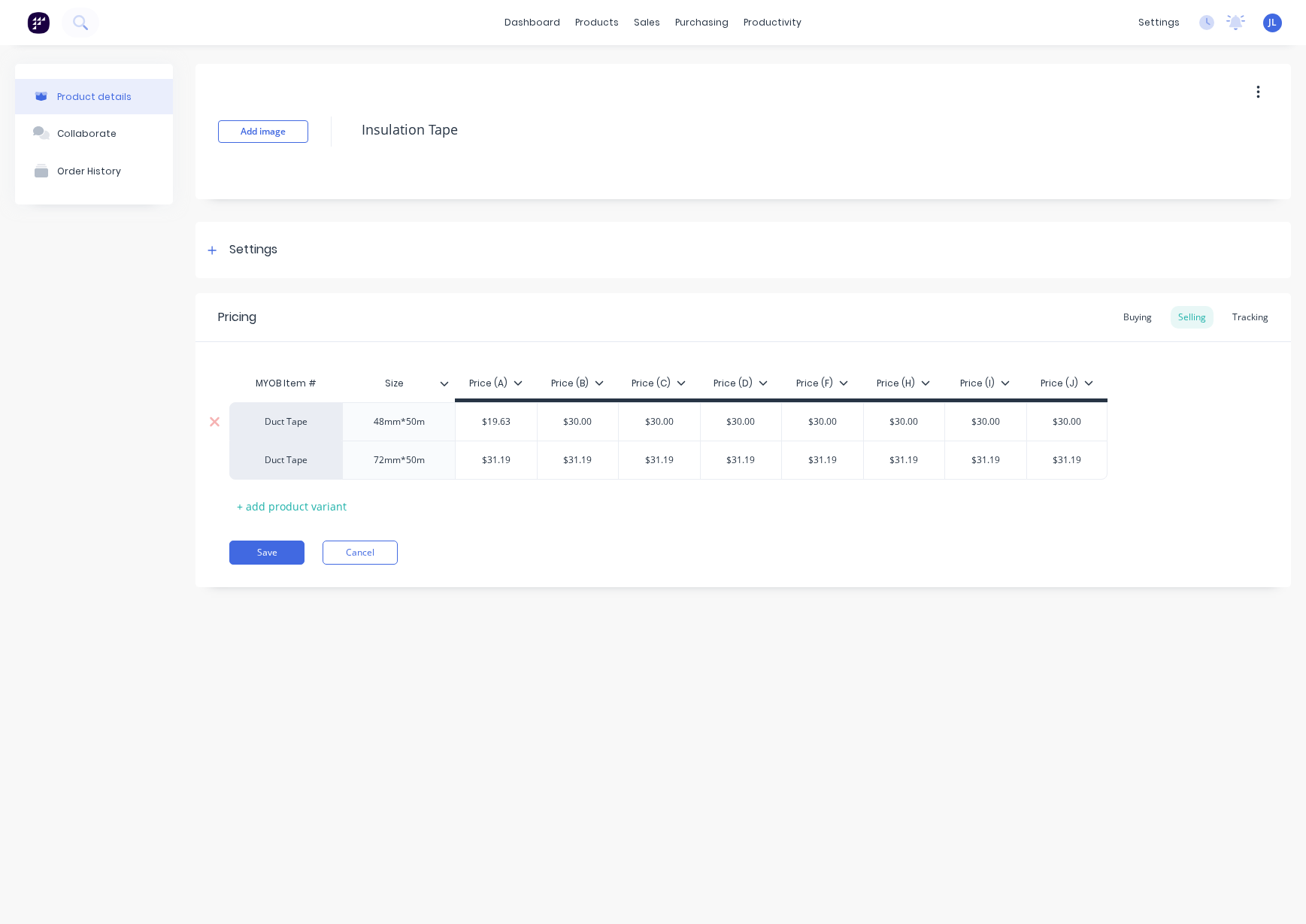
click at [504, 417] on input "$19.63" at bounding box center [496, 421] width 81 height 13
type input "$19.63"
click at [591, 421] on input "$30.00" at bounding box center [578, 421] width 81 height 13
paste input "19.63"
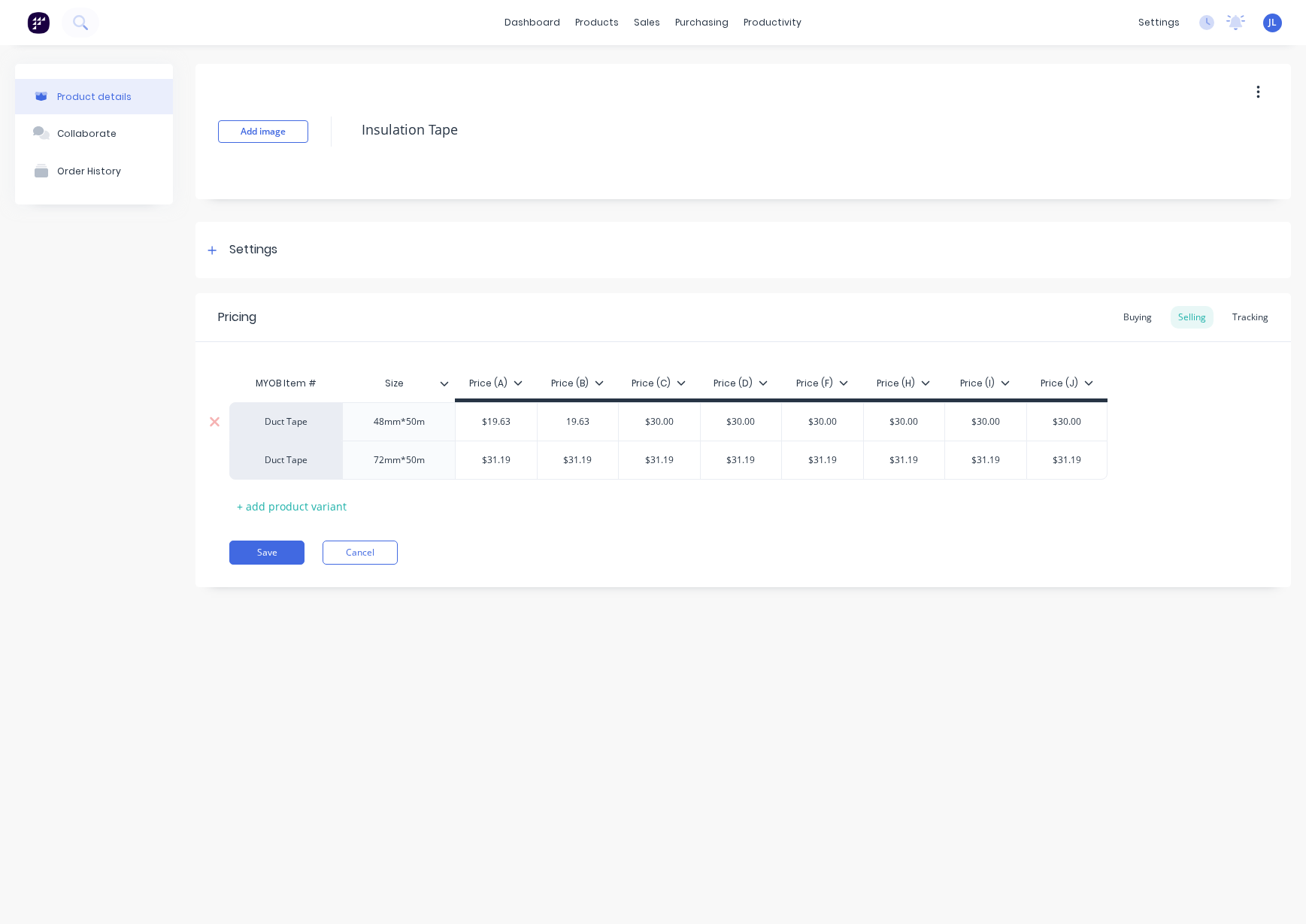
type input "19.63"
click at [661, 421] on input "$30.00" at bounding box center [659, 421] width 81 height 13
paste input "19.63"
type input "19.63"
click at [743, 418] on input "$30.00" at bounding box center [741, 421] width 81 height 13
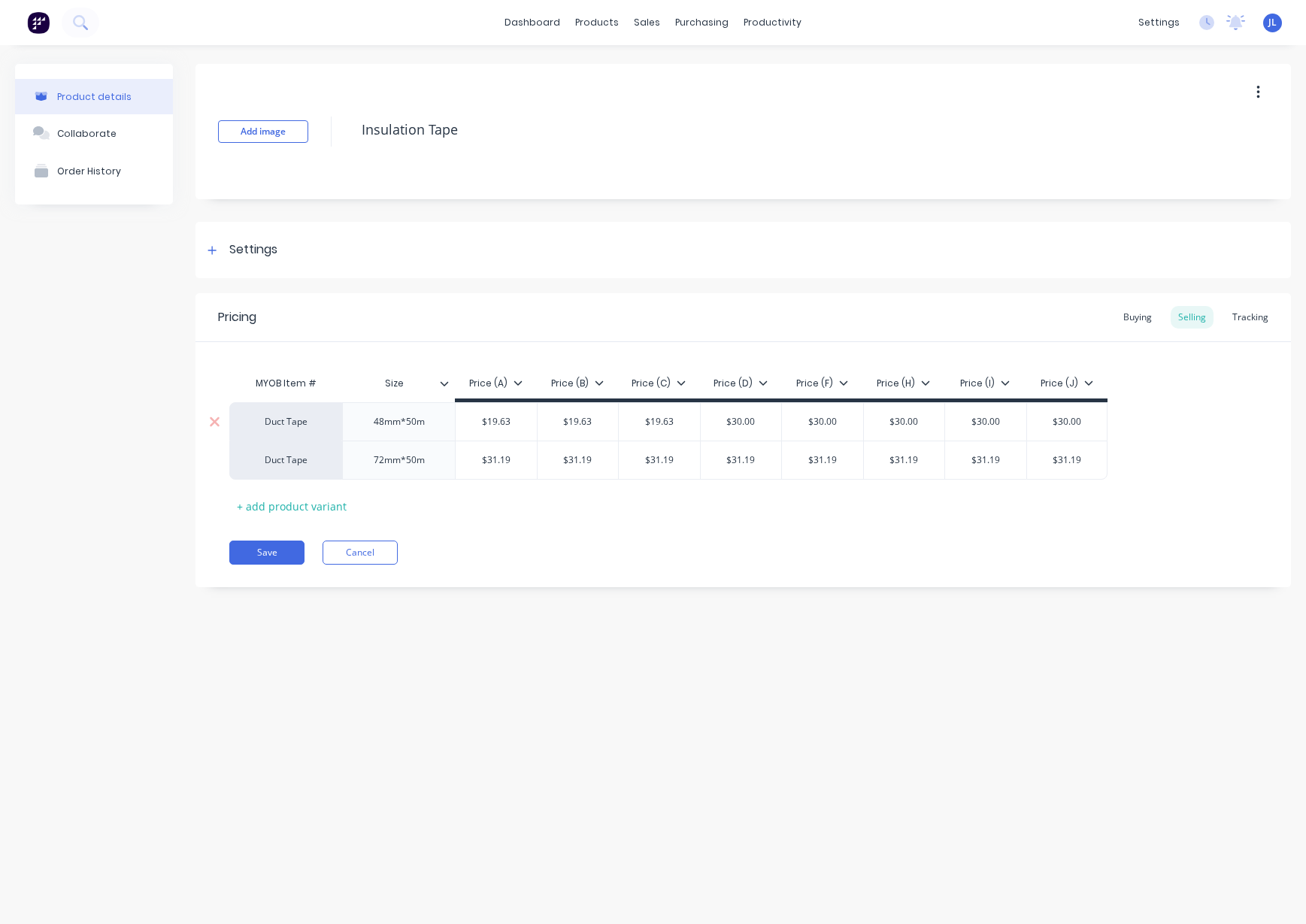
click at [745, 420] on input "$30.00" at bounding box center [741, 421] width 81 height 13
paste input "19.63"
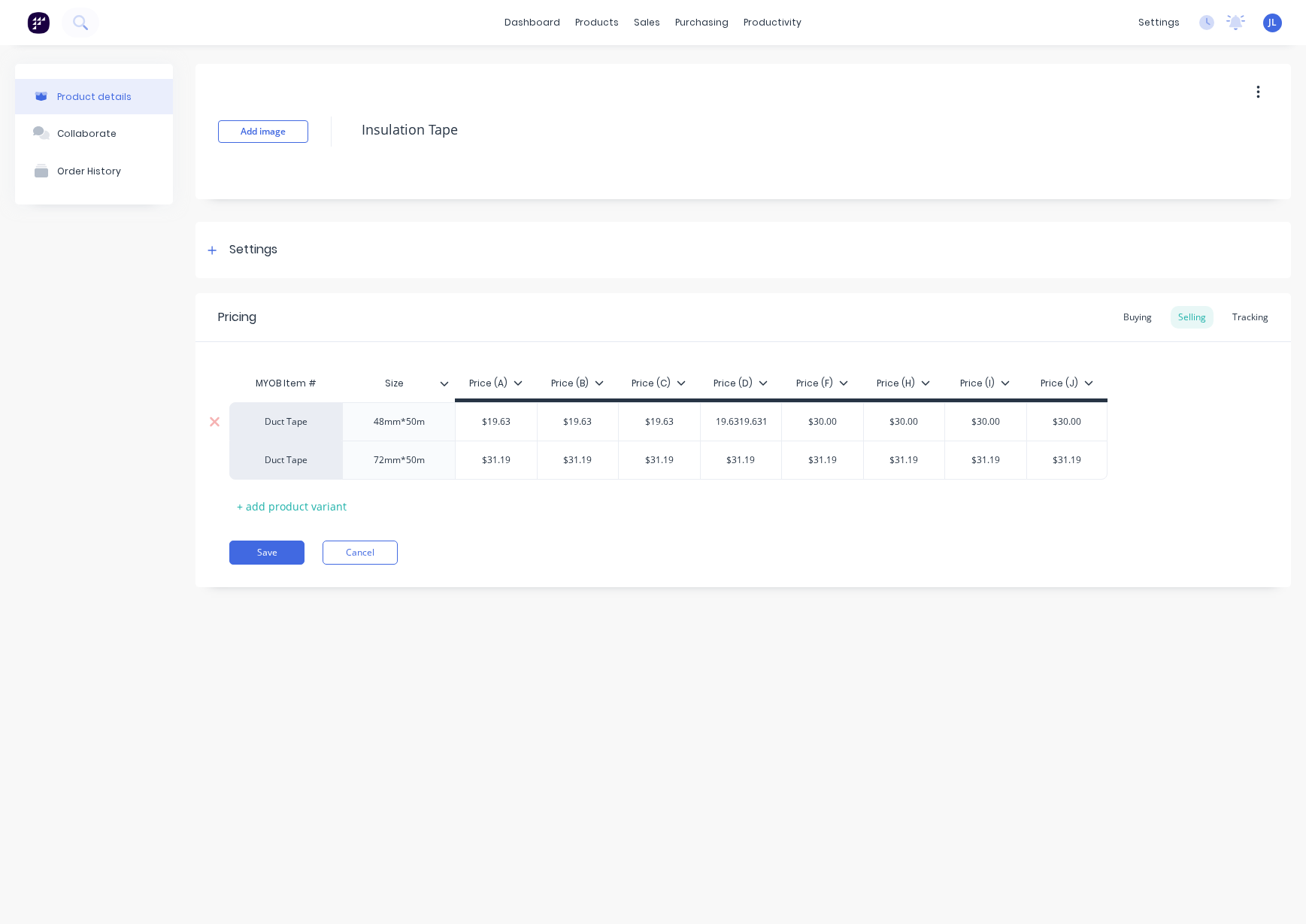
paste input "19.63"
click at [761, 423] on input "19.6319.6319.6319.6319.6319.63" at bounding box center [746, 421] width 91 height 13
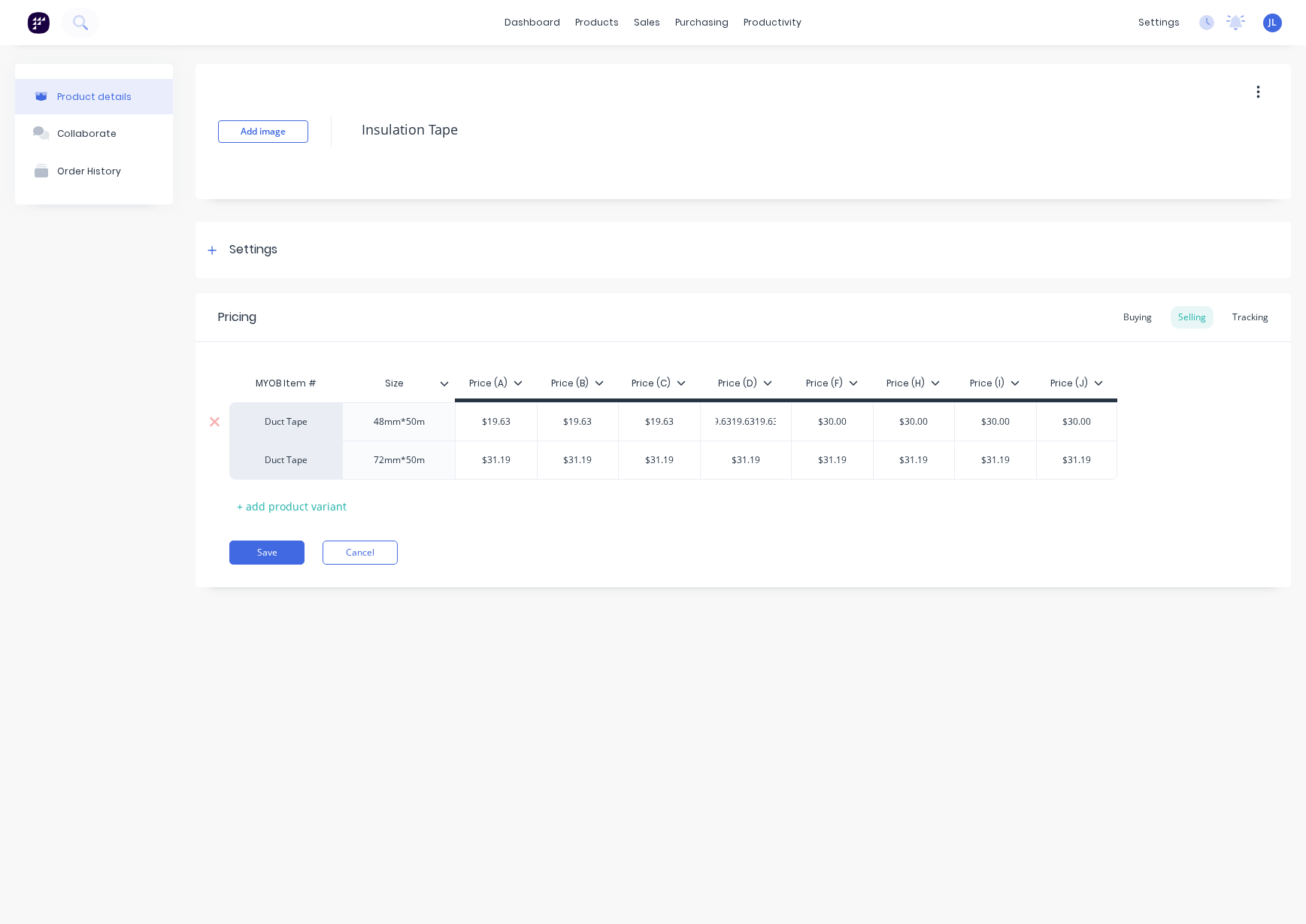
click at [761, 423] on input "19.6319.6319.6319.6319.6319.63" at bounding box center [746, 421] width 91 height 13
paste input "text"
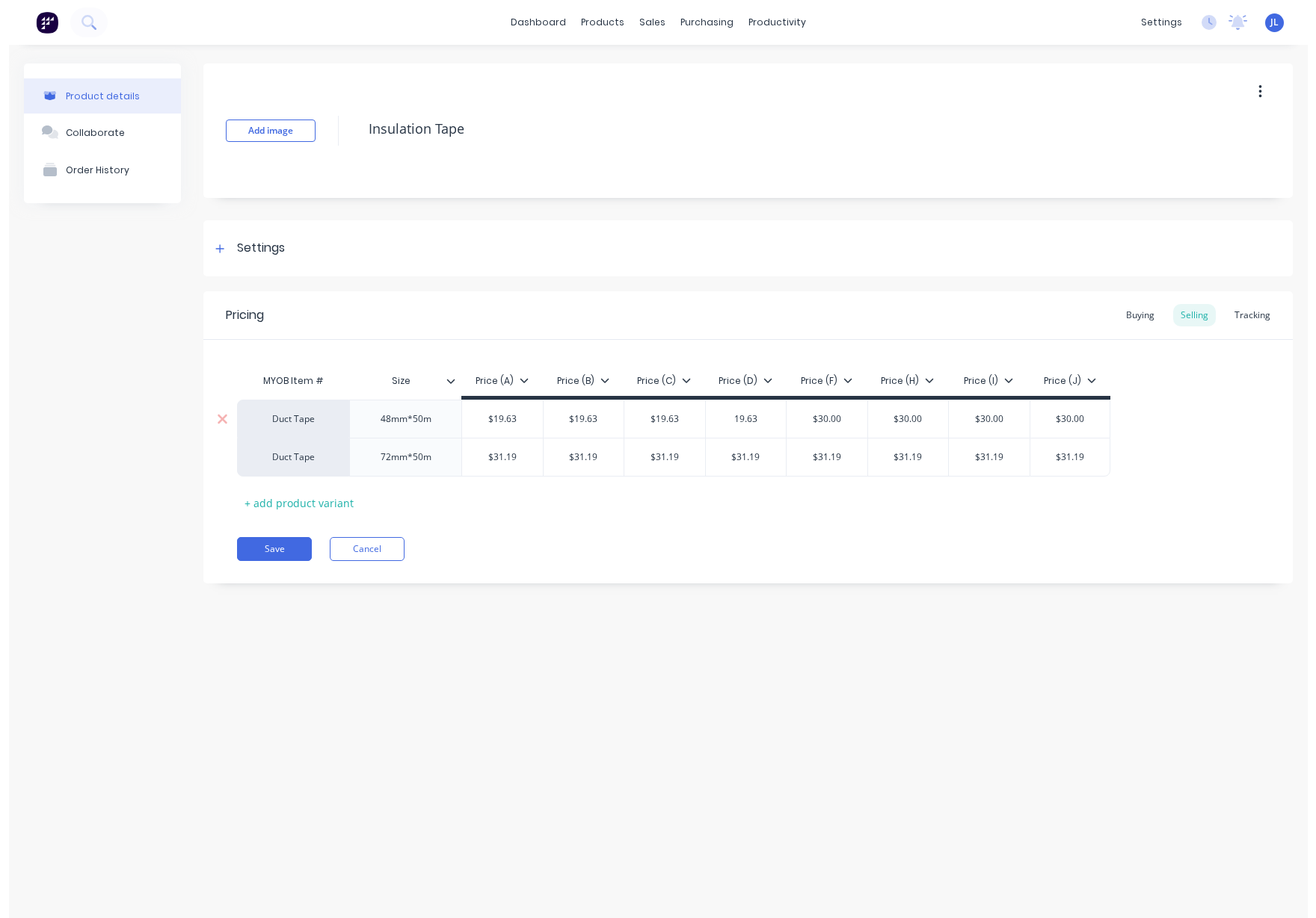
scroll to position [0, 0]
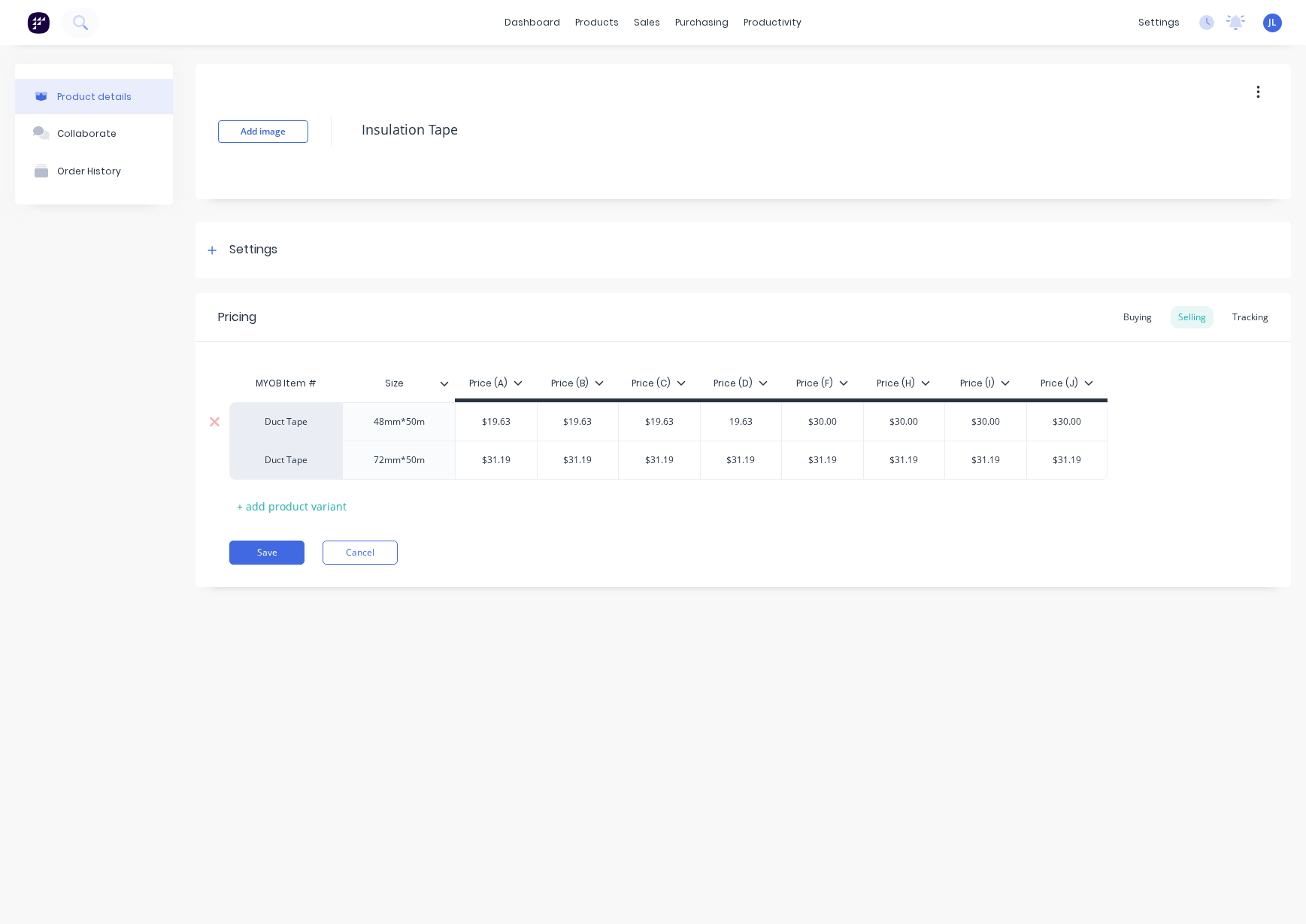
type input "19.63"
click at [848, 425] on input "$30.00" at bounding box center [822, 421] width 81 height 13
paste input "19.63"
type input "19.63"
click at [894, 425] on input "$30.00" at bounding box center [904, 421] width 81 height 13
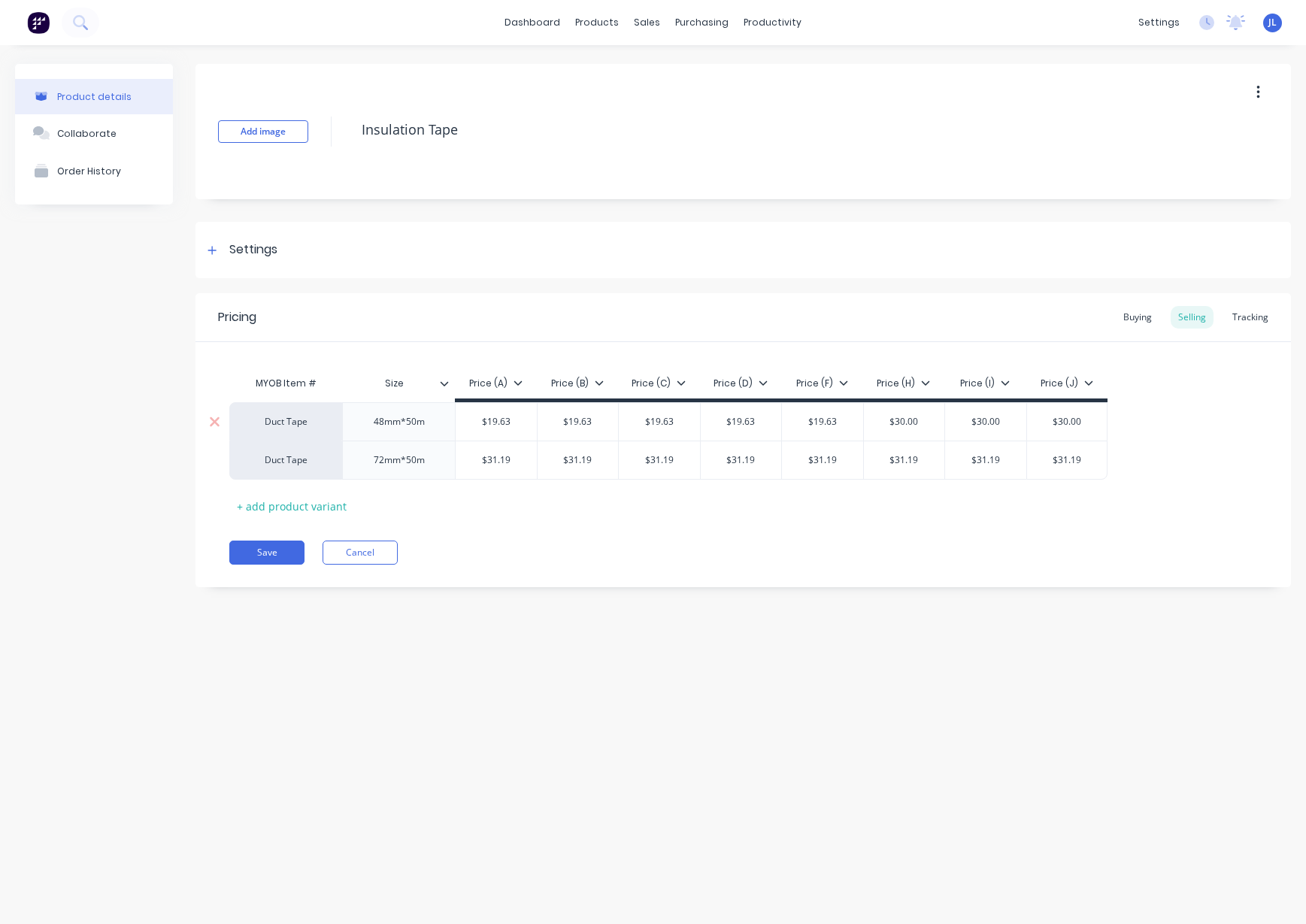
paste input "19.63"
type input "19.63"
click at [1001, 419] on input "$30.00" at bounding box center [986, 421] width 81 height 13
paste input "19.63"
type input "19.63"
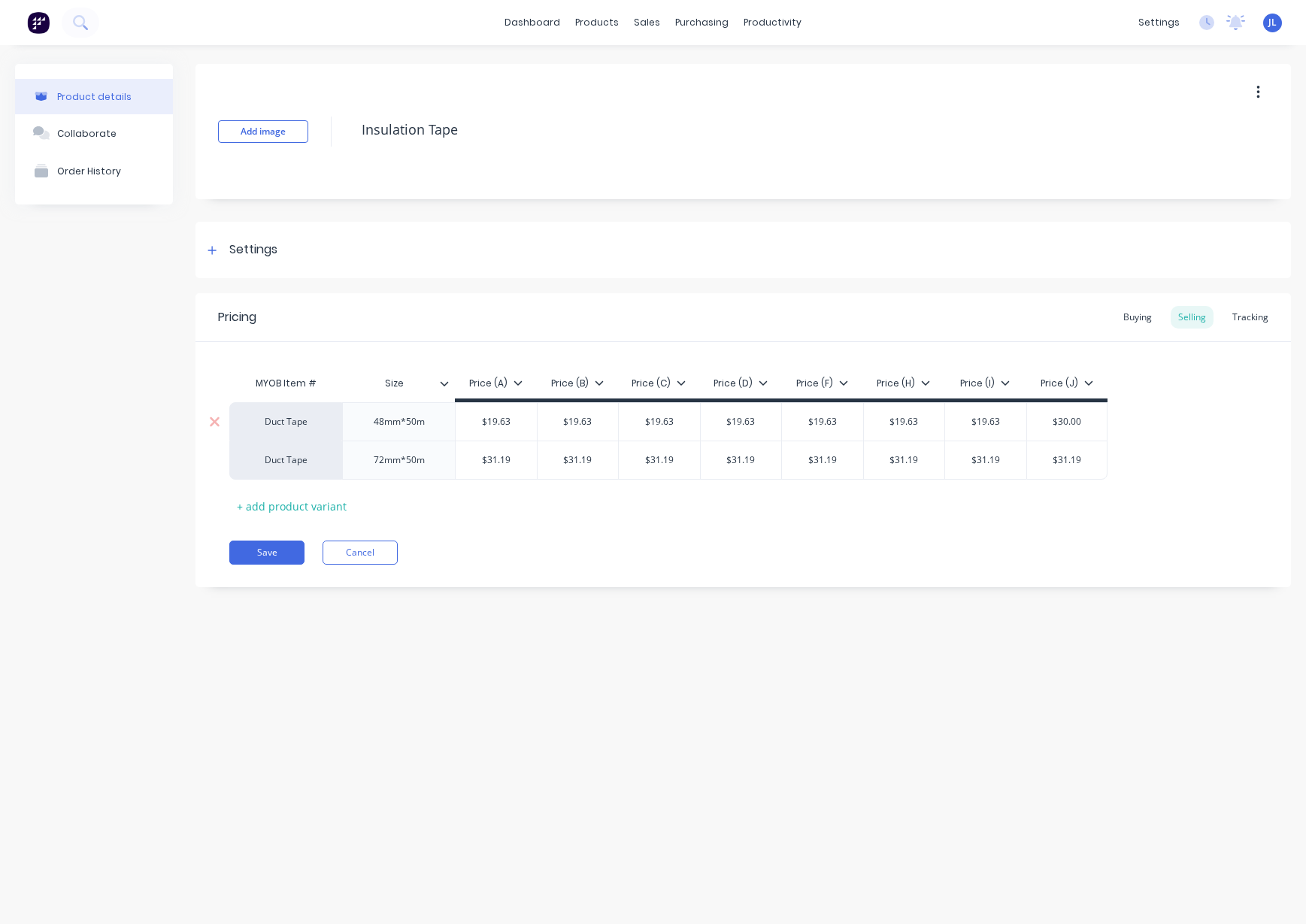
click at [1100, 423] on input "$30.00" at bounding box center [1068, 421] width 80 height 13
paste input "19.63"
type input "19.63"
drag, startPoint x: 873, startPoint y: 579, endPoint x: 745, endPoint y: 561, distance: 129.3
click at [872, 579] on div "Pricing Buying Selling Tracking MYOB Item # Size Price (A) Price (B) Price (C) …" at bounding box center [744, 440] width 1096 height 294
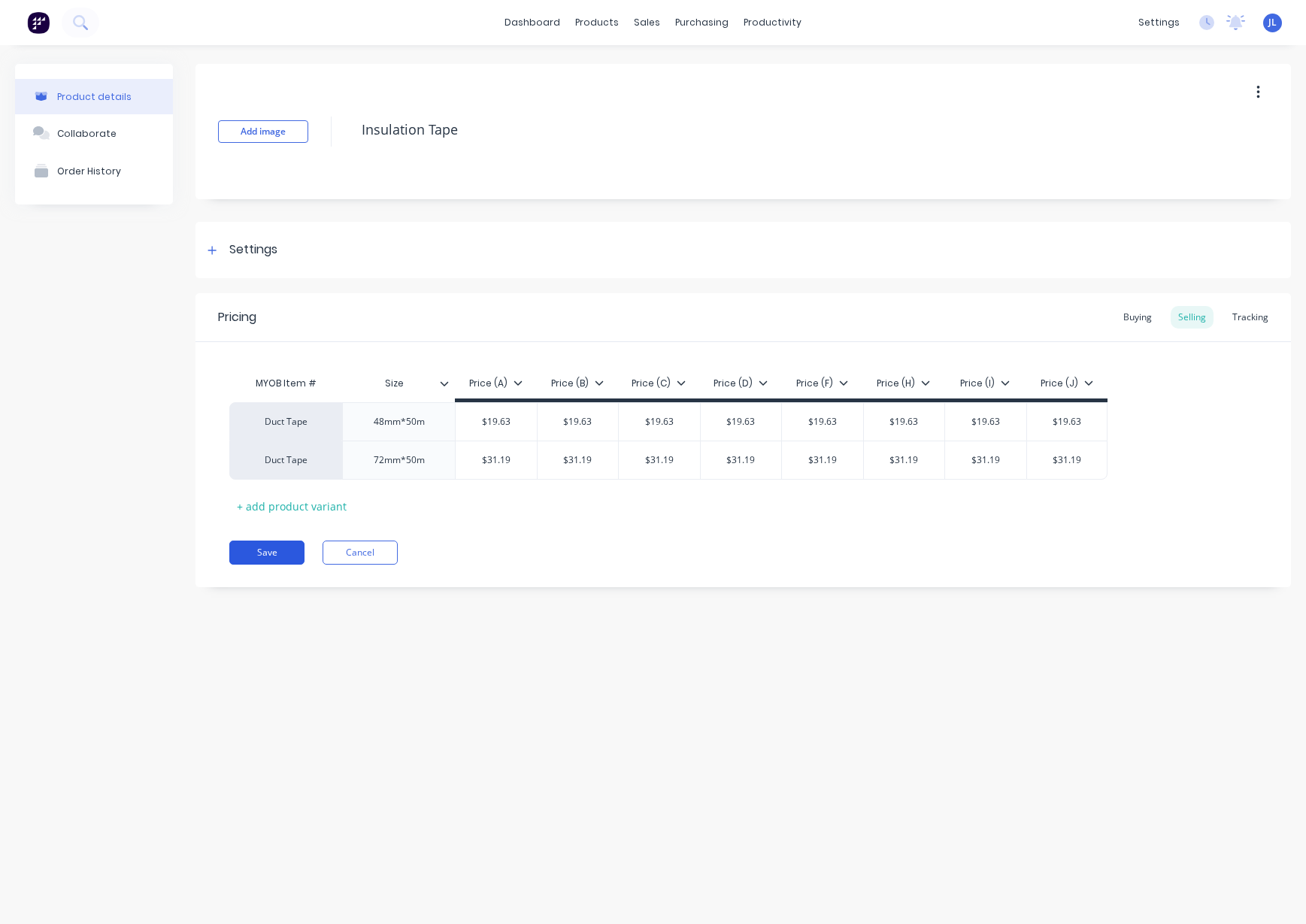
click at [270, 553] on button "Save" at bounding box center [267, 553] width 75 height 24
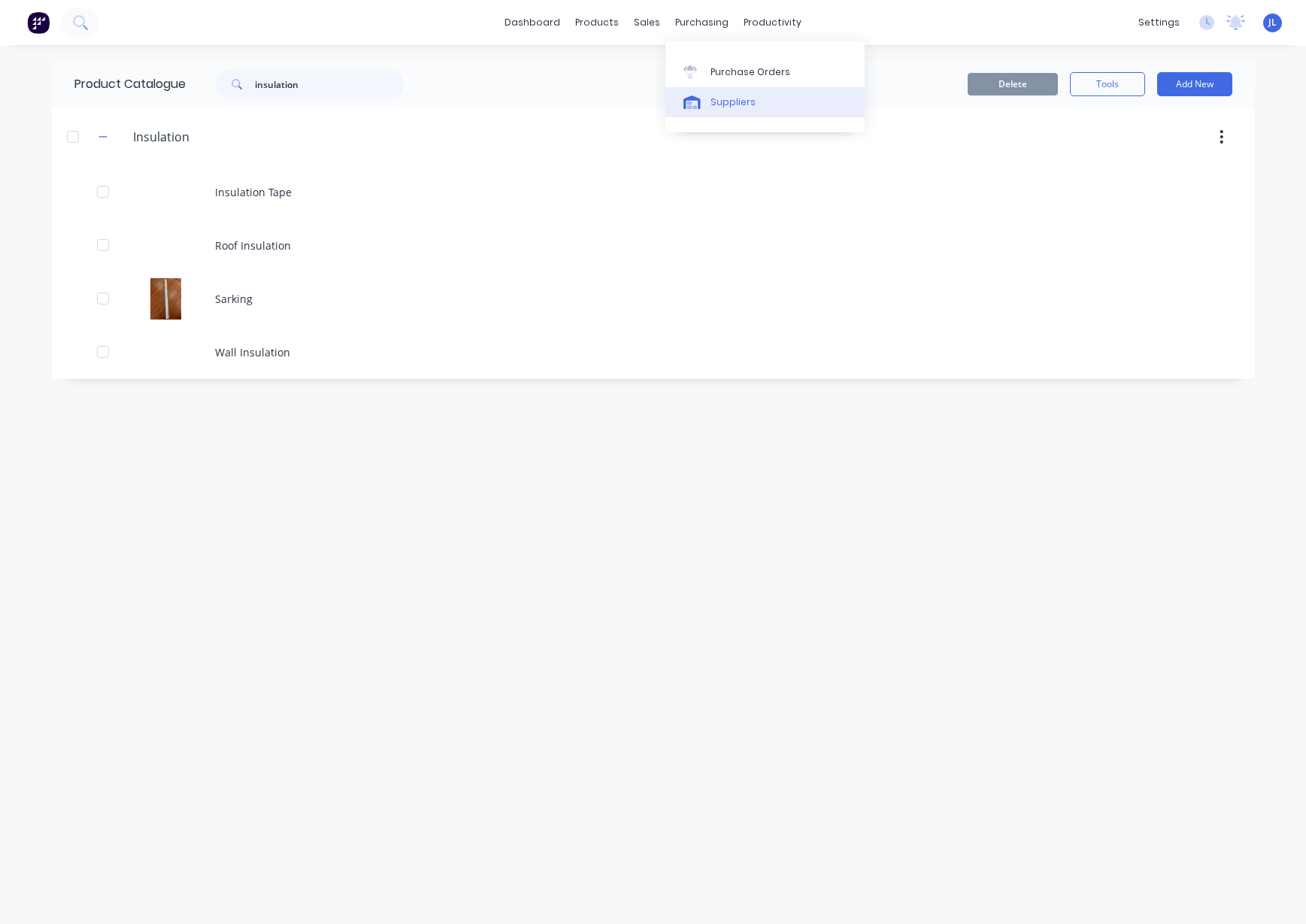
click at [730, 106] on div "Suppliers" at bounding box center [733, 102] width 46 height 13
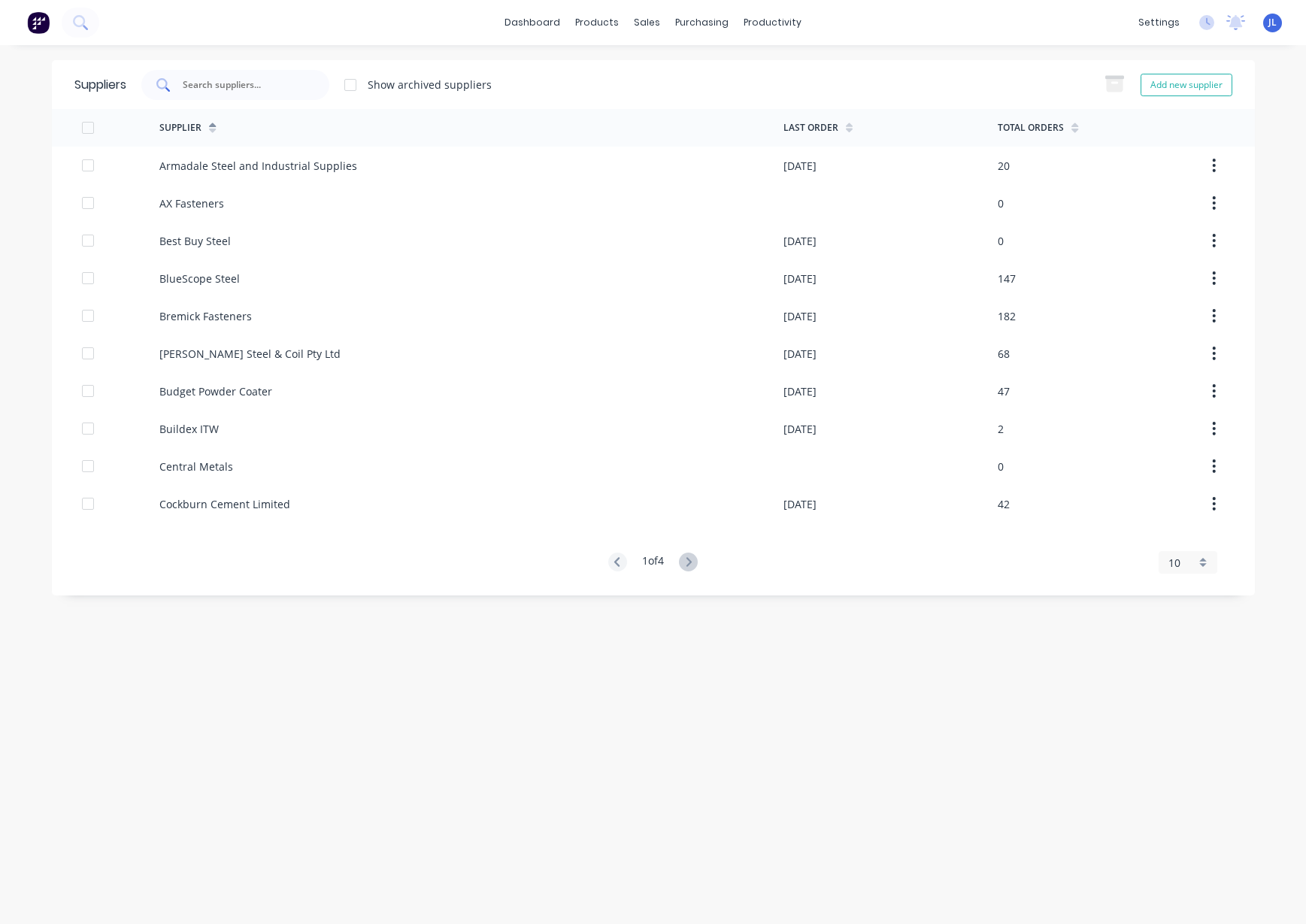
click at [273, 79] on input "text" at bounding box center [244, 85] width 125 height 15
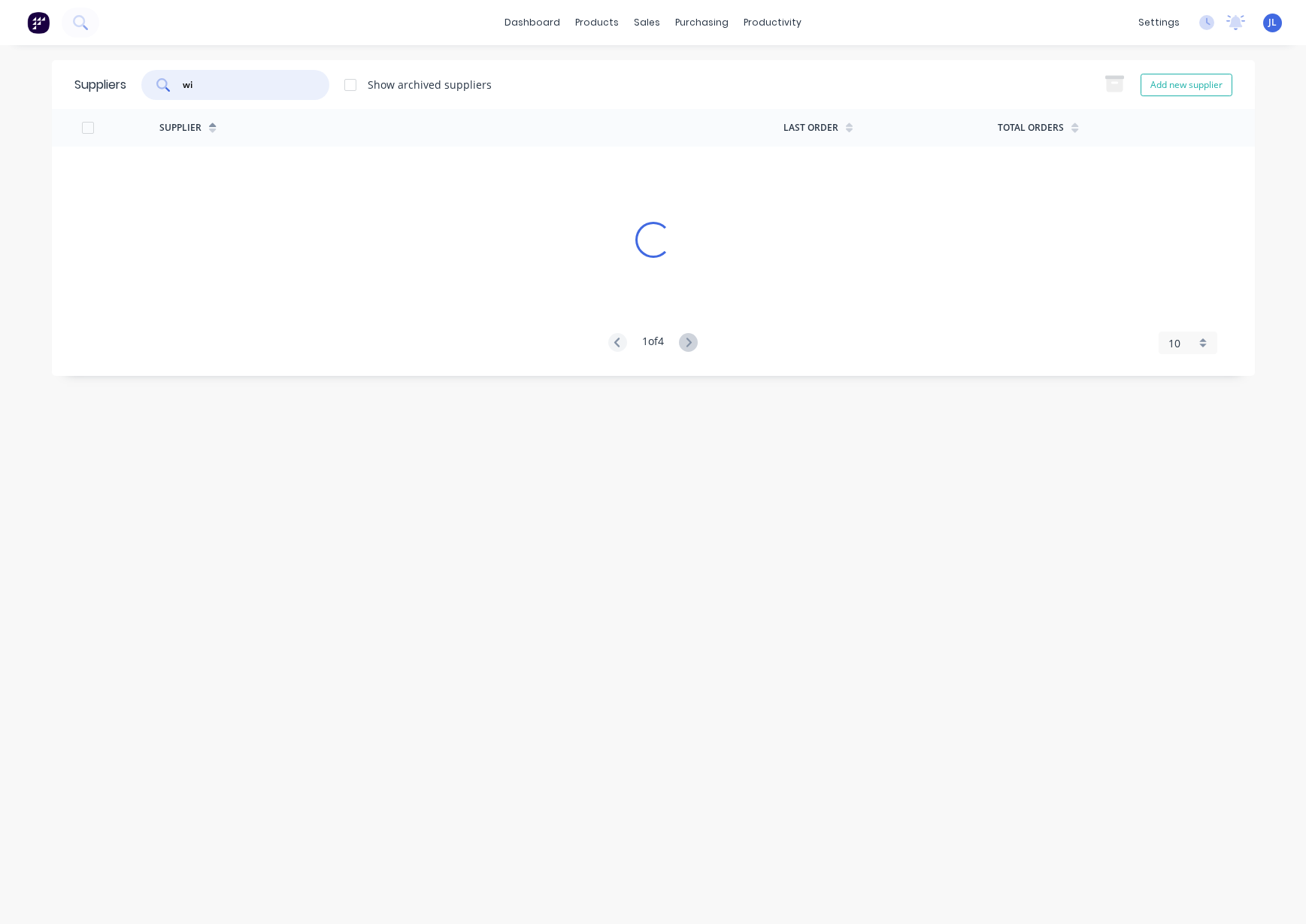
type input "w"
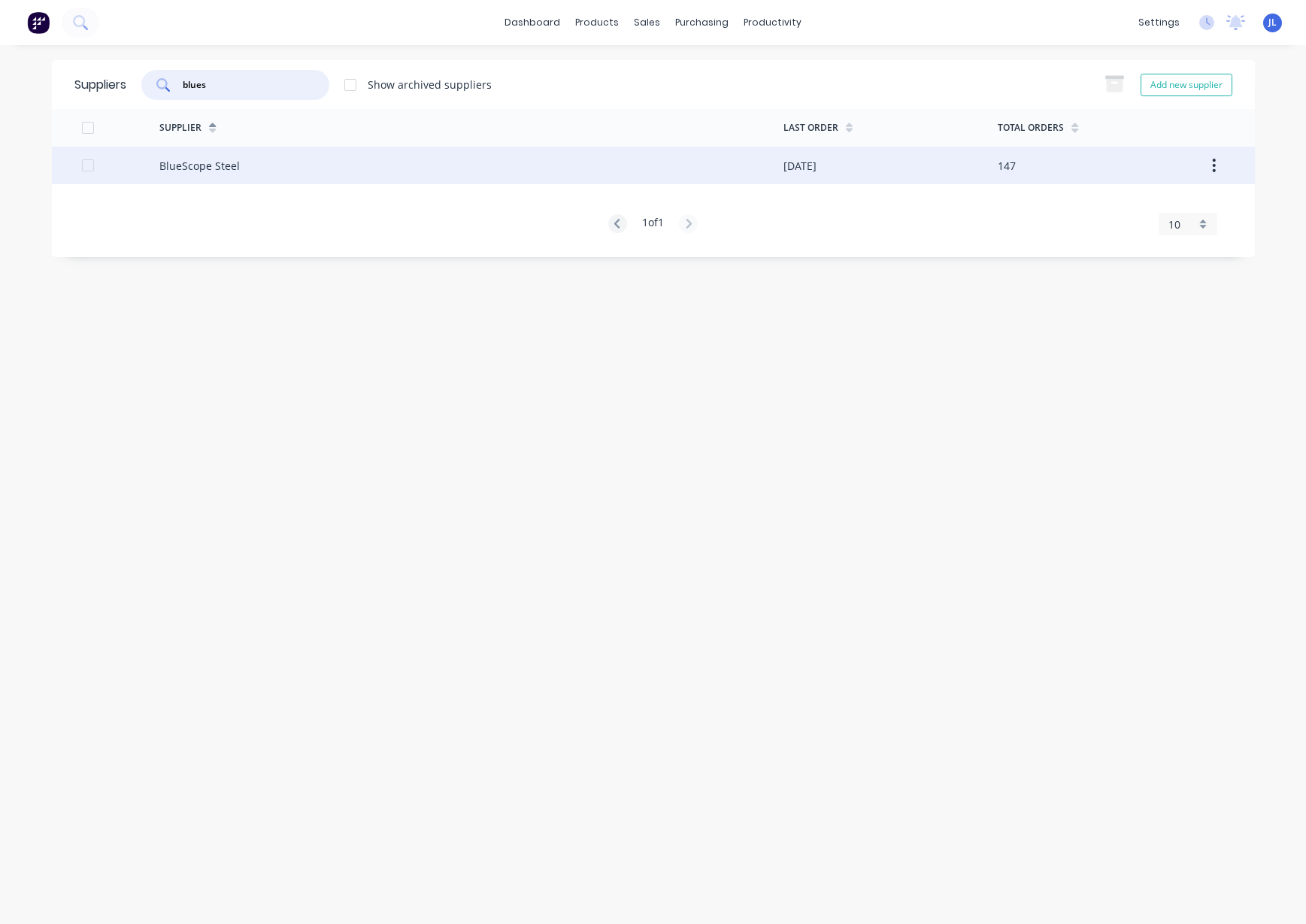
type input "blues"
click at [232, 166] on div "BlueScope Steel" at bounding box center [200, 166] width 80 height 16
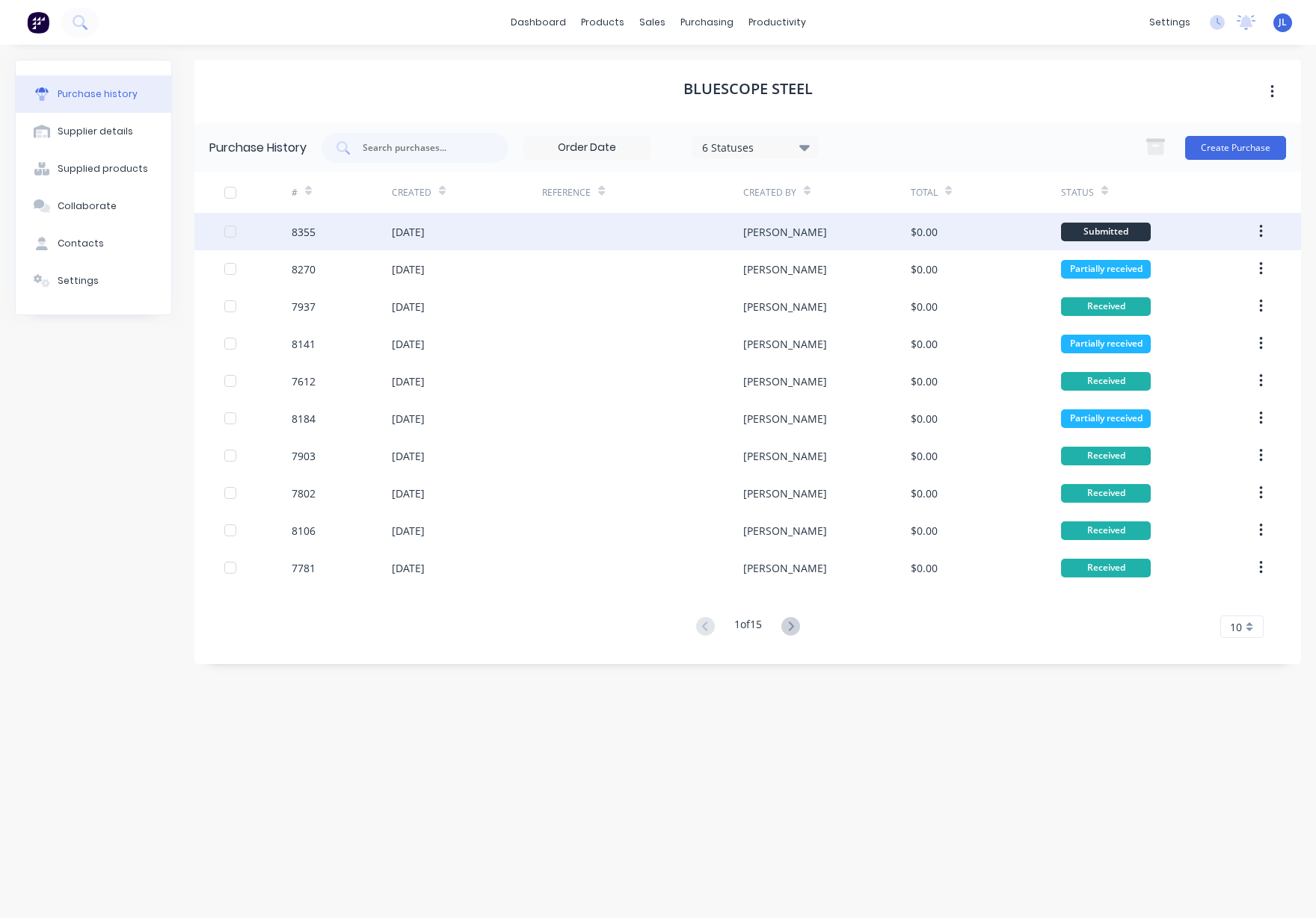
click at [717, 230] on div at bounding box center [642, 231] width 201 height 37
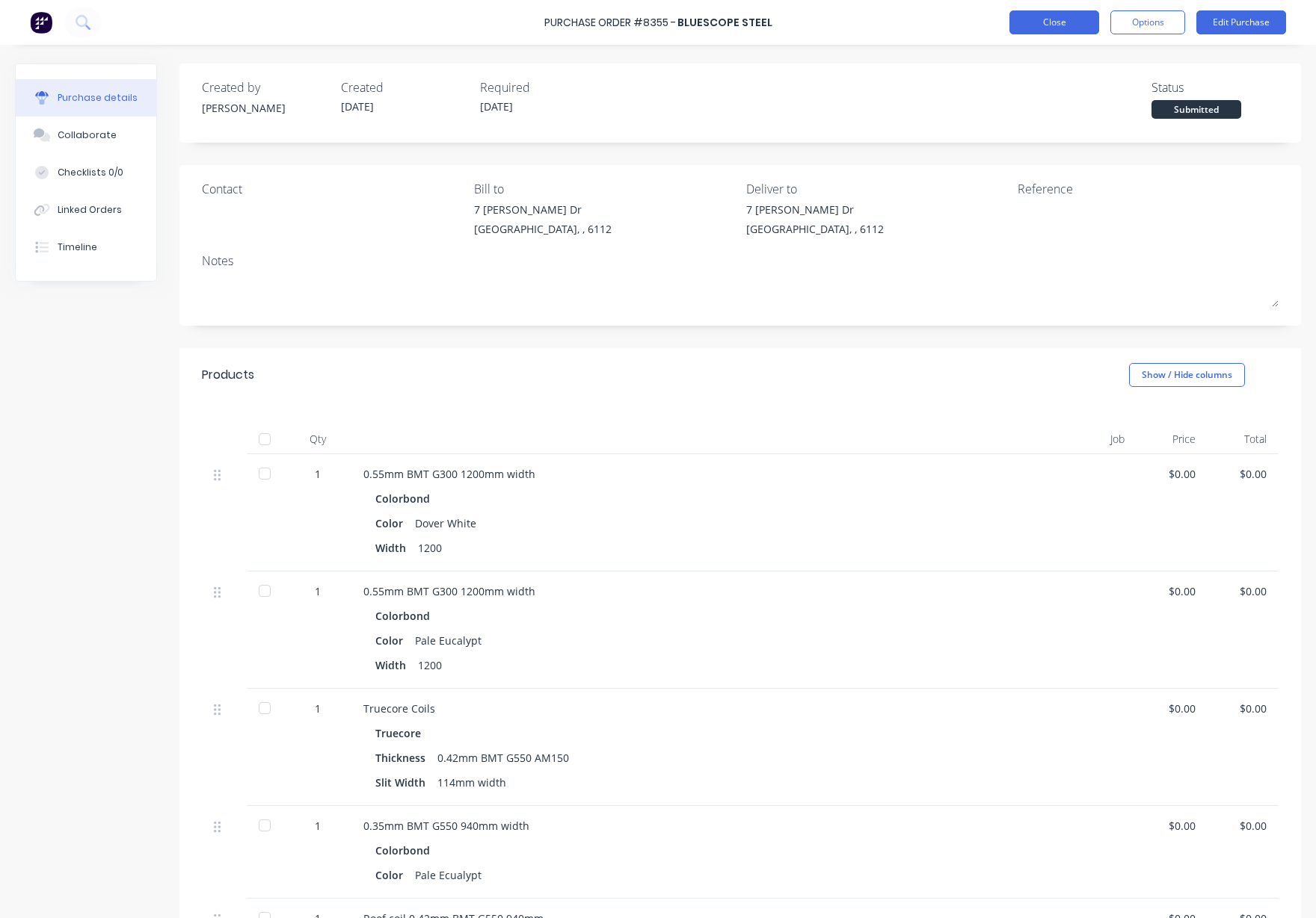
click at [1050, 34] on div "Purchase Order #8355 - BlueScope Steel Close Options Edit Purchase" at bounding box center [658, 22] width 1316 height 45
click at [1052, 26] on button "Close" at bounding box center [1053, 22] width 90 height 24
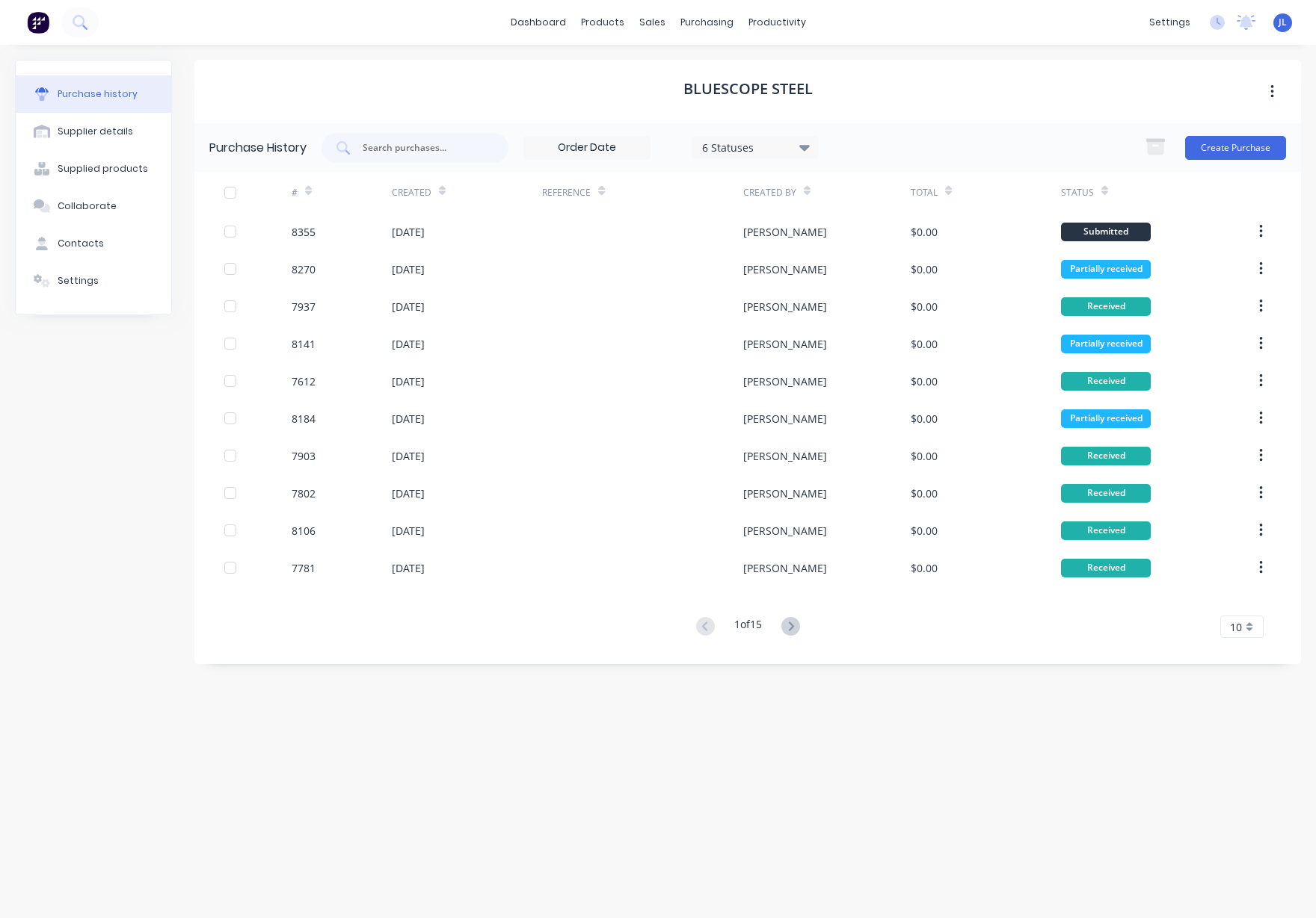
click at [593, 256] on div at bounding box center [642, 269] width 201 height 37
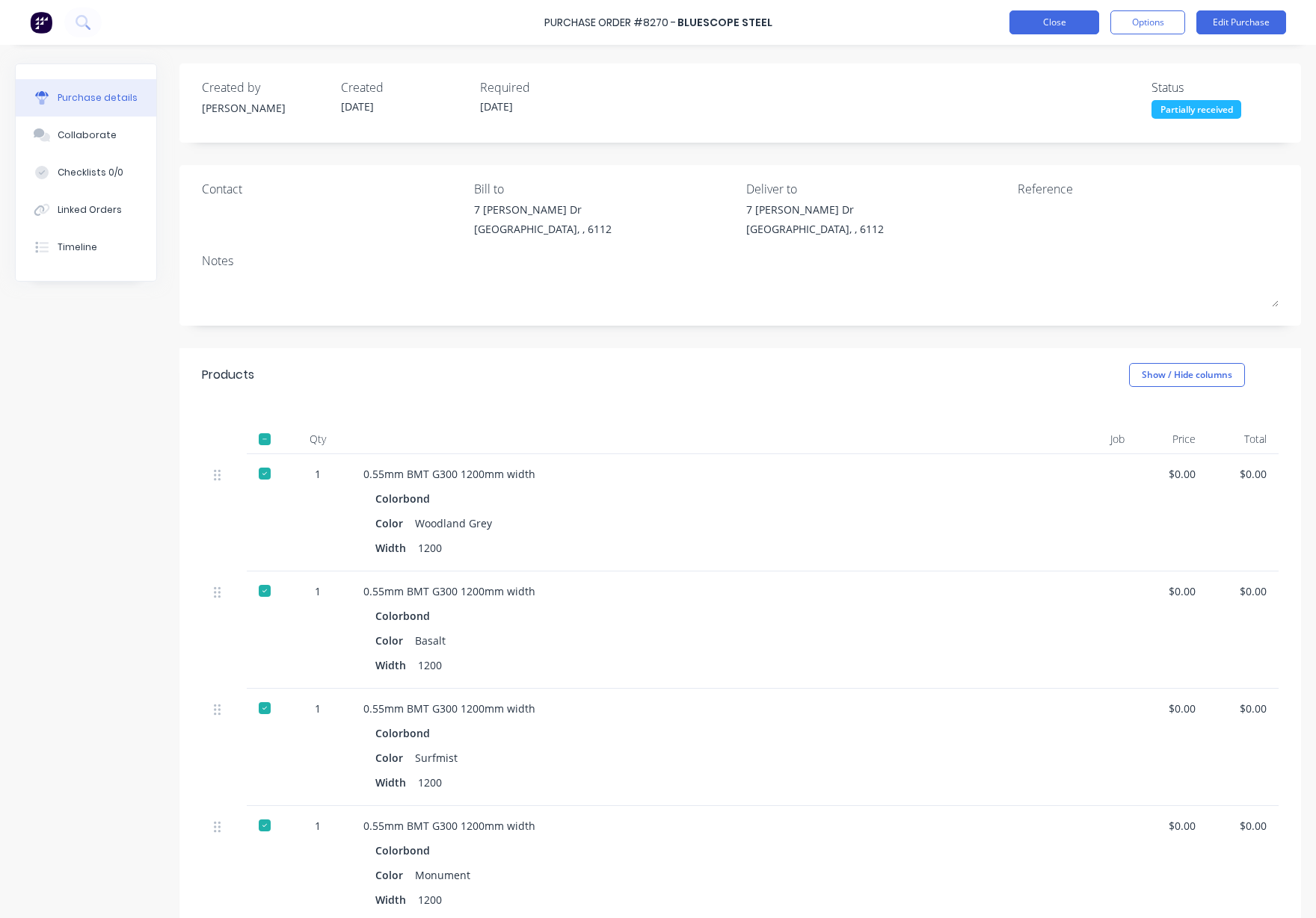
click at [1041, 20] on button "Close" at bounding box center [1053, 22] width 90 height 24
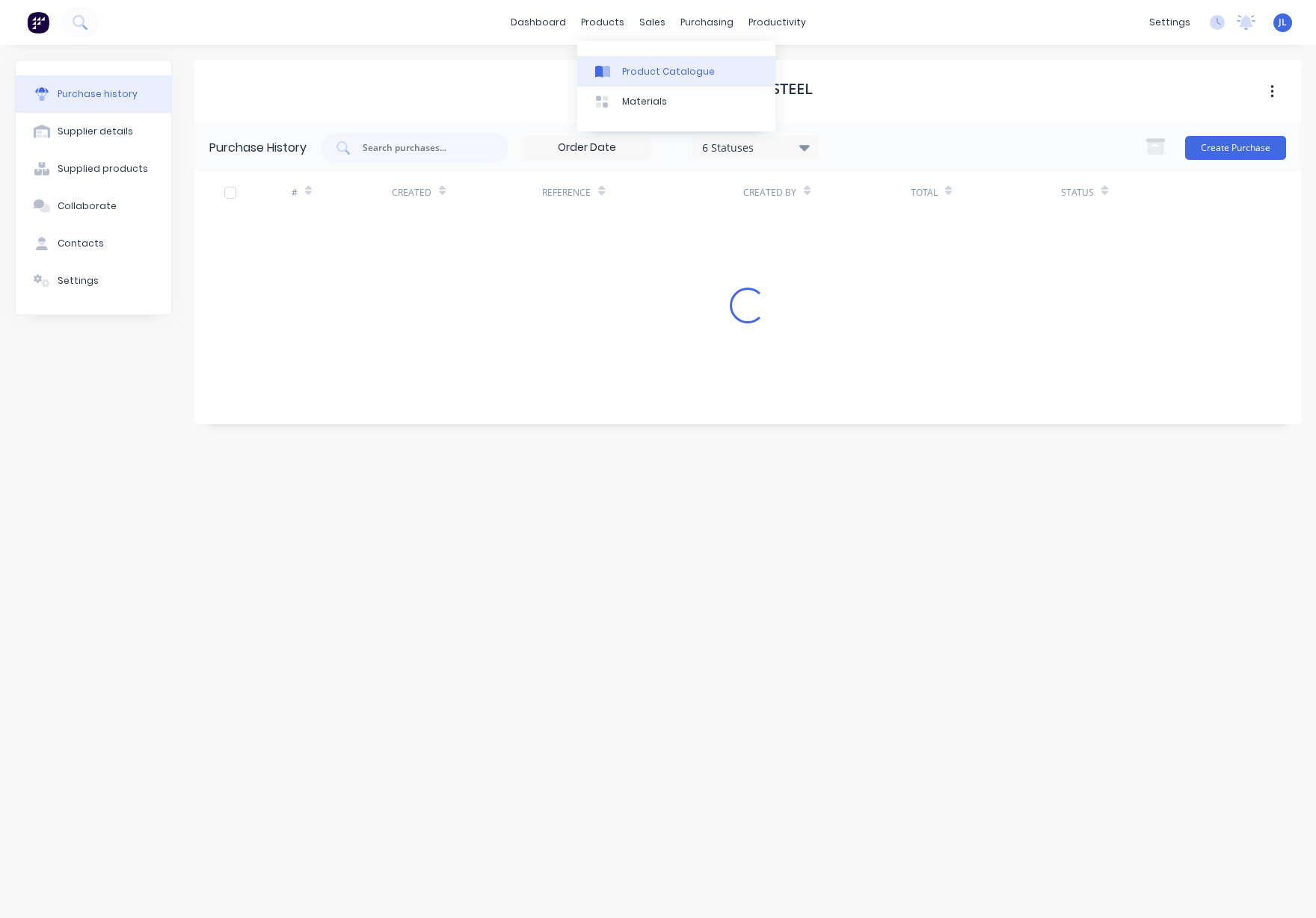
click at [662, 74] on div "Product Catalogue" at bounding box center [668, 71] width 92 height 13
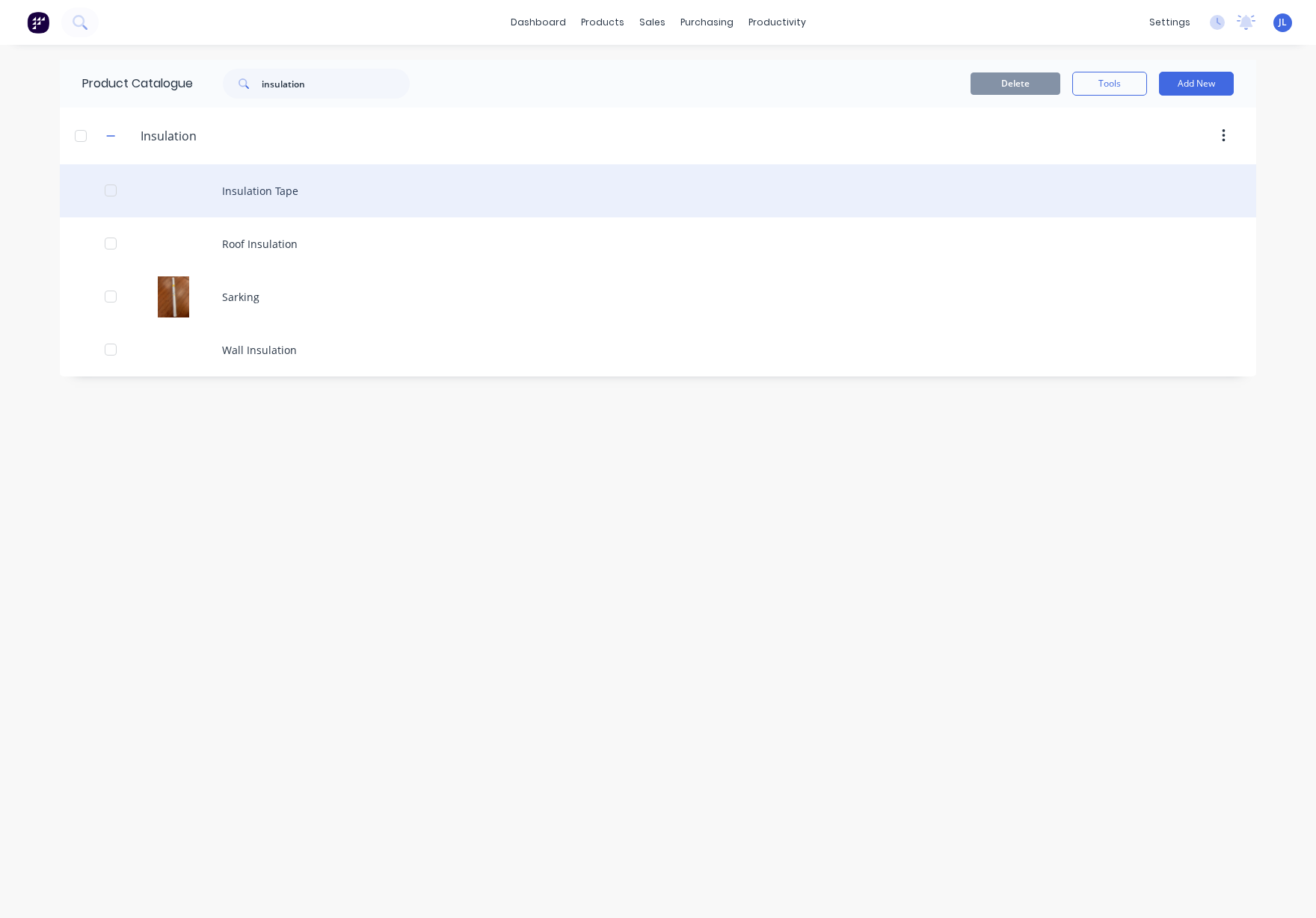
click at [288, 178] on div "Insulation Tape" at bounding box center [658, 191] width 1196 height 53
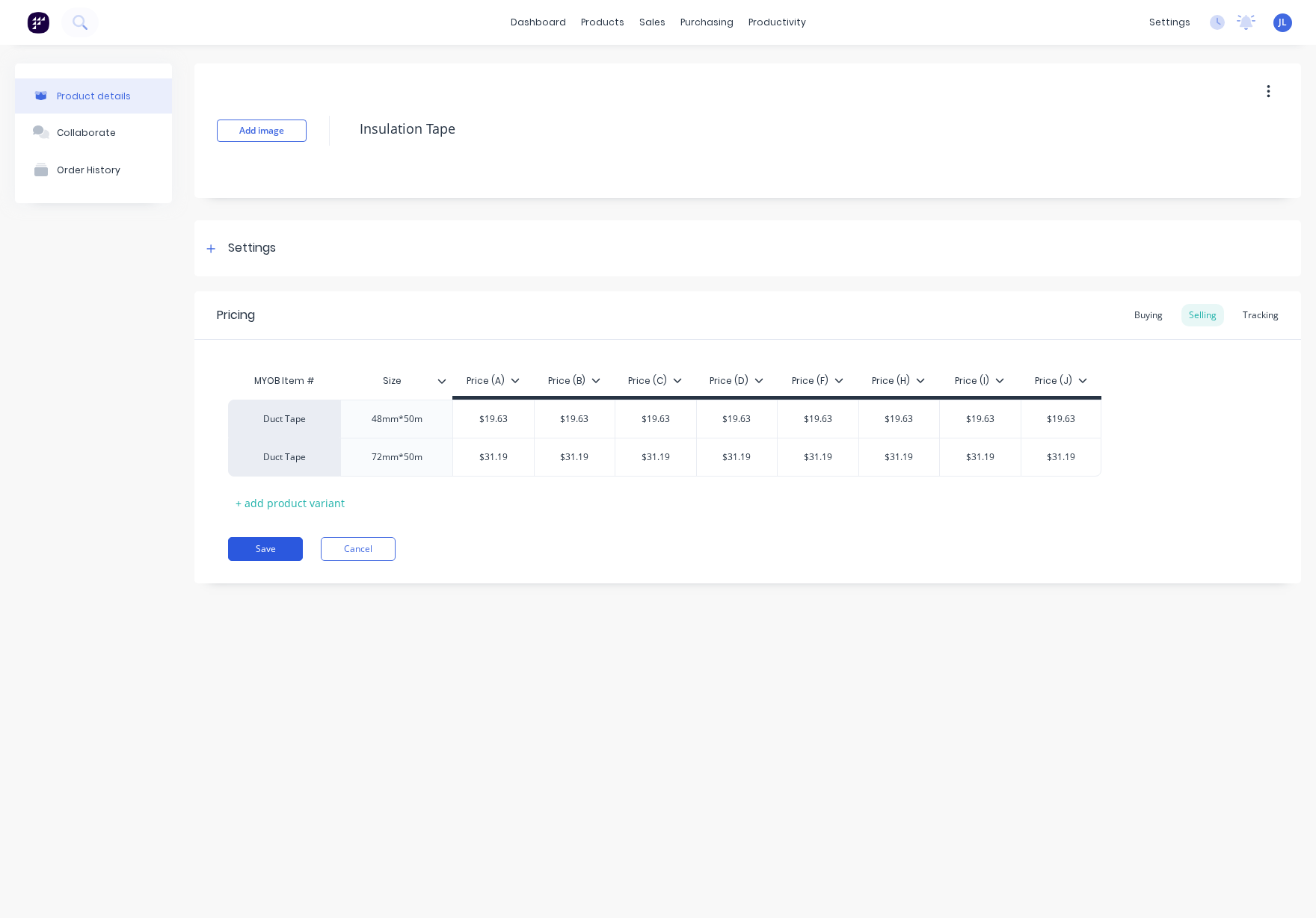
click at [282, 546] on button "Save" at bounding box center [265, 549] width 75 height 24
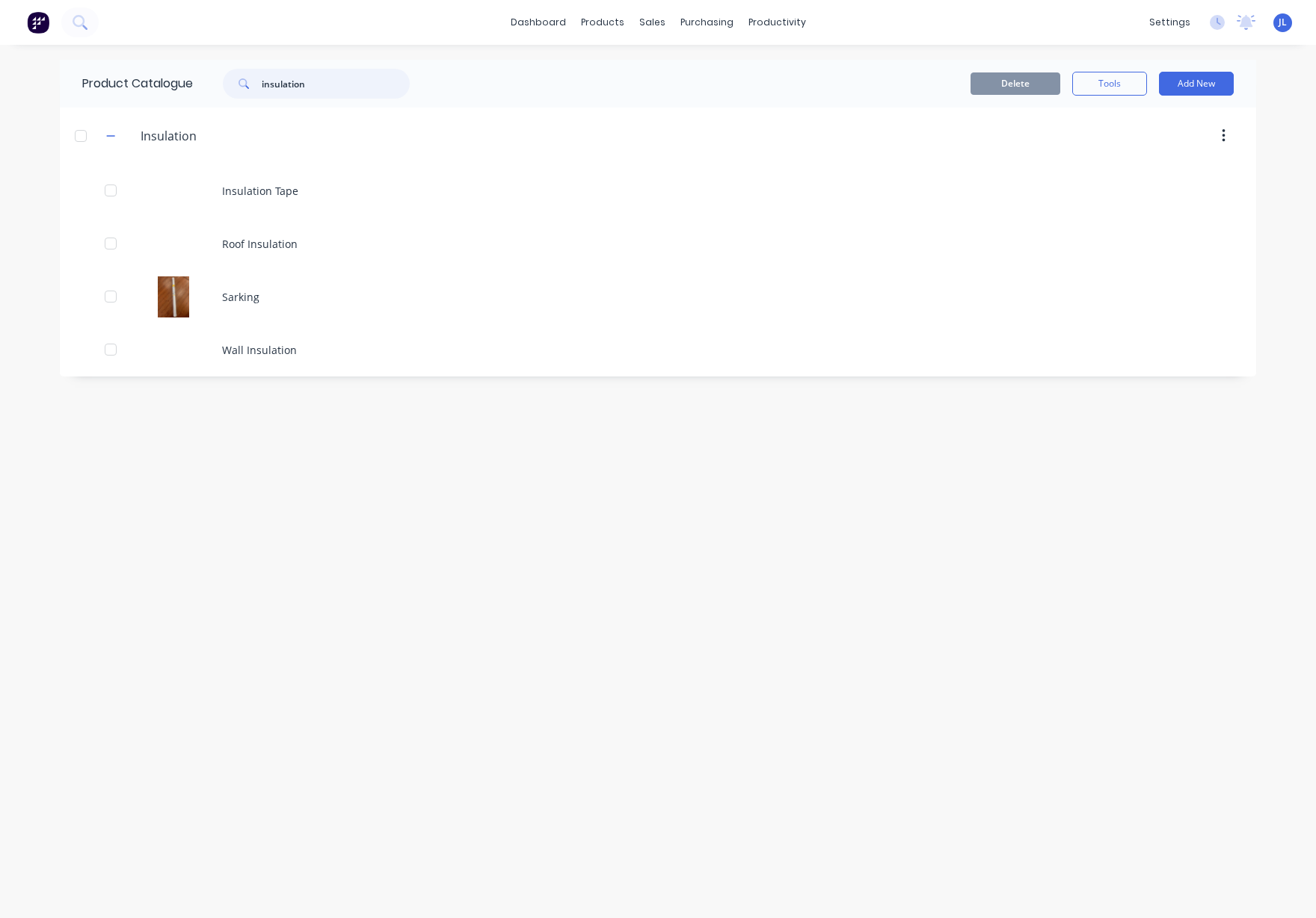
click at [366, 86] on input "insulation" at bounding box center [335, 84] width 148 height 30
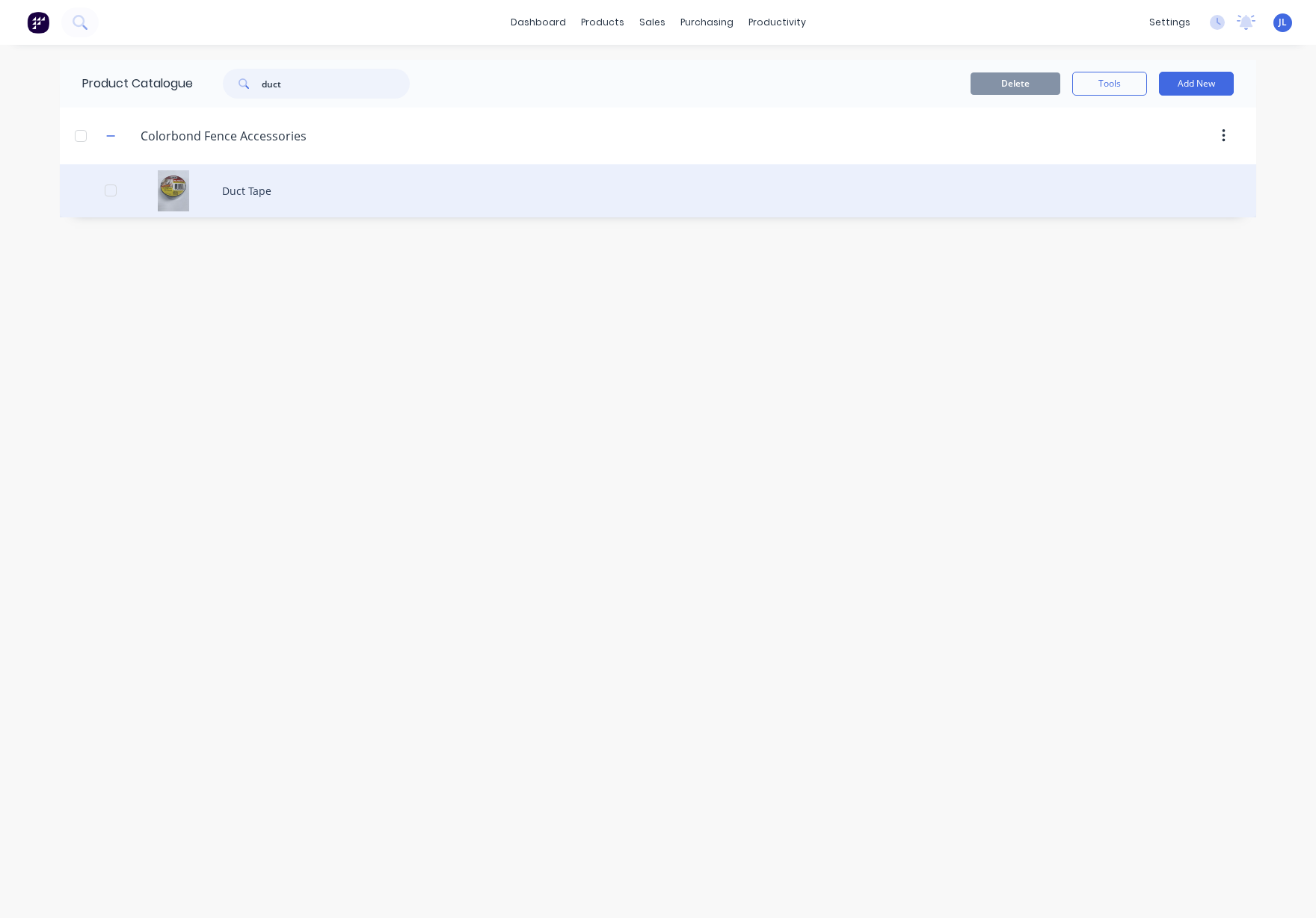
type input "duct"
click at [325, 193] on div "Duct Tape" at bounding box center [658, 191] width 1196 height 53
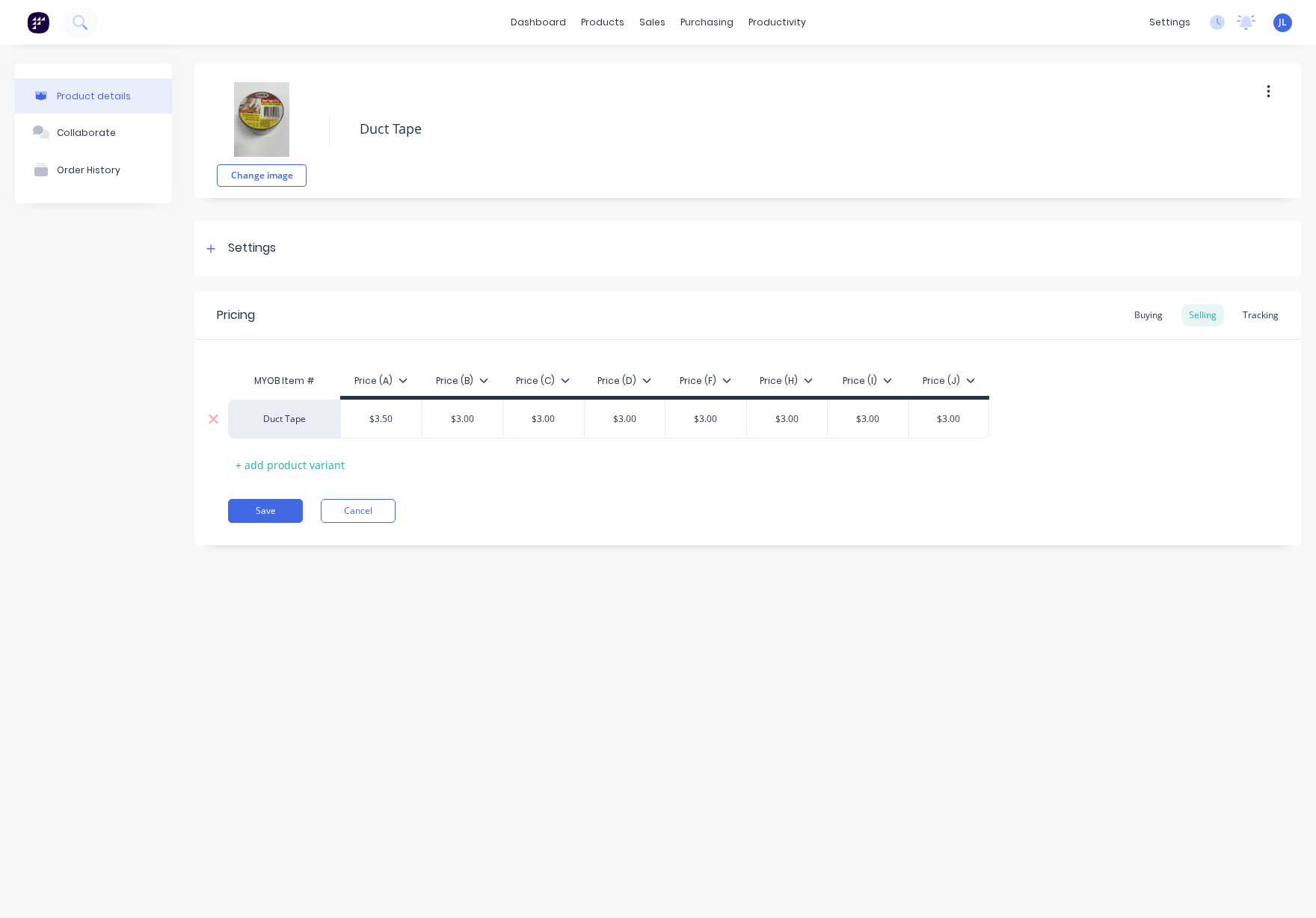
type input "$3.50"
click at [383, 420] on input "$3.50" at bounding box center [381, 419] width 81 height 13
click at [562, 300] on div "Pricing Buying Selling Tracking" at bounding box center [747, 316] width 1107 height 49
click at [563, 308] on div "Pricing Buying Selling Tracking" at bounding box center [747, 316] width 1107 height 49
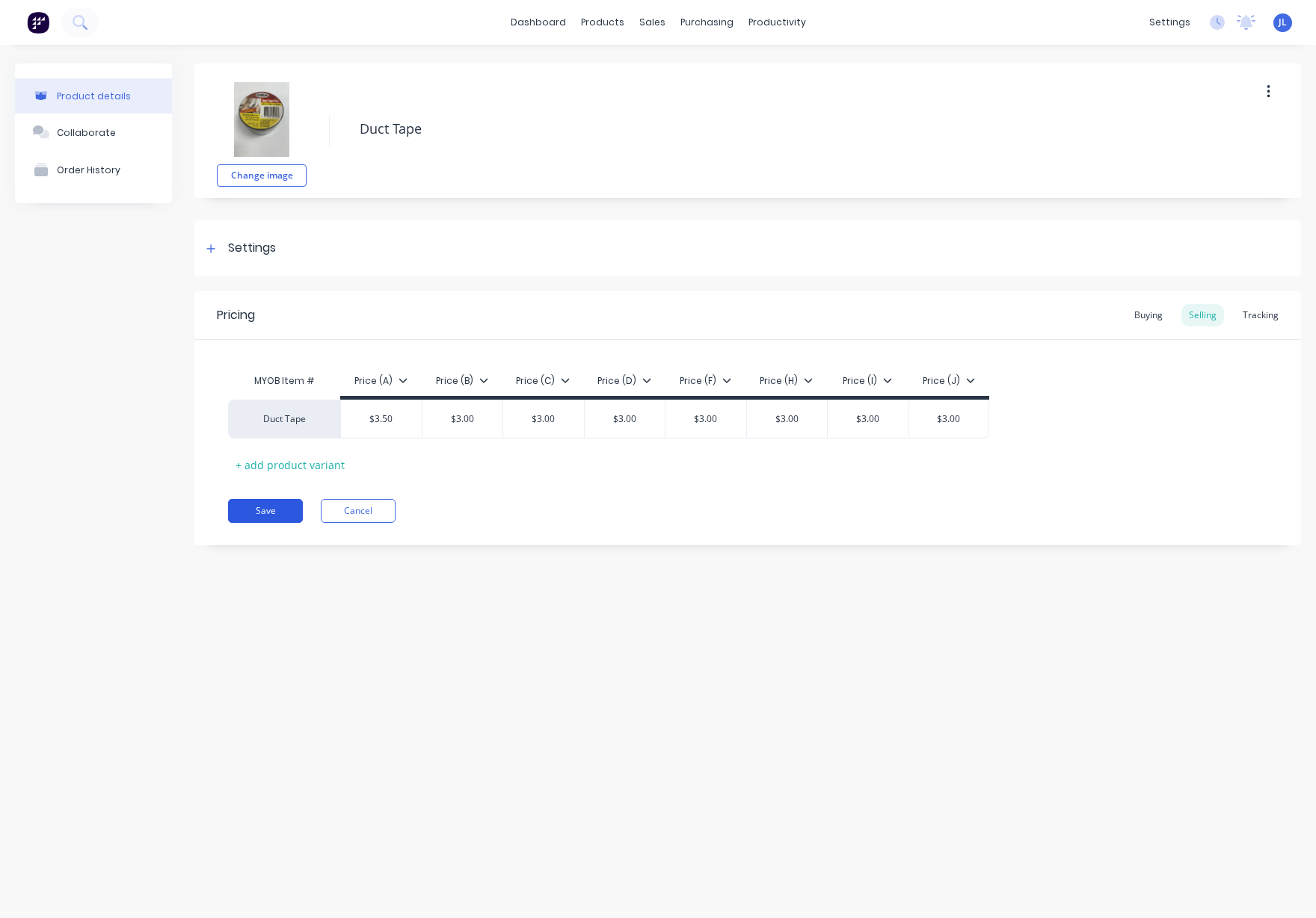
click at [249, 512] on button "Save" at bounding box center [265, 511] width 75 height 24
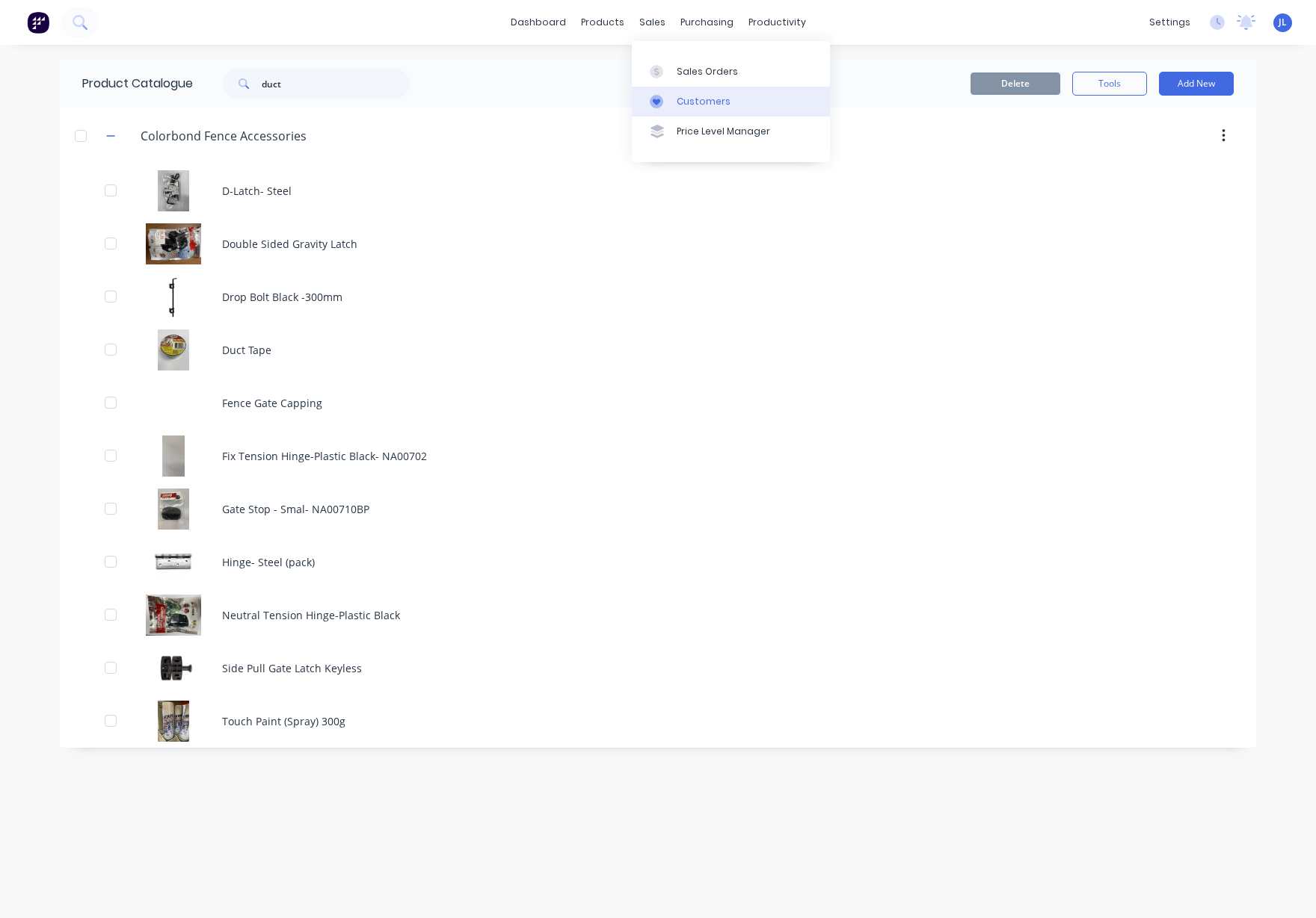
click at [677, 101] on div "Customers" at bounding box center [704, 101] width 54 height 13
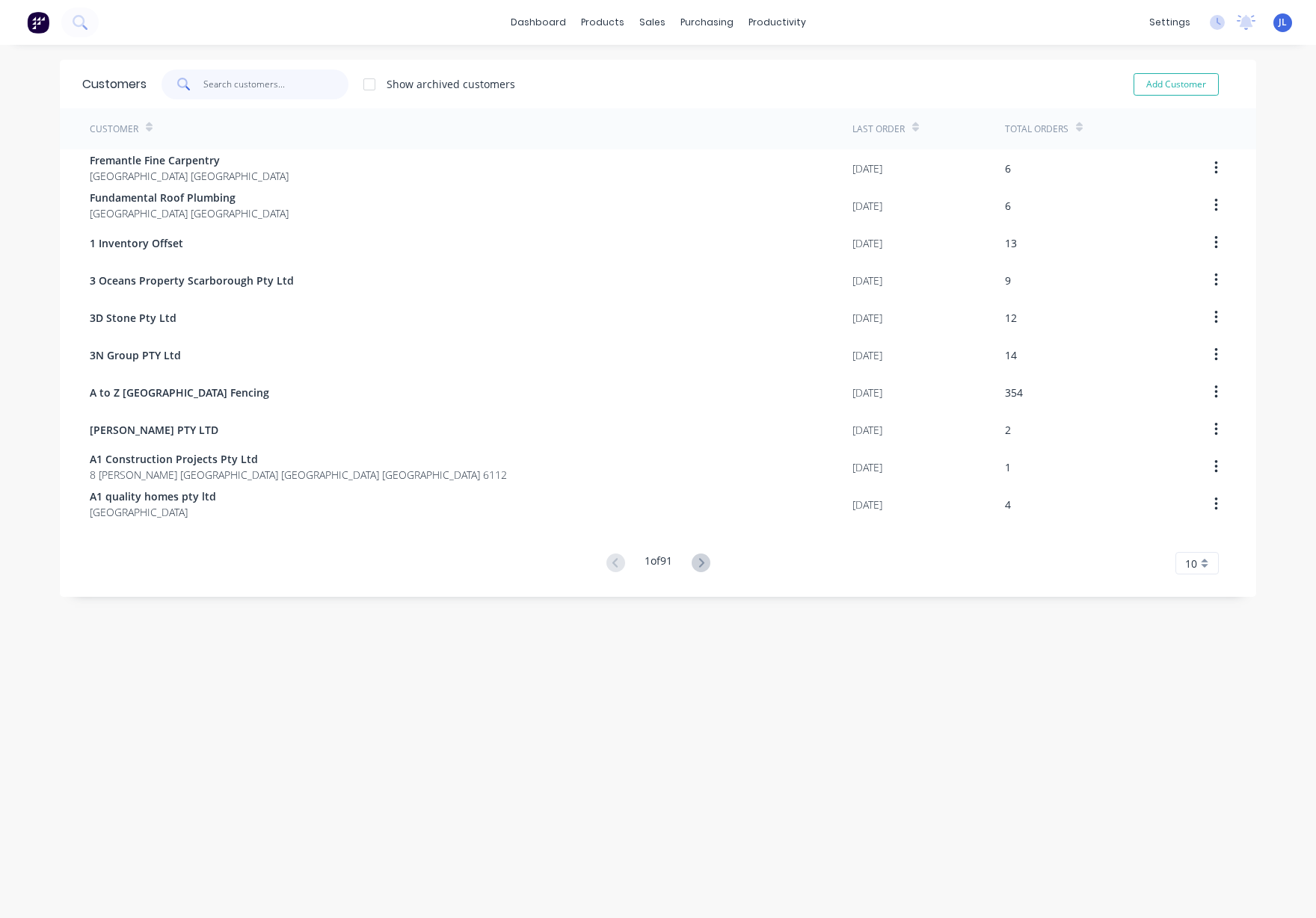
click at [320, 88] on input "text" at bounding box center [276, 84] width 146 height 30
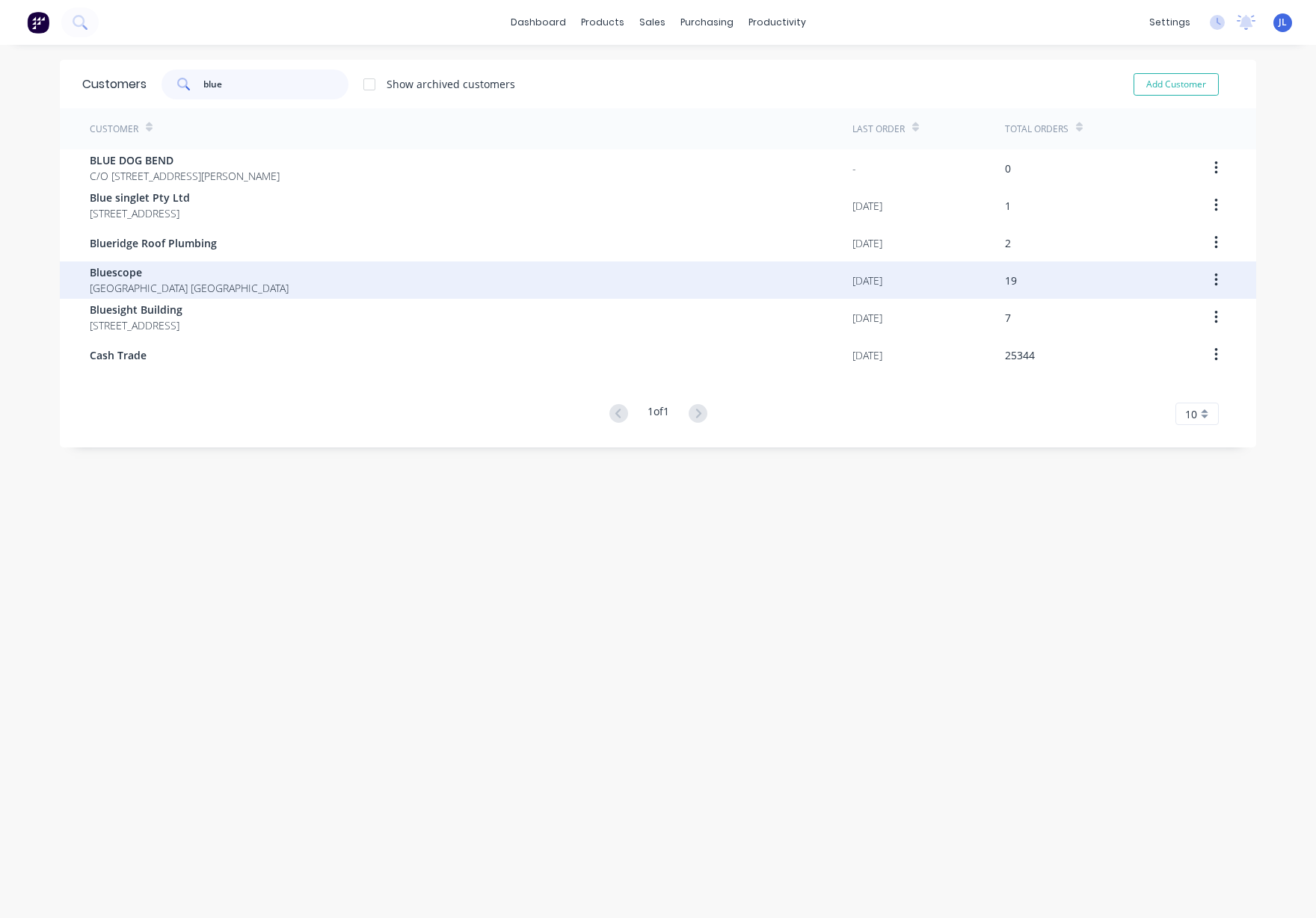
type input "blue"
click at [217, 285] on div "Bluescope Western Australia Australia" at bounding box center [470, 280] width 762 height 37
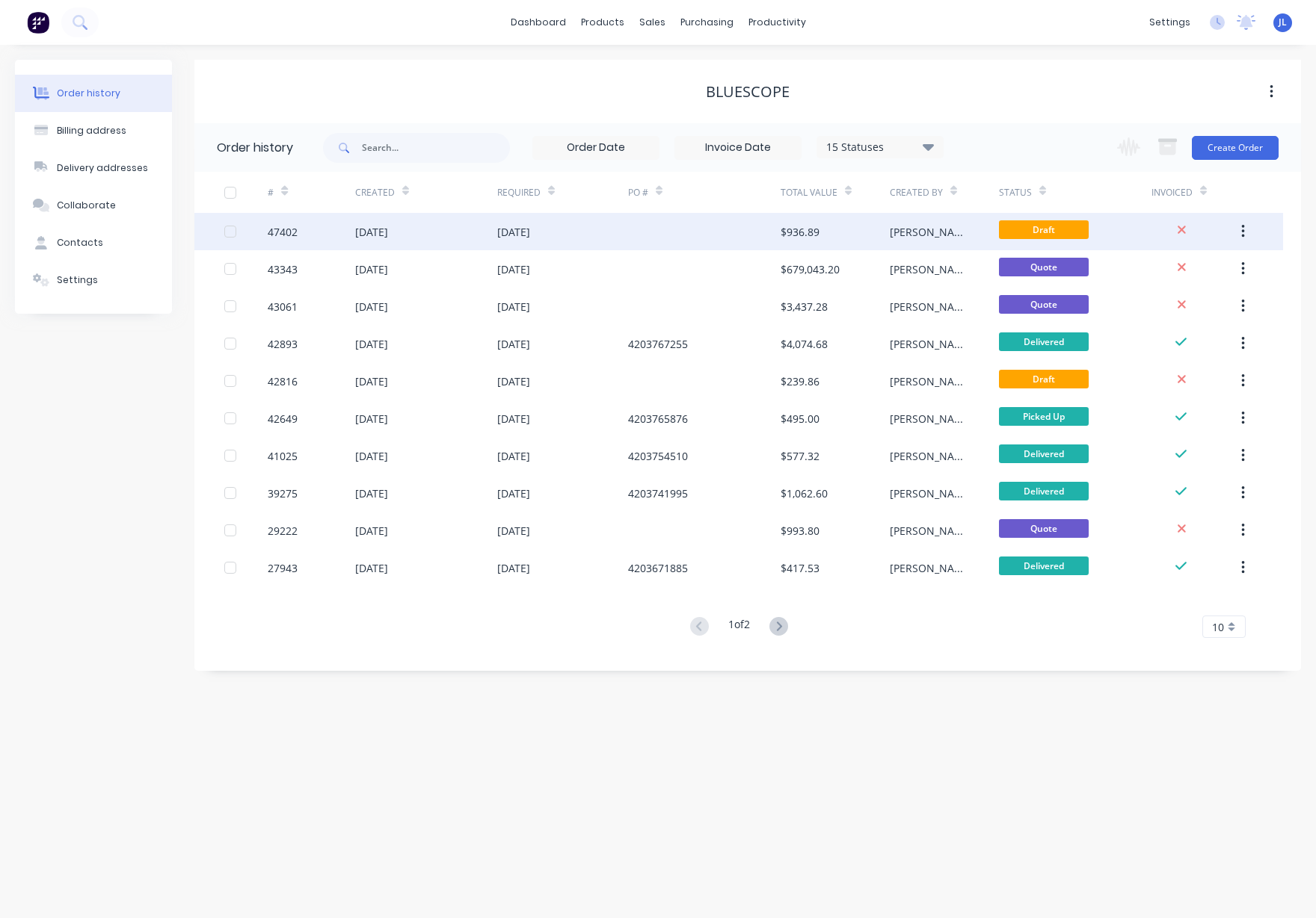
click at [675, 232] on div at bounding box center [705, 231] width 153 height 37
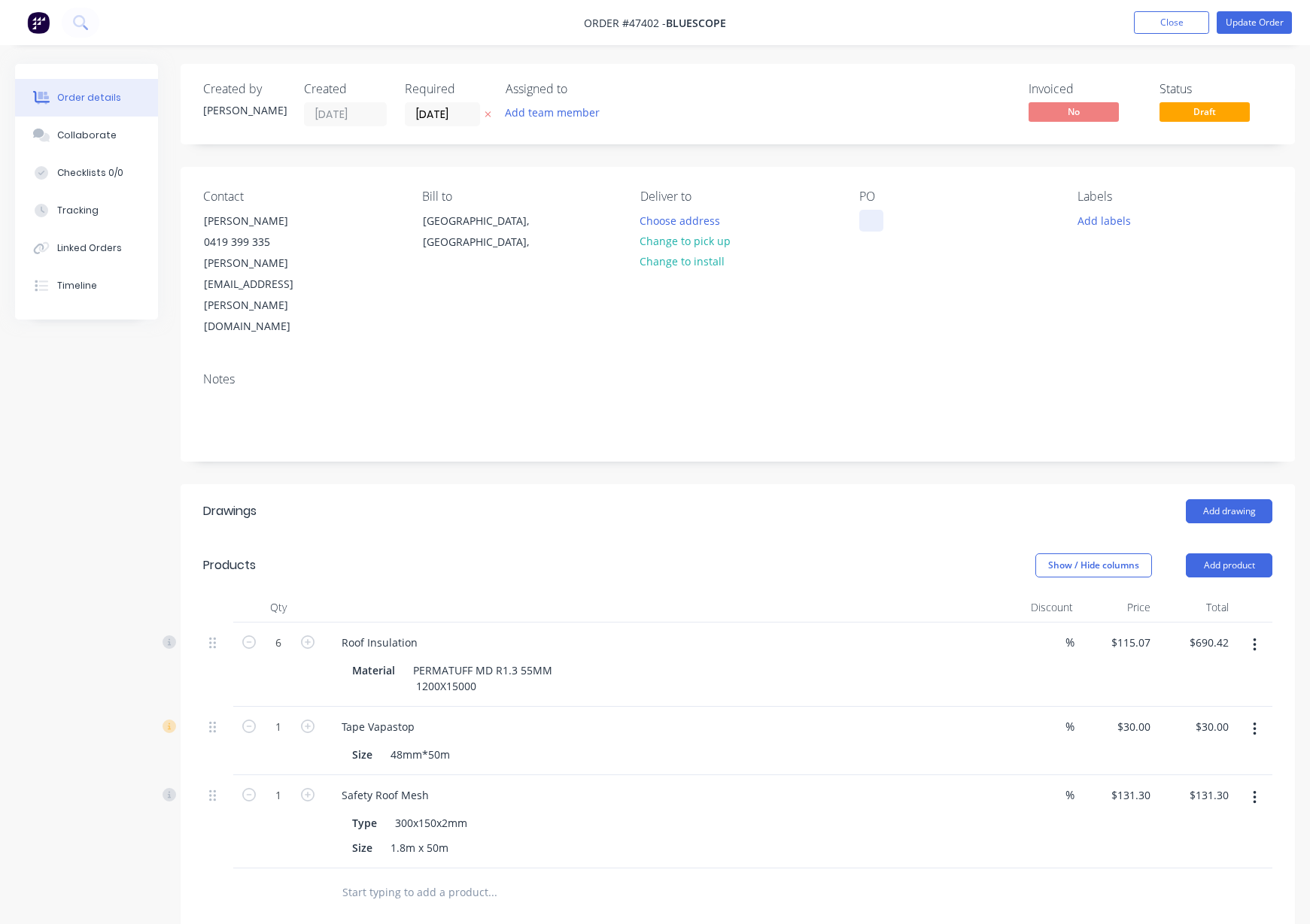
click at [871, 214] on div at bounding box center [871, 221] width 24 height 21
paste div
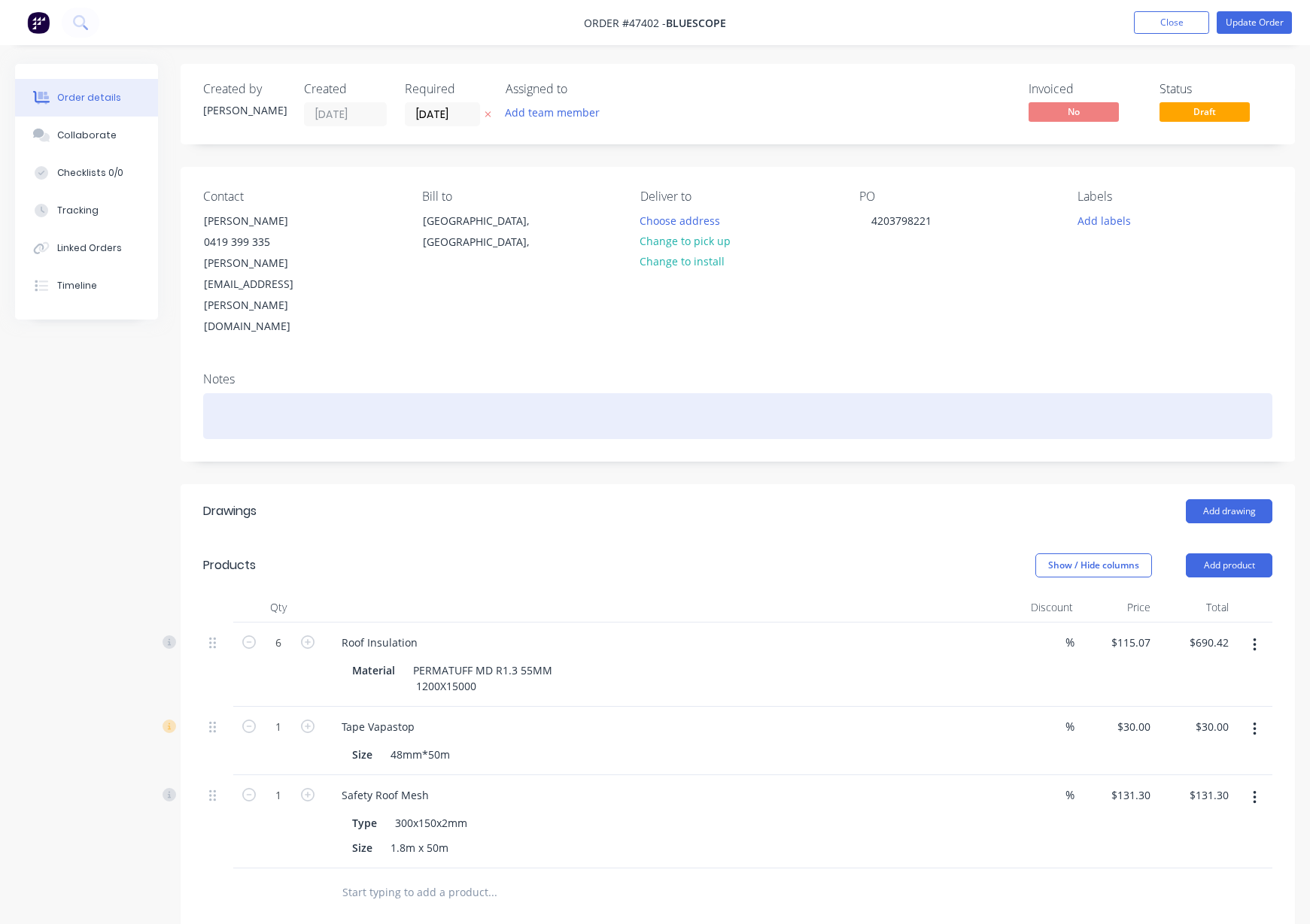
click at [860, 394] on div at bounding box center [737, 416] width 1069 height 46
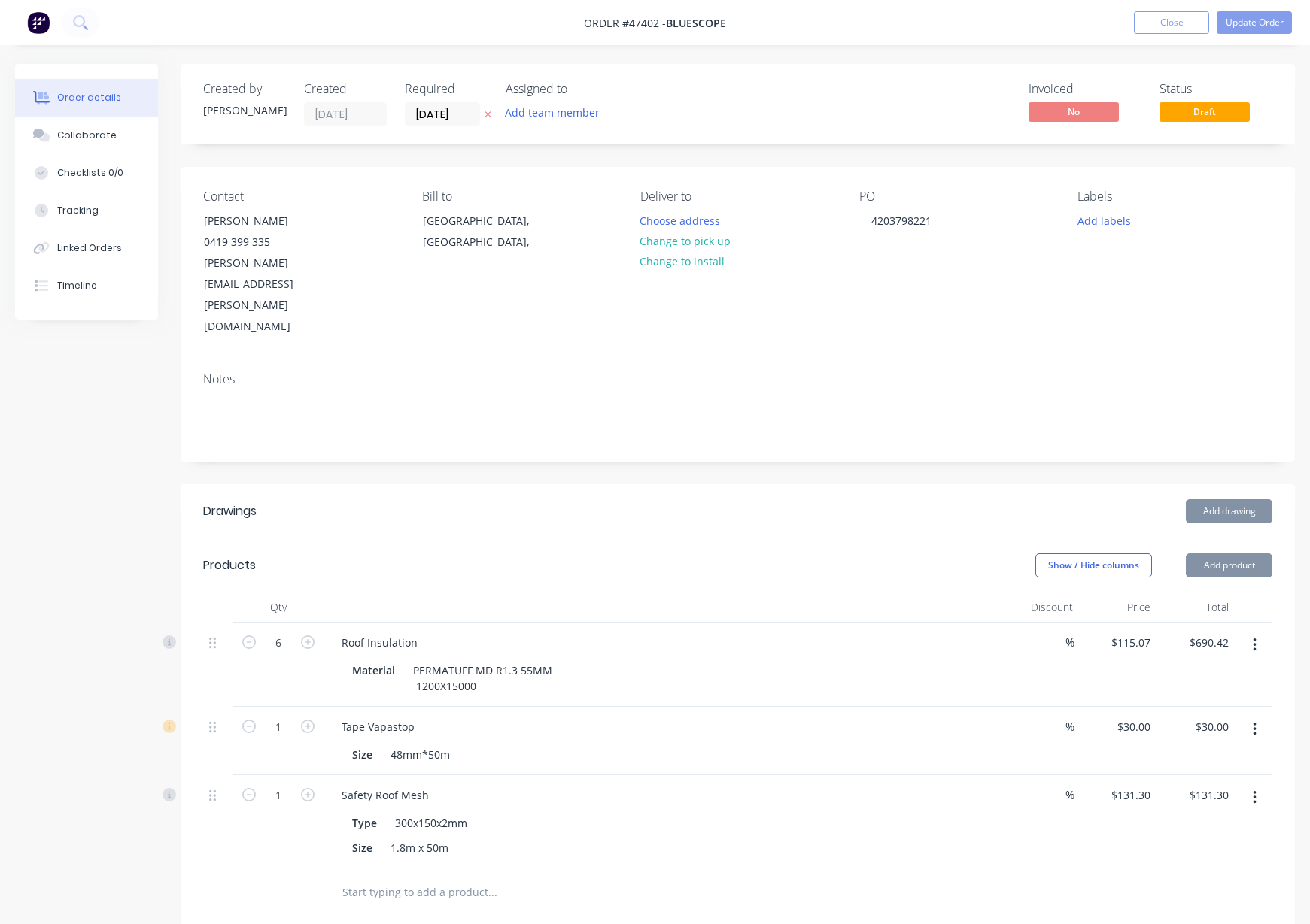
drag, startPoint x: 660, startPoint y: 465, endPoint x: 725, endPoint y: 452, distance: 66.3
click at [662, 485] on header "Drawings Add drawing" at bounding box center [738, 512] width 1114 height 54
drag, startPoint x: 735, startPoint y: 447, endPoint x: 739, endPoint y: 435, distance: 12.6
click at [735, 499] on div "Add drawing" at bounding box center [851, 511] width 842 height 24
click at [1256, 21] on button "Update Order" at bounding box center [1254, 22] width 75 height 22
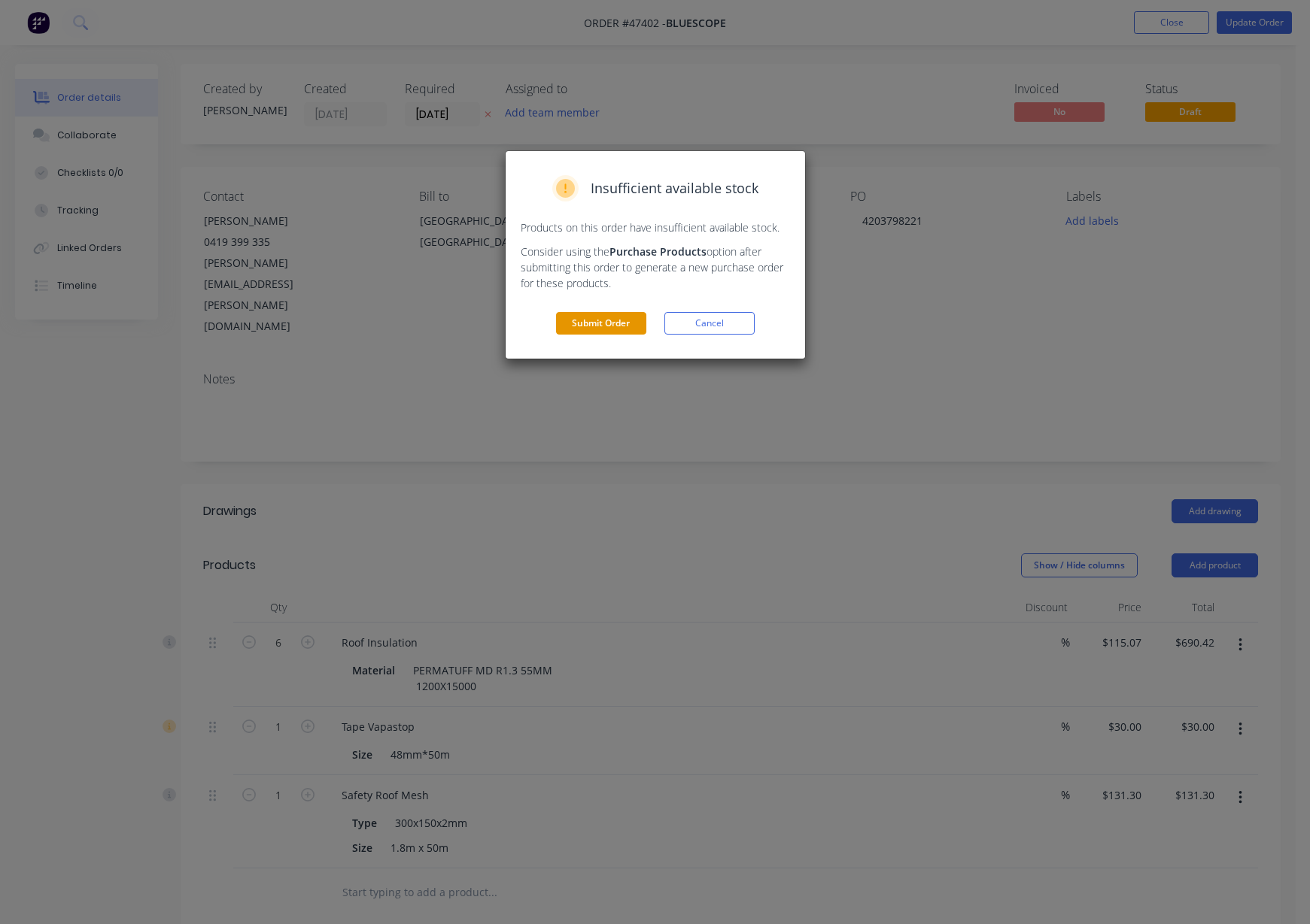
click at [593, 313] on button "Submit Order" at bounding box center [601, 323] width 90 height 22
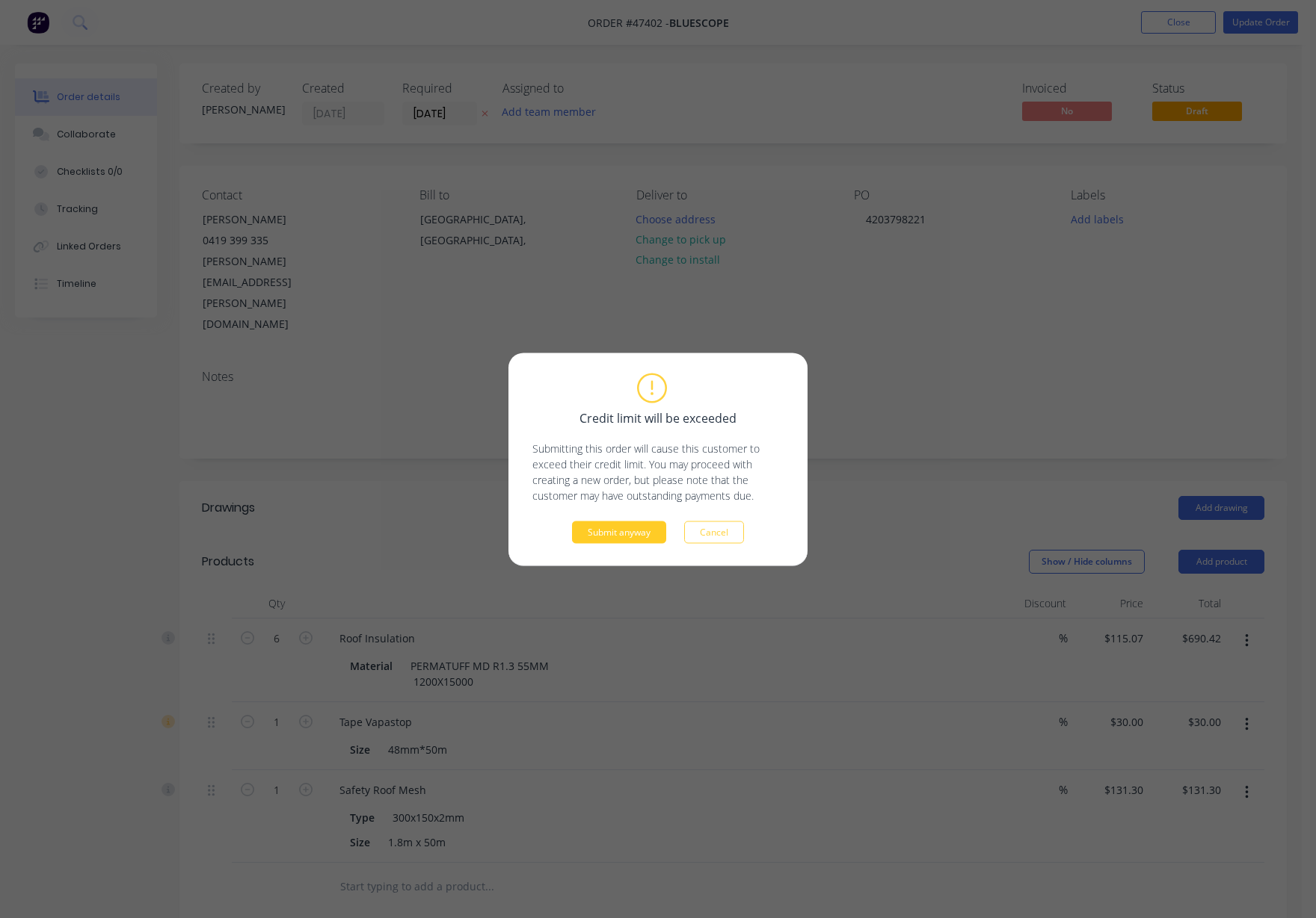
click at [618, 535] on button "Submit anyway" at bounding box center [619, 531] width 94 height 22
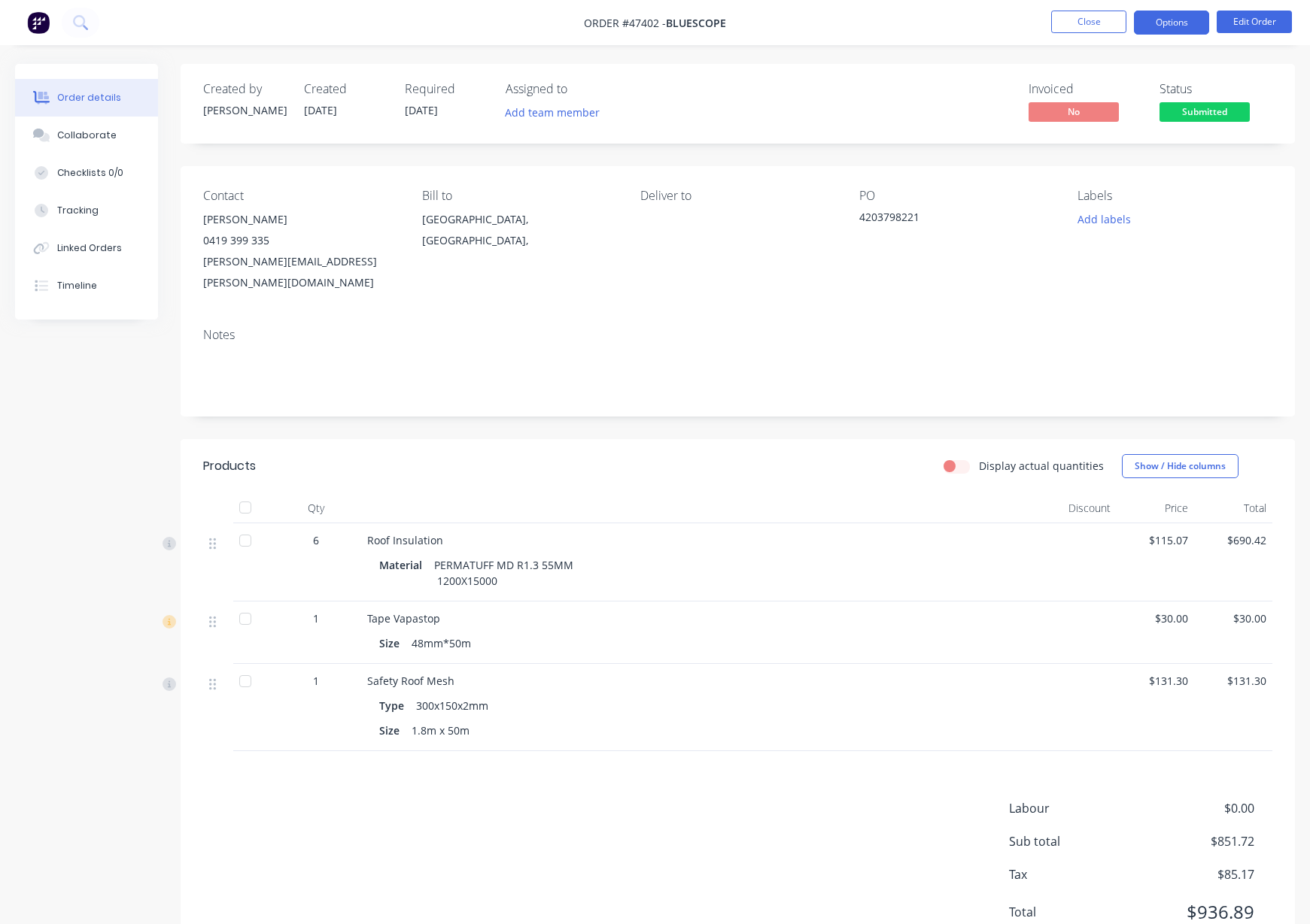
click at [1172, 16] on button "Options" at bounding box center [1172, 22] width 75 height 24
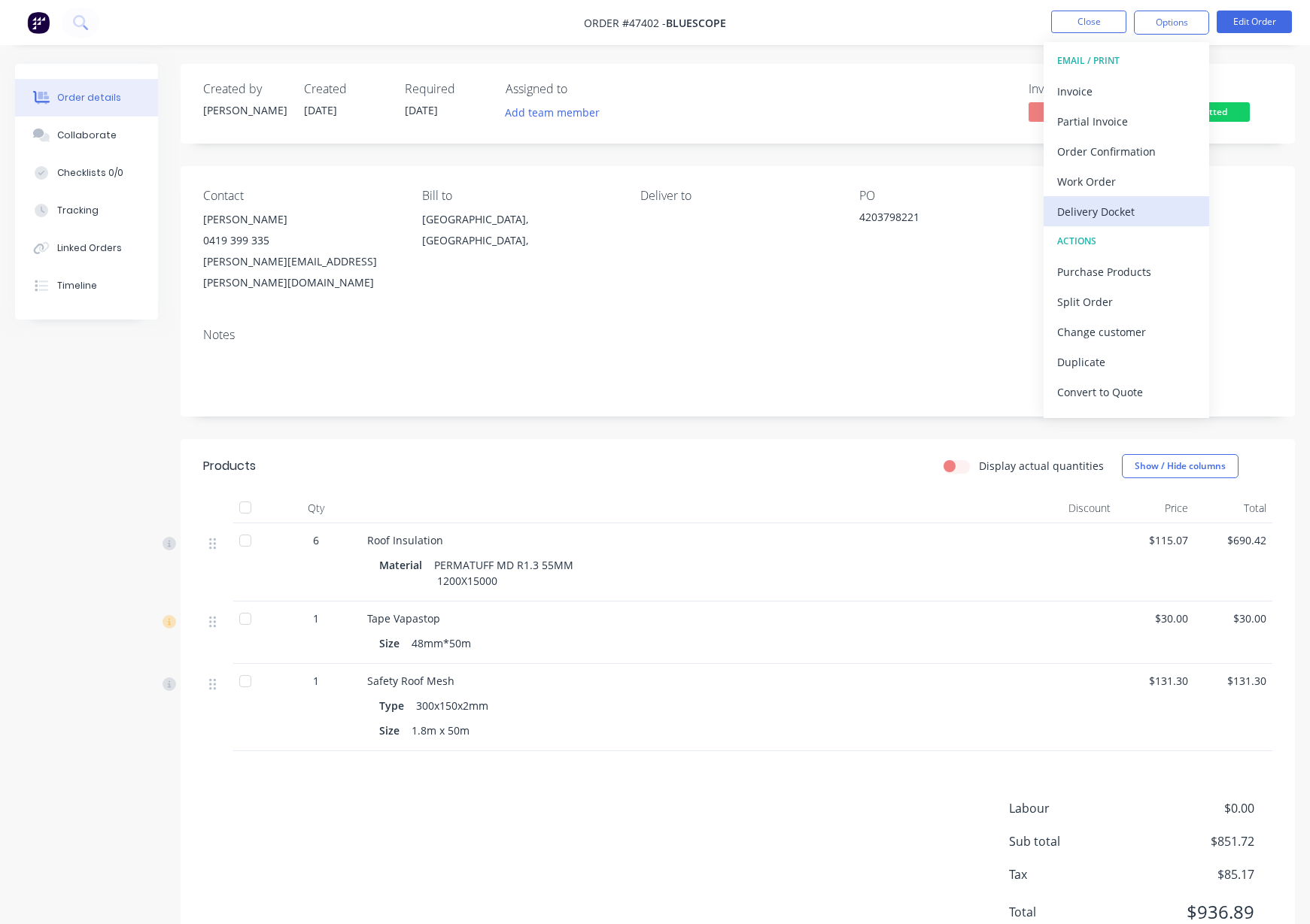
click at [1099, 210] on div "Delivery Docket" at bounding box center [1126, 212] width 138 height 21
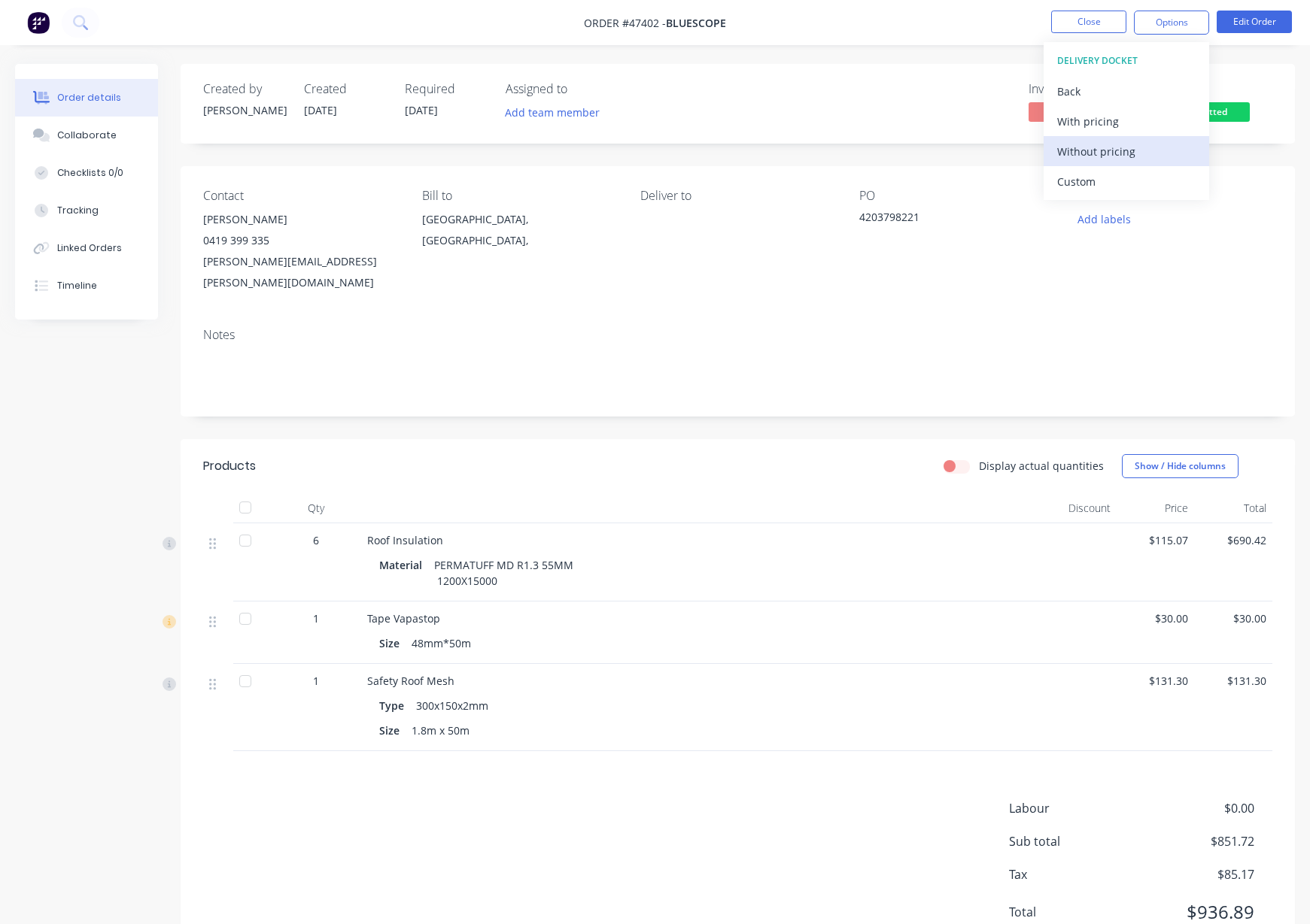
click at [1103, 146] on div "Without pricing" at bounding box center [1126, 152] width 138 height 21
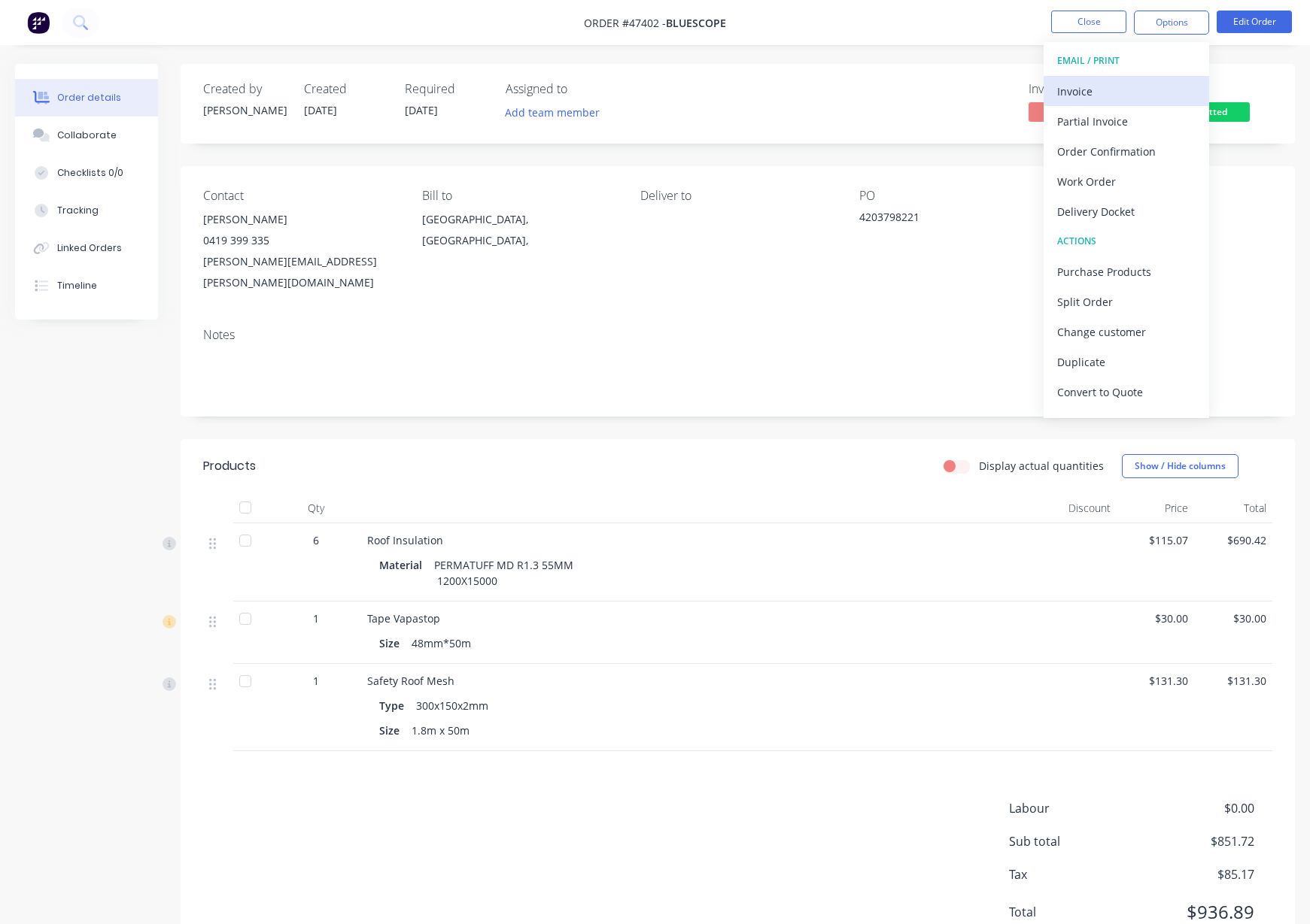
click at [1113, 88] on div "Invoice" at bounding box center [1126, 91] width 138 height 21
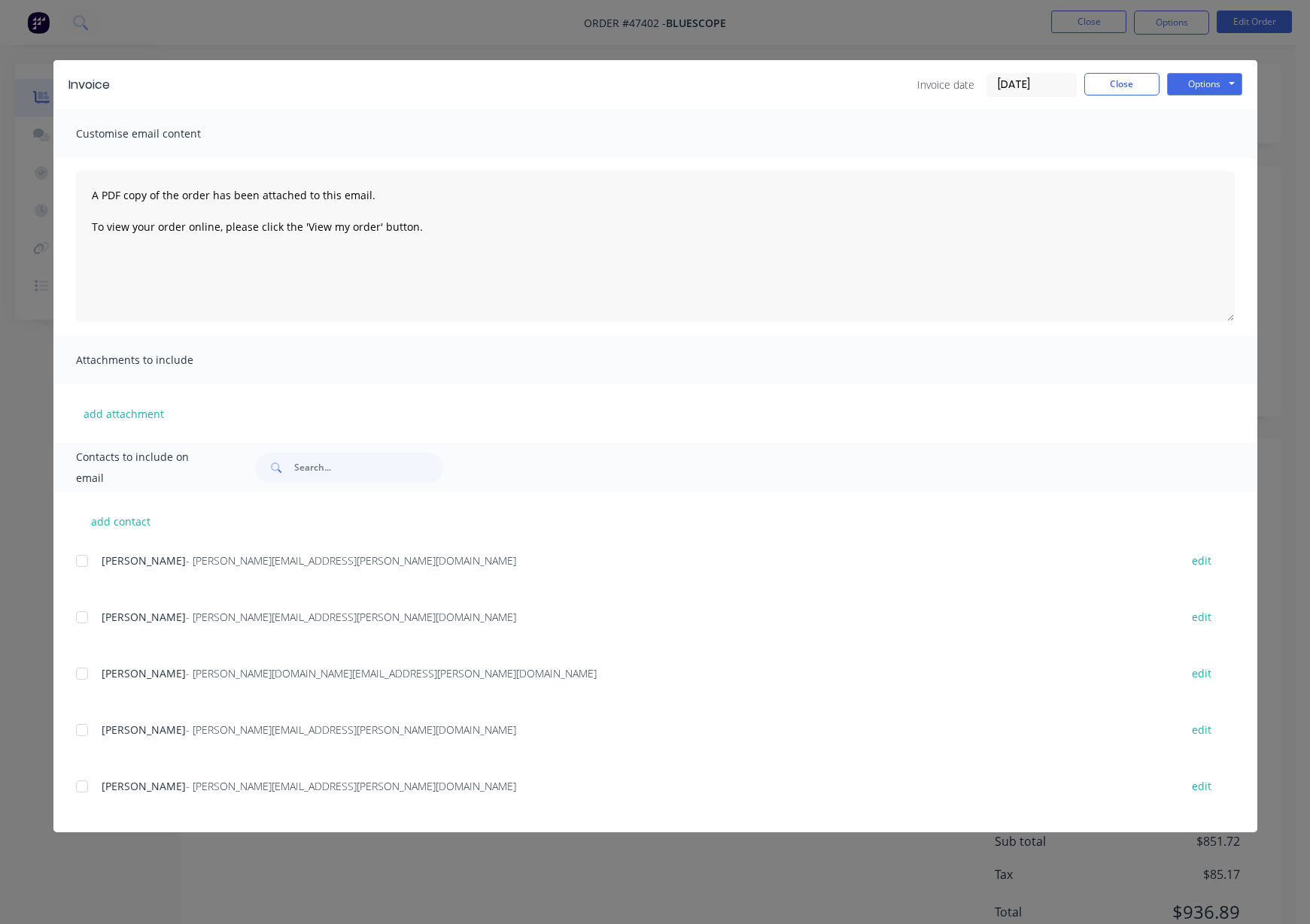
click at [80, 729] on div at bounding box center [82, 730] width 30 height 30
click at [1215, 83] on button "Options" at bounding box center [1205, 84] width 75 height 22
click at [1197, 160] on button "Email" at bounding box center [1215, 161] width 96 height 25
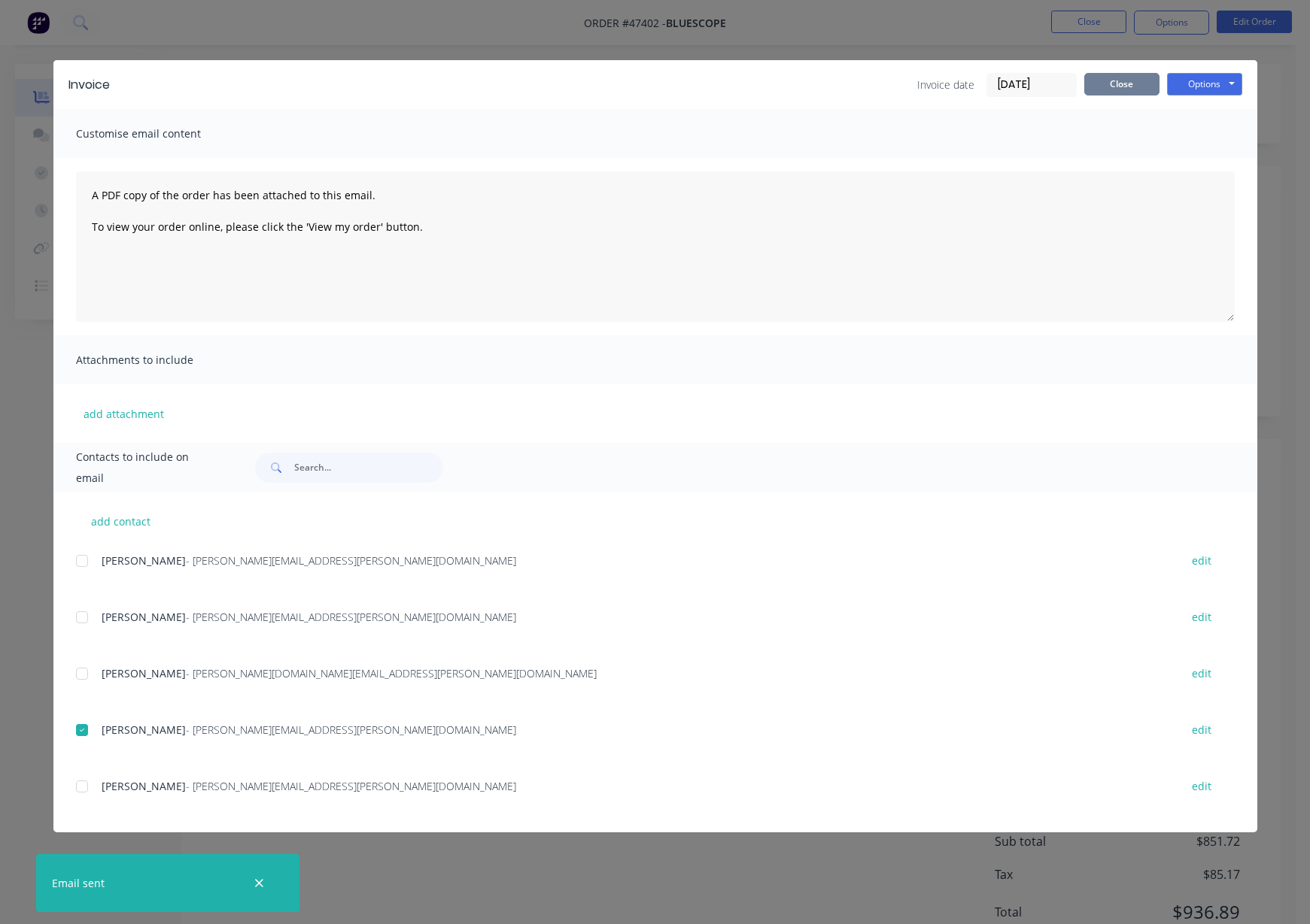
drag, startPoint x: 1127, startPoint y: 77, endPoint x: 1162, endPoint y: 110, distance: 48.1
click at [1128, 77] on button "Close" at bounding box center [1122, 84] width 75 height 22
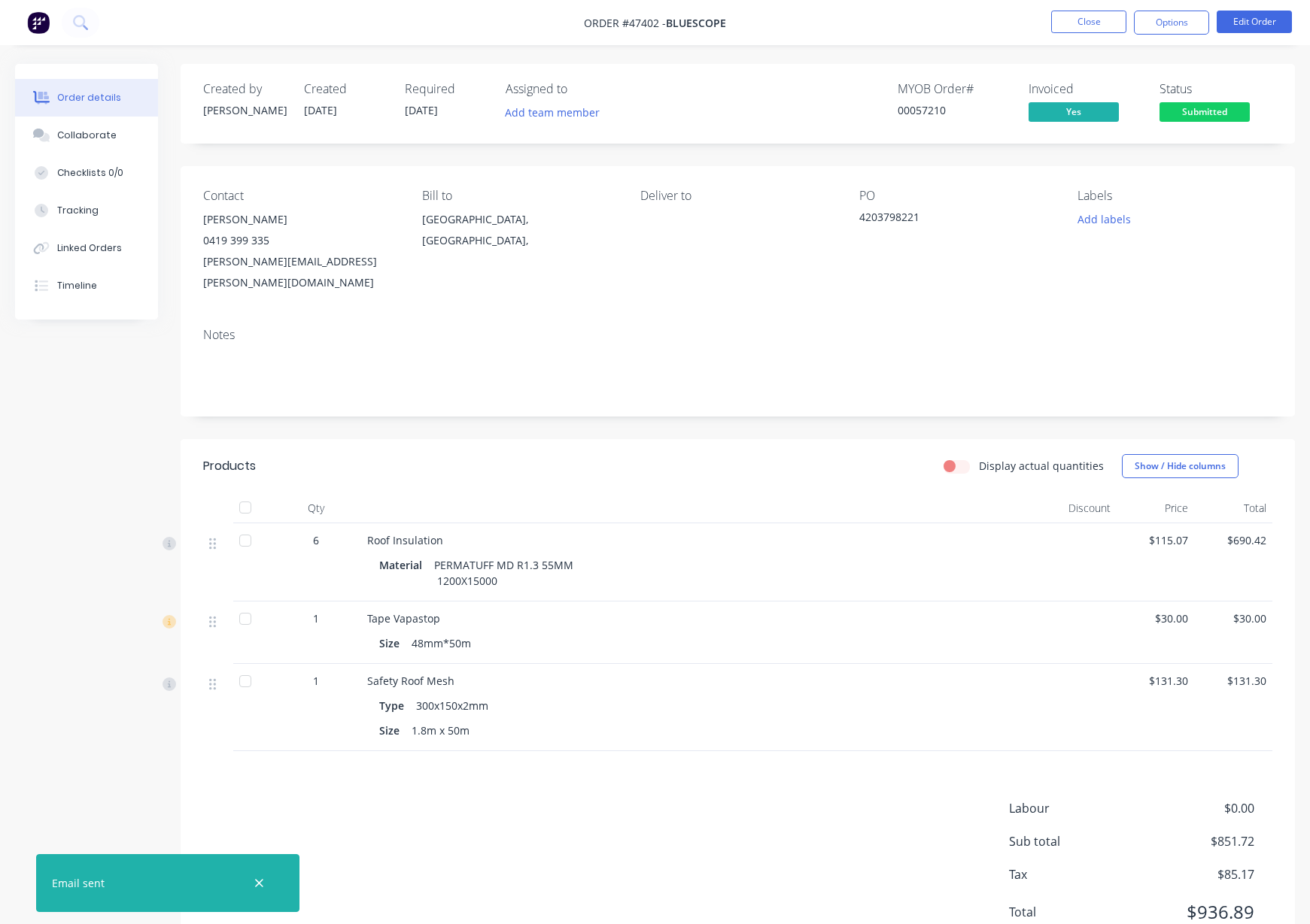
click at [1209, 112] on span "Submitted" at bounding box center [1204, 112] width 90 height 19
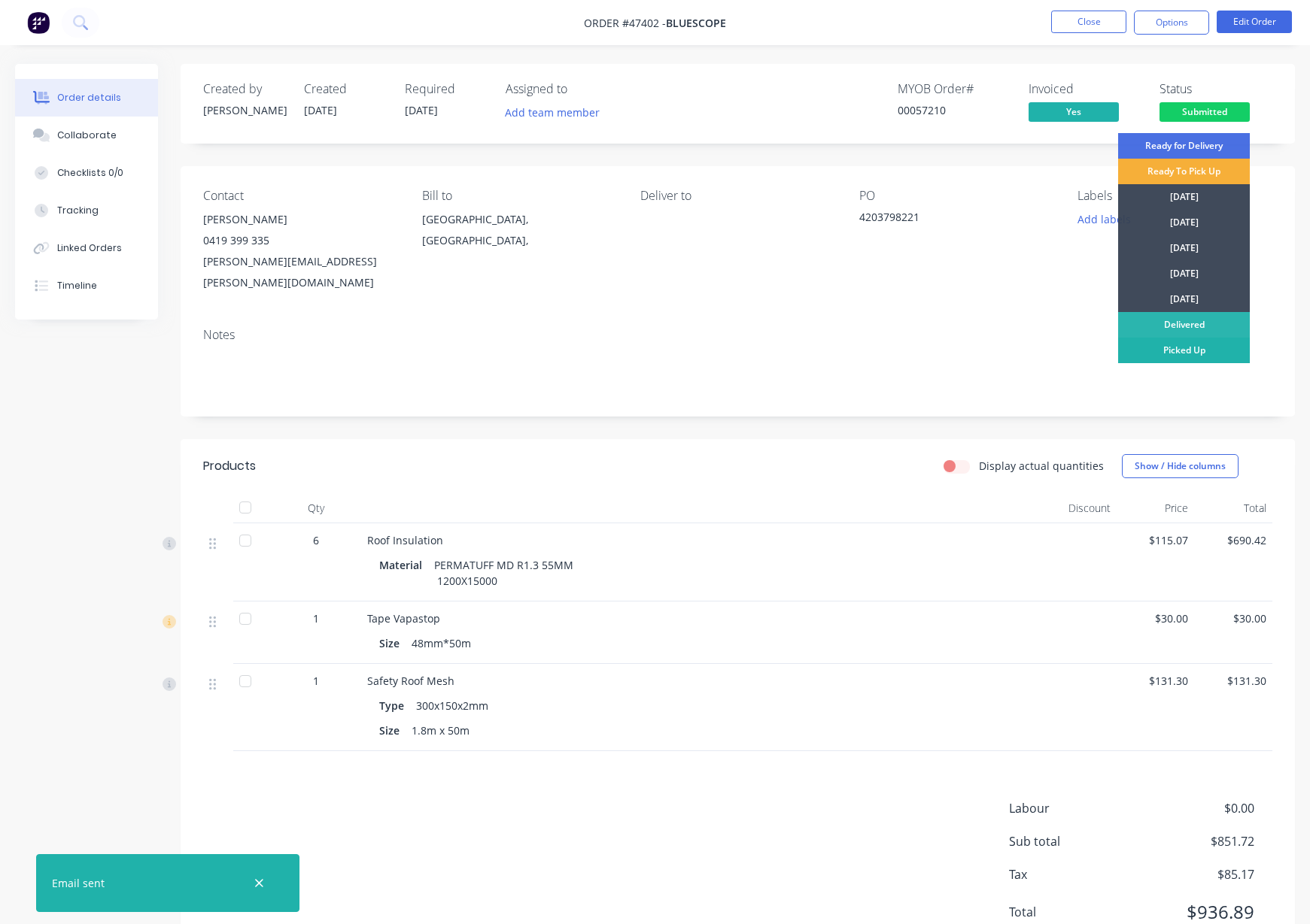
click at [1177, 353] on div "Picked Up" at bounding box center [1183, 350] width 131 height 26
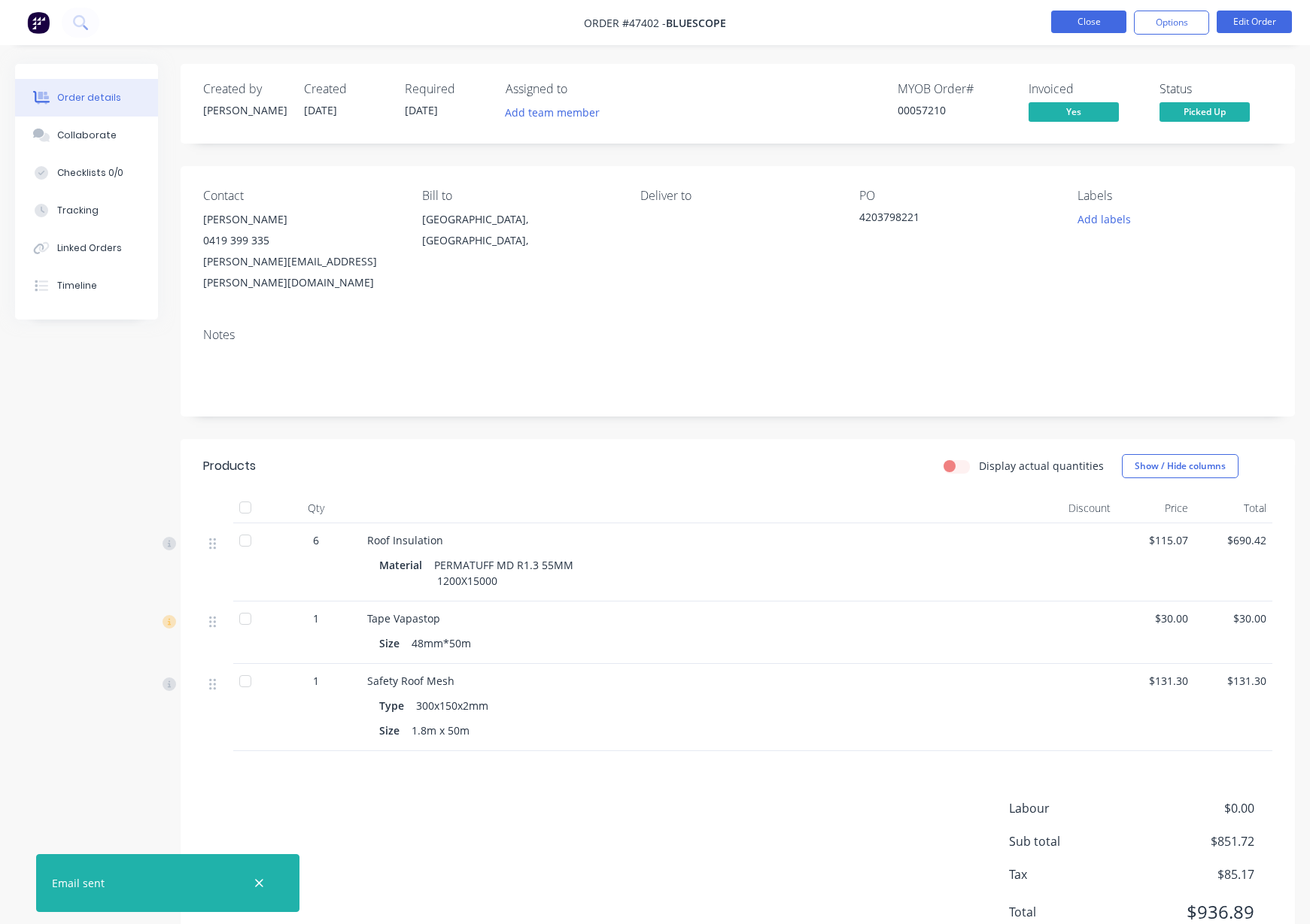
click at [1105, 21] on button "Close" at bounding box center [1089, 21] width 75 height 22
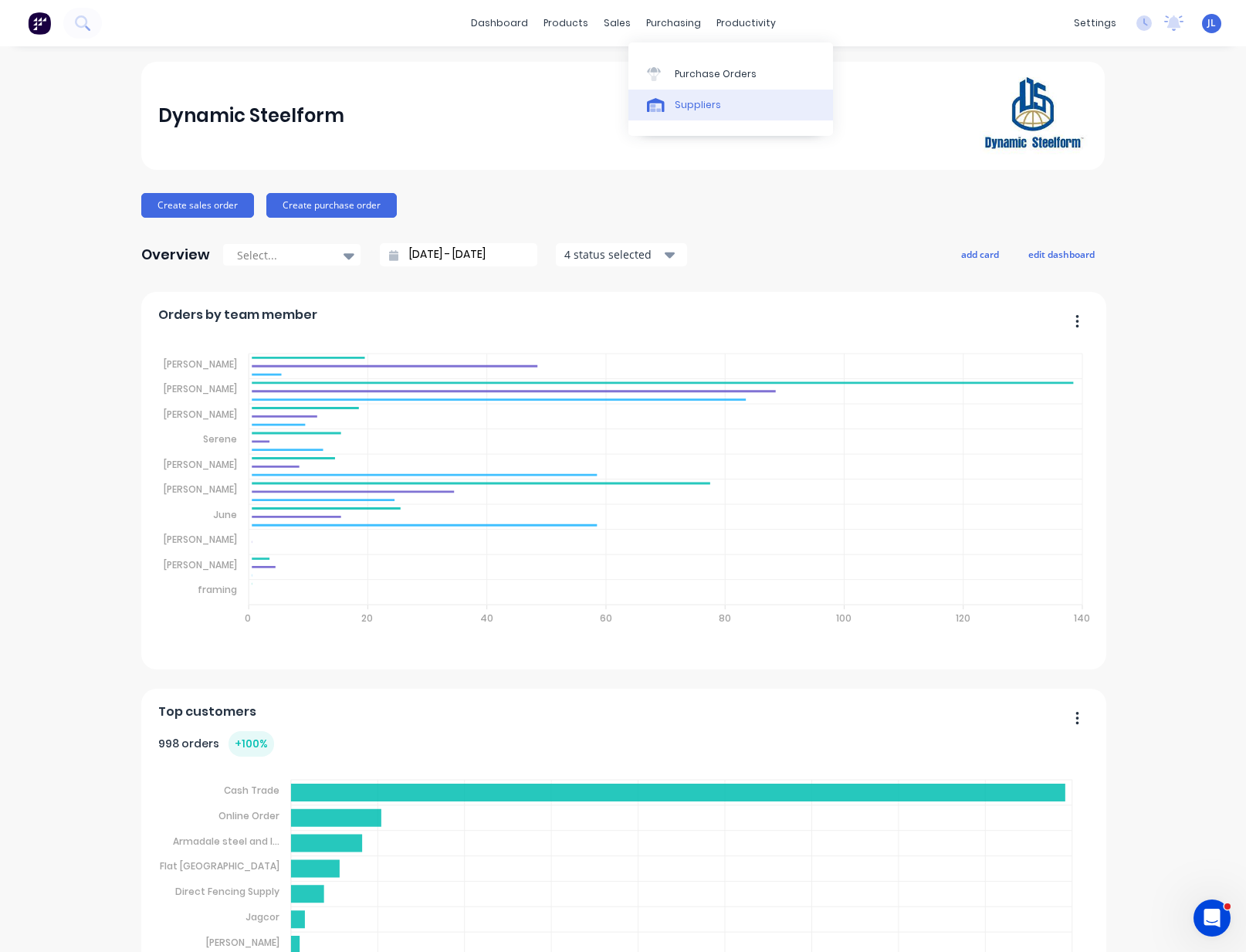
click at [699, 101] on div "Suppliers" at bounding box center [697, 104] width 47 height 14
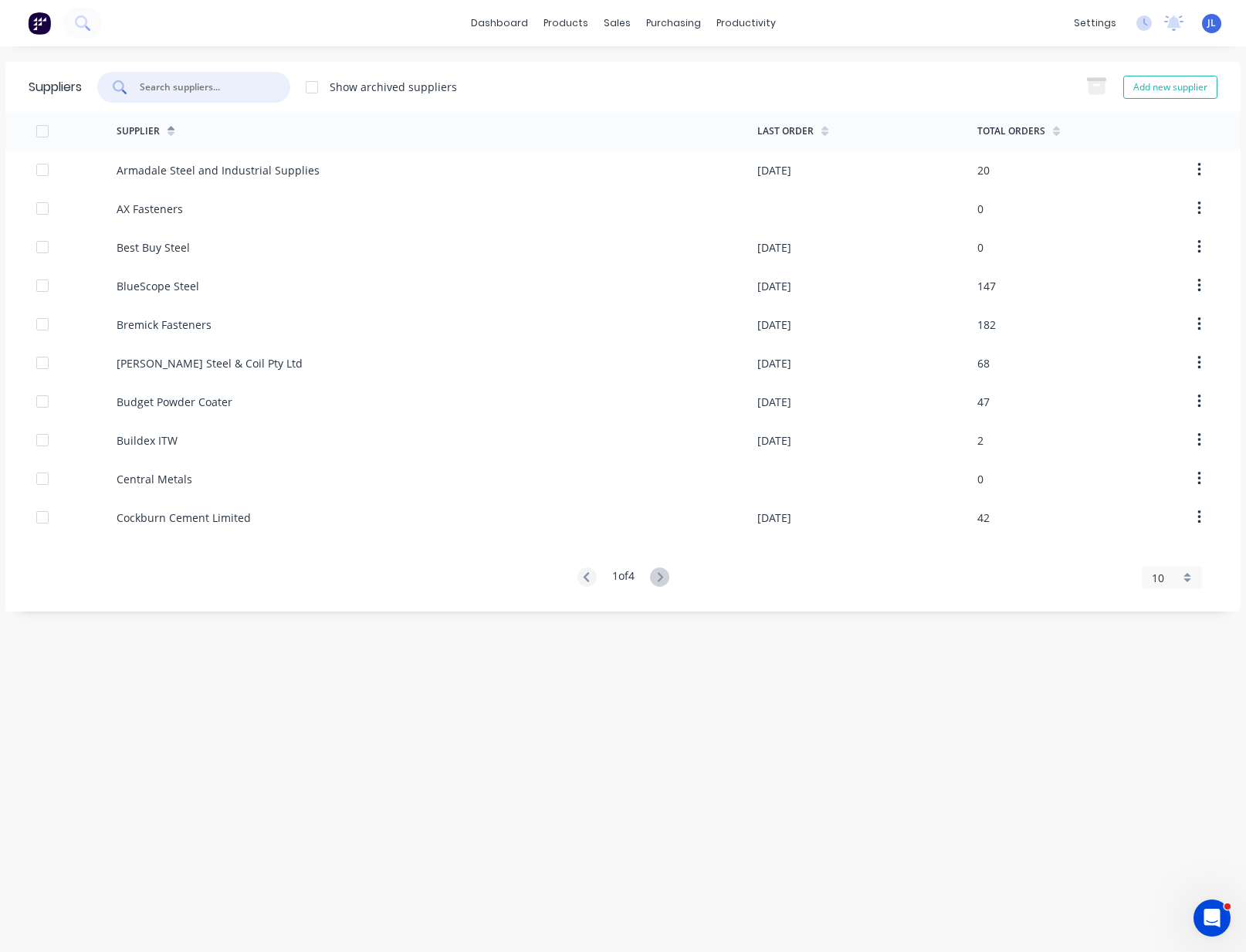
click at [238, 86] on input "text" at bounding box center [202, 87] width 128 height 16
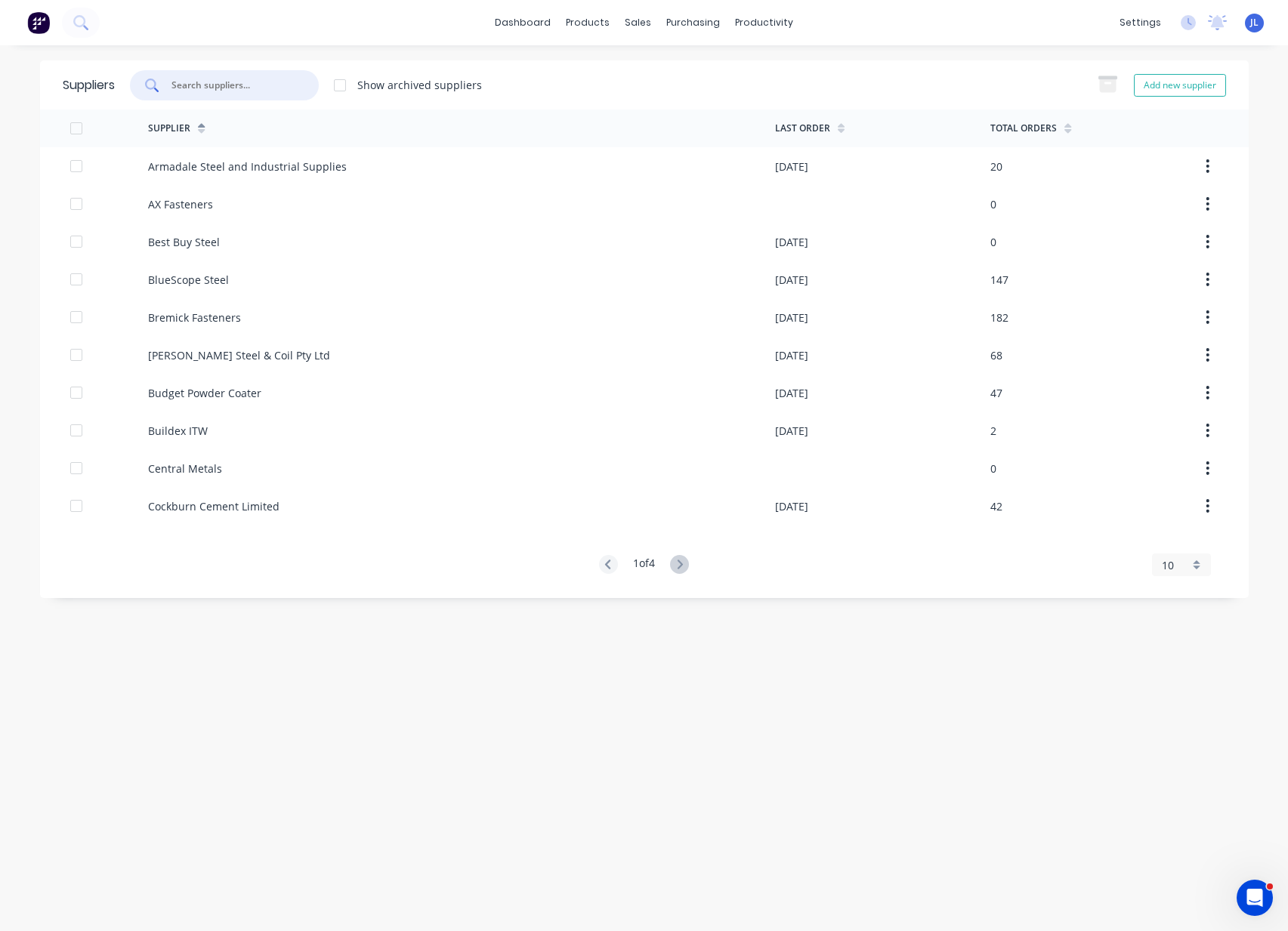
click at [222, 78] on input "text" at bounding box center [233, 85] width 125 height 15
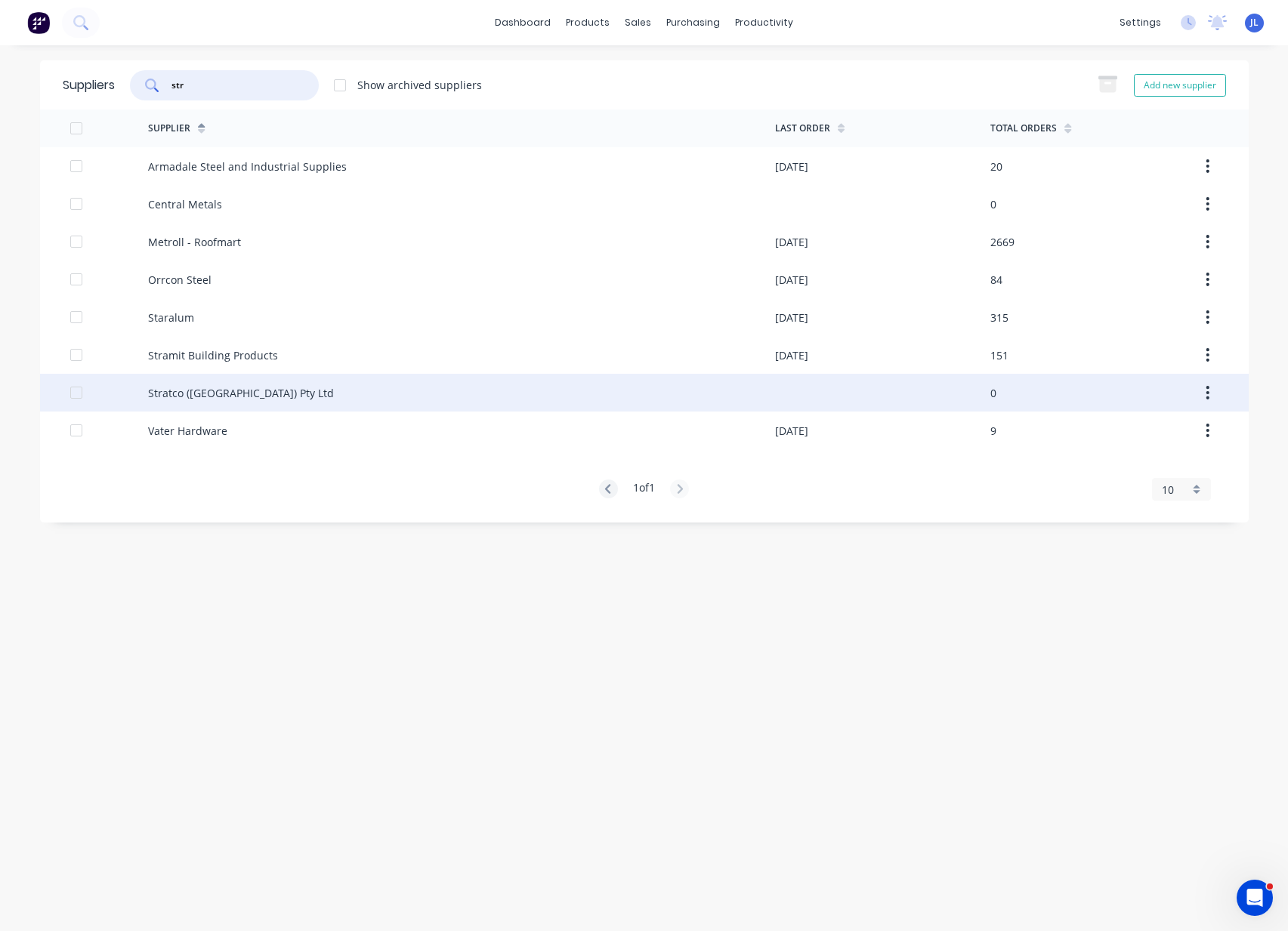
type input "str"
click at [199, 394] on div "Stratco ([GEOGRAPHIC_DATA]) Pty Ltd" at bounding box center [240, 393] width 186 height 16
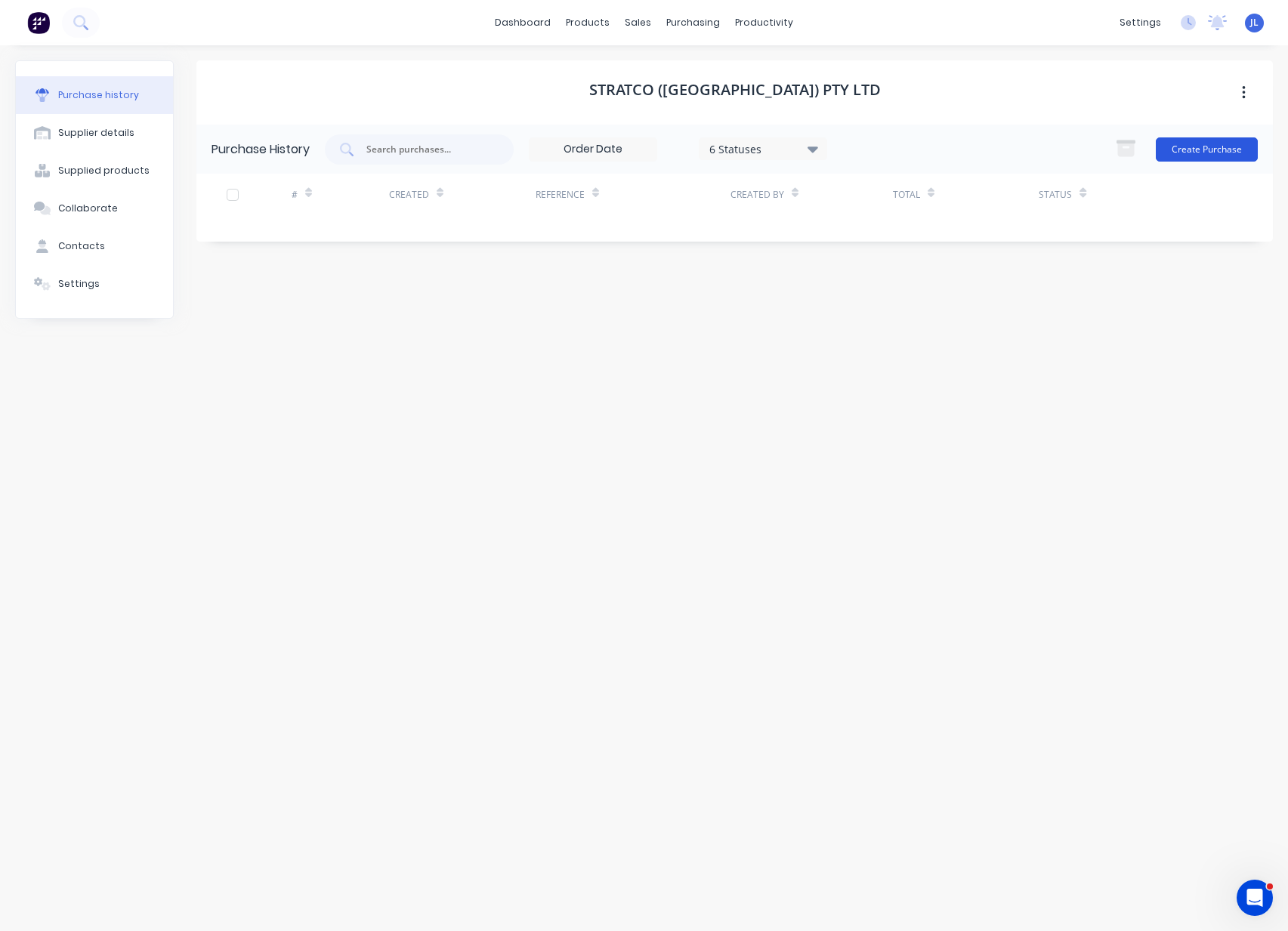
click at [1210, 146] on button "Create Purchase" at bounding box center [1206, 149] width 102 height 24
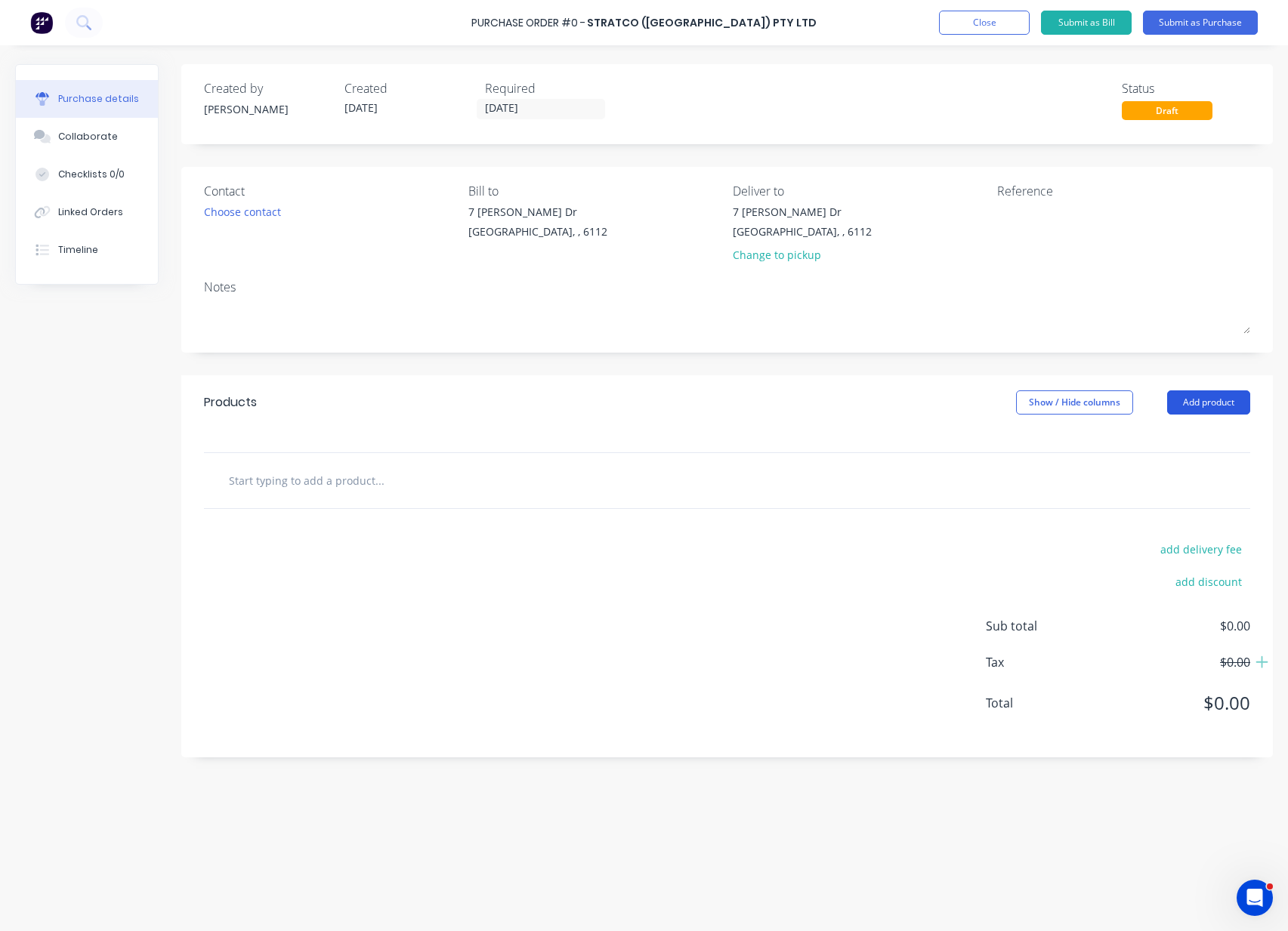
click at [1199, 398] on button "Add product" at bounding box center [1208, 402] width 83 height 24
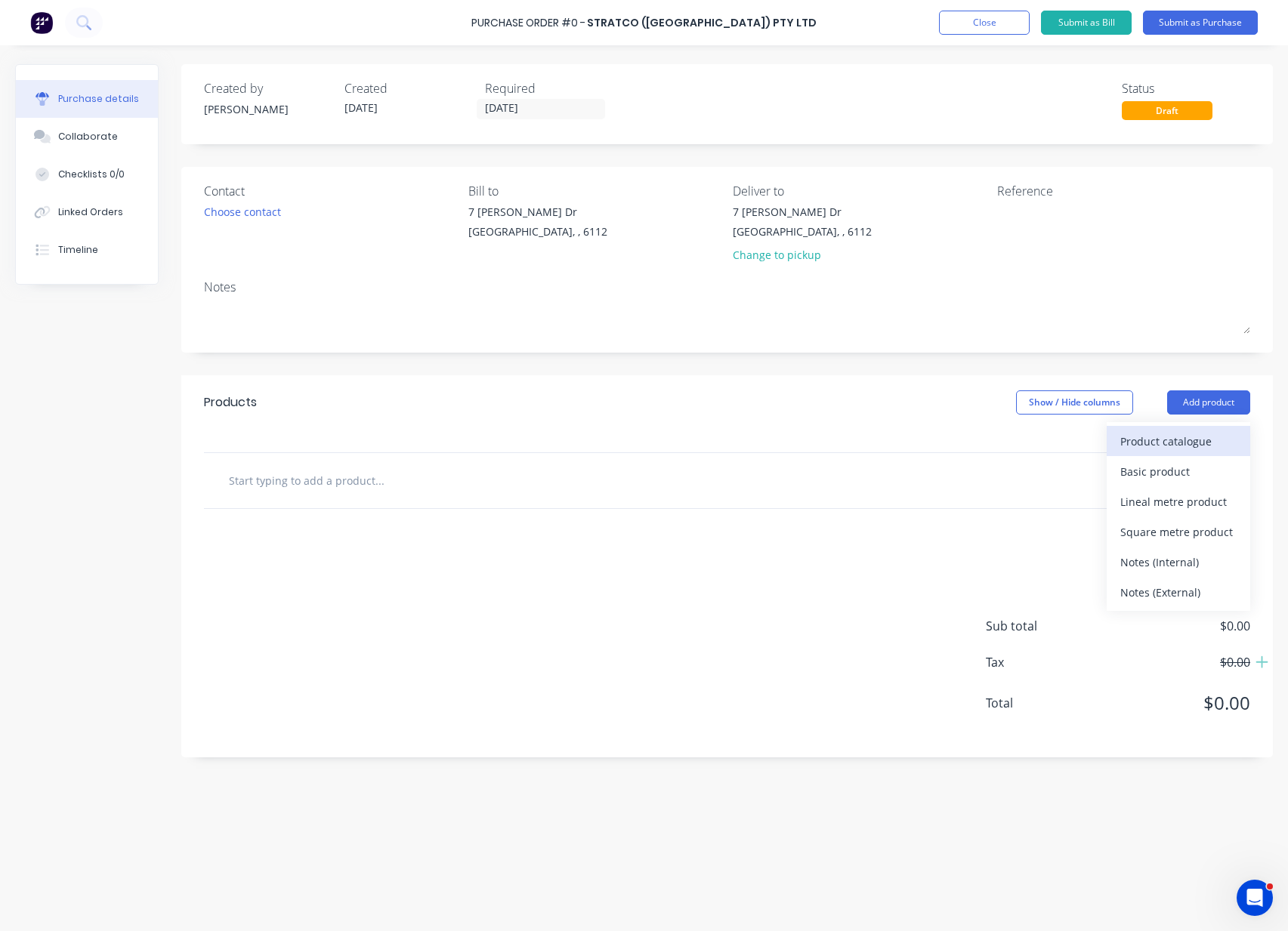
click at [1181, 440] on div "Product catalogue" at bounding box center [1178, 441] width 117 height 22
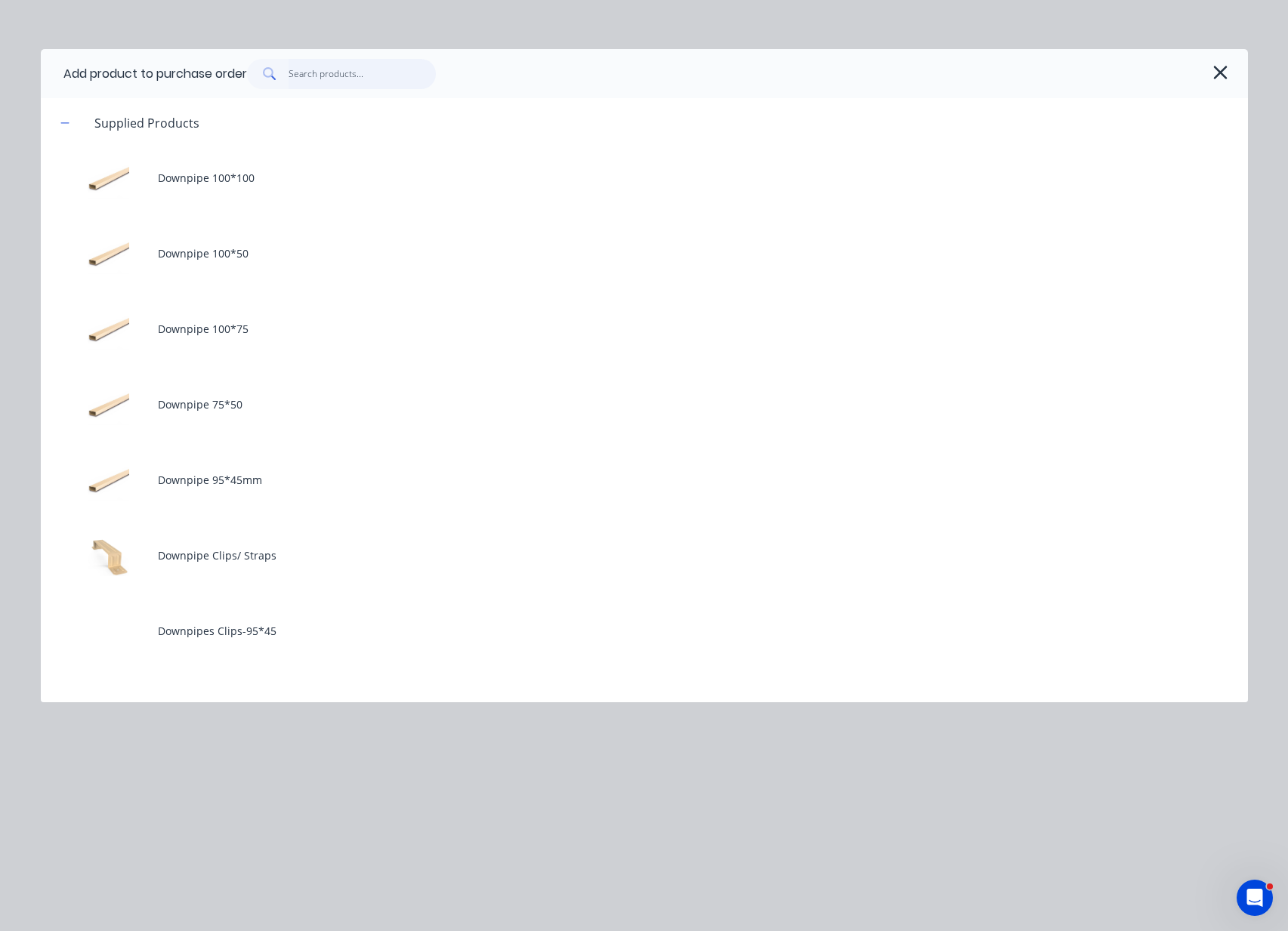
click at [367, 74] on input "text" at bounding box center [362, 74] width 147 height 30
drag, startPoint x: 359, startPoint y: 68, endPoint x: 187, endPoint y: 79, distance: 172.4
click at [187, 79] on div "Add product to purchase order down" at bounding box center [644, 73] width 1206 height 49
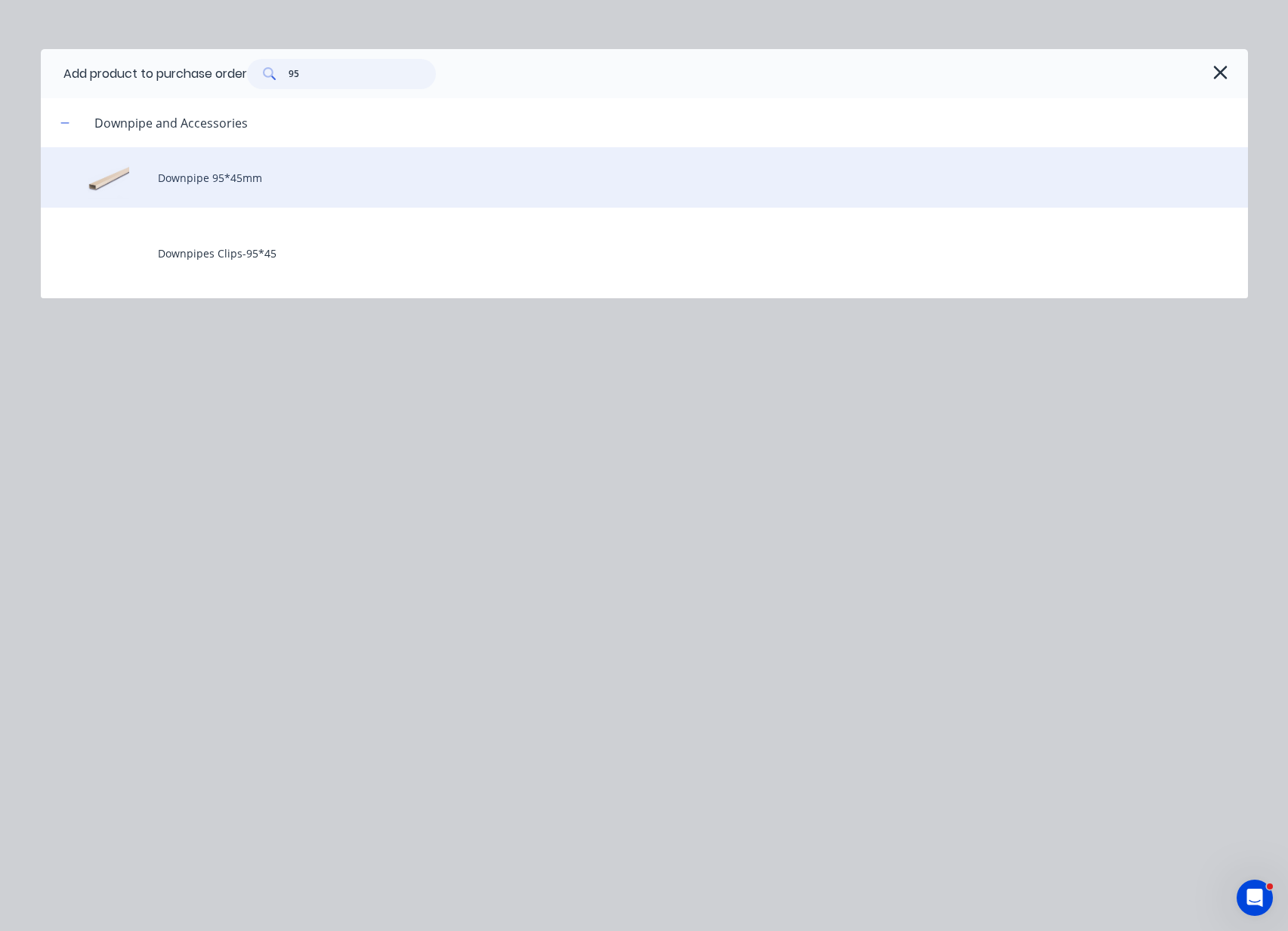
type input "95"
click at [202, 174] on div "Downpipe 95*45mm" at bounding box center [644, 177] width 1206 height 60
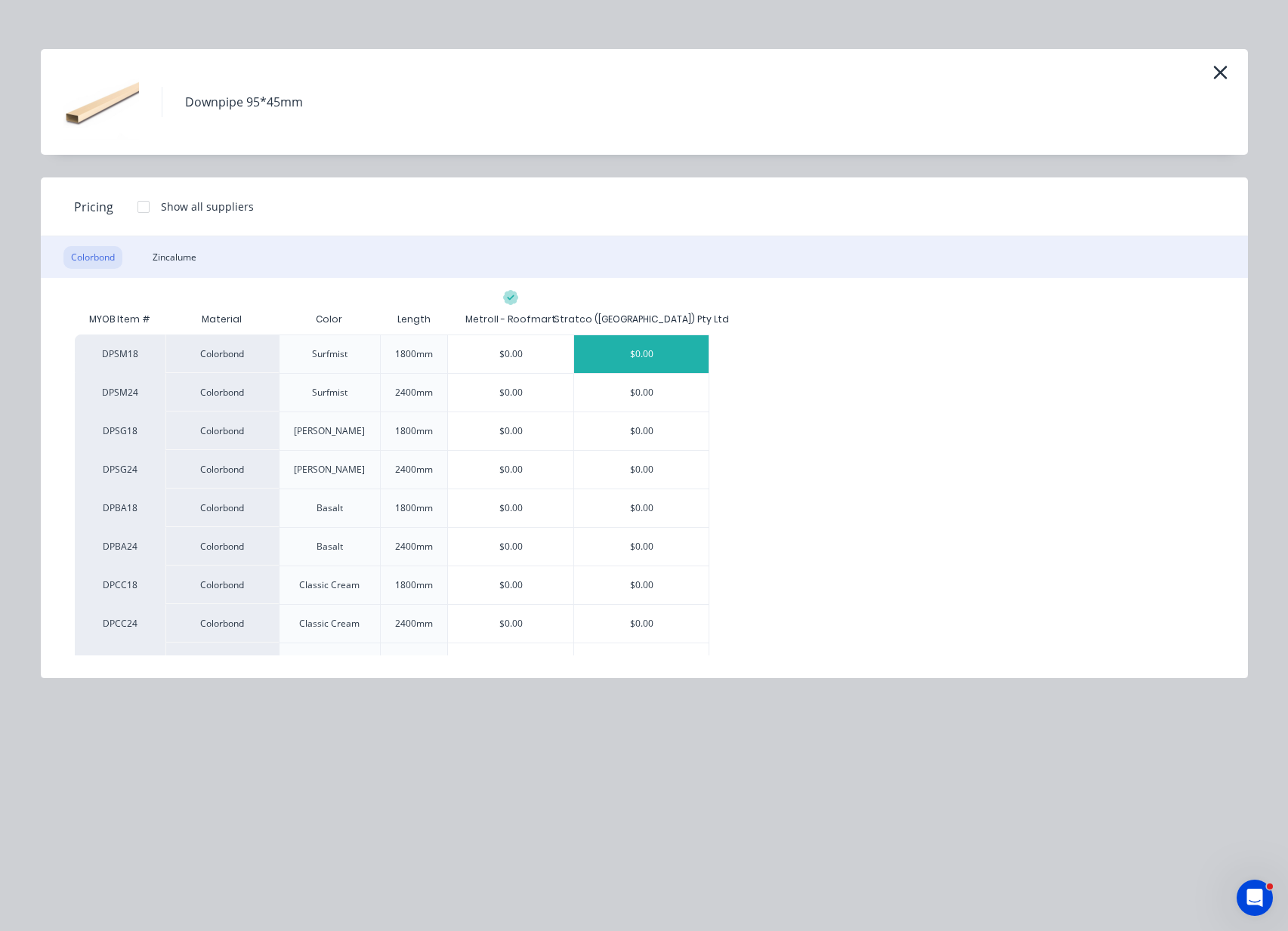
click at [670, 351] on div "$0.00" at bounding box center [641, 354] width 134 height 38
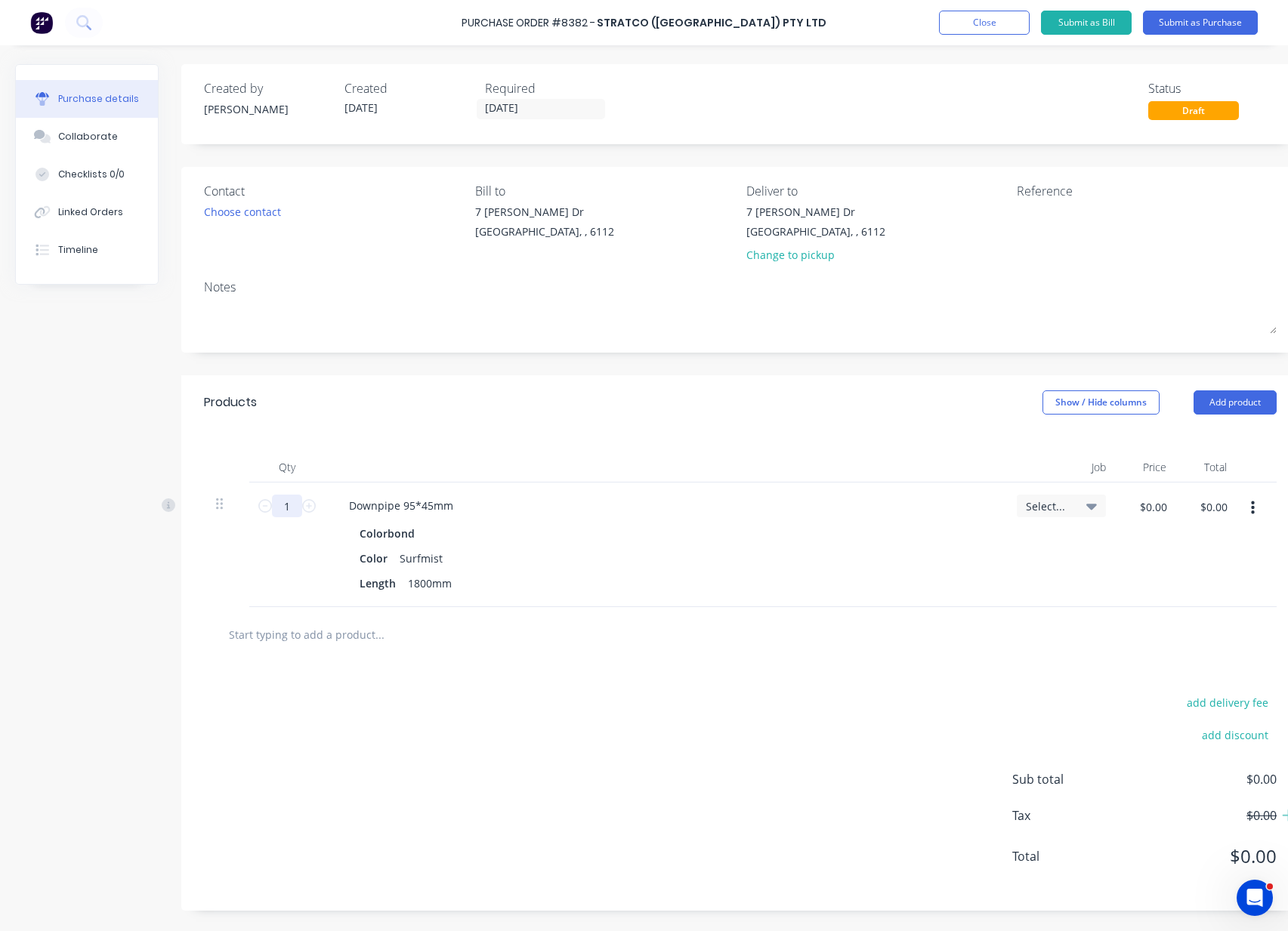
click at [295, 510] on input "1" at bounding box center [287, 505] width 30 height 22
type input "40"
click at [568, 421] on div "Products Show / Hide columns Add product" at bounding box center [739, 402] width 1118 height 55
click at [1240, 393] on button "Add product" at bounding box center [1234, 402] width 83 height 24
click at [1214, 436] on div "Product catalogue" at bounding box center [1205, 441] width 117 height 22
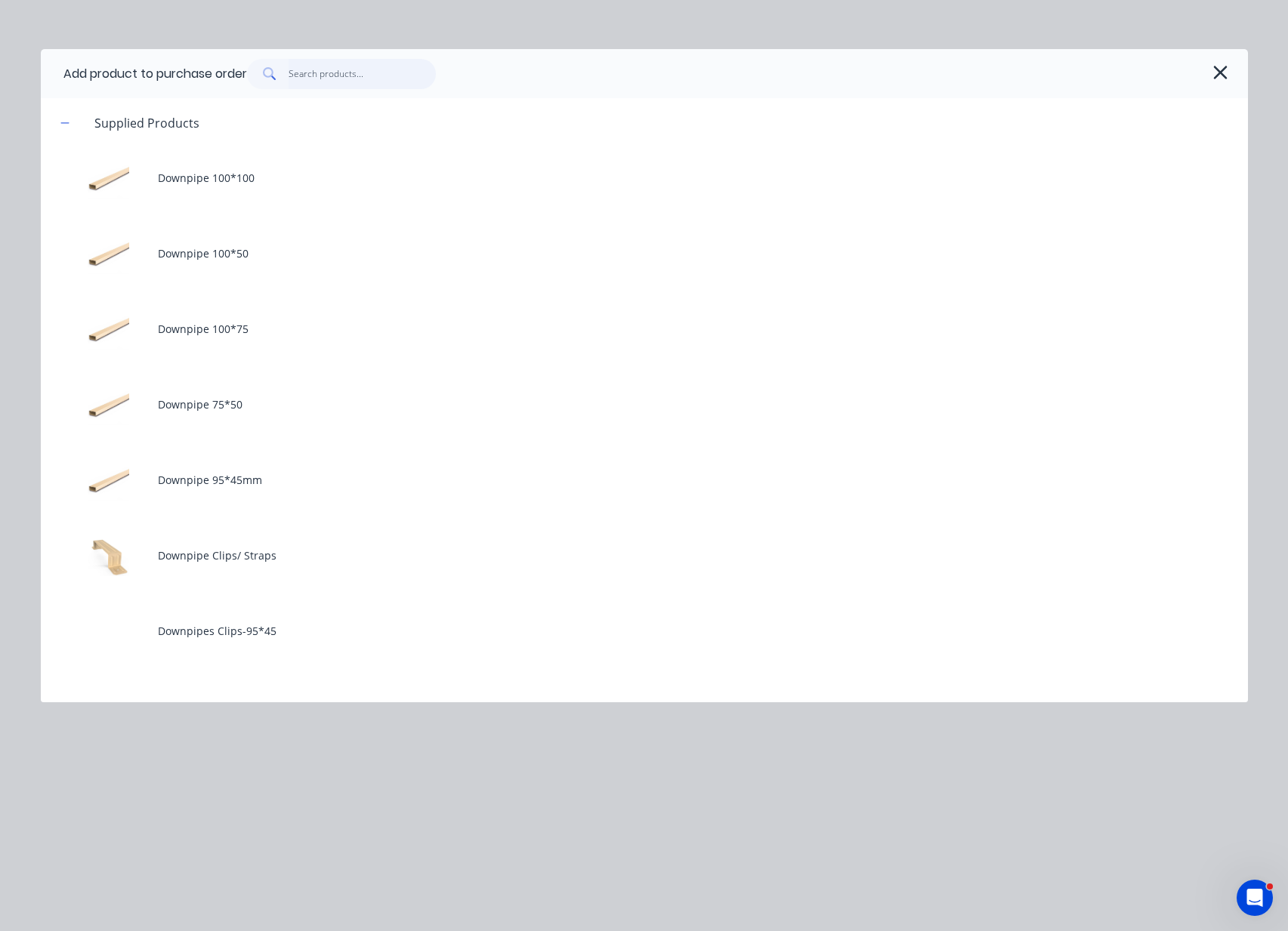
click at [353, 71] on input "text" at bounding box center [362, 74] width 147 height 30
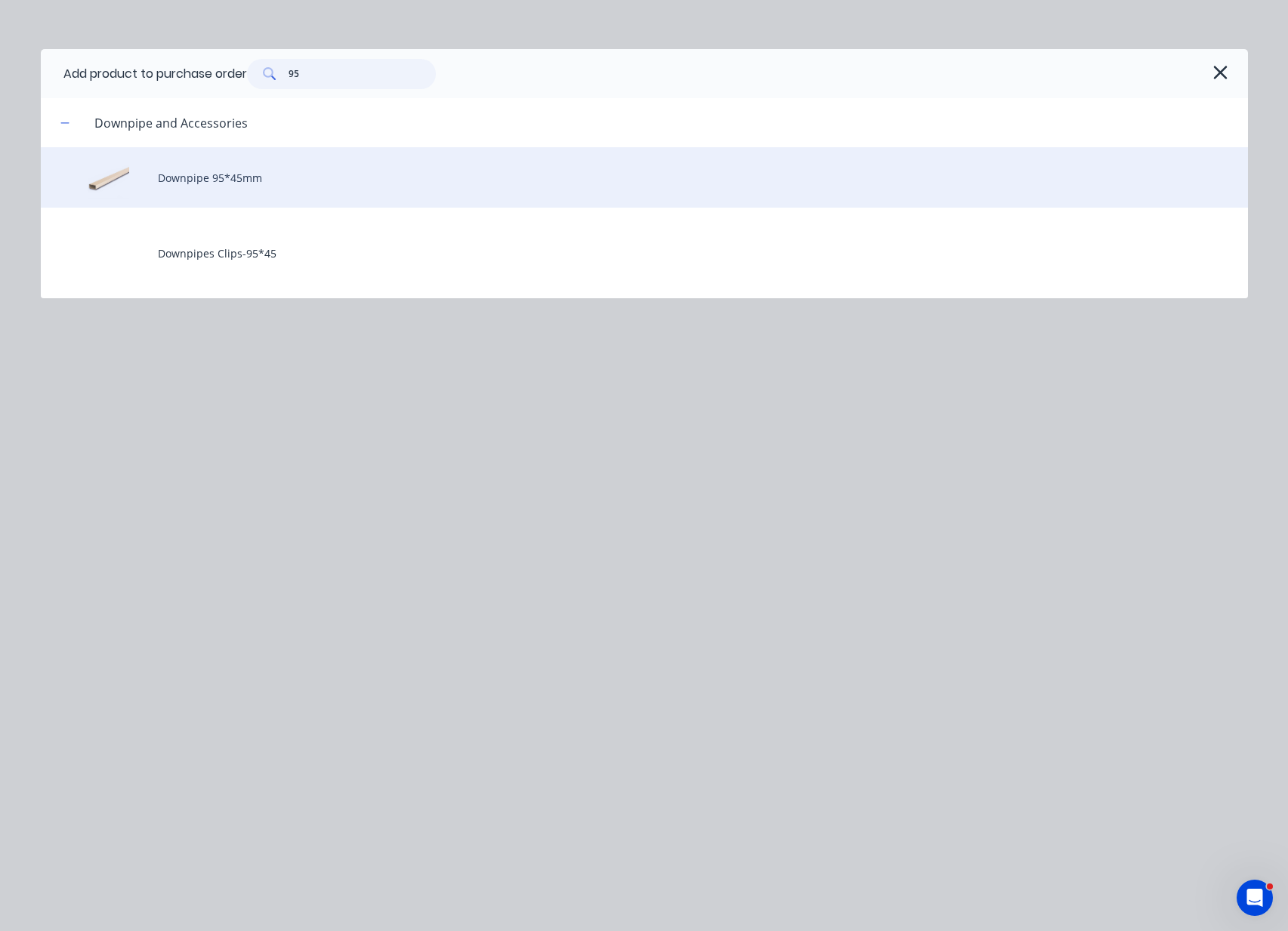
type input "95"
click at [228, 176] on div "Downpipe 95*45mm" at bounding box center [644, 177] width 1206 height 60
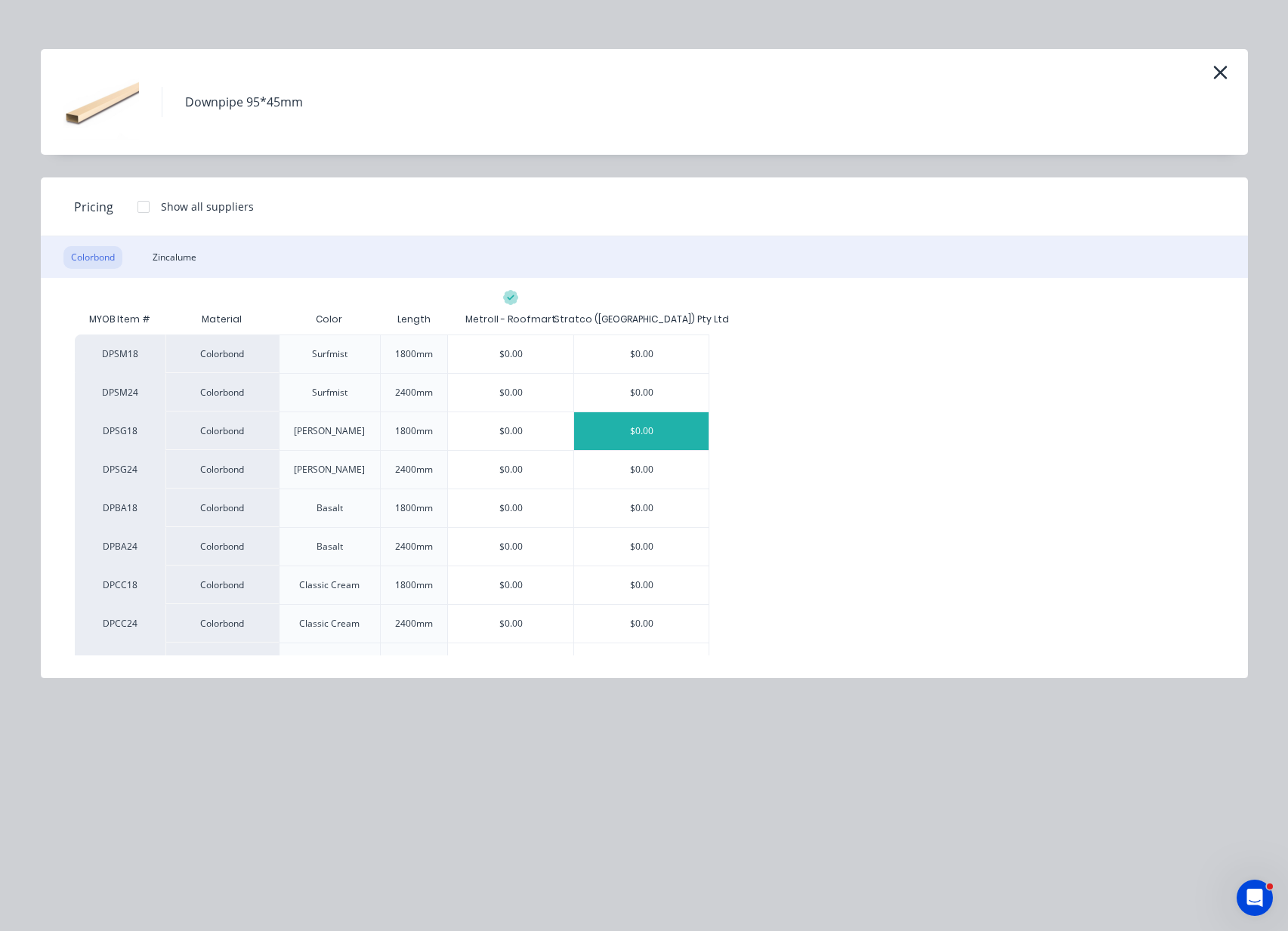
click at [660, 433] on div "$0.00" at bounding box center [641, 431] width 134 height 38
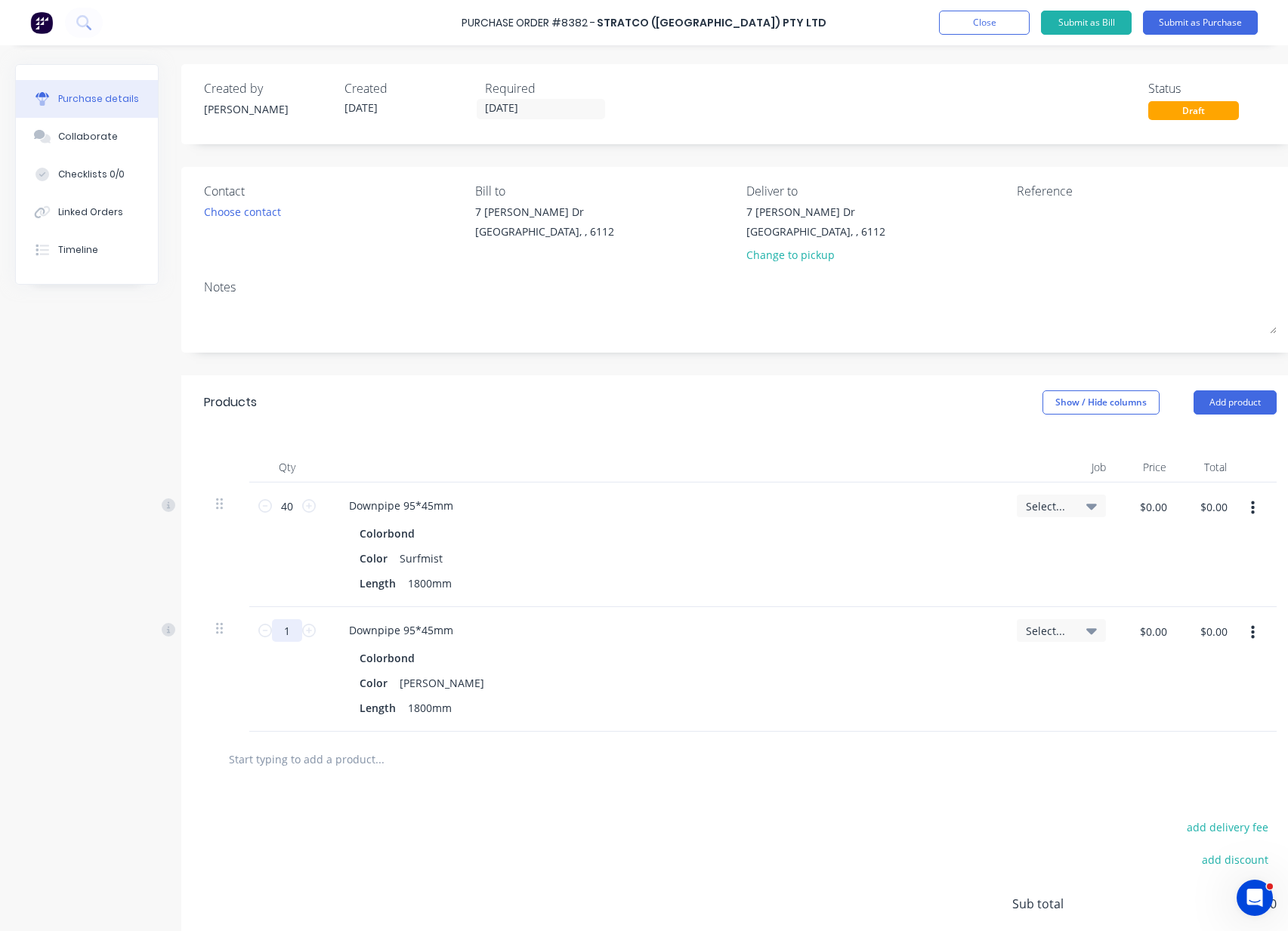
click at [295, 624] on input "1" at bounding box center [287, 630] width 30 height 22
type input "20"
click at [679, 369] on div "Created by Juana Created 12/08/25 Required 12/08/25 Status Draft Contact Choose…" at bounding box center [739, 550] width 1118 height 971
click at [1208, 405] on button "Add product" at bounding box center [1234, 402] width 83 height 24
click at [1203, 436] on div "Product catalogue" at bounding box center [1205, 441] width 117 height 22
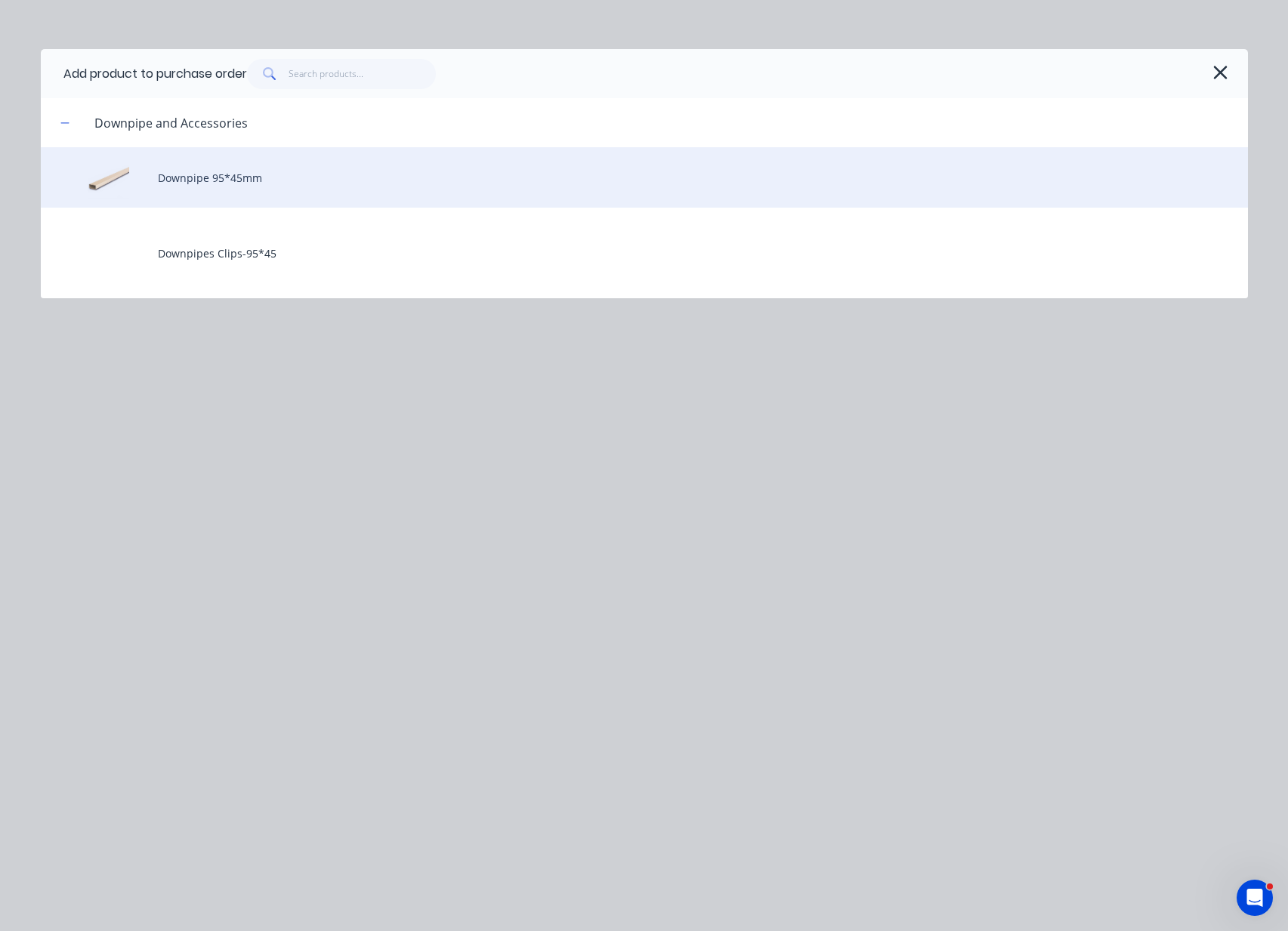
click at [180, 174] on div "Downpipe 95*45mm" at bounding box center [644, 177] width 1206 height 60
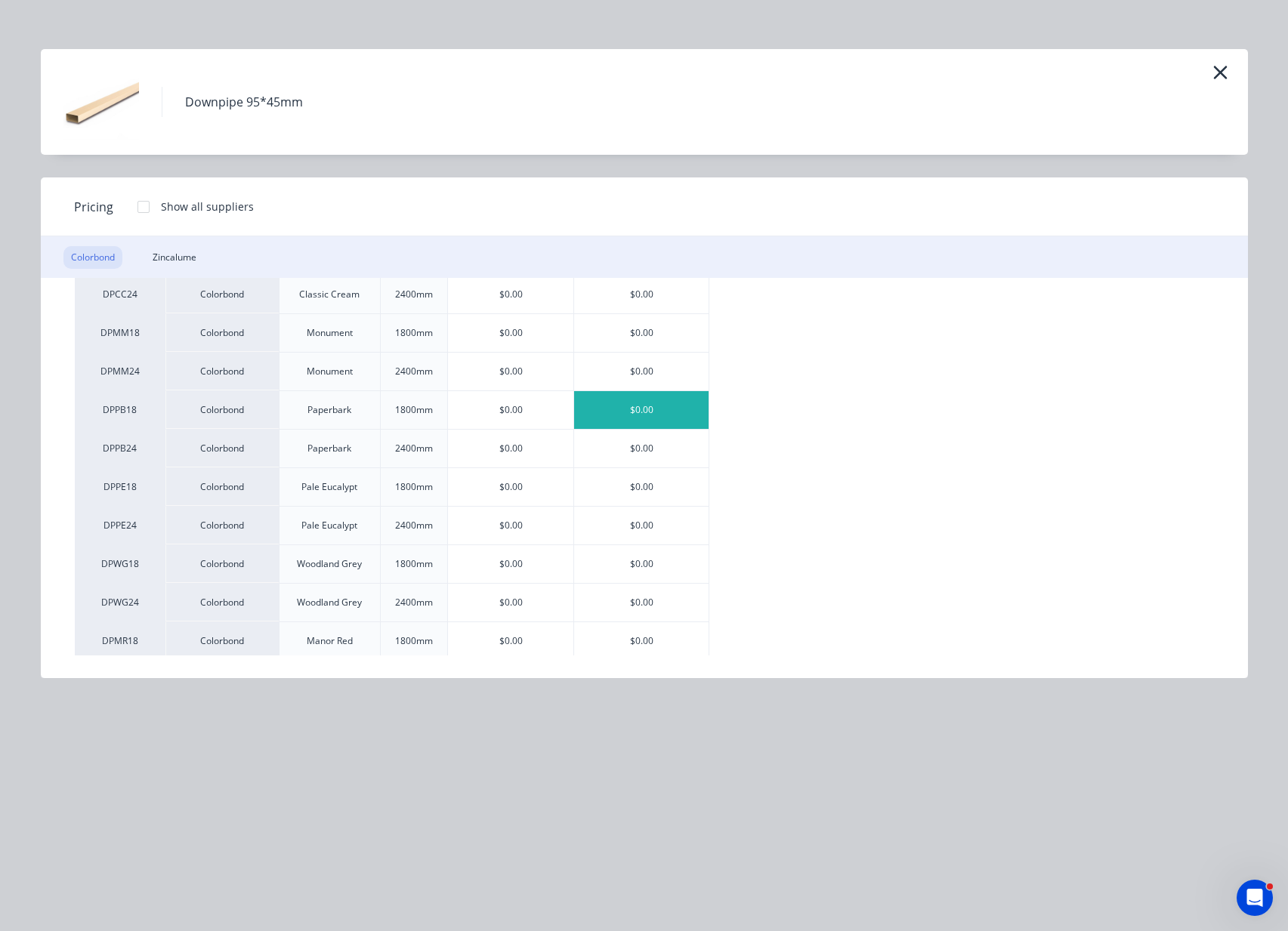
scroll to position [377, 0]
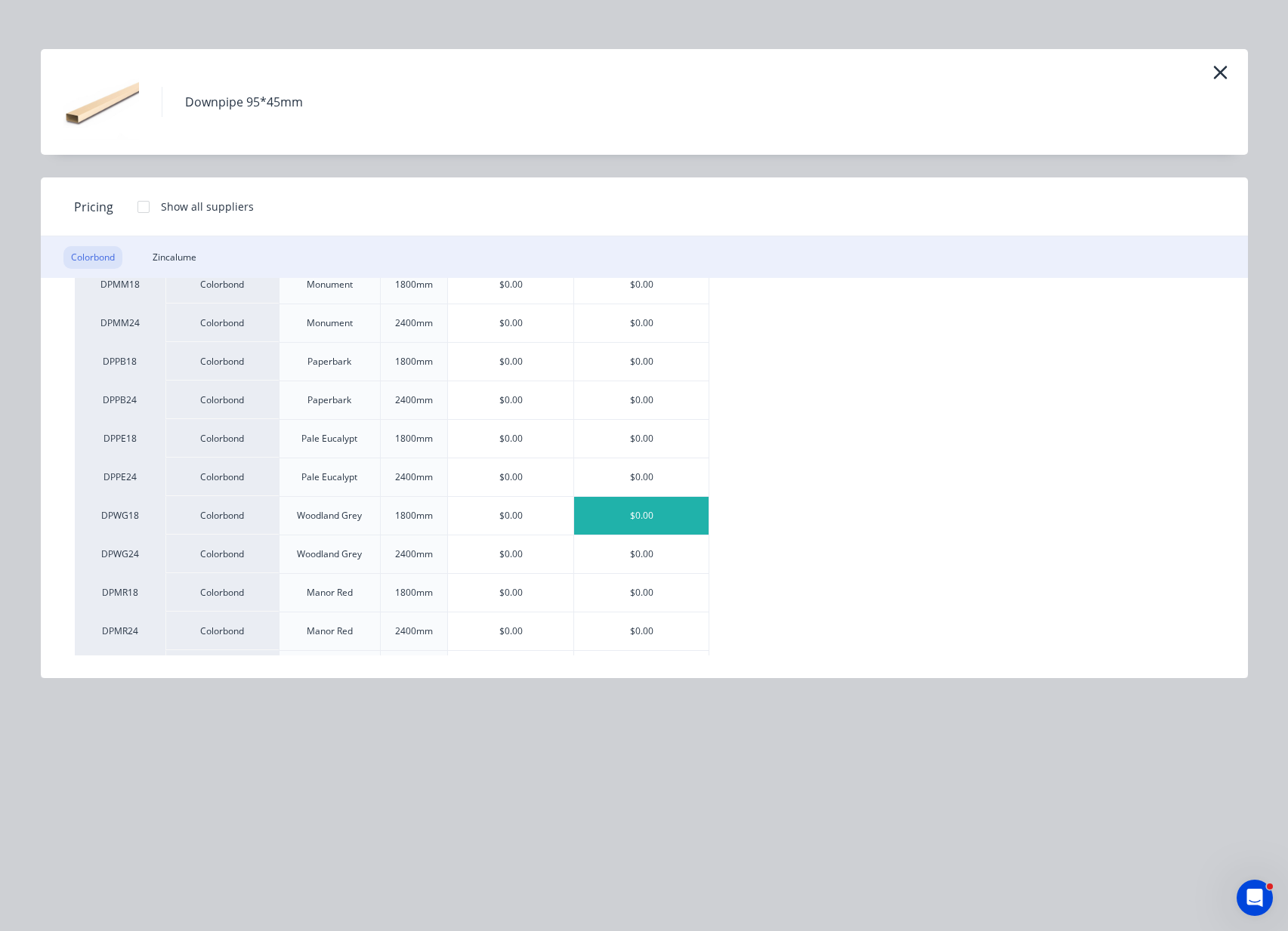
click at [665, 517] on div "$0.00" at bounding box center [641, 515] width 134 height 38
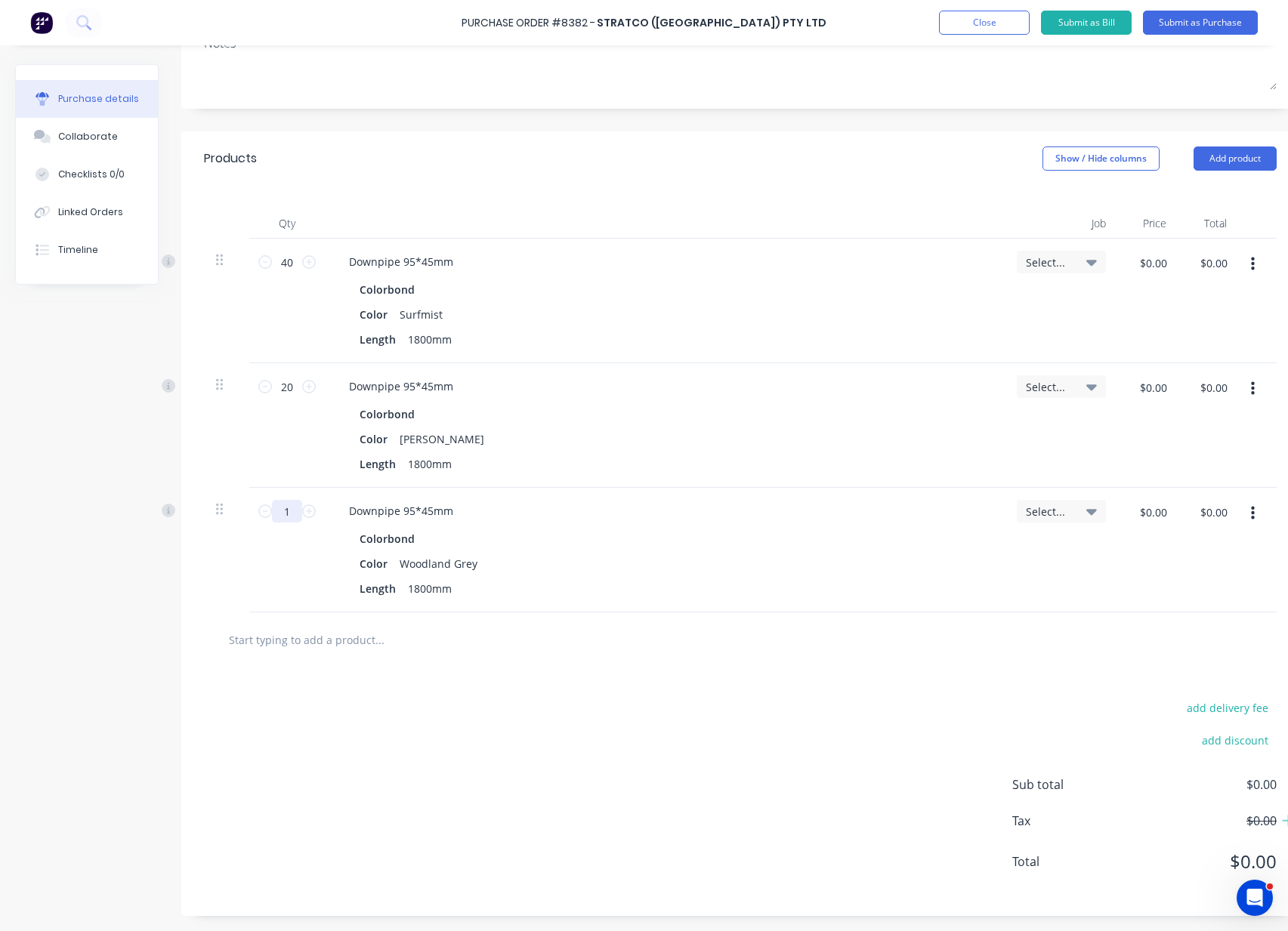
scroll to position [258, 0]
click at [288, 500] on input "1" at bounding box center [287, 511] width 30 height 22
type input "10"
click at [797, 185] on div "Qty Job Price Total 40 40 Downpipe 95*45mm Colorbond Color Surfmist Length 1800…" at bounding box center [739, 399] width 1118 height 427
click at [1226, 149] on button "Add product" at bounding box center [1234, 158] width 83 height 24
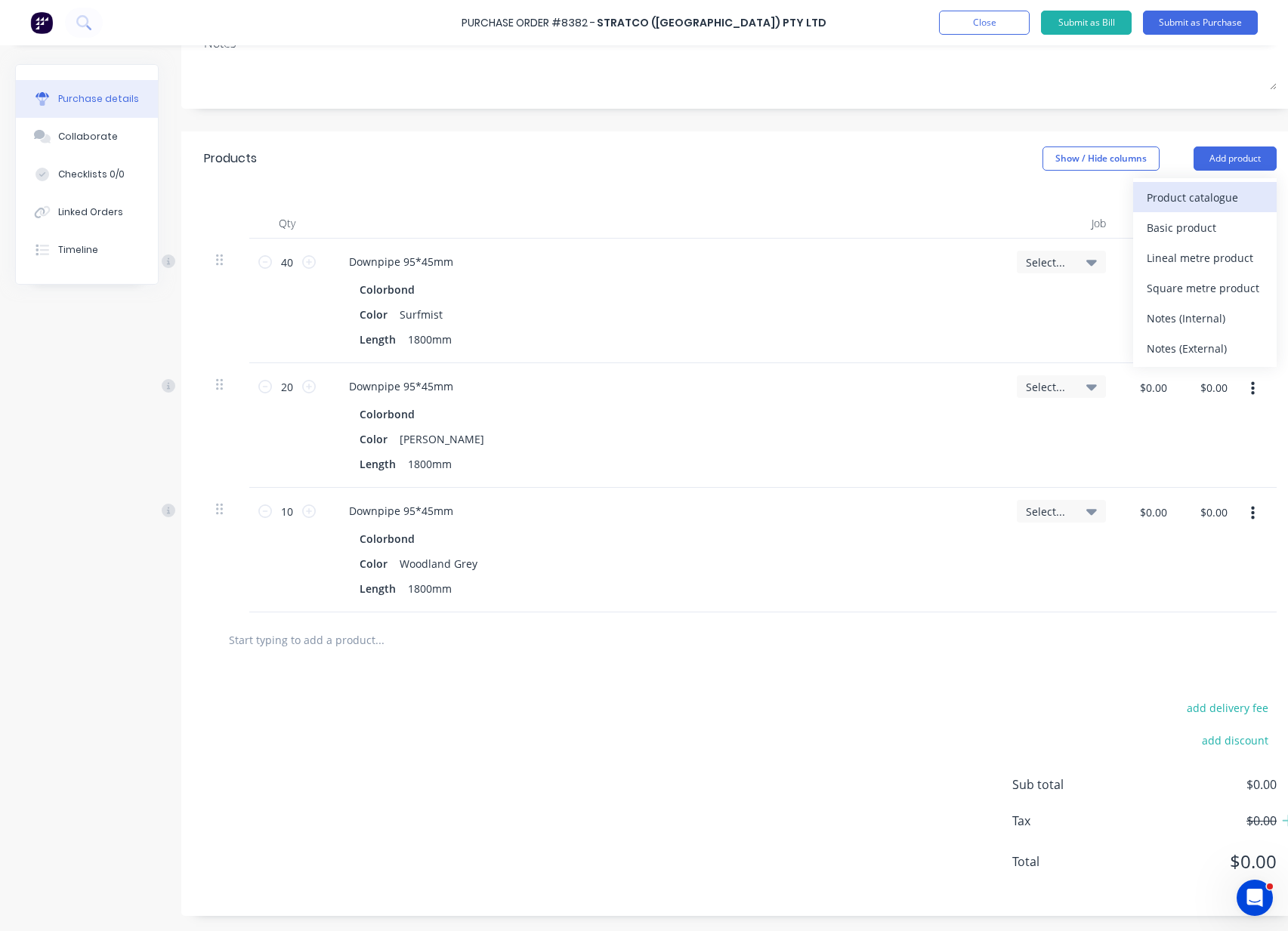
click at [1220, 186] on div "Product catalogue" at bounding box center [1205, 197] width 117 height 22
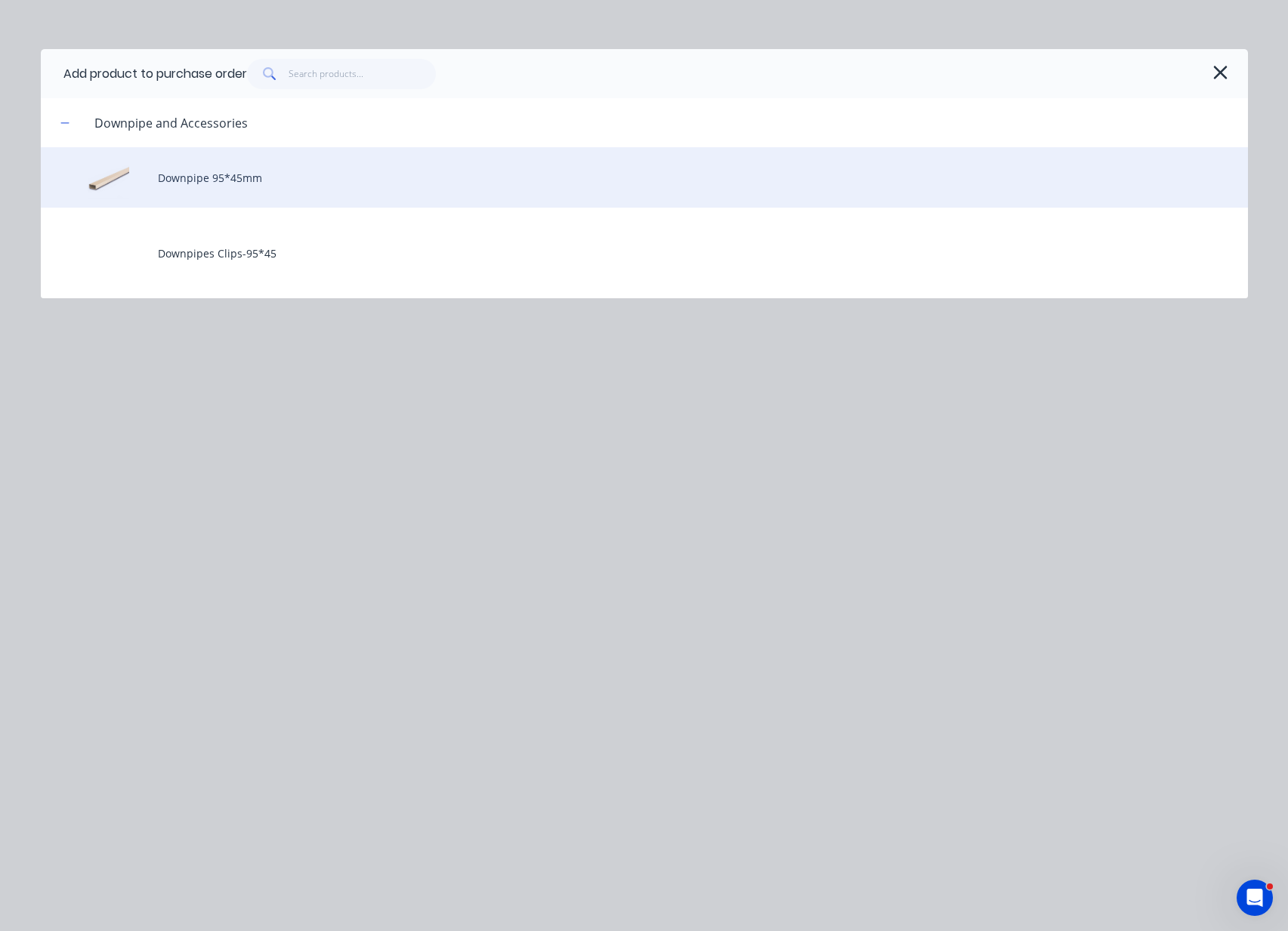
click at [189, 168] on div "Downpipe 95*45mm" at bounding box center [644, 177] width 1206 height 60
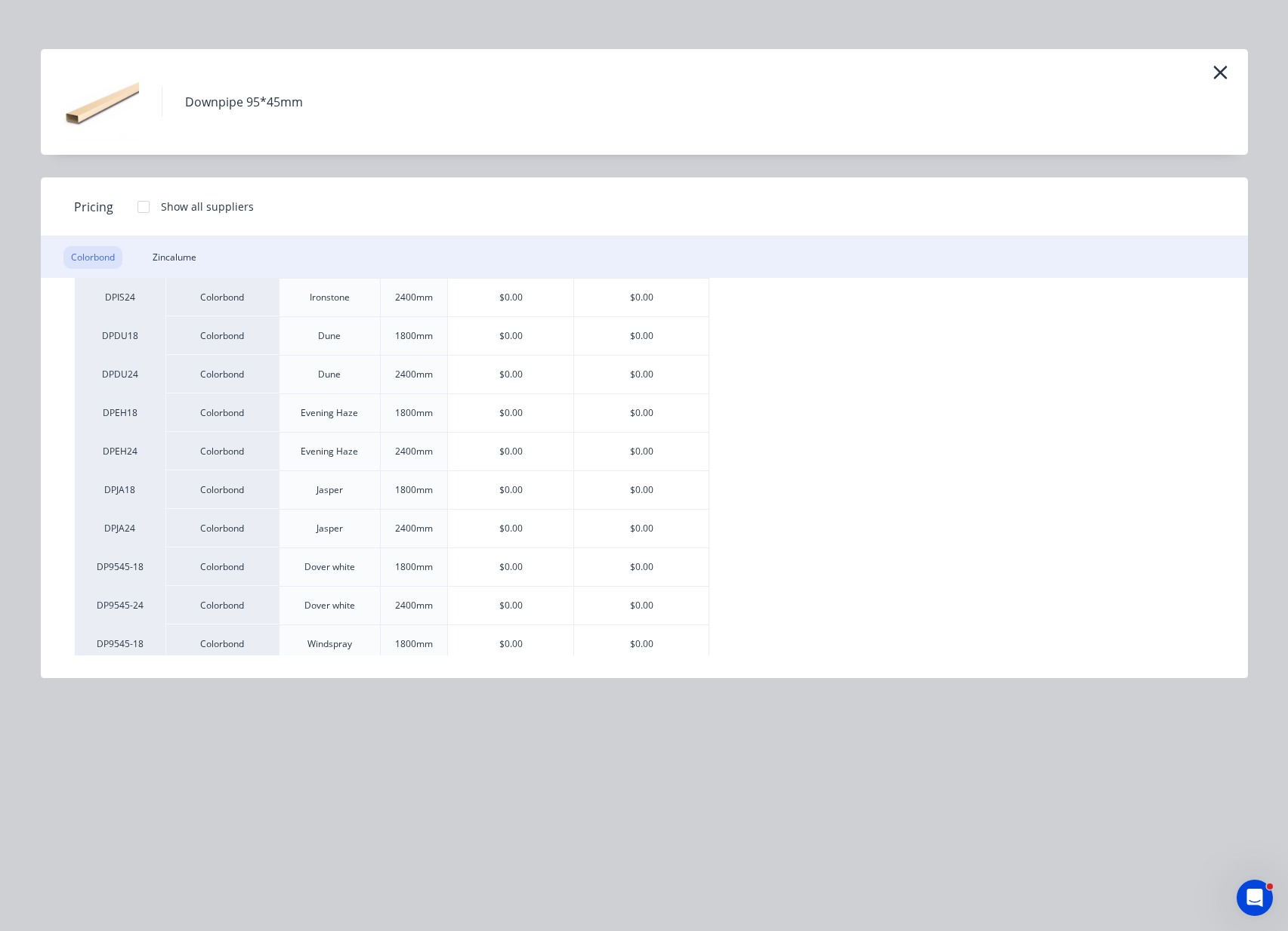
scroll to position [944, 0]
click at [649, 407] on div "$0.00" at bounding box center [641, 411] width 134 height 38
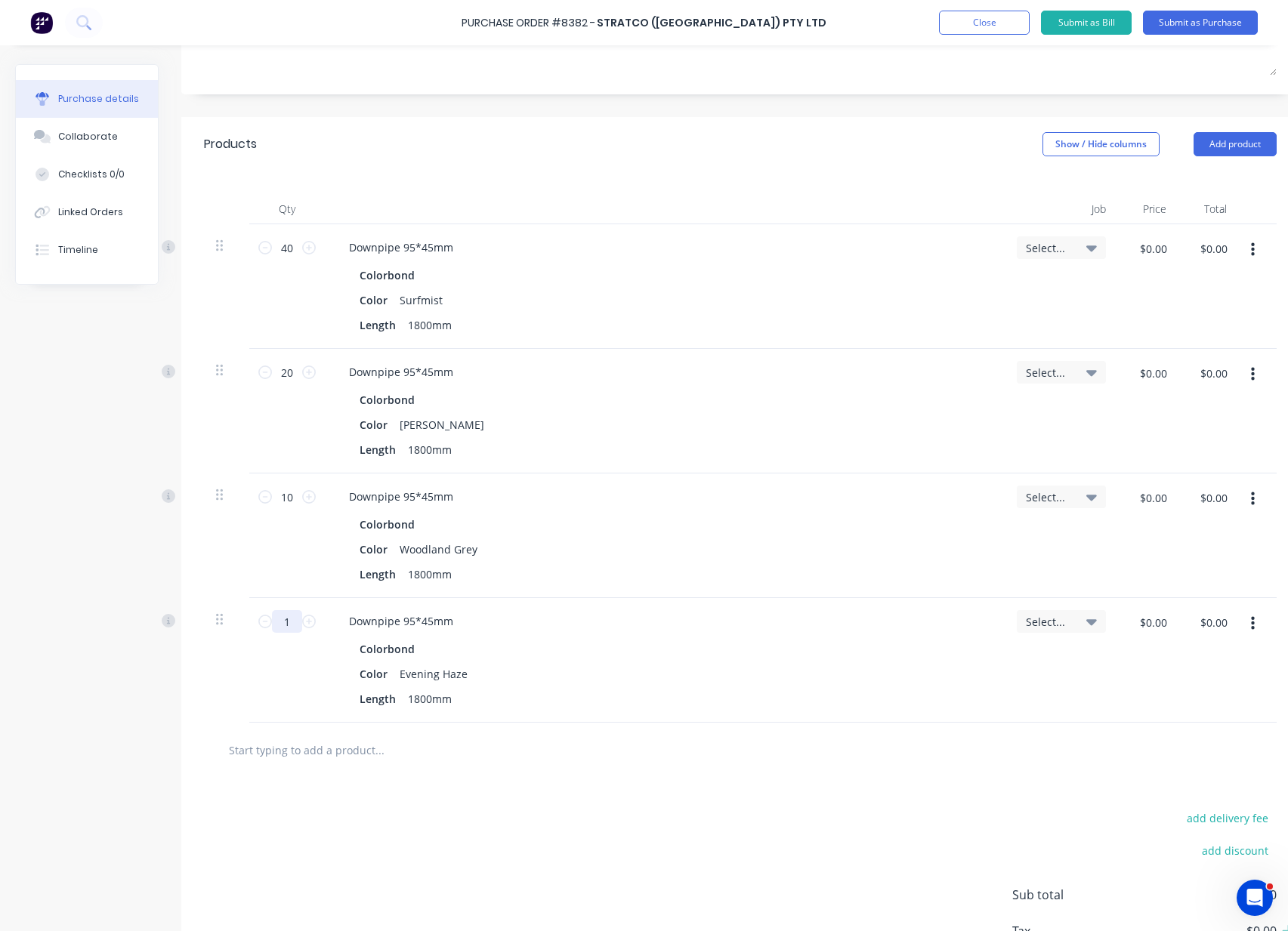
click at [295, 625] on input "1" at bounding box center [287, 621] width 30 height 22
type input "10"
drag, startPoint x: 957, startPoint y: 760, endPoint x: 887, endPoint y: 668, distance: 115.6
click at [957, 759] on div at bounding box center [739, 750] width 1048 height 30
click at [1241, 142] on button "Add product" at bounding box center [1234, 143] width 83 height 24
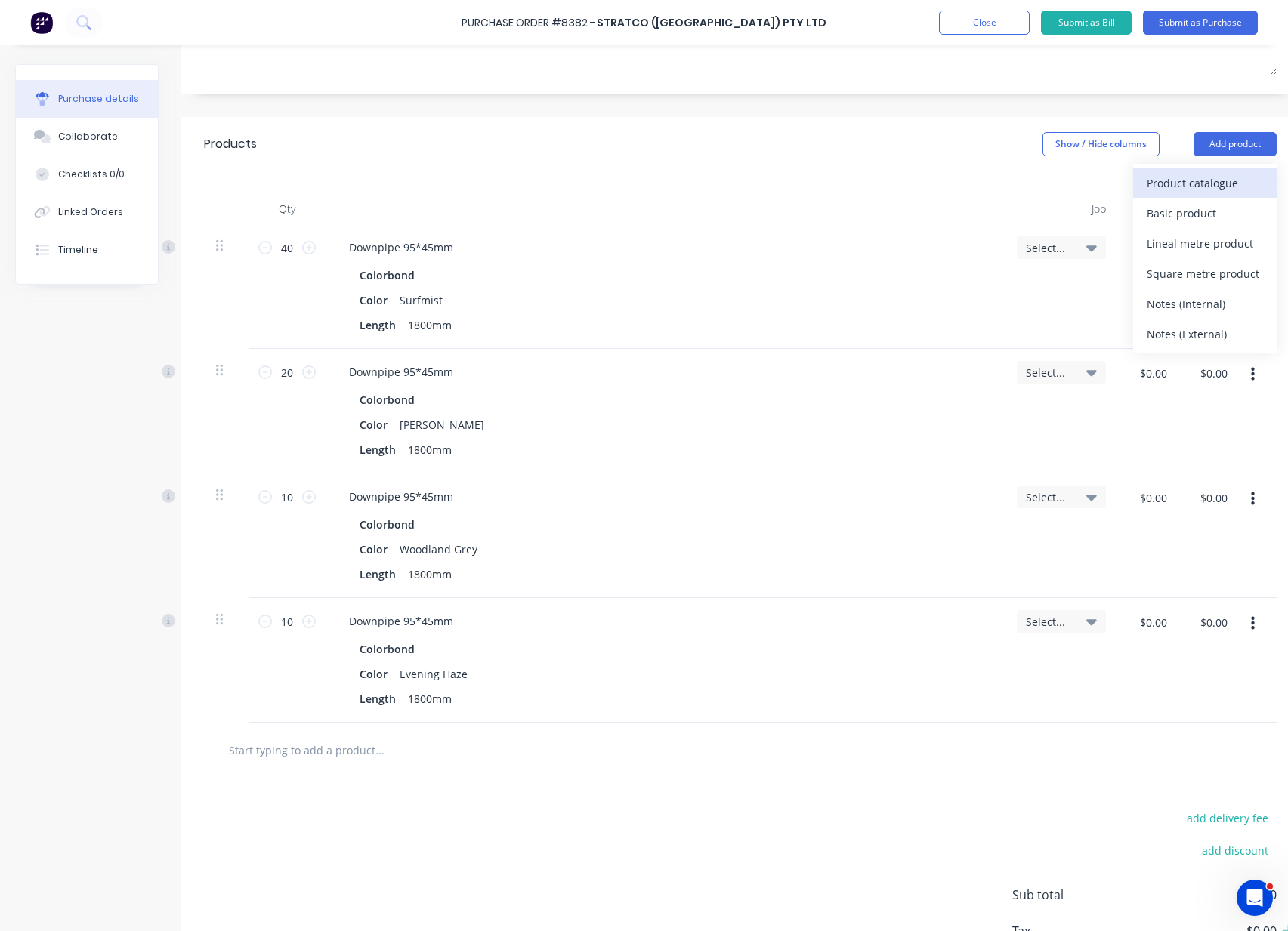
click at [1224, 179] on div "Product catalogue" at bounding box center [1205, 183] width 117 height 22
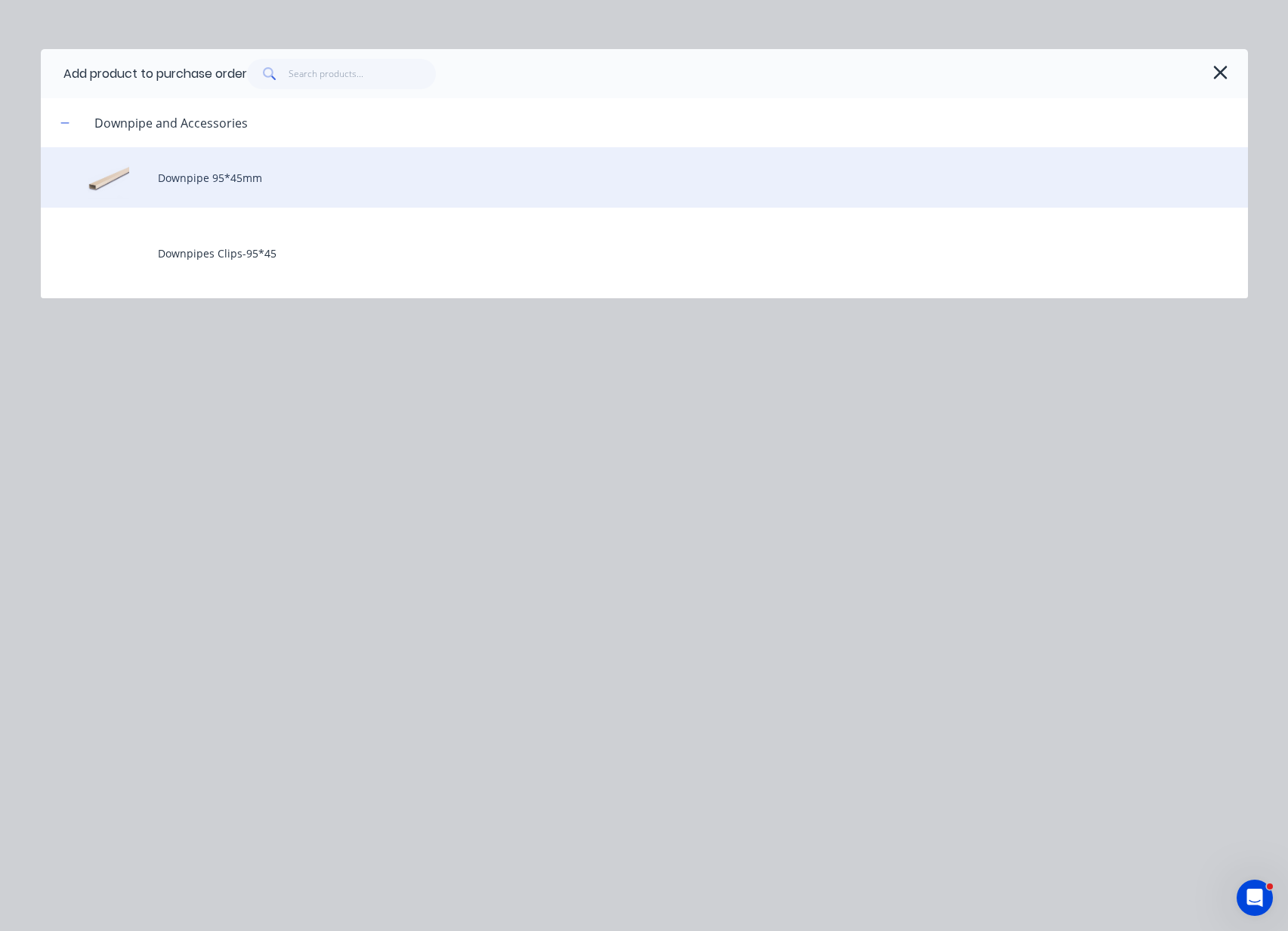
click at [205, 179] on div "Downpipe 95*45mm" at bounding box center [644, 177] width 1206 height 60
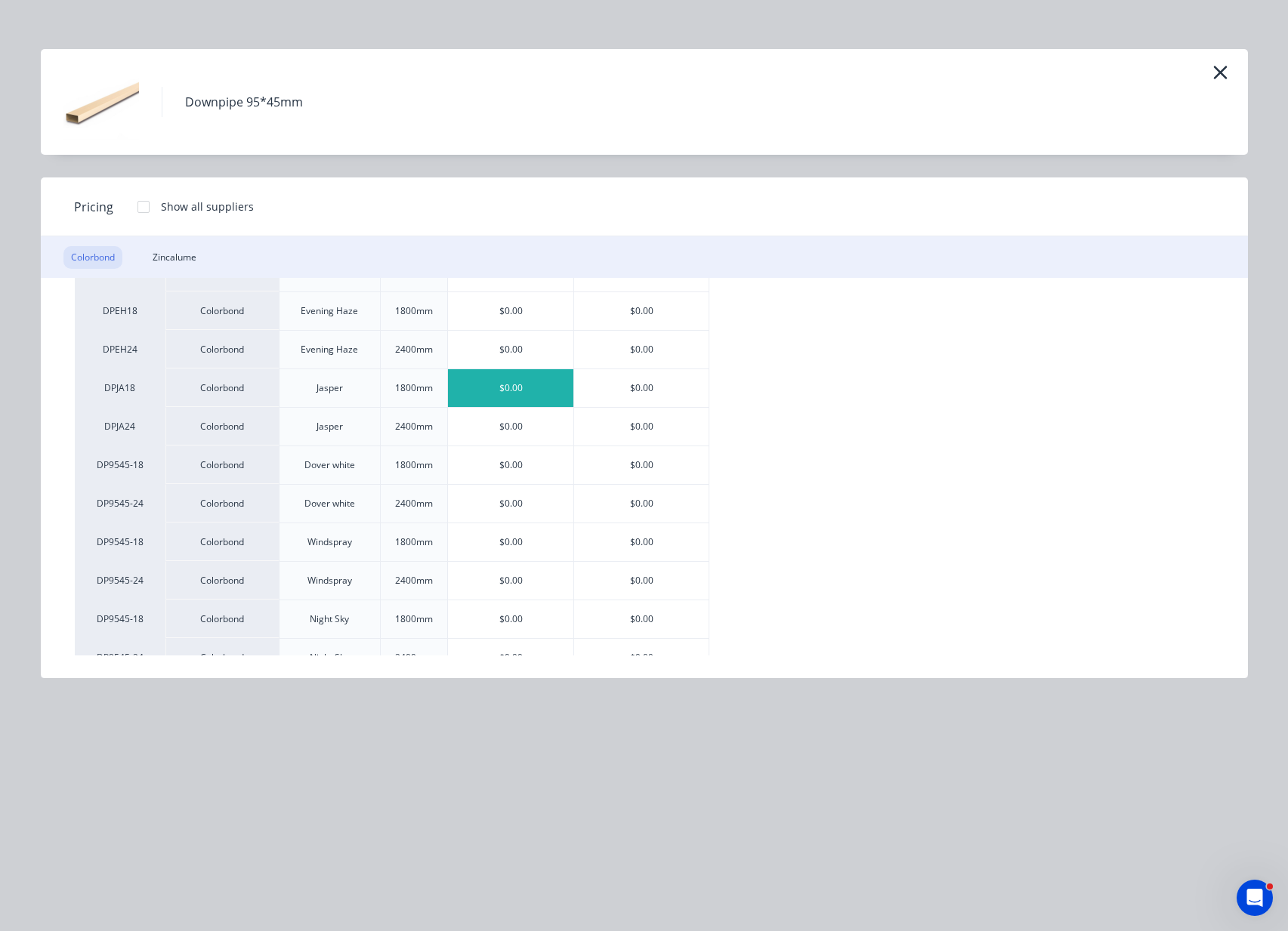
scroll to position [1133, 0]
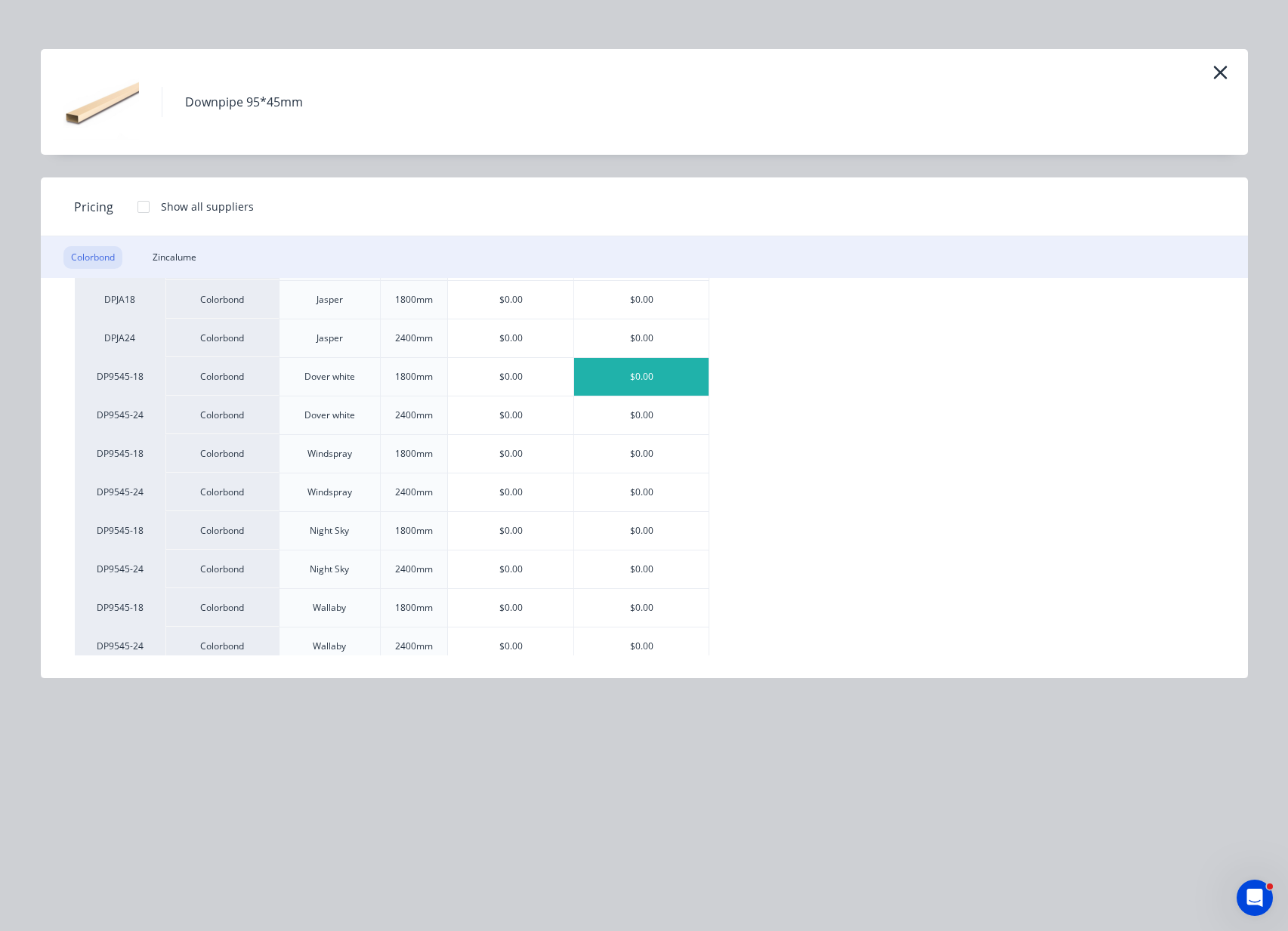
click at [679, 372] on div "$0.00" at bounding box center [641, 376] width 134 height 38
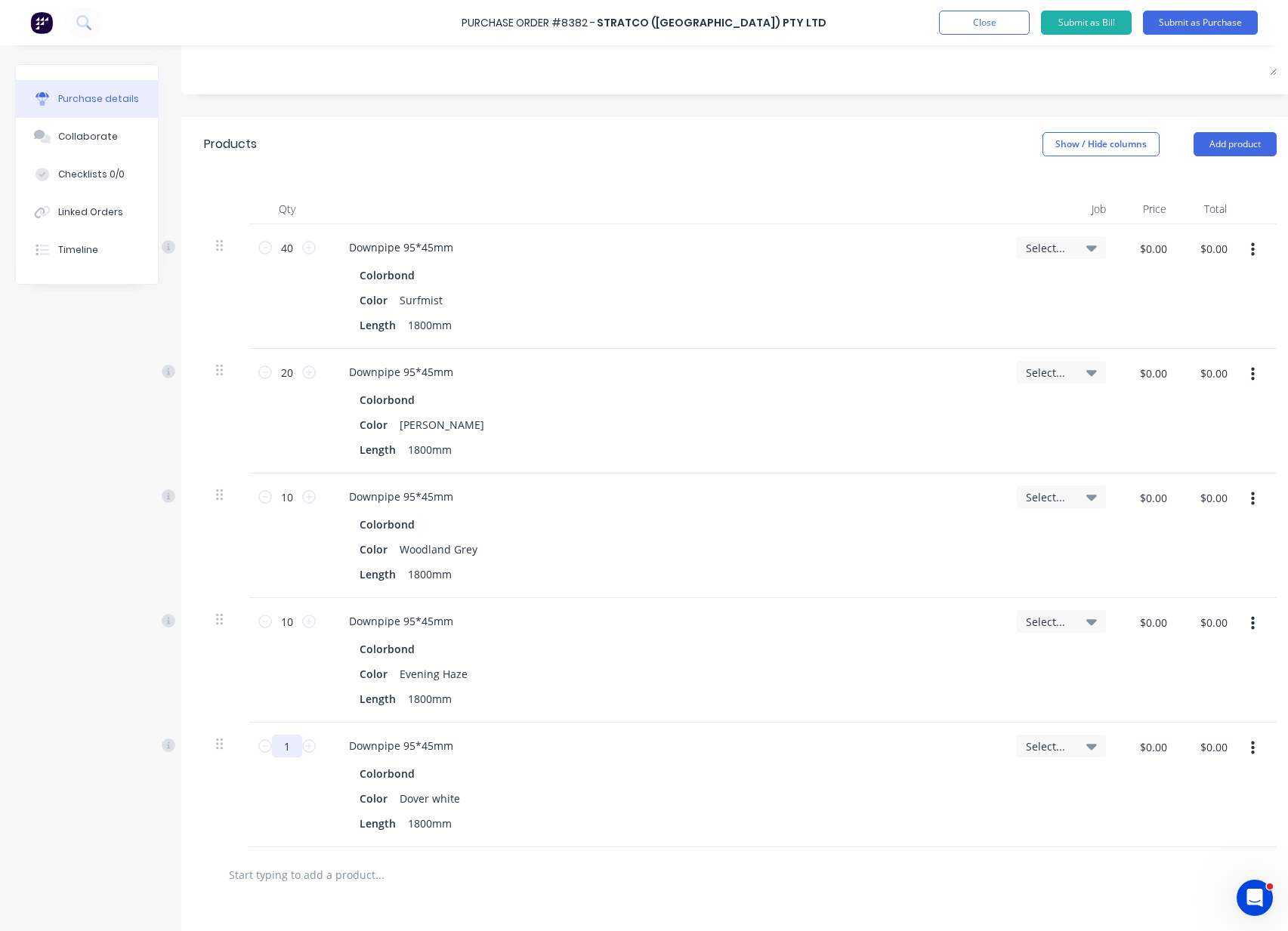
click at [290, 744] on input "1" at bounding box center [287, 746] width 30 height 22
type input "10"
click at [1231, 146] on button "Add product" at bounding box center [1234, 143] width 83 height 24
click at [1218, 178] on div "Product catalogue" at bounding box center [1205, 183] width 117 height 22
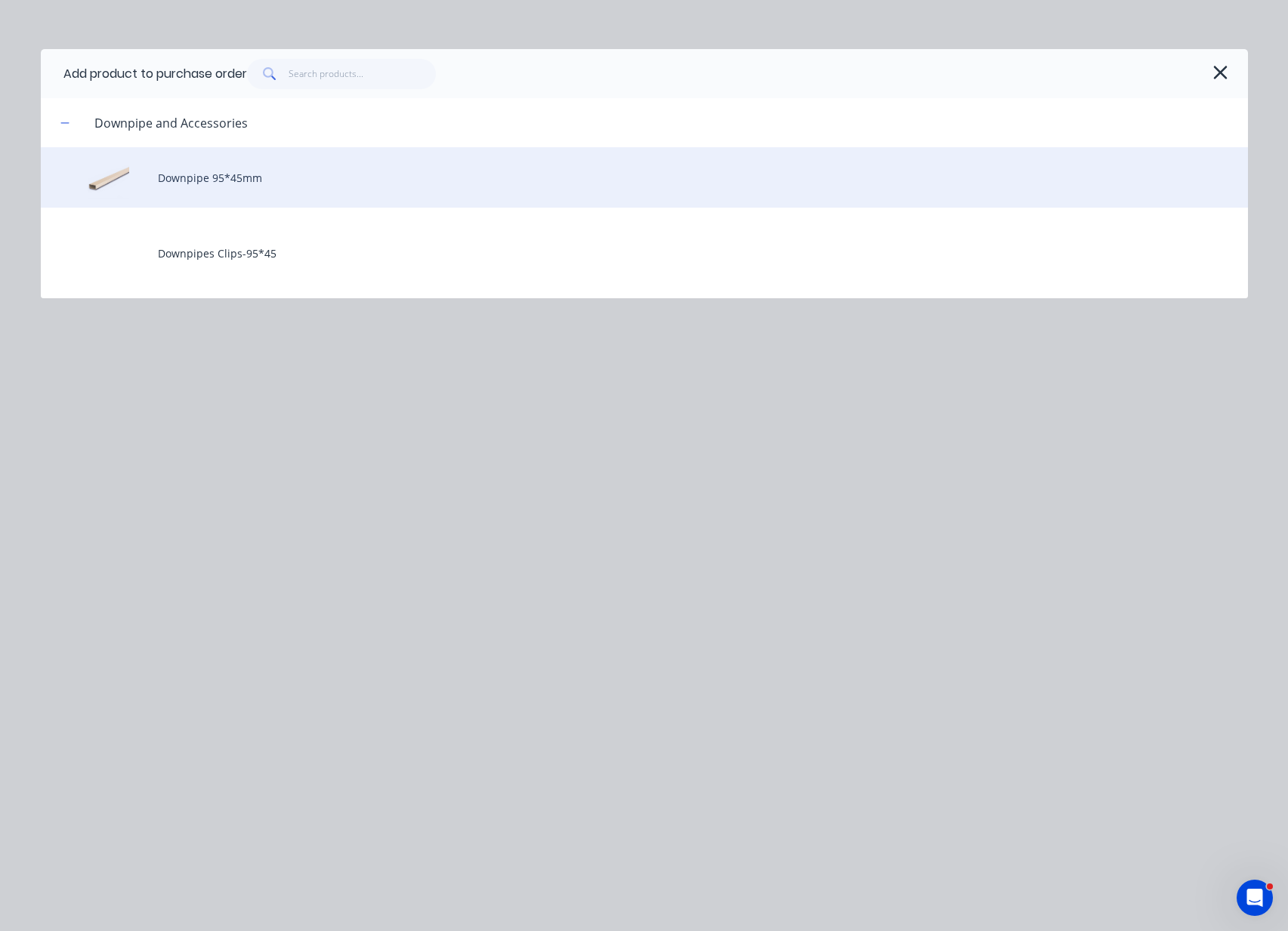
click at [264, 173] on div "Downpipe 95*45mm" at bounding box center [644, 177] width 1206 height 60
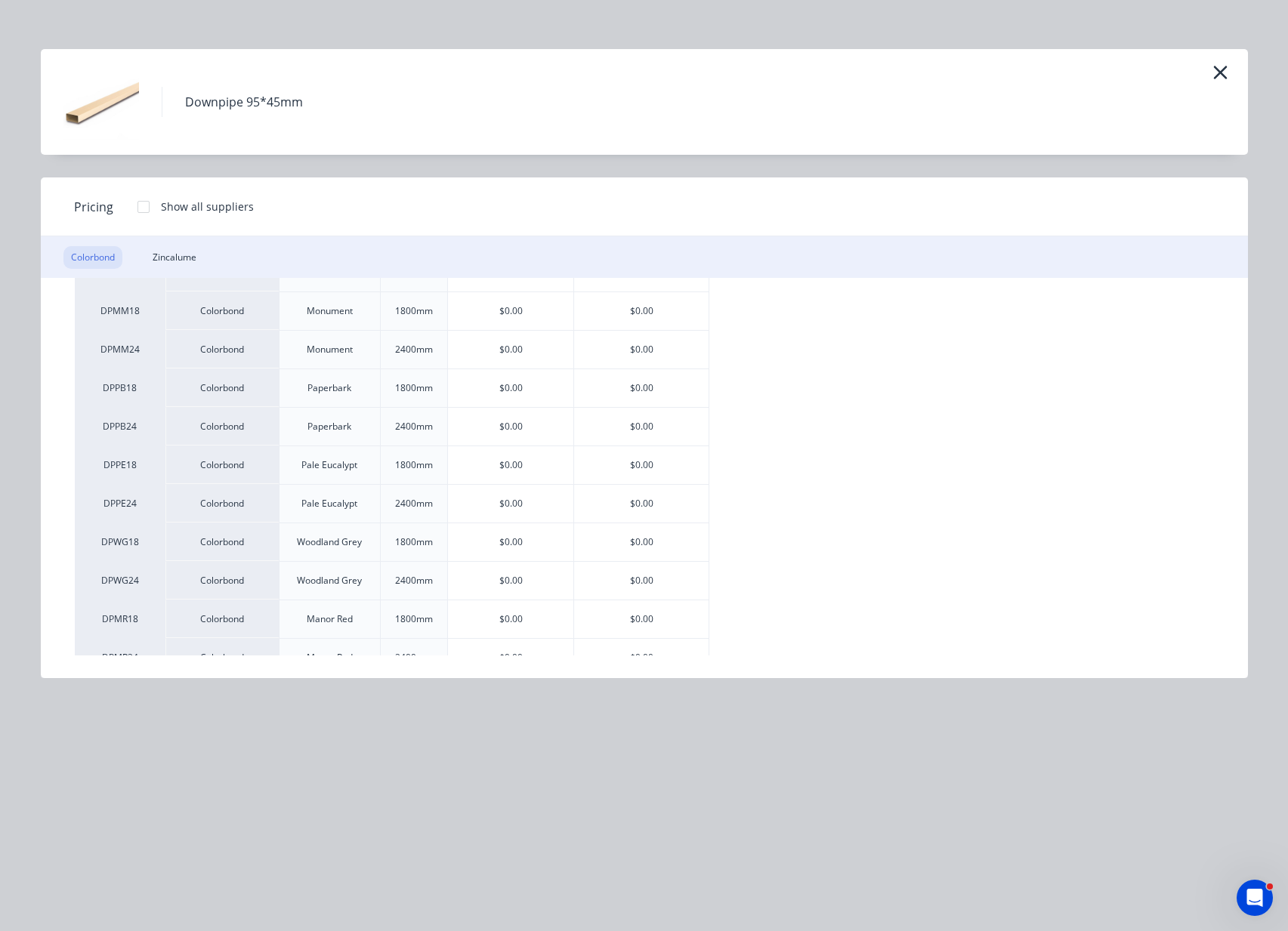
scroll to position [377, 0]
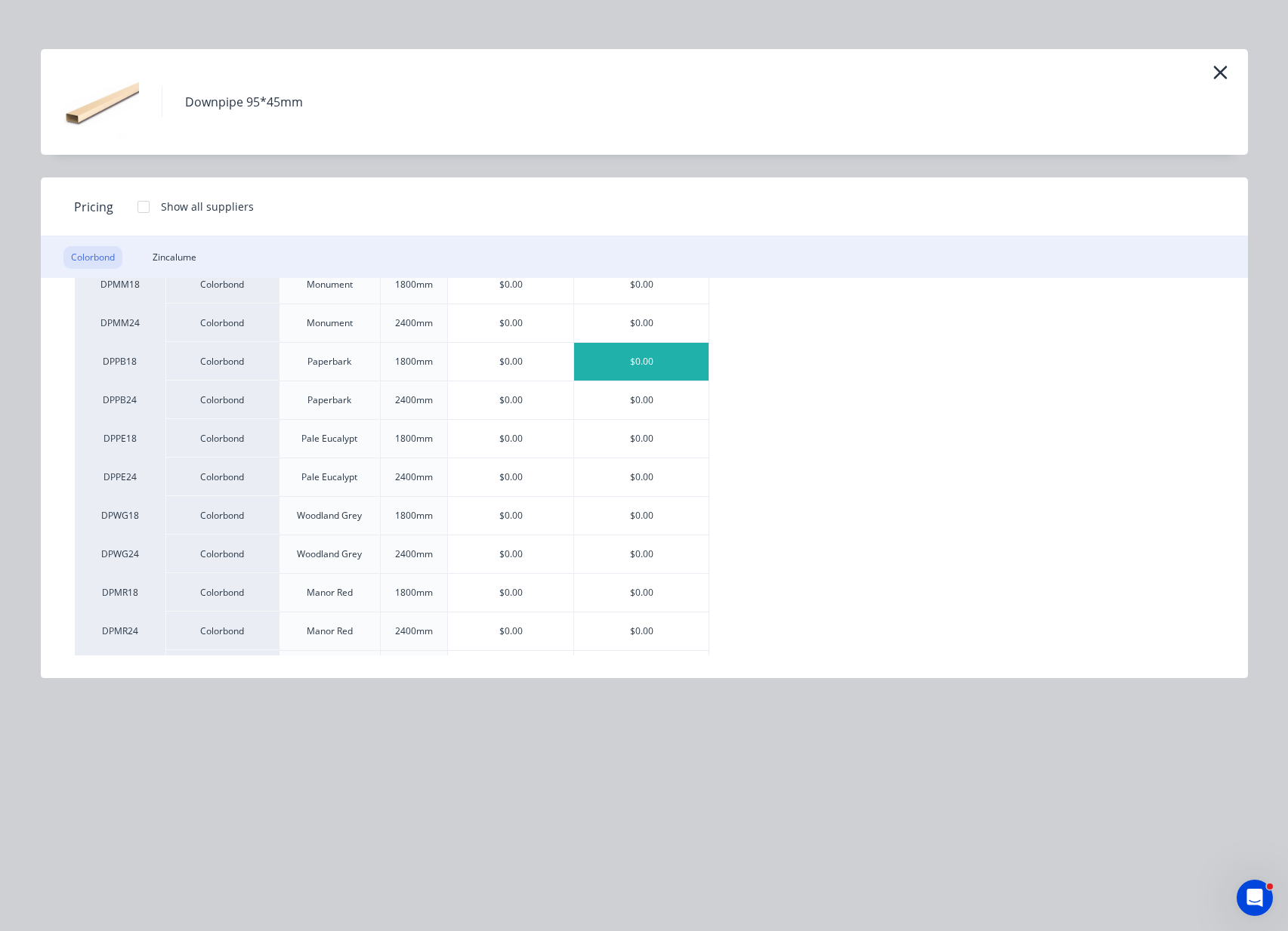
click at [653, 365] on div "$0.00" at bounding box center [641, 362] width 134 height 38
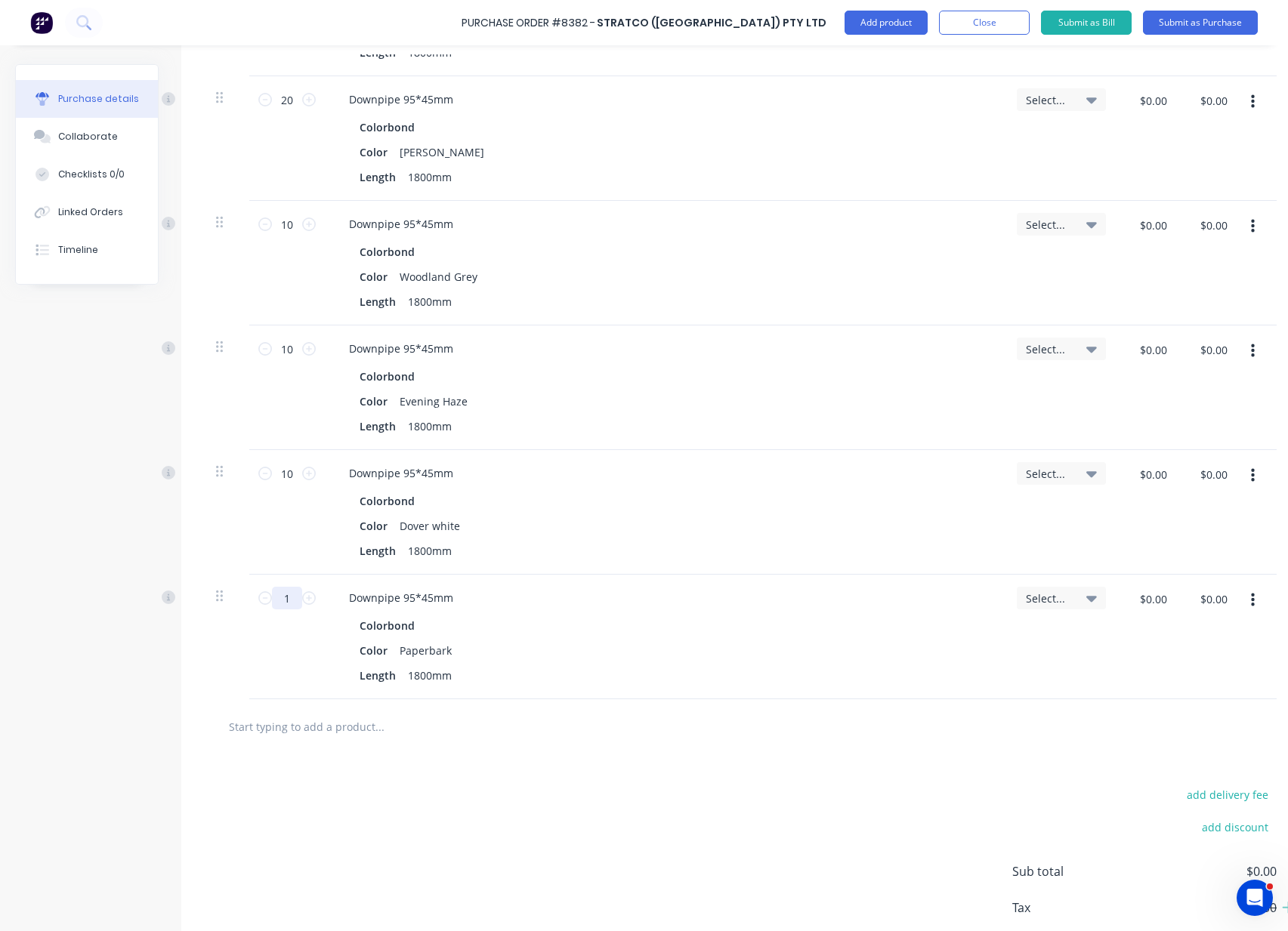
click at [293, 677] on div "1 1" at bounding box center [287, 636] width 75 height 125
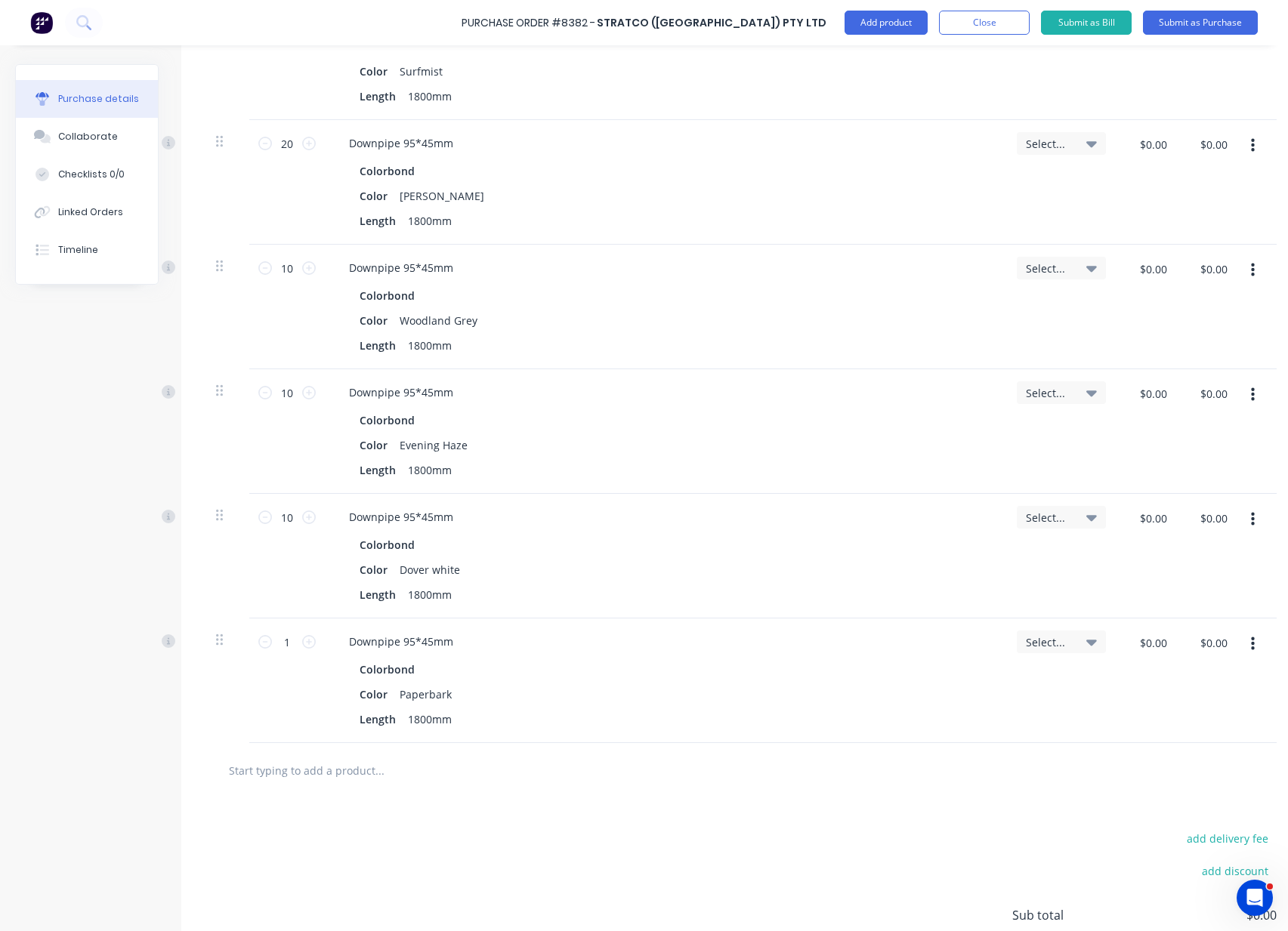
scroll to position [541, 0]
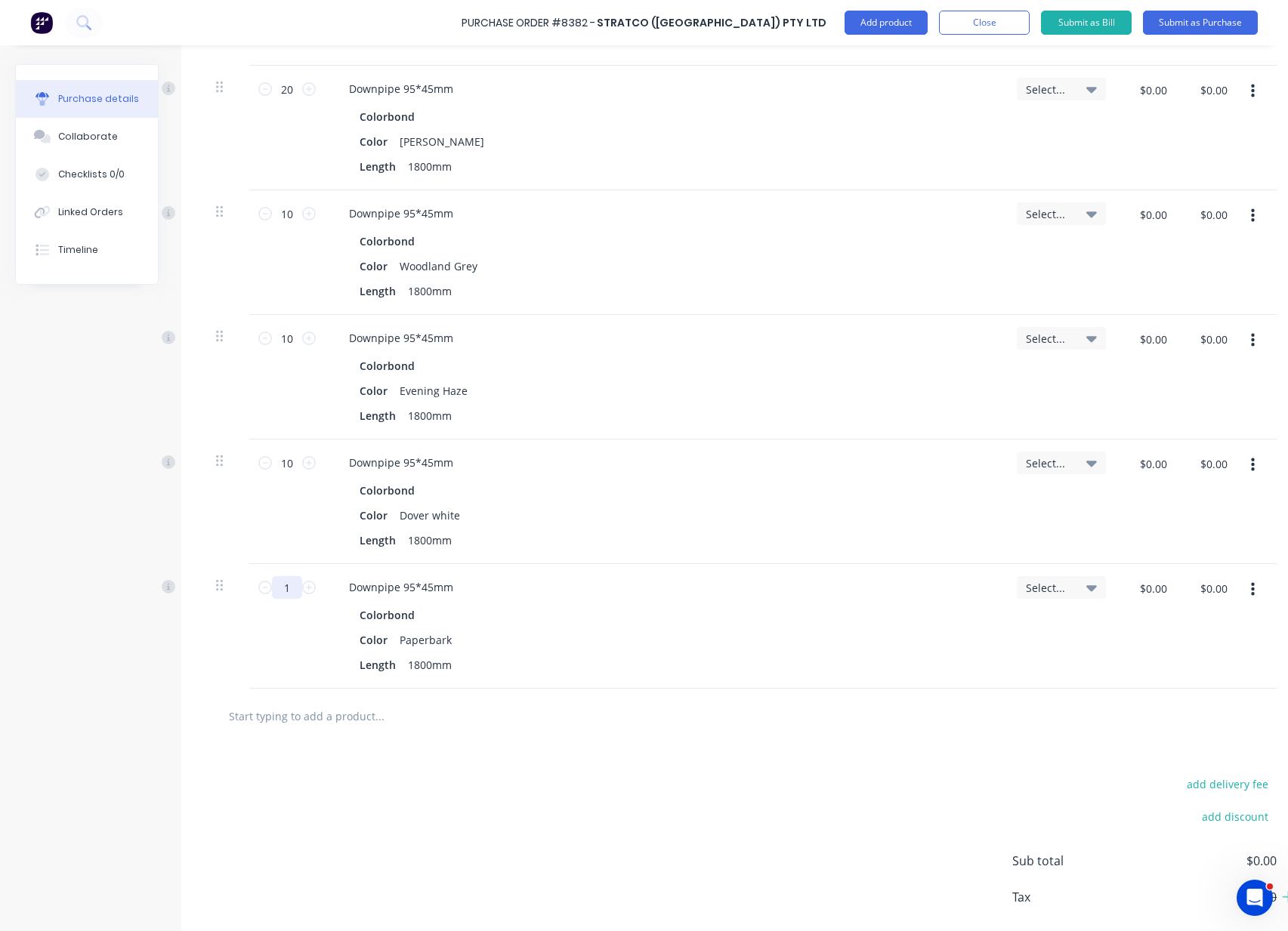
click at [299, 590] on input "1" at bounding box center [287, 587] width 30 height 22
type input "10"
drag, startPoint x: 812, startPoint y: 783, endPoint x: 820, endPoint y: 687, distance: 96.3
click at [812, 780] on div "add delivery fee add discount Sub total $0.00 Tax $0.00 Total $0.00" at bounding box center [739, 867] width 1118 height 248
click at [898, 17] on button "Add product" at bounding box center [886, 22] width 83 height 24
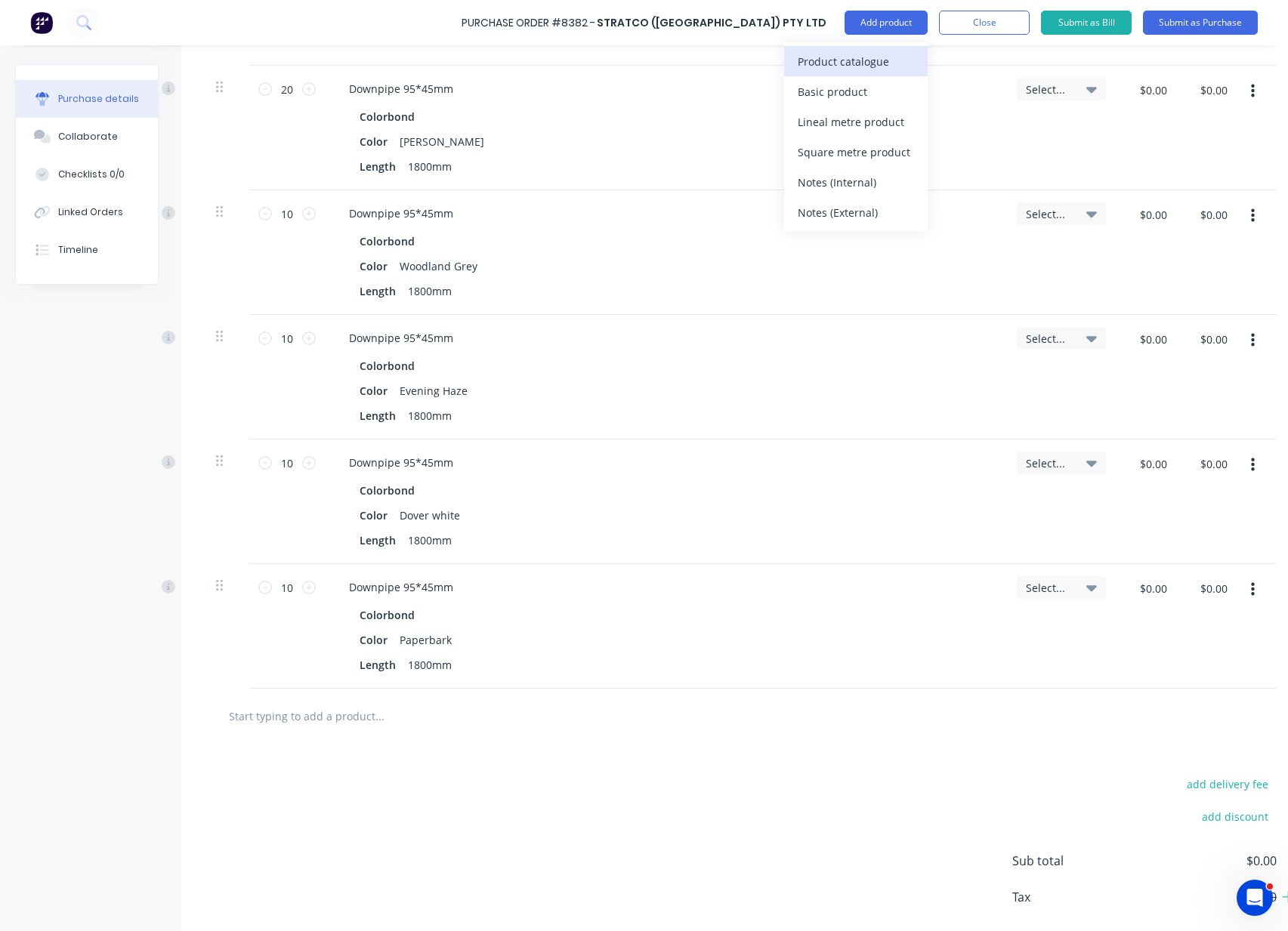
click at [899, 53] on div "Product catalogue" at bounding box center [856, 61] width 117 height 22
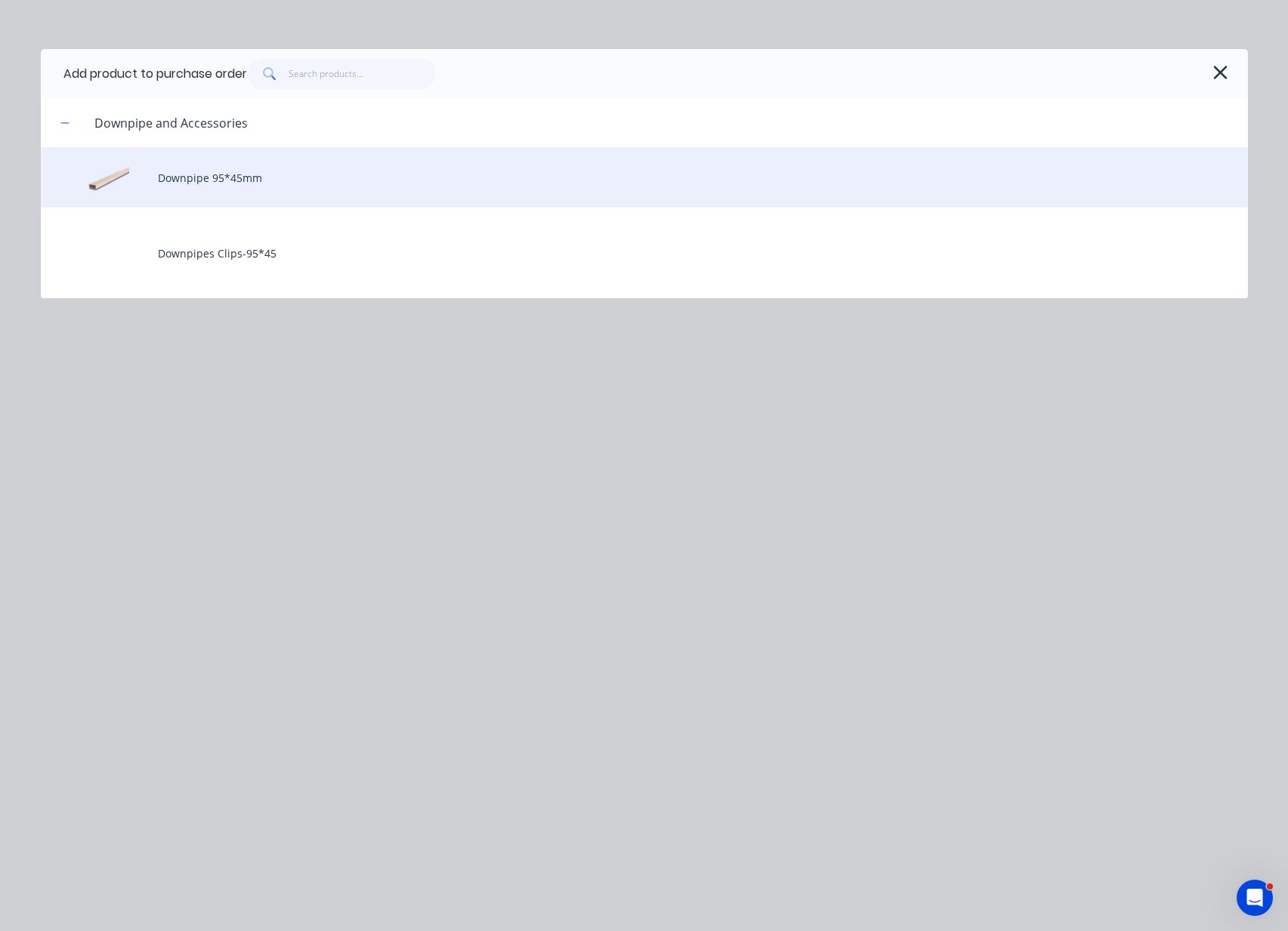
click at [242, 180] on div "Downpipe 95*45mm" at bounding box center [644, 177] width 1206 height 60
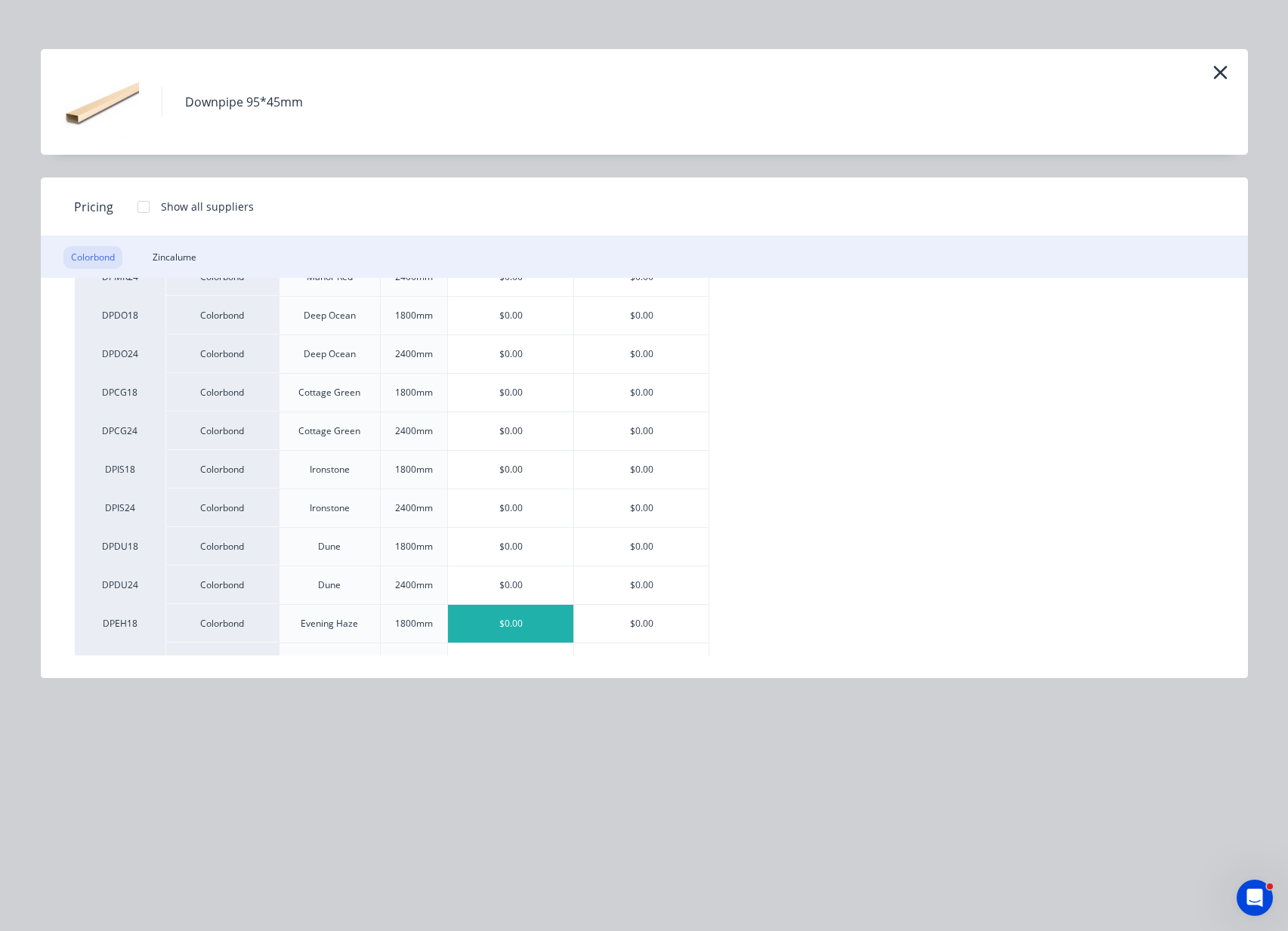
scroll to position [731, 0]
click at [667, 309] on div "$0.00" at bounding box center [641, 316] width 134 height 38
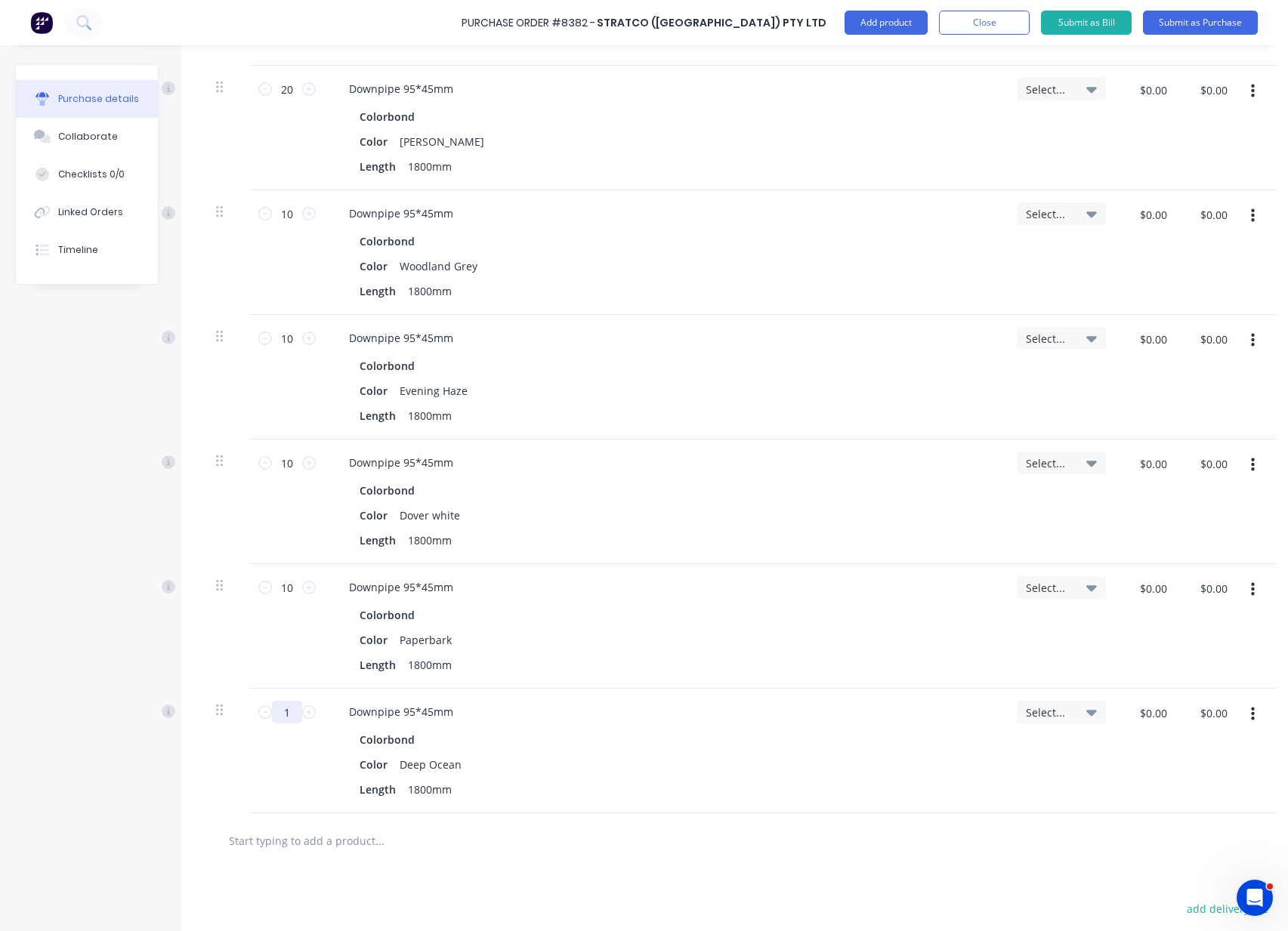
click at [298, 708] on input "1" at bounding box center [287, 711] width 30 height 22
type input "10"
click at [882, 22] on button "Add product" at bounding box center [886, 22] width 83 height 24
click at [882, 56] on div "Product catalogue" at bounding box center [856, 61] width 117 height 22
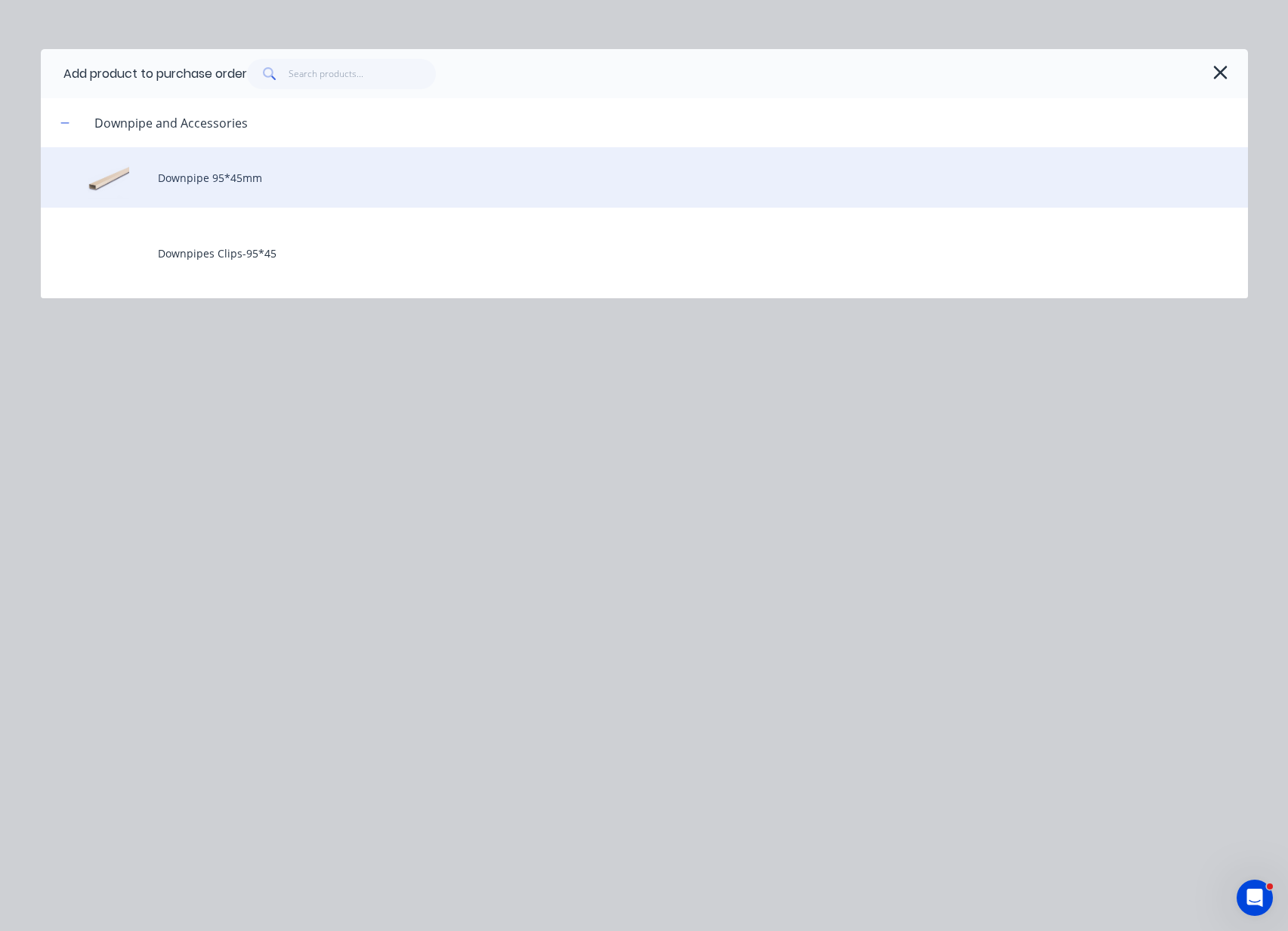
click at [234, 168] on div "Downpipe 95*45mm" at bounding box center [644, 177] width 1206 height 60
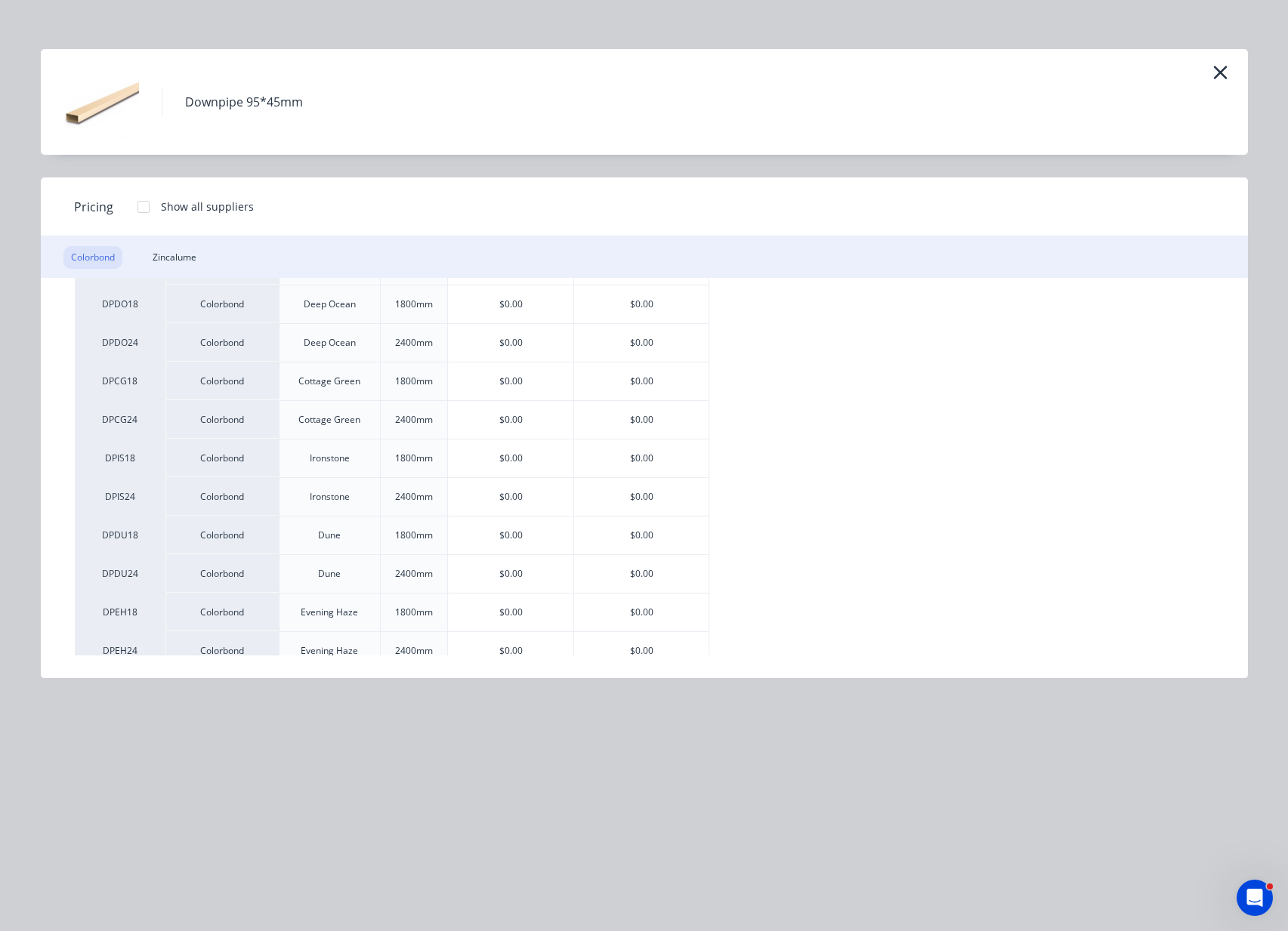
scroll to position [1297, 0]
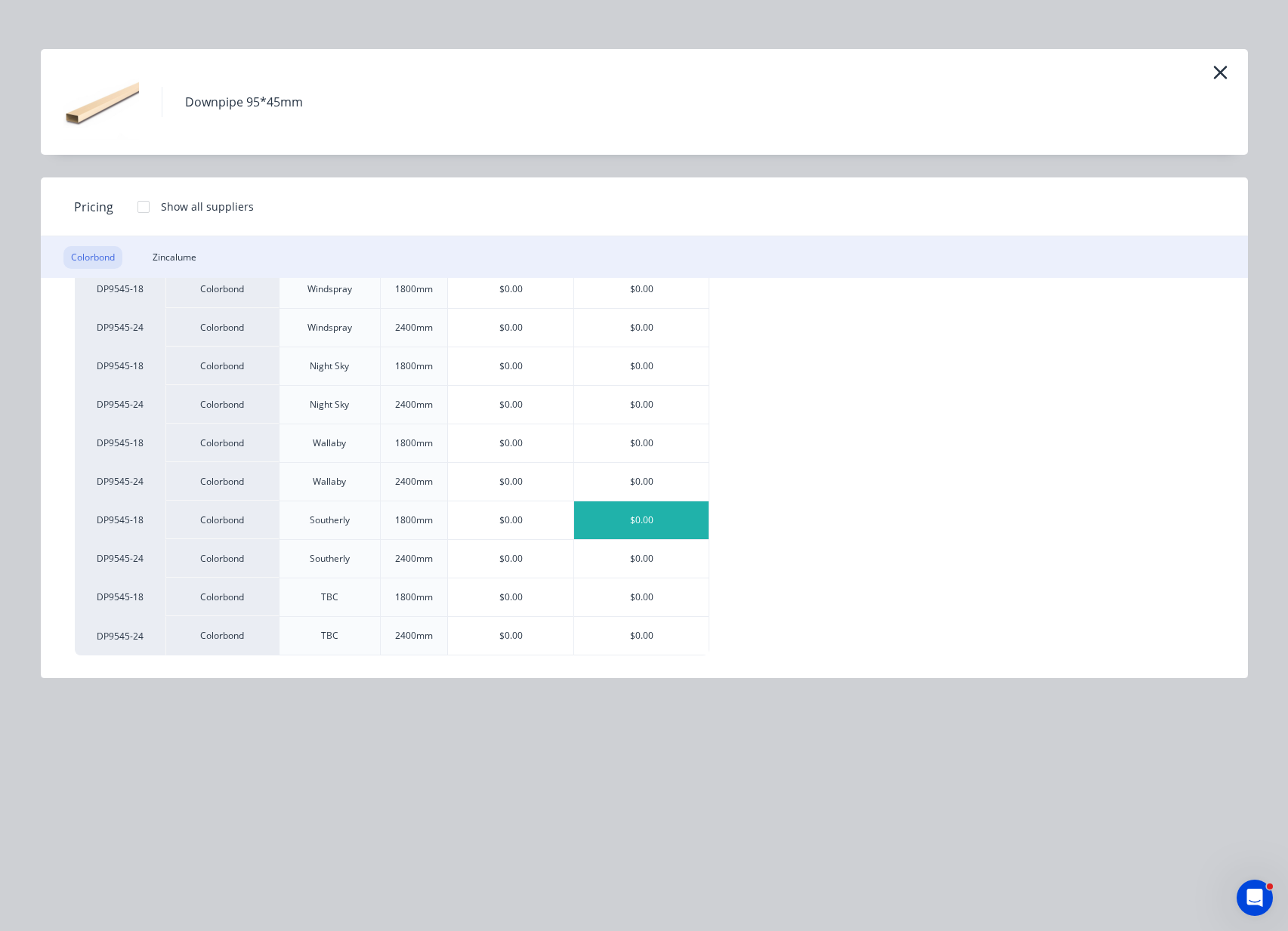
click at [639, 523] on div "$0.00" at bounding box center [641, 520] width 134 height 38
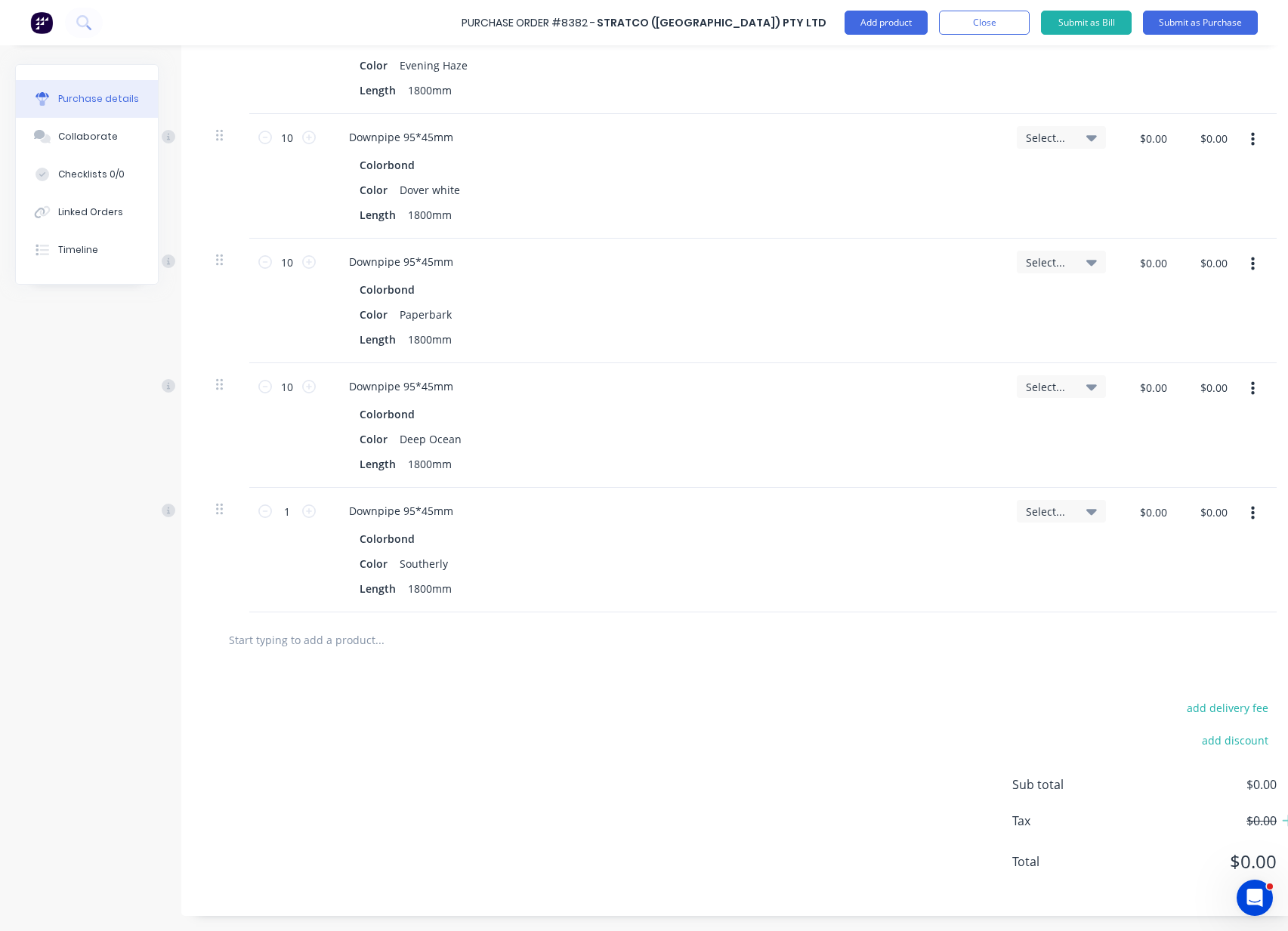
scroll to position [881, 0]
click at [291, 500] on input "1" at bounding box center [287, 511] width 30 height 22
type input "10"
click at [827, 631] on div at bounding box center [739, 640] width 1048 height 30
click at [828, 529] on div "Colorbond Color Southerly Length 1800mm" at bounding box center [664, 564] width 655 height 72
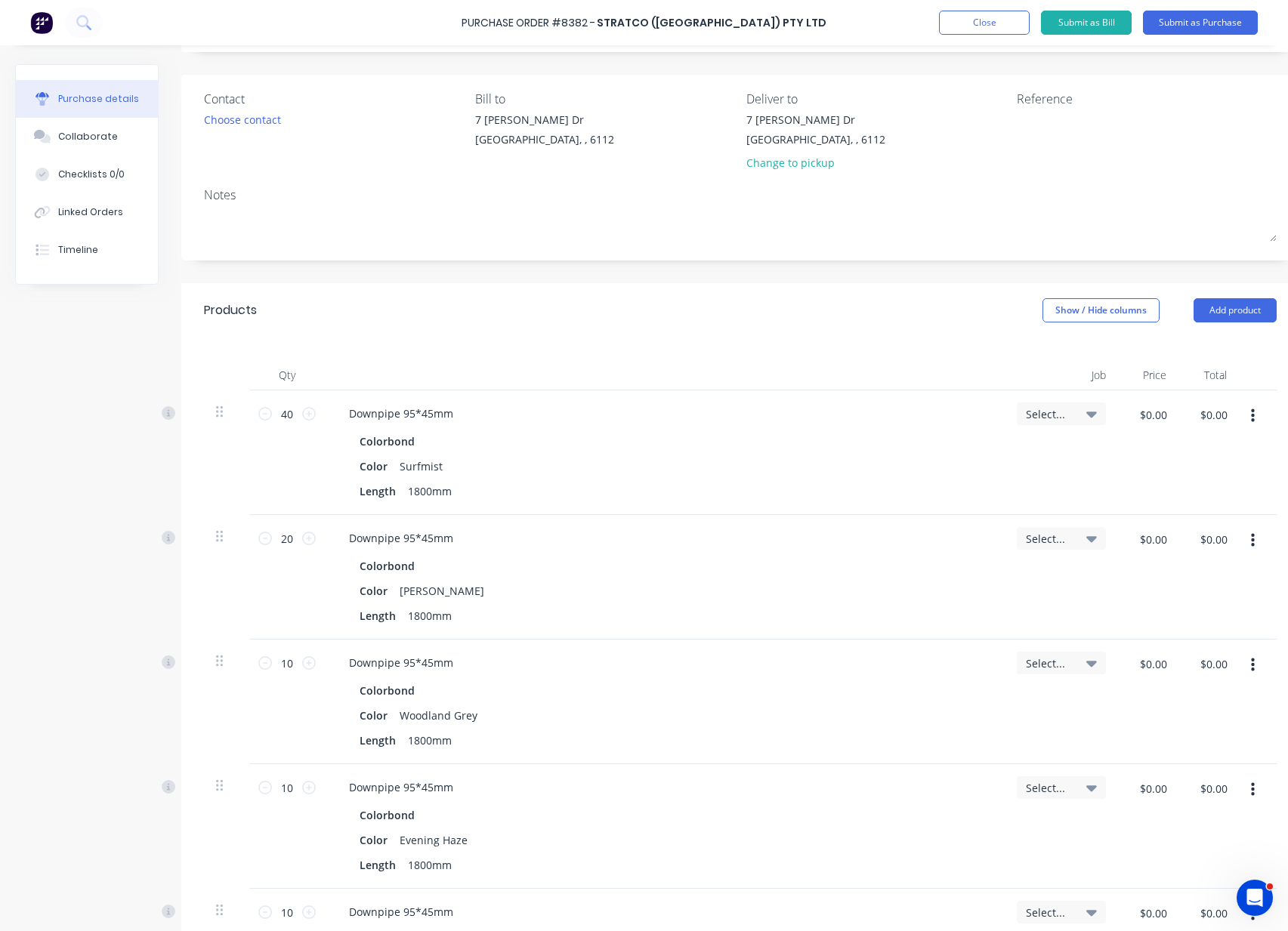
scroll to position [0, 0]
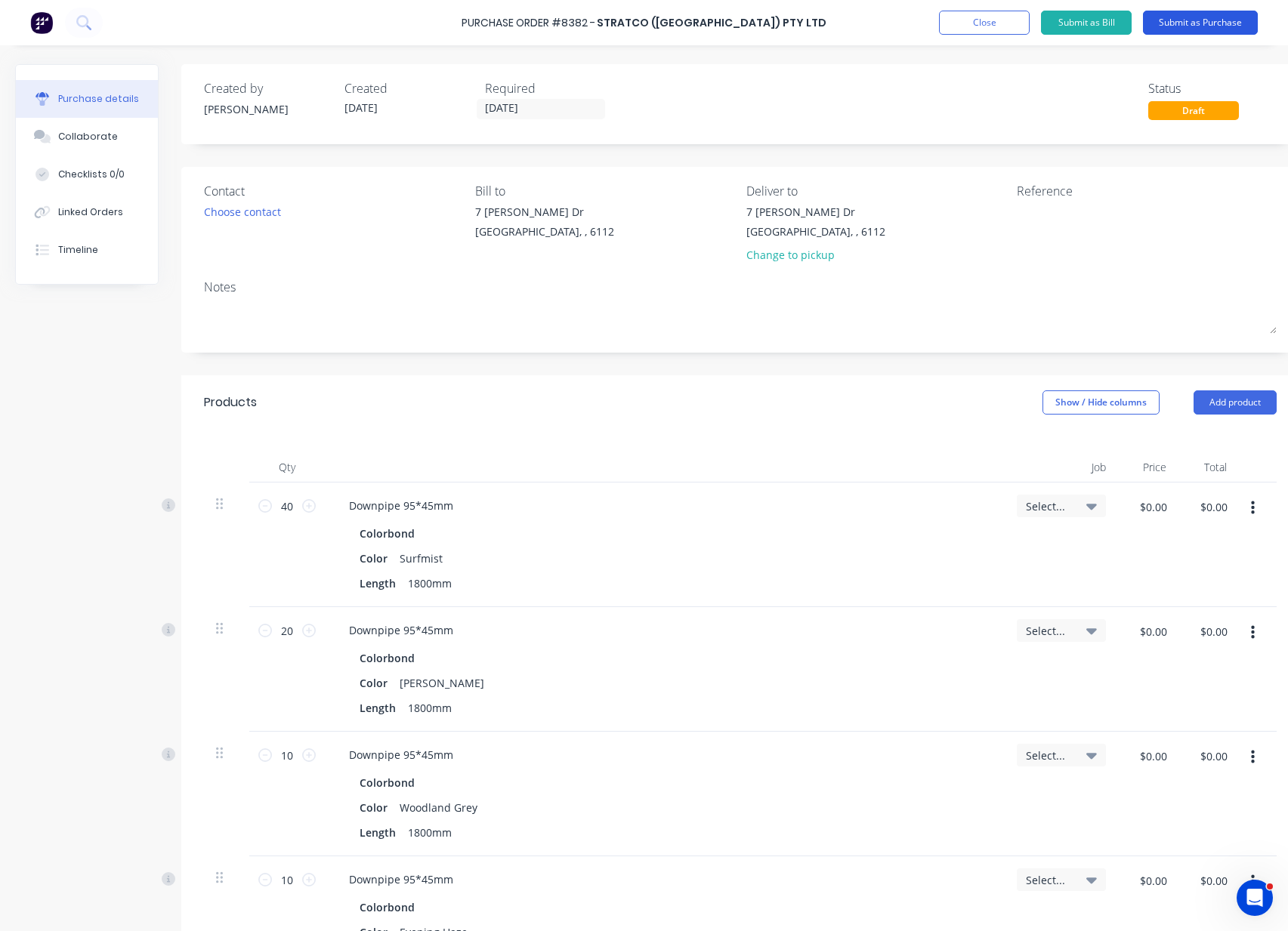
click at [1191, 23] on button "Submit as Purchase" at bounding box center [1200, 22] width 115 height 24
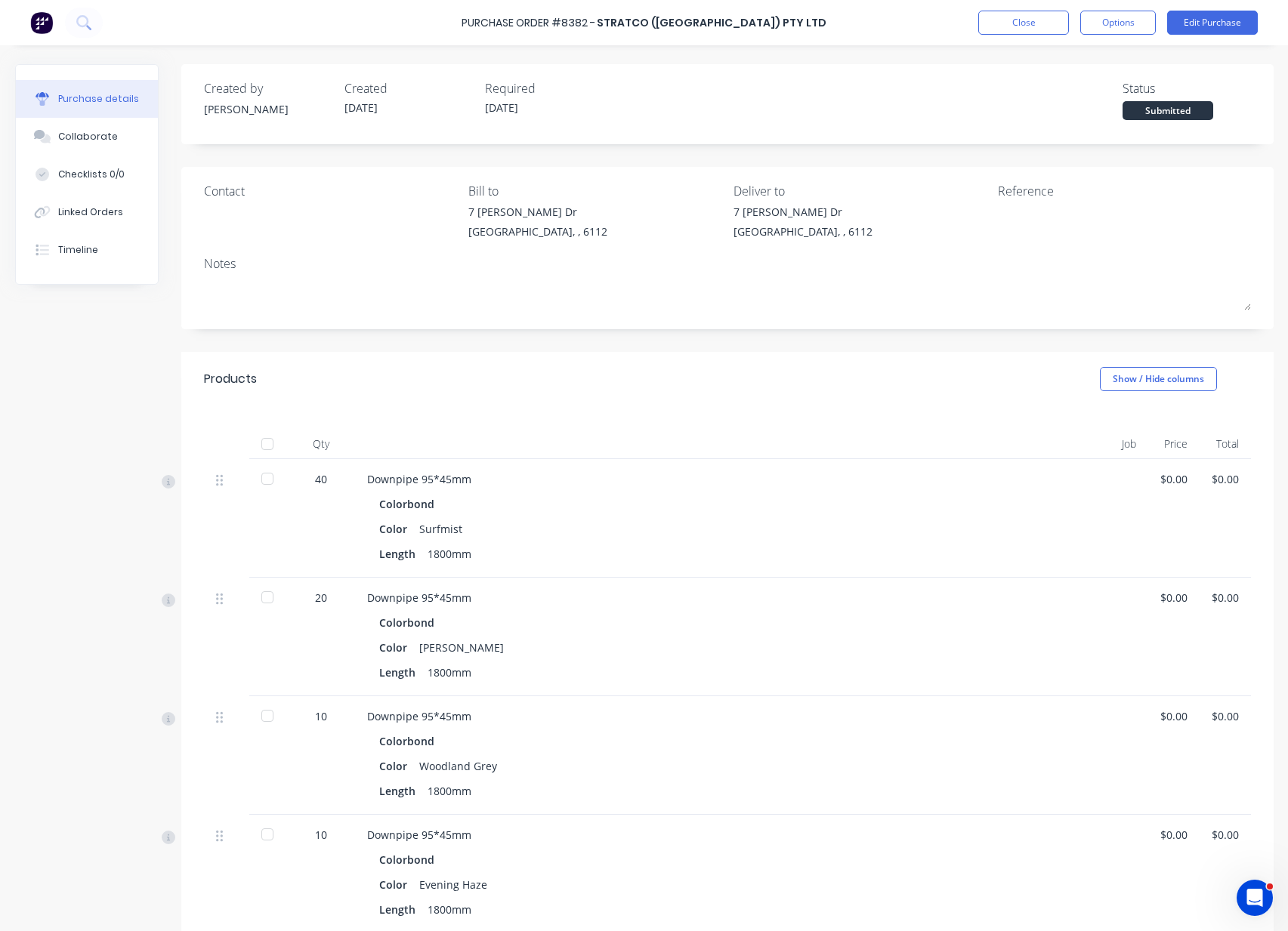
click at [860, 46] on div "Purchase details Collaborate Checklists 0/0 Linked Orders Timeline Created by J…" at bounding box center [644, 443] width 1288 height 856
click at [1118, 14] on button "Options" at bounding box center [1118, 22] width 75 height 24
click at [1091, 63] on div "Print / Email" at bounding box center [1084, 61] width 117 height 22
click at [1085, 118] on div "Without pricing" at bounding box center [1084, 122] width 117 height 22
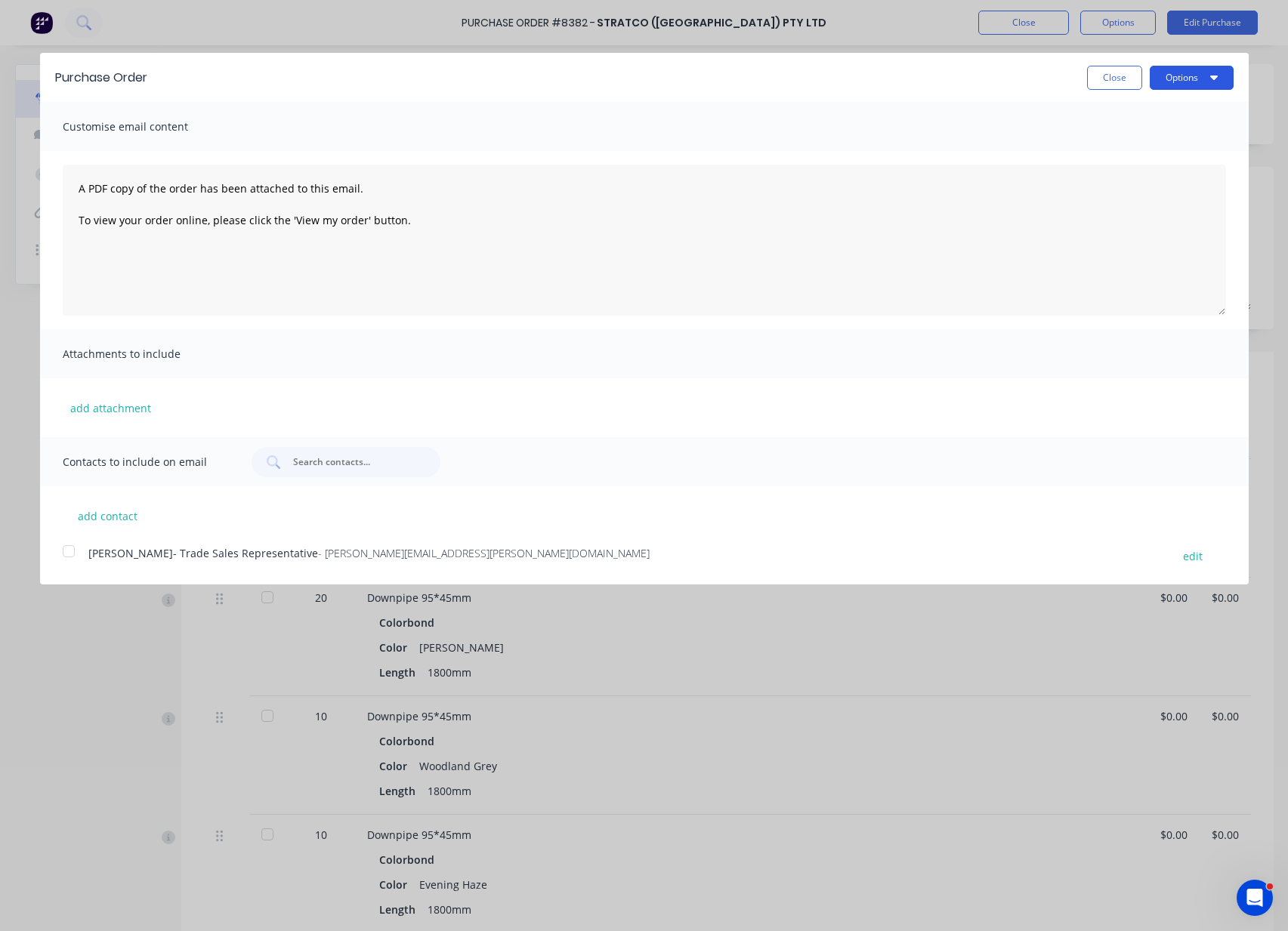
click at [1196, 82] on button "Options" at bounding box center [1191, 77] width 84 height 24
click at [1188, 117] on div "Print" at bounding box center [1162, 116] width 117 height 22
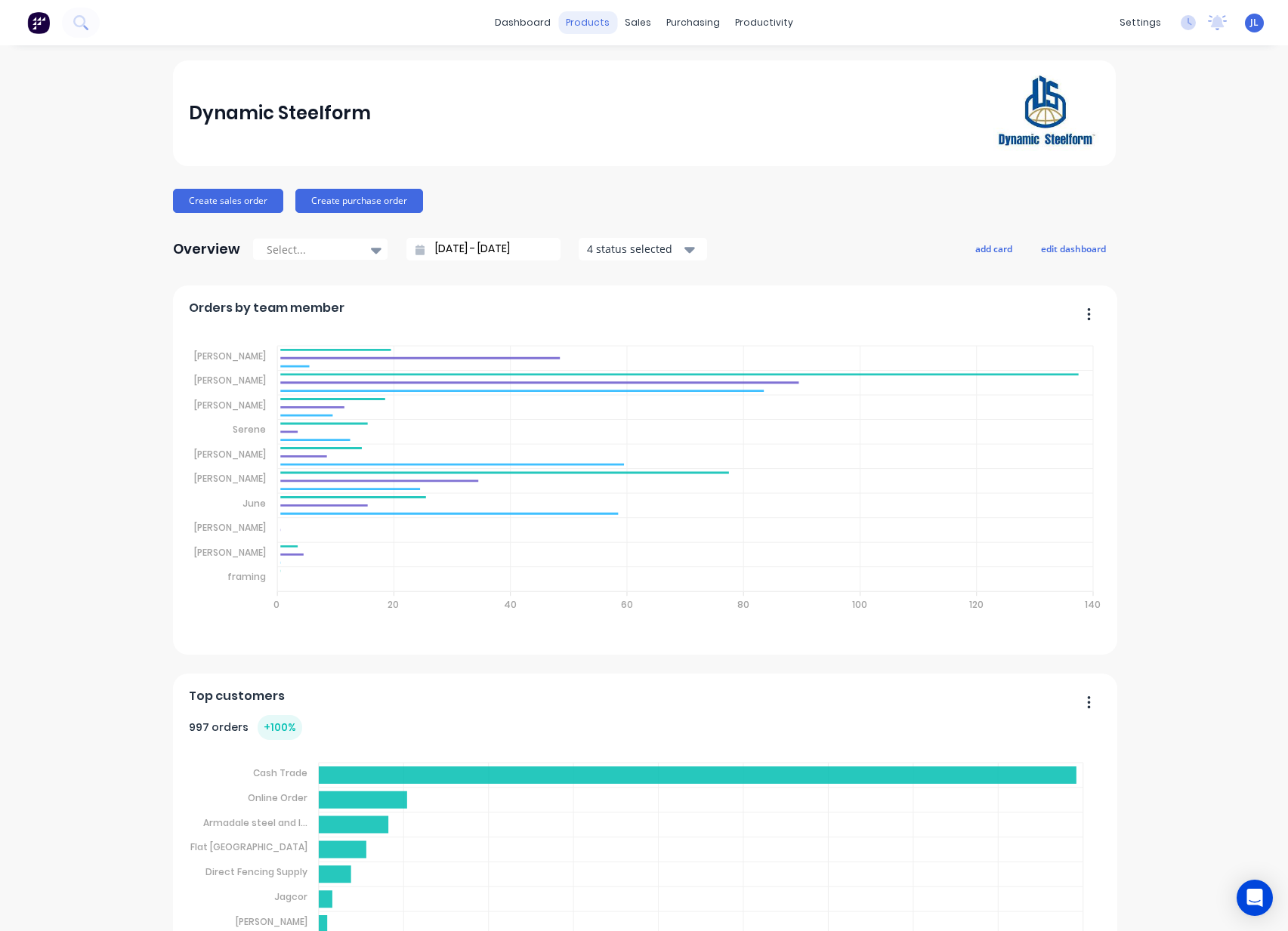
click at [579, 21] on div "products" at bounding box center [588, 22] width 59 height 22
click at [624, 78] on link "Product Catalogue" at bounding box center [654, 72] width 200 height 30
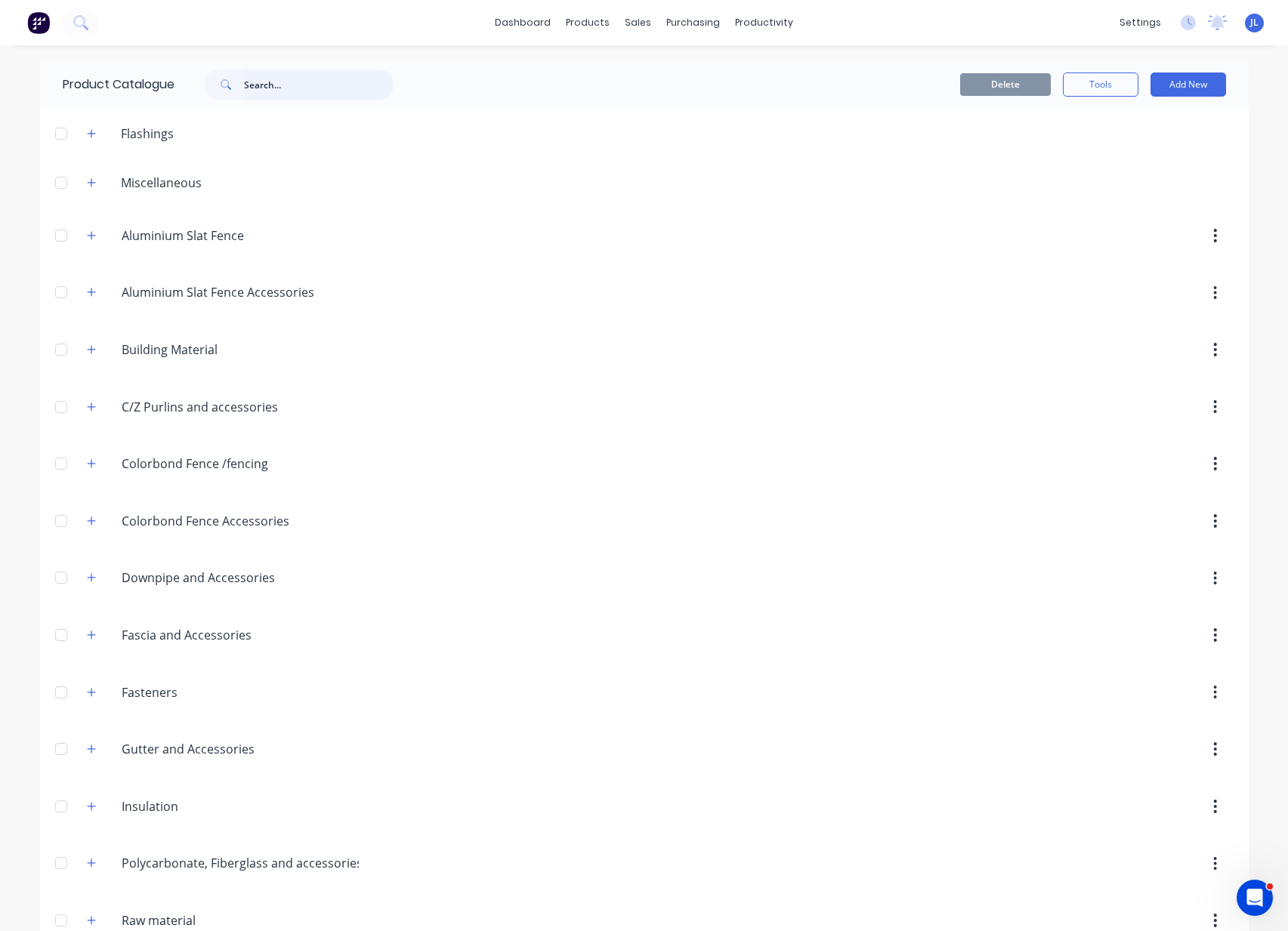
click at [302, 84] on input "text" at bounding box center [318, 85] width 150 height 30
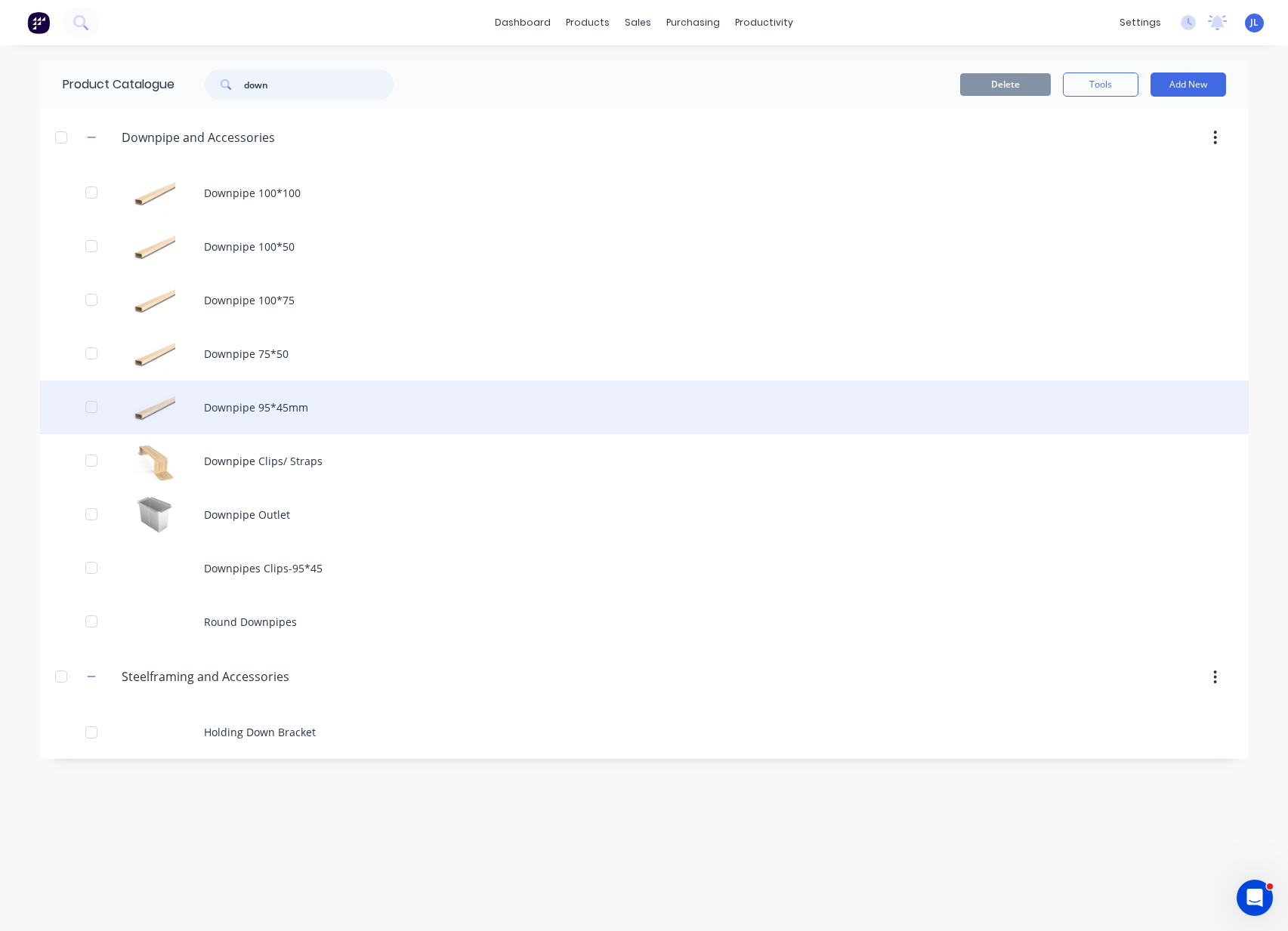
type input "down"
click at [280, 400] on div "Downpipe 95*45mm" at bounding box center [644, 408] width 1208 height 54
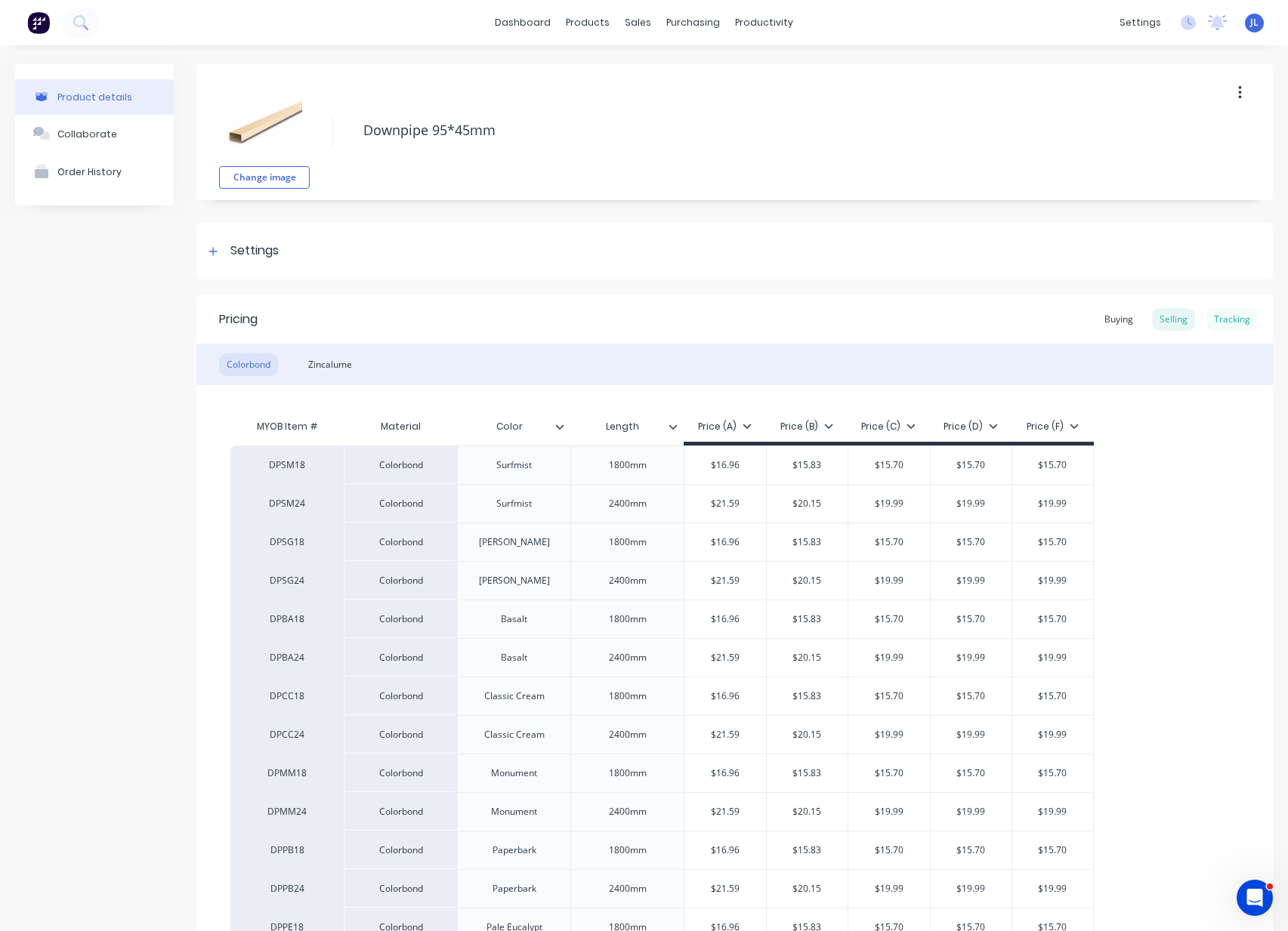
click at [1215, 317] on div "Tracking" at bounding box center [1232, 319] width 51 height 22
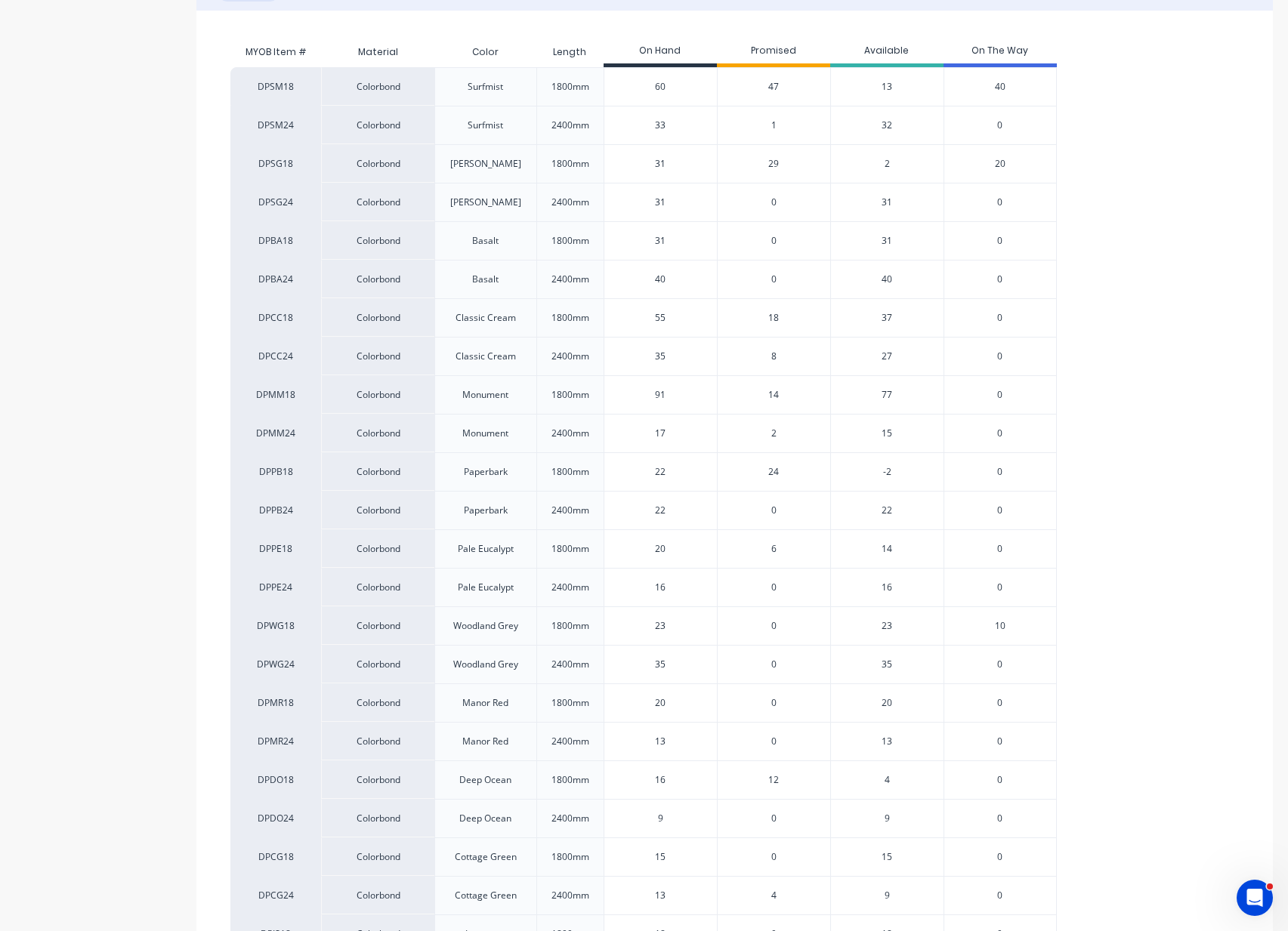
scroll to position [377, 0]
click at [769, 470] on span "24" at bounding box center [774, 469] width 11 height 13
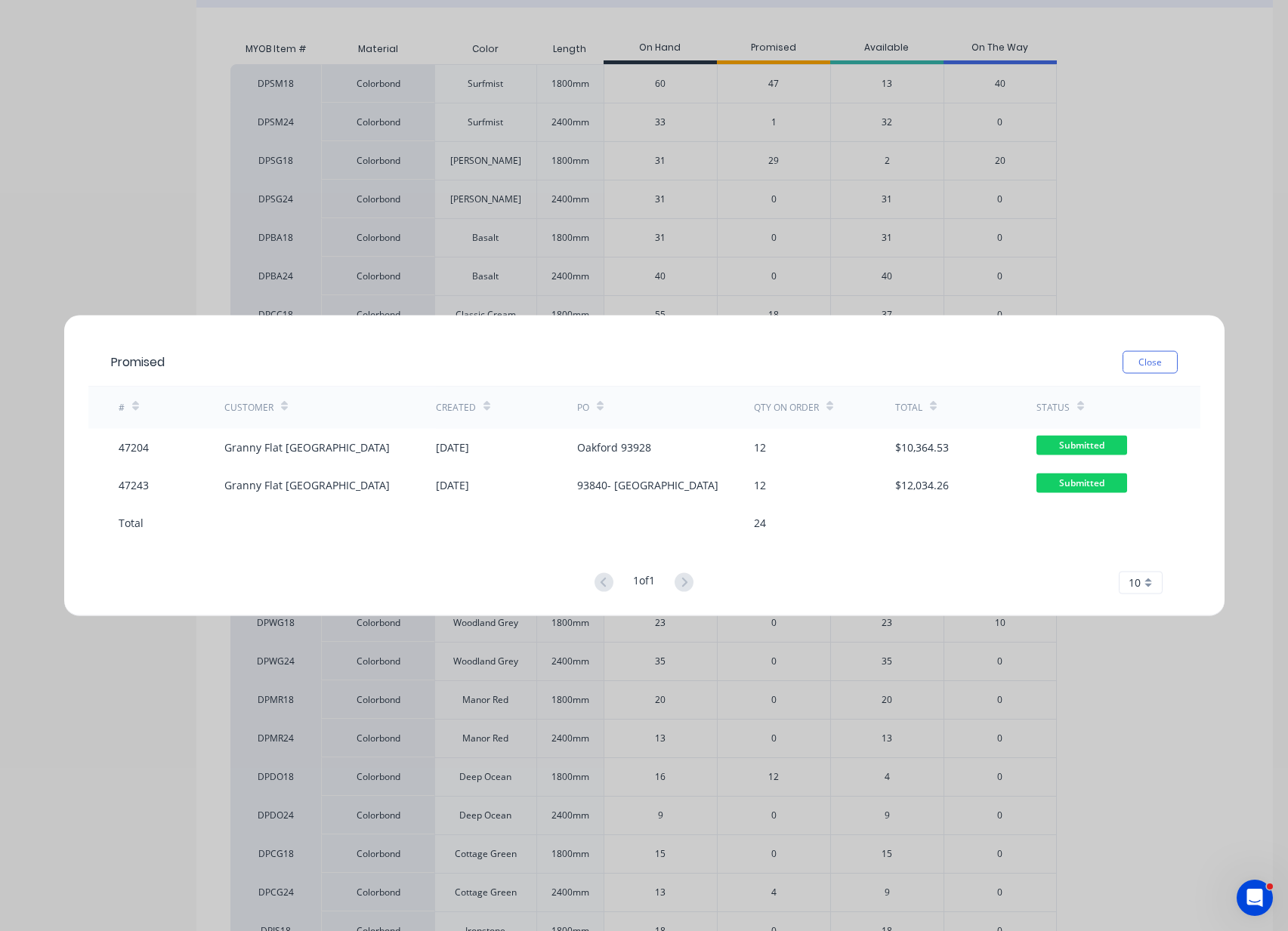
click at [1182, 284] on div "Promised Close # Customer Created PO Qty on order Total Status 47204 Granny Fla…" at bounding box center [644, 465] width 1288 height 931
click at [1149, 365] on button "Close" at bounding box center [1150, 361] width 56 height 22
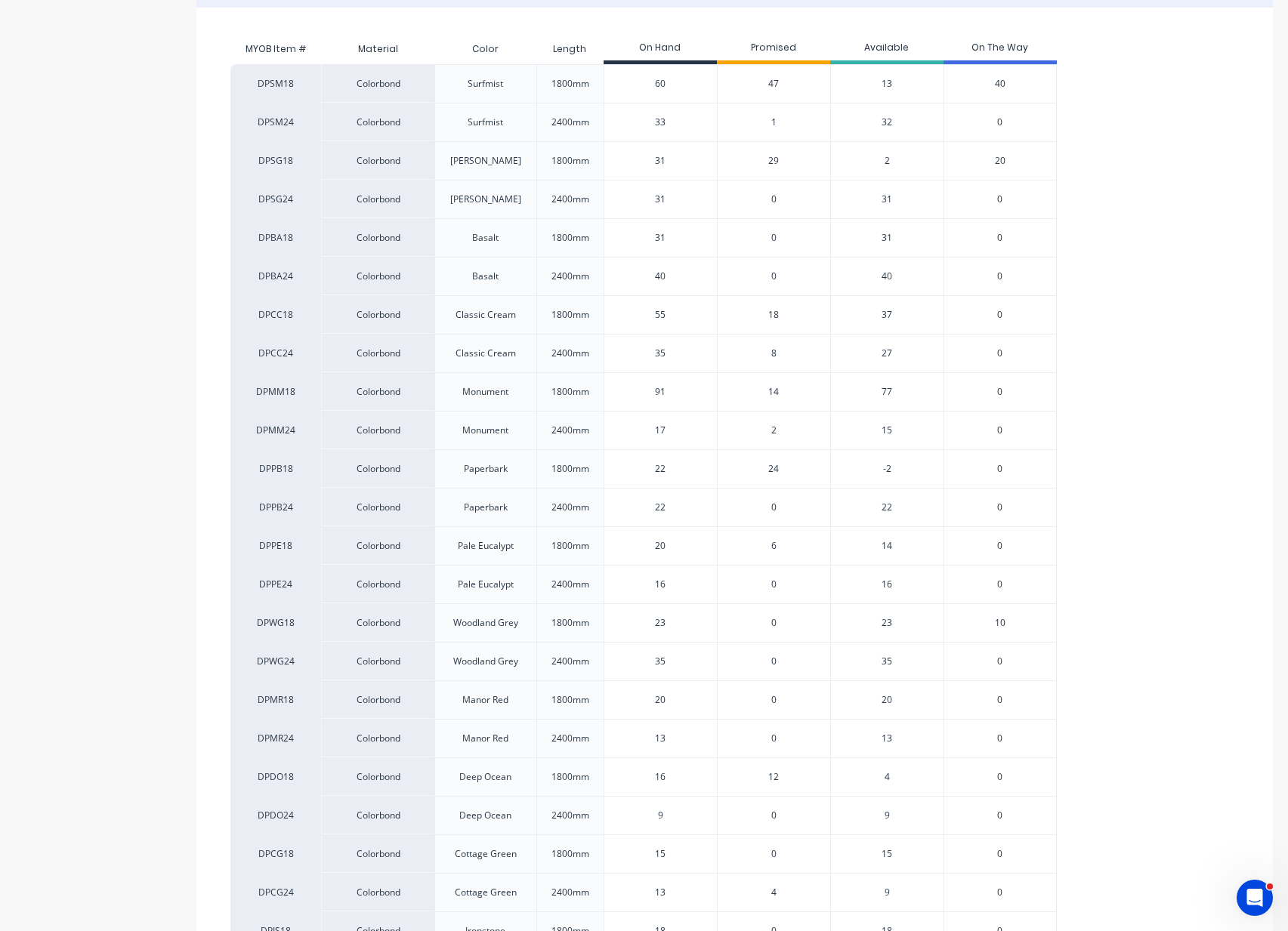
click at [775, 775] on span "12" at bounding box center [774, 776] width 11 height 13
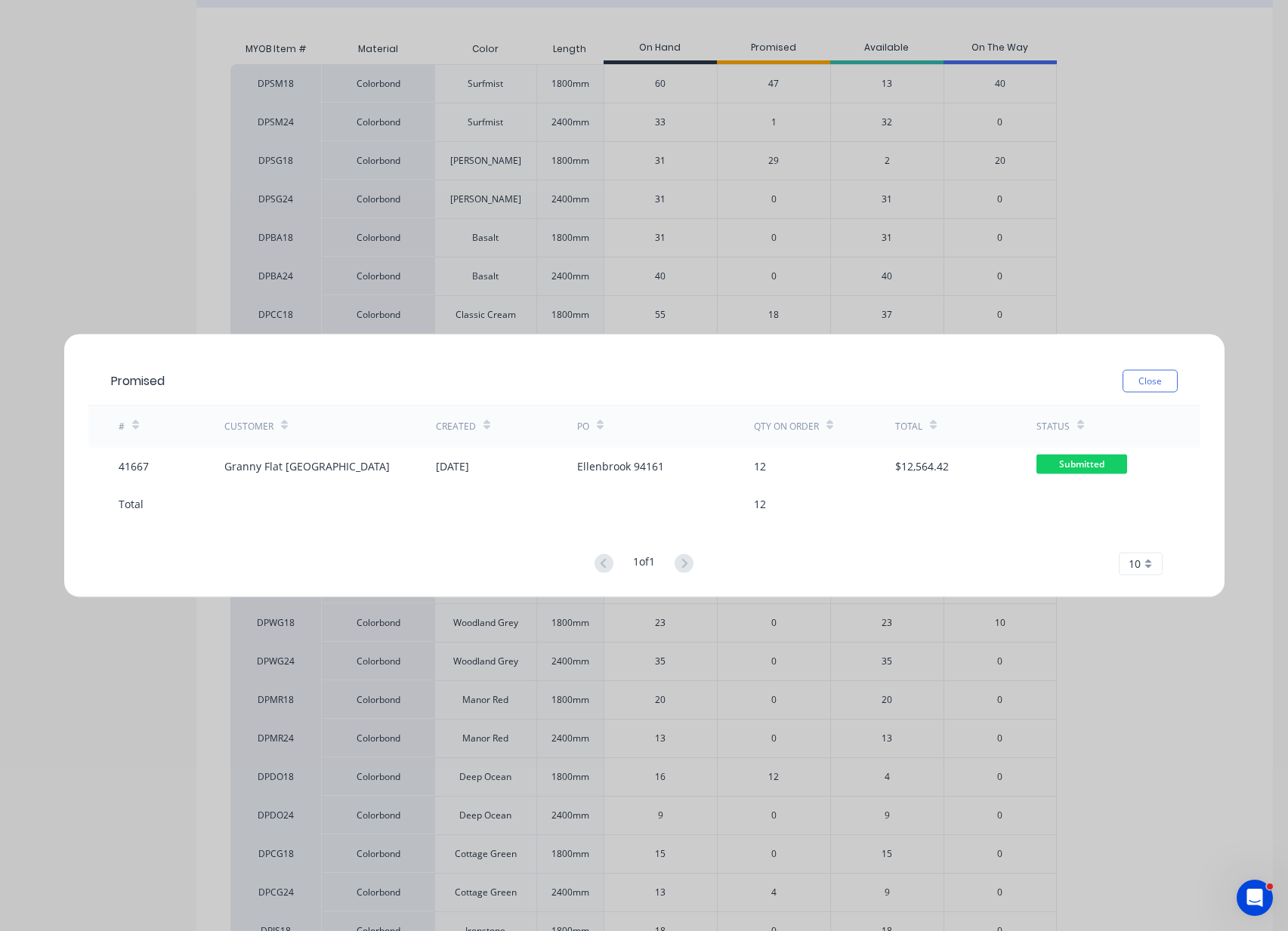
drag, startPoint x: 93, startPoint y: 239, endPoint x: 140, endPoint y: 60, distance: 185.1
click at [93, 235] on div "Promised Close # Customer Created PO Qty on order Total Status 41667 Granny Fla…" at bounding box center [644, 465] width 1288 height 931
click at [1154, 386] on button "Close" at bounding box center [1150, 380] width 56 height 22
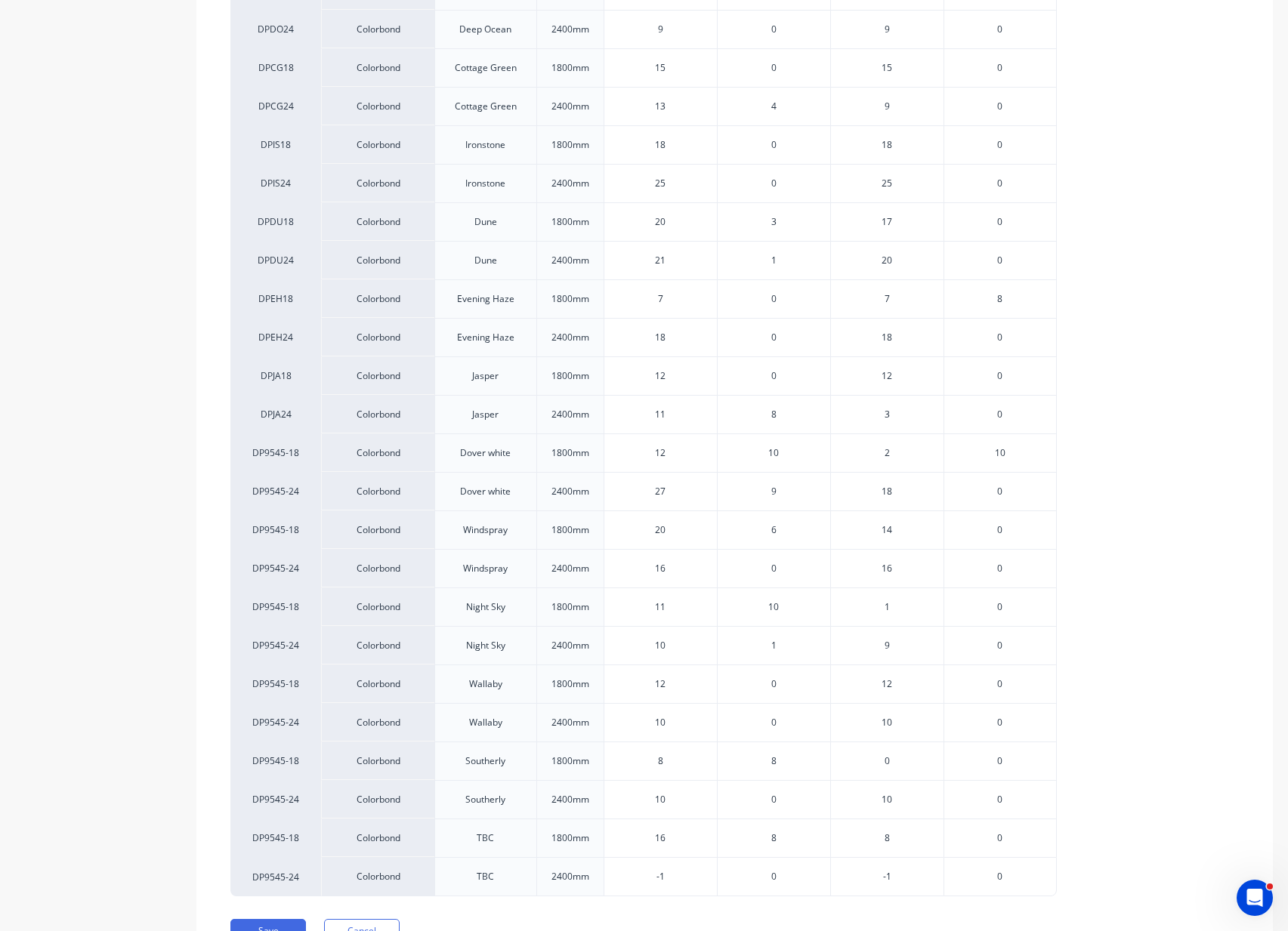
scroll to position [1239, 0]
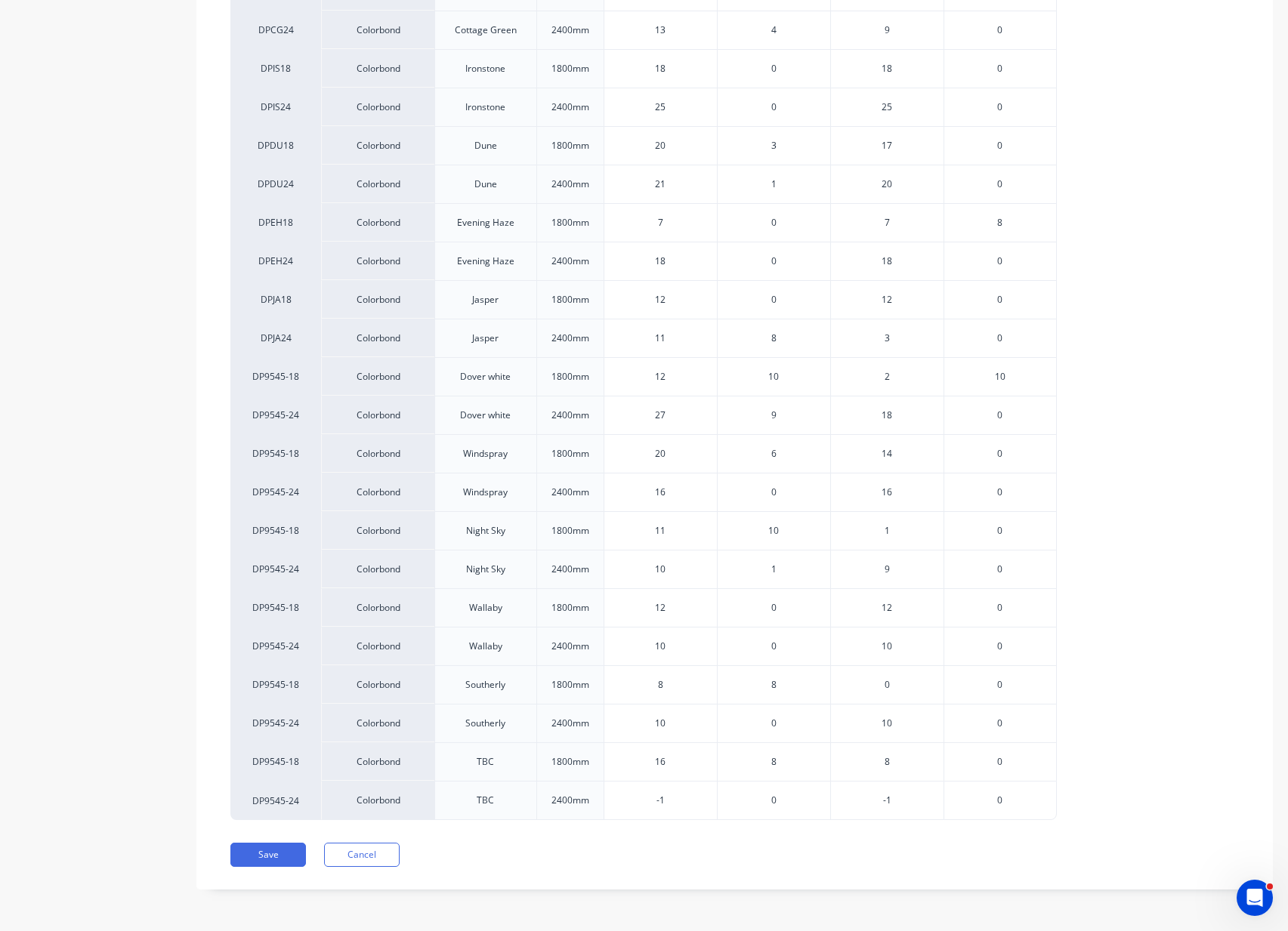
click at [770, 684] on div "8" at bounding box center [774, 684] width 113 height 39
click at [773, 685] on span "8" at bounding box center [774, 685] width 5 height 13
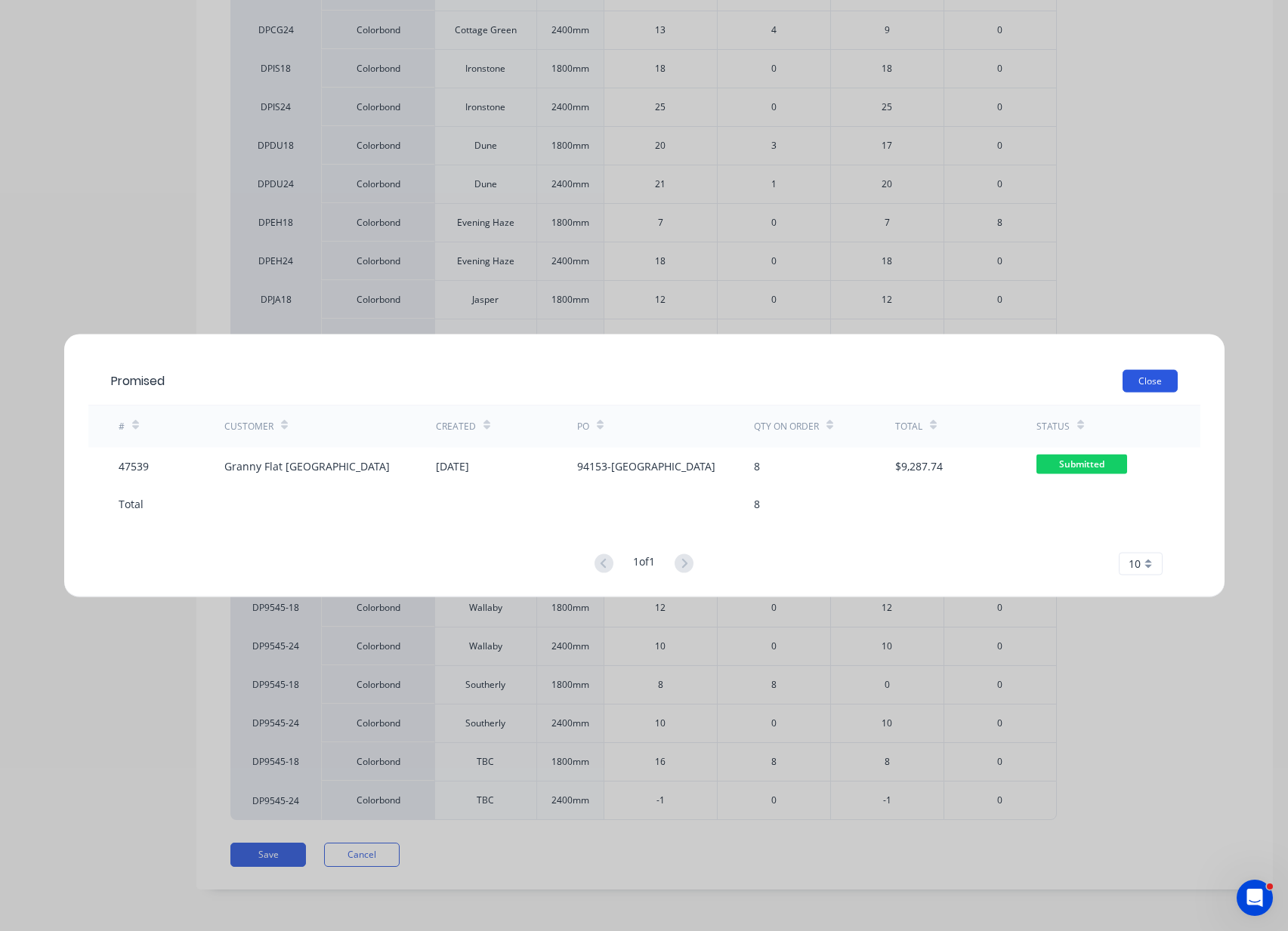
click at [1148, 382] on button "Close" at bounding box center [1150, 380] width 56 height 22
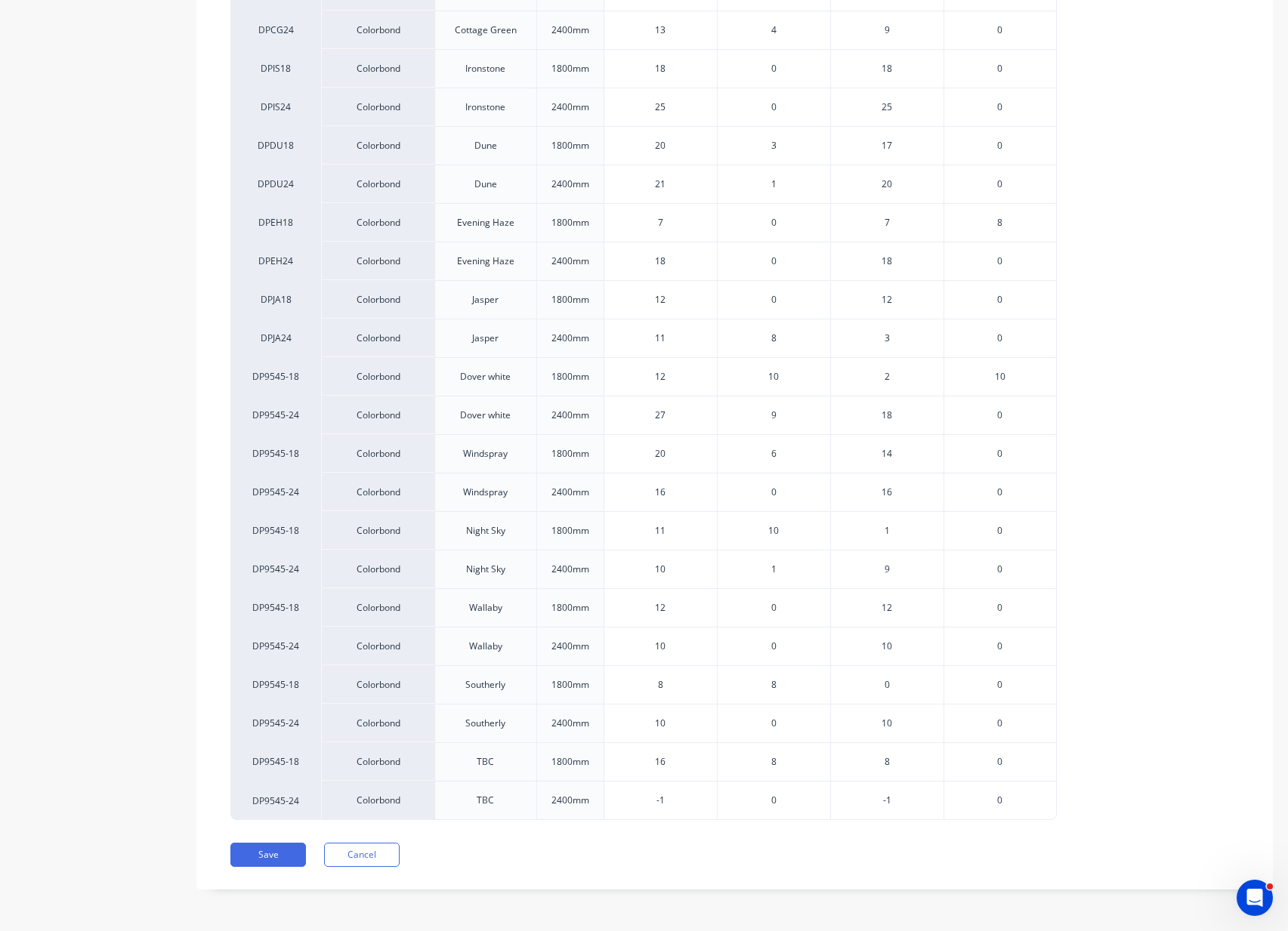
click at [774, 337] on span "8" at bounding box center [774, 338] width 5 height 13
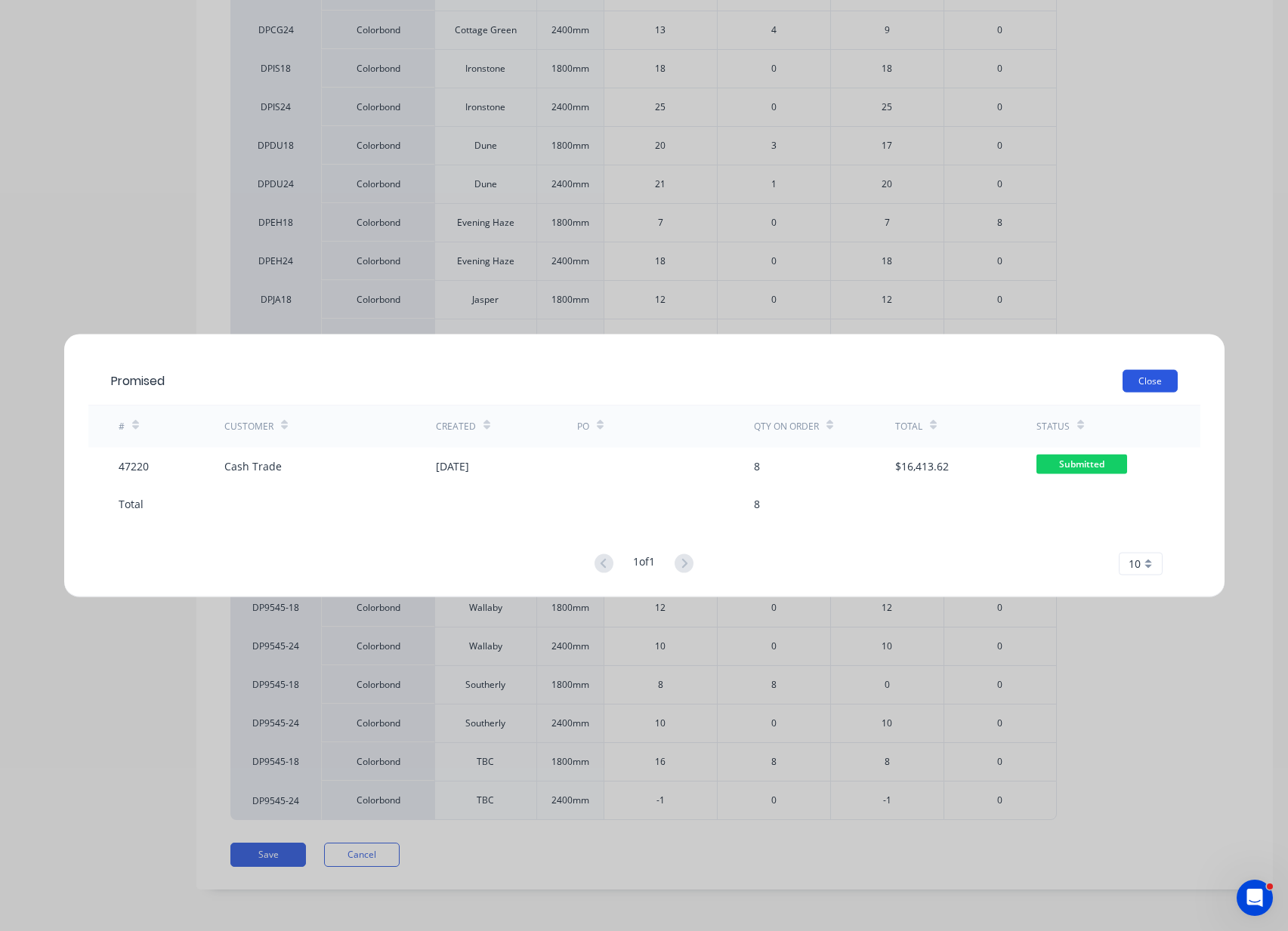
click at [1139, 377] on button "Close" at bounding box center [1150, 380] width 56 height 22
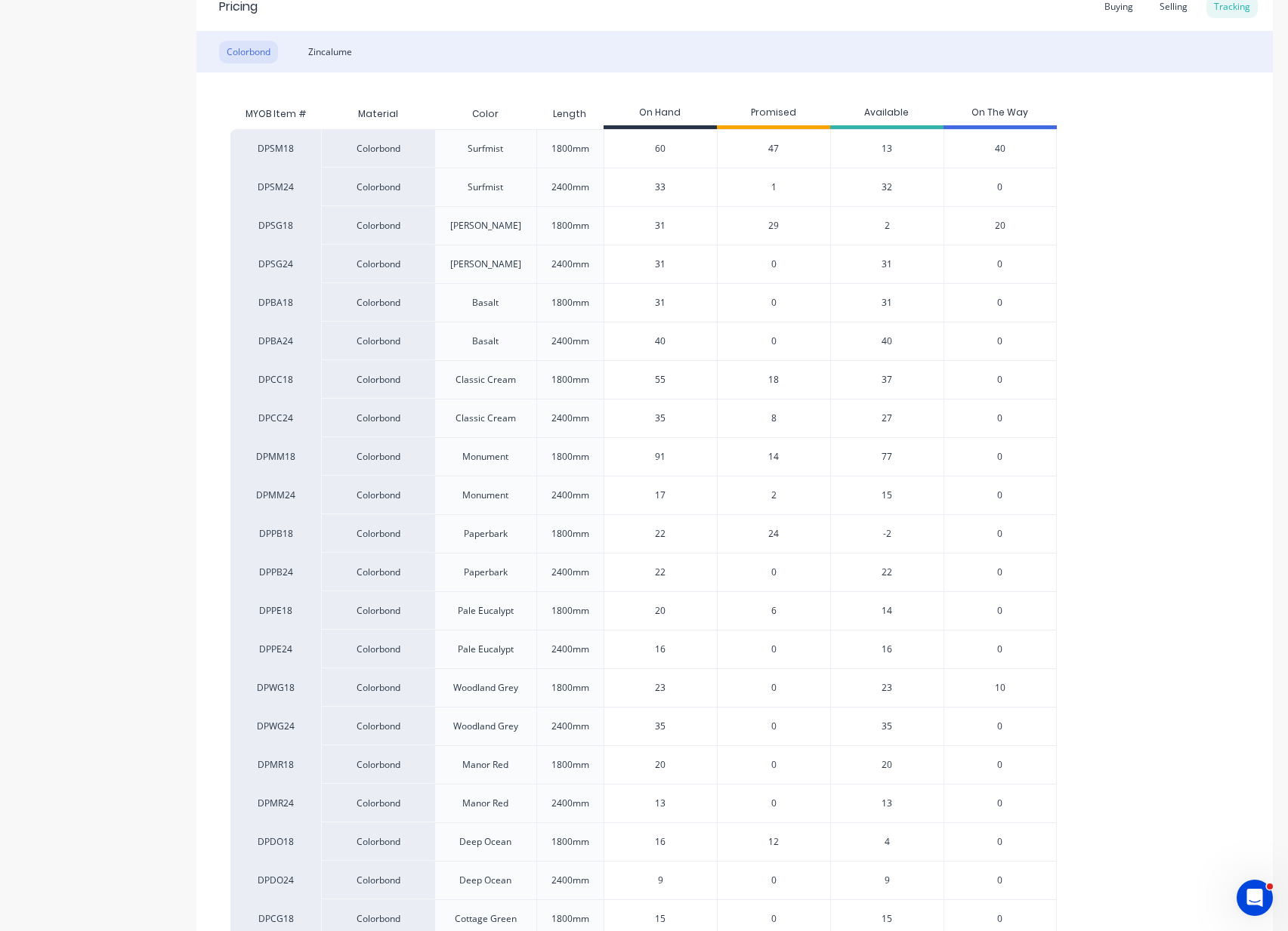
scroll to position [296, 0]
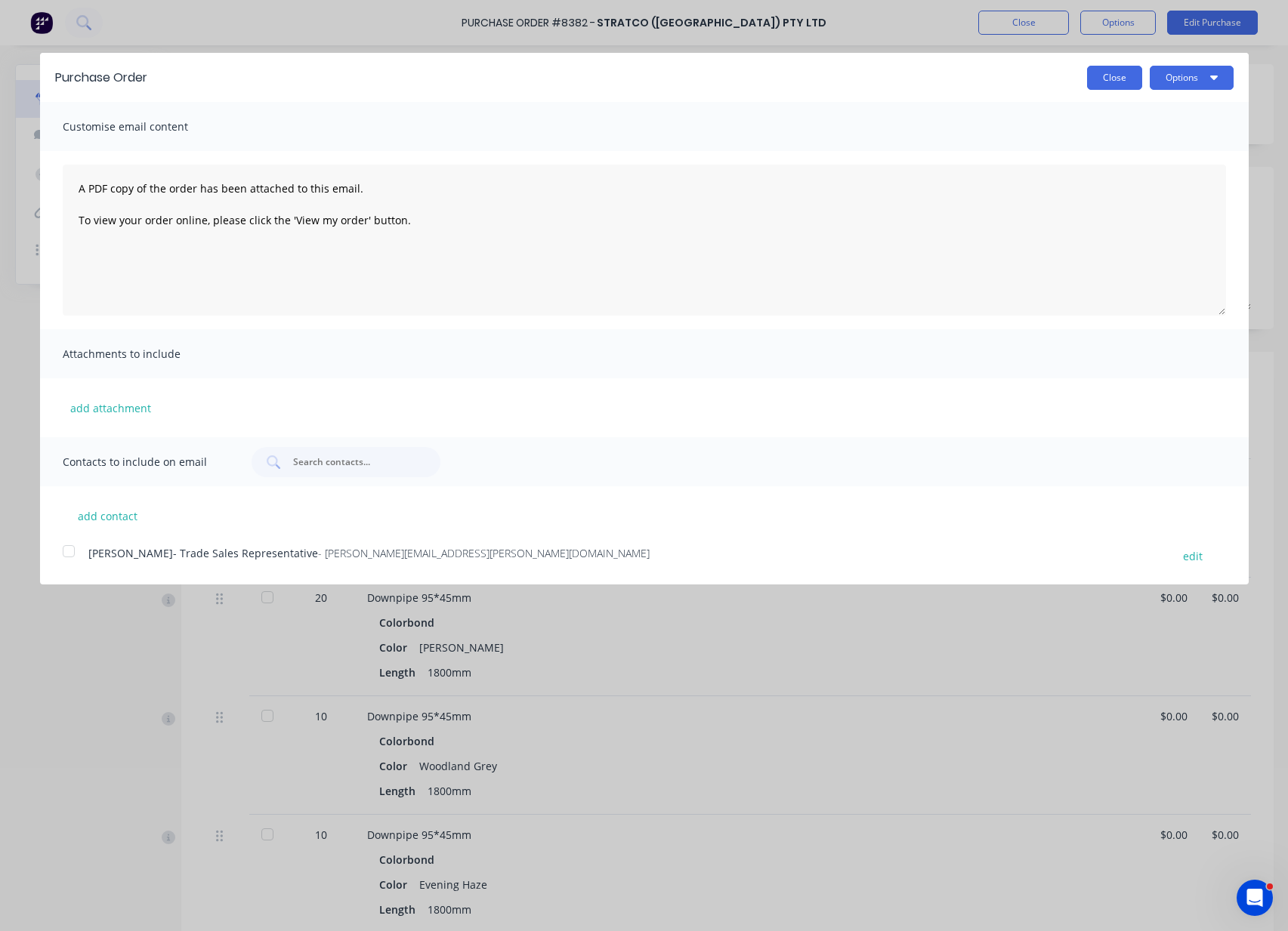
click at [1096, 73] on button "Close" at bounding box center [1114, 77] width 56 height 24
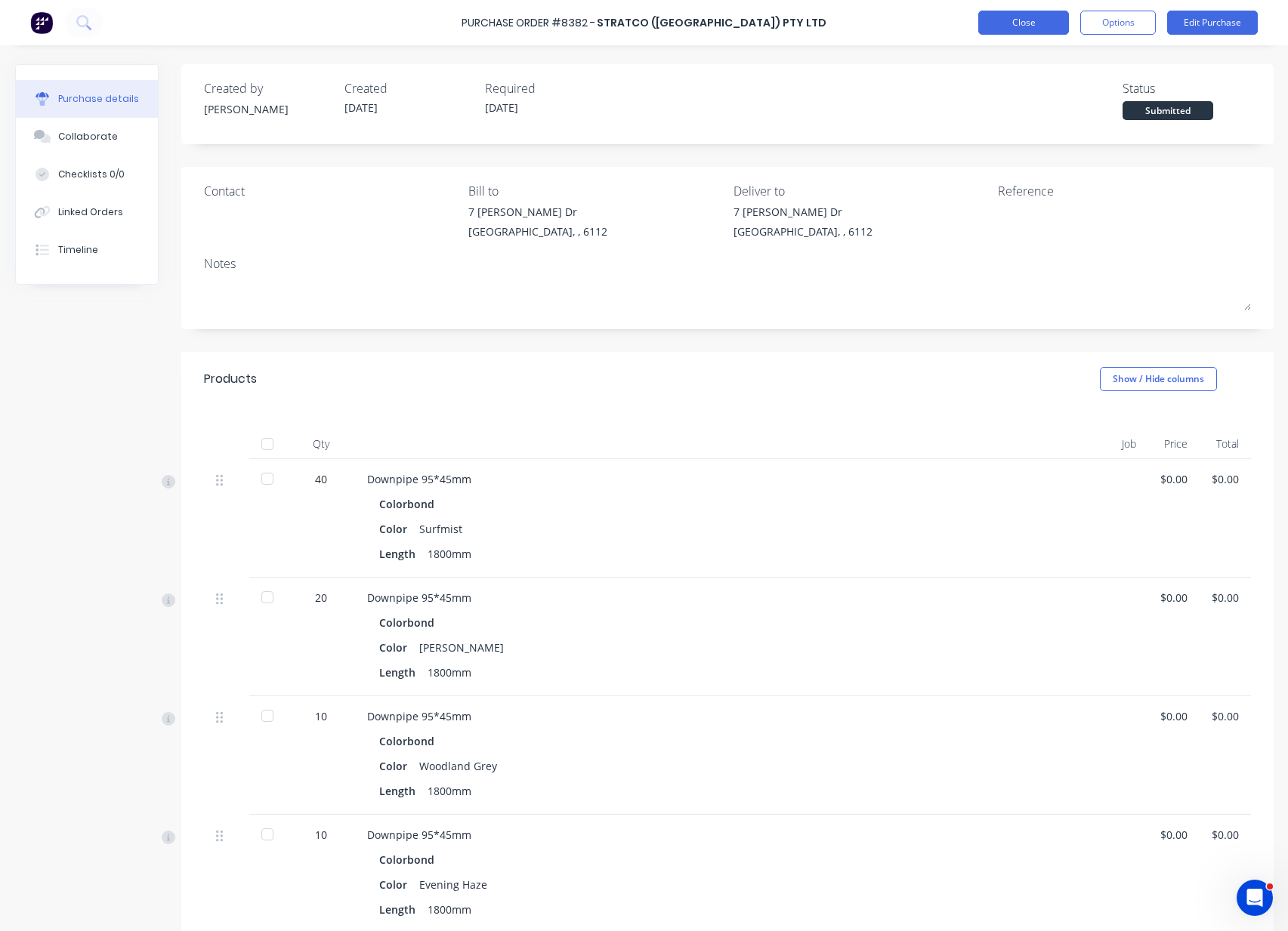
click at [1031, 20] on button "Close" at bounding box center [1023, 22] width 91 height 24
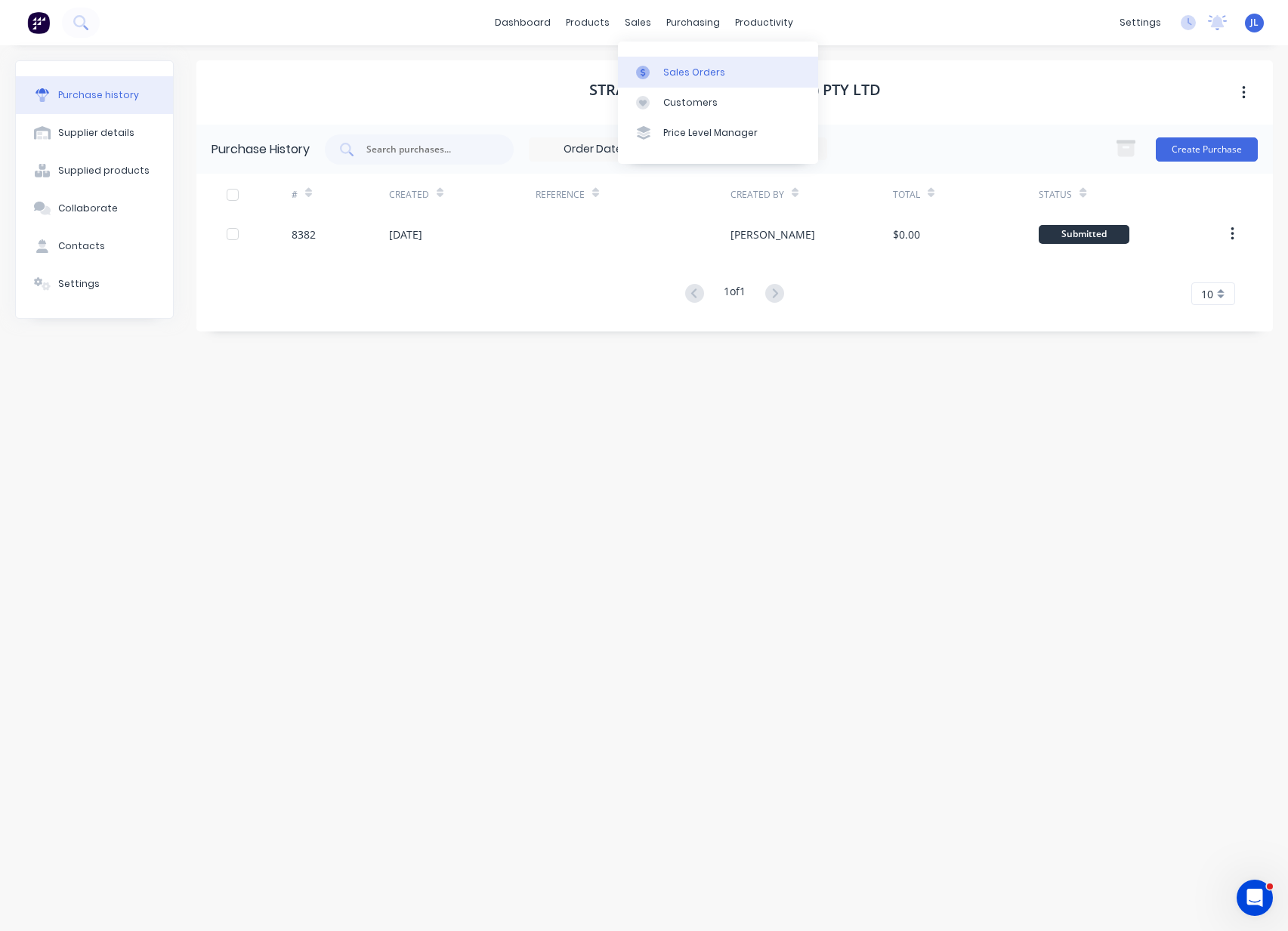
click at [682, 70] on div "Sales Orders" at bounding box center [694, 72] width 62 height 13
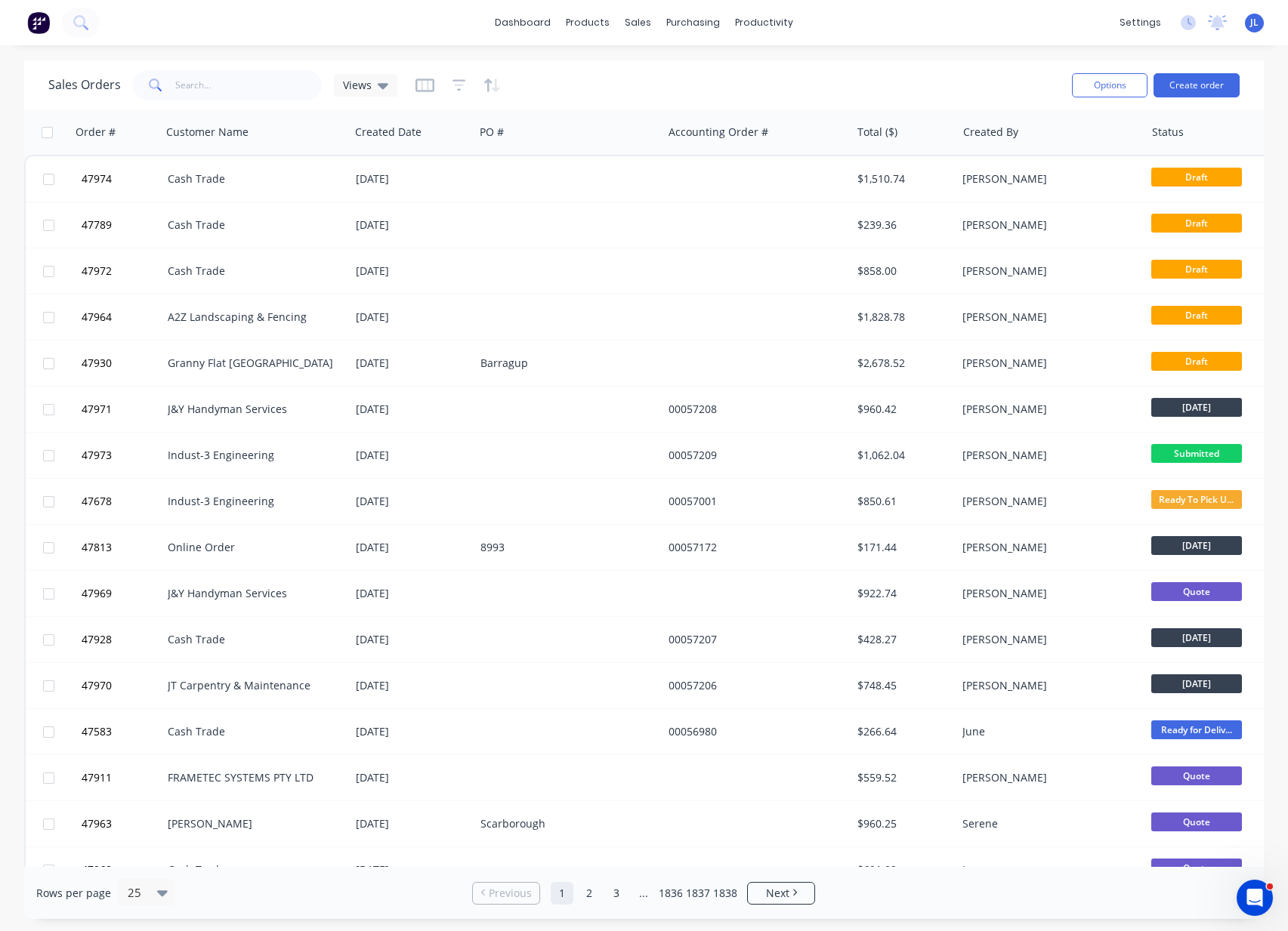
click at [238, 97] on div "Sales Orders Views Options Create order" at bounding box center [644, 84] width 1240 height 49
click at [239, 91] on input "text" at bounding box center [248, 85] width 147 height 30
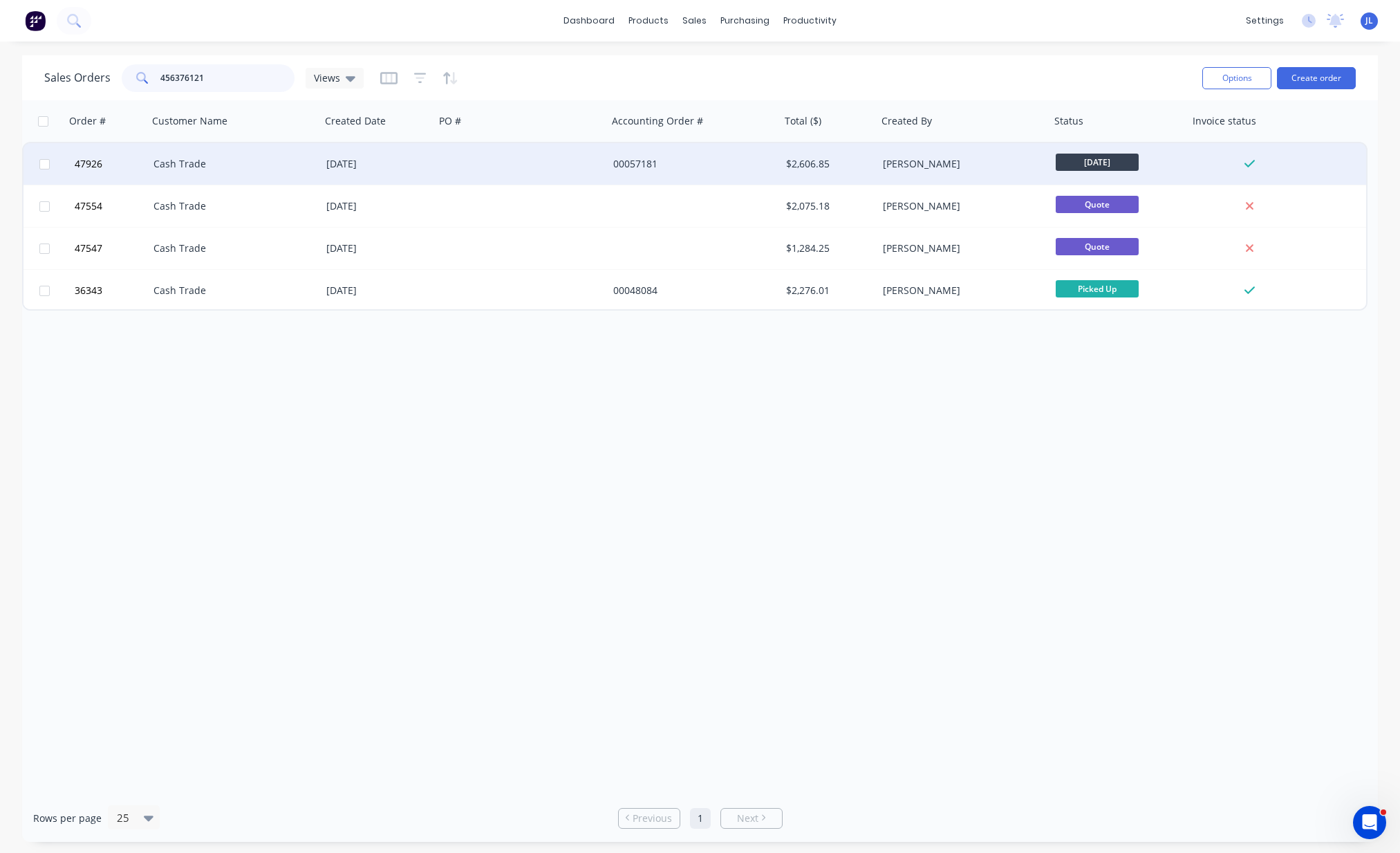
type input "456376121"
click at [554, 152] on div at bounding box center [521, 163] width 173 height 42
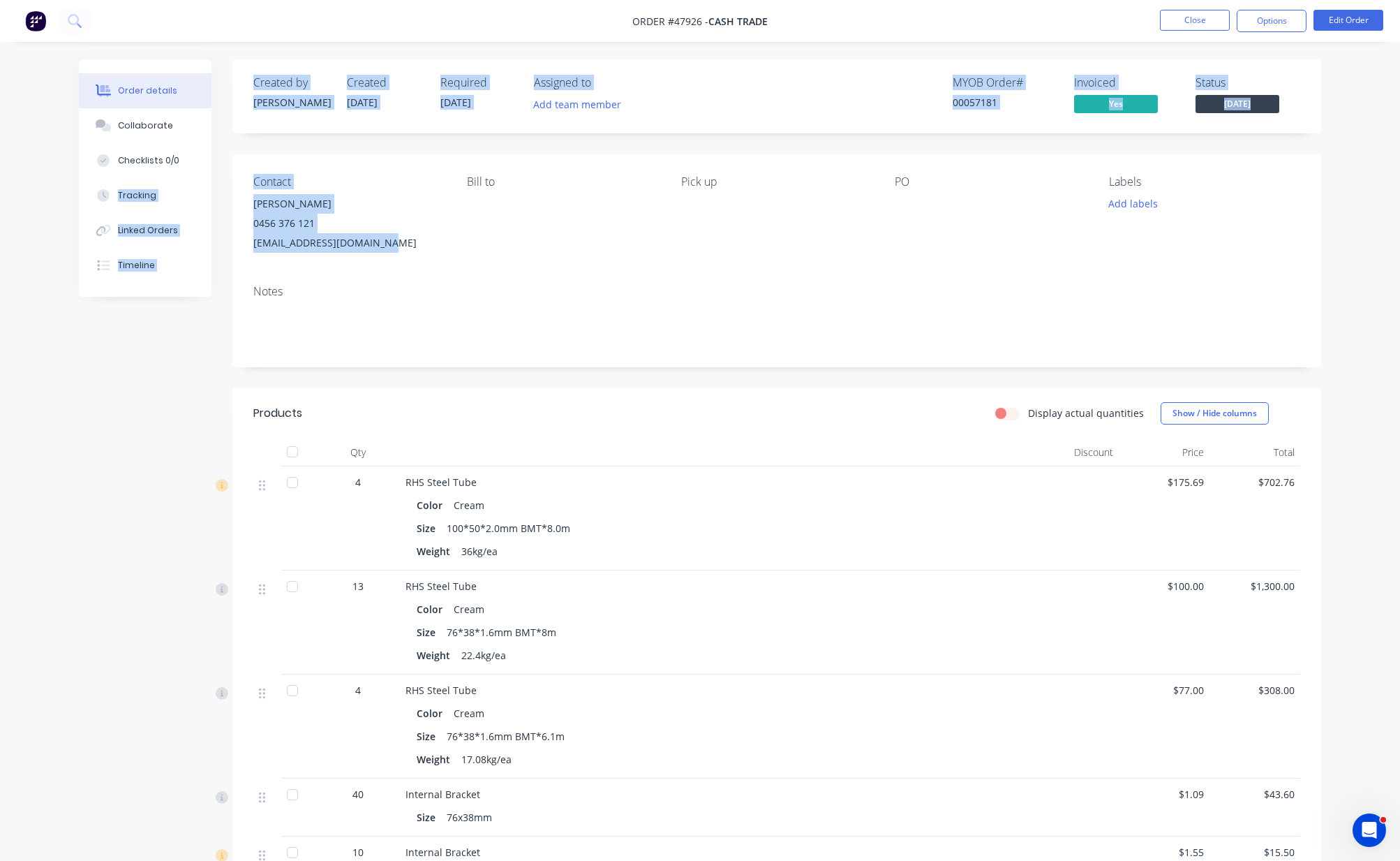
drag, startPoint x: 418, startPoint y: 250, endPoint x: 226, endPoint y: 171, distance: 207.6
click at [225, 172] on div "Order details Collaborate Checklists 0/0 Tracking Linked Orders Timeline Order …" at bounding box center [699, 586] width 1270 height 1053
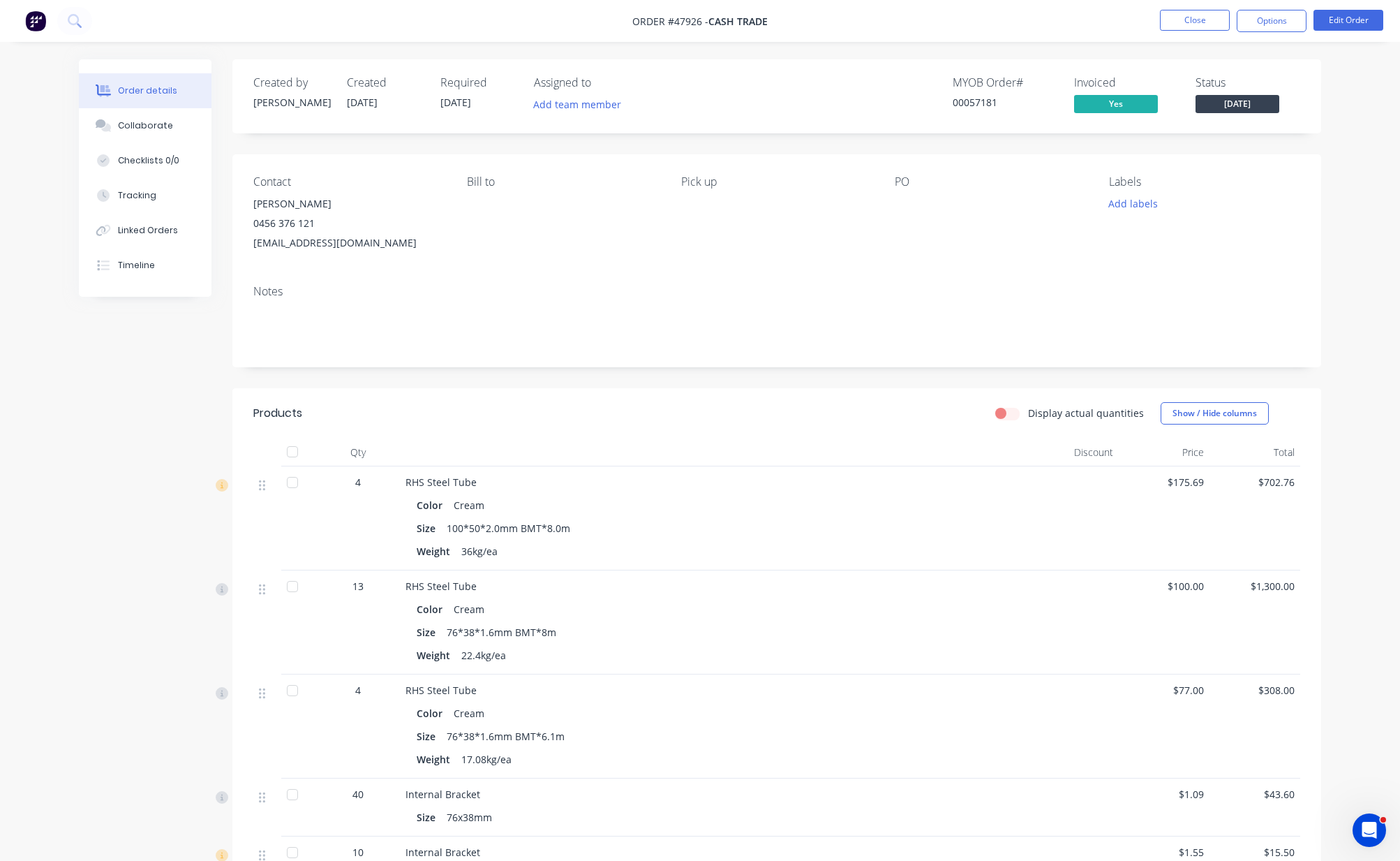
click at [602, 218] on div "Bill to" at bounding box center [562, 214] width 191 height 78
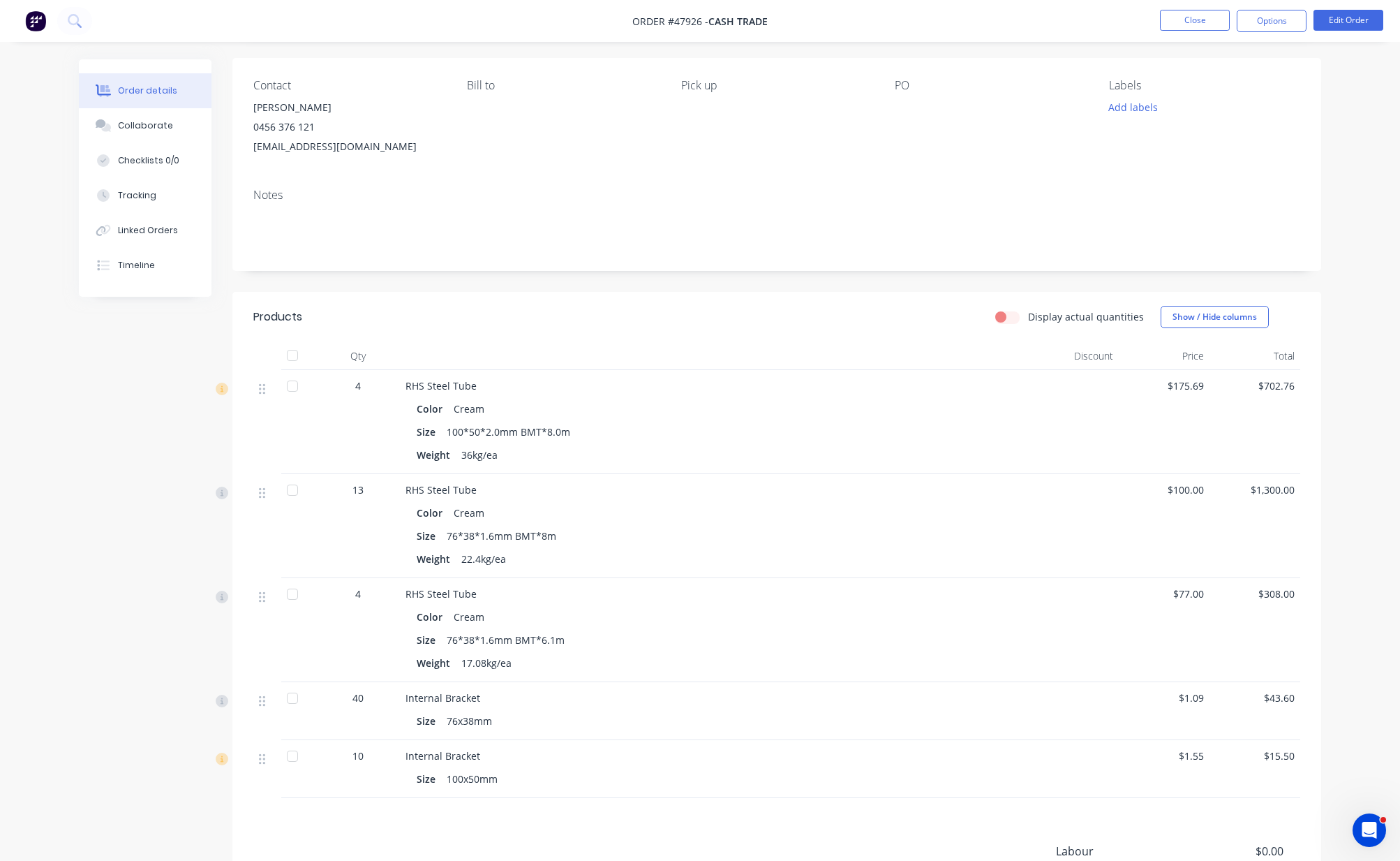
scroll to position [175, 0]
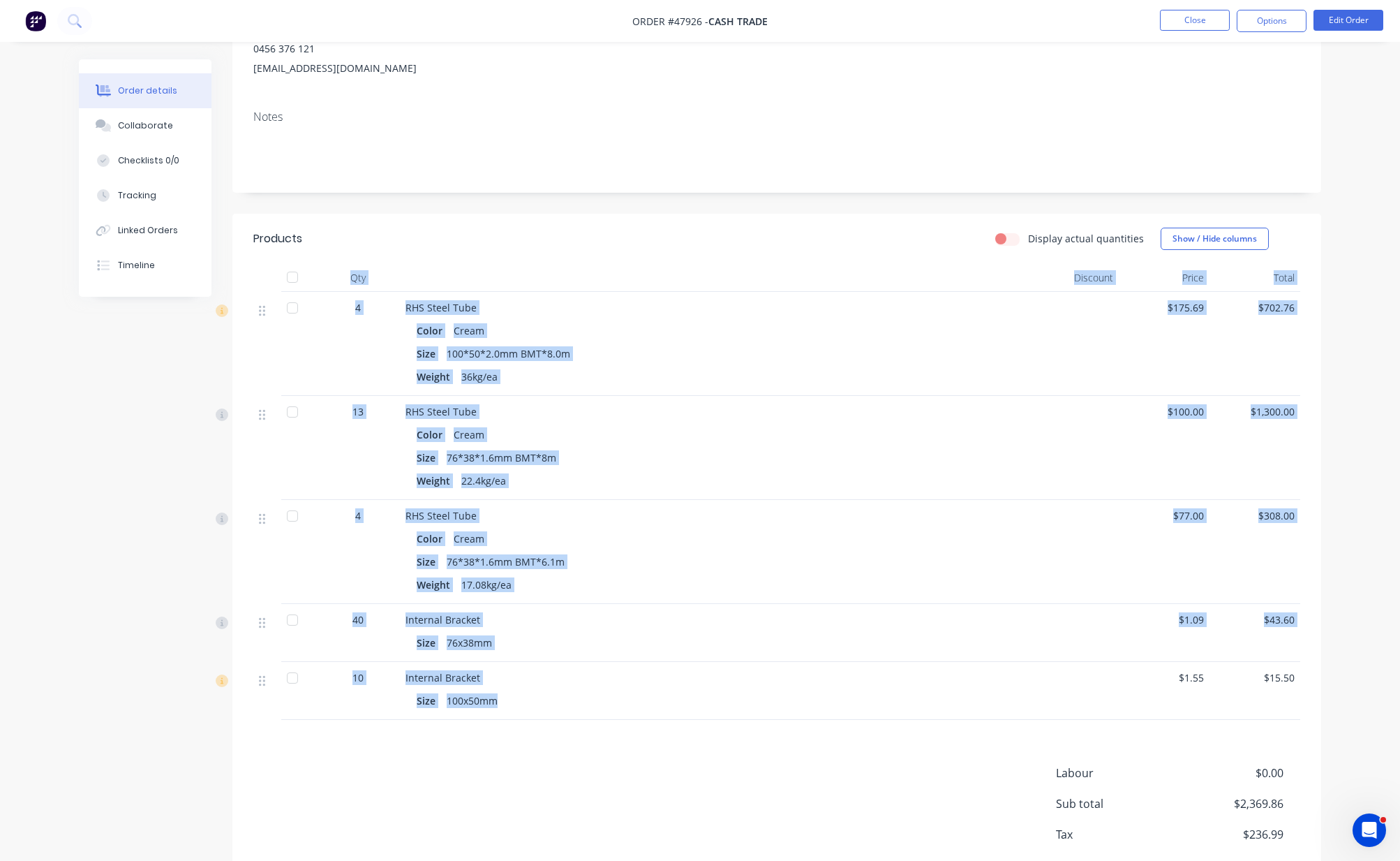
drag, startPoint x: 352, startPoint y: 277, endPoint x: 538, endPoint y: 700, distance: 462.1
click at [538, 700] on div "Qty Discount Price Total 4 RHS Steel Tube Color Cream Size 100*50*2.0mm BMT*8.0…" at bounding box center [777, 491] width 1047 height 456
click at [542, 695] on div "Size 100x50mm" at bounding box center [714, 700] width 595 height 20
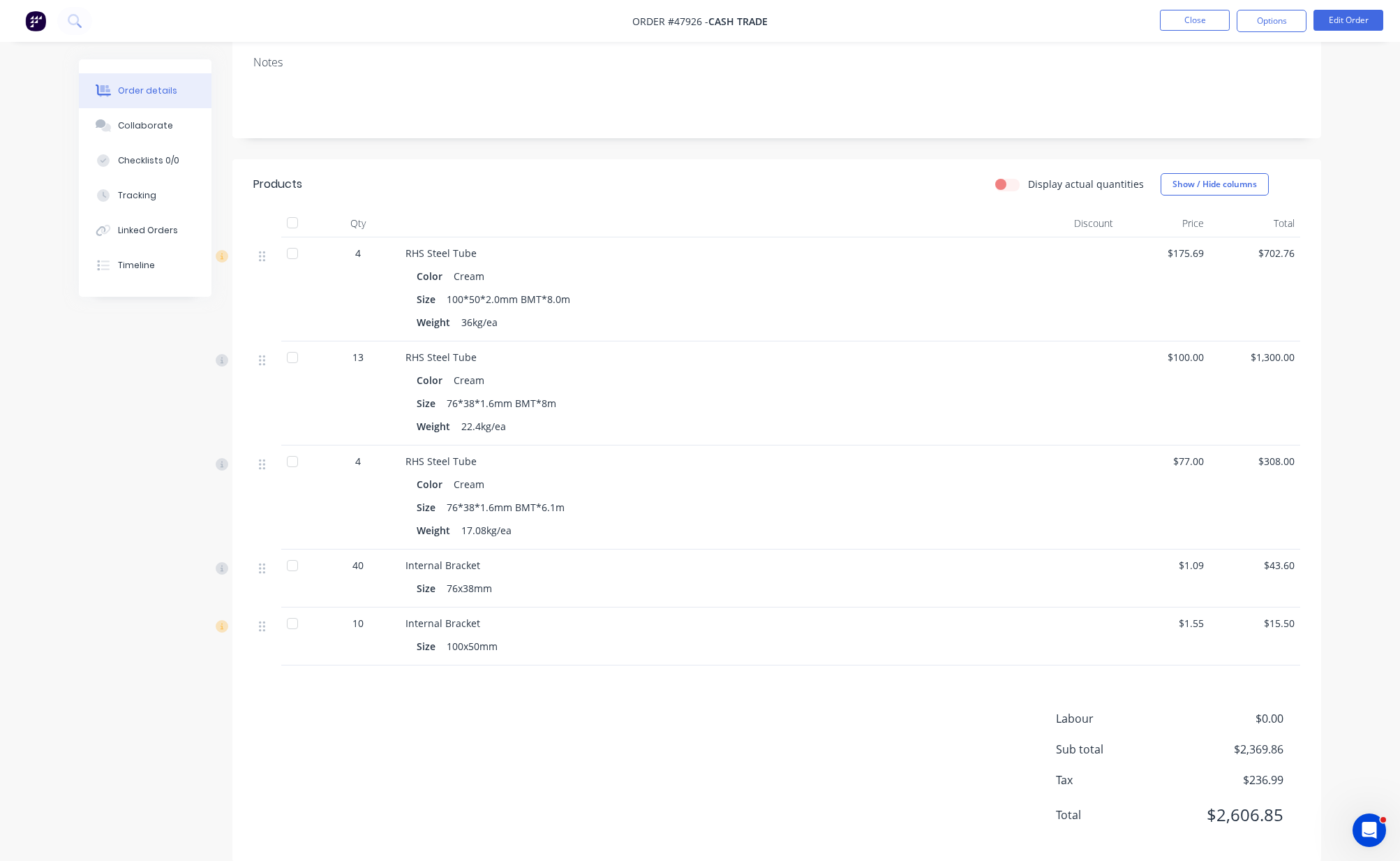
scroll to position [251, 0]
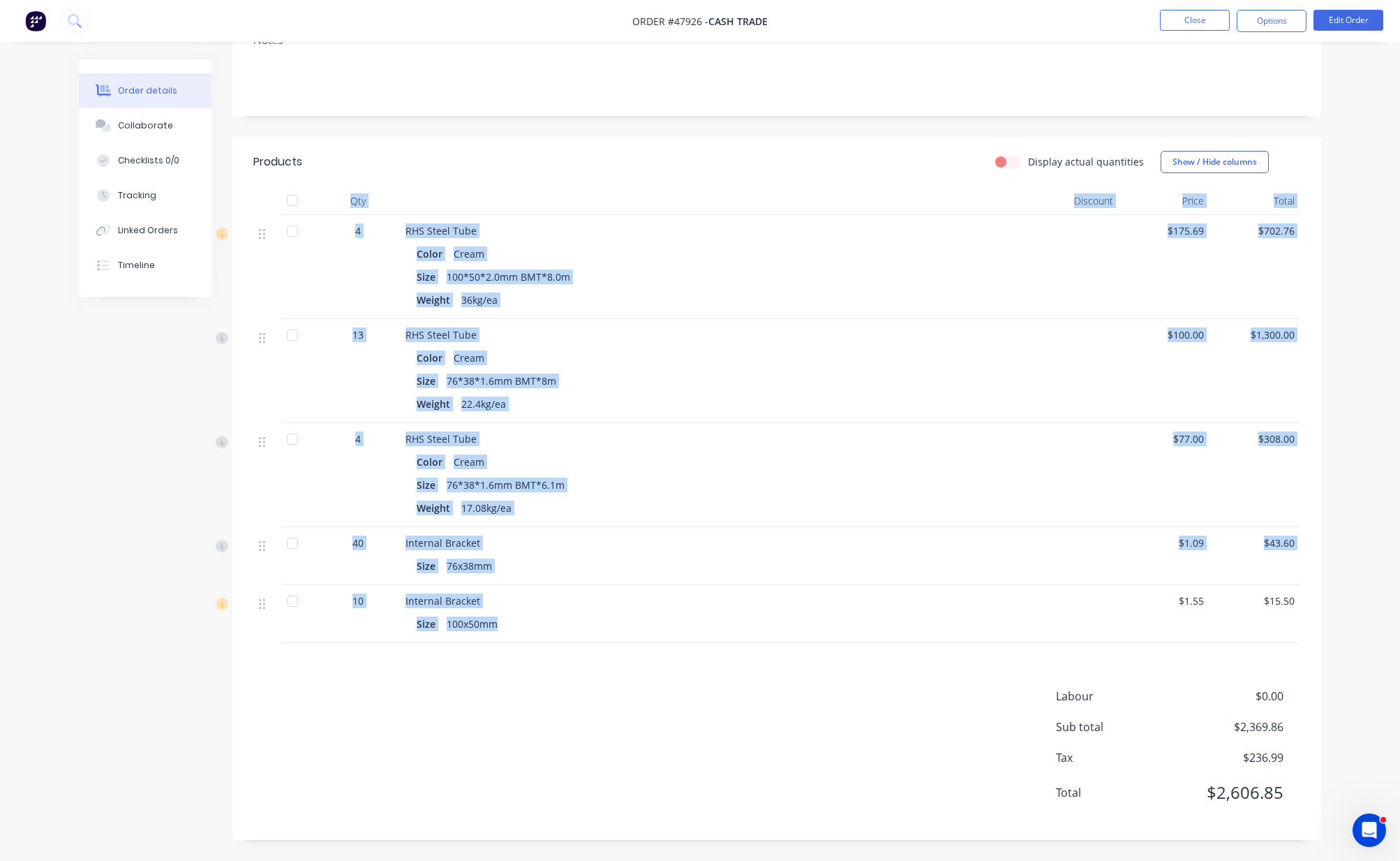
drag, startPoint x: 504, startPoint y: 629, endPoint x: 336, endPoint y: 206, distance: 455.1
click at [336, 206] on div "Qty Discount Price Total 4 RHS Steel Tube Color Cream Size 100*50*2.0mm BMT*8.0…" at bounding box center [777, 415] width 1047 height 456
click at [487, 194] on div at bounding box center [714, 201] width 628 height 28
drag, startPoint x: 354, startPoint y: 202, endPoint x: 644, endPoint y: 692, distance: 569.4
click at [644, 692] on div "Products Display actual quantities Show / Hide columns Qty Discount Price Total…" at bounding box center [777, 488] width 1089 height 703
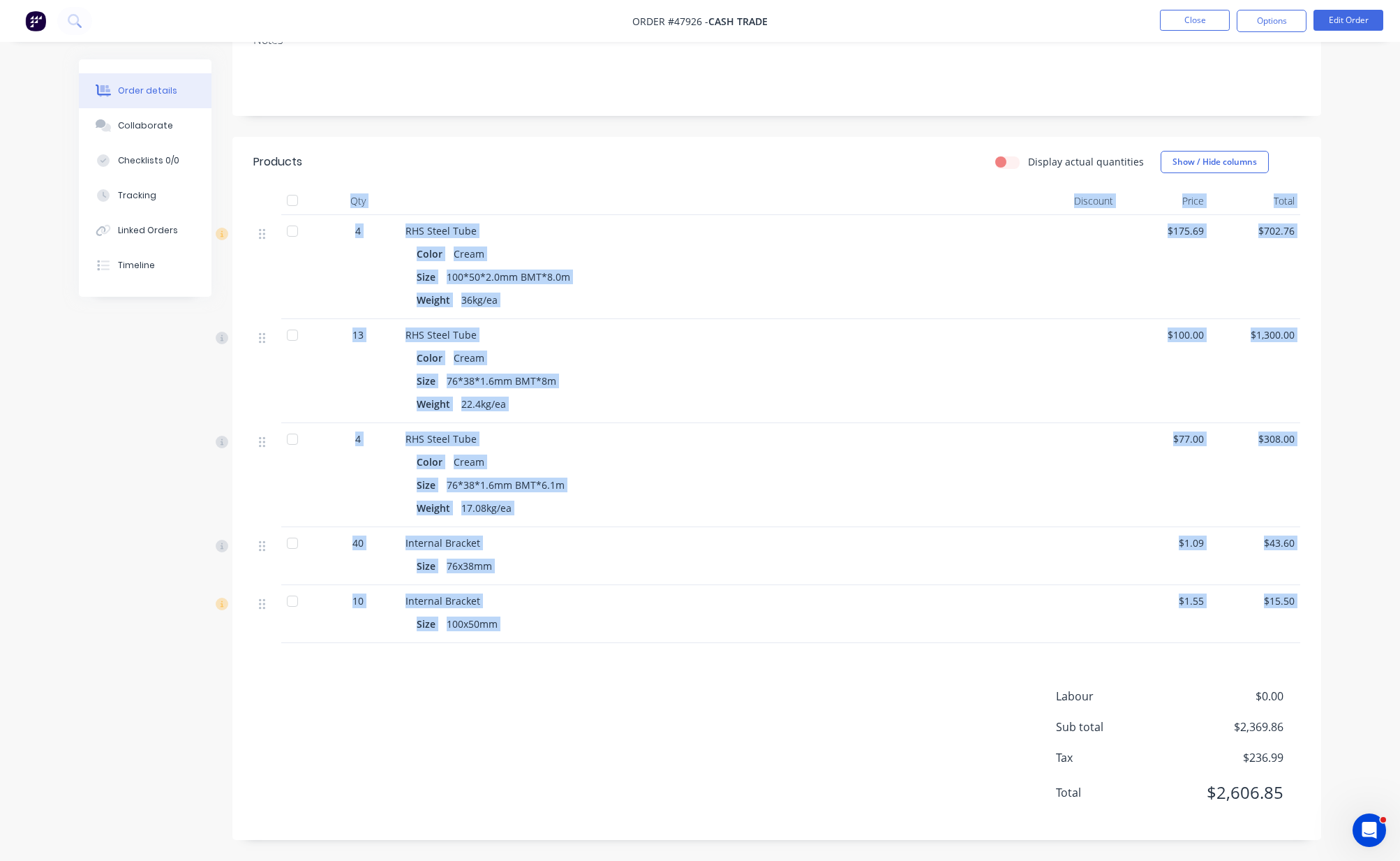
click at [666, 650] on div "Products Display actual quantities Show / Hide columns Qty Discount Price Total…" at bounding box center [777, 488] width 1089 height 703
